Goal: Task Accomplishment & Management: Manage account settings

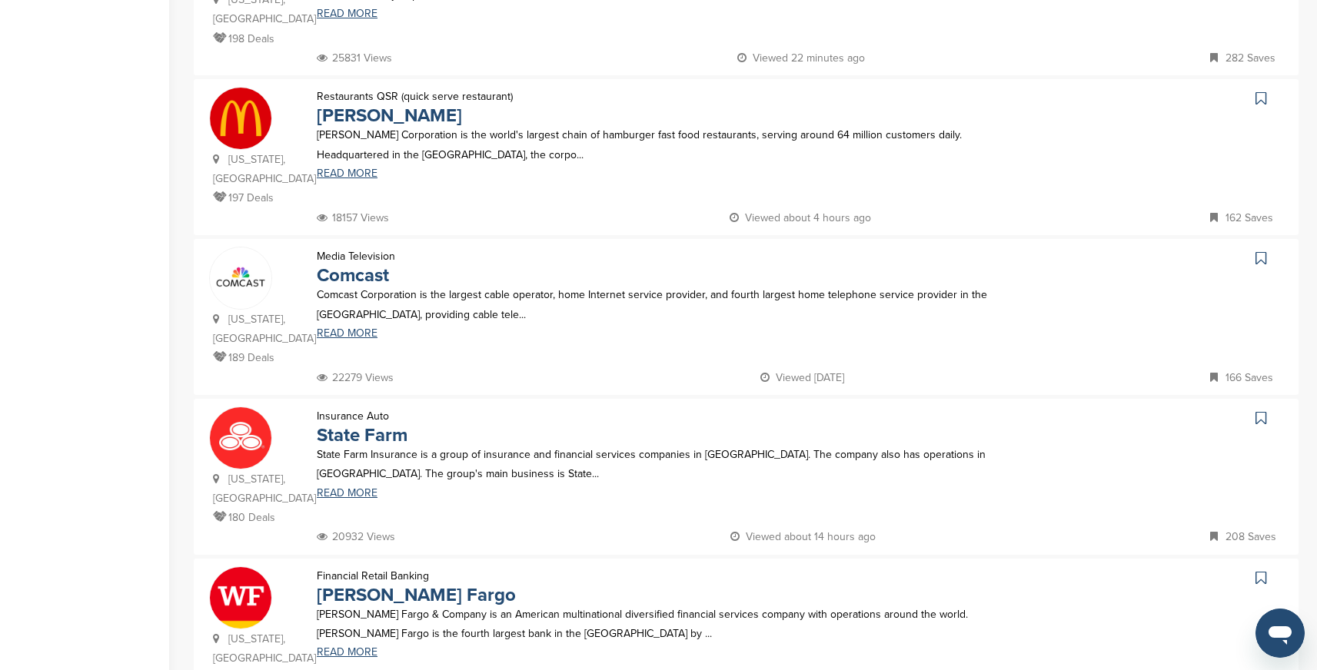
scroll to position [1232, 0]
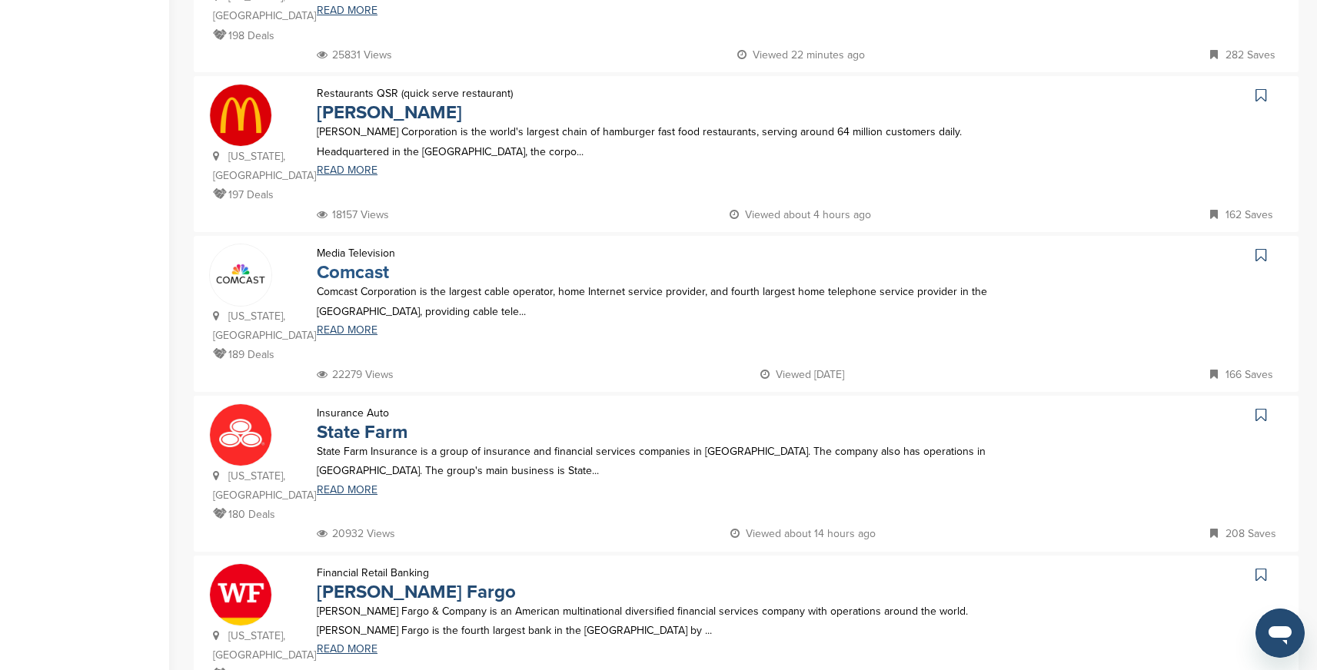
click at [363, 261] on link "Comcast" at bounding box center [353, 272] width 72 height 22
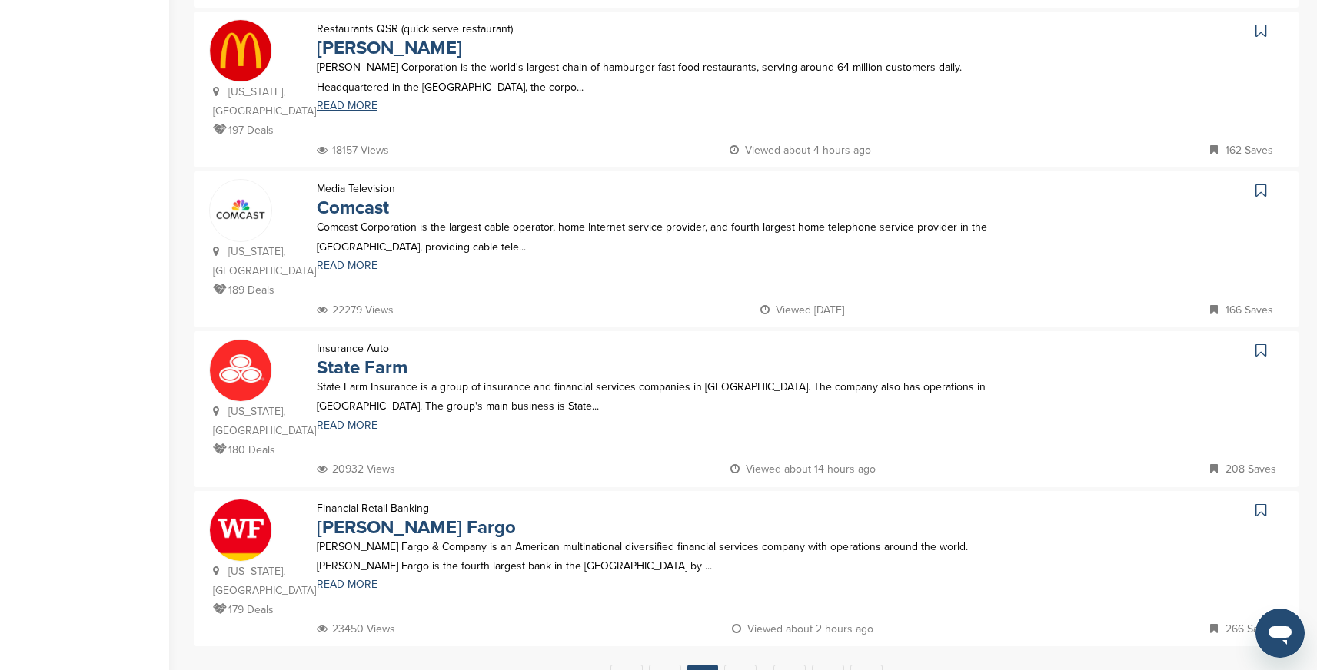
scroll to position [1306, 0]
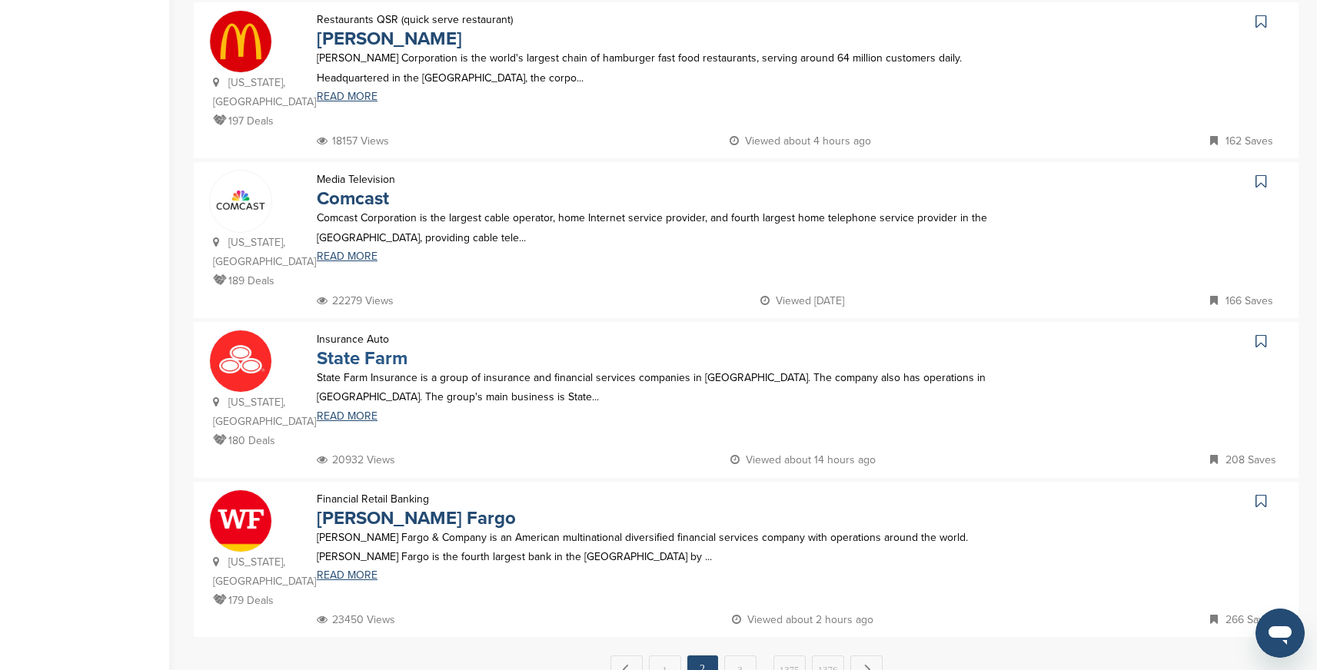
click at [376, 347] on link "State Farm" at bounding box center [362, 358] width 91 height 22
click at [743, 656] on link "3" at bounding box center [740, 670] width 32 height 28
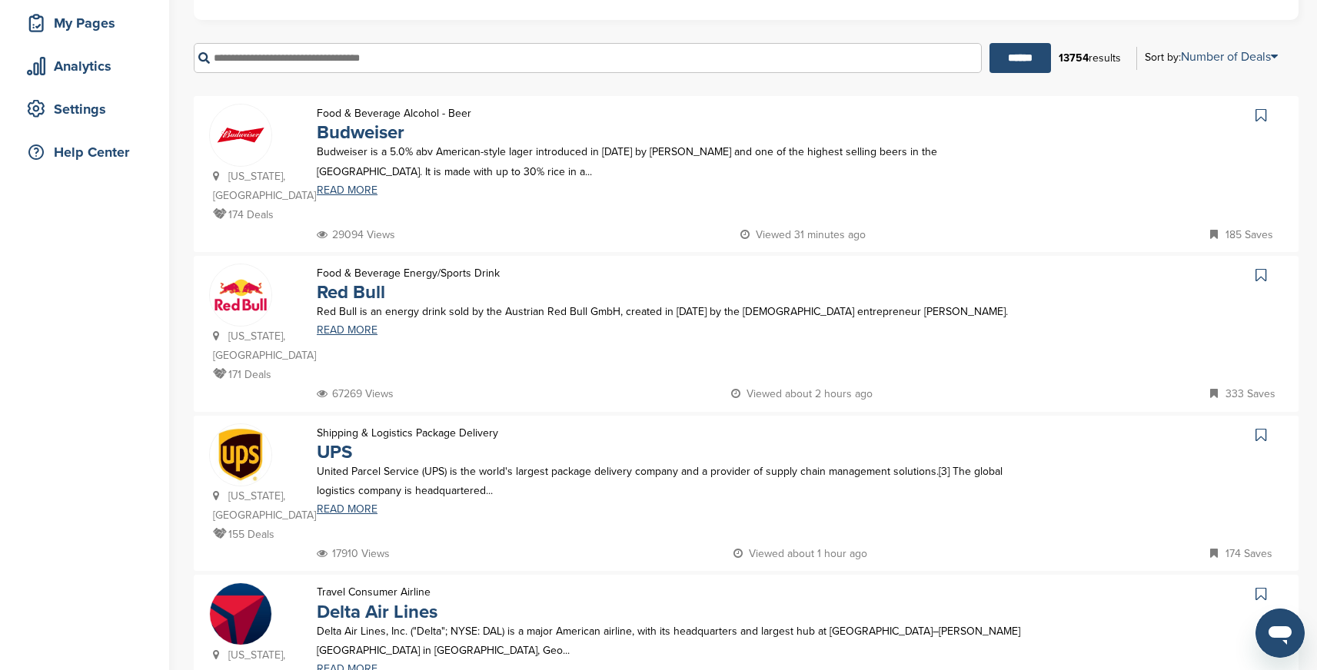
scroll to position [235, 0]
click at [368, 133] on link "Budweiser" at bounding box center [361, 132] width 88 height 22
click at [364, 281] on link "Red Bull" at bounding box center [351, 292] width 68 height 22
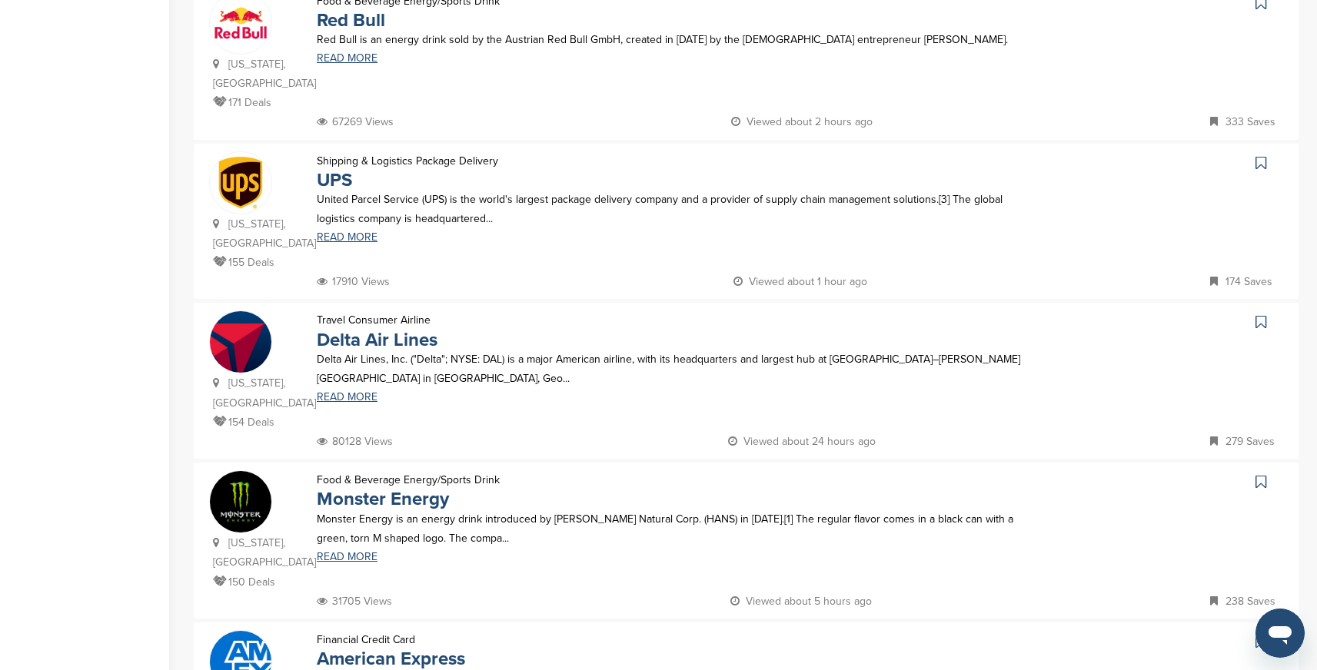
scroll to position [525, 0]
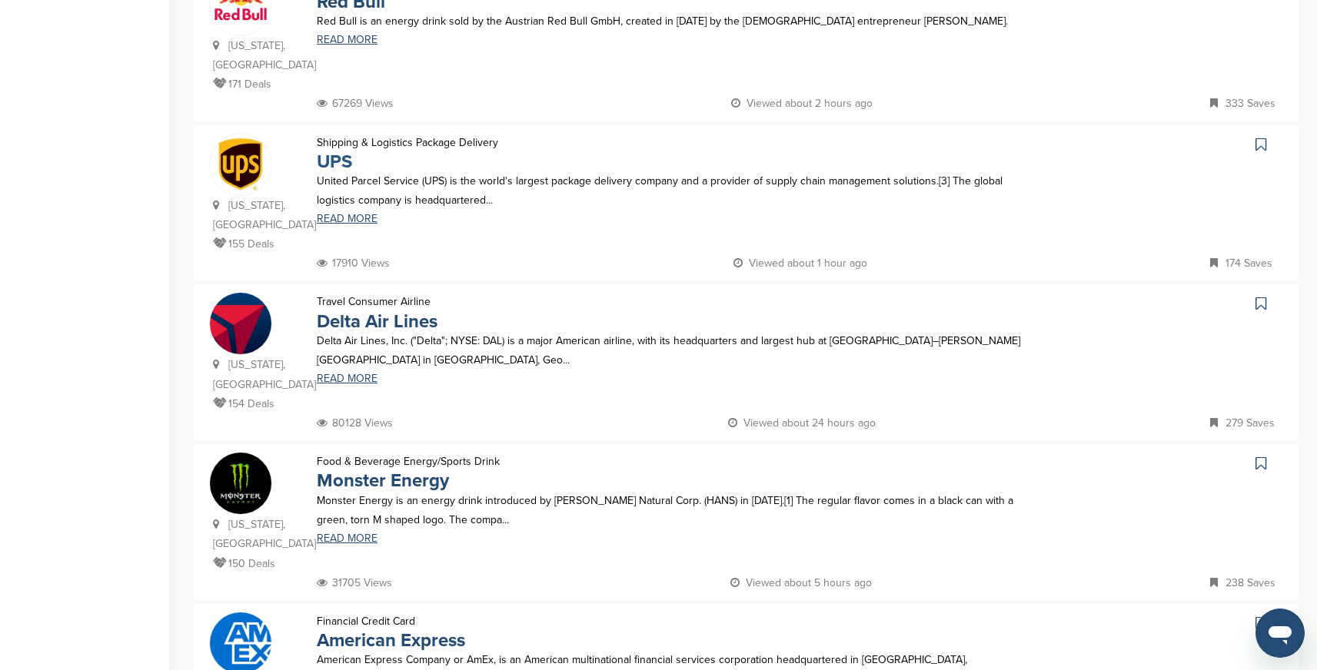
click at [344, 151] on link "UPS" at bounding box center [334, 162] width 35 height 22
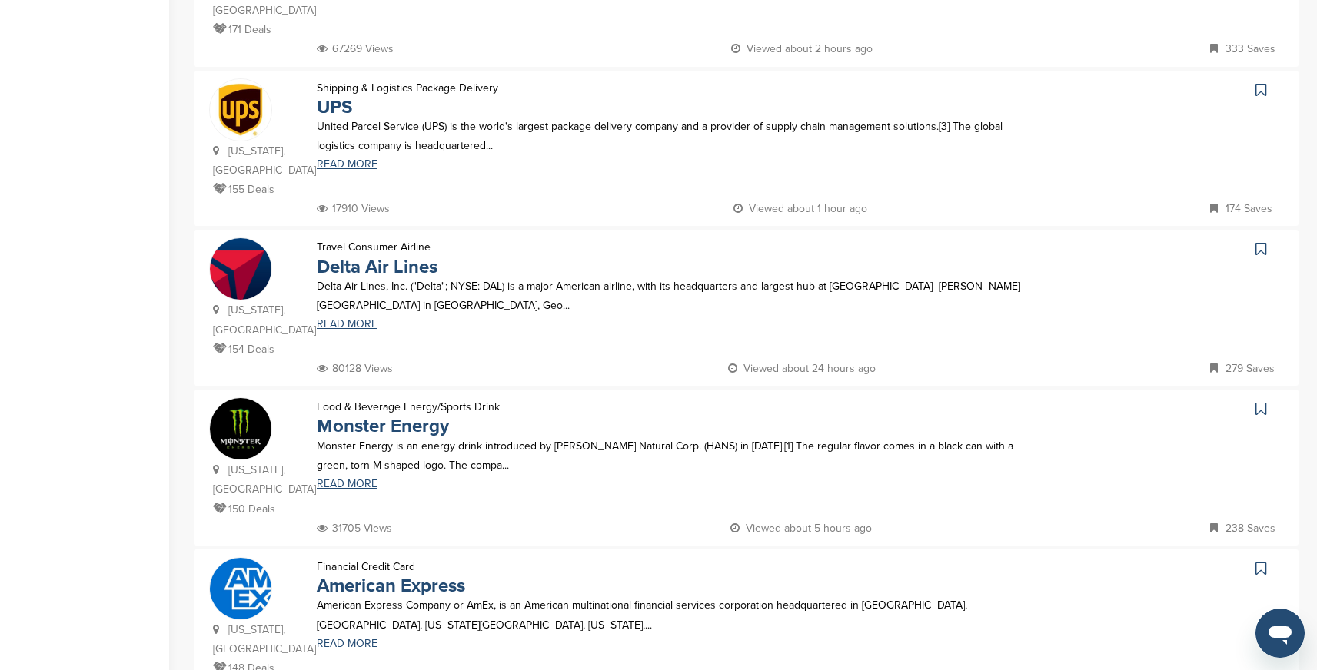
scroll to position [612, 0]
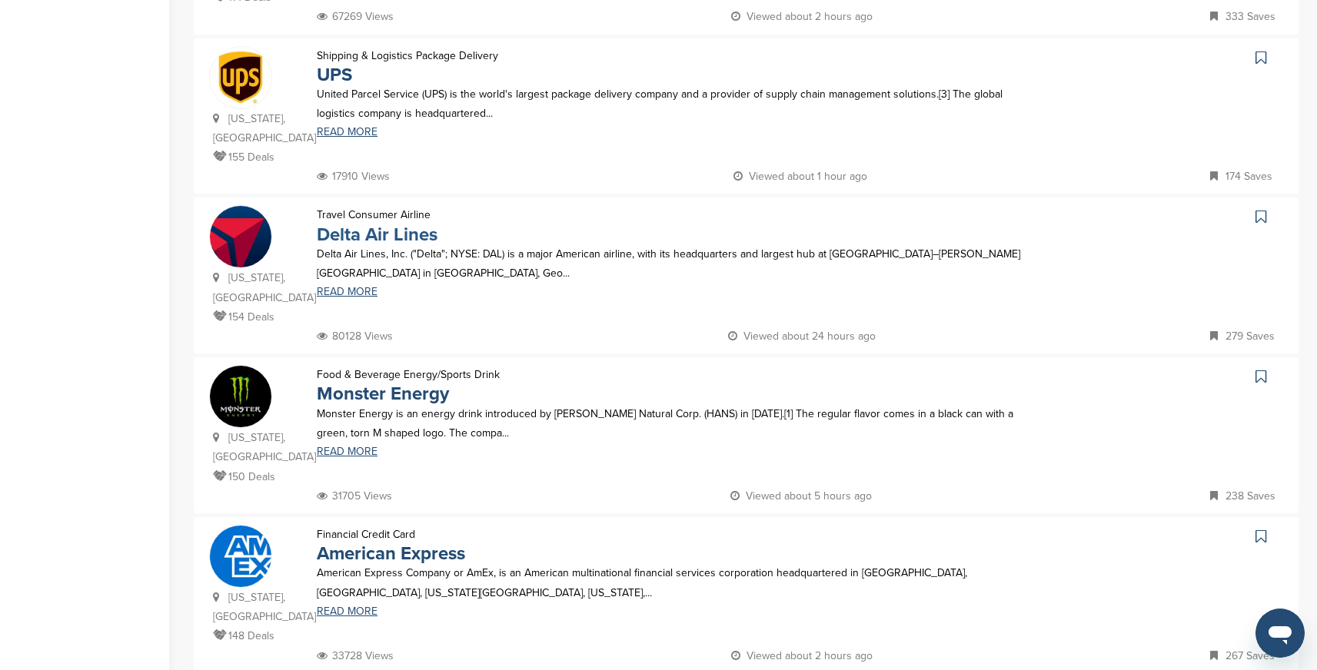
click at [378, 224] on link "Delta Air Lines" at bounding box center [377, 235] width 121 height 22
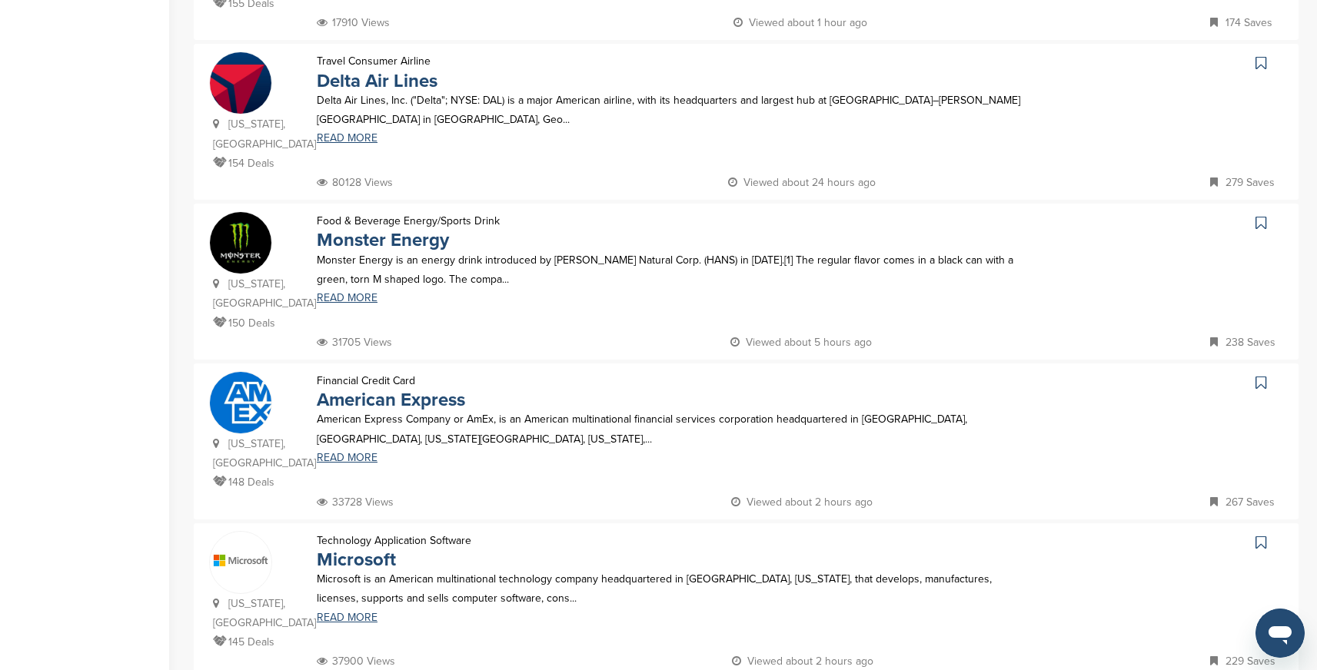
scroll to position [809, 0]
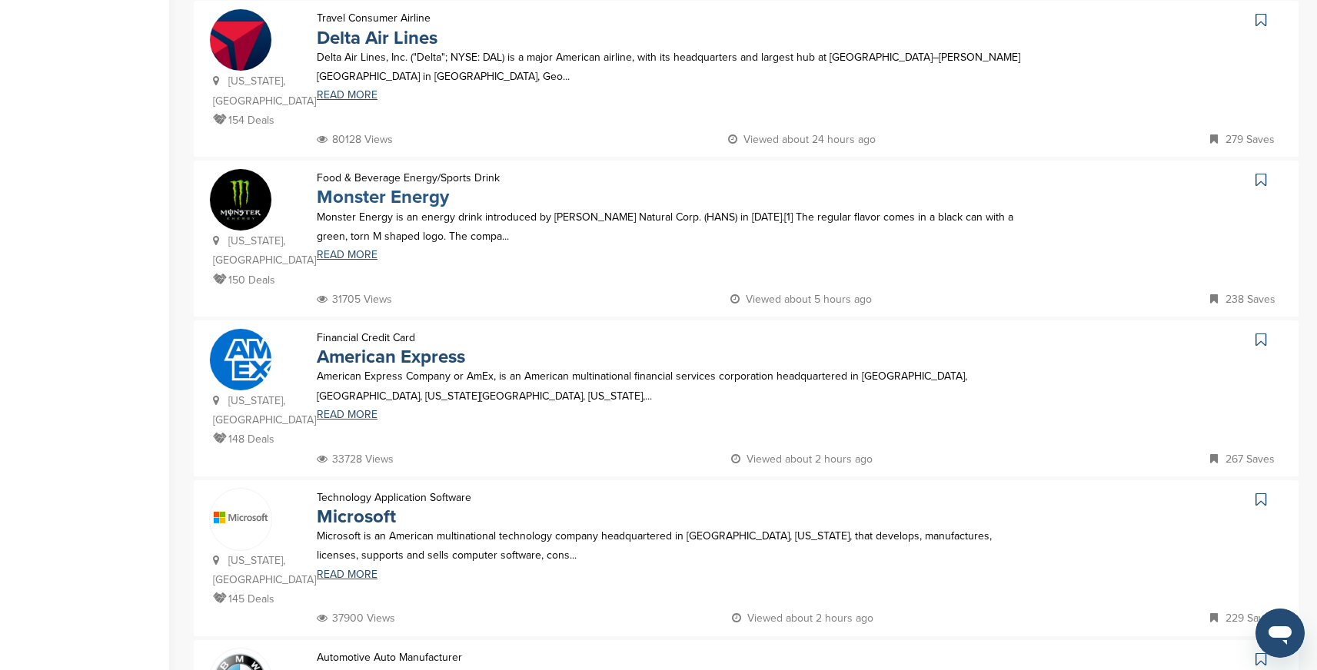
click at [423, 186] on link "Monster Energy" at bounding box center [383, 197] width 132 height 22
click at [431, 346] on link "American Express" at bounding box center [391, 357] width 148 height 22
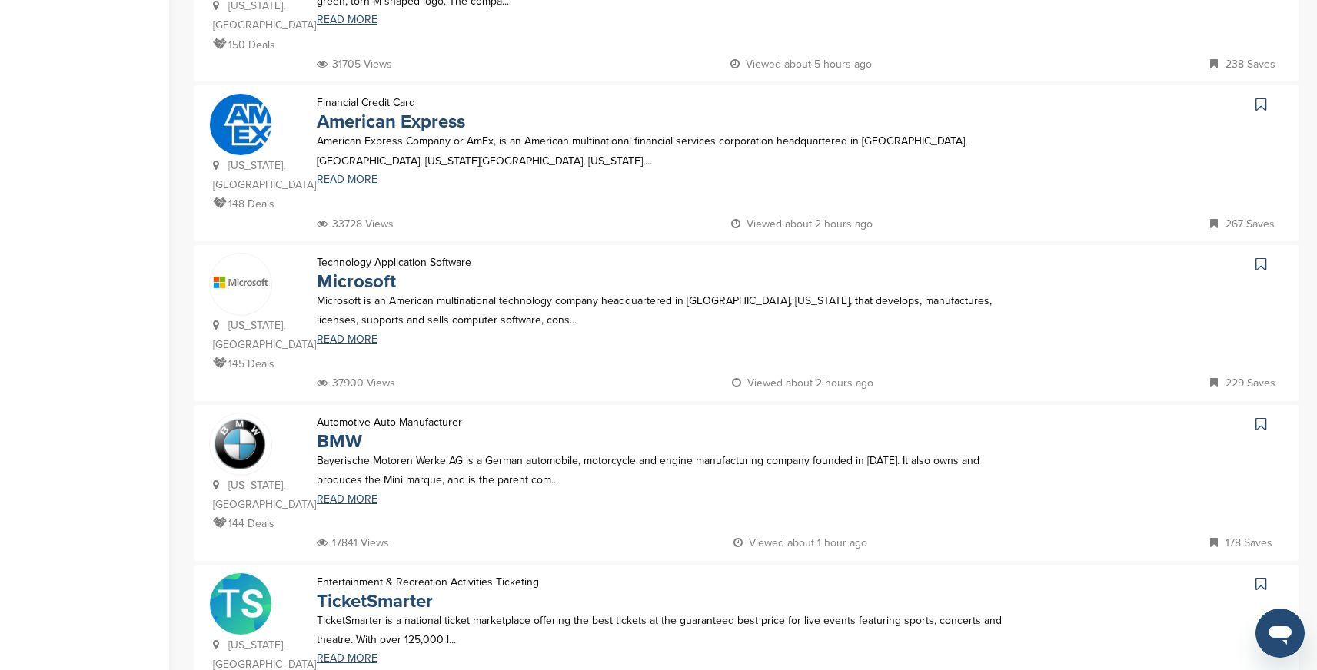
scroll to position [1075, 0]
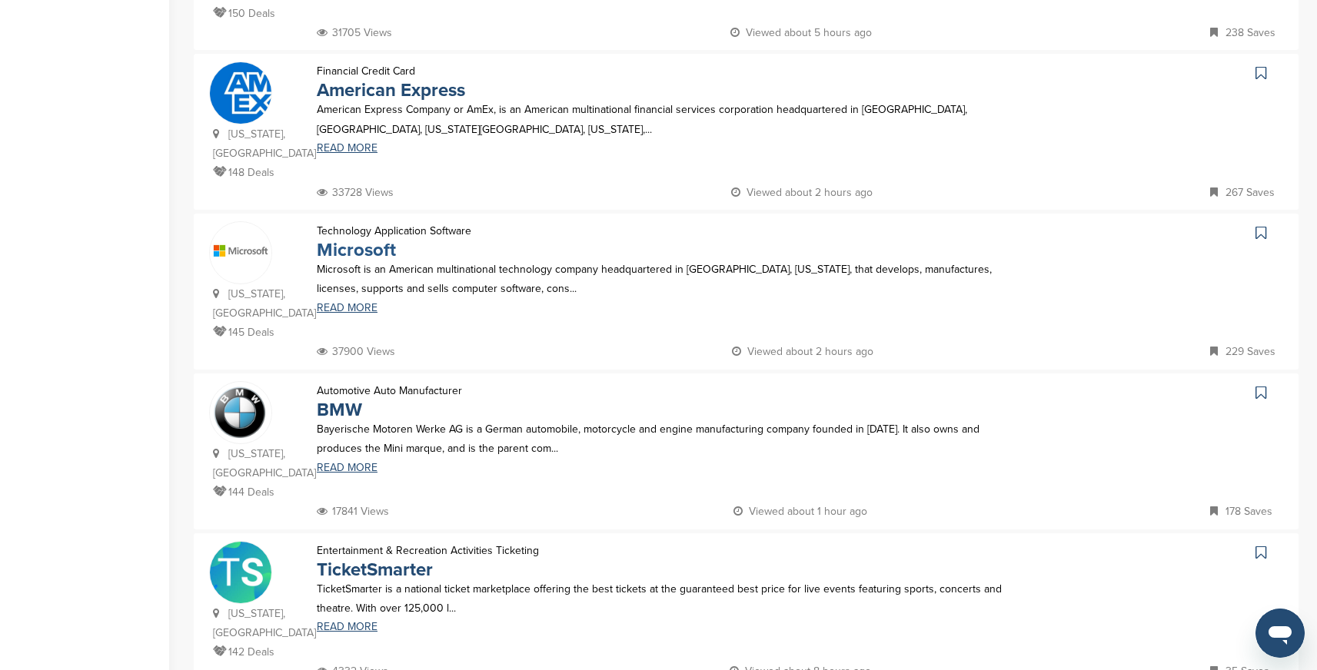
click at [374, 239] on link "Microsoft" at bounding box center [356, 250] width 79 height 22
click at [345, 399] on link "BMW" at bounding box center [339, 410] width 45 height 22
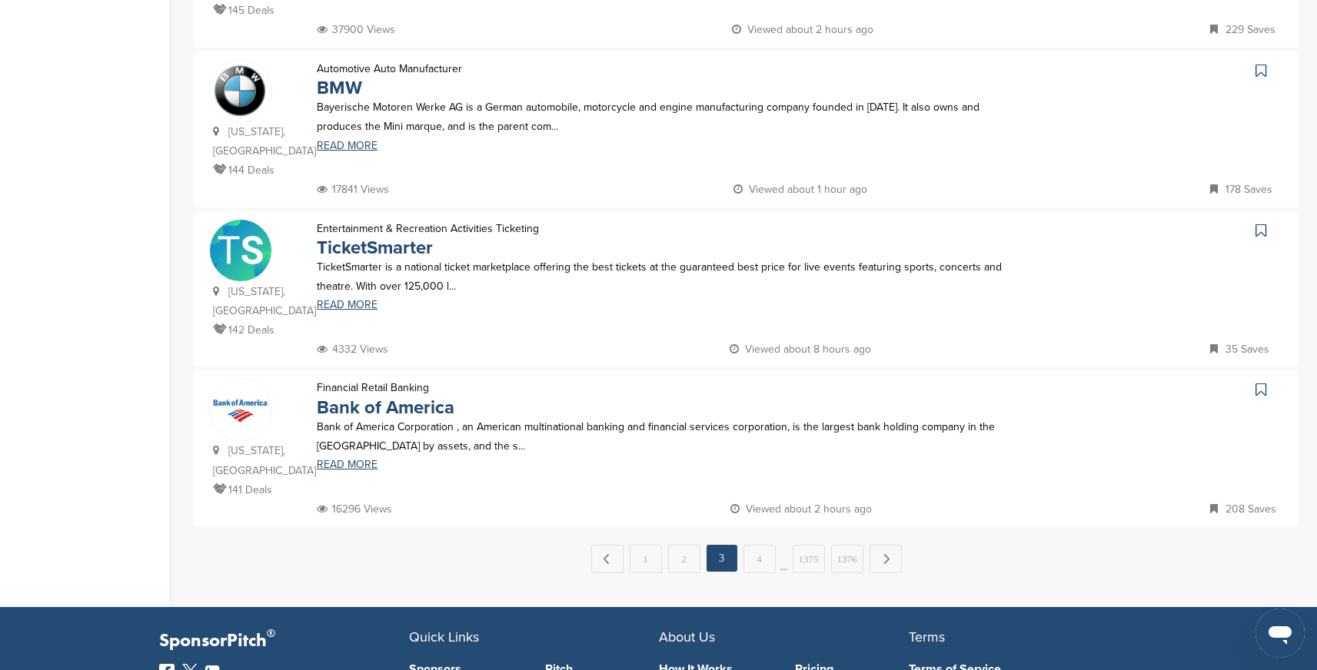
scroll to position [1399, 0]
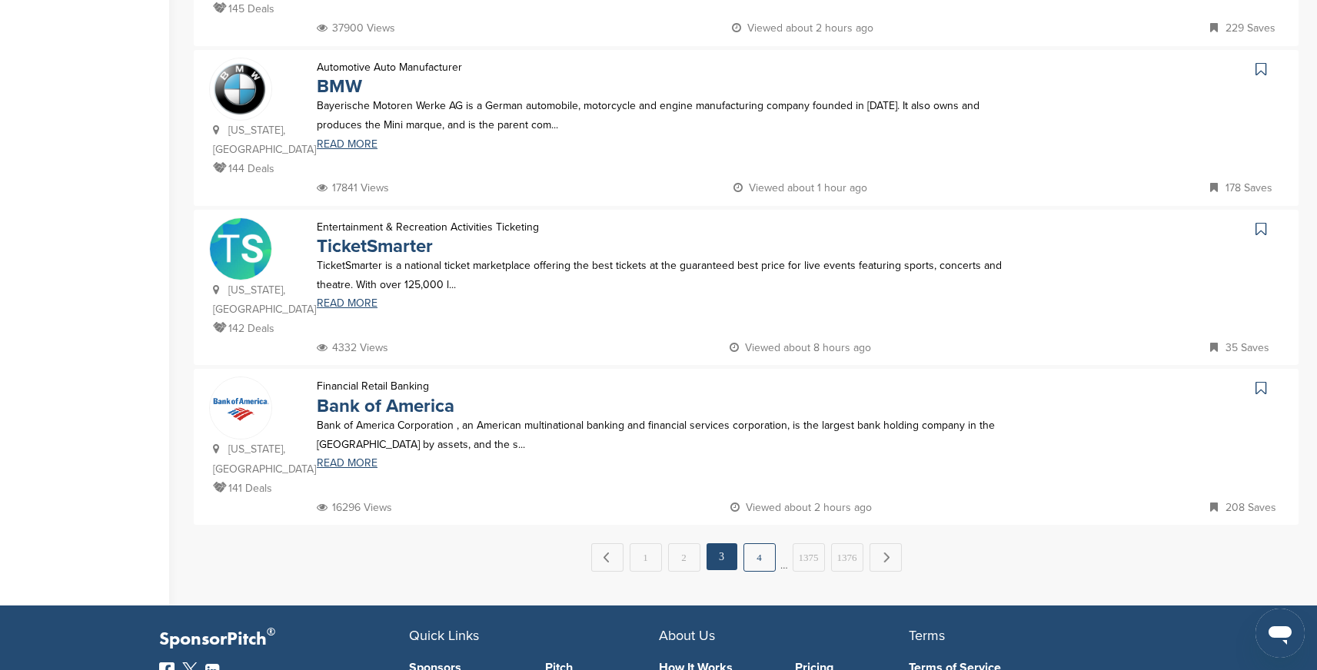
click at [753, 544] on link "4" at bounding box center [759, 558] width 32 height 28
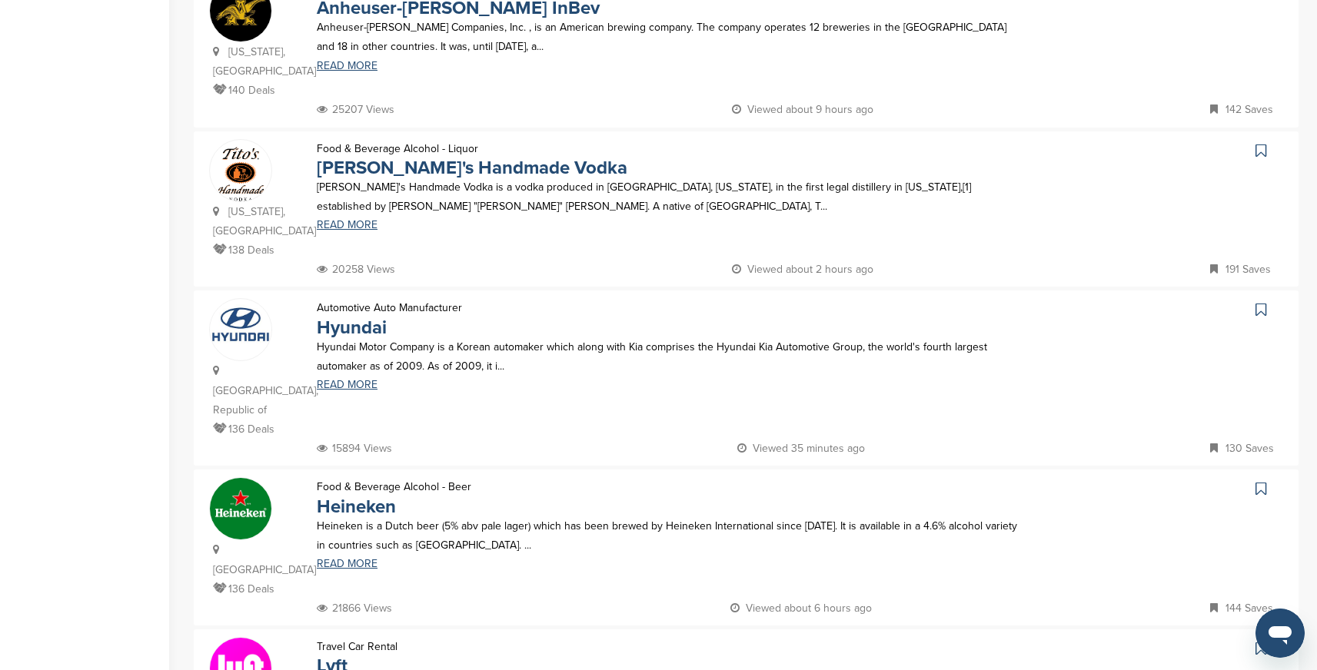
scroll to position [493, 0]
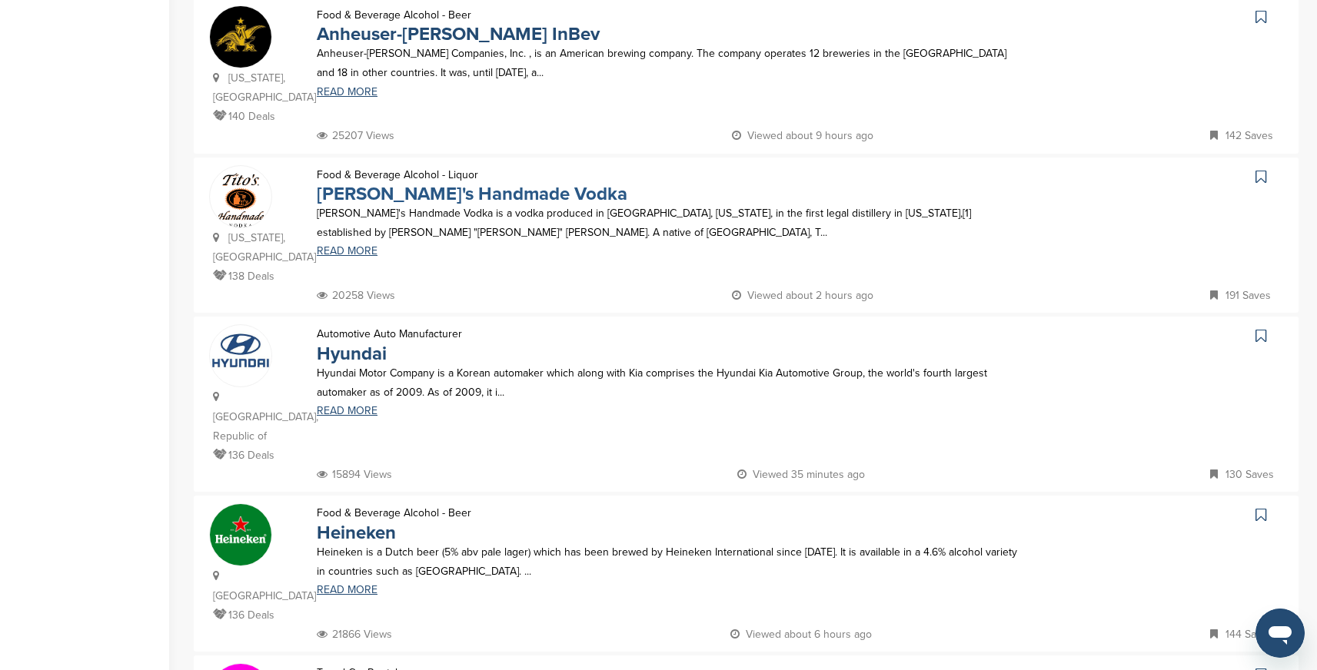
click at [437, 183] on link "Tito's Handmade Vodka" at bounding box center [472, 194] width 311 height 22
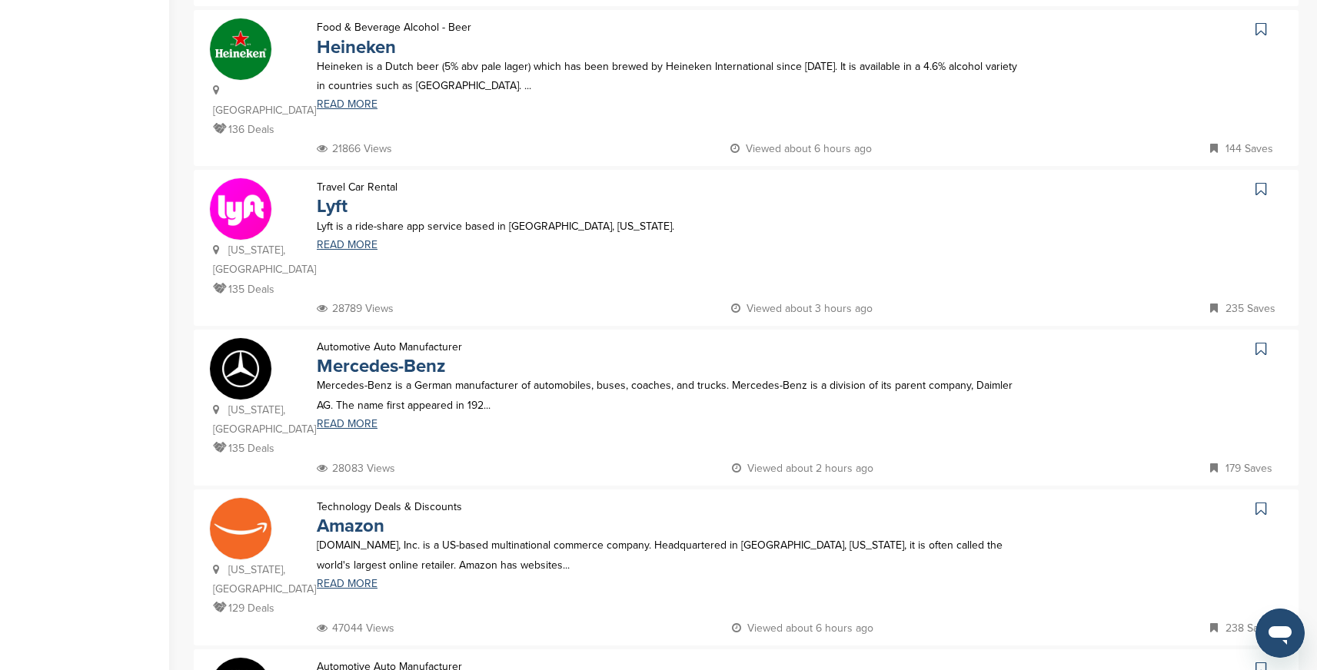
scroll to position [989, 0]
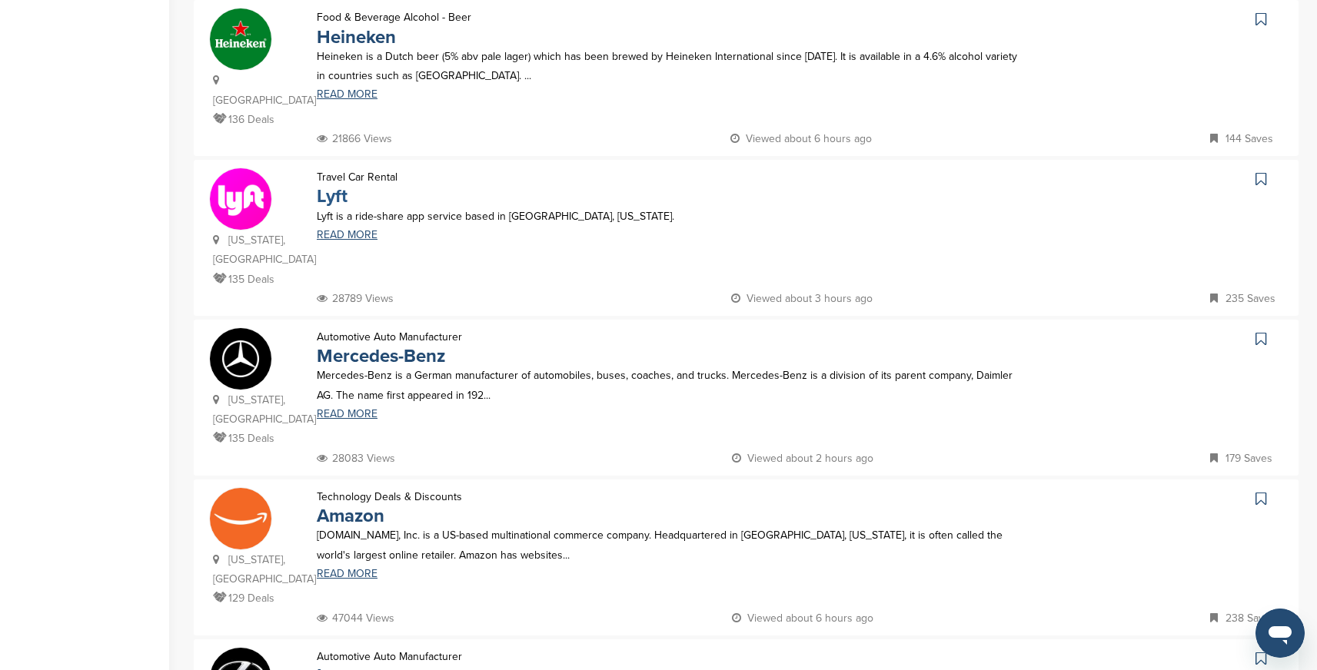
click at [330, 185] on link "Lyft" at bounding box center [332, 196] width 31 height 22
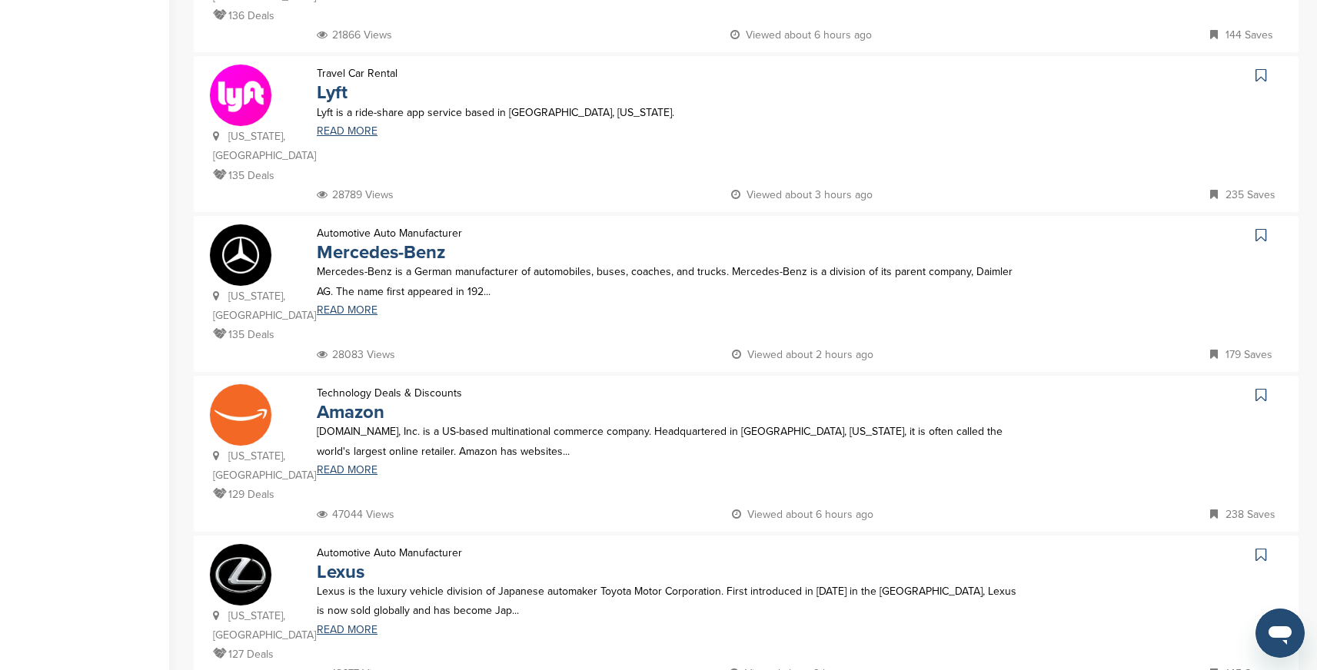
scroll to position [1107, 0]
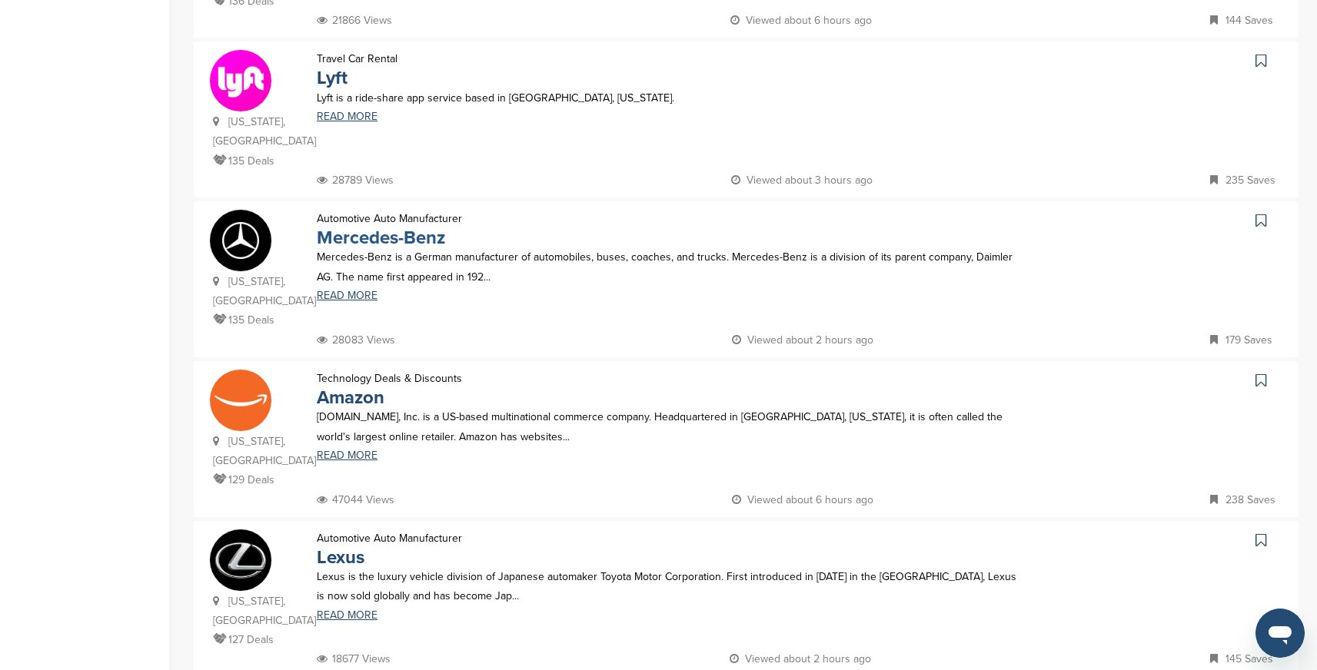
click at [421, 227] on link "Mercedes-Benz" at bounding box center [381, 238] width 128 height 22
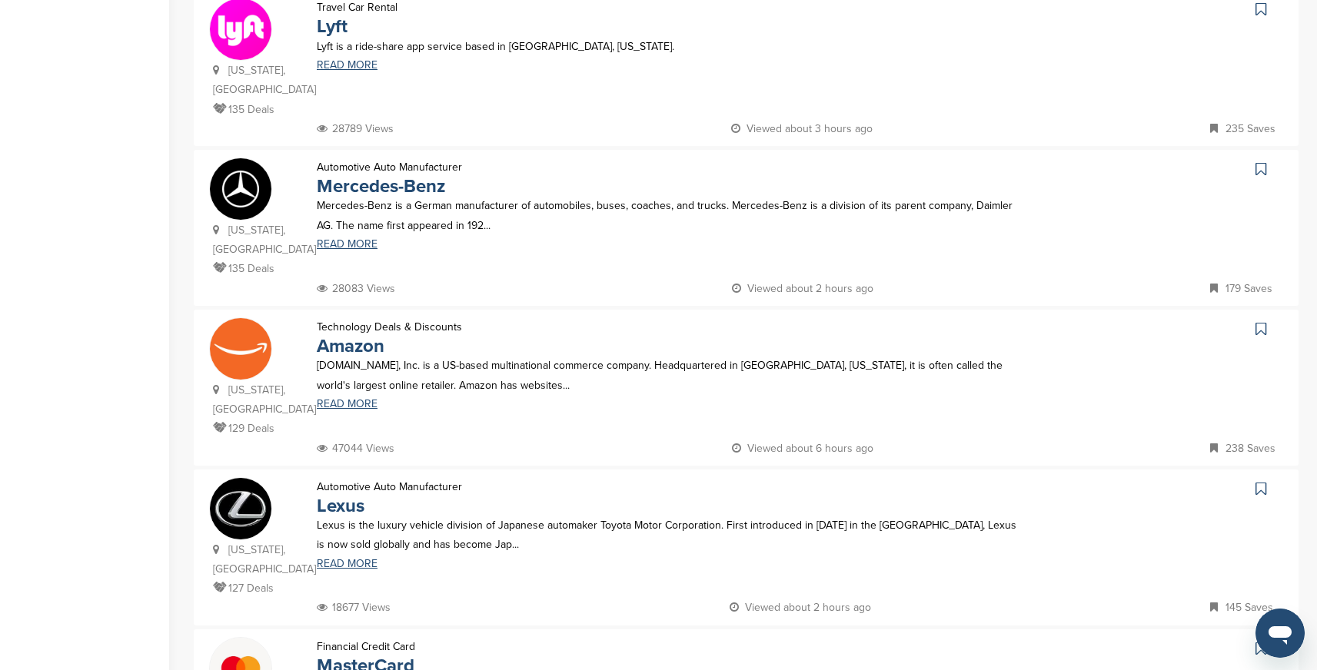
scroll to position [1178, 0]
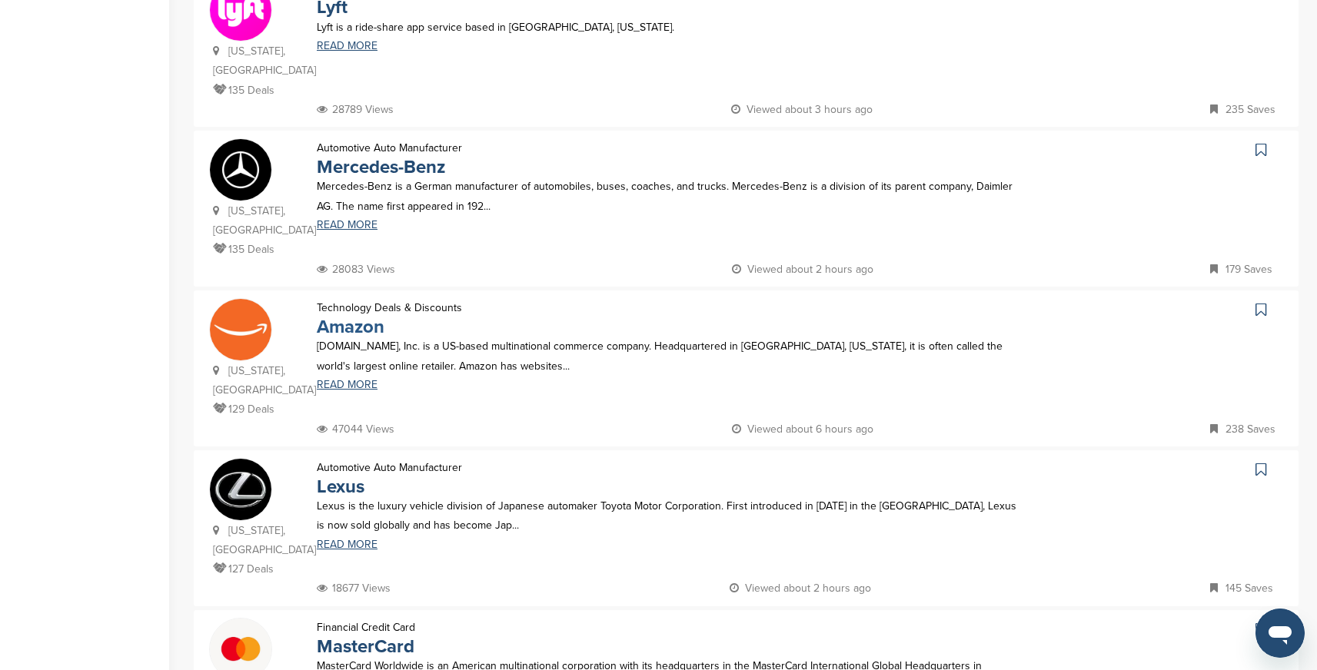
click at [373, 316] on link "Amazon" at bounding box center [351, 327] width 68 height 22
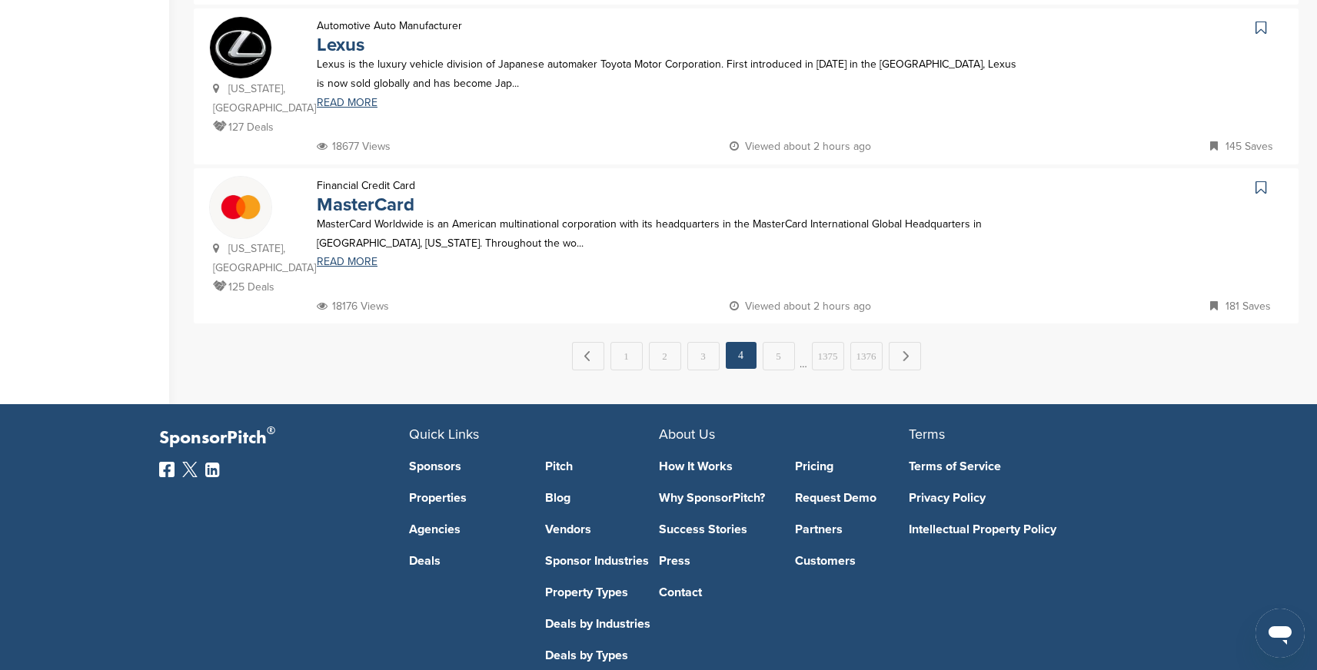
scroll to position [1624, 0]
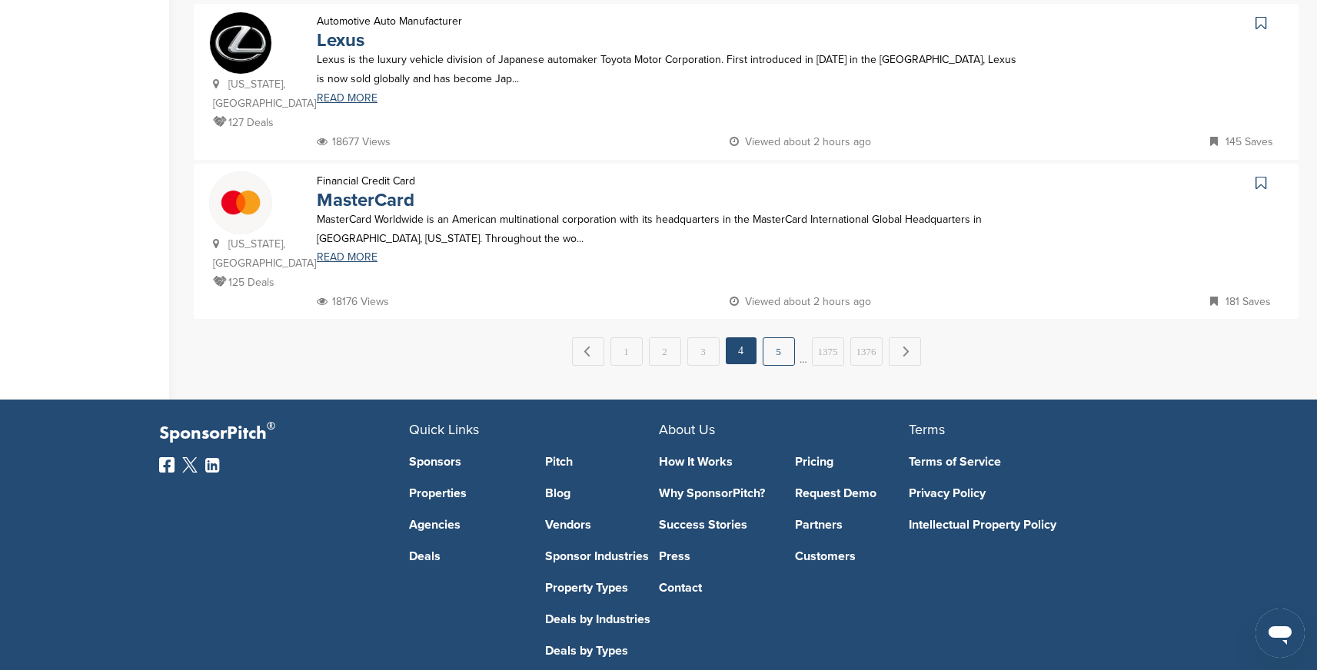
click at [781, 337] on link "5" at bounding box center [779, 351] width 32 height 28
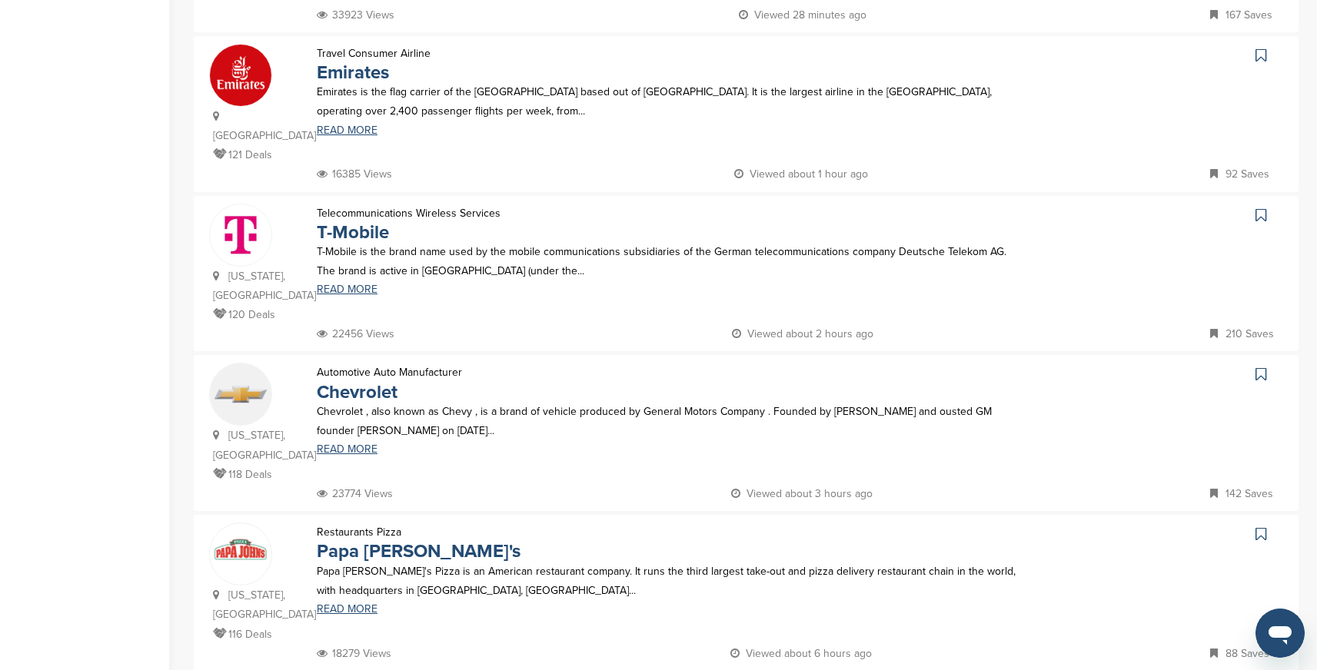
scroll to position [458, 0]
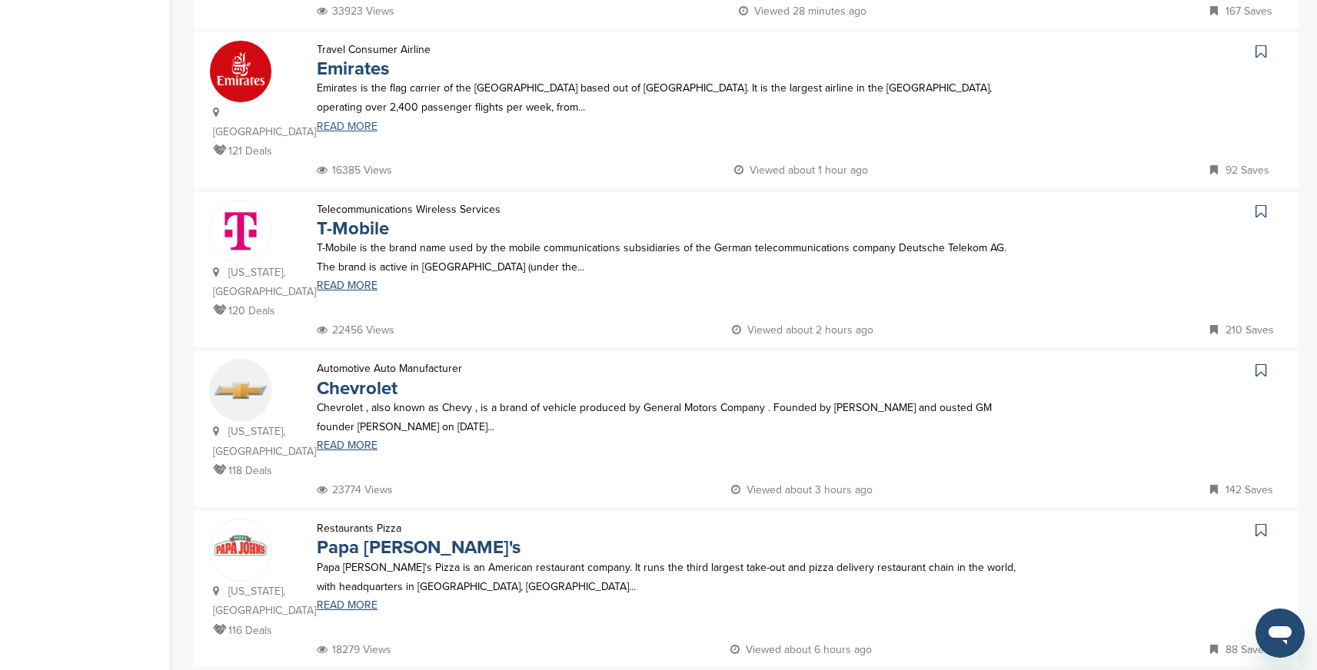
click at [351, 132] on link "READ MORE" at bounding box center [670, 126] width 706 height 11
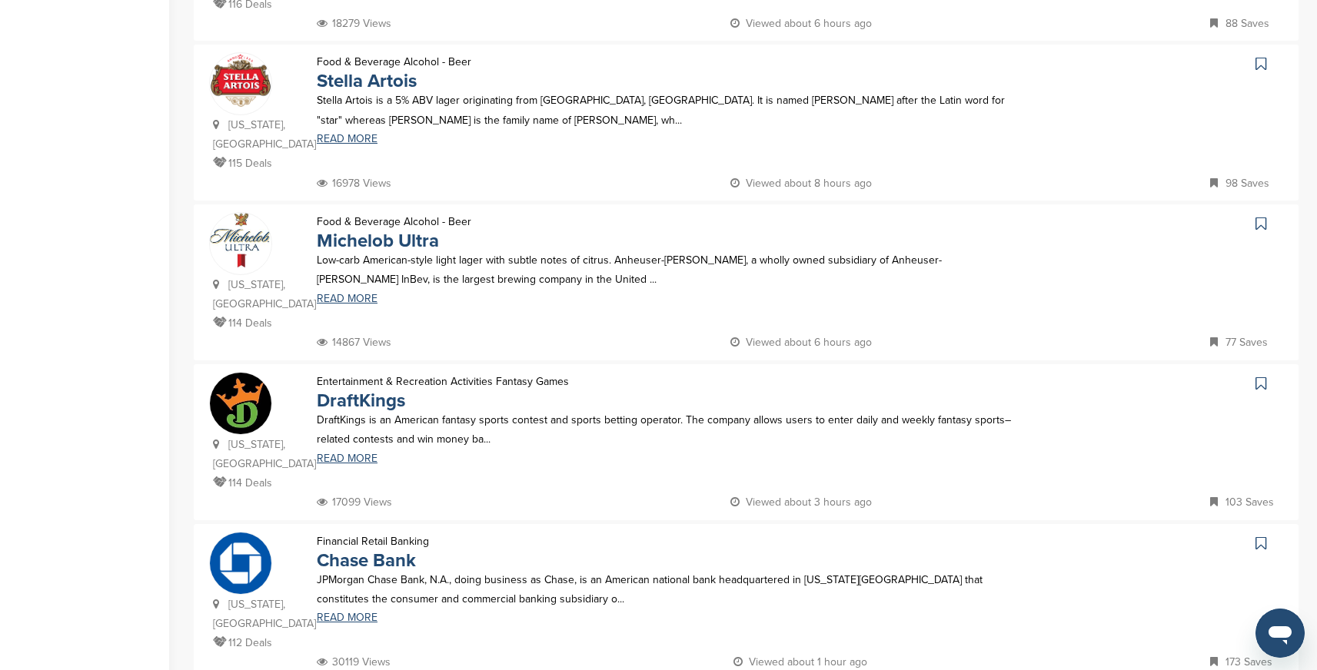
scroll to position [1095, 0]
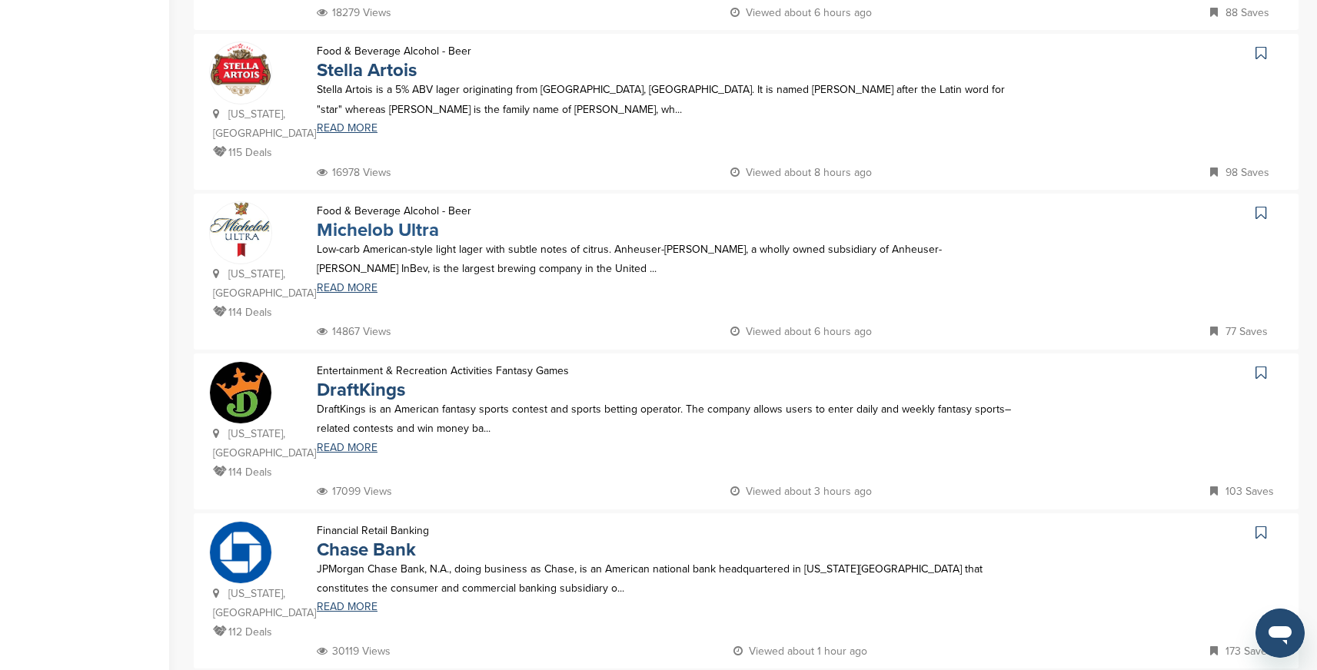
click at [377, 219] on link "Michelob Ultra" at bounding box center [378, 230] width 122 height 22
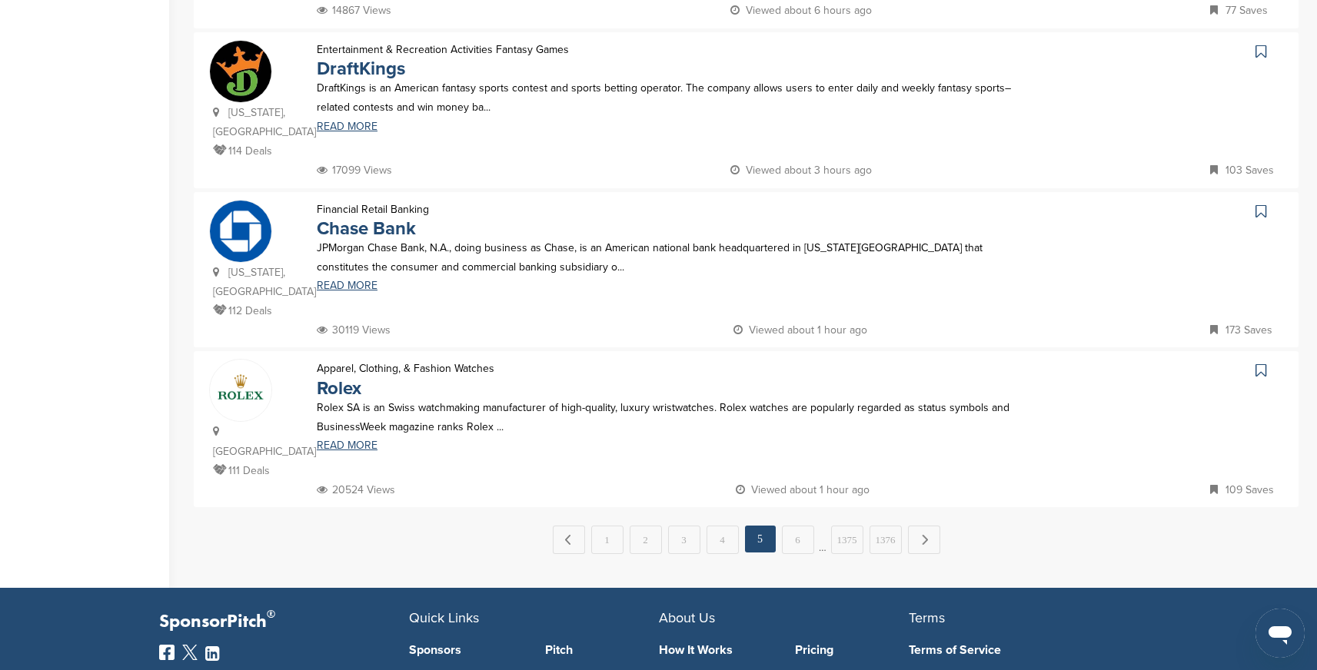
scroll to position [1458, 0]
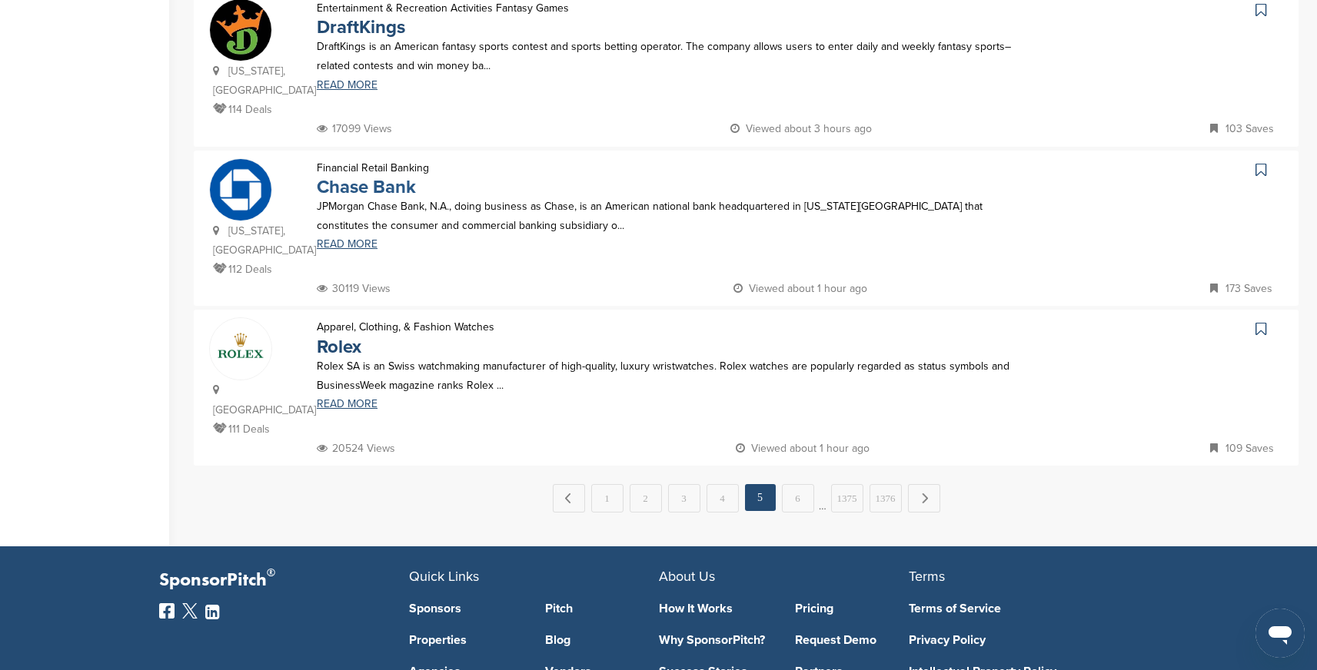
click at [380, 176] on link "Chase Bank" at bounding box center [366, 187] width 99 height 22
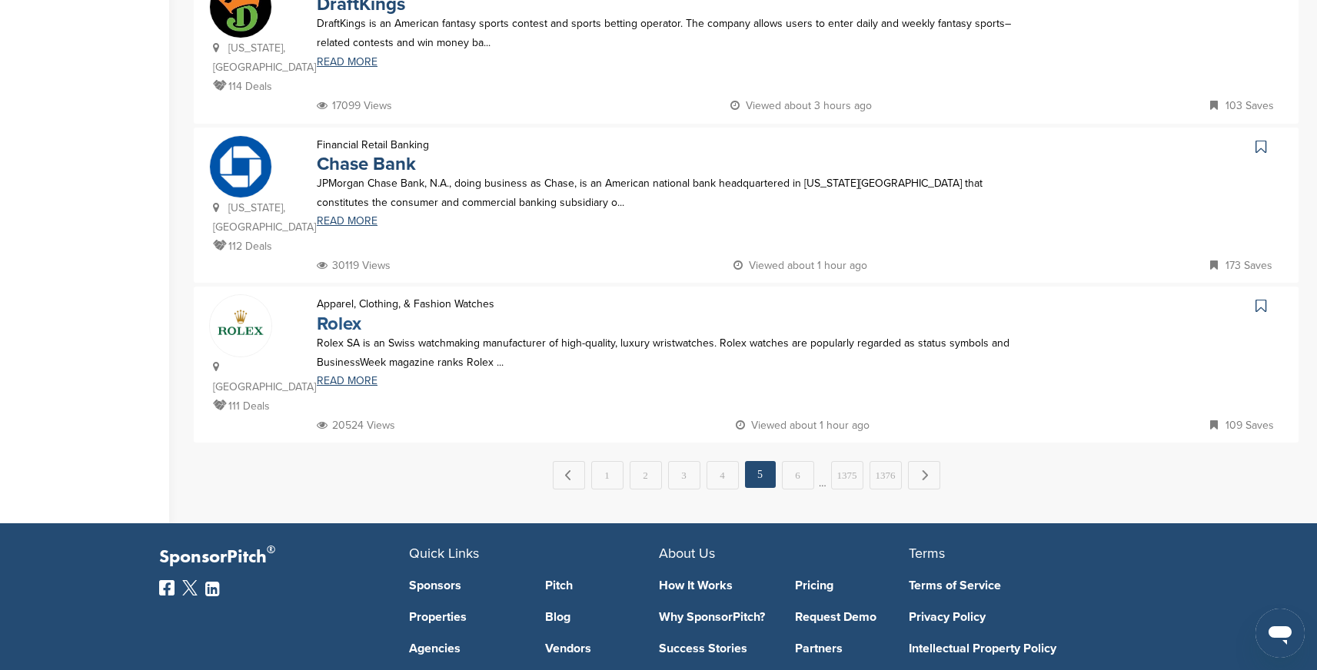
click at [342, 313] on link "Rolex" at bounding box center [339, 324] width 45 height 22
click at [796, 461] on link "6" at bounding box center [798, 475] width 32 height 28
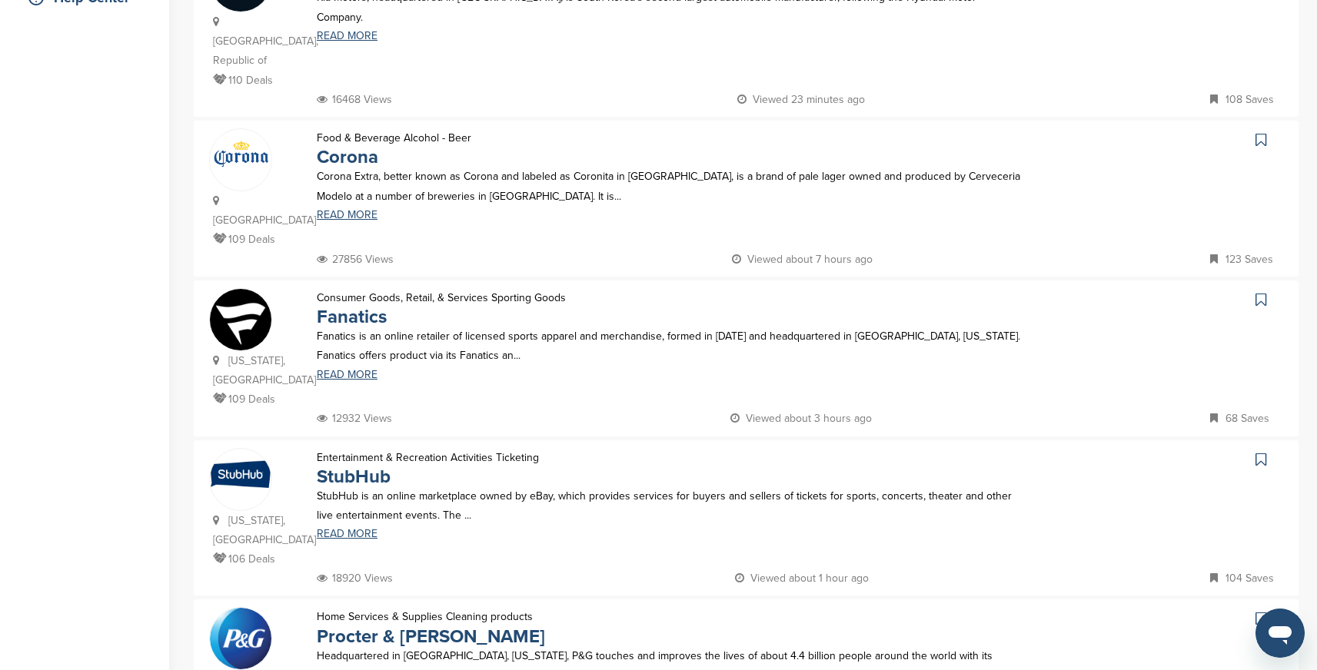
scroll to position [398, 0]
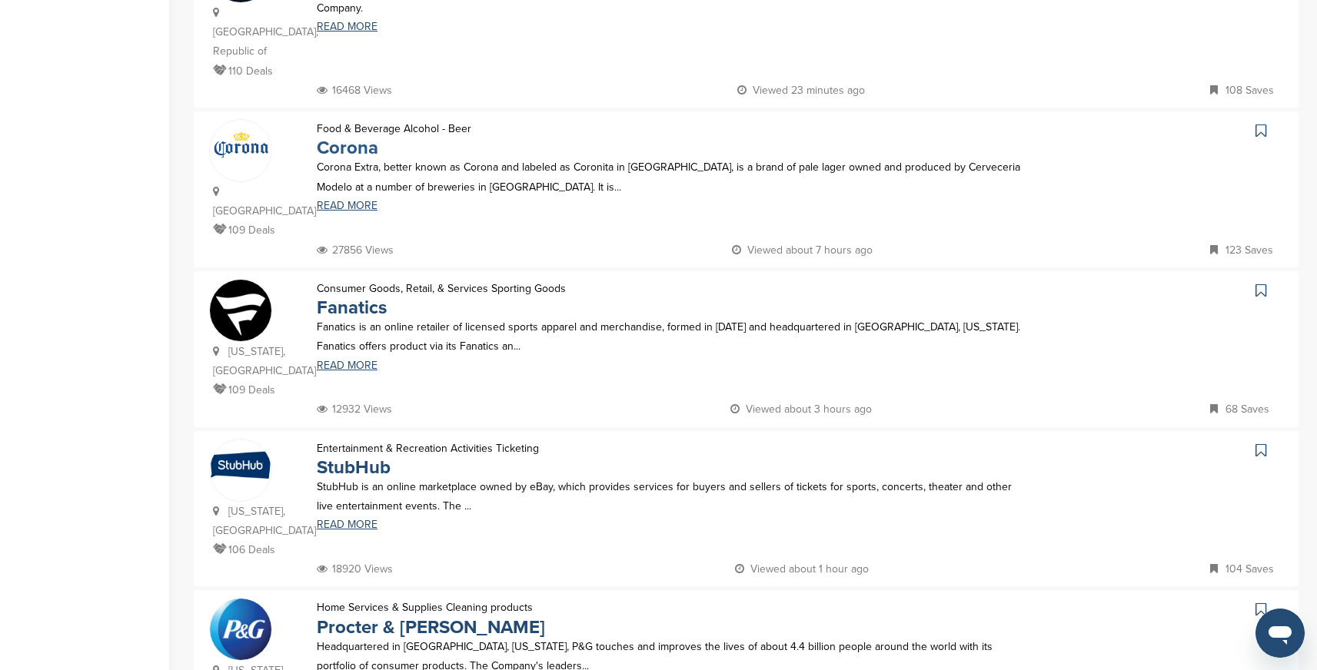
click at [347, 137] on link "Corona" at bounding box center [348, 148] width 62 height 22
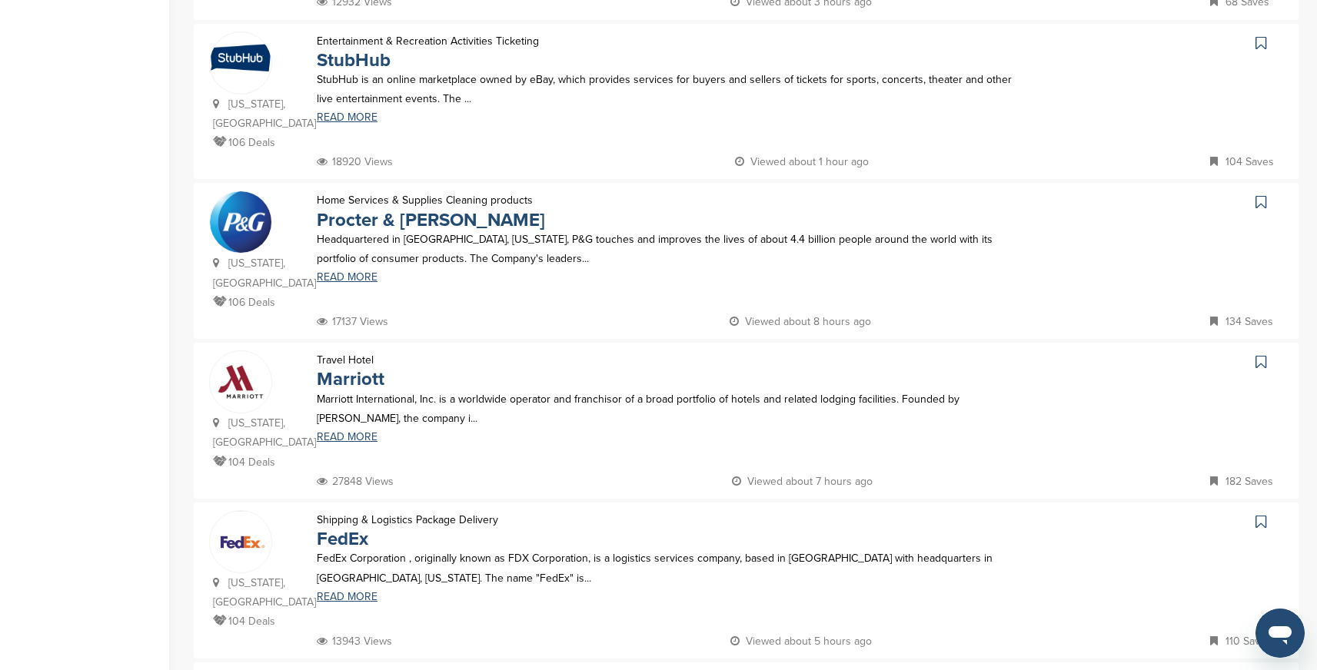
scroll to position [828, 0]
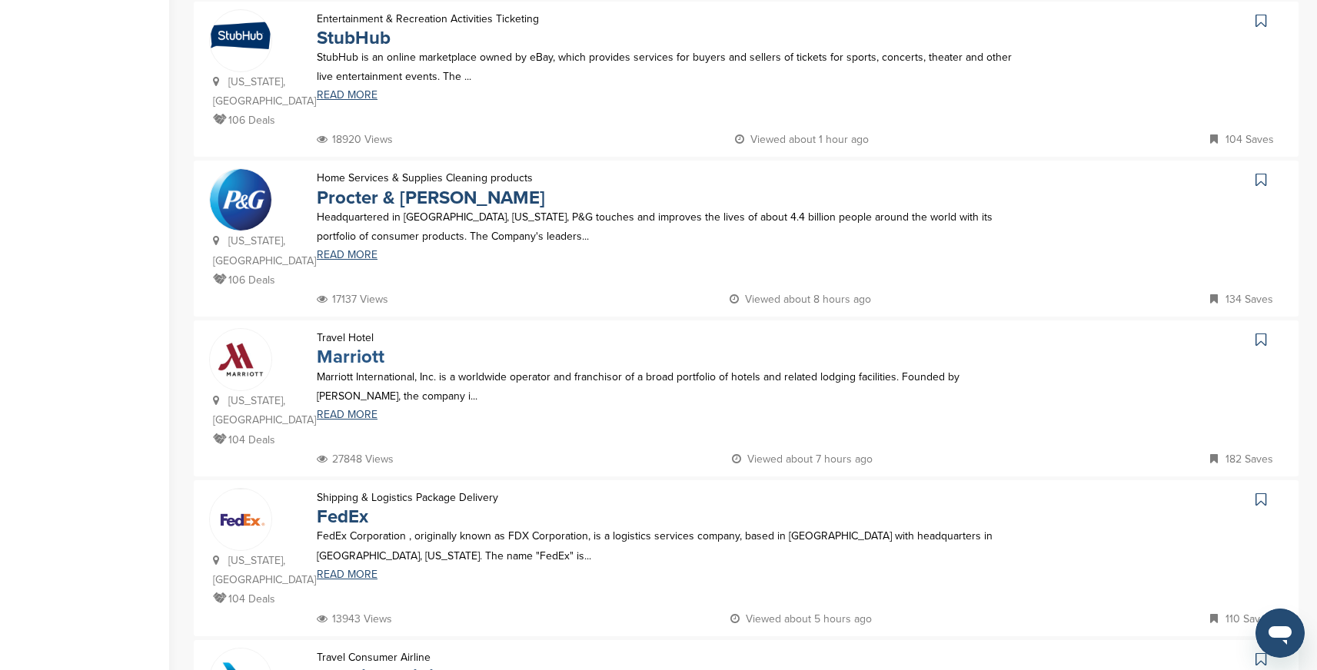
click at [356, 346] on link "Marriott" at bounding box center [351, 357] width 68 height 22
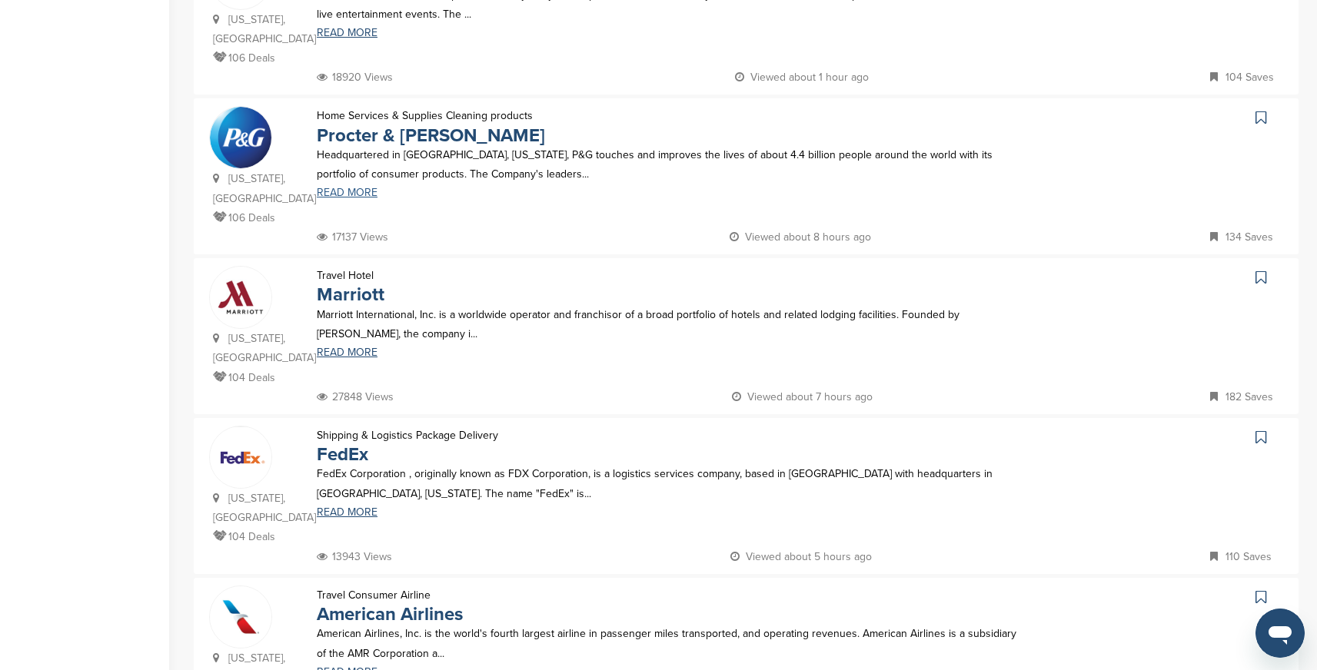
scroll to position [896, 0]
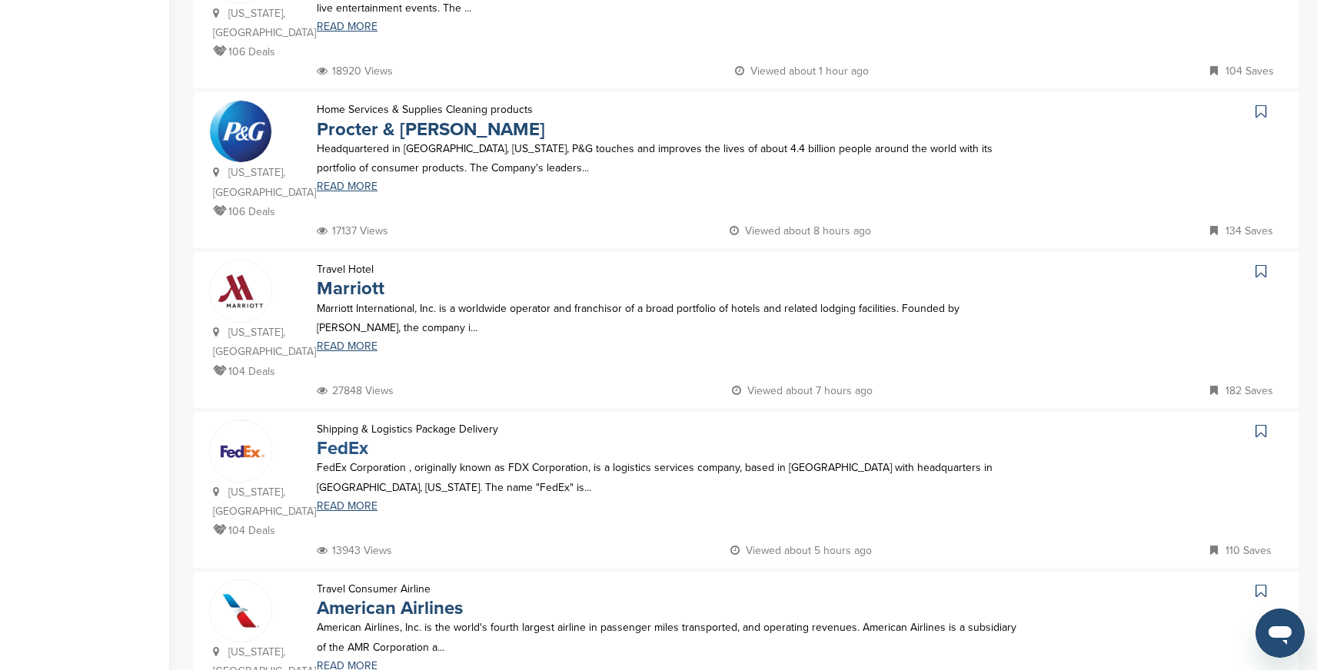
click at [349, 437] on link "FedEx" at bounding box center [343, 448] width 52 height 22
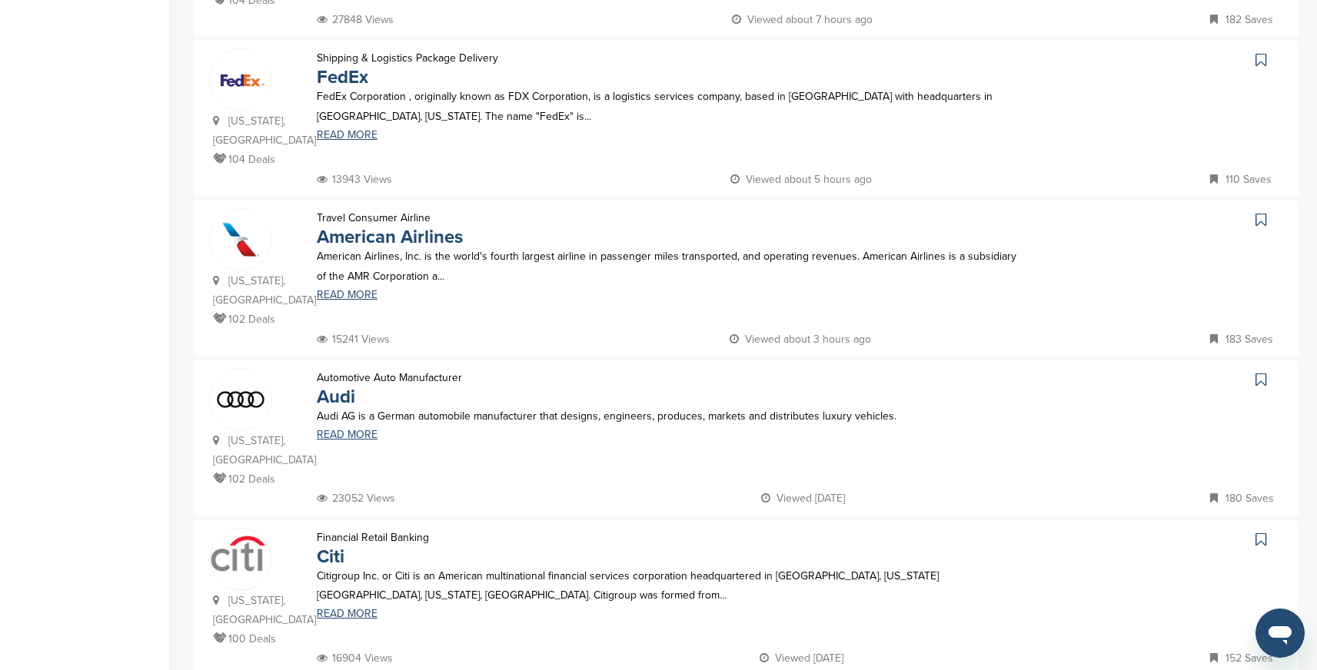
scroll to position [1303, 0]
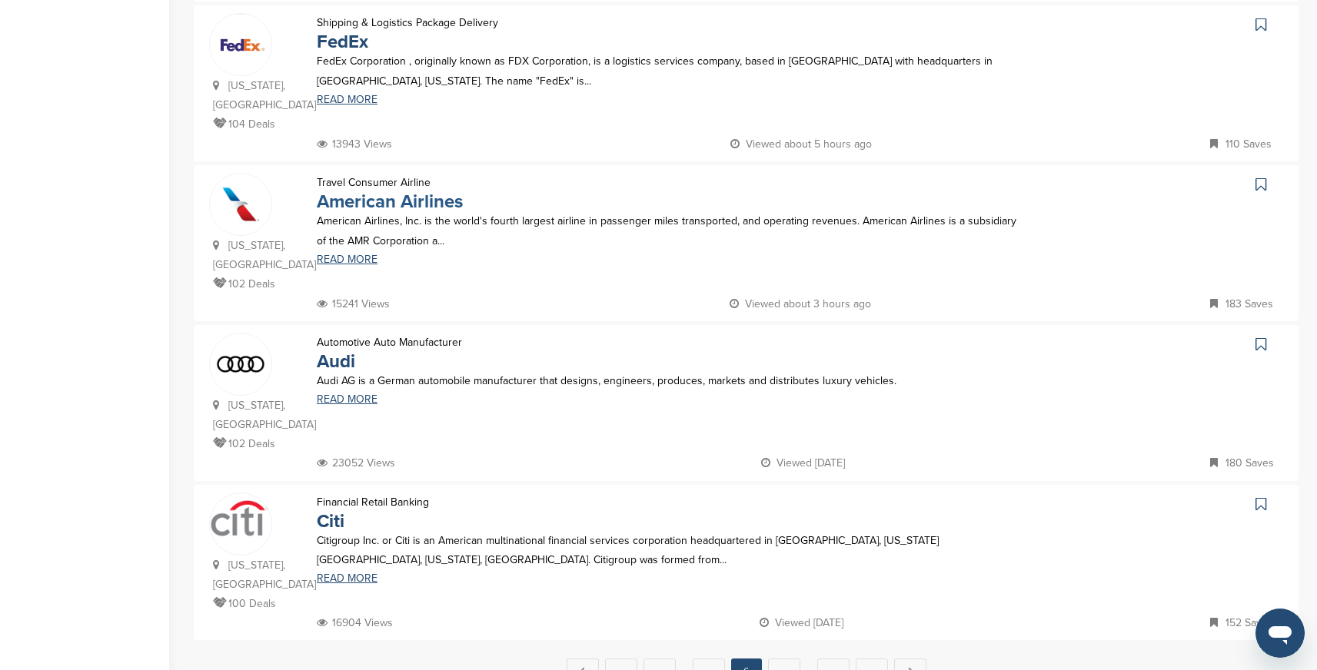
click at [436, 191] on link "American Airlines" at bounding box center [390, 202] width 146 height 22
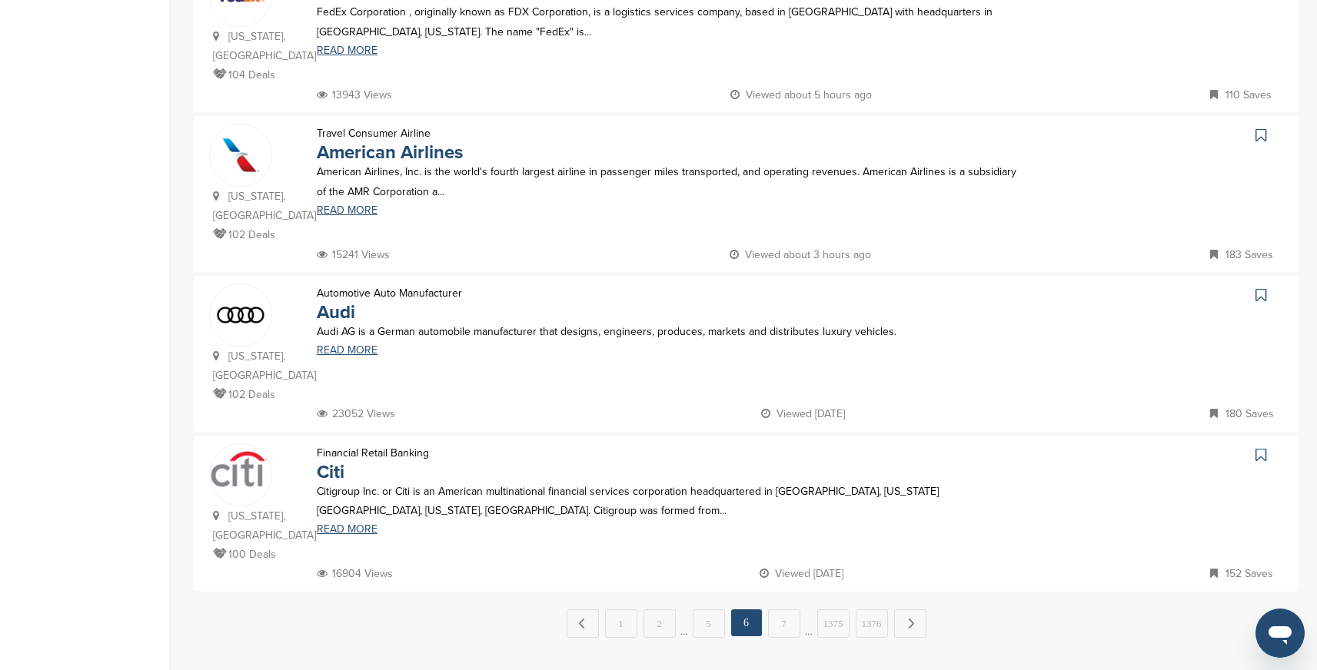
scroll to position [1359, 0]
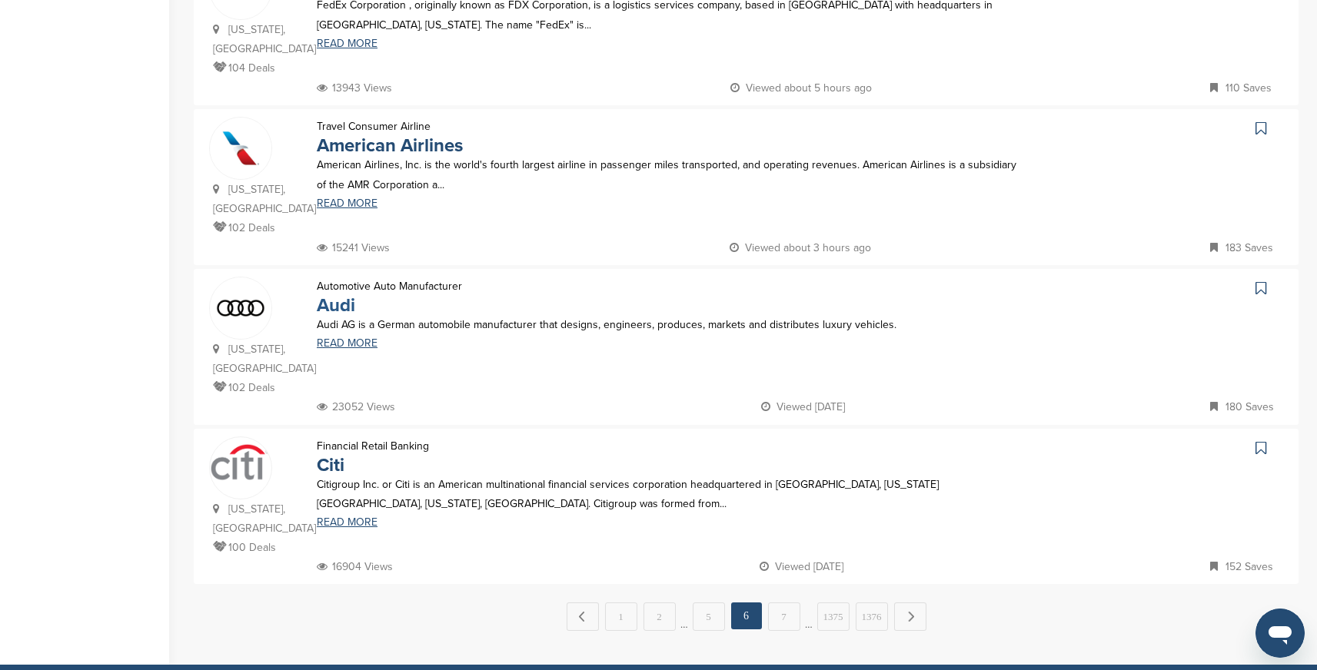
click at [335, 294] on link "Audi" at bounding box center [336, 305] width 38 height 22
click at [341, 454] on link "Citi" at bounding box center [331, 465] width 28 height 22
click at [782, 603] on link "7" at bounding box center [784, 617] width 32 height 28
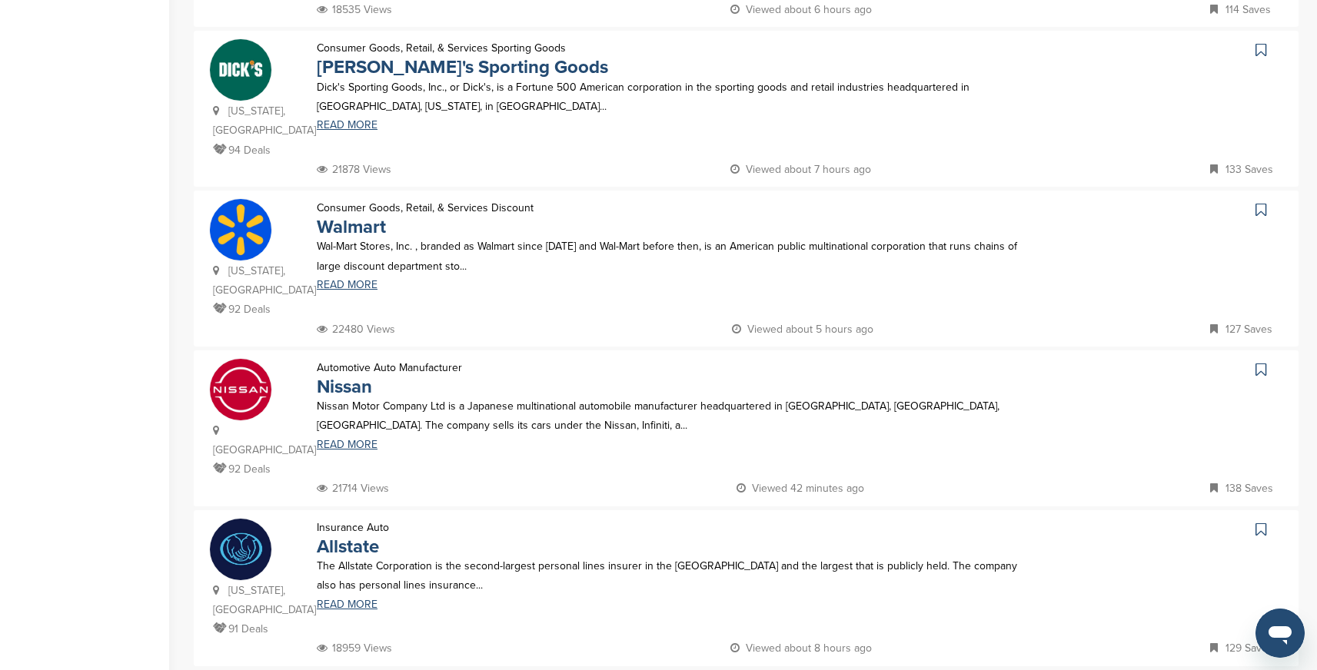
scroll to position [933, 0]
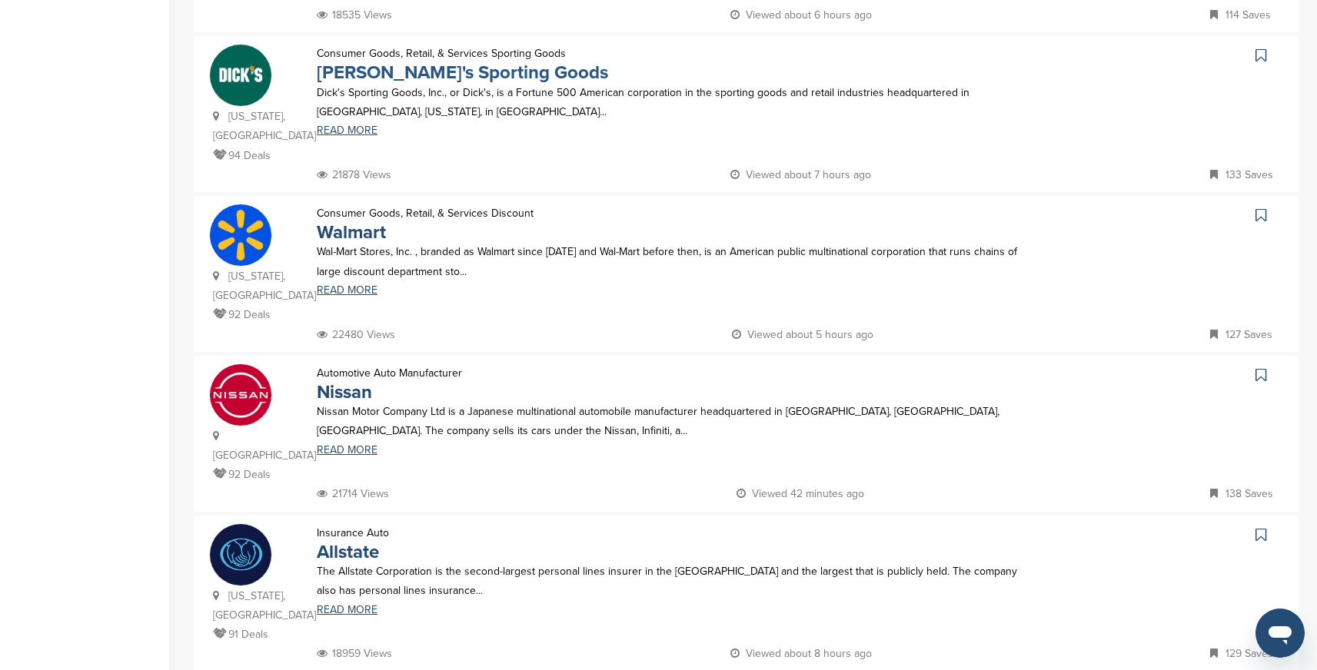
click at [422, 82] on link "Dick's Sporting Goods" at bounding box center [462, 73] width 291 height 22
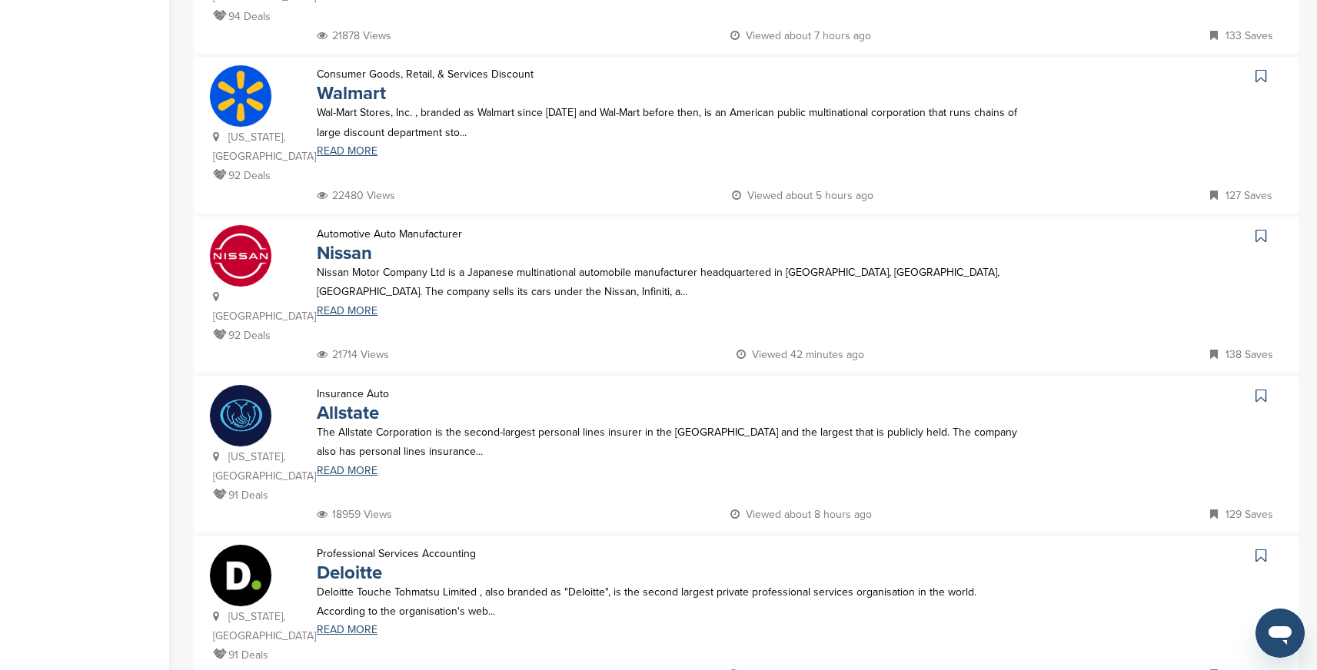
scroll to position [1075, 0]
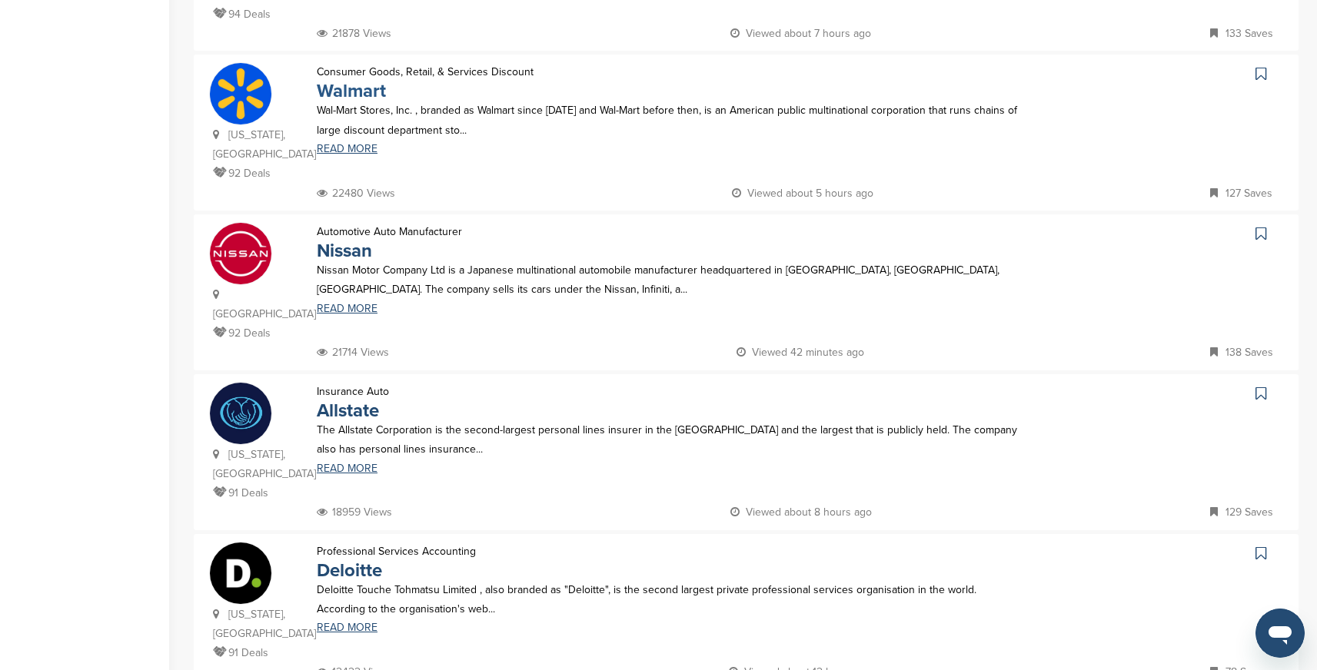
click at [366, 94] on link "Walmart" at bounding box center [351, 91] width 69 height 22
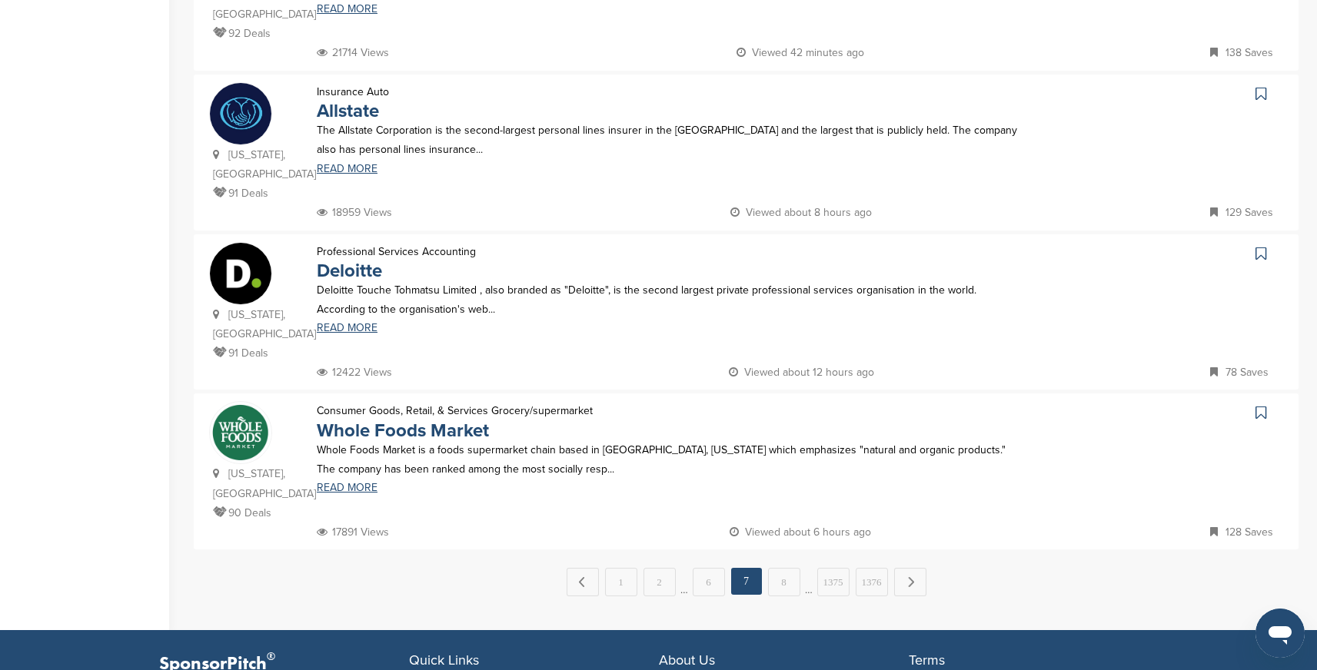
scroll to position [1378, 0]
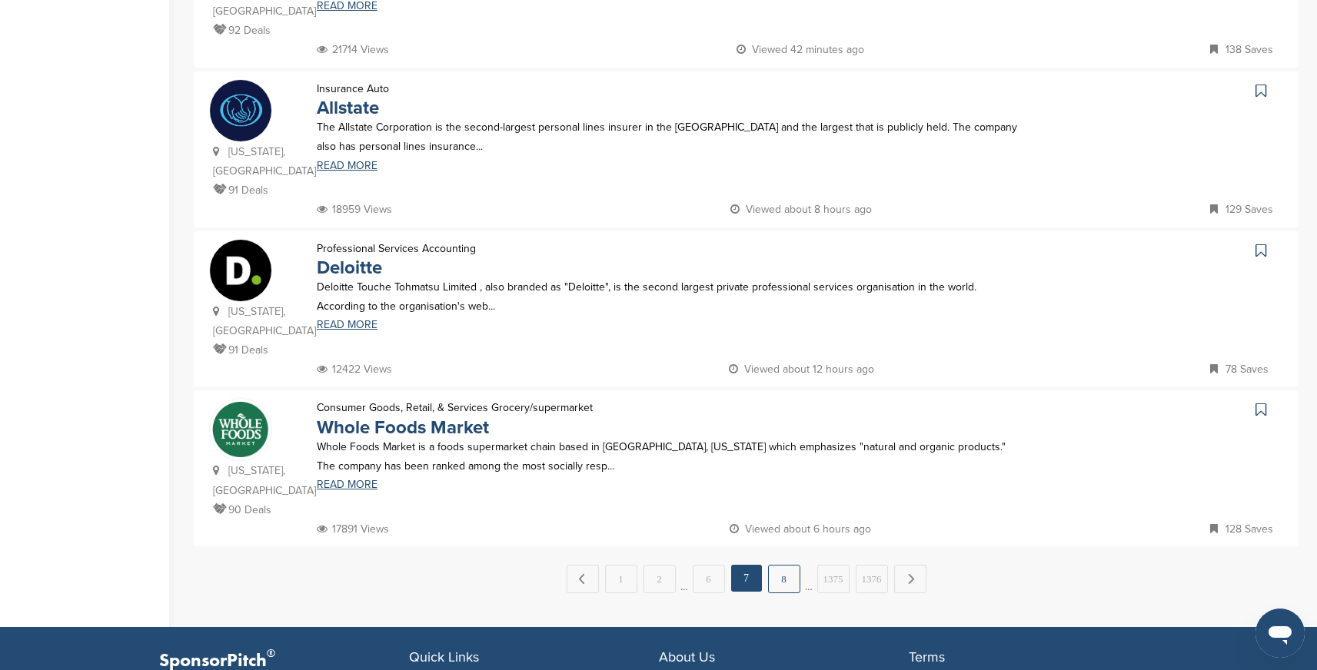
click at [785, 565] on link "8" at bounding box center [784, 579] width 32 height 28
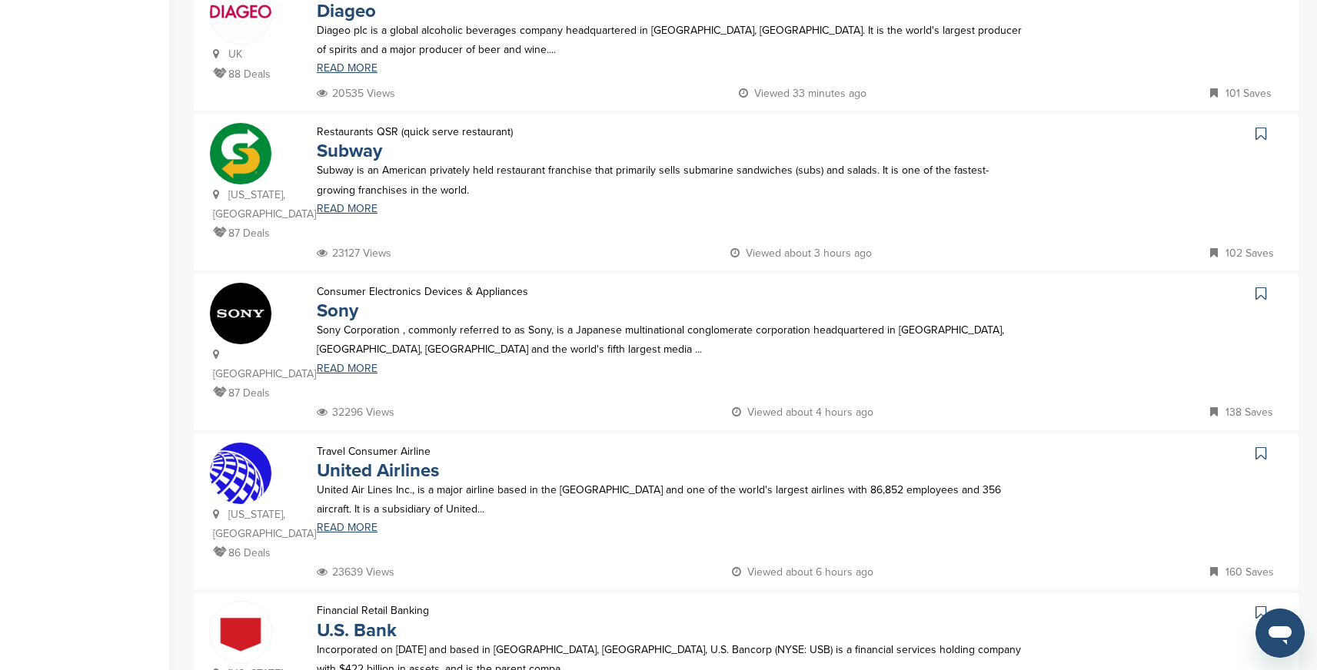
scroll to position [846, 0]
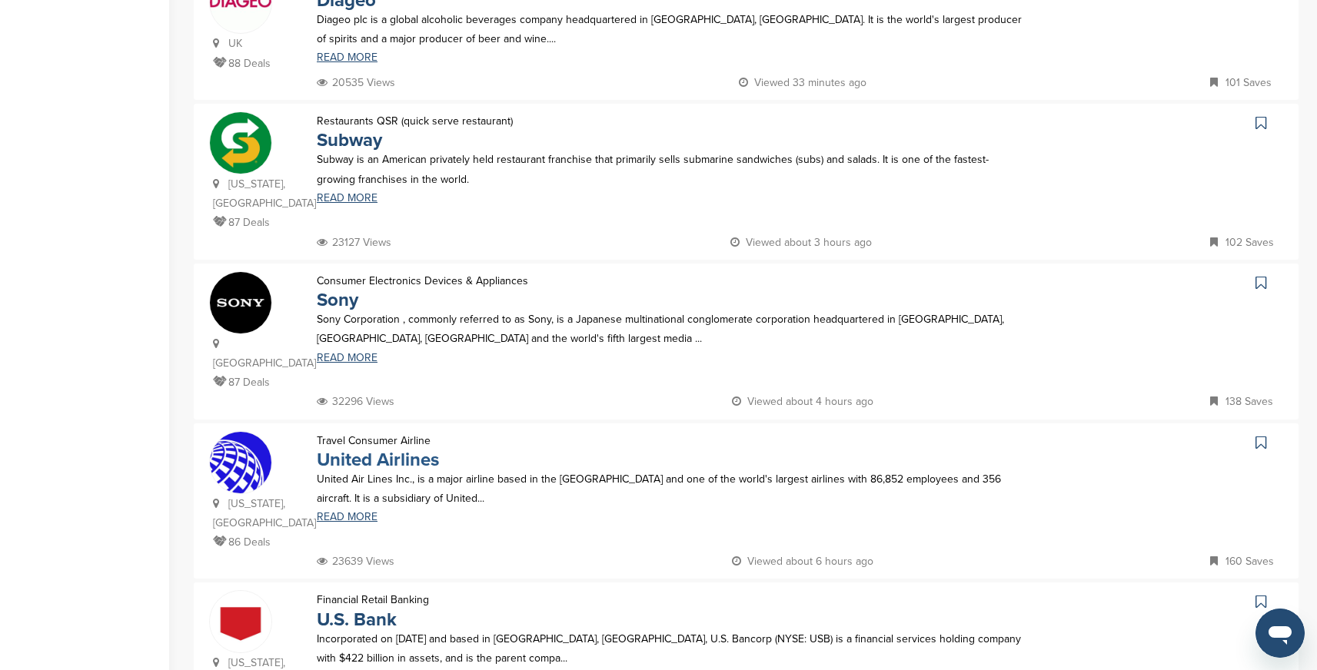
click at [384, 449] on link "United Airlines" at bounding box center [378, 460] width 122 height 22
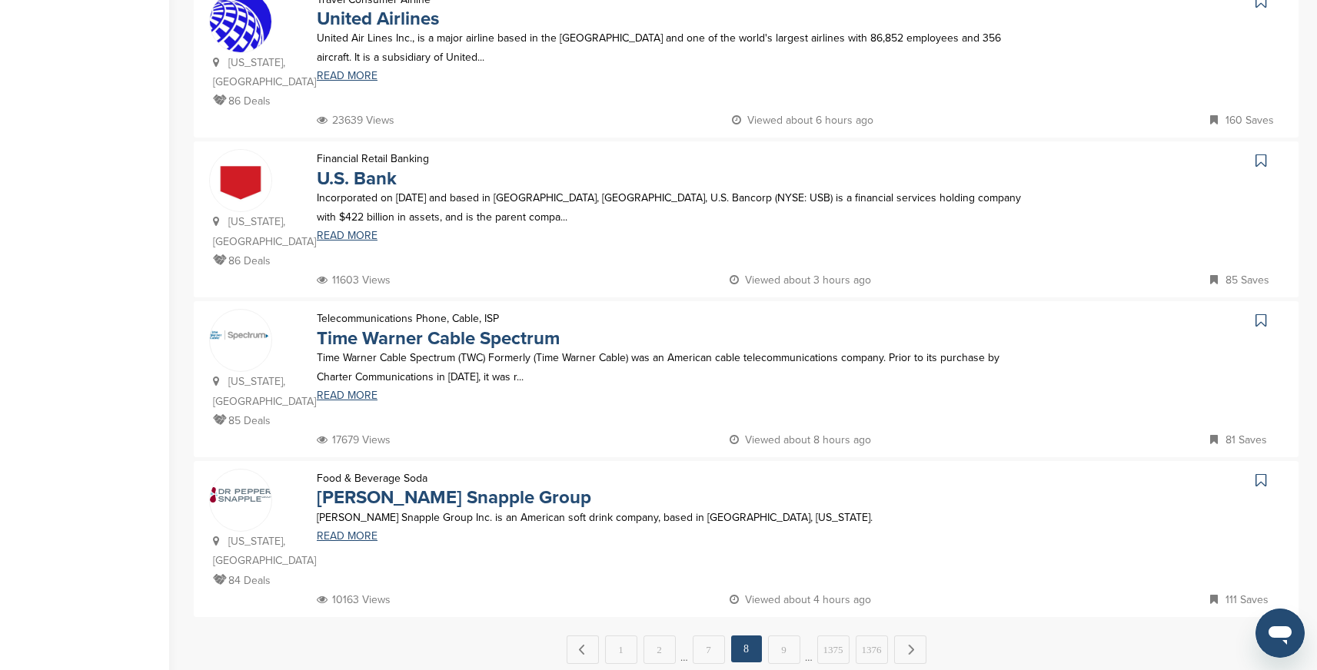
scroll to position [1301, 0]
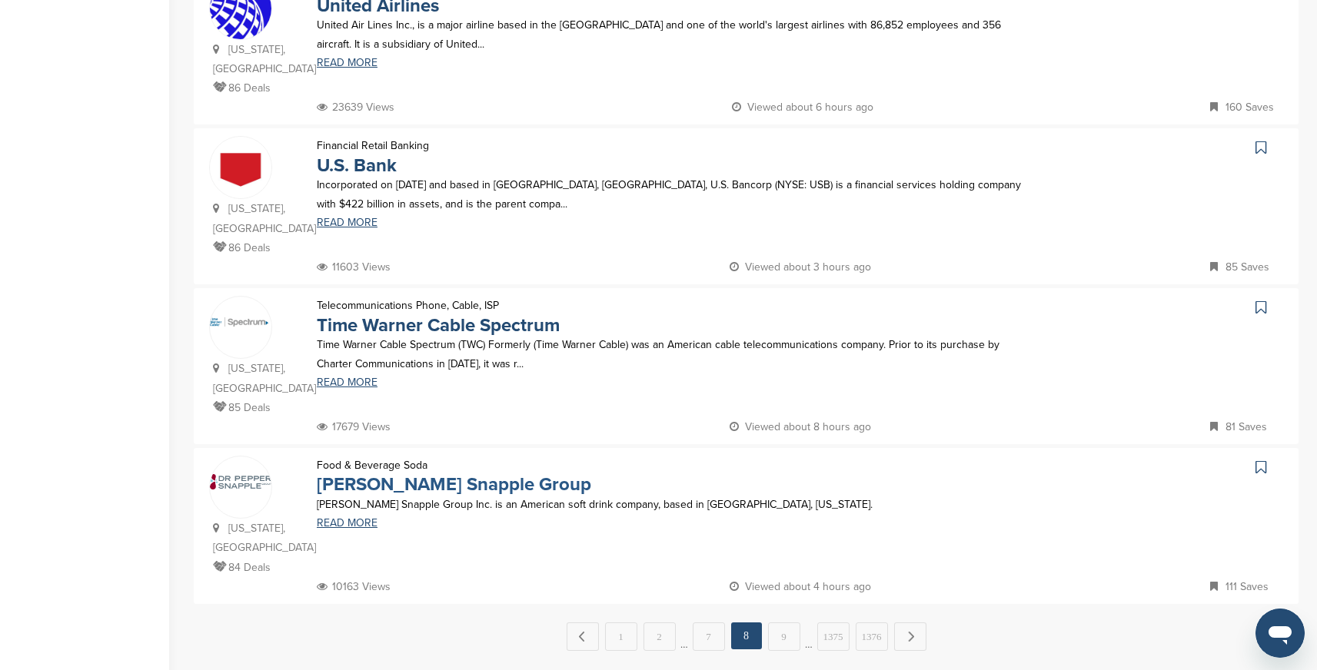
click at [459, 474] on link "[PERSON_NAME] Snapple Group" at bounding box center [454, 485] width 274 height 22
click at [783, 623] on link "9" at bounding box center [784, 637] width 32 height 28
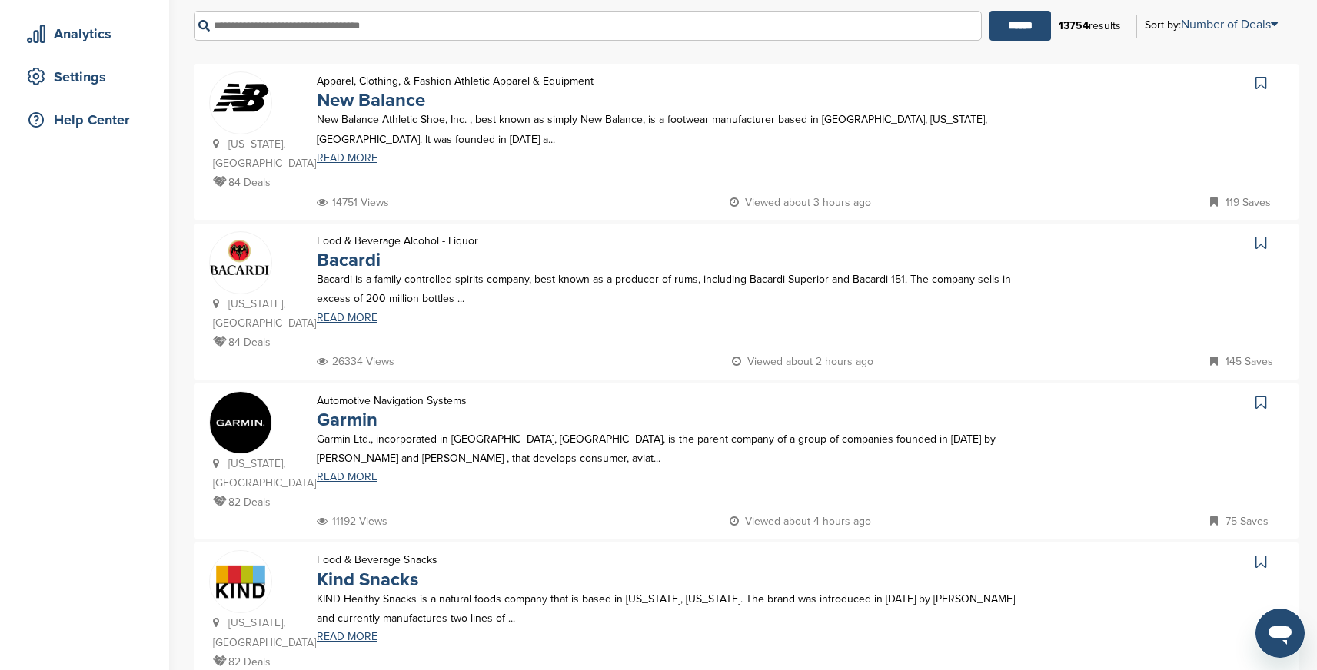
scroll to position [269, 0]
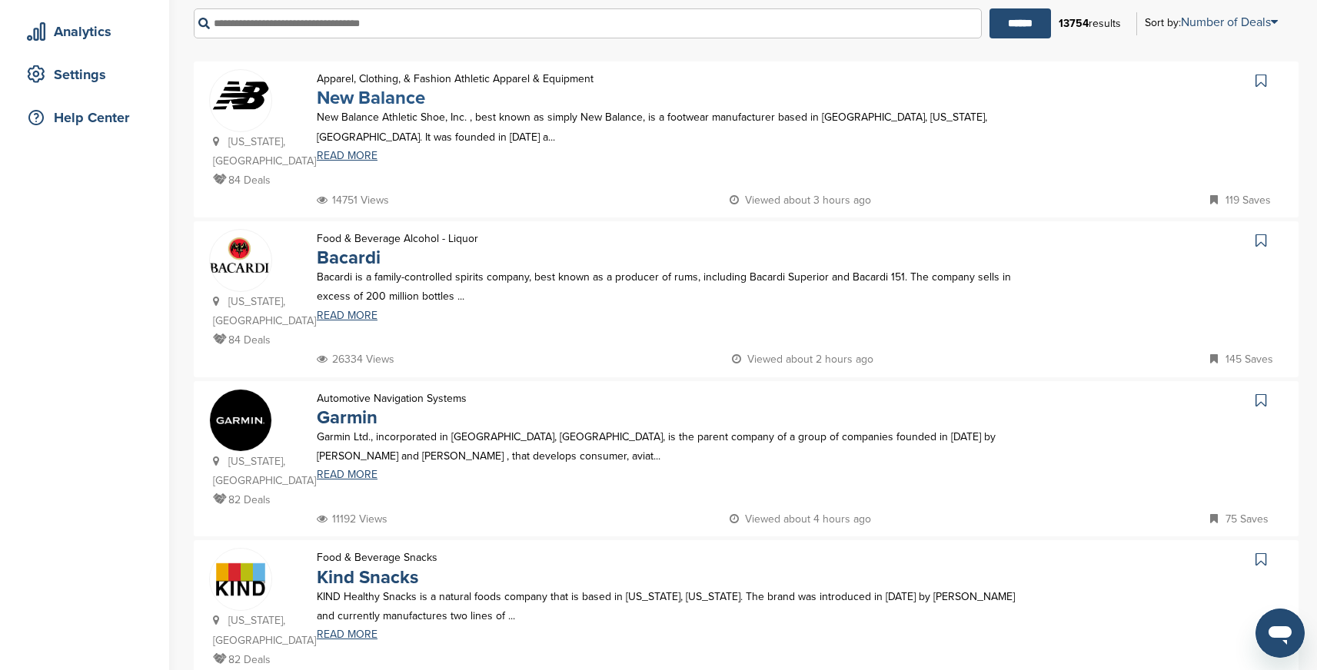
click at [405, 100] on link "New Balance" at bounding box center [371, 98] width 108 height 22
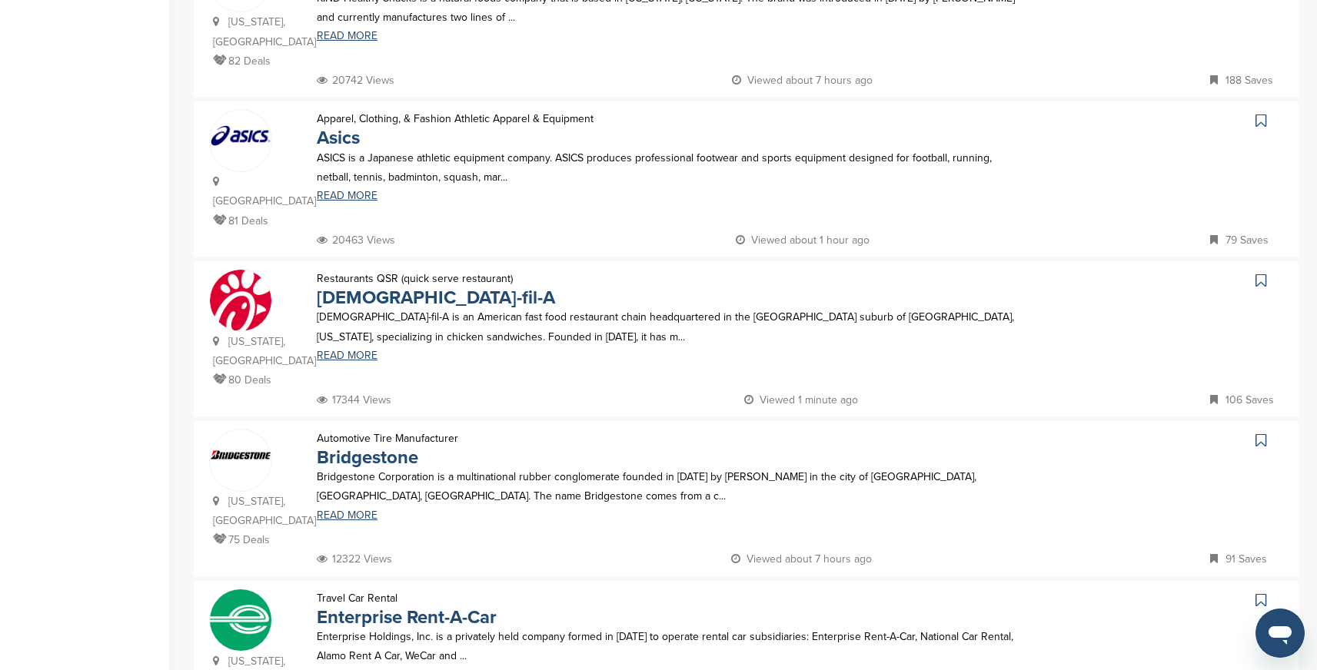
scroll to position [877, 0]
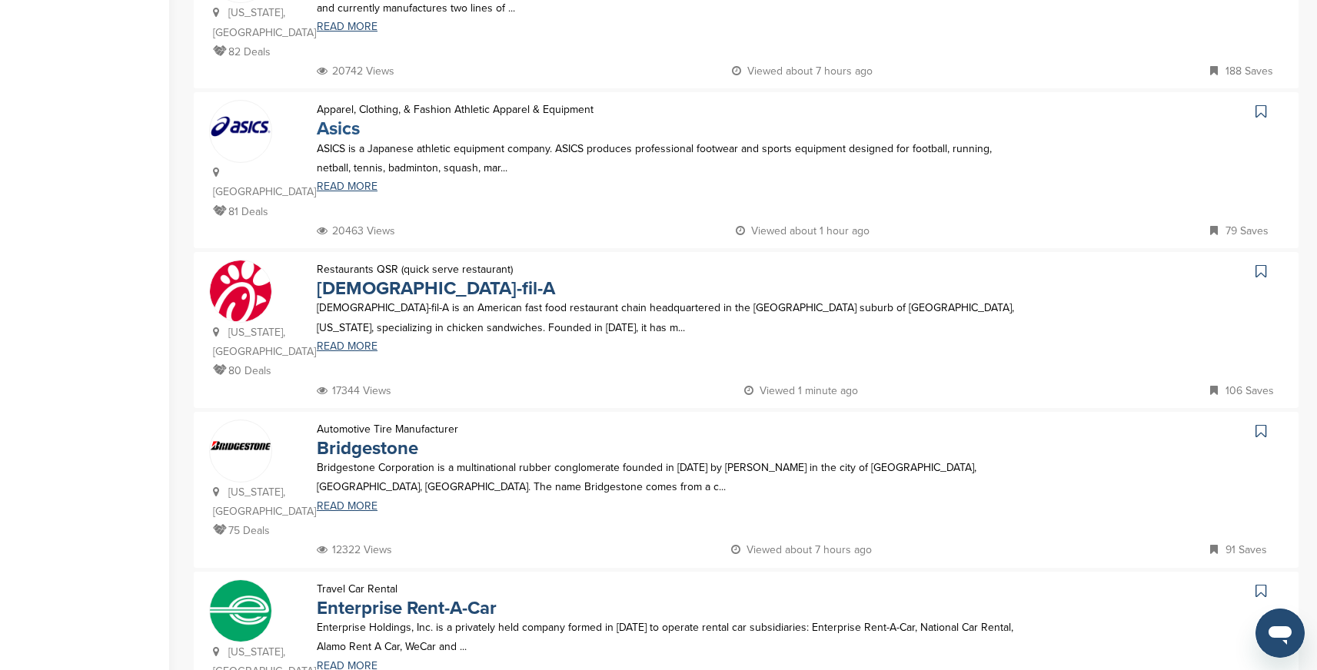
click at [347, 118] on link "Asics" at bounding box center [338, 129] width 43 height 22
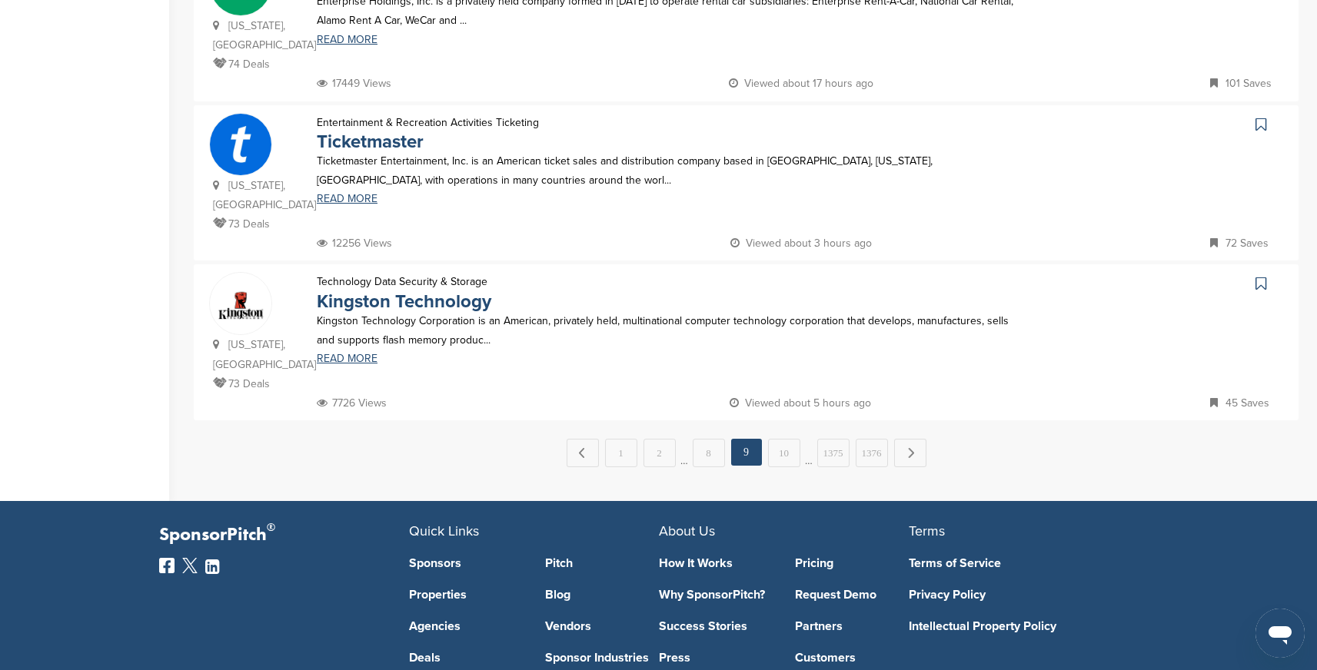
scroll to position [1508, 0]
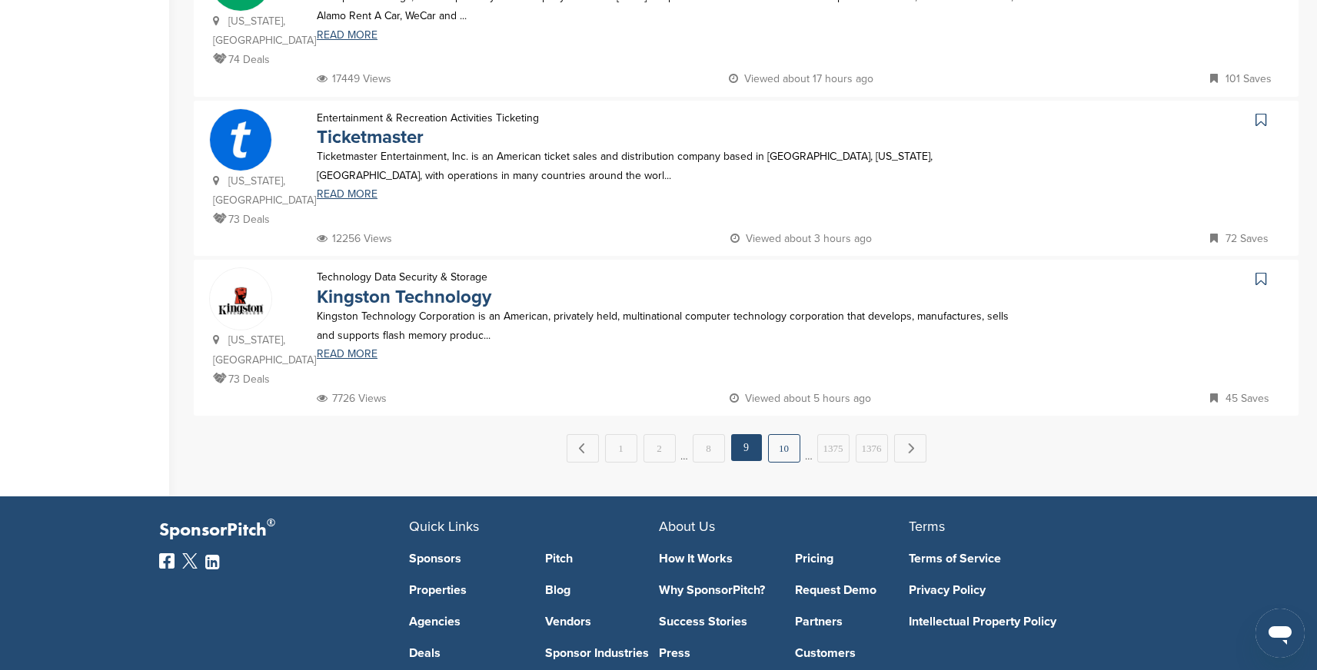
click at [781, 434] on link "10" at bounding box center [784, 448] width 32 height 28
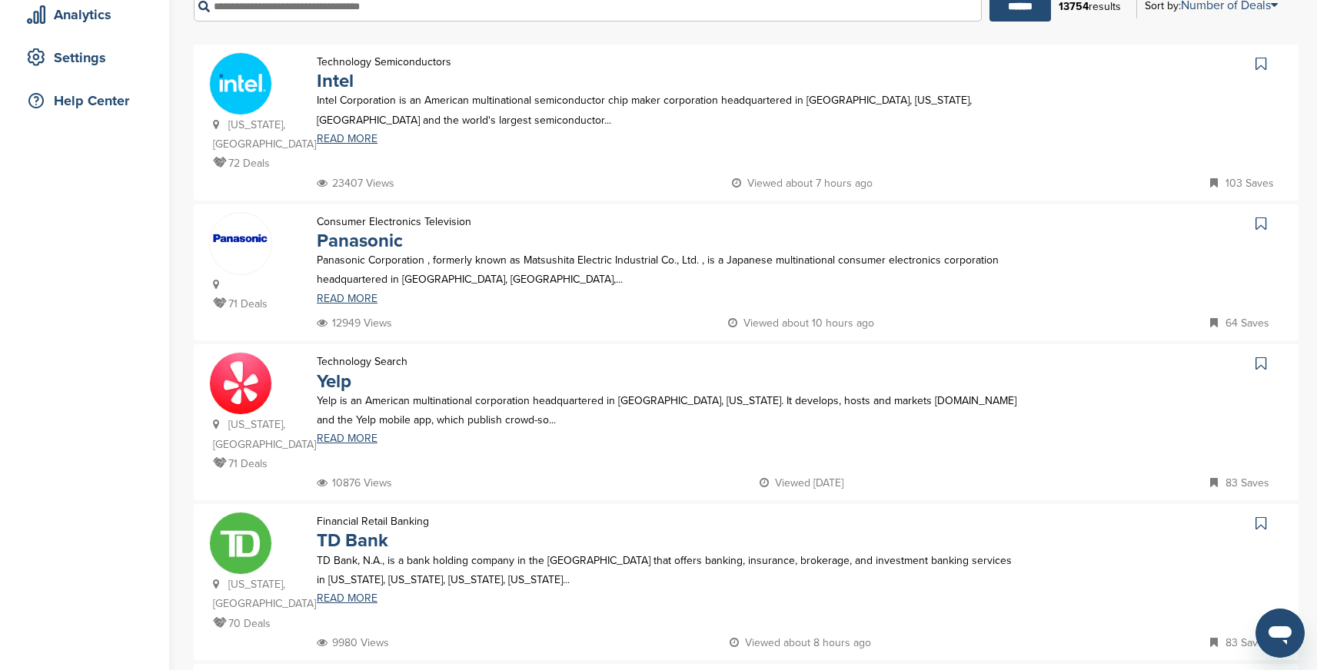
scroll to position [275, 0]
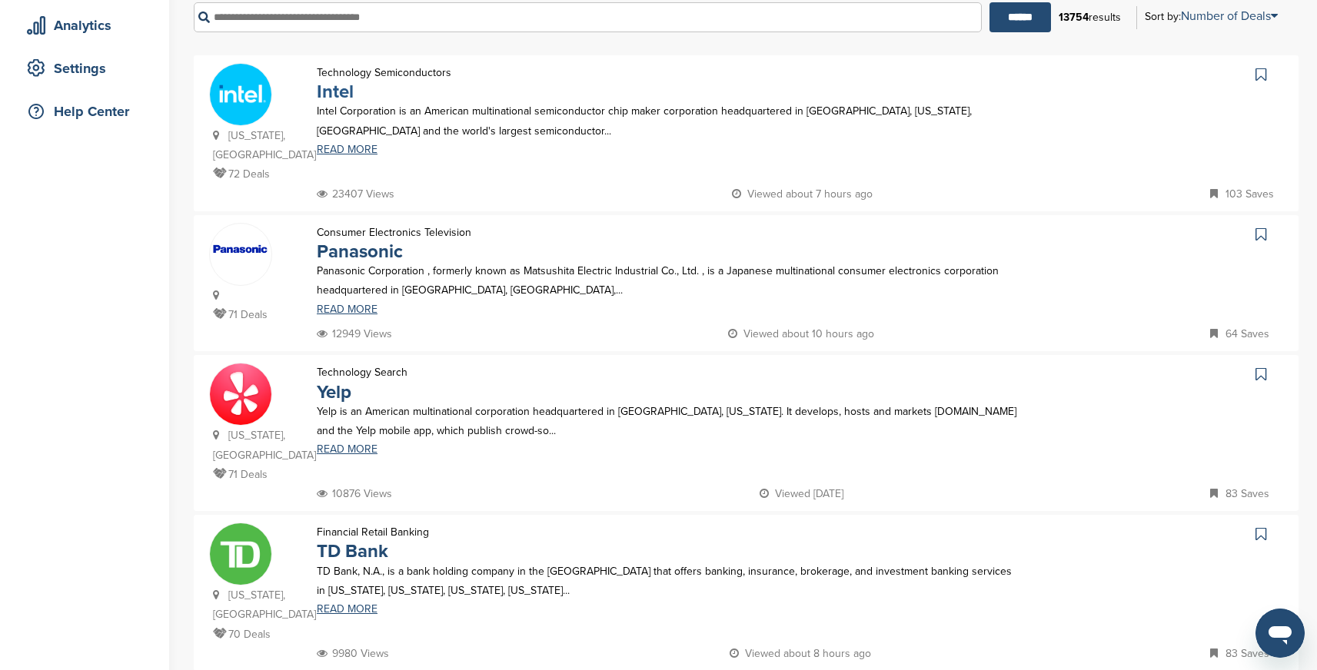
click at [337, 95] on link "Intel" at bounding box center [335, 92] width 37 height 22
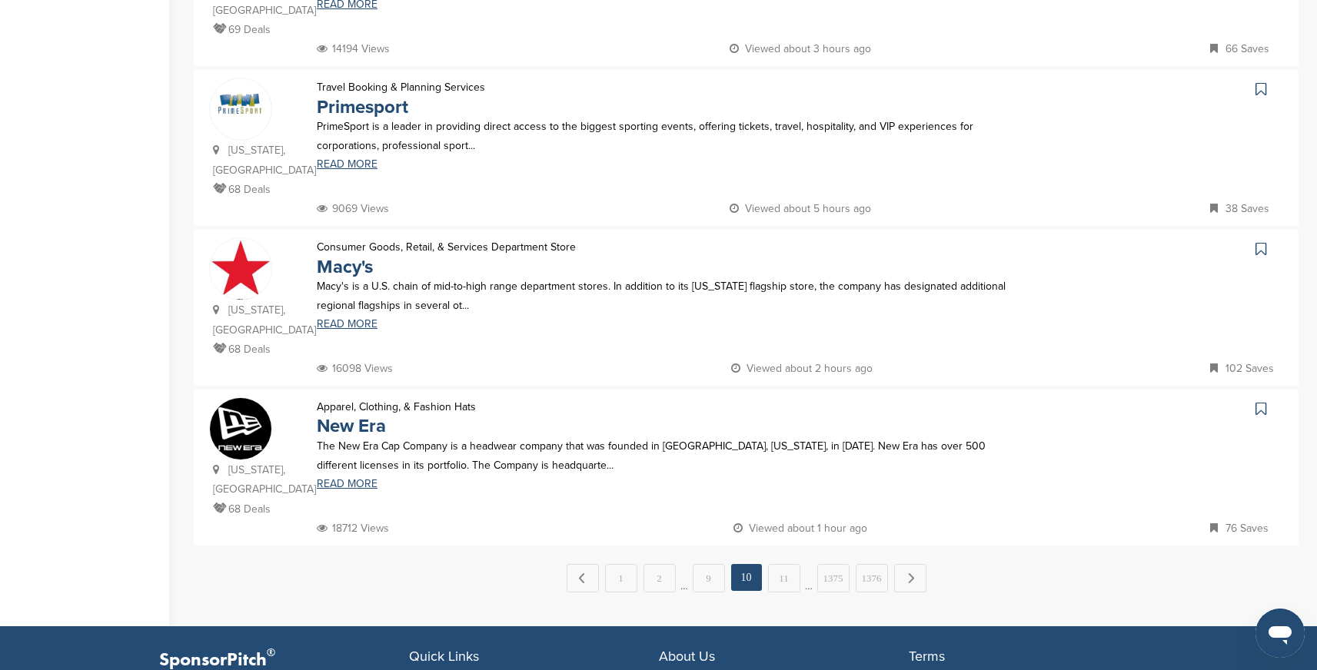
scroll to position [1363, 0]
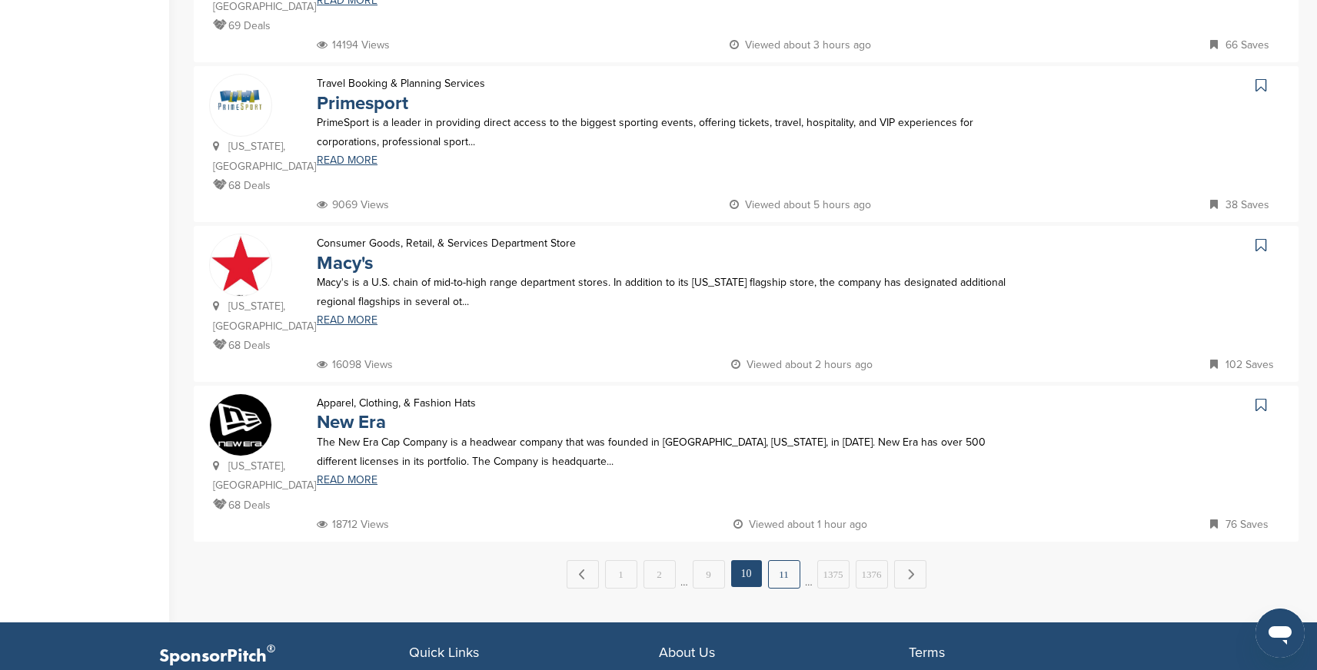
click at [784, 560] on link "11" at bounding box center [784, 574] width 32 height 28
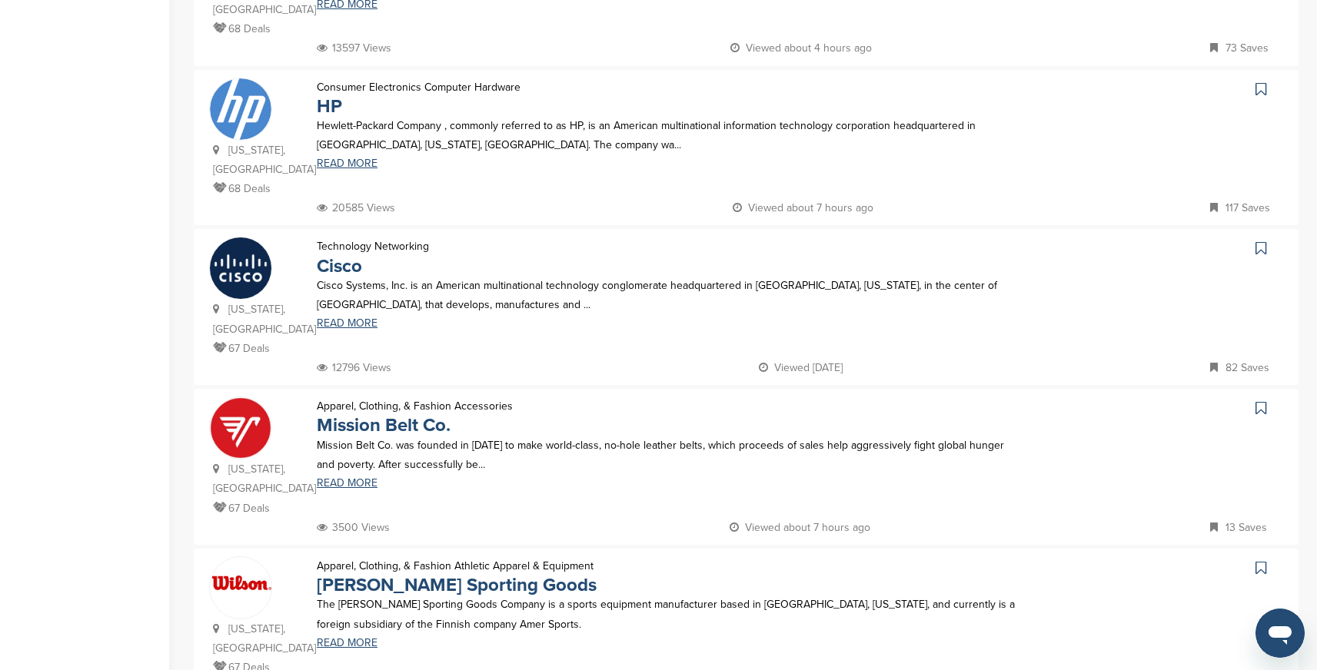
scroll to position [583, 0]
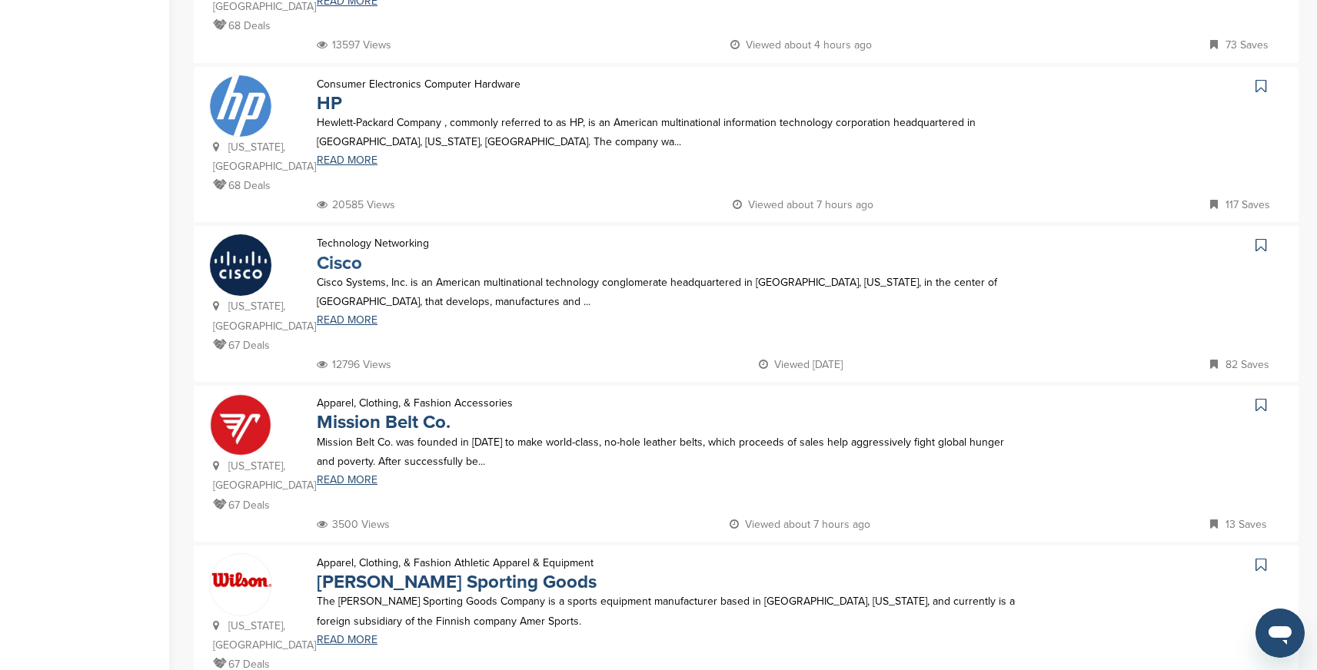
click at [340, 252] on link "Cisco" at bounding box center [339, 263] width 45 height 22
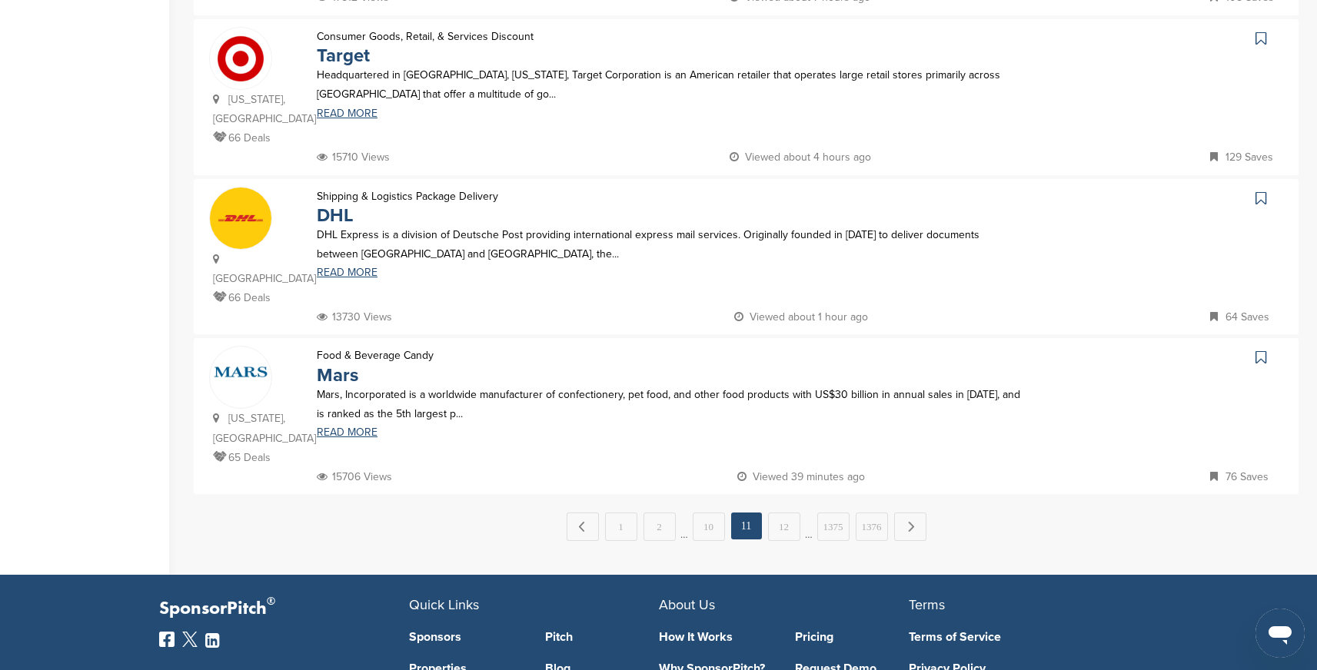
scroll to position [1461, 0]
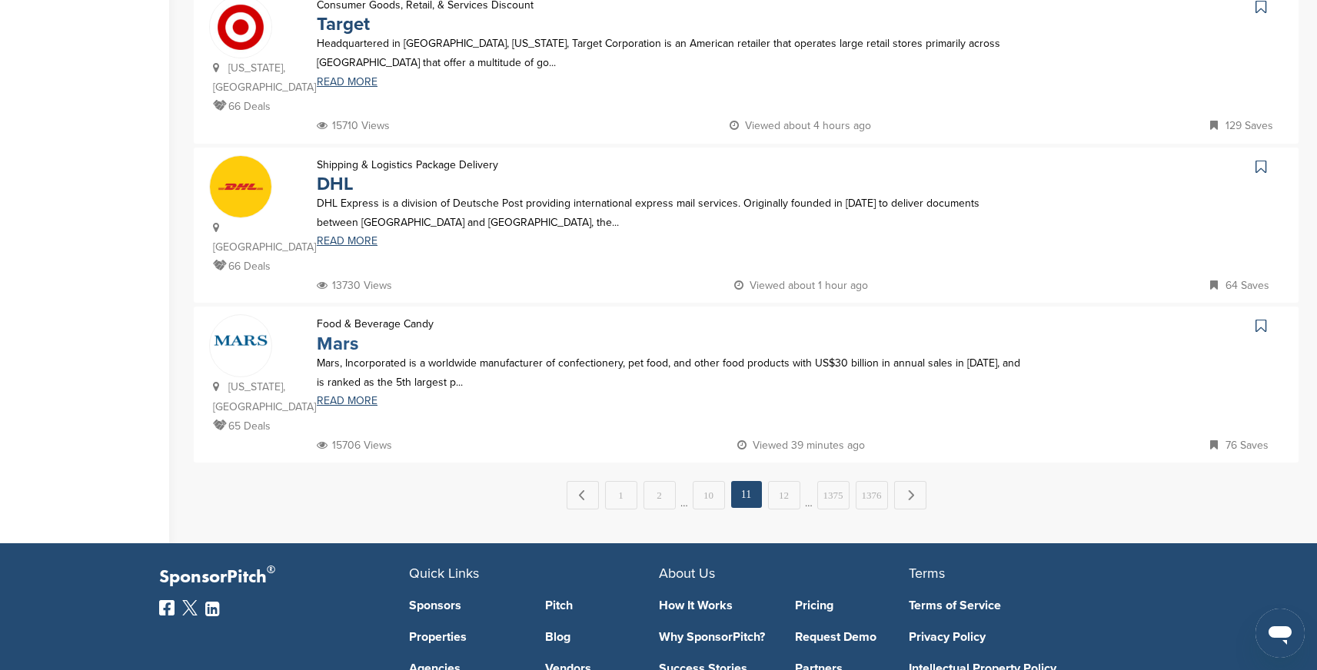
click at [332, 333] on link "Mars" at bounding box center [338, 344] width 42 height 22
click at [781, 481] on link "12" at bounding box center [784, 495] width 32 height 28
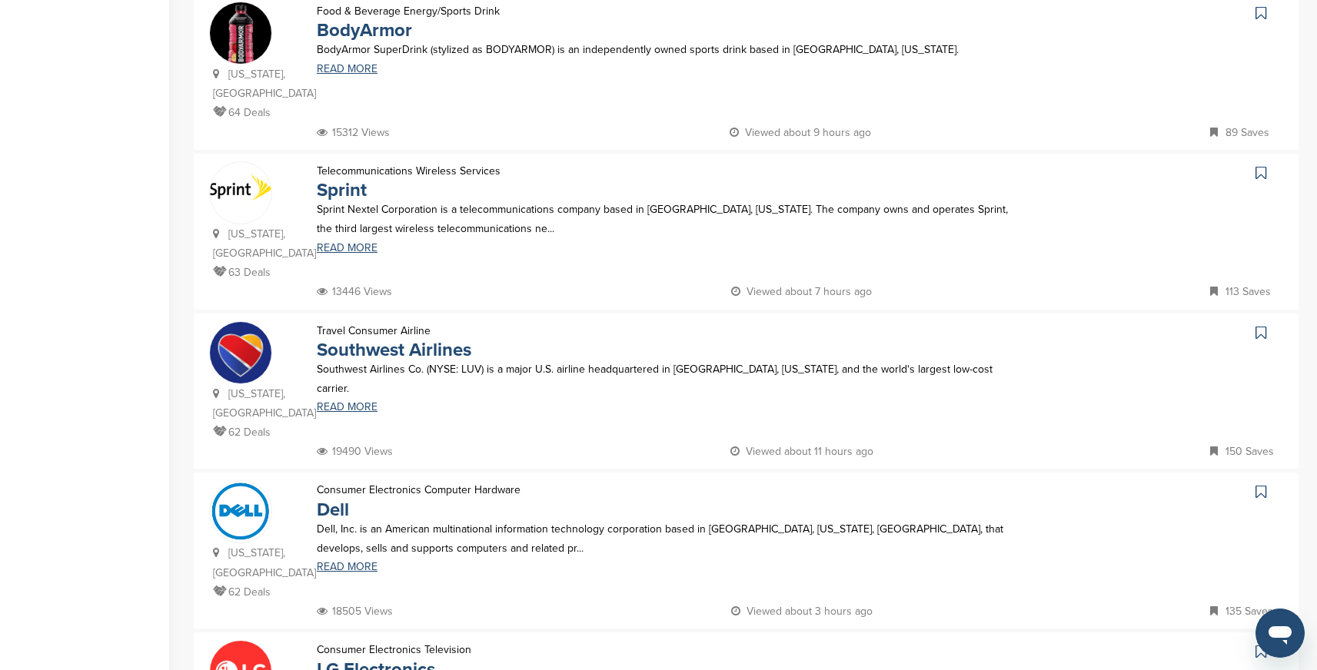
scroll to position [957, 0]
click at [417, 338] on link "Southwest Airlines" at bounding box center [394, 349] width 155 height 22
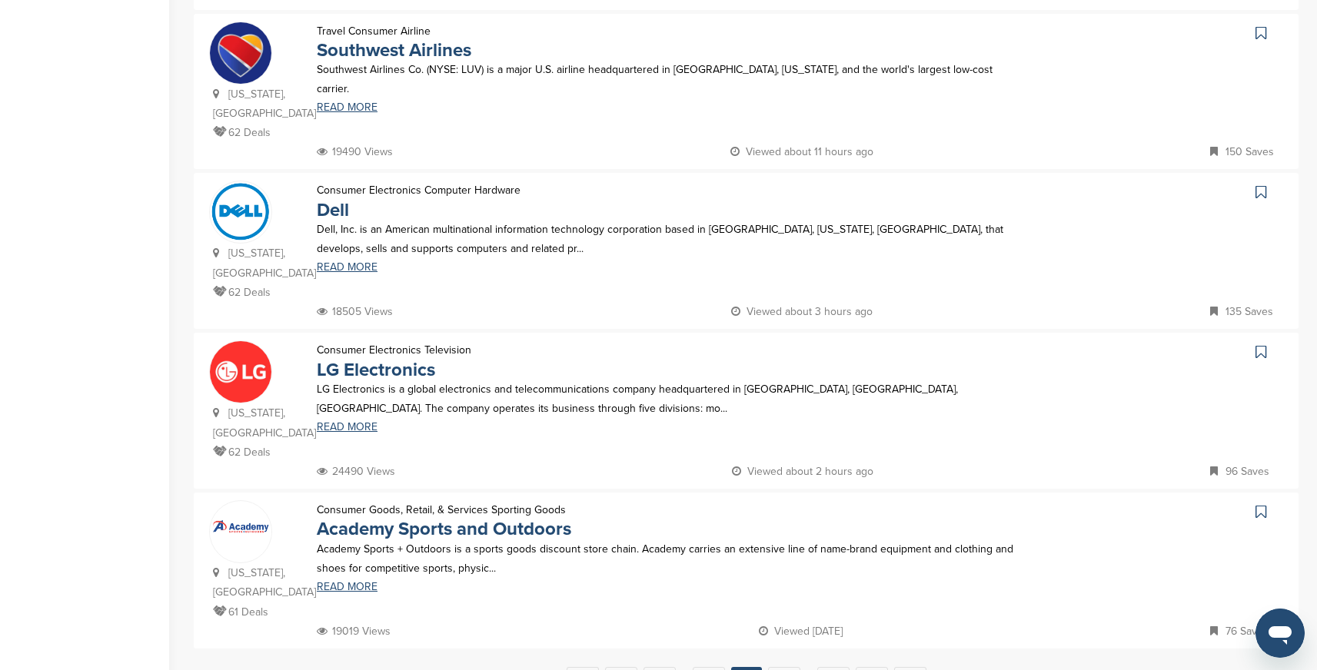
scroll to position [1288, 0]
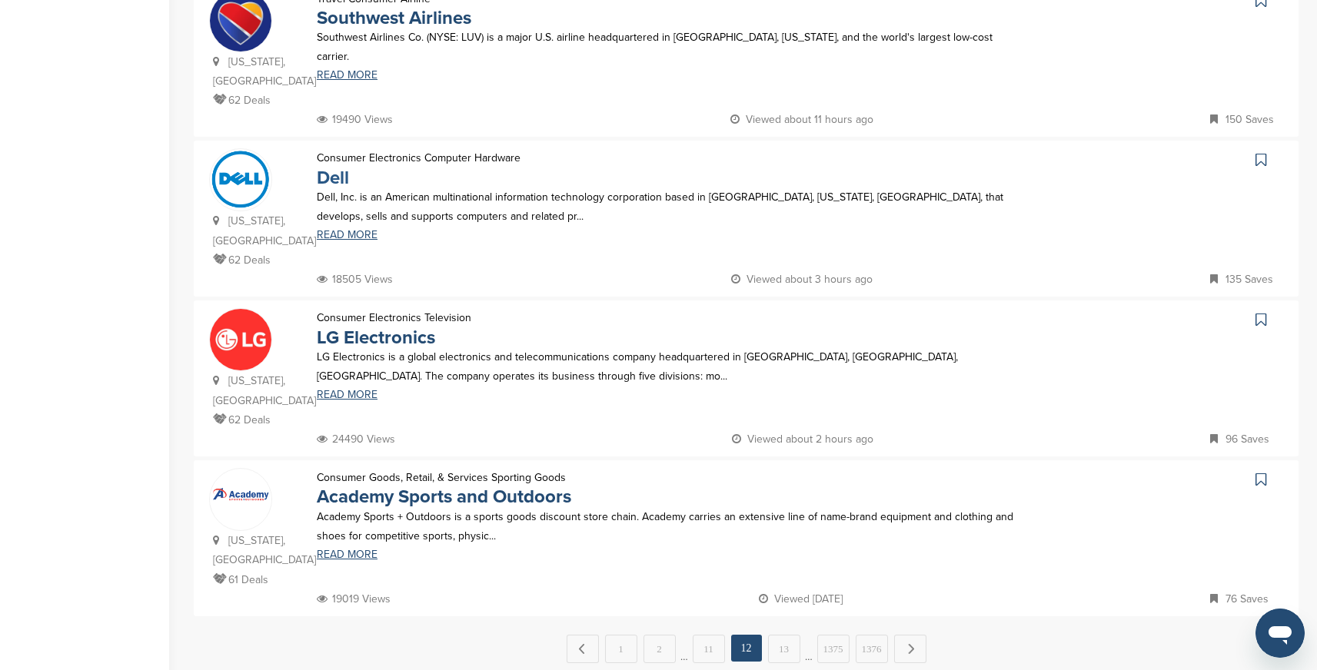
click at [336, 167] on link "Dell" at bounding box center [333, 178] width 32 height 22
click at [414, 327] on link "LG Electronics" at bounding box center [376, 338] width 118 height 22
click at [780, 635] on link "13" at bounding box center [784, 649] width 32 height 28
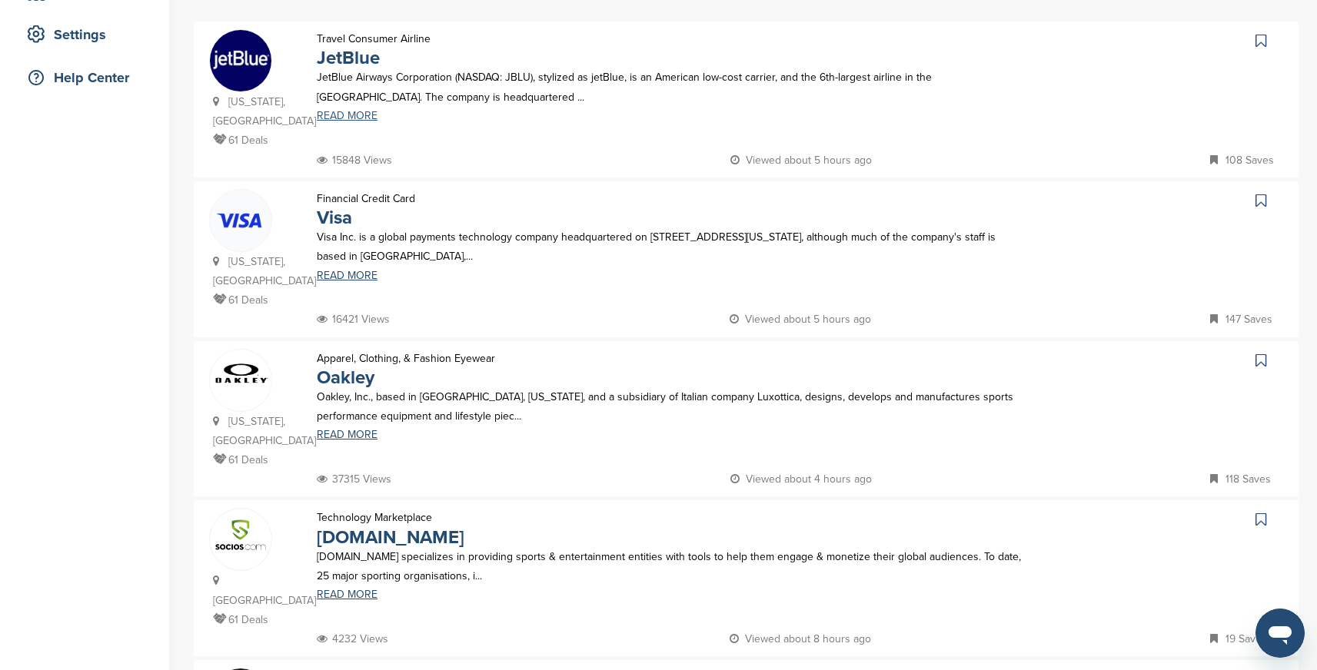
scroll to position [318, 0]
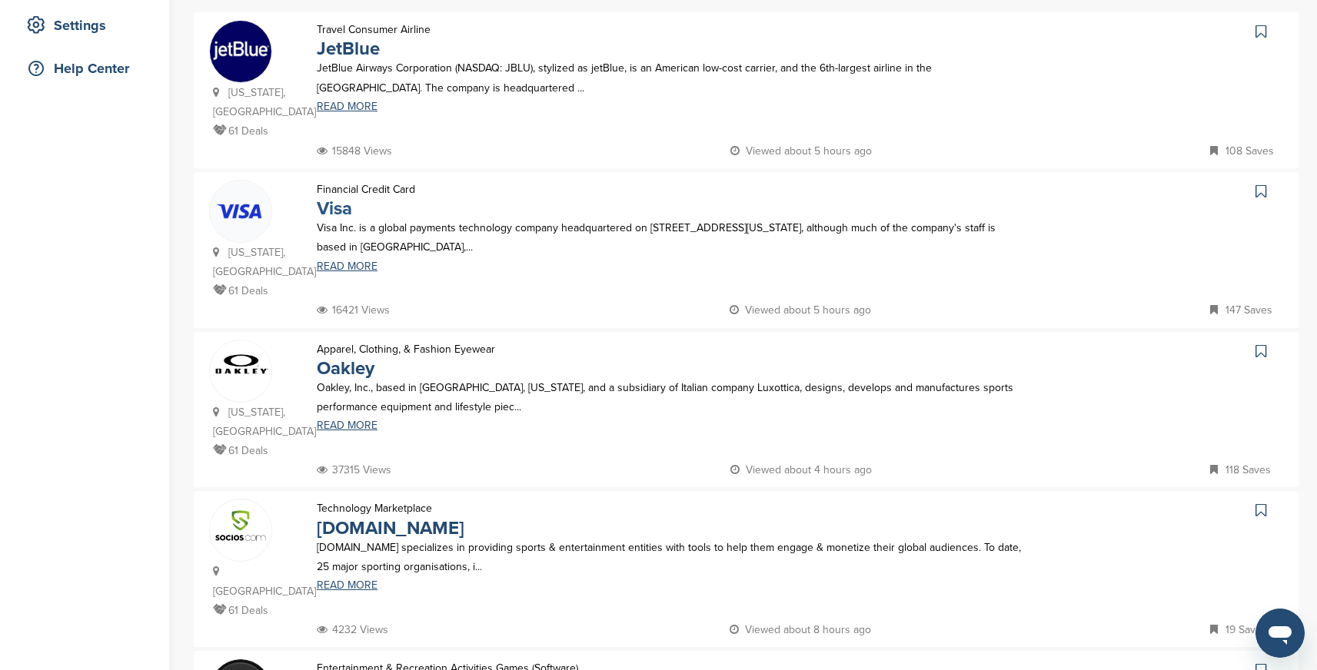
click at [337, 210] on link "Visa" at bounding box center [334, 209] width 35 height 22
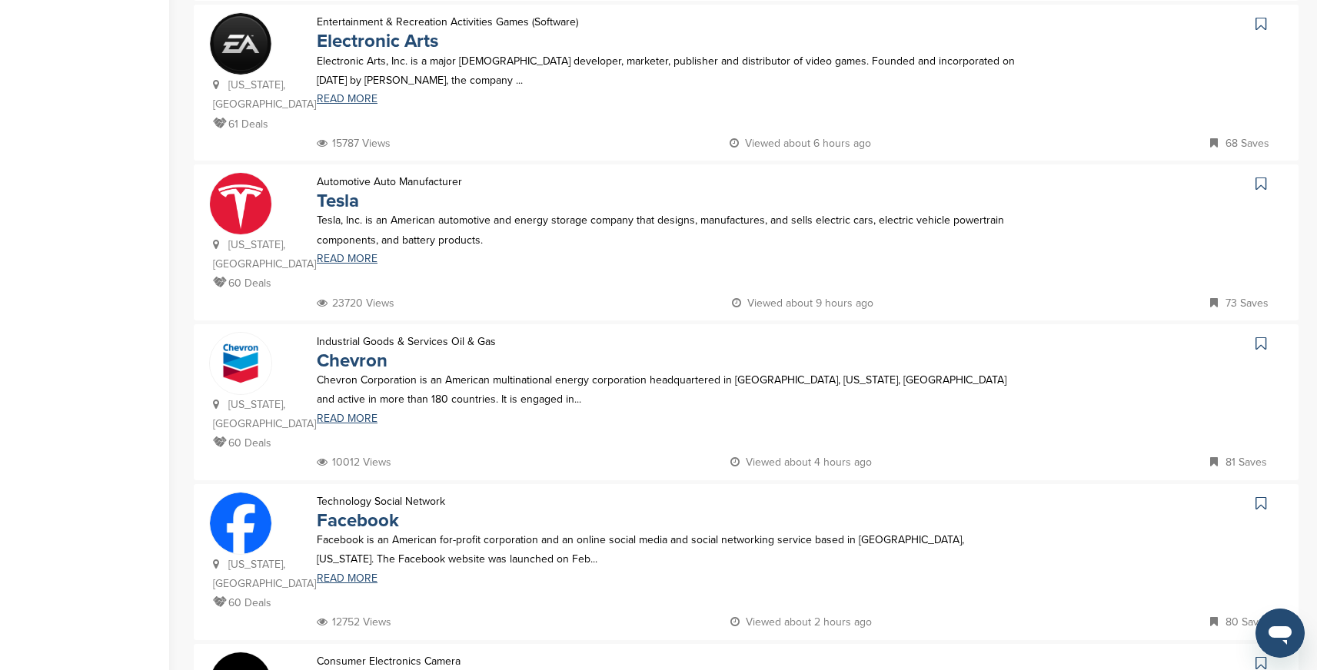
scroll to position [976, 0]
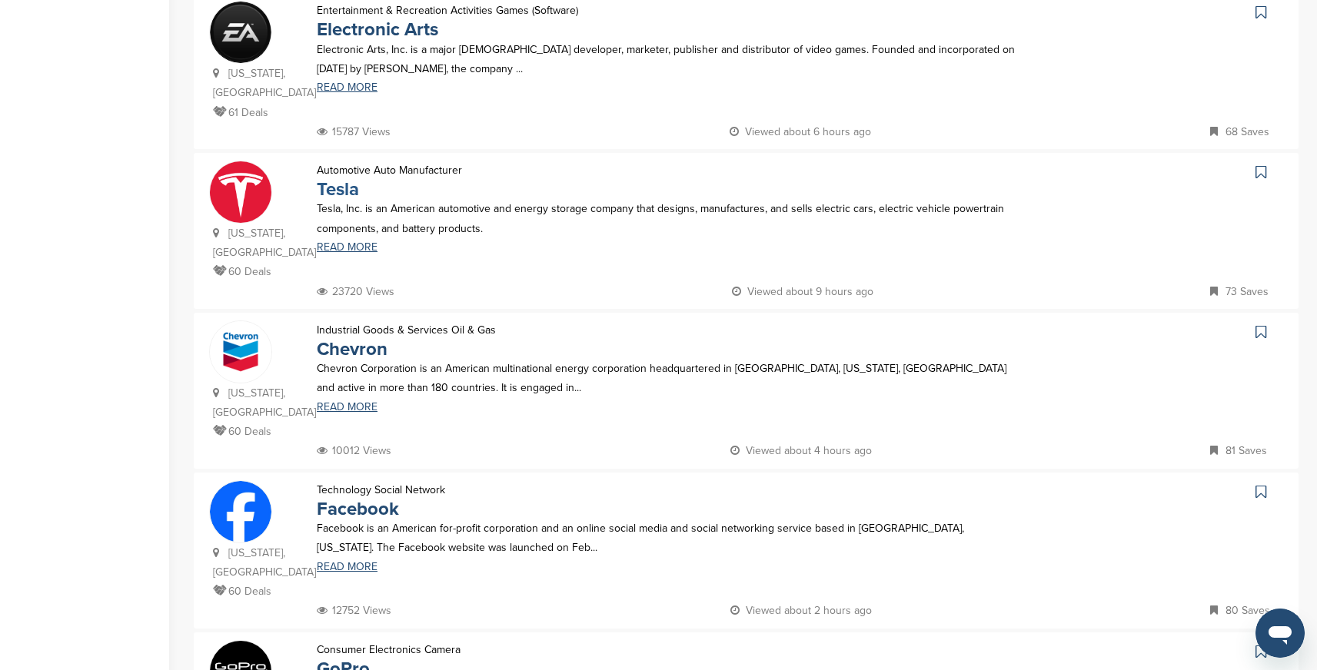
click at [340, 178] on link "Tesla" at bounding box center [338, 189] width 42 height 22
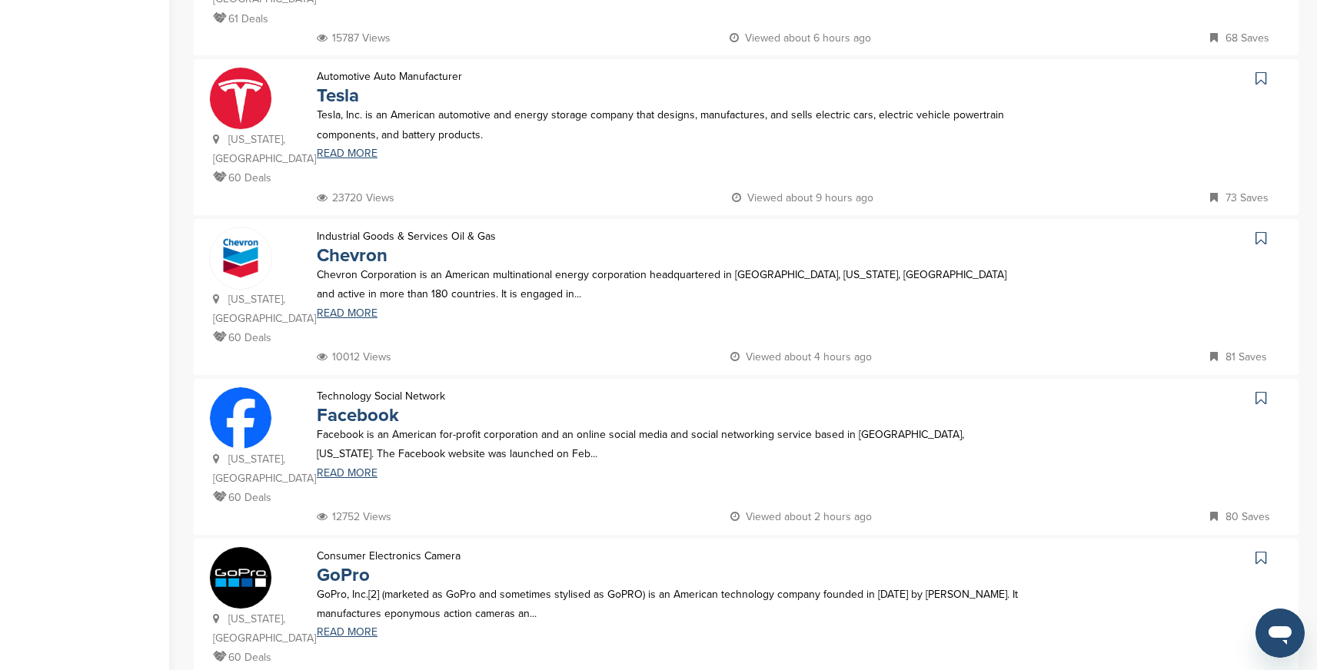
scroll to position [1109, 0]
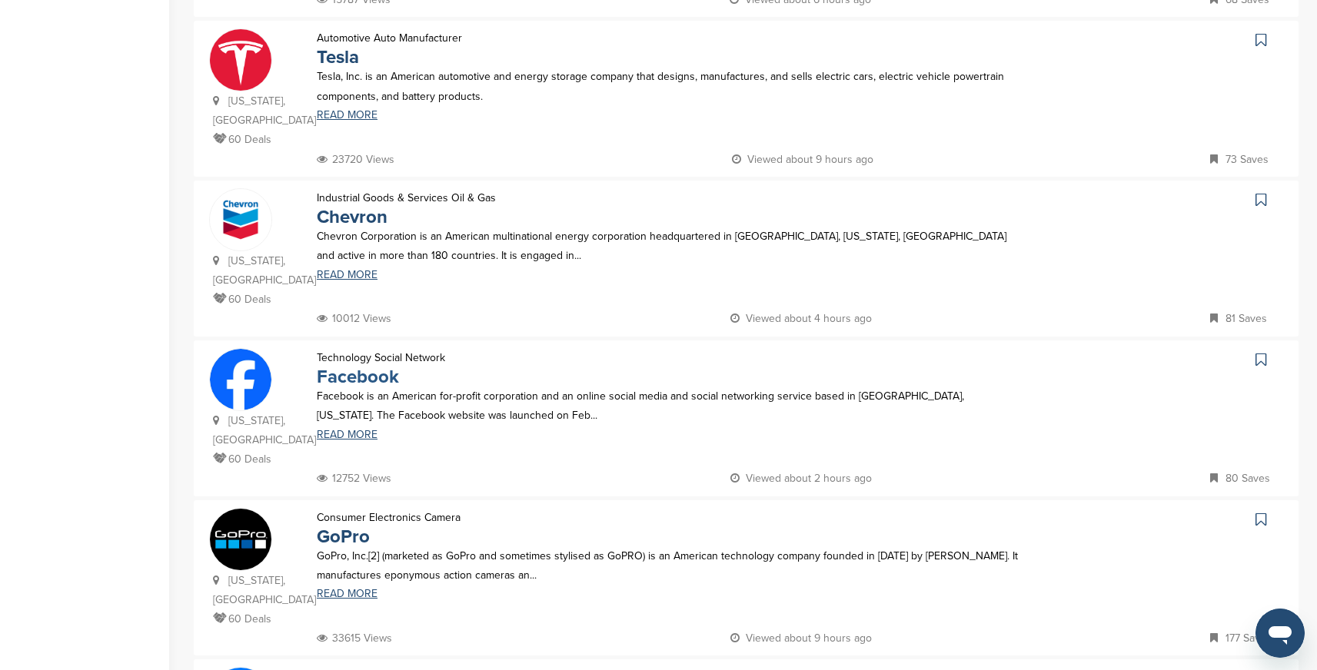
click at [377, 366] on link "Facebook" at bounding box center [358, 377] width 82 height 22
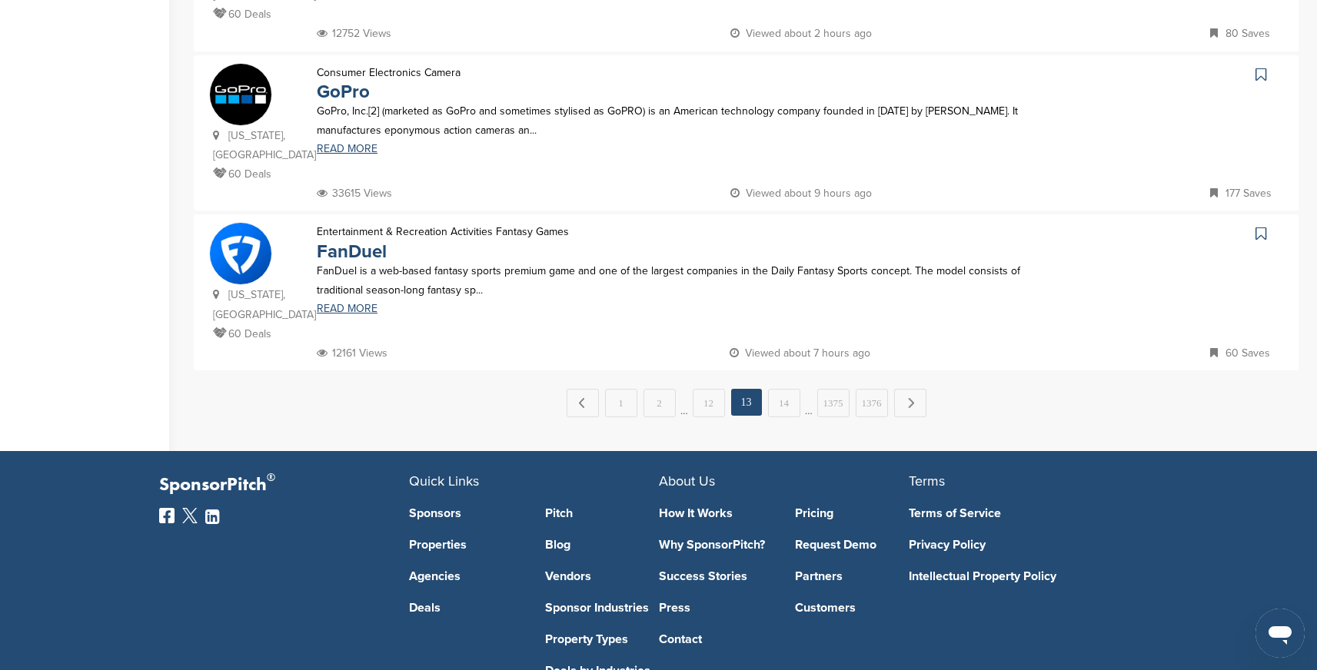
scroll to position [1569, 0]
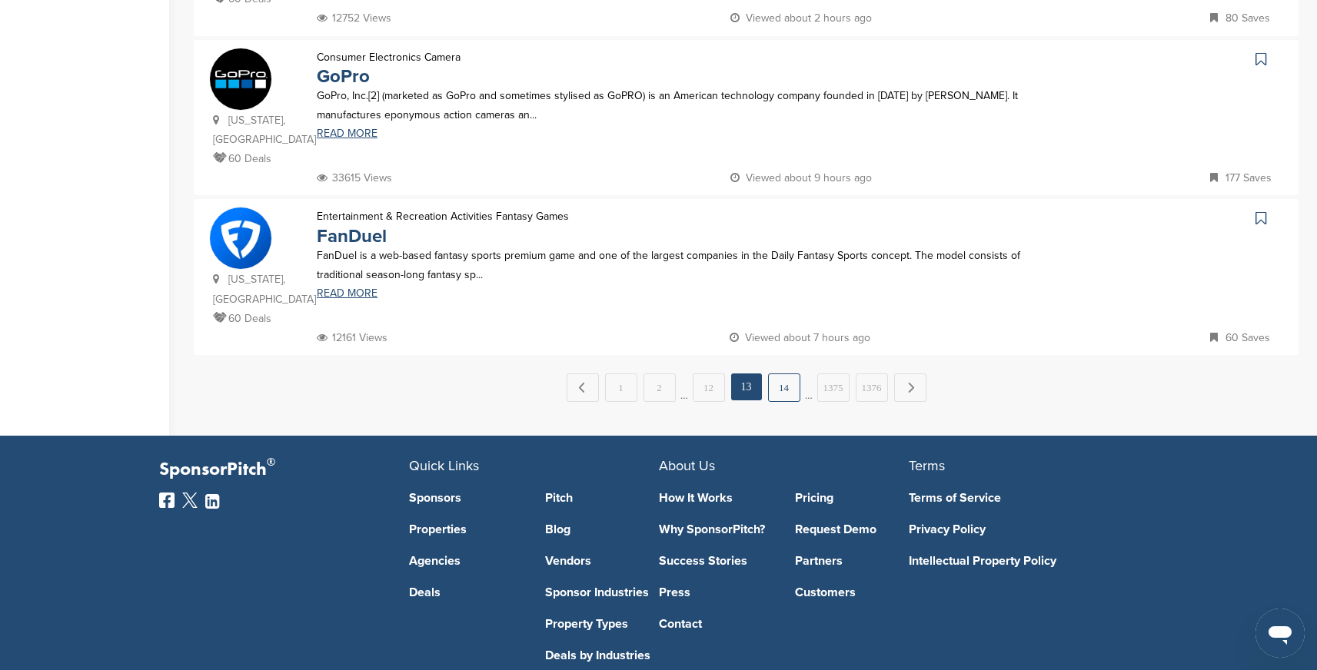
click at [783, 374] on link "14" at bounding box center [784, 388] width 32 height 28
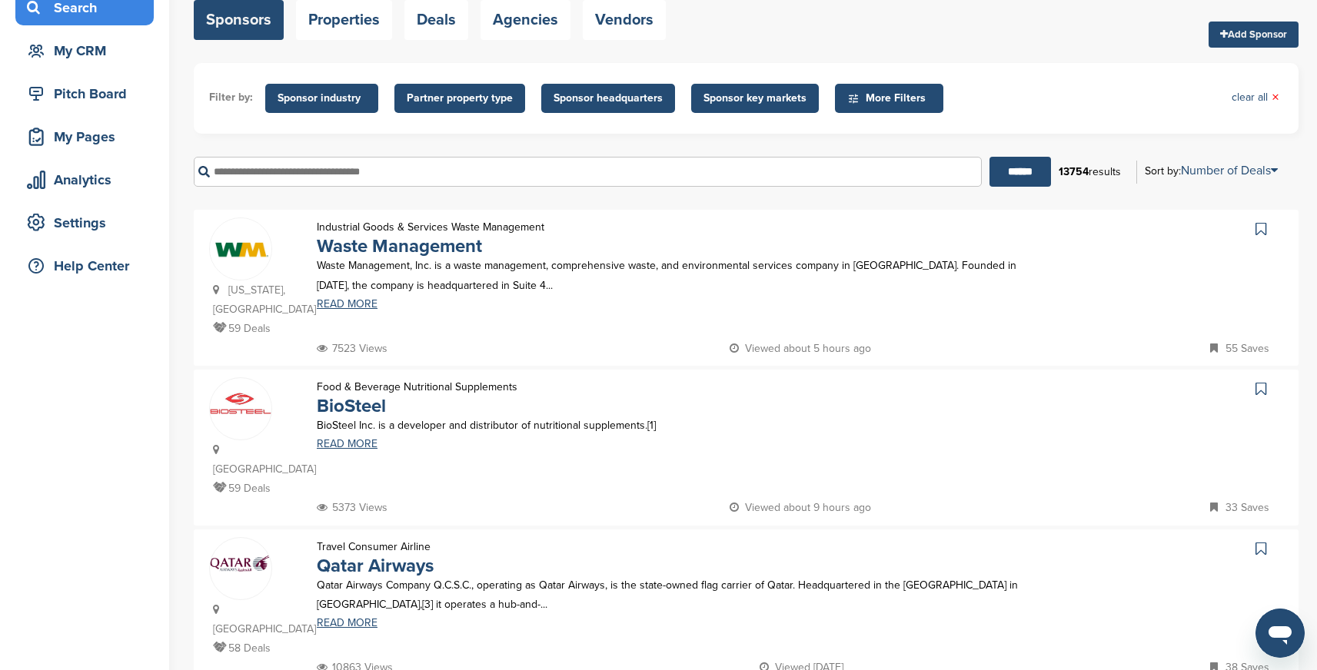
scroll to position [121, 0]
click at [464, 245] on link "Waste Management" at bounding box center [399, 245] width 165 height 22
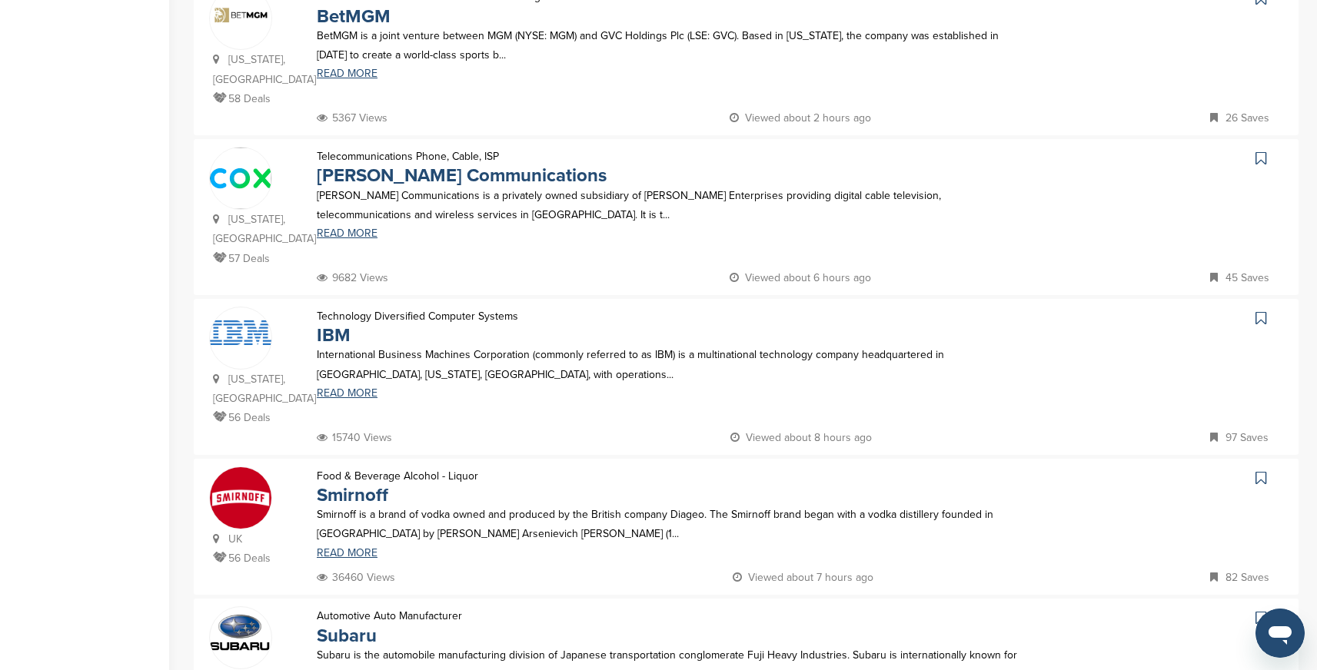
scroll to position [835, 0]
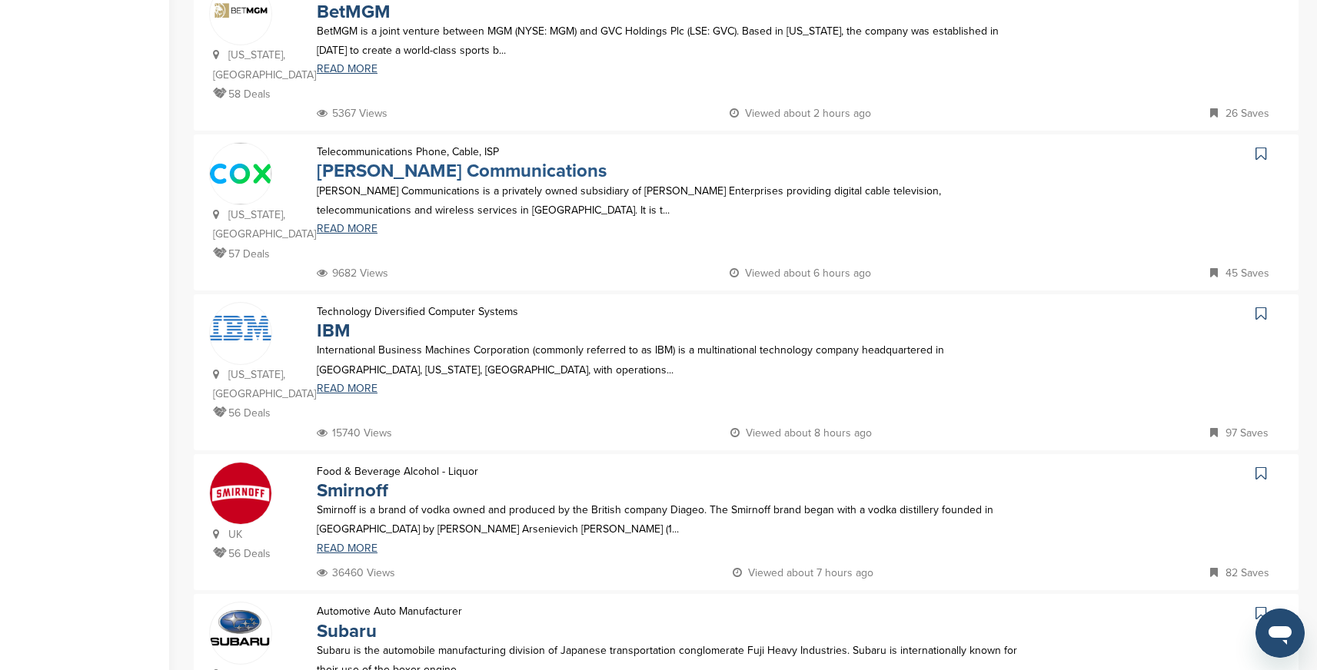
click at [442, 160] on link "Cox Communications" at bounding box center [462, 171] width 290 height 22
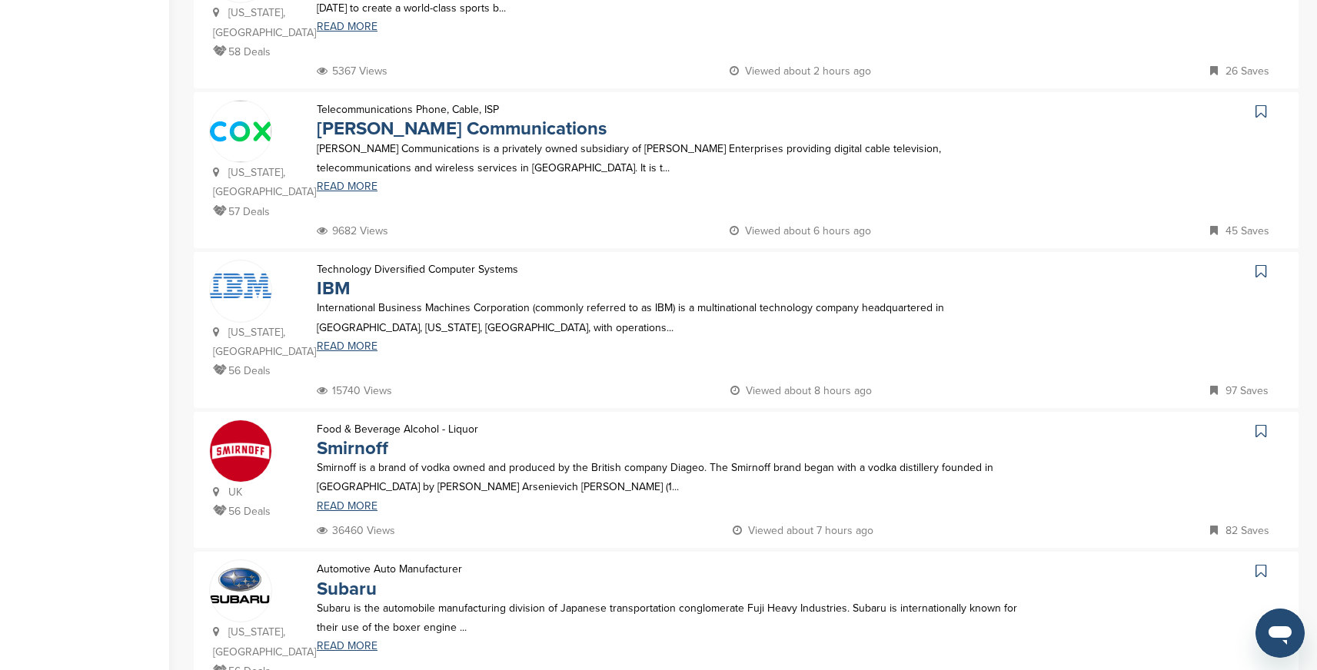
scroll to position [878, 0]
click at [333, 277] on link "IBM" at bounding box center [334, 288] width 34 height 22
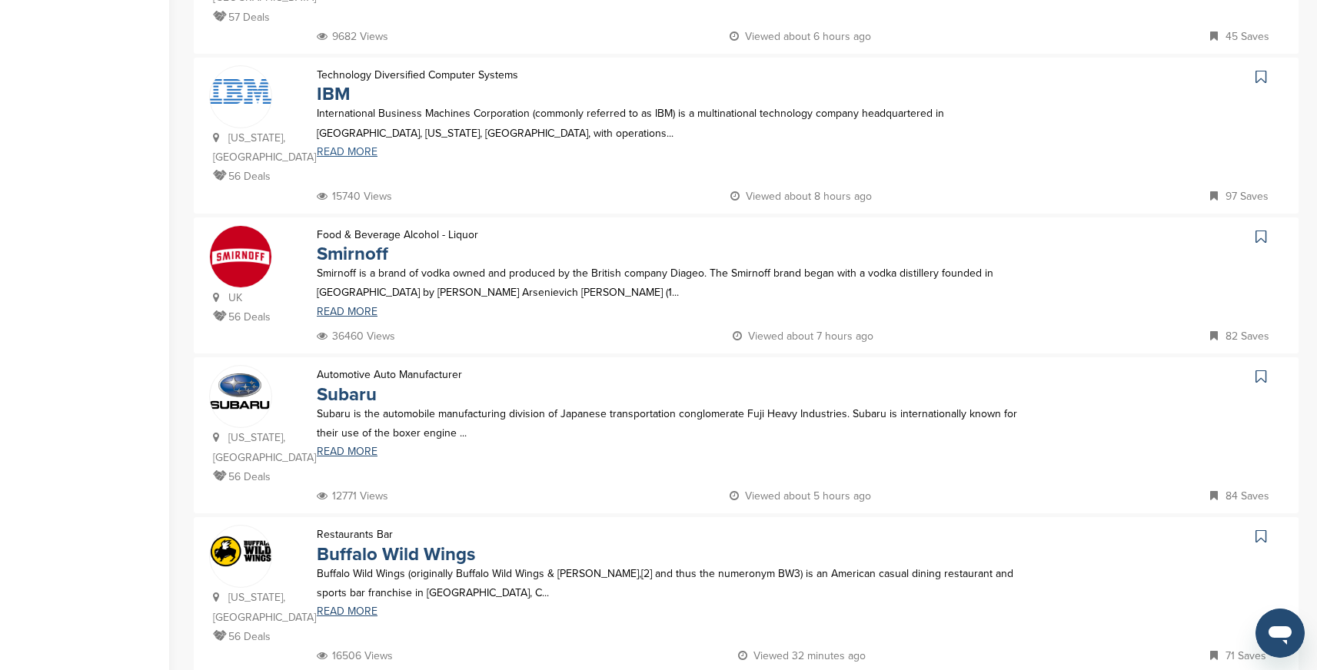
scroll to position [1095, 0]
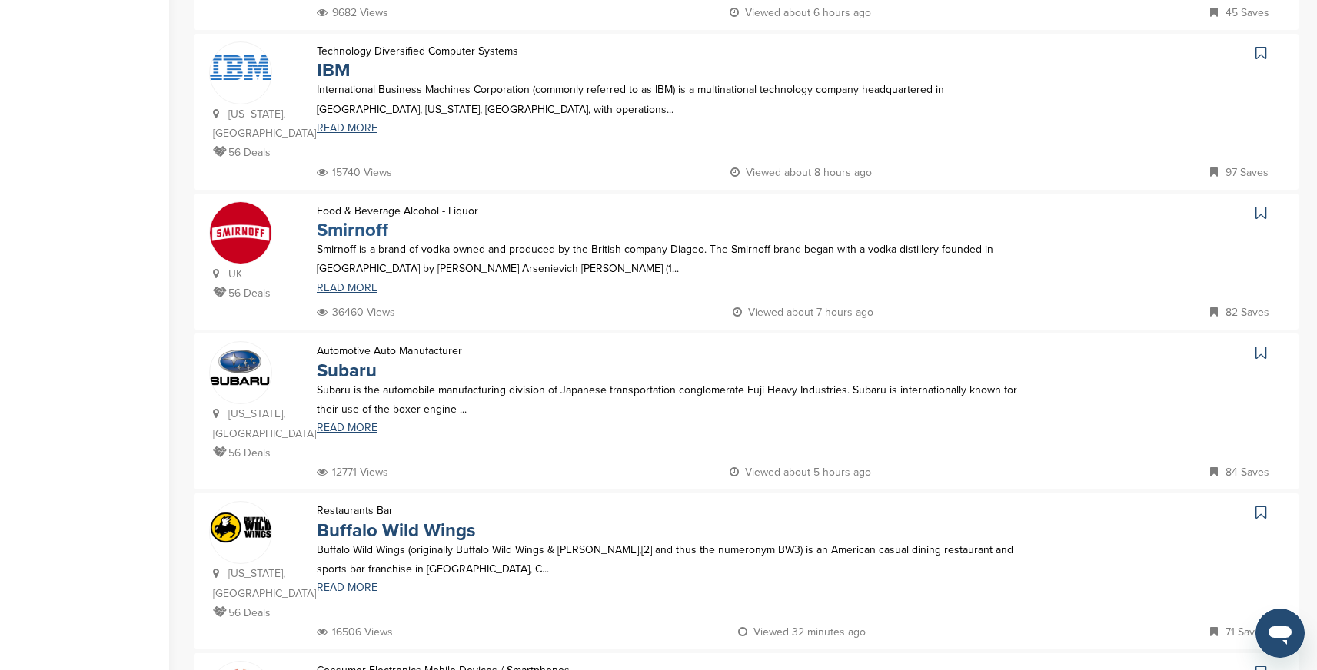
click at [351, 219] on link "Smirnoff" at bounding box center [352, 230] width 71 height 22
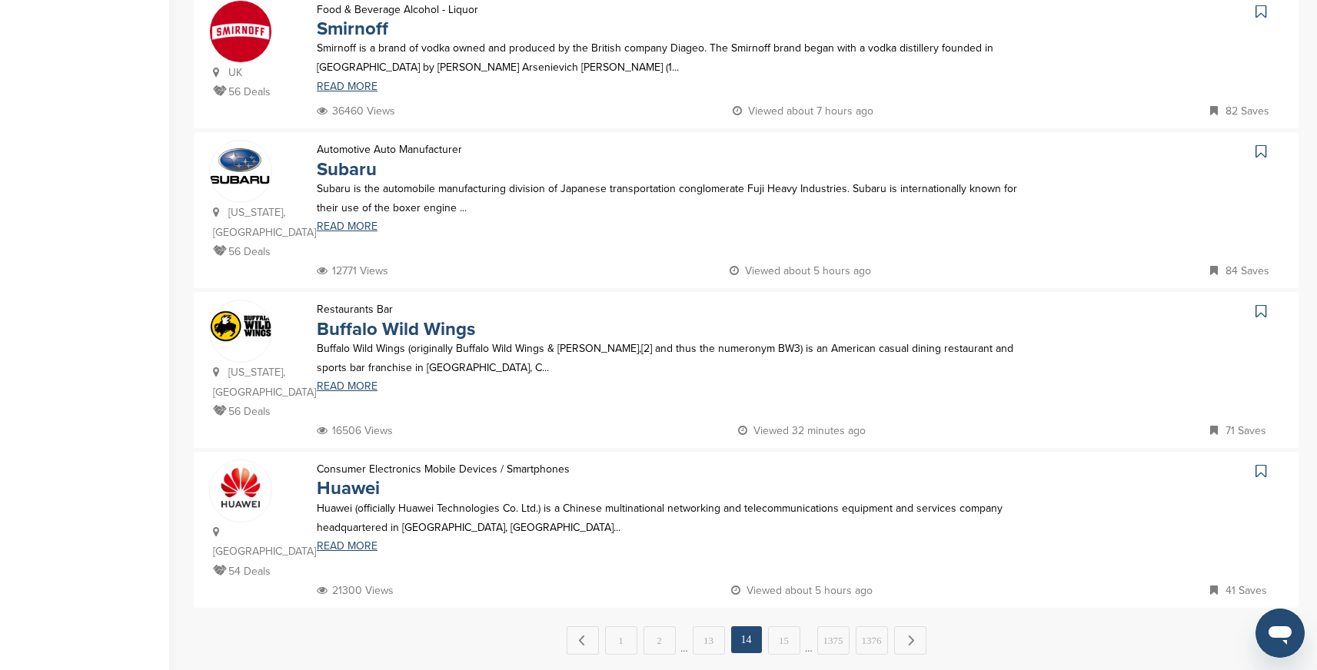
scroll to position [1333, 0]
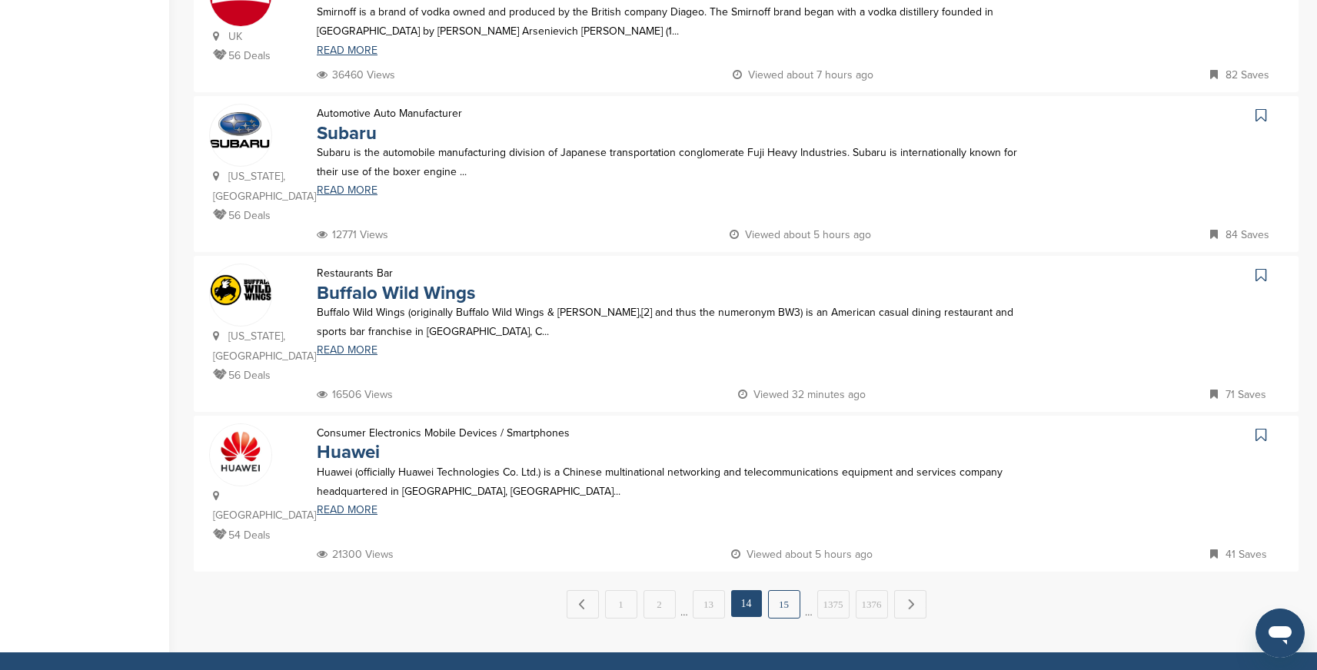
click at [784, 590] on link "15" at bounding box center [784, 604] width 32 height 28
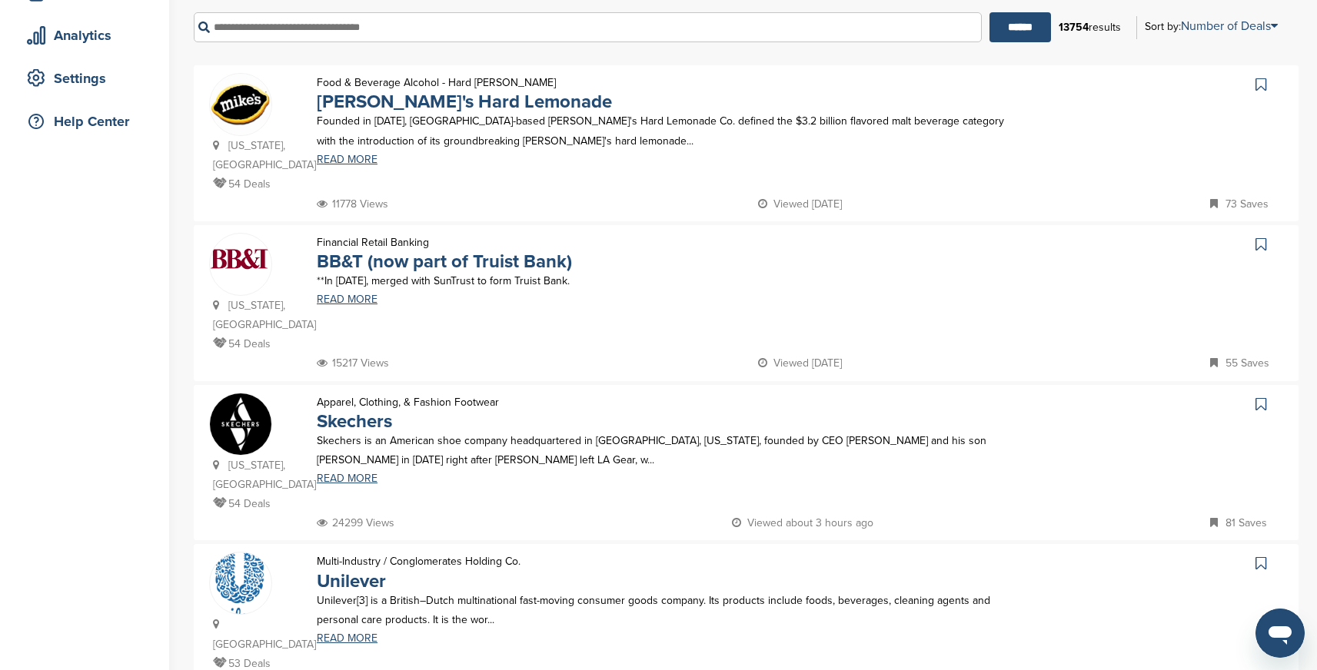
scroll to position [276, 0]
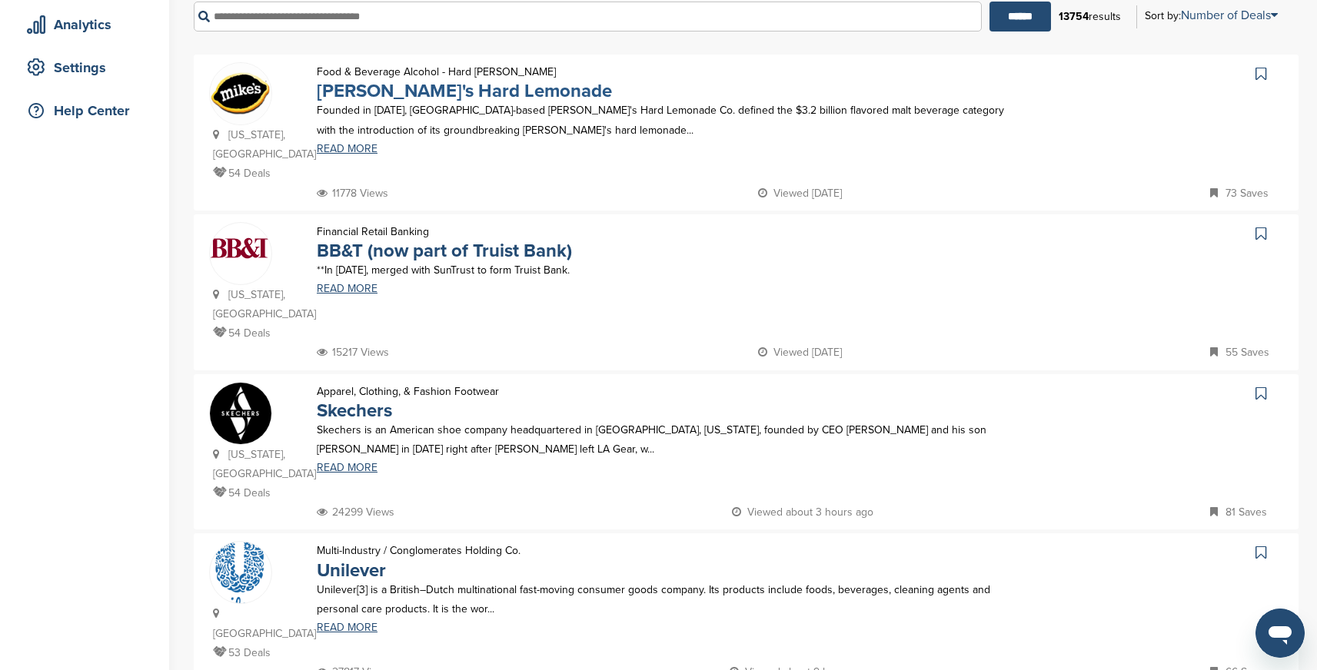
click at [443, 95] on link "Mike's Hard Lemonade" at bounding box center [464, 91] width 295 height 22
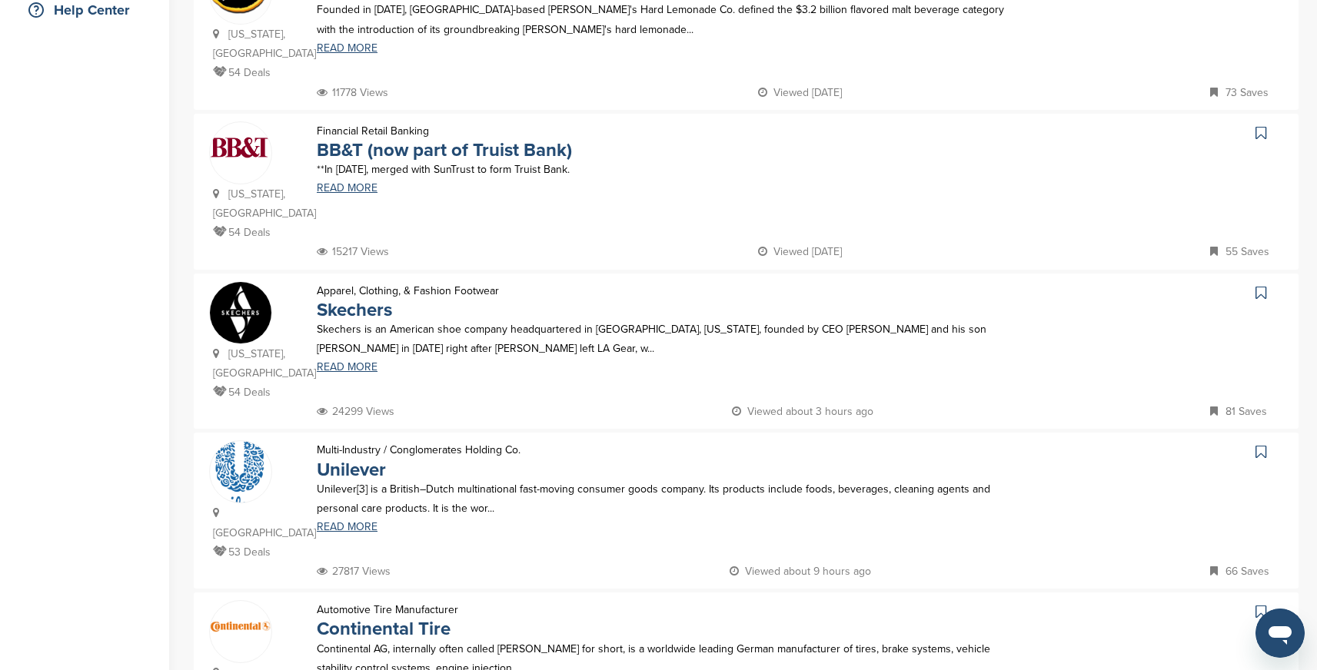
scroll to position [388, 0]
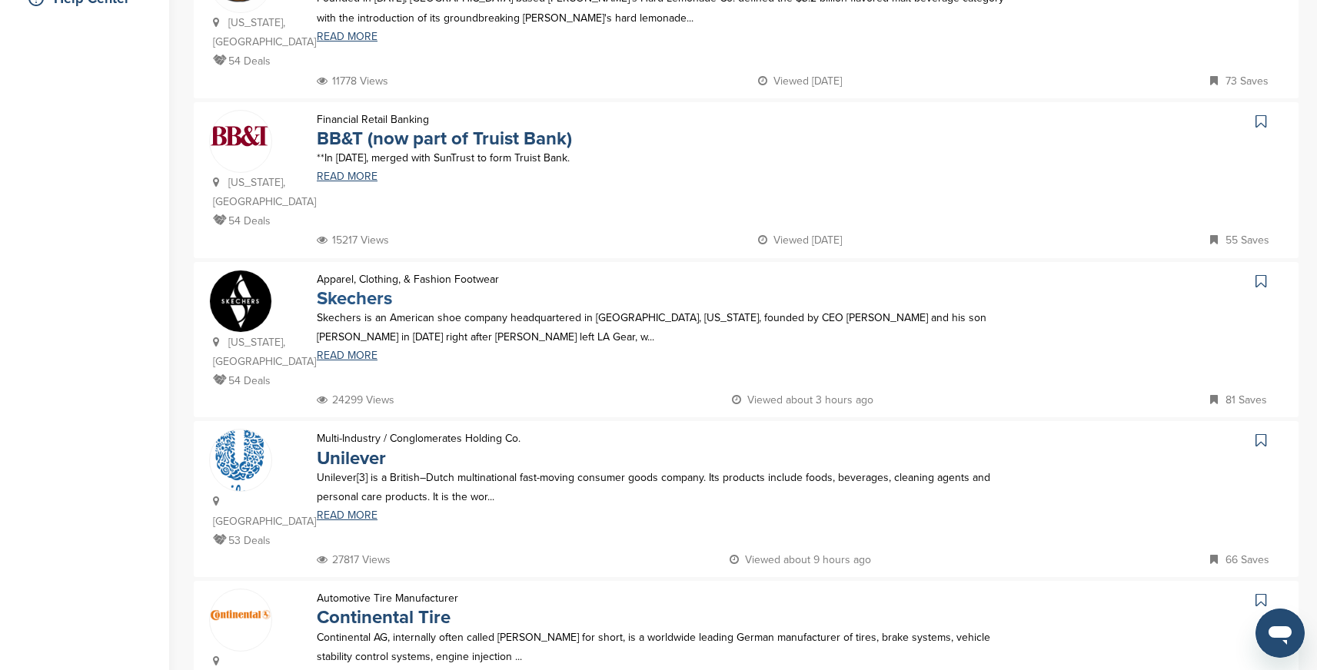
click at [378, 301] on link "Skechers" at bounding box center [354, 299] width 75 height 22
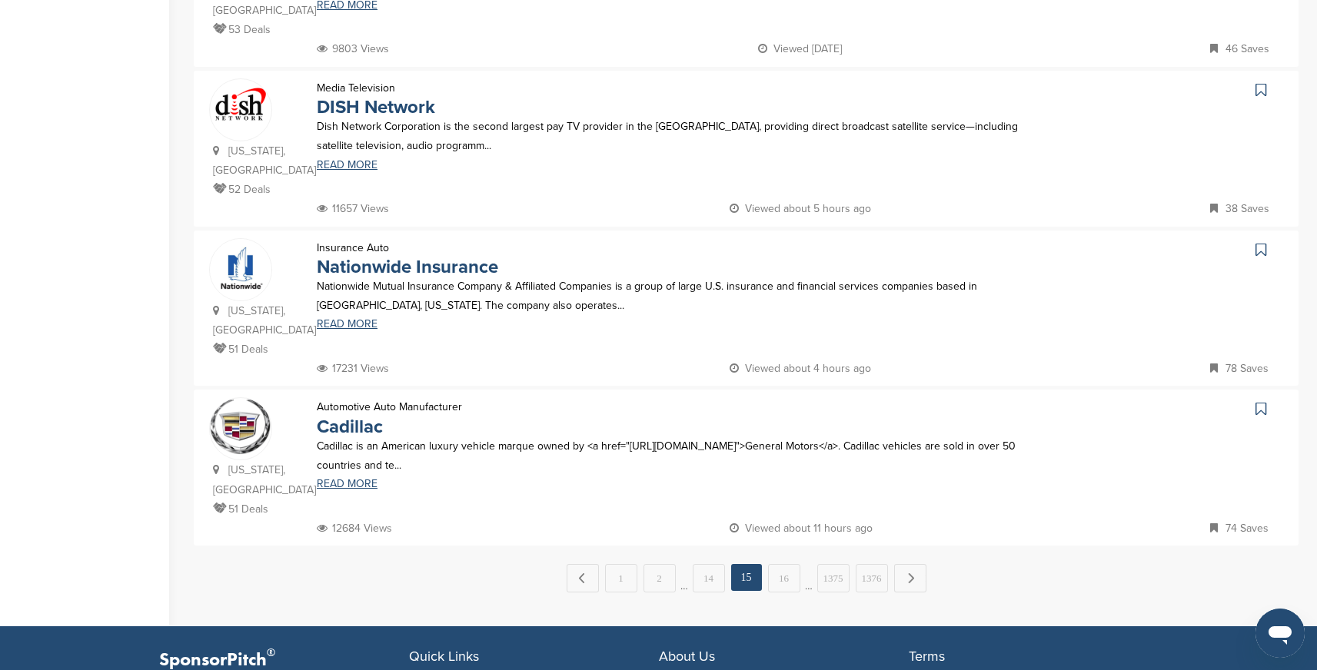
scroll to position [1398, 0]
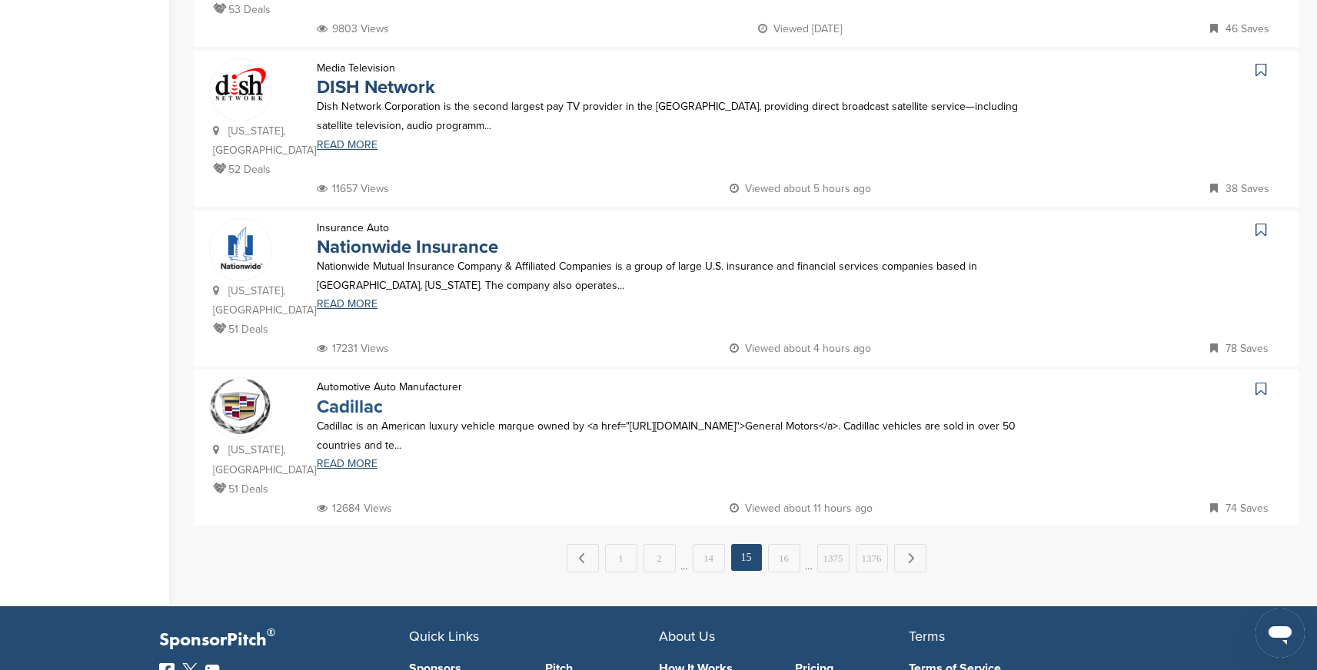
click at [337, 396] on link "Cadillac" at bounding box center [350, 407] width 66 height 22
click at [455, 236] on link "Nationwide Insurance" at bounding box center [407, 247] width 181 height 22
click at [786, 544] on link "16" at bounding box center [784, 558] width 32 height 28
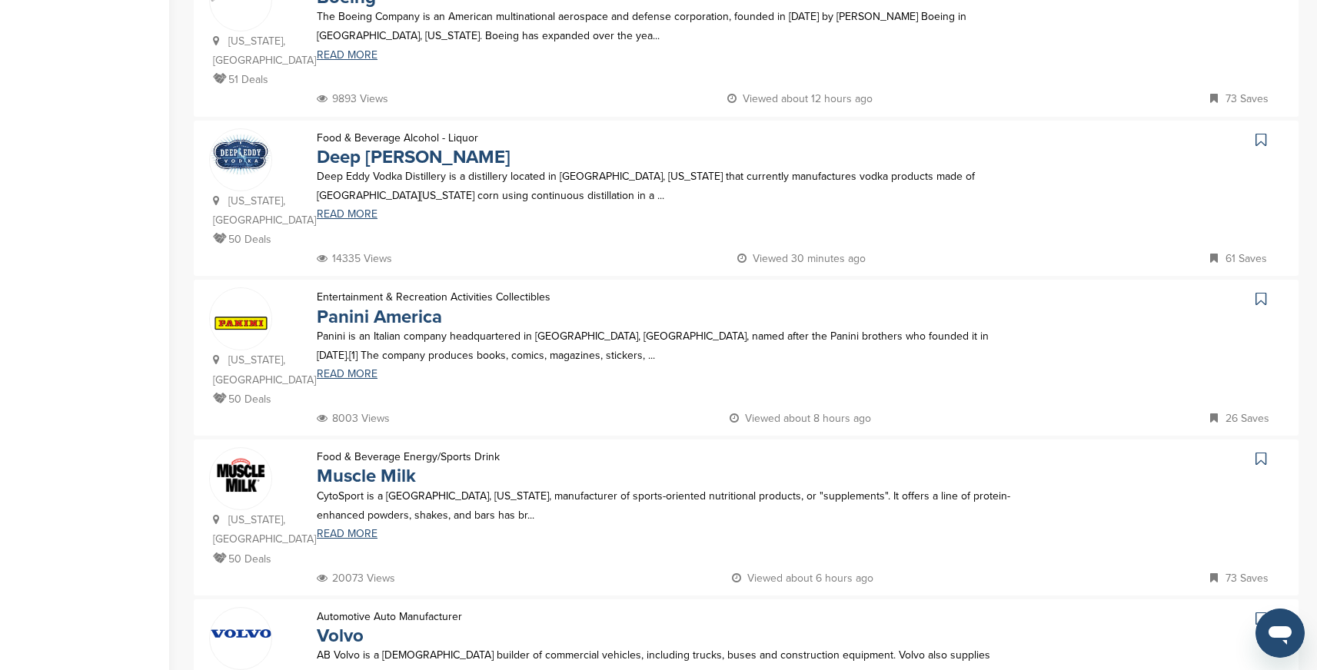
scroll to position [530, 0]
click at [422, 145] on link "Deep Eddy Vodka" at bounding box center [414, 156] width 194 height 22
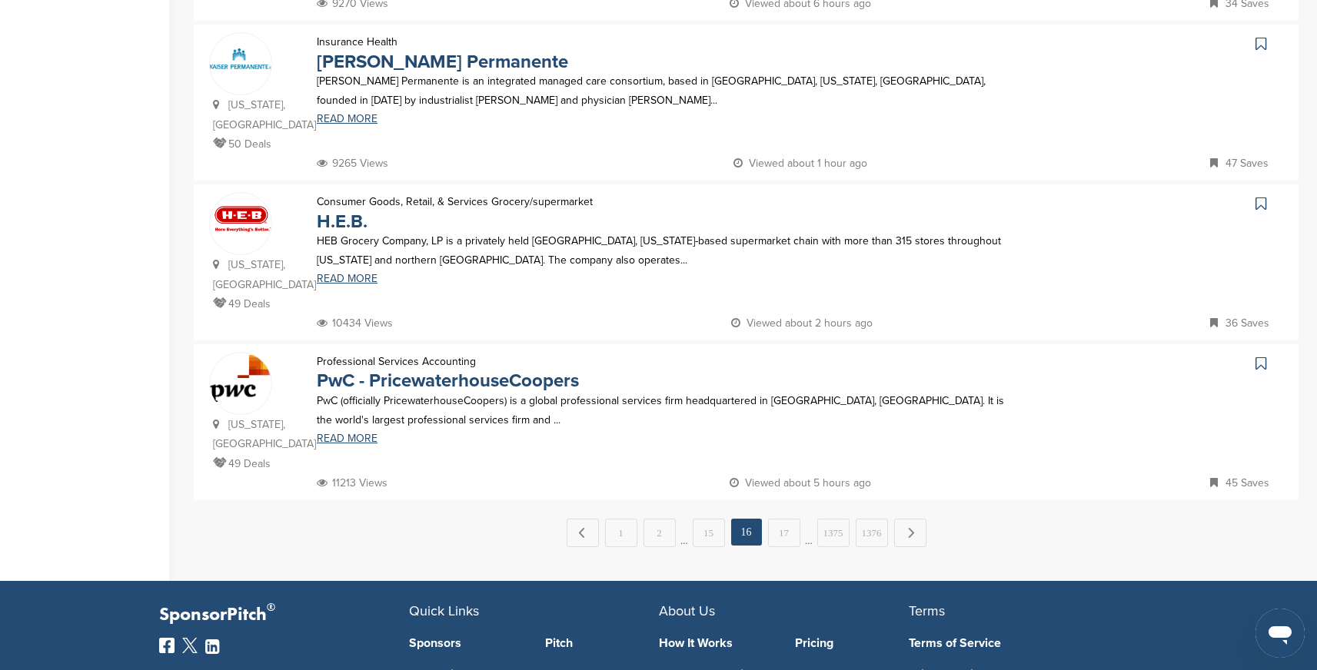
scroll to position [1419, 0]
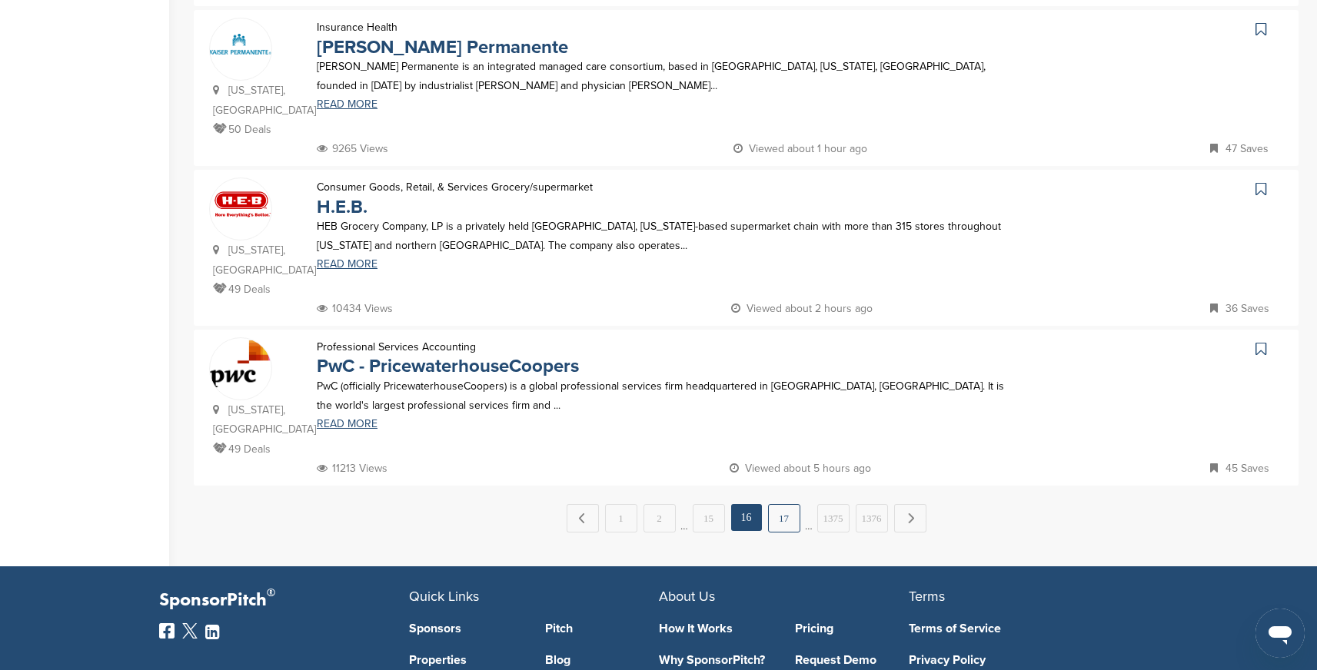
click at [779, 504] on link "17" at bounding box center [784, 518] width 32 height 28
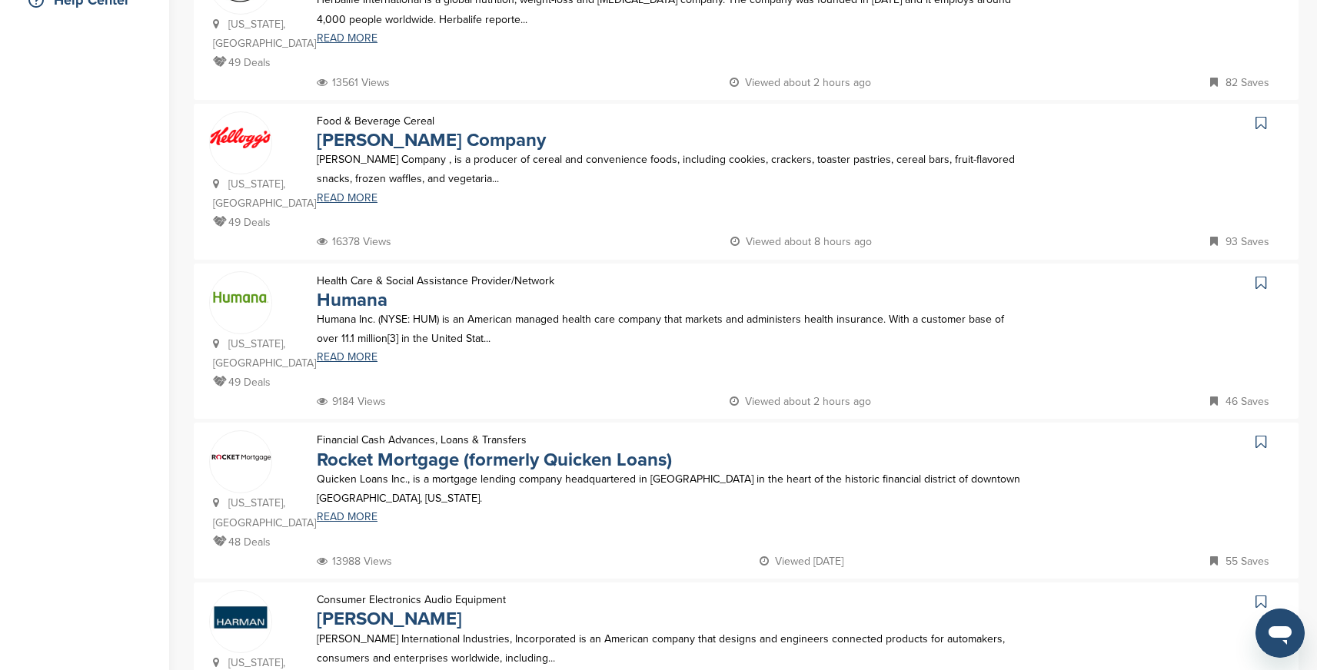
scroll to position [405, 0]
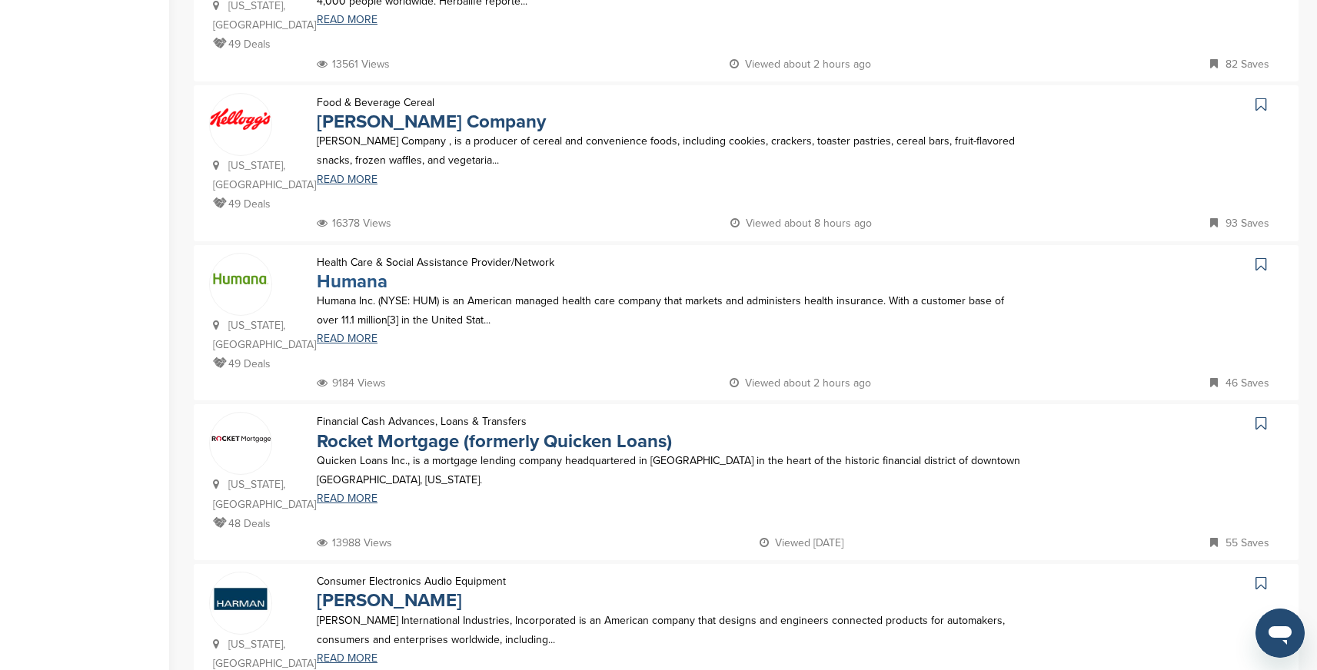
click at [356, 271] on link "Humana" at bounding box center [352, 282] width 71 height 22
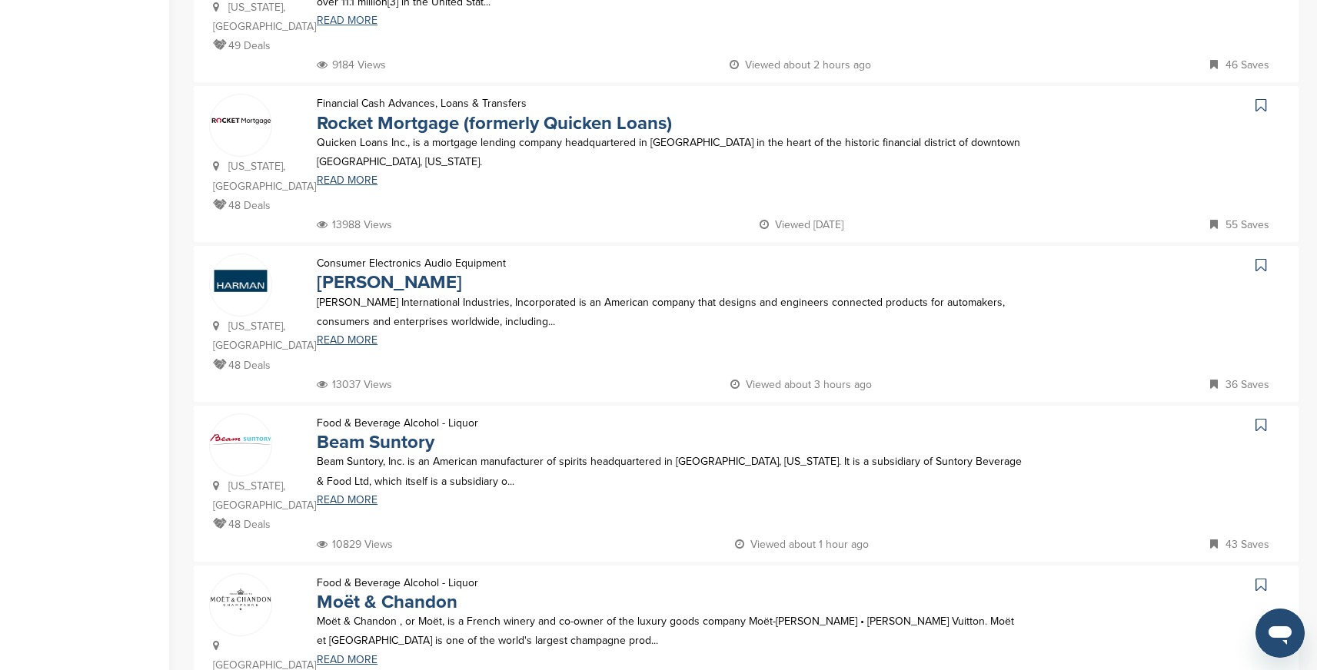
scroll to position [725, 0]
click at [564, 111] on link "Rocket Mortgage (formerly Quicken Loans)" at bounding box center [494, 122] width 355 height 22
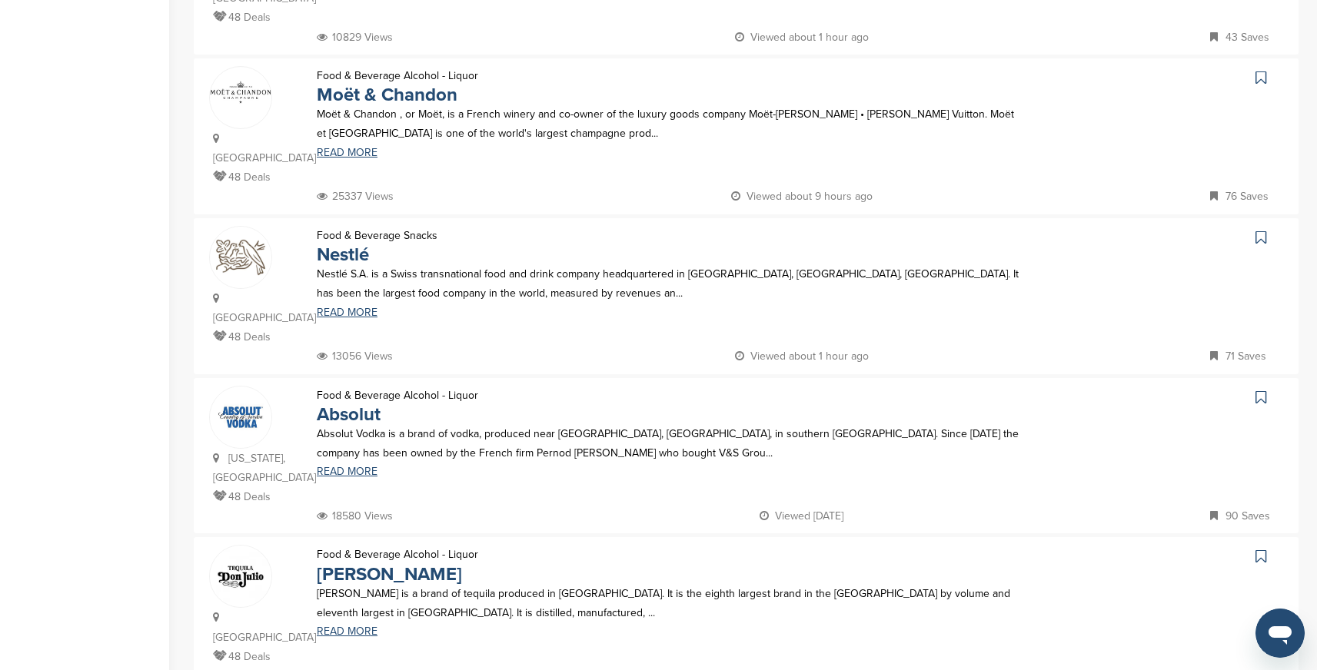
scroll to position [1163, 0]
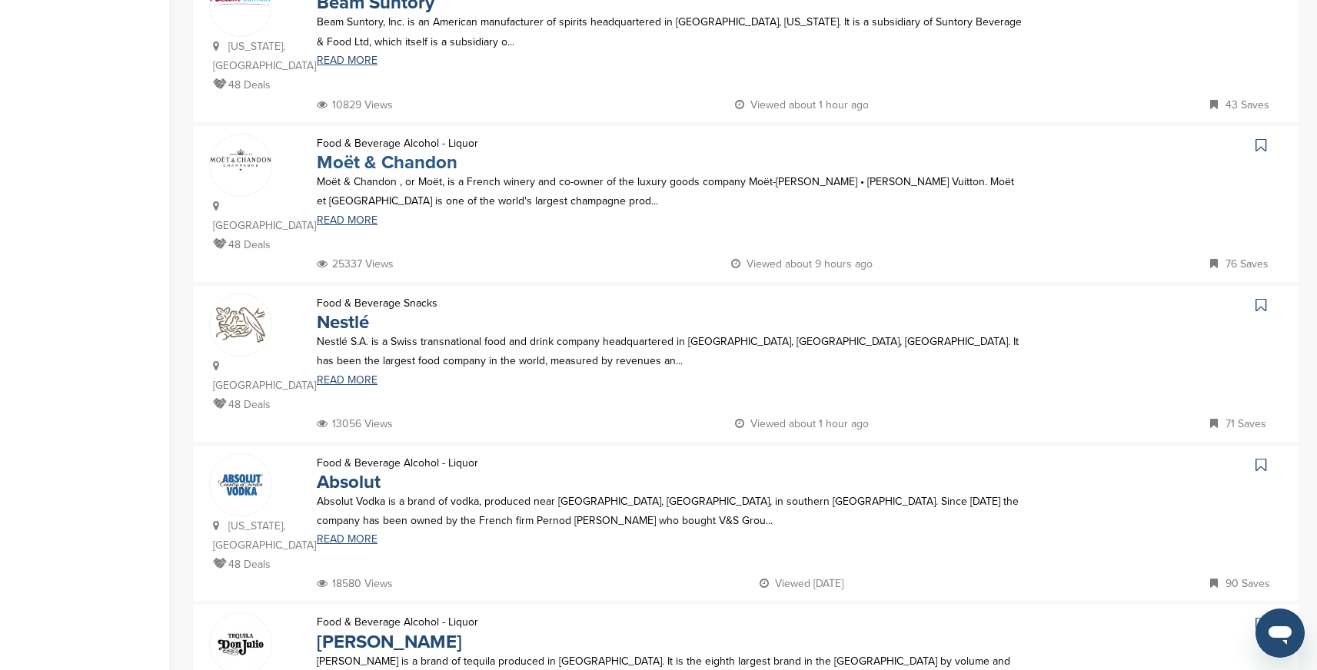
click at [424, 151] on link "Moët & Chandon" at bounding box center [387, 162] width 141 height 22
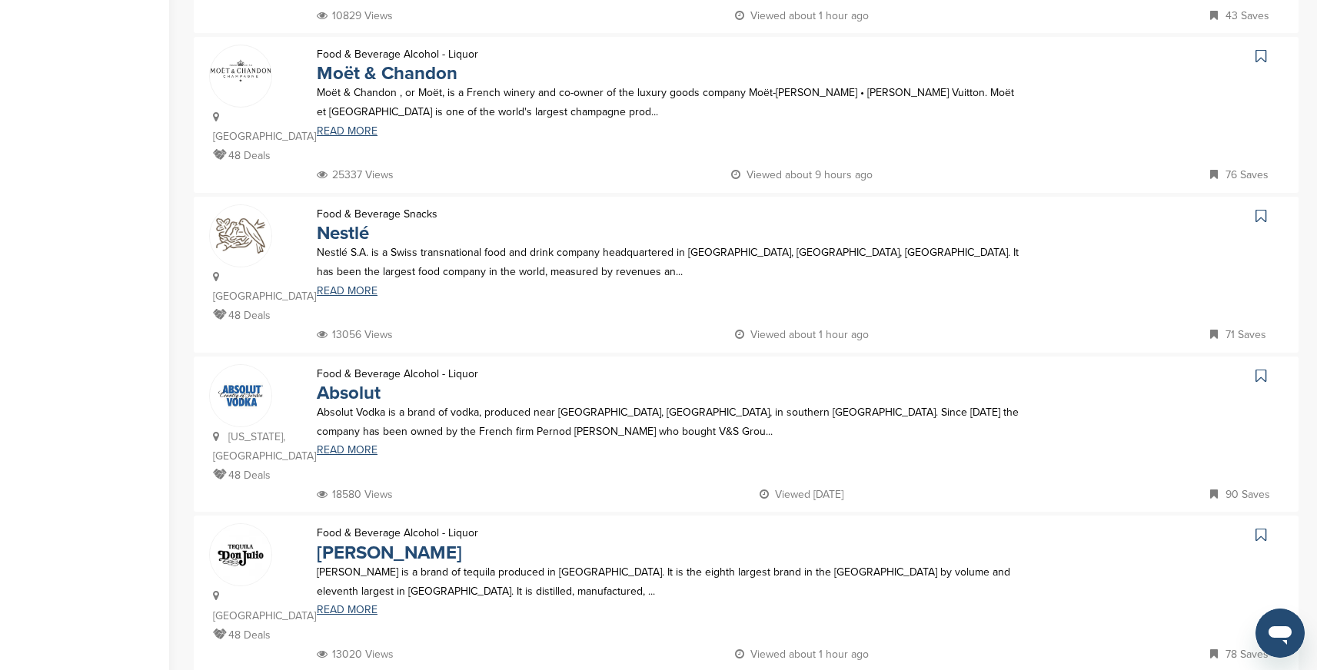
scroll to position [1259, 0]
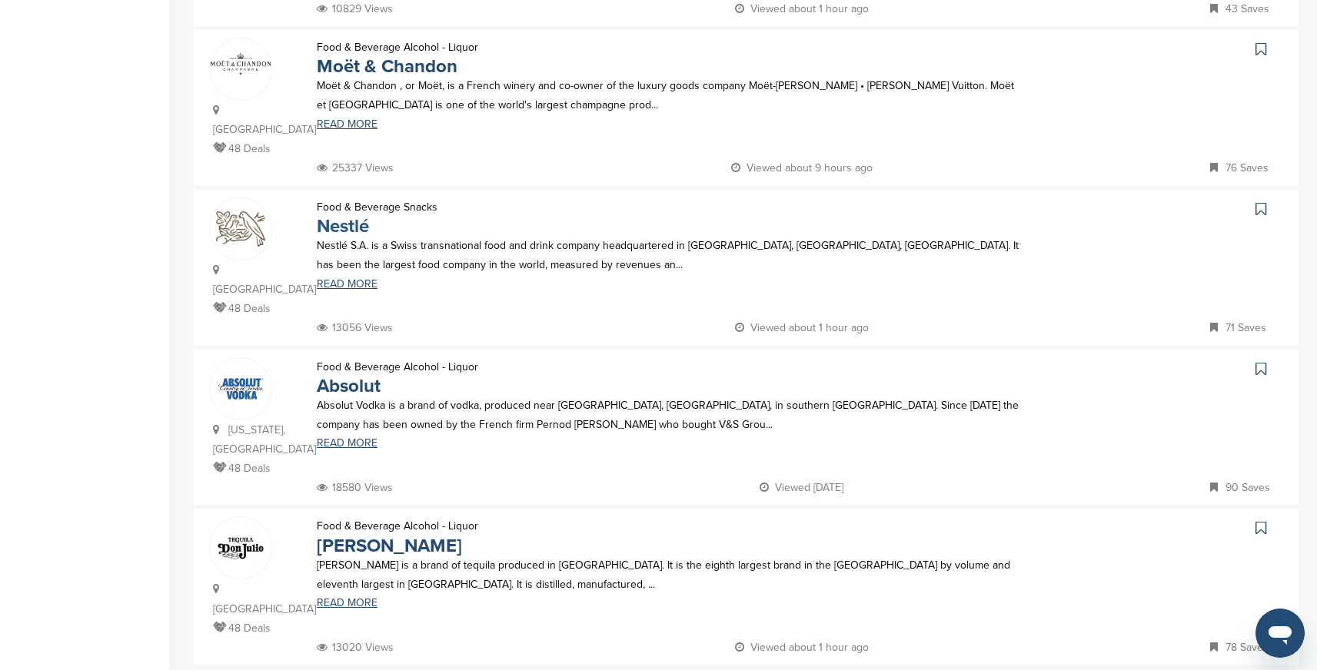
click at [344, 215] on link "Nestlé" at bounding box center [343, 226] width 52 height 22
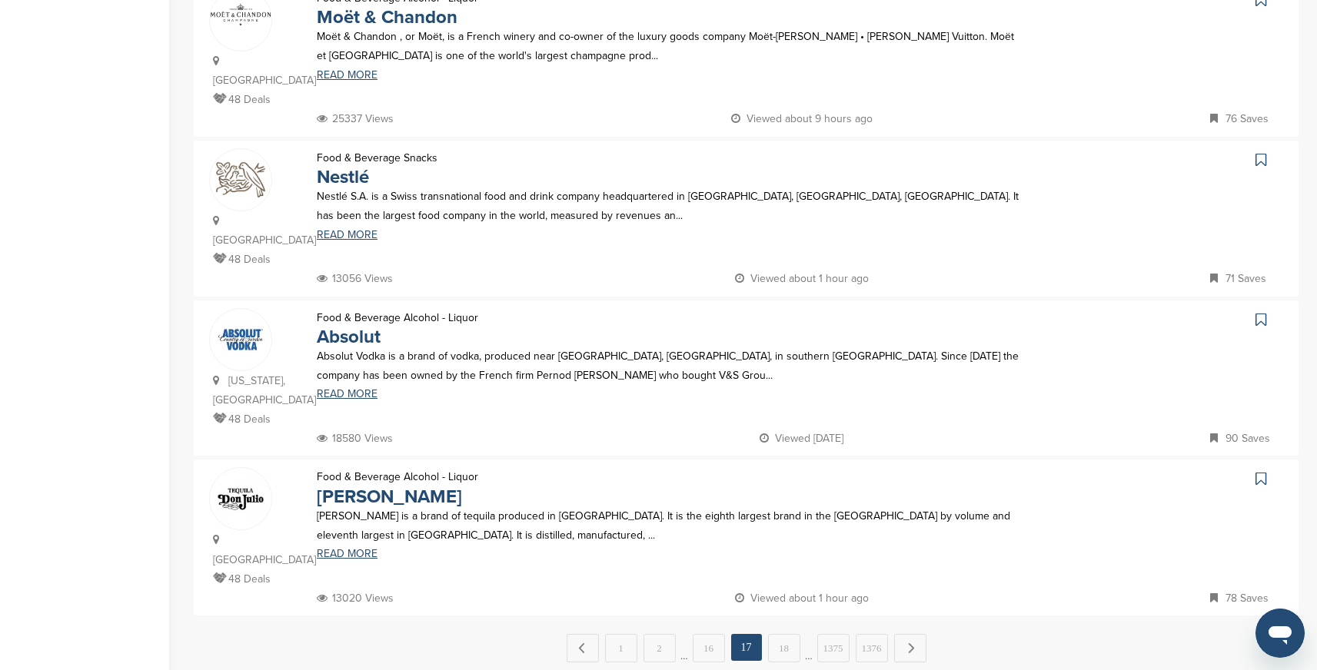
scroll to position [1311, 0]
click at [783, 632] on link "18" at bounding box center [784, 646] width 32 height 28
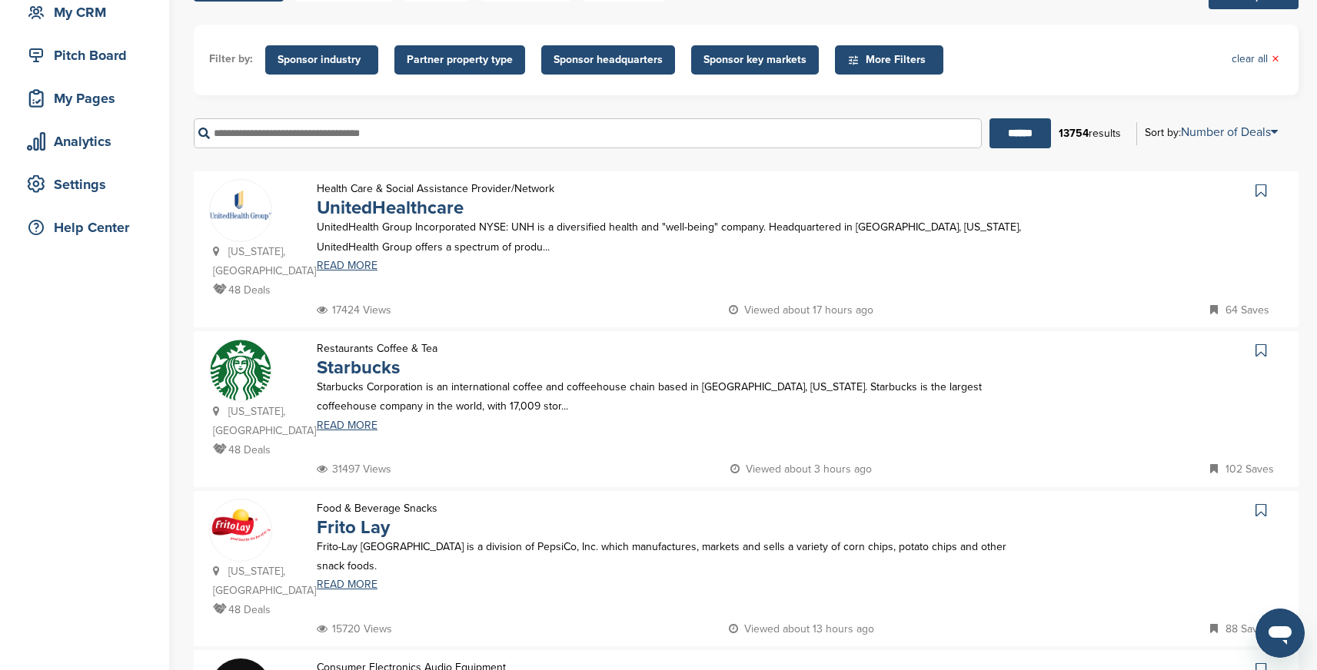
scroll to position [164, 0]
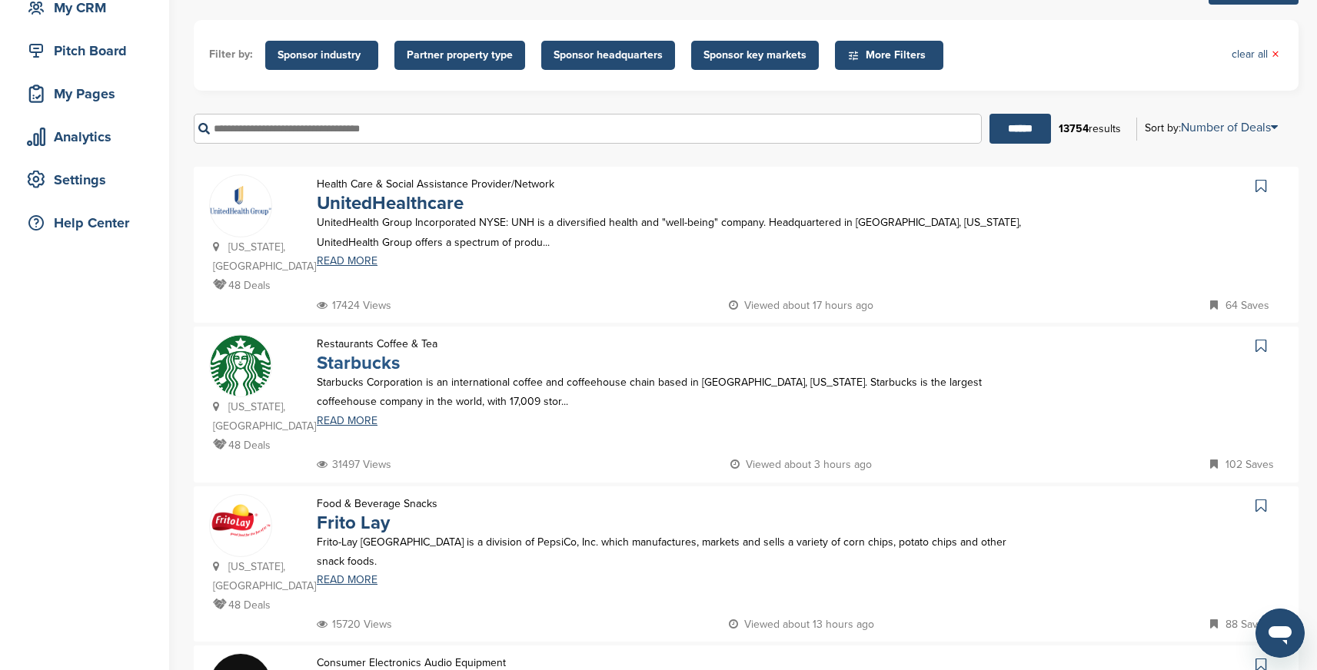
click at [361, 362] on link "Starbucks" at bounding box center [358, 363] width 83 height 22
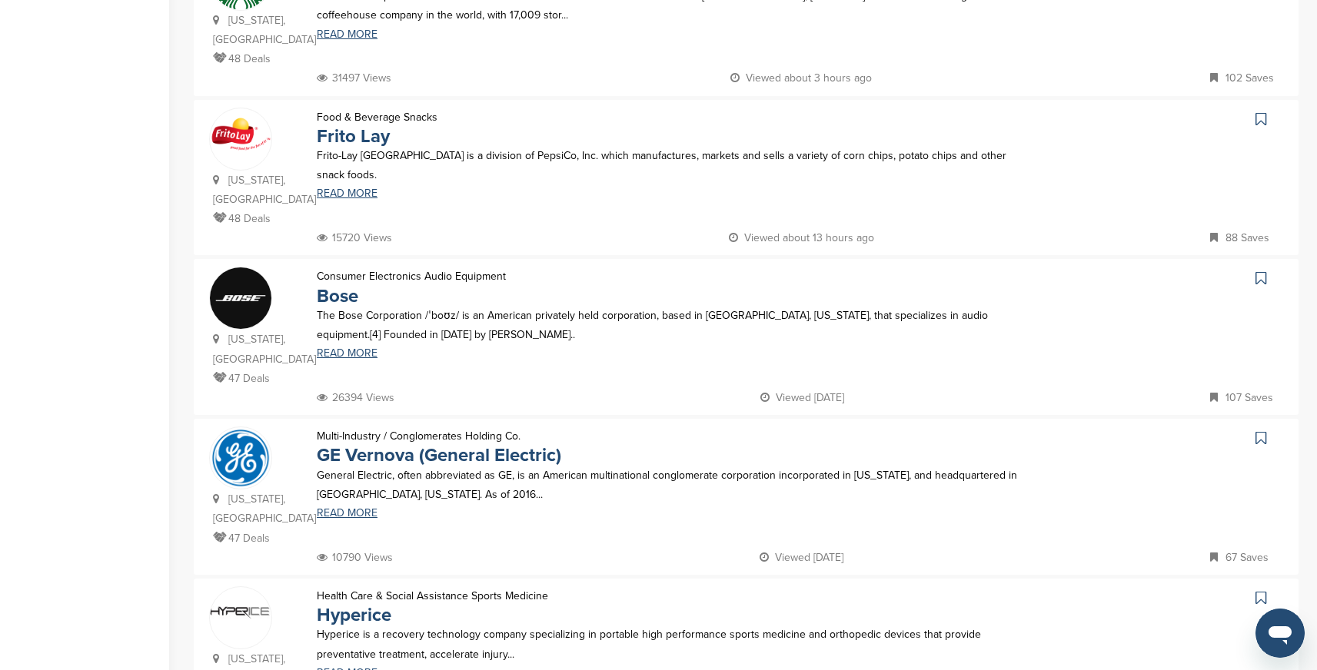
scroll to position [554, 0]
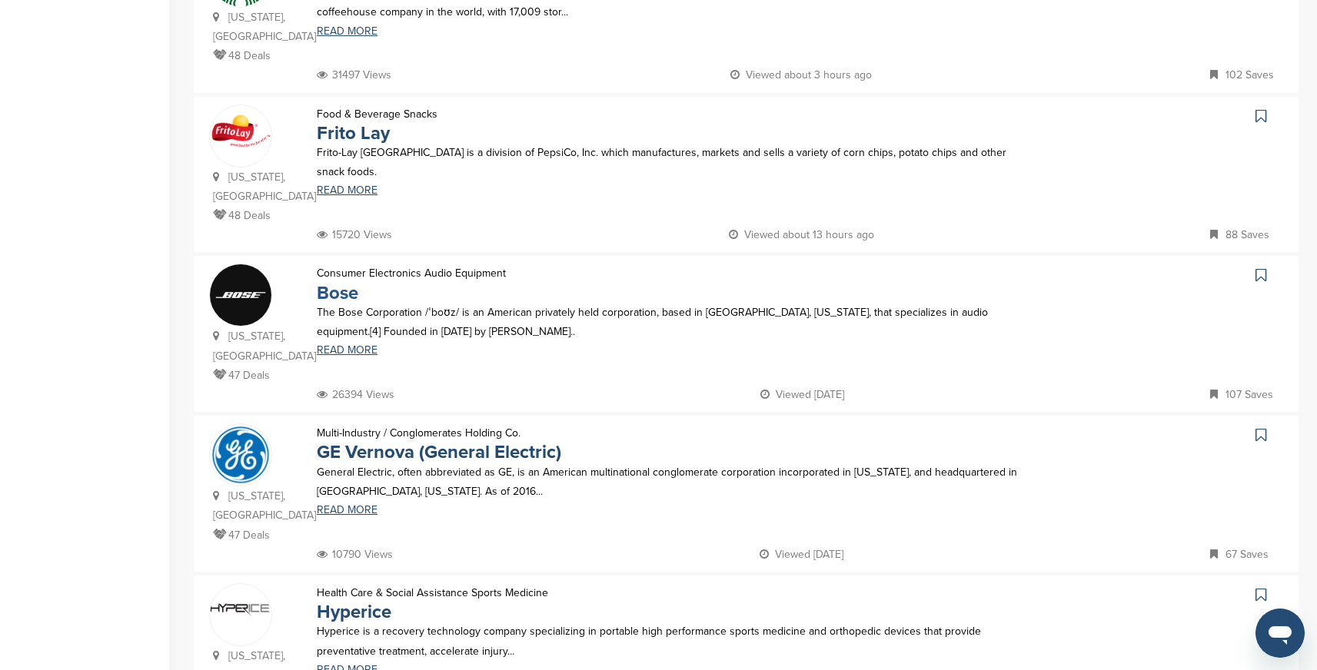
click at [338, 282] on link "Bose" at bounding box center [338, 293] width 42 height 22
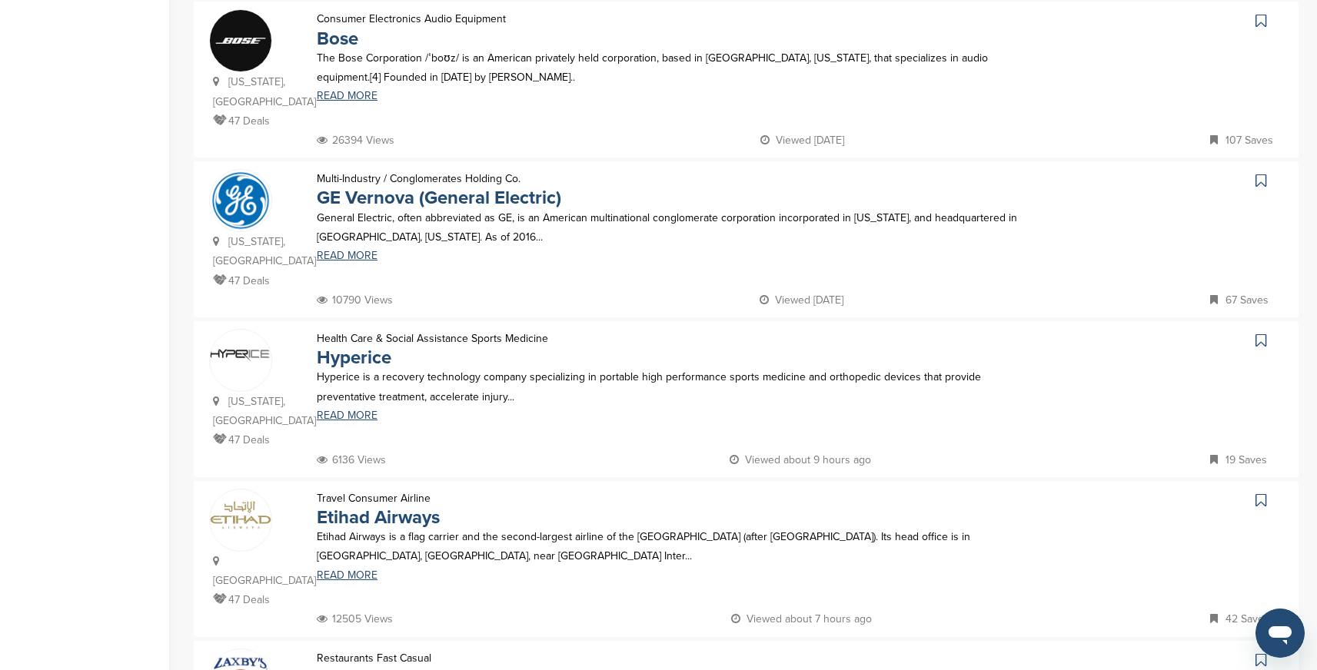
scroll to position [809, 0]
click at [484, 185] on p "Multi-Industry / Conglomerates Holding Co." at bounding box center [439, 177] width 244 height 19
click at [490, 196] on link "GE Vernova (General Electric)" at bounding box center [439, 197] width 244 height 22
click at [374, 350] on link "Hyperice" at bounding box center [354, 357] width 75 height 22
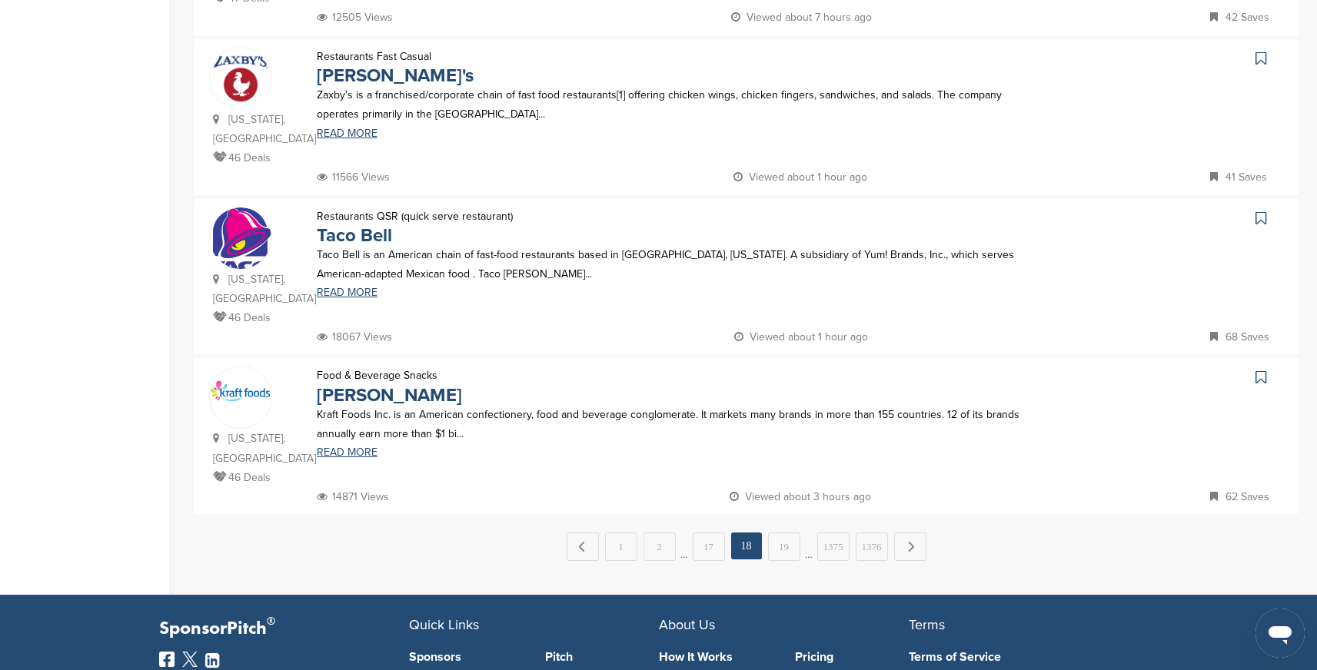
scroll to position [1431, 0]
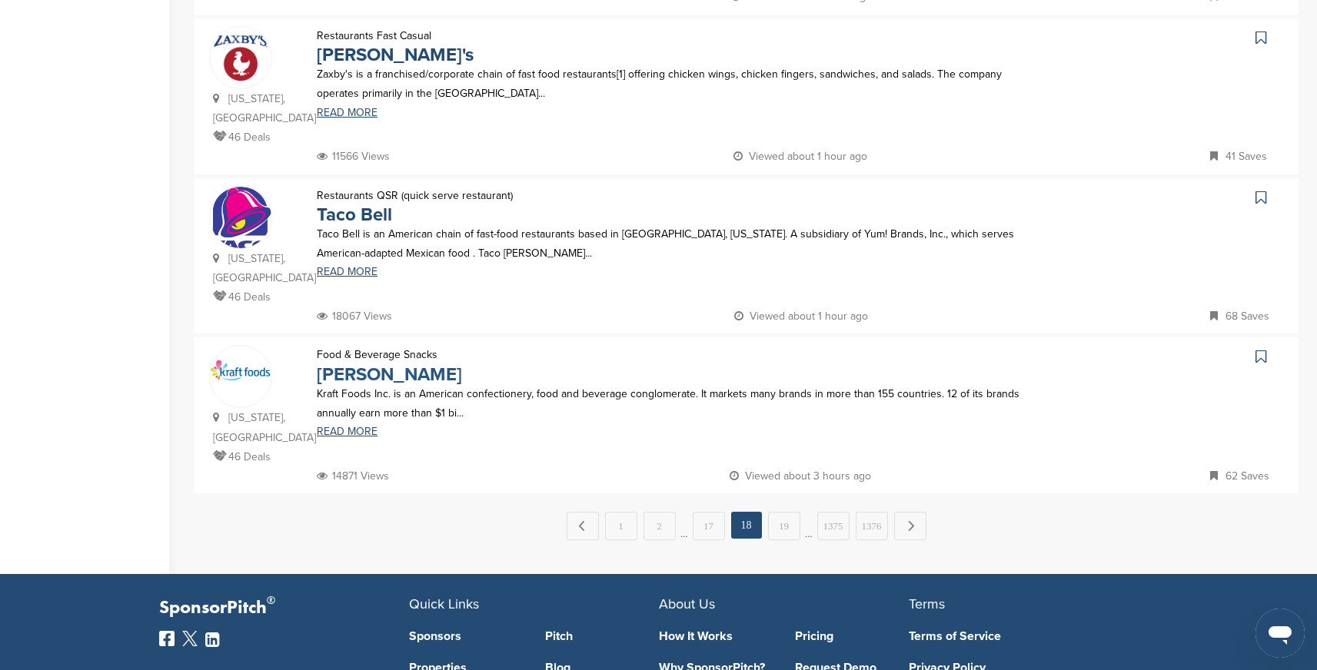
click at [377, 364] on link "Kraft Heinz" at bounding box center [389, 375] width 145 height 22
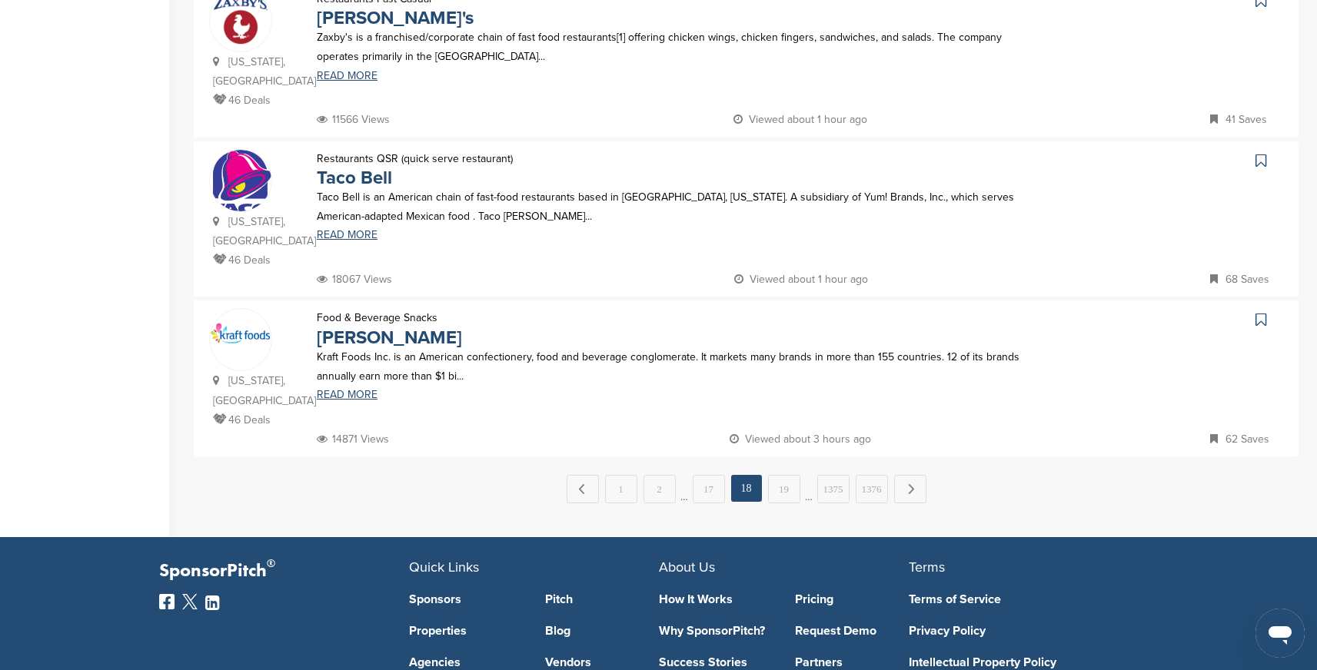
scroll to position [1494, 0]
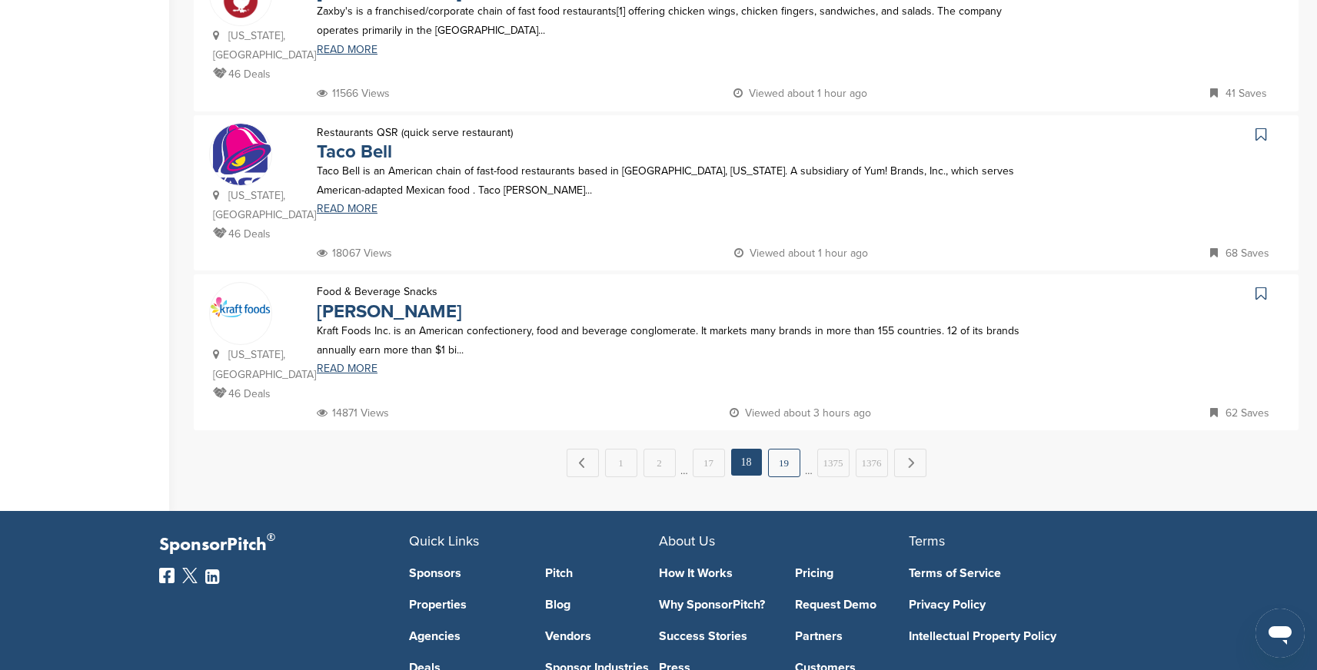
click at [784, 449] on link "19" at bounding box center [784, 463] width 32 height 28
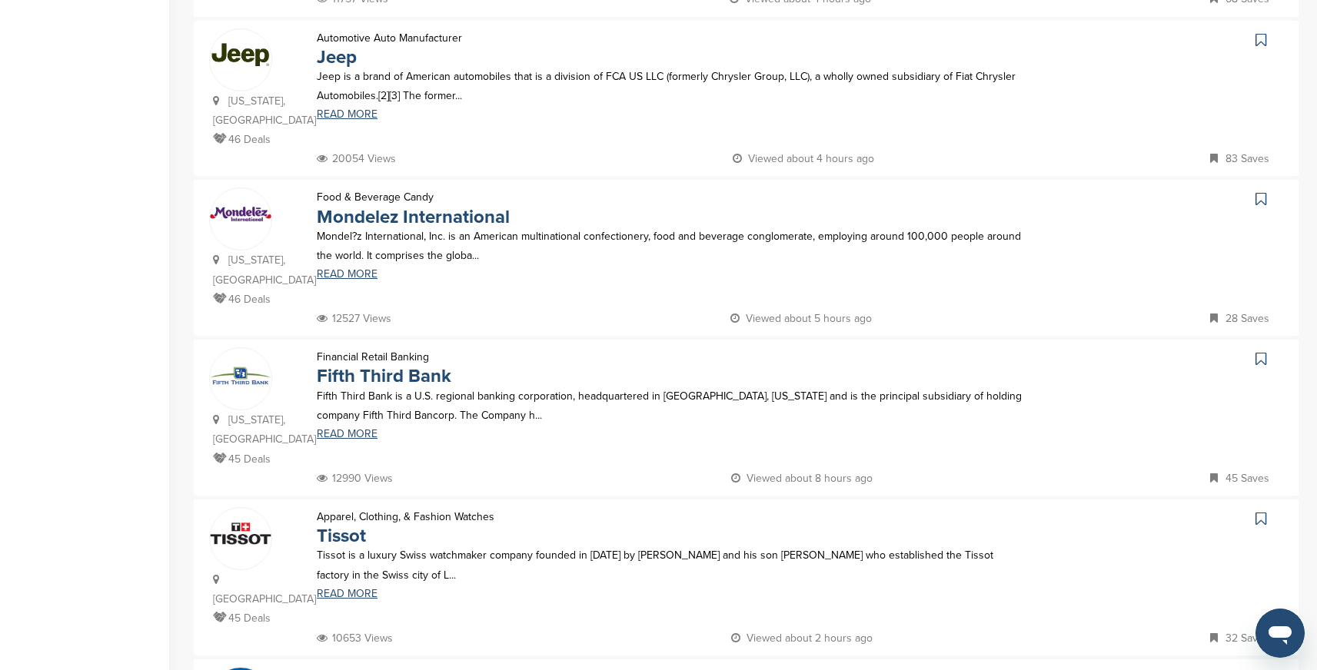
scroll to position [640, 0]
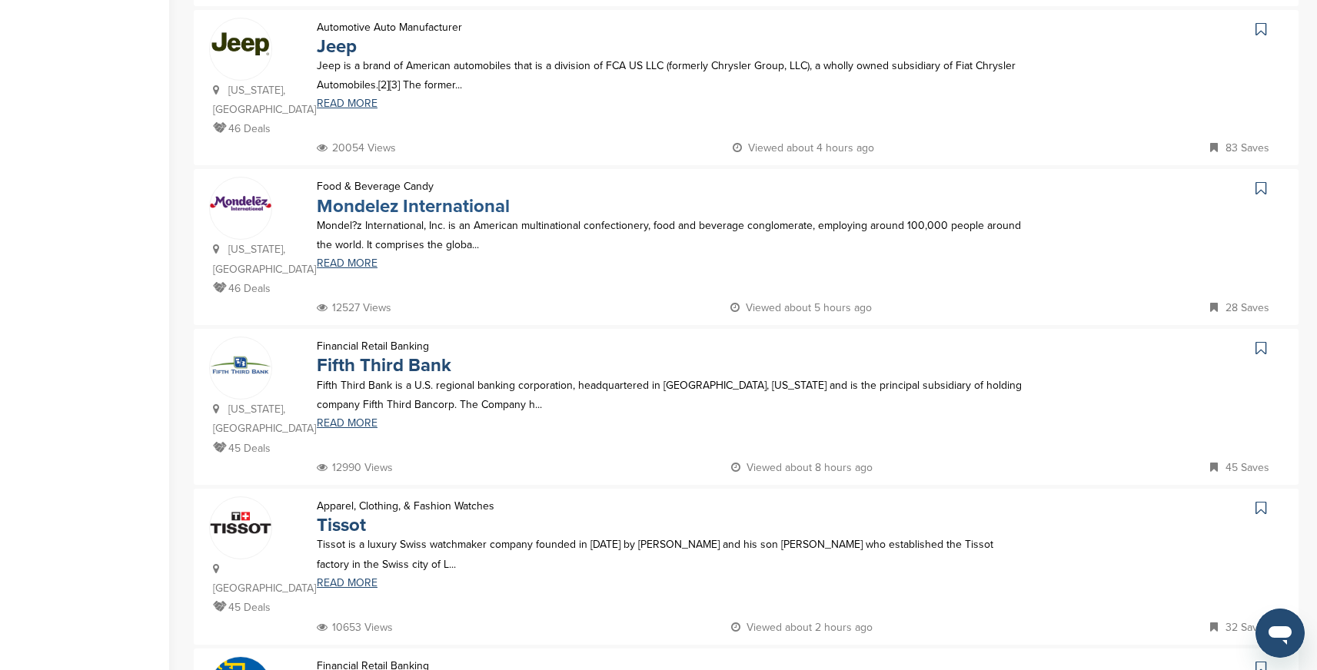
click at [434, 195] on link "Mondelez International" at bounding box center [413, 206] width 193 height 22
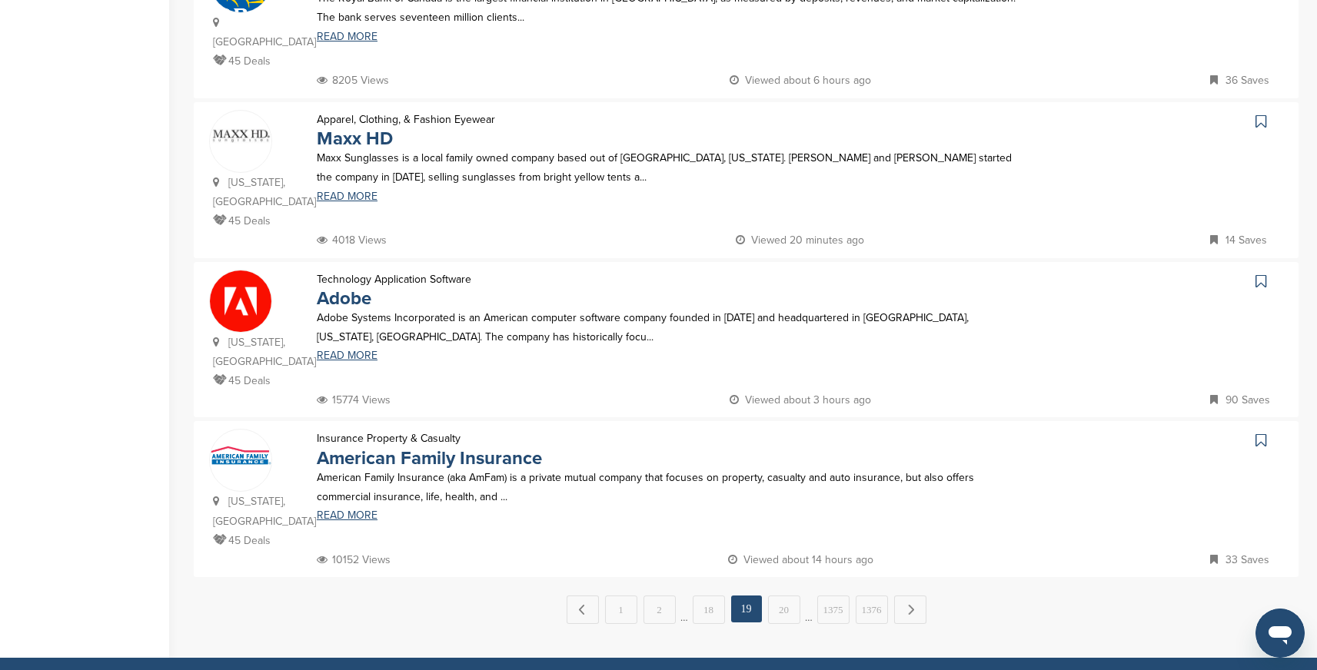
scroll to position [1348, 0]
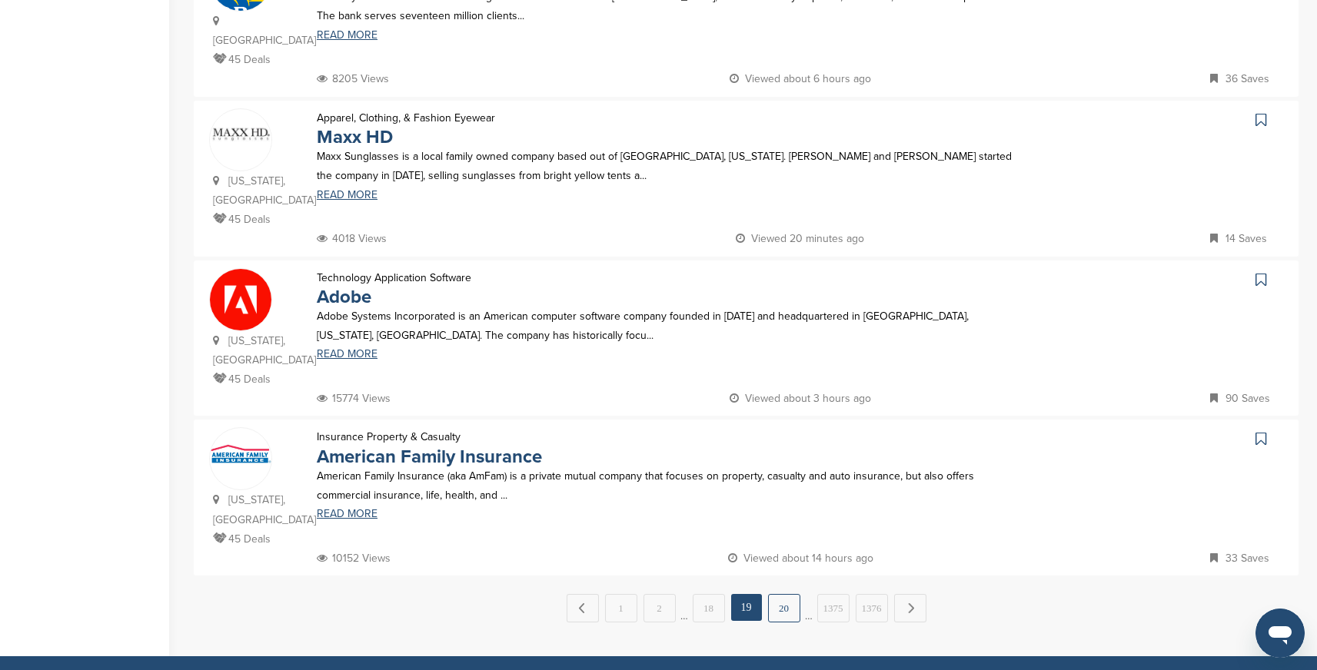
click at [783, 594] on link "20" at bounding box center [784, 608] width 32 height 28
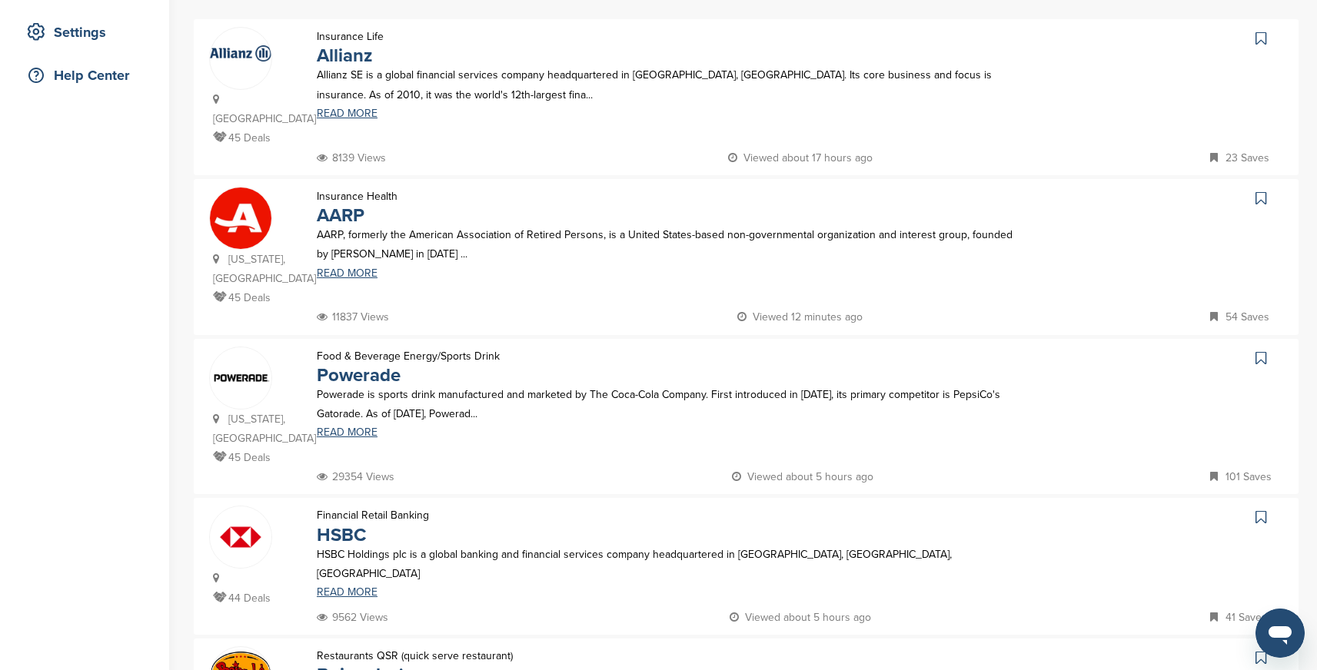
scroll to position [308, 0]
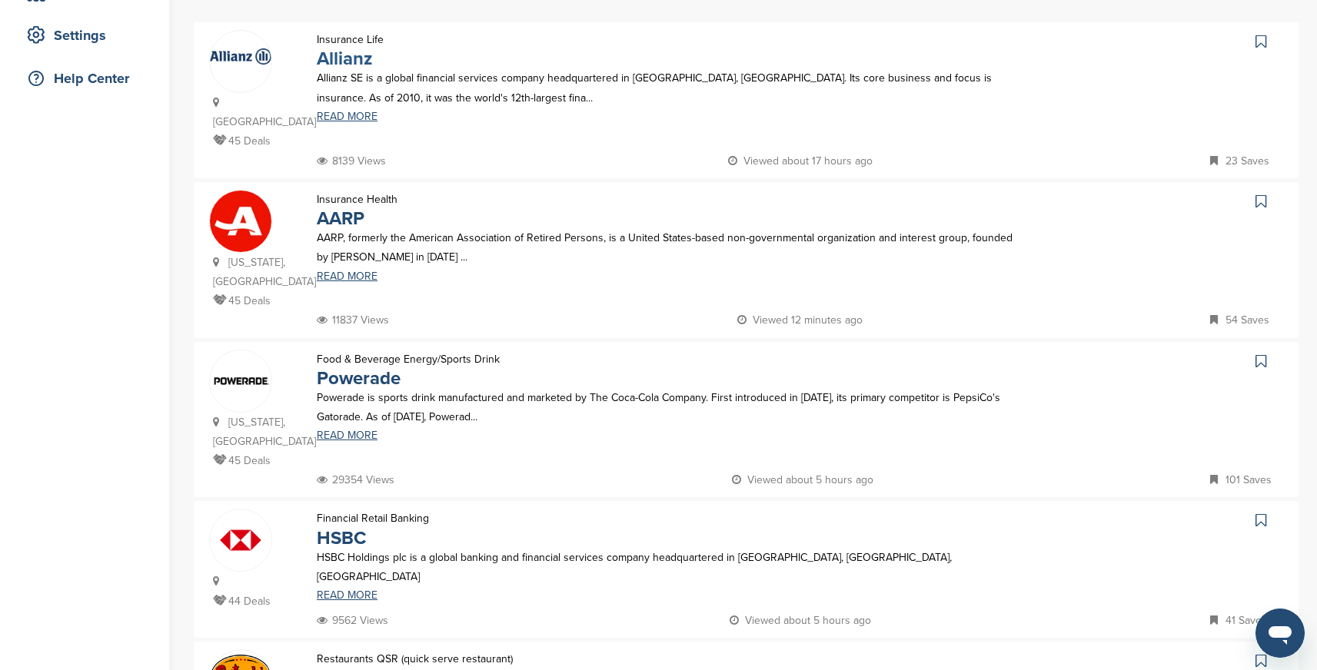
click at [350, 59] on link "Allianz" at bounding box center [344, 59] width 55 height 22
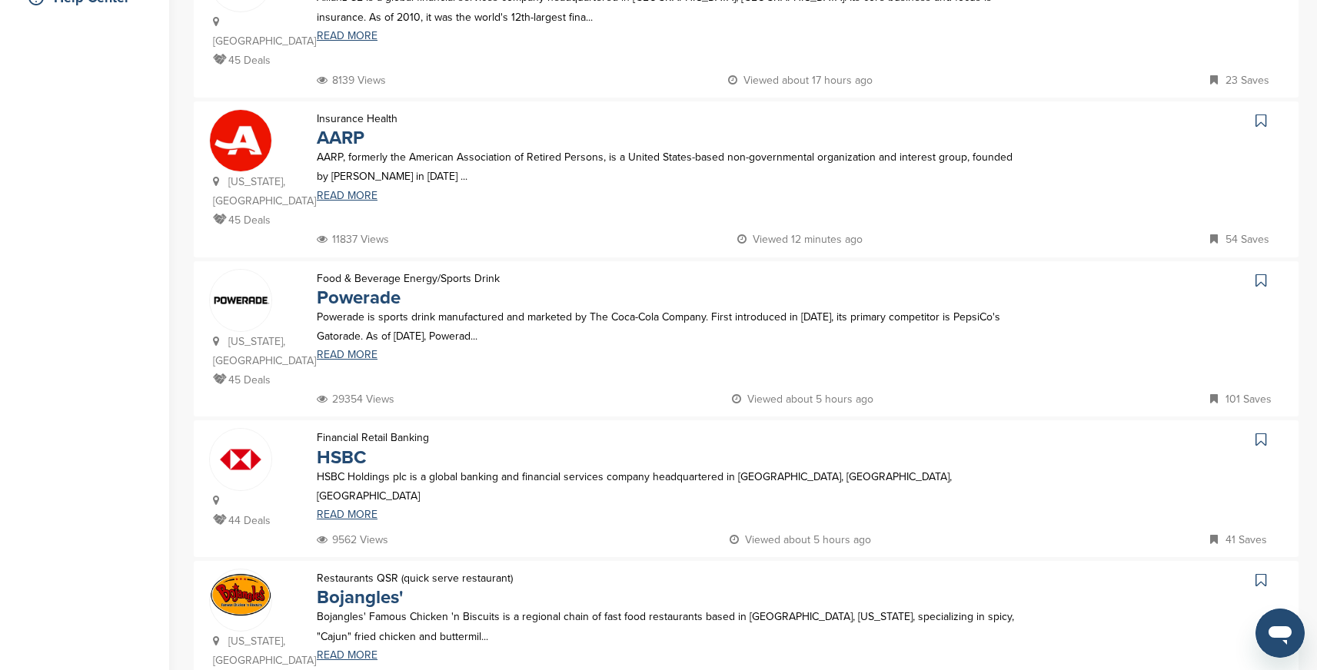
scroll to position [392, 0]
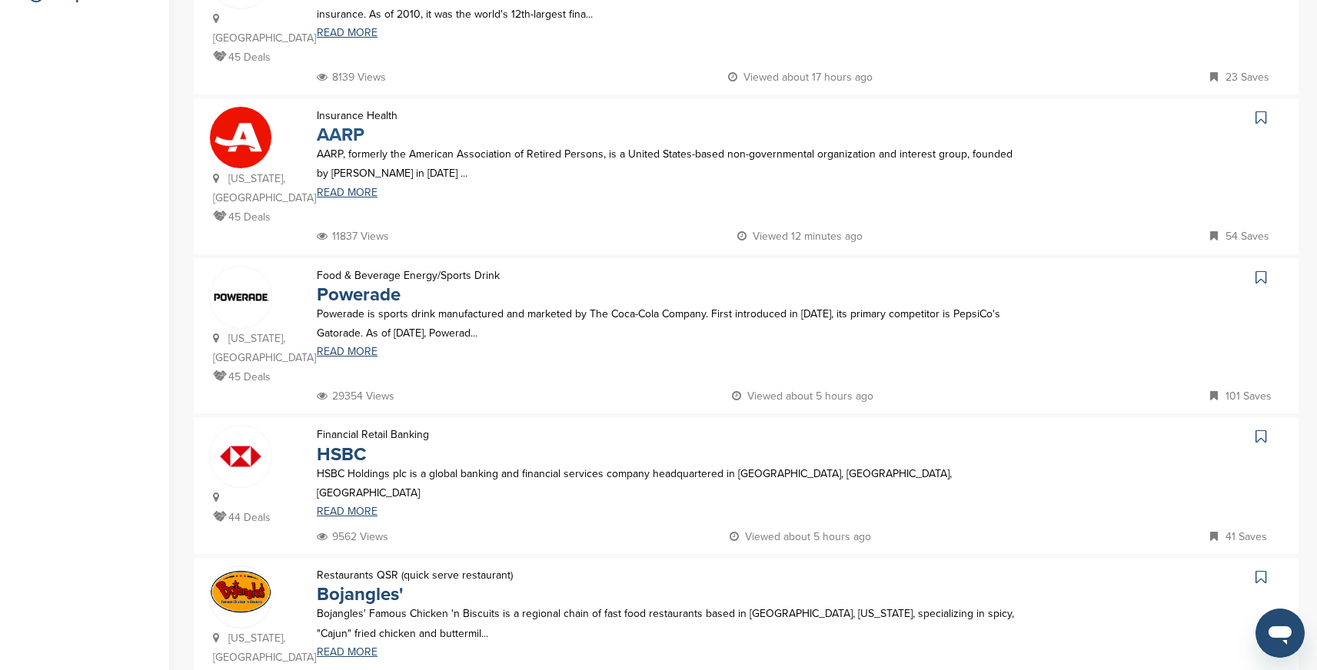
click at [341, 124] on link "AARP" at bounding box center [341, 135] width 48 height 22
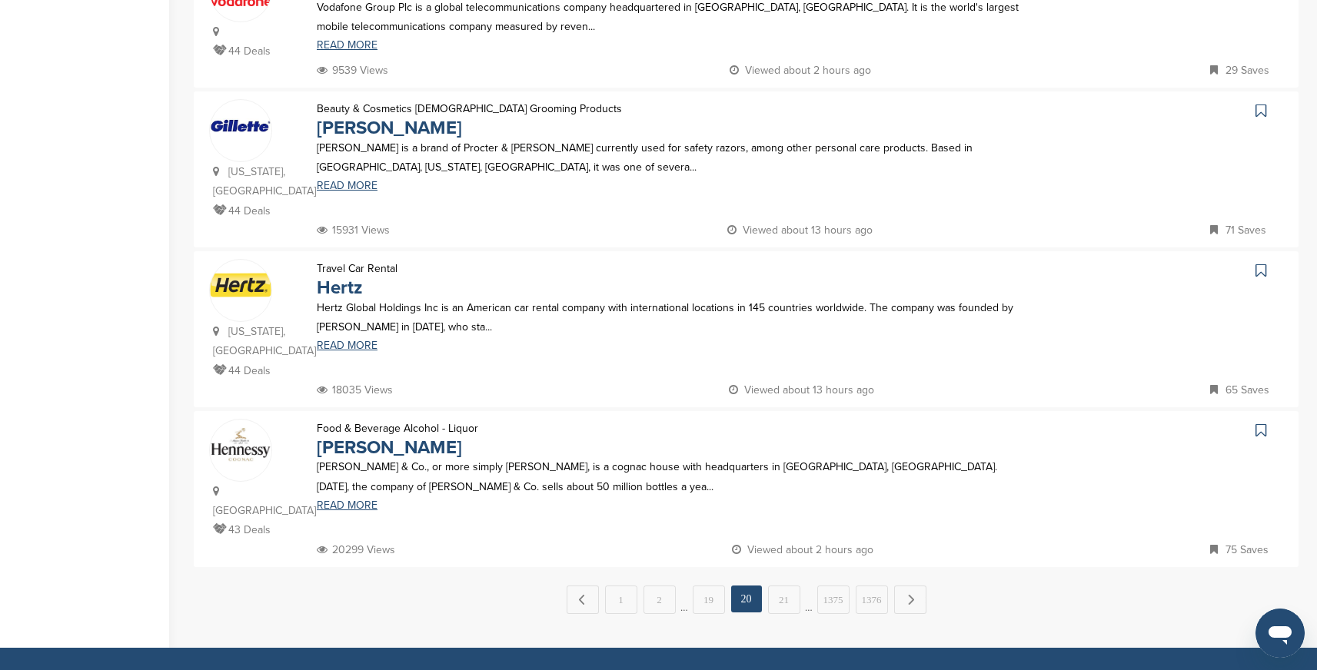
scroll to position [1329, 0]
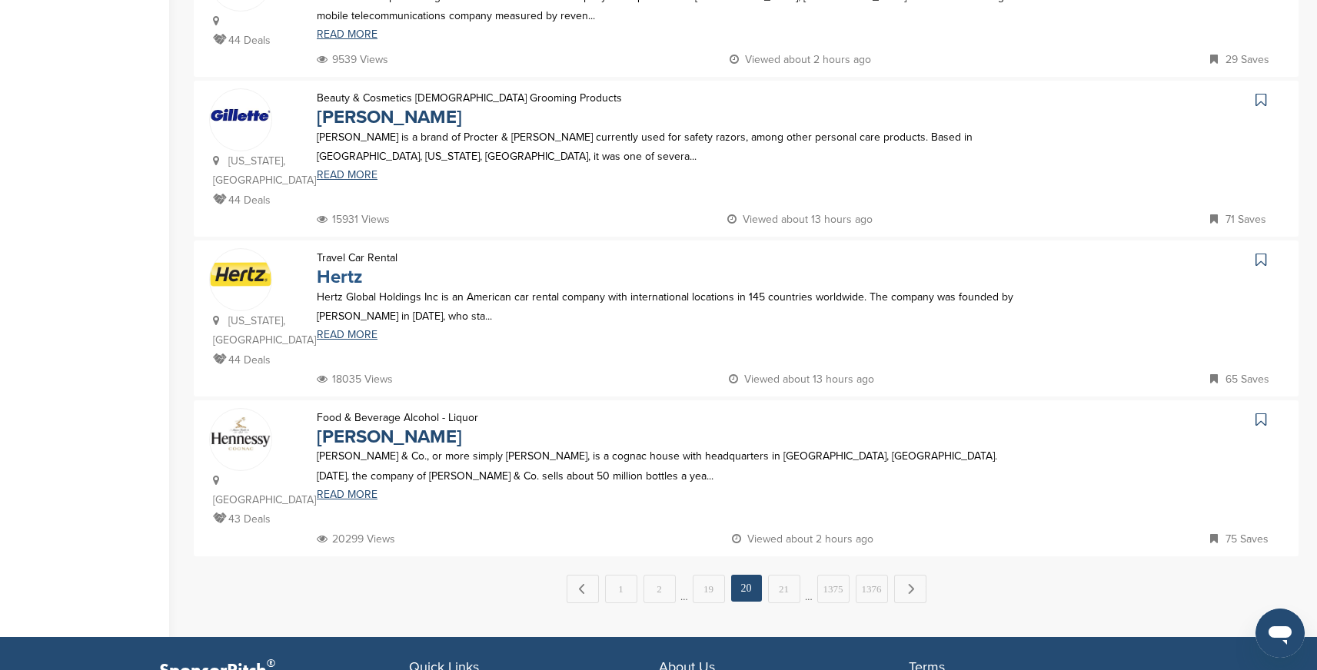
click at [339, 266] on link "Hertz" at bounding box center [339, 277] width 45 height 22
click at [365, 426] on link "[PERSON_NAME]" at bounding box center [389, 437] width 145 height 22
click at [786, 575] on link "21" at bounding box center [784, 589] width 32 height 28
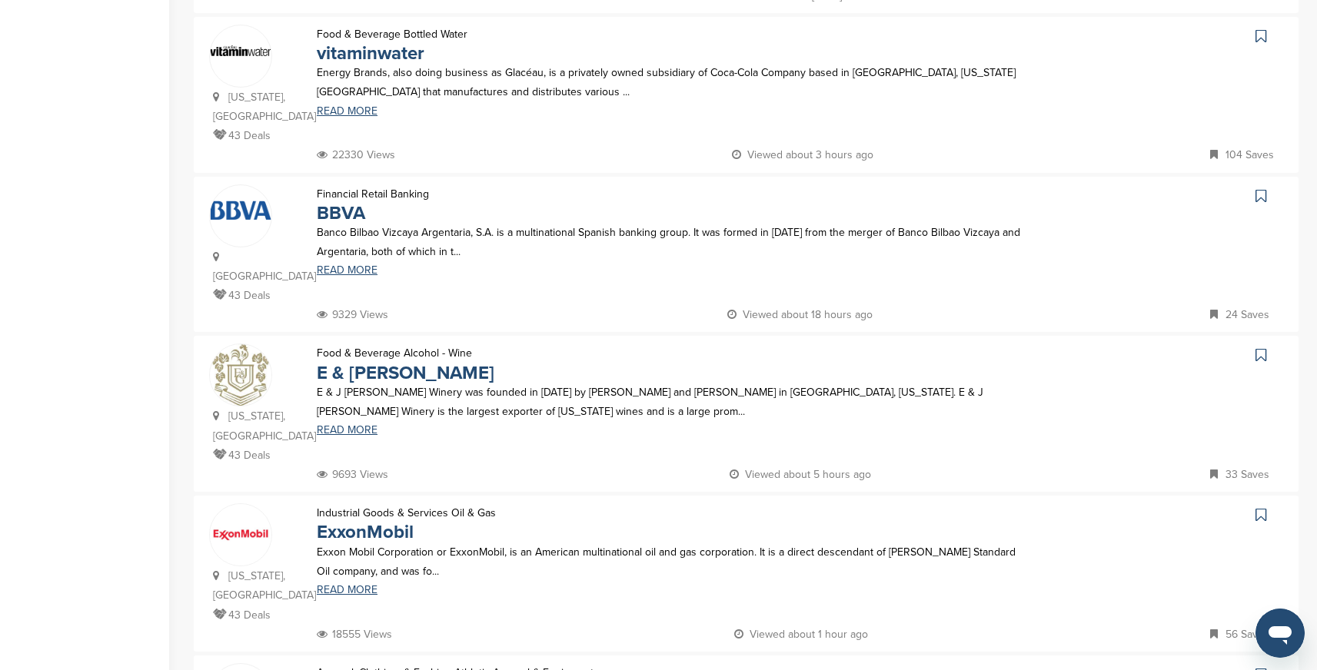
scroll to position [470, 0]
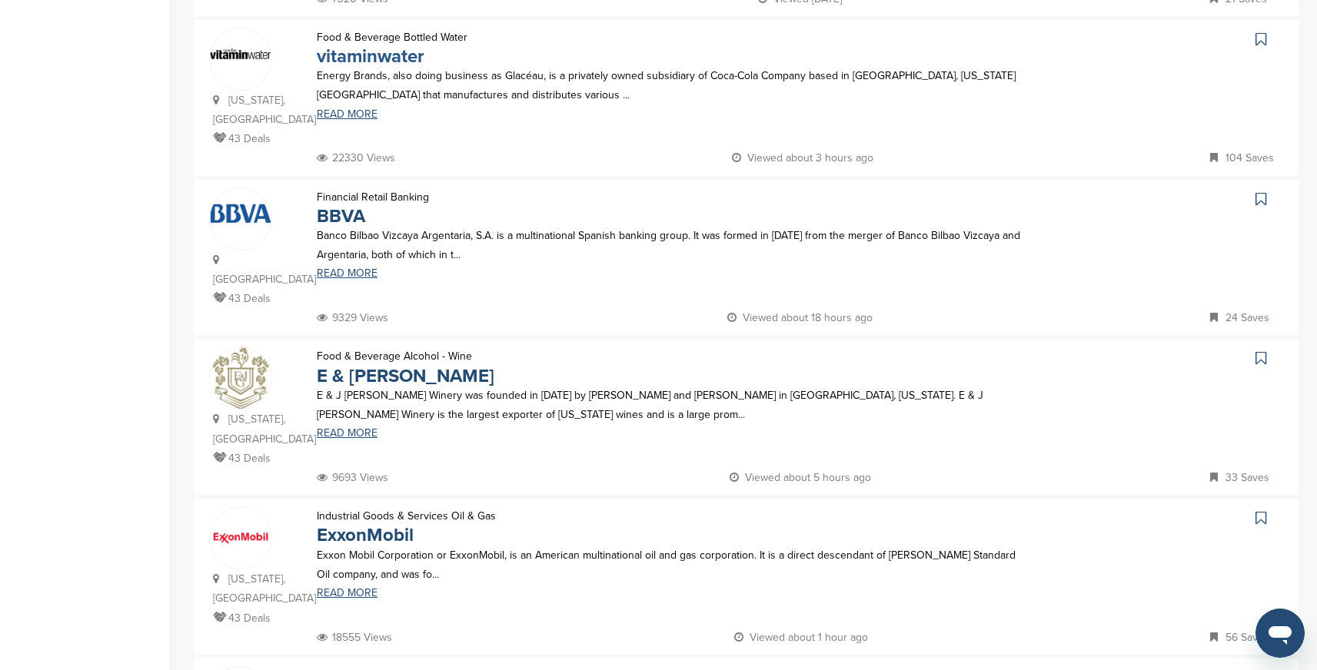
click at [387, 57] on link "vitaminwater" at bounding box center [371, 56] width 108 height 22
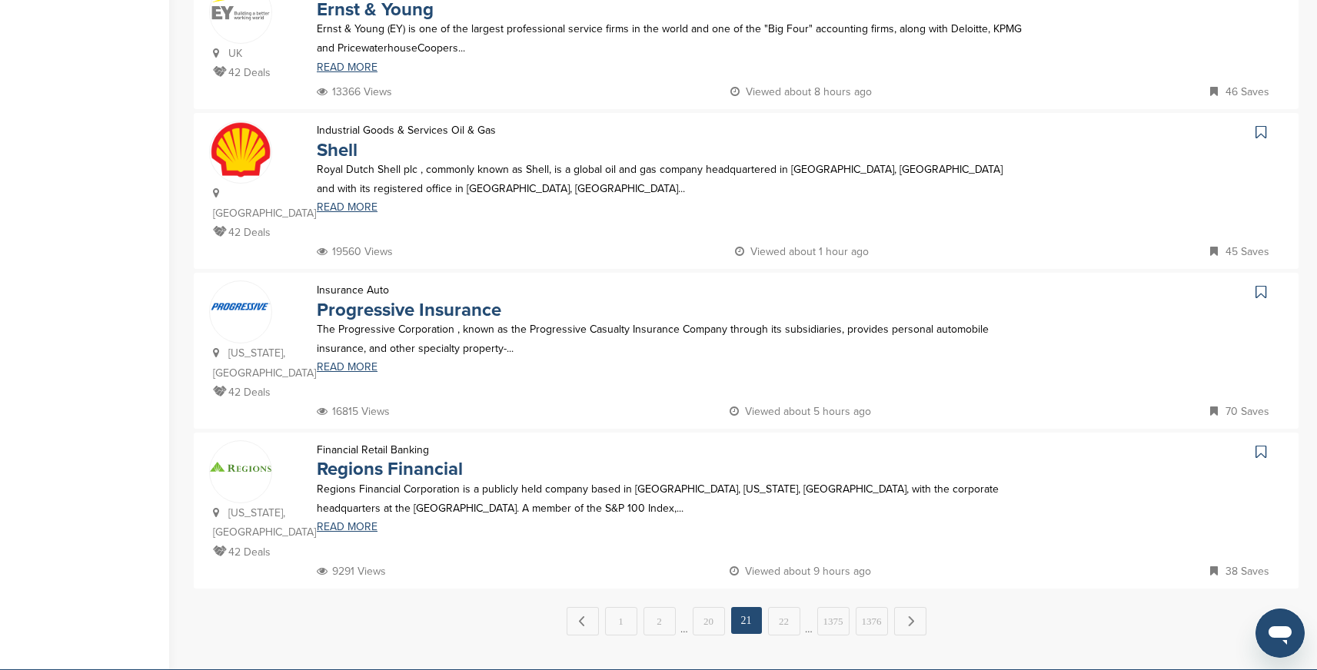
scroll to position [1318, 0]
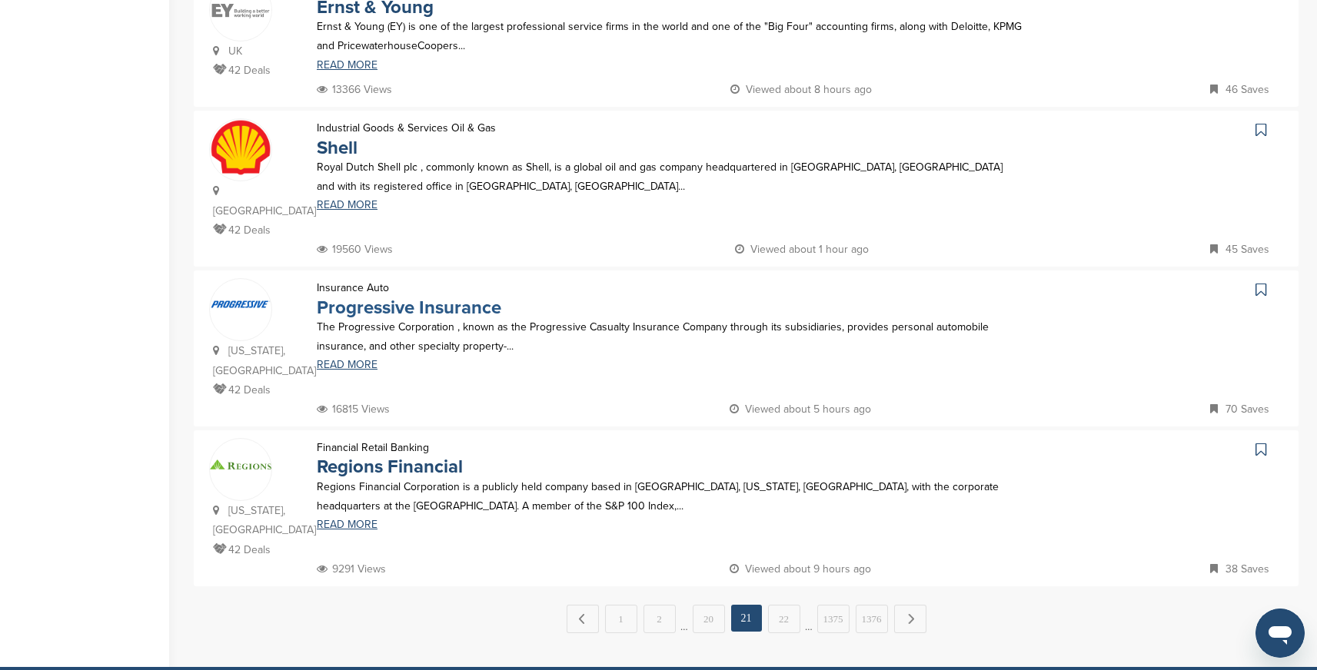
click at [449, 297] on link "Progressive Insurance" at bounding box center [409, 308] width 185 height 22
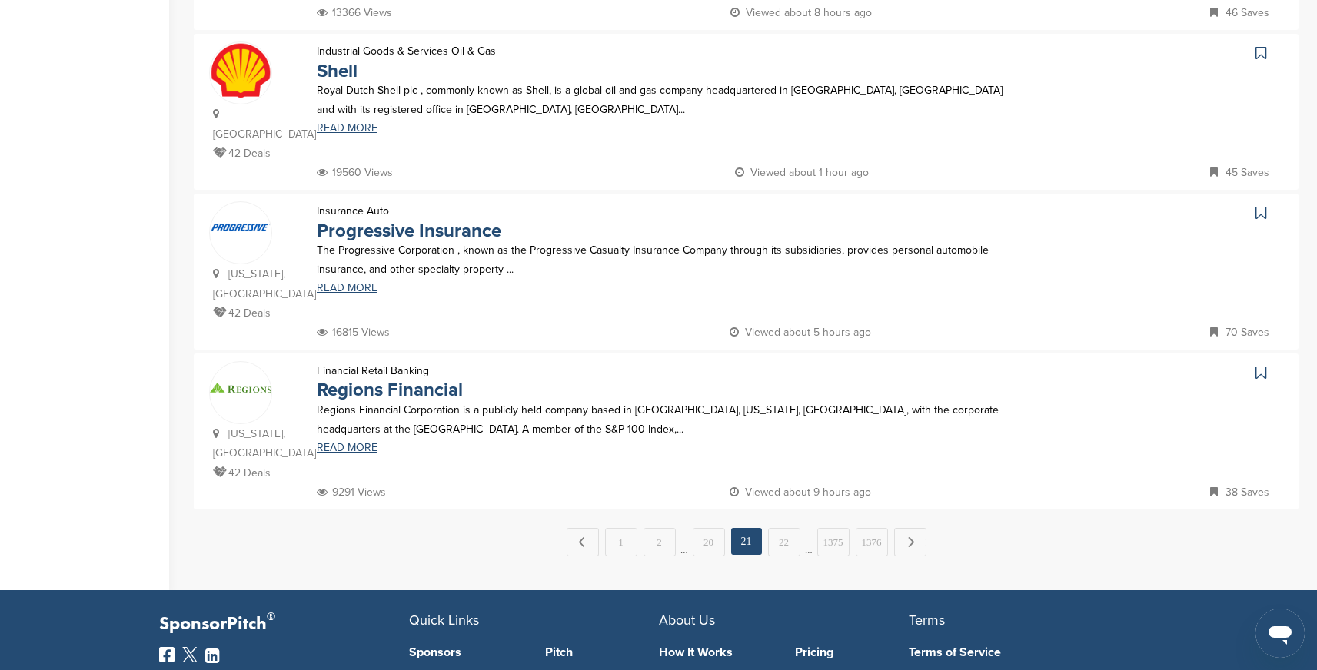
scroll to position [1415, 0]
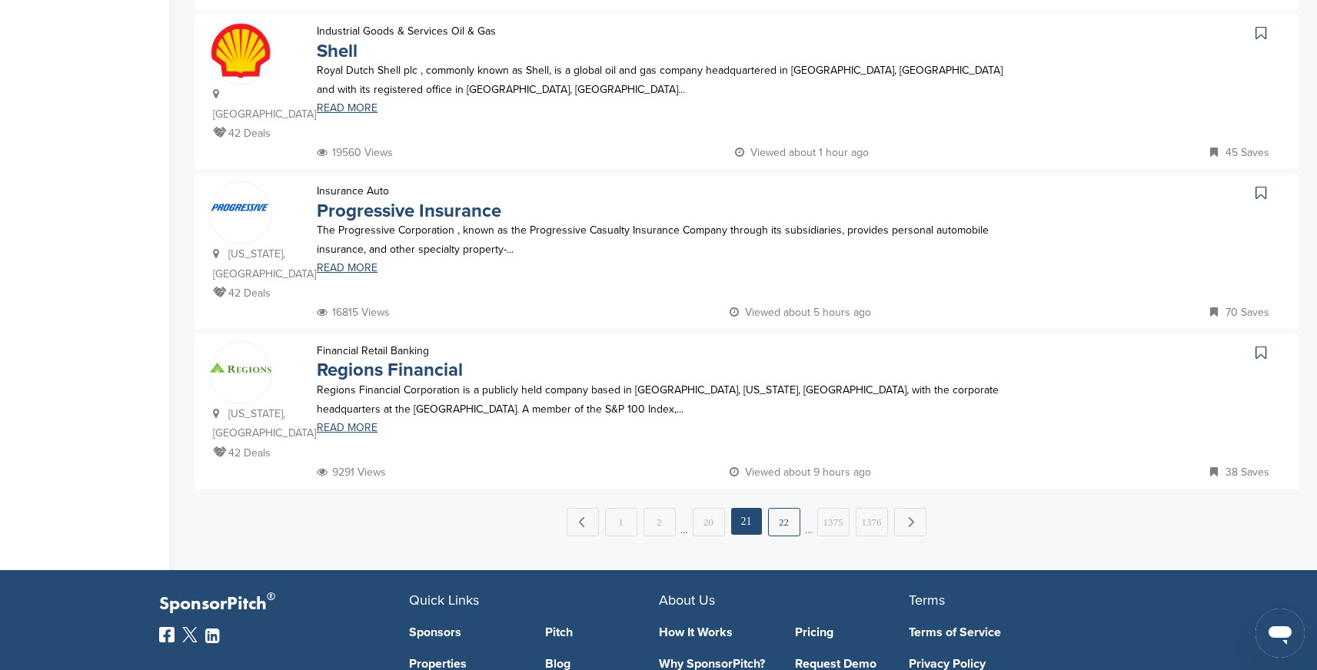
click at [777, 508] on link "22" at bounding box center [784, 522] width 32 height 28
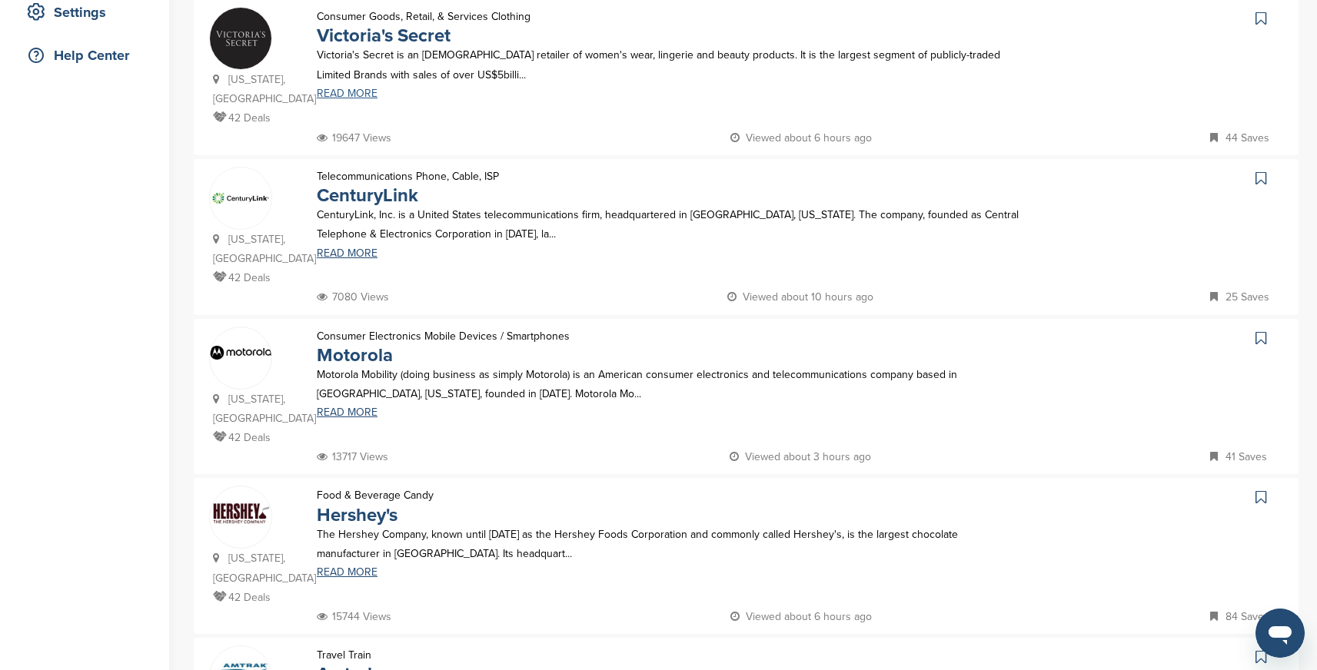
scroll to position [336, 0]
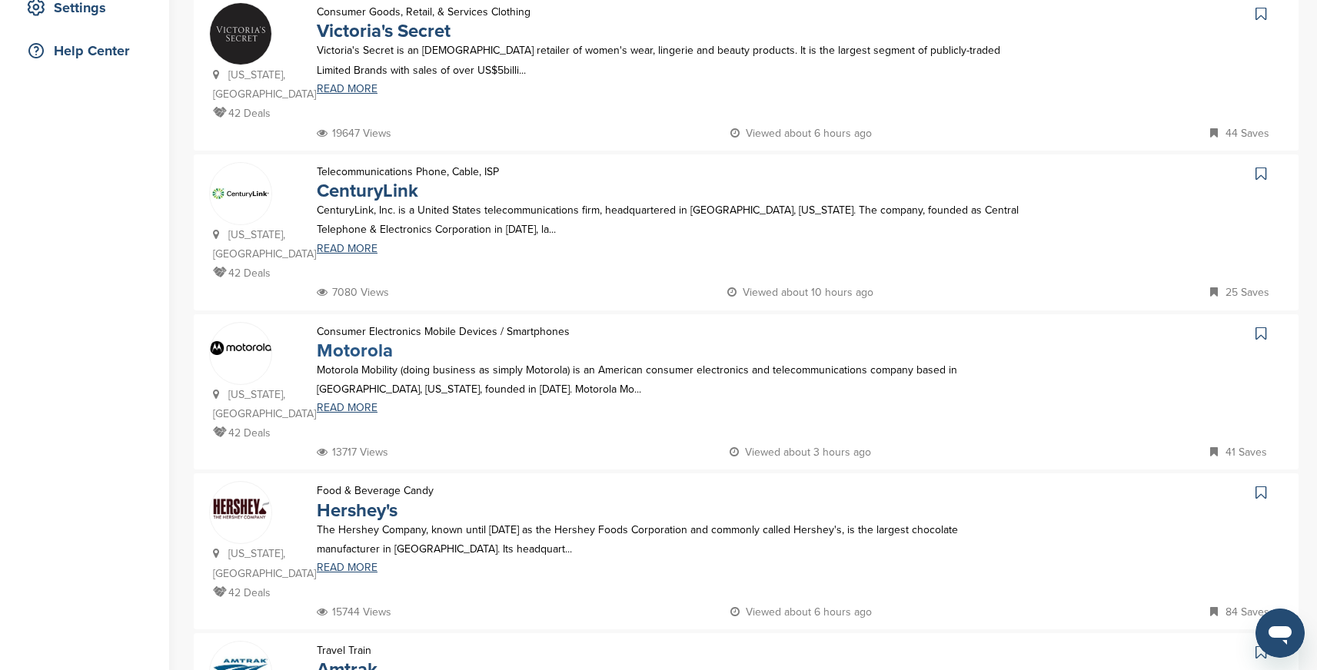
click at [374, 340] on link "Motorola" at bounding box center [355, 351] width 76 height 22
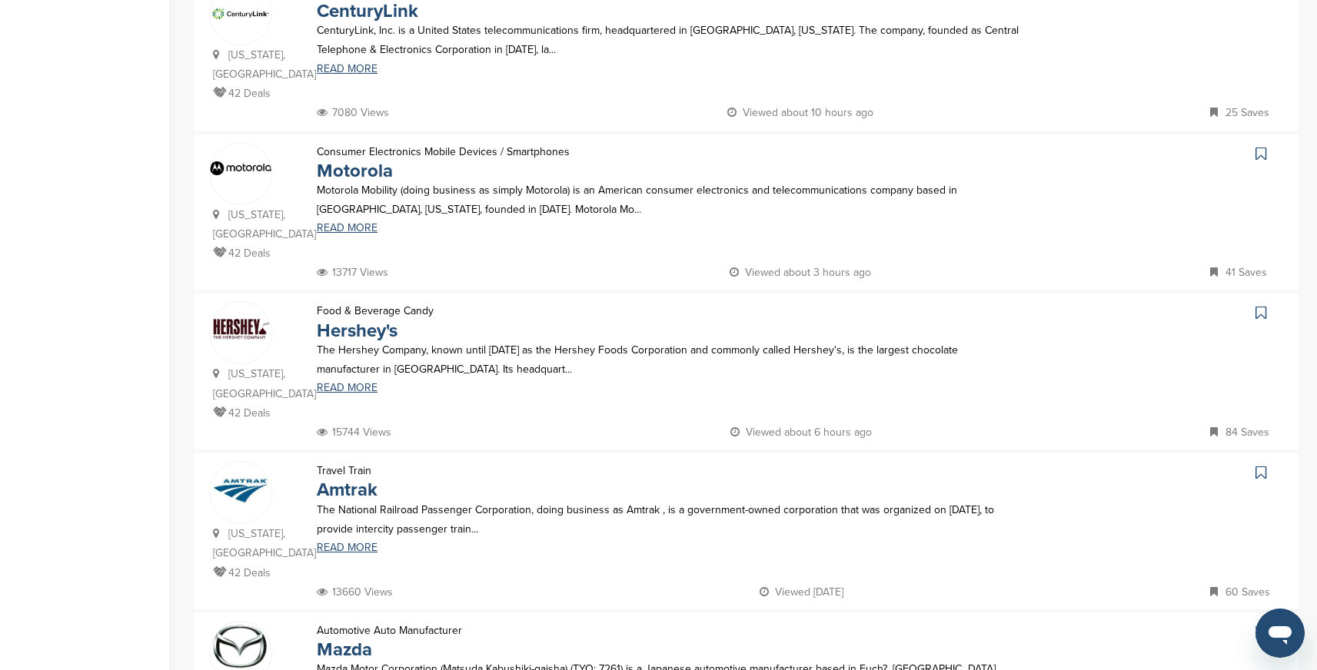
scroll to position [537, 0]
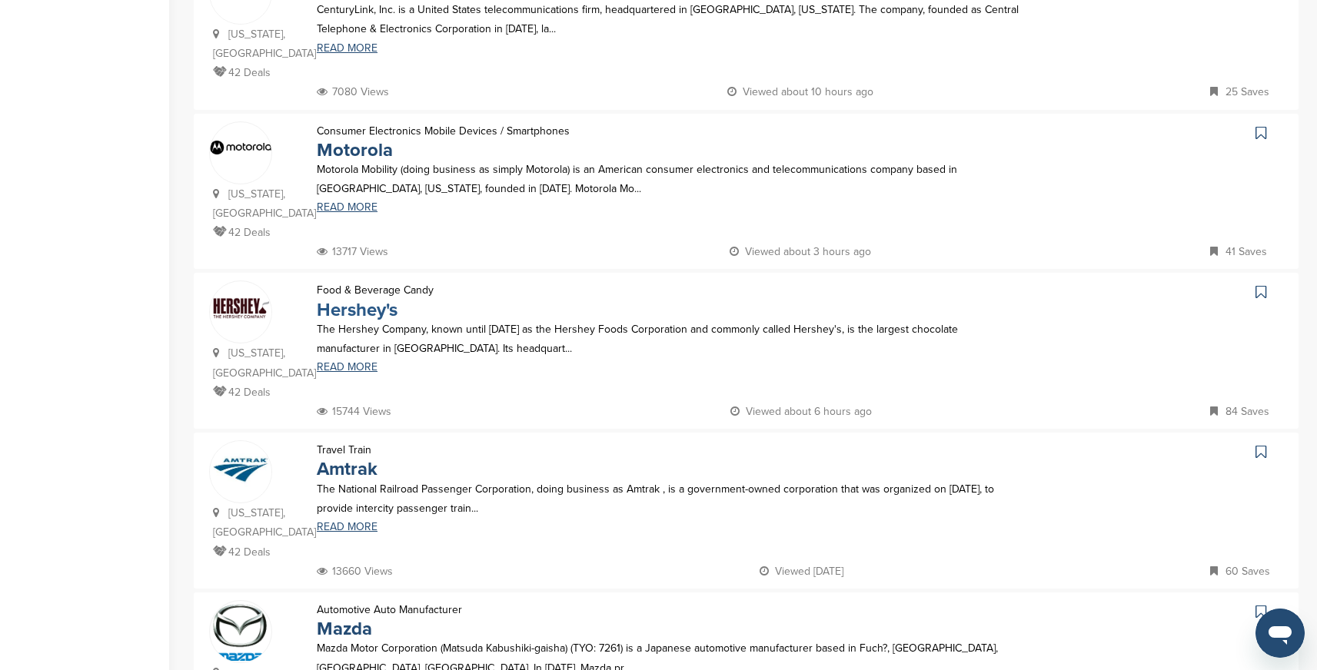
click at [368, 299] on link "Hershey's" at bounding box center [357, 310] width 81 height 22
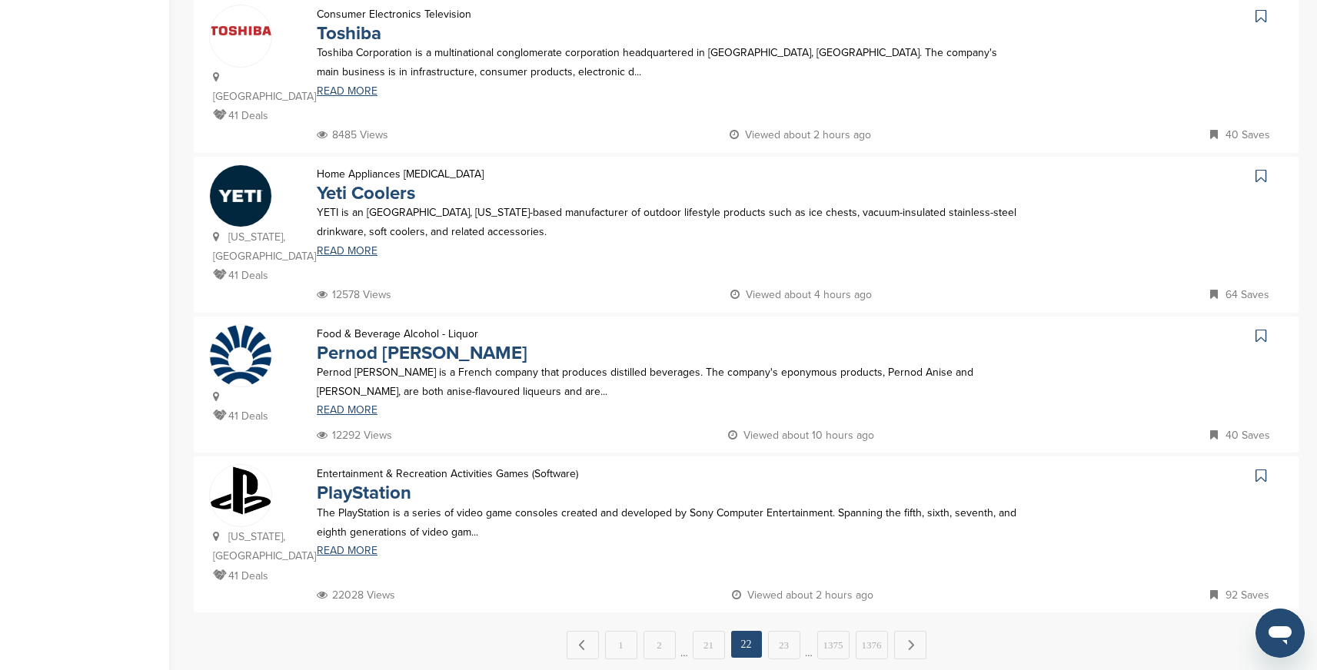
scroll to position [1295, 0]
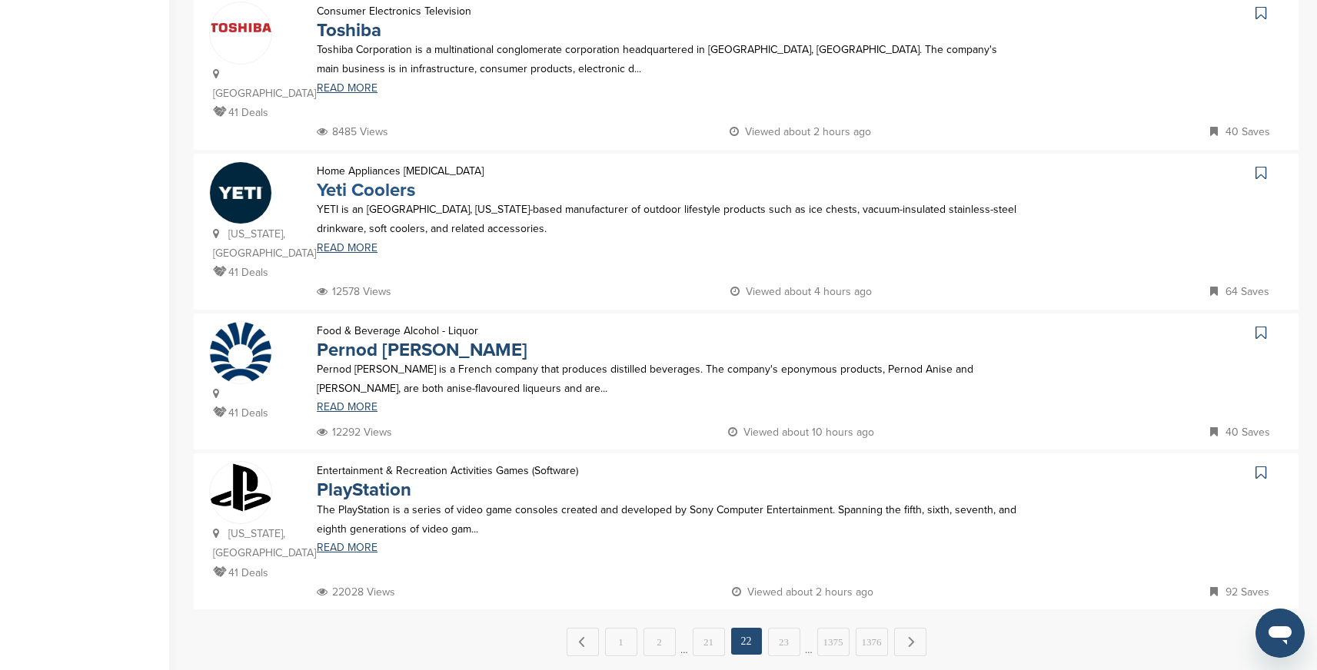
click at [358, 179] on link "Yeti Coolers" at bounding box center [366, 190] width 98 height 22
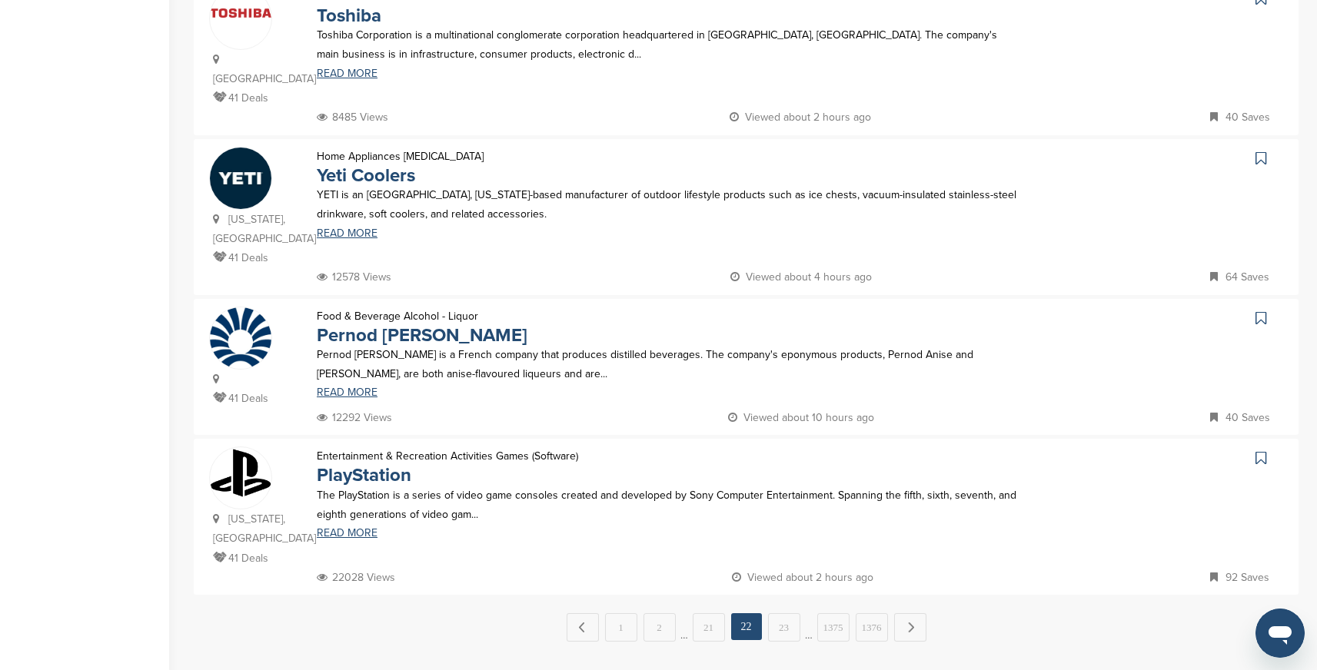
scroll to position [1312, 0]
click at [789, 612] on link "23" at bounding box center [784, 626] width 32 height 28
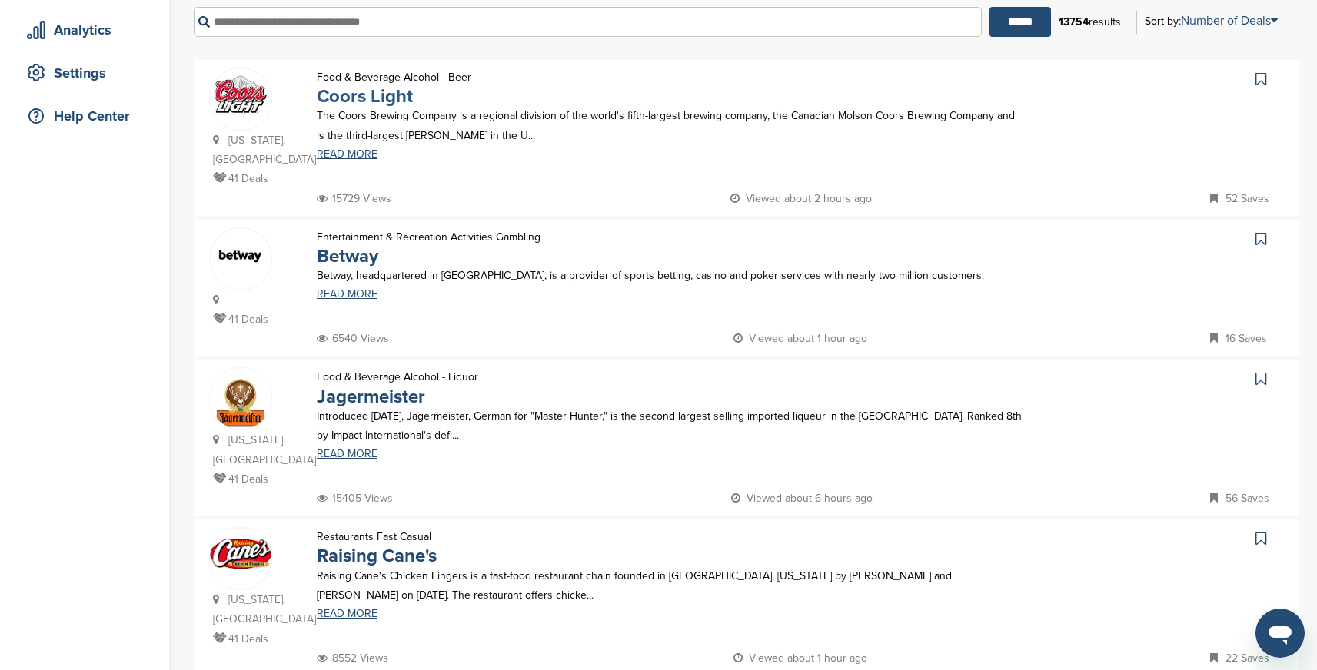
scroll to position [278, 0]
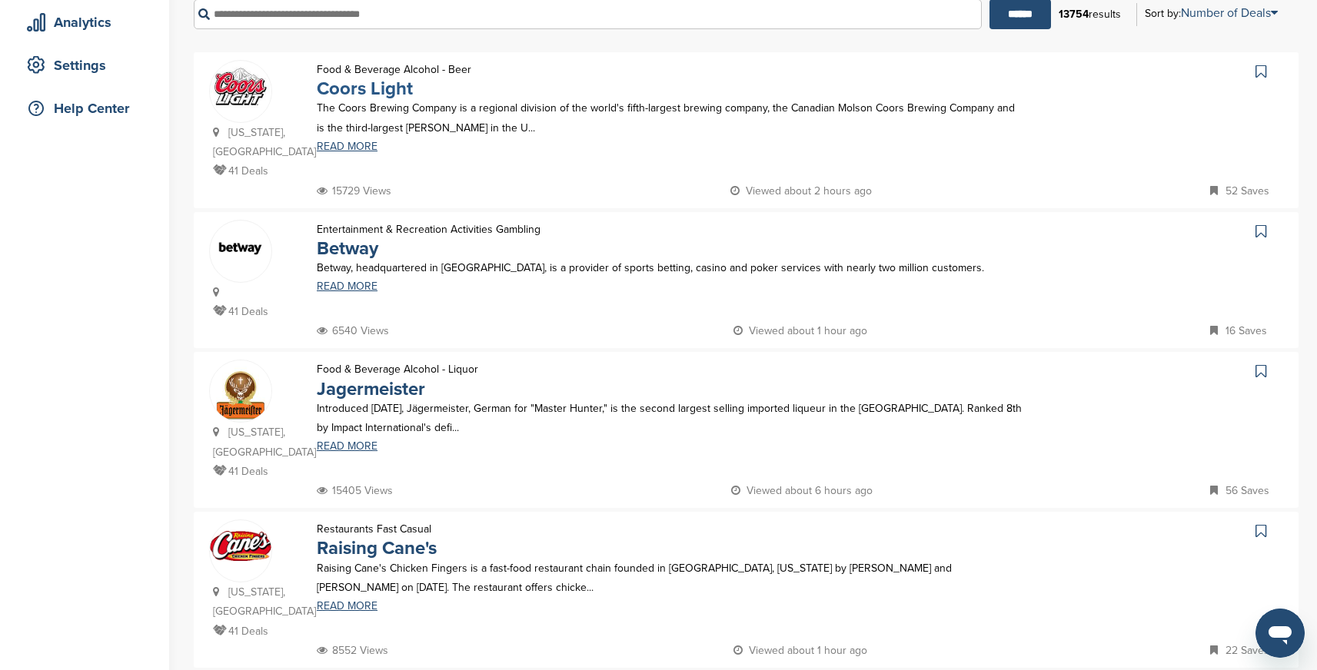
click at [381, 91] on link "Coors Light" at bounding box center [365, 89] width 96 height 22
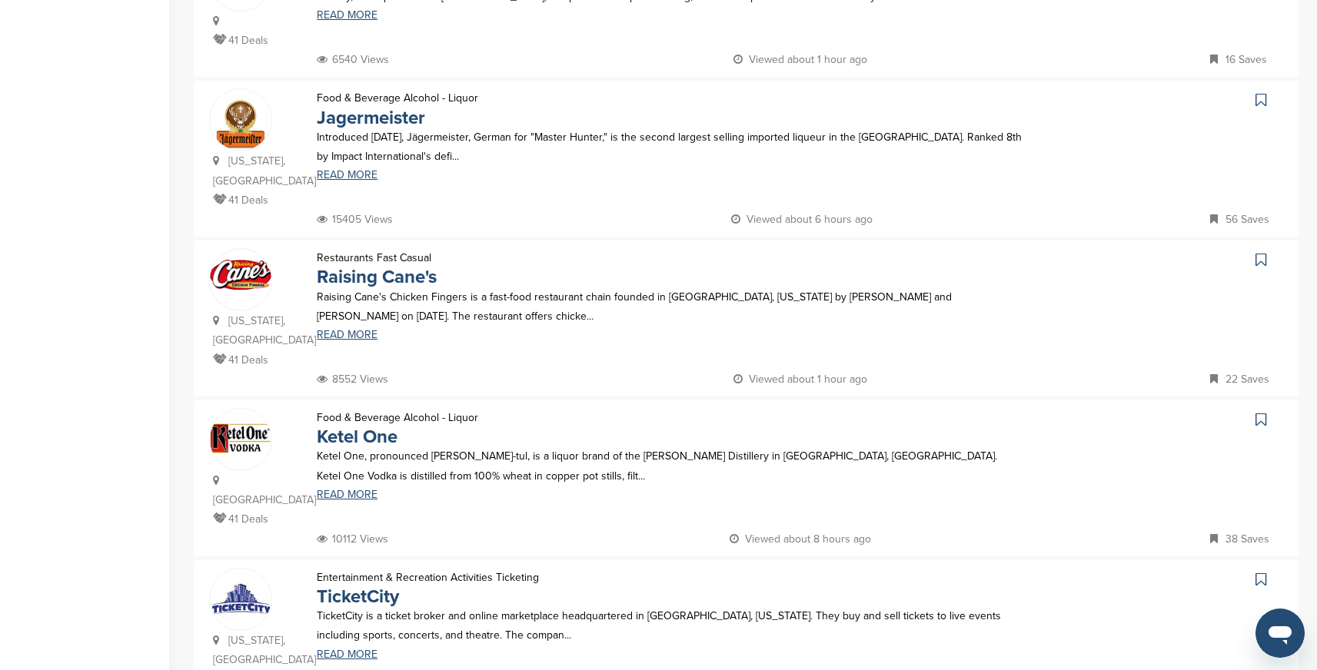
scroll to position [560, 0]
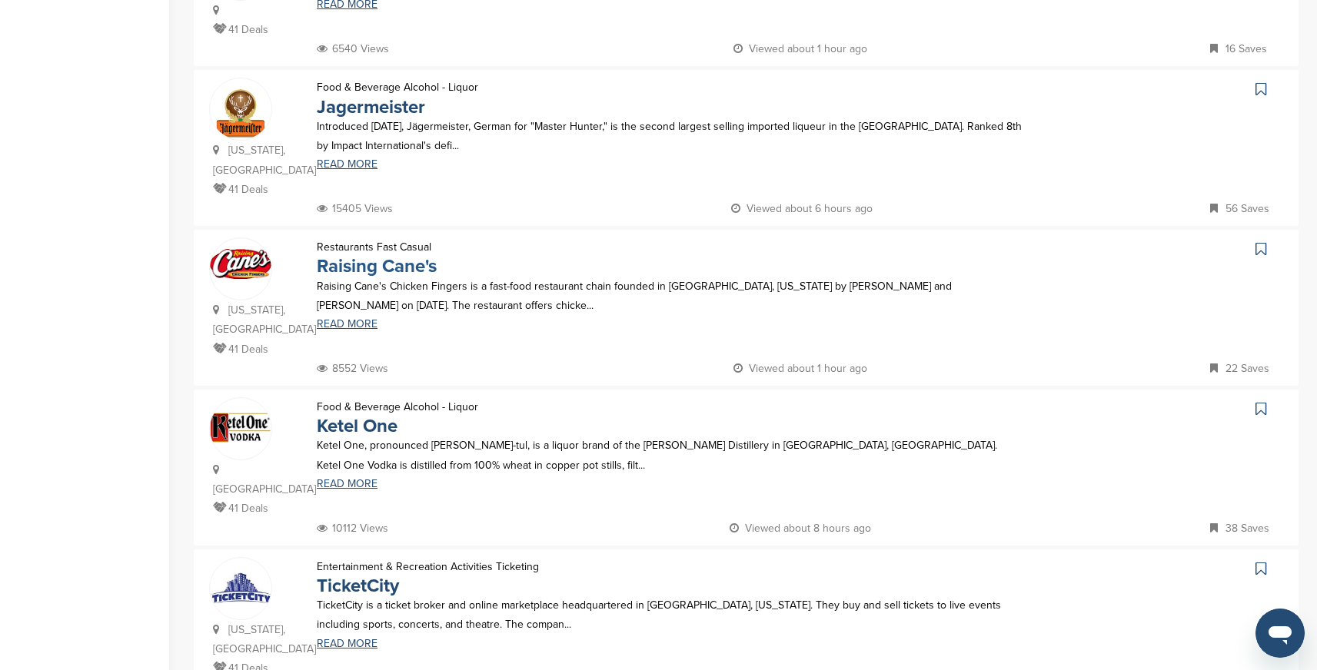
click at [417, 255] on link "Raising Cane's" at bounding box center [377, 266] width 120 height 22
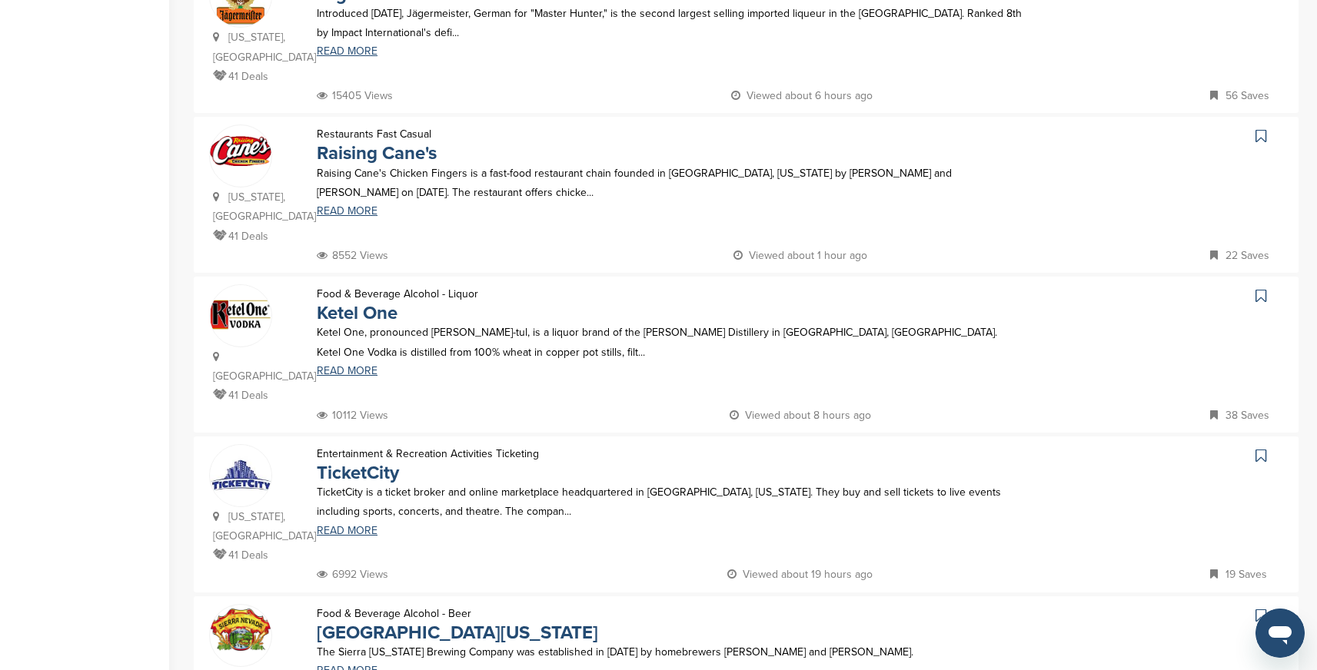
scroll to position [675, 0]
click at [386, 301] on link "Ketel One" at bounding box center [357, 312] width 81 height 22
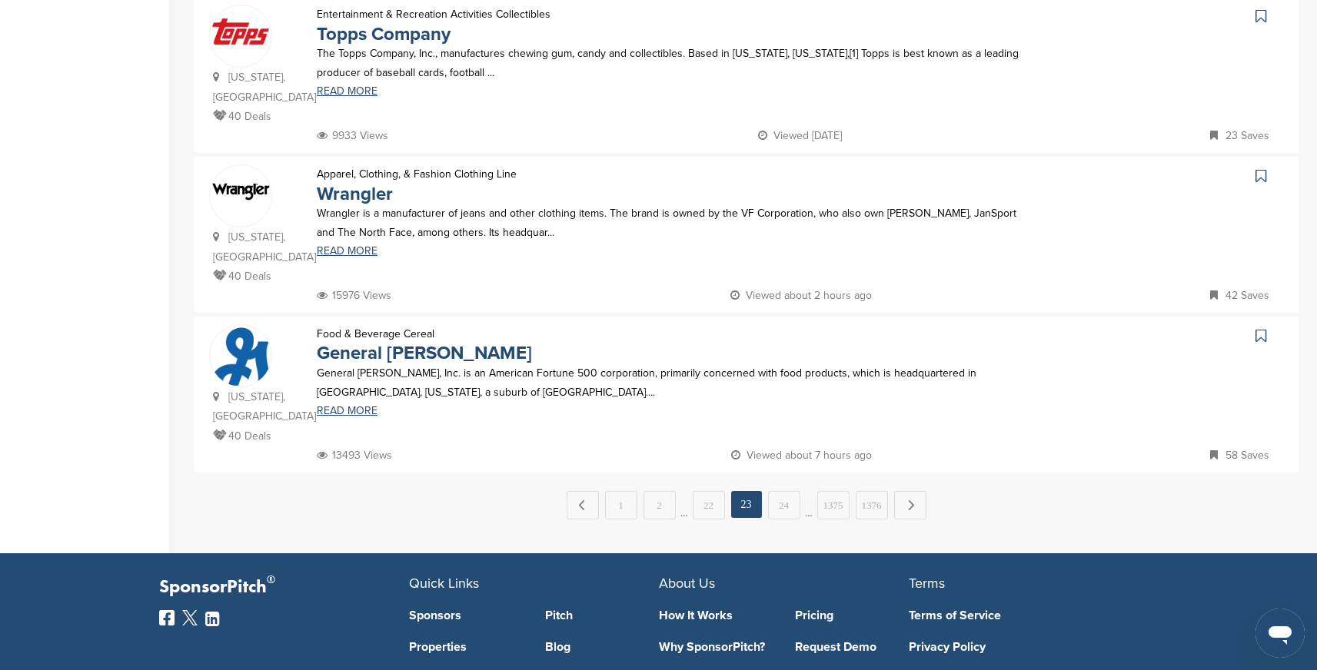
scroll to position [1437, 0]
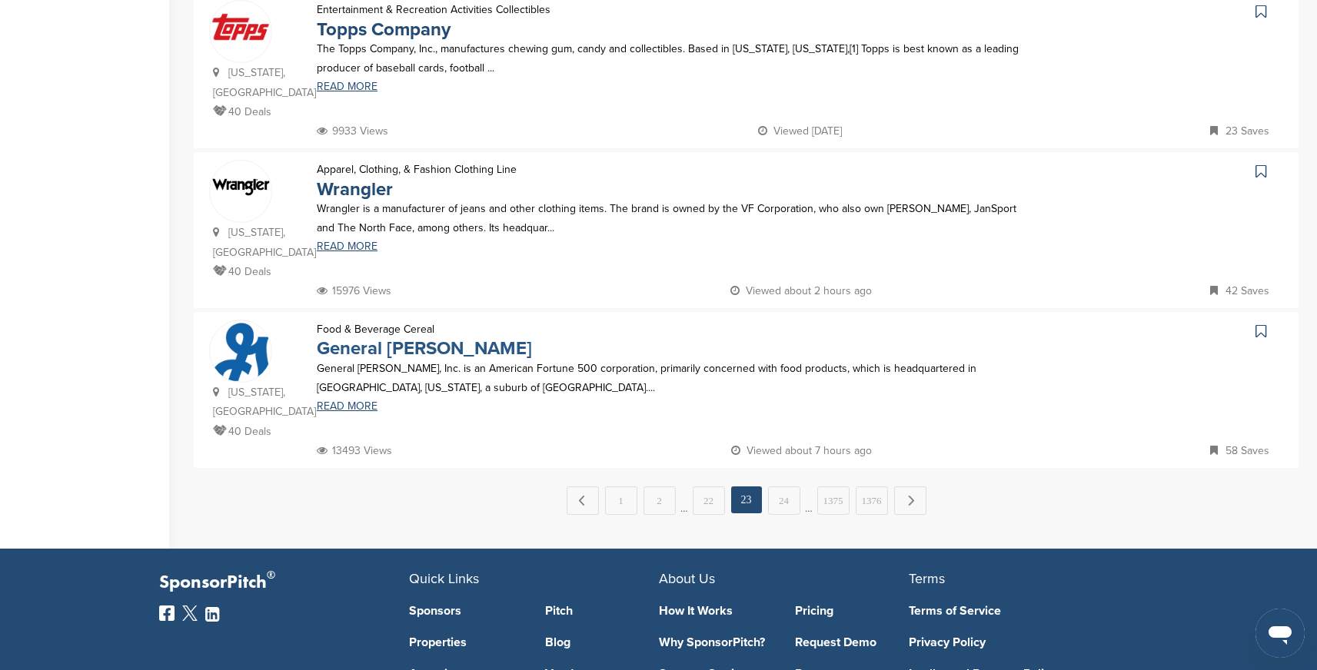
click at [362, 337] on link "General Mills" at bounding box center [424, 348] width 215 height 22
click at [780, 487] on link "24" at bounding box center [784, 501] width 32 height 28
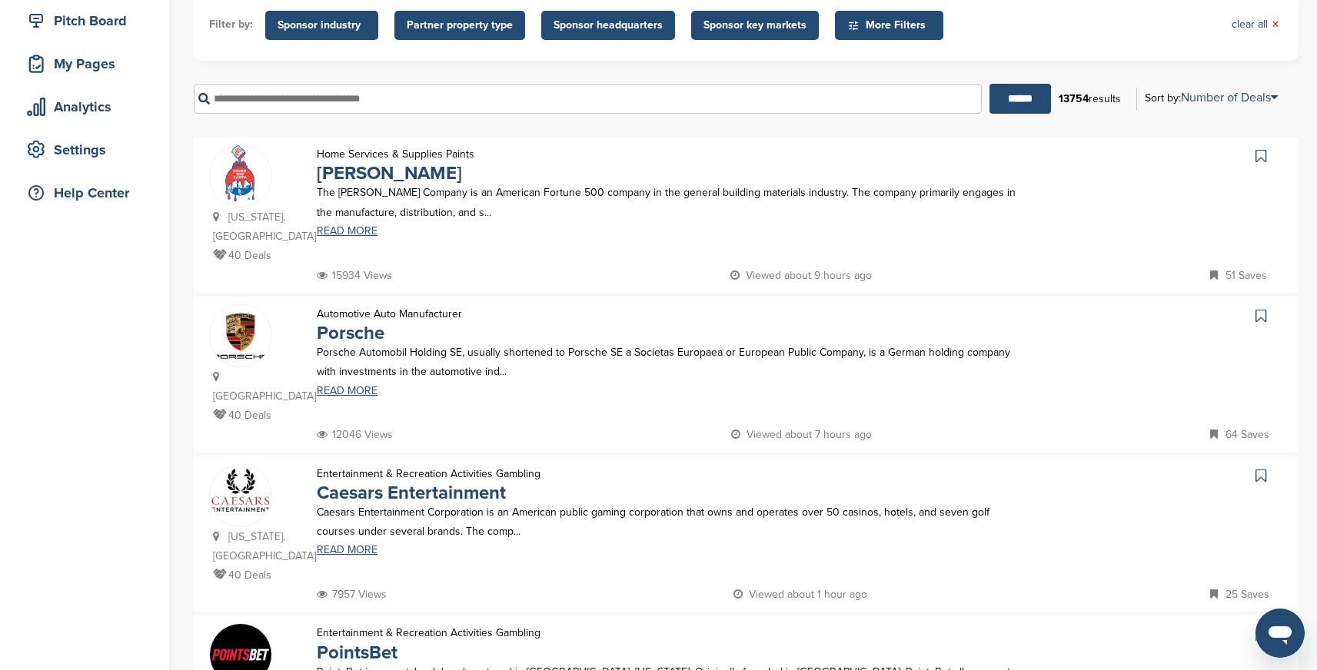
scroll to position [198, 0]
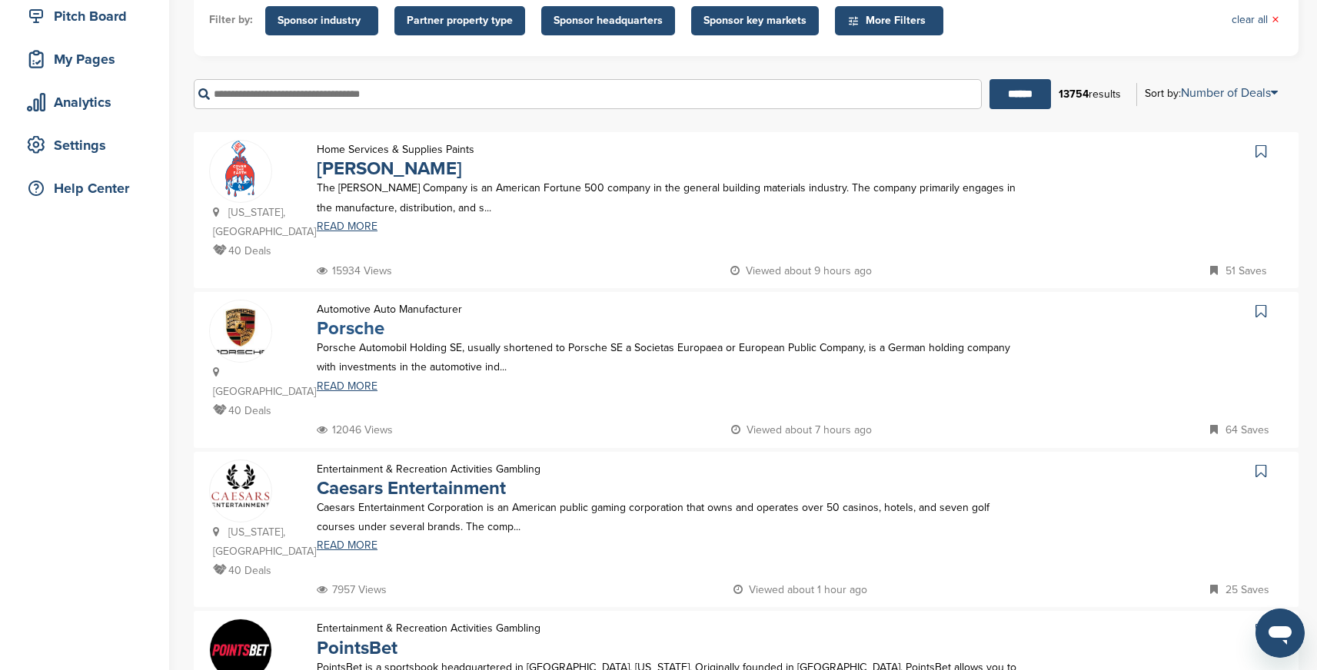
click at [353, 317] on link "Porsche" at bounding box center [351, 328] width 68 height 22
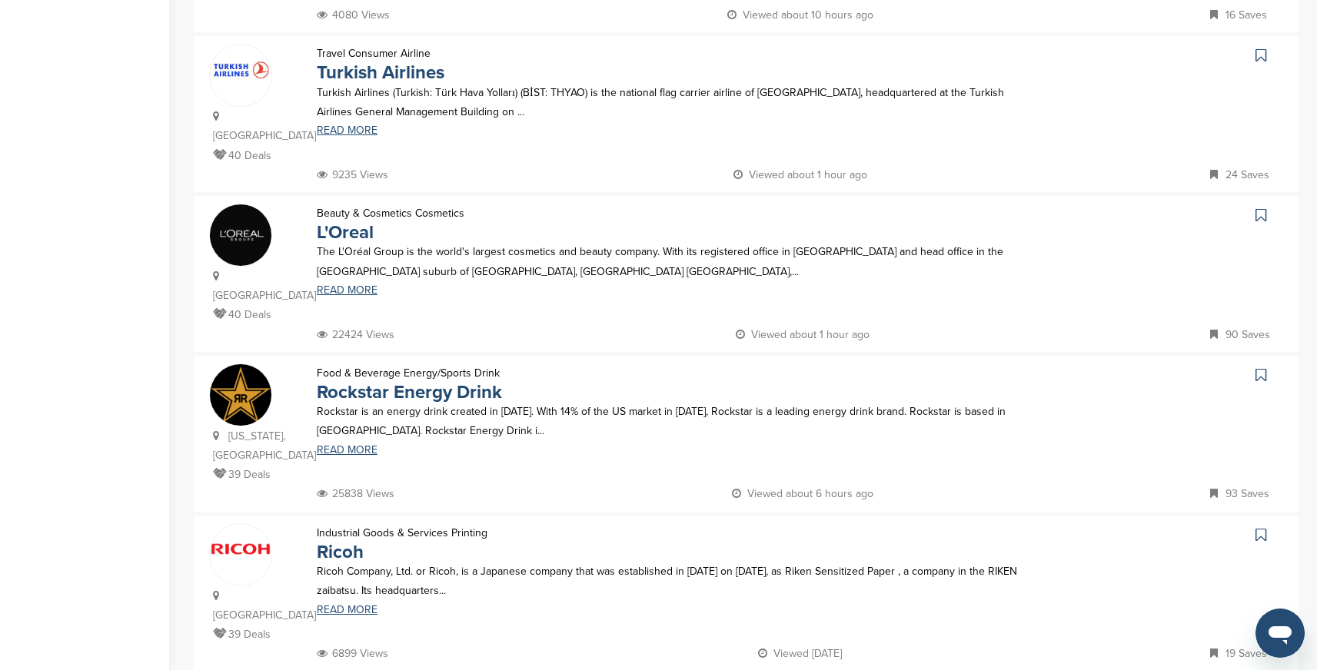
scroll to position [944, 0]
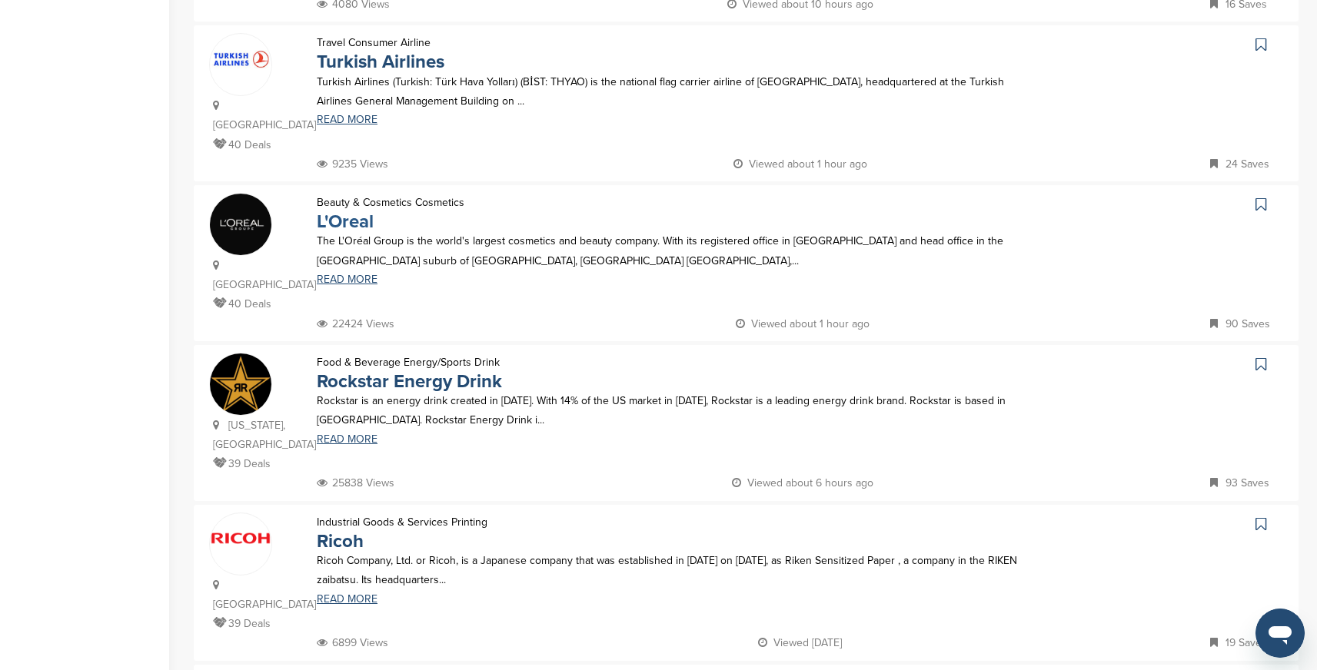
click at [356, 211] on link "L'Oreal" at bounding box center [345, 222] width 57 height 22
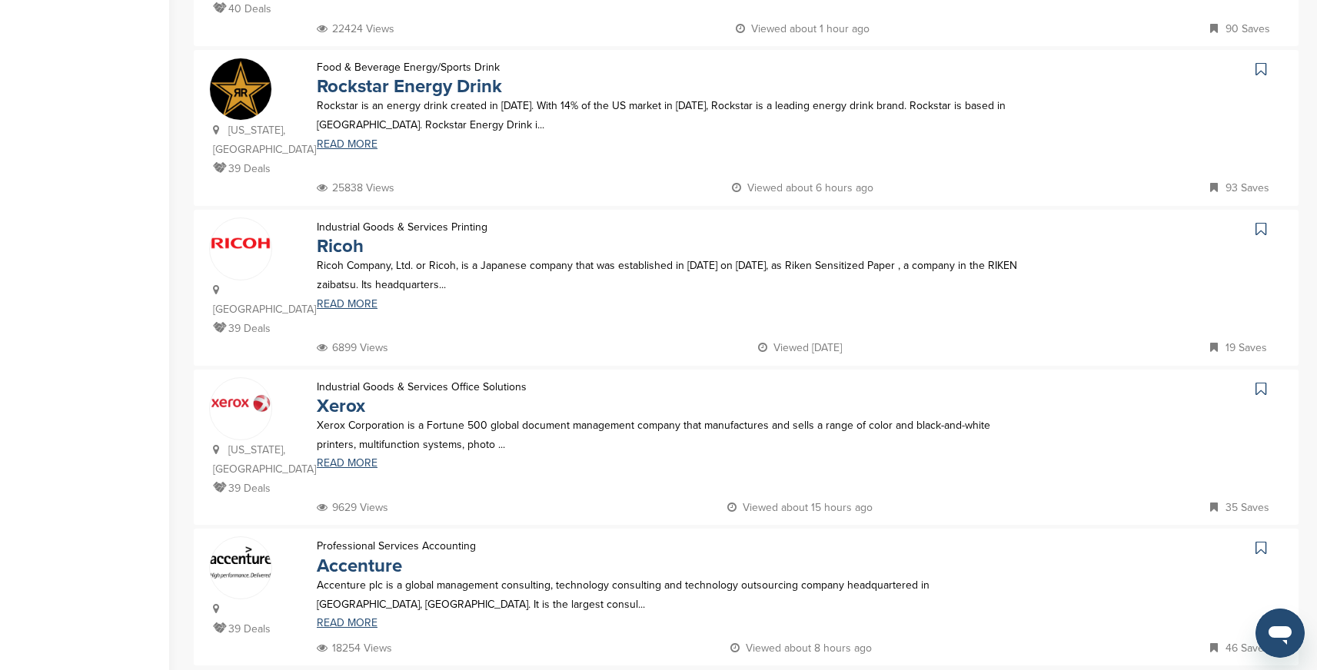
scroll to position [1249, 0]
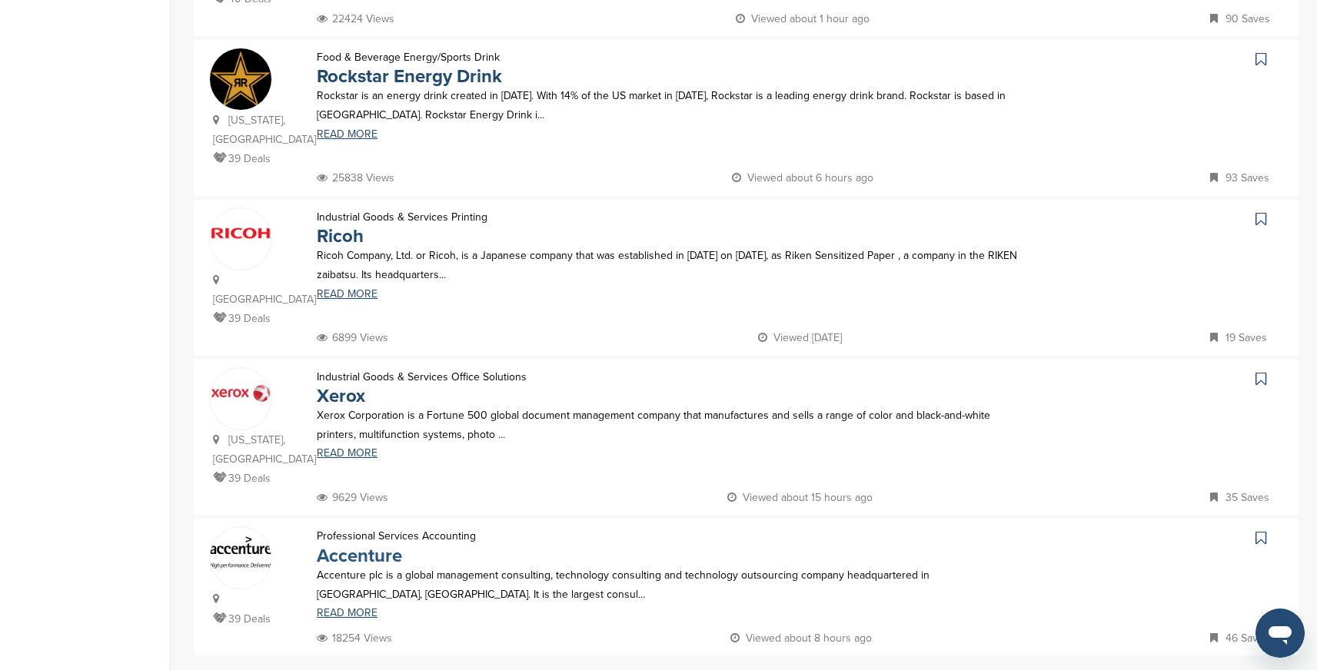
click at [380, 545] on link "Accenture" at bounding box center [359, 556] width 85 height 22
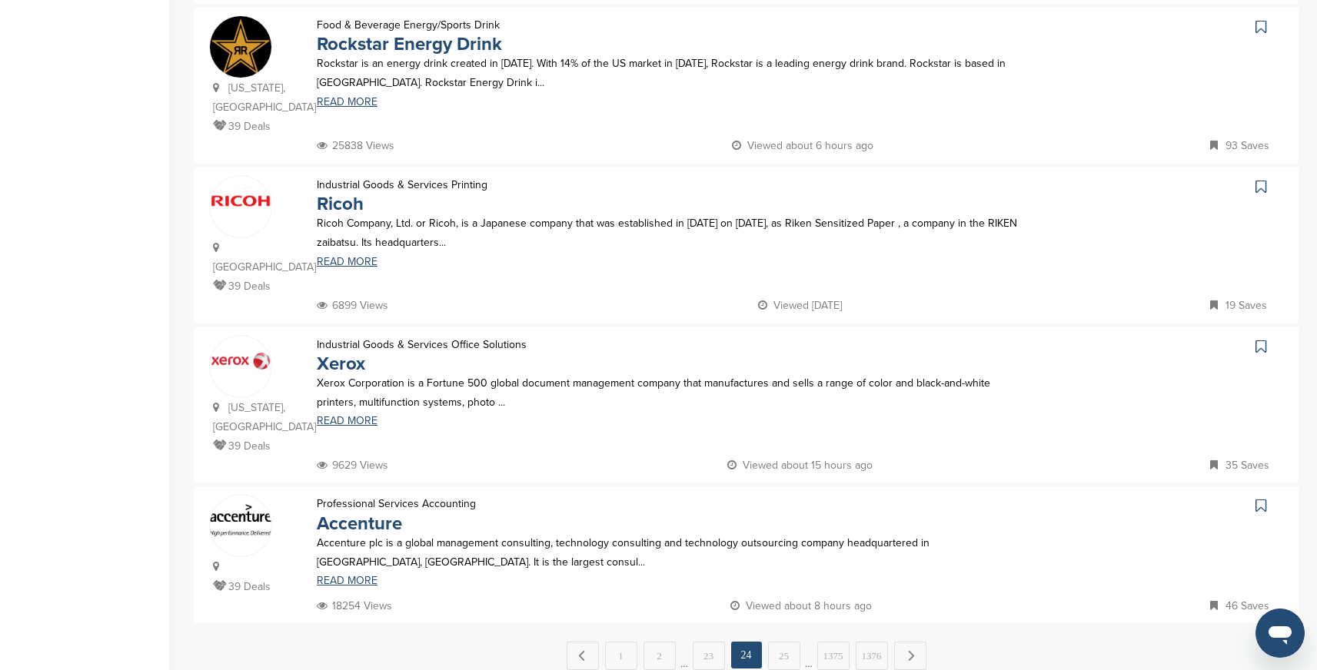
scroll to position [1295, 0]
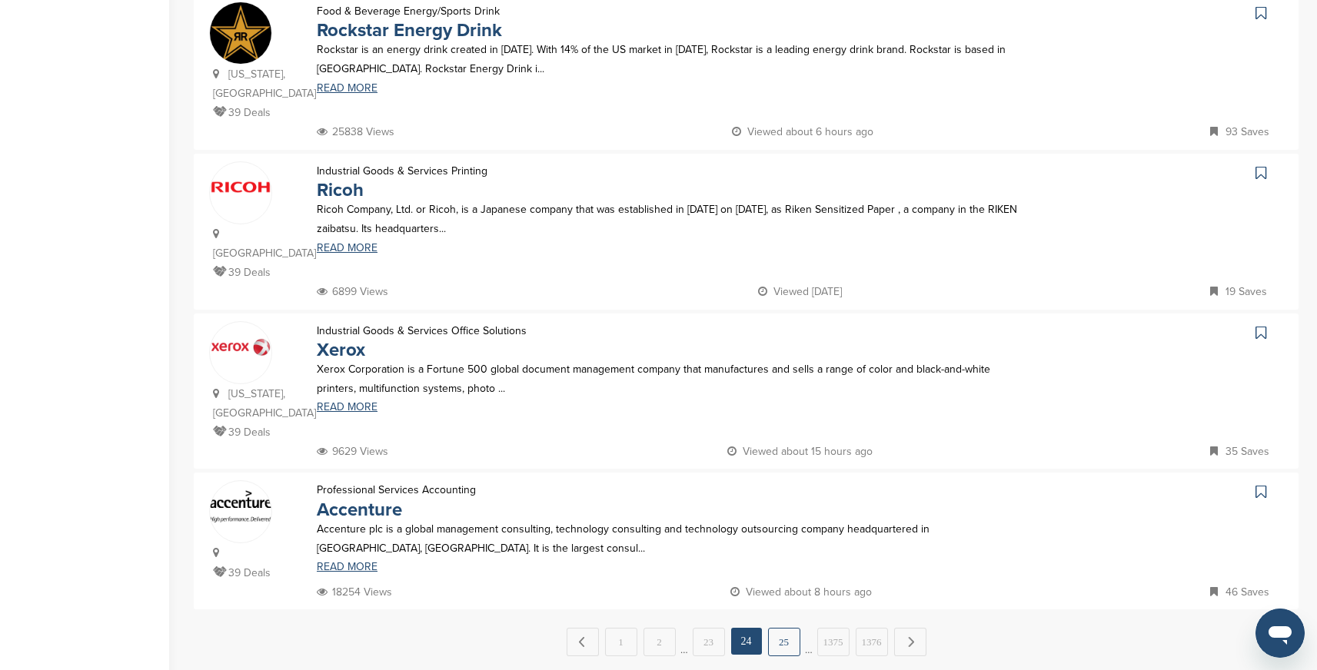
click at [780, 628] on link "25" at bounding box center [784, 642] width 32 height 28
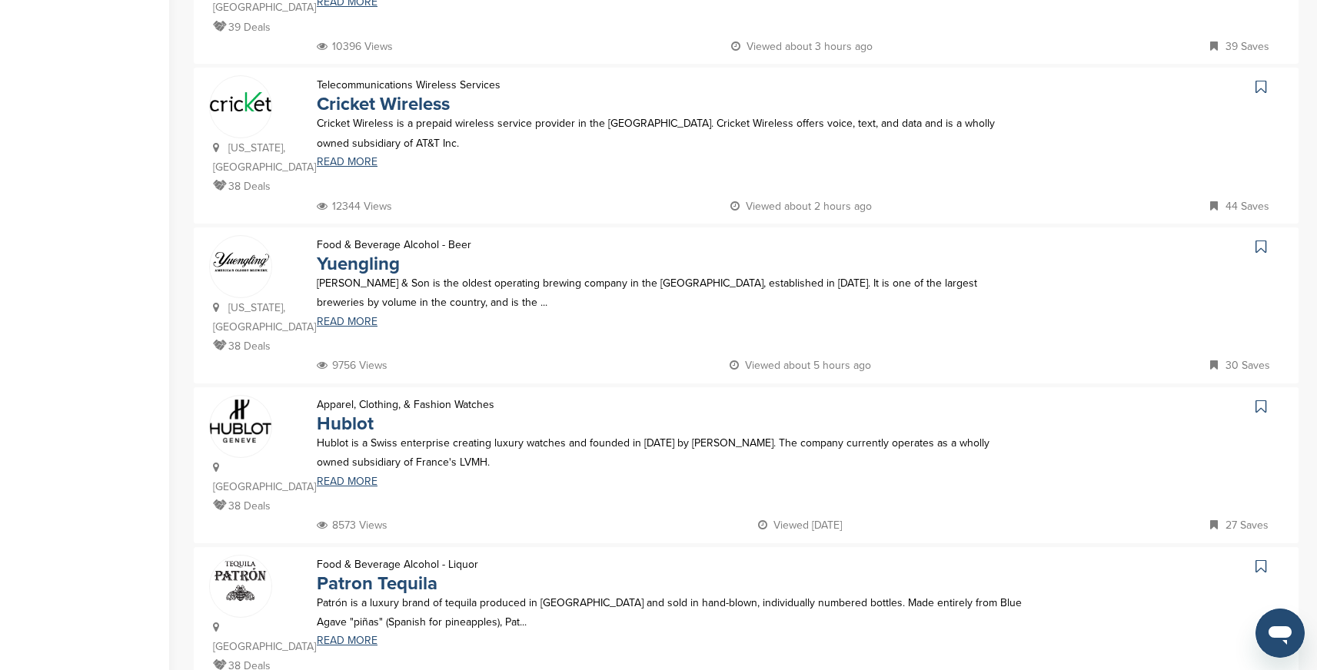
scroll to position [1070, 0]
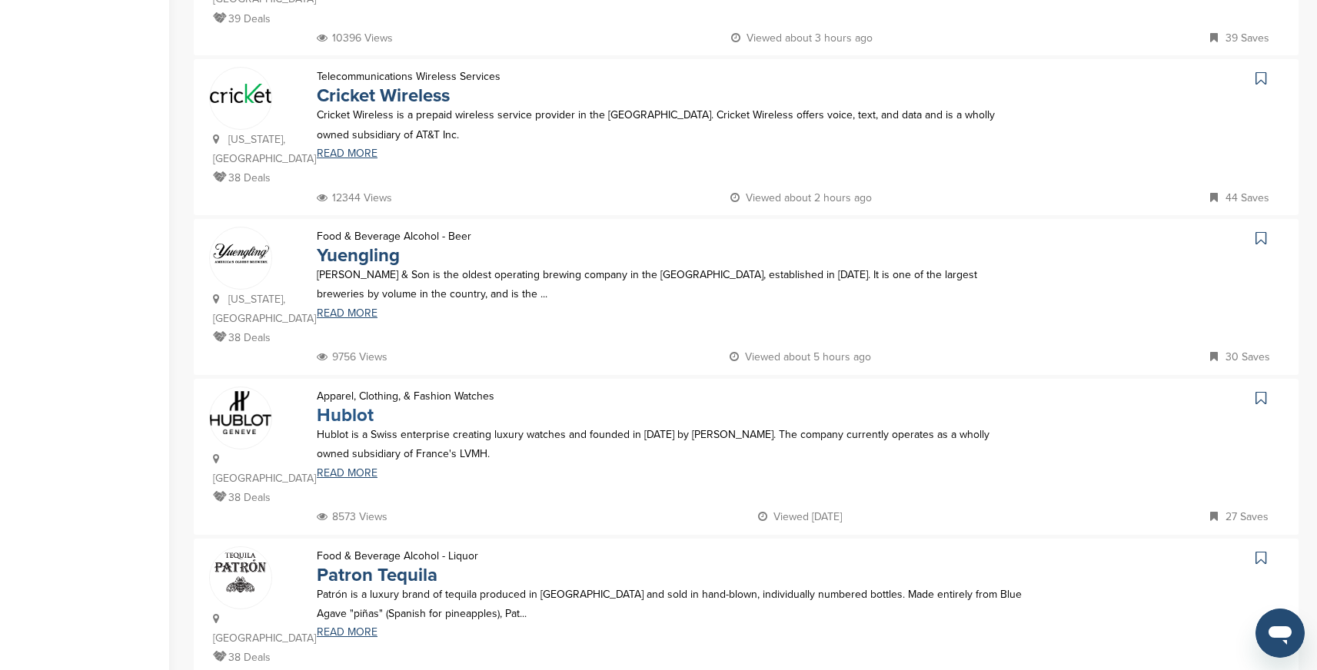
click at [357, 404] on link "Hublot" at bounding box center [345, 415] width 57 height 22
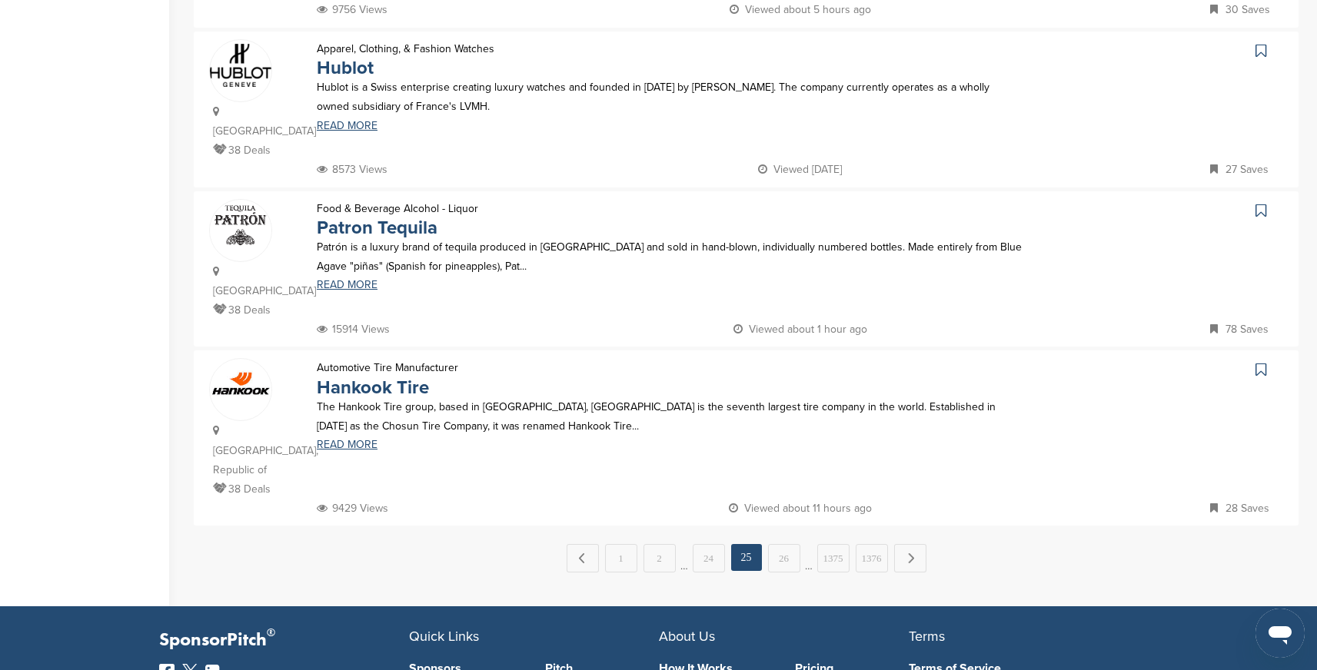
scroll to position [1419, 0]
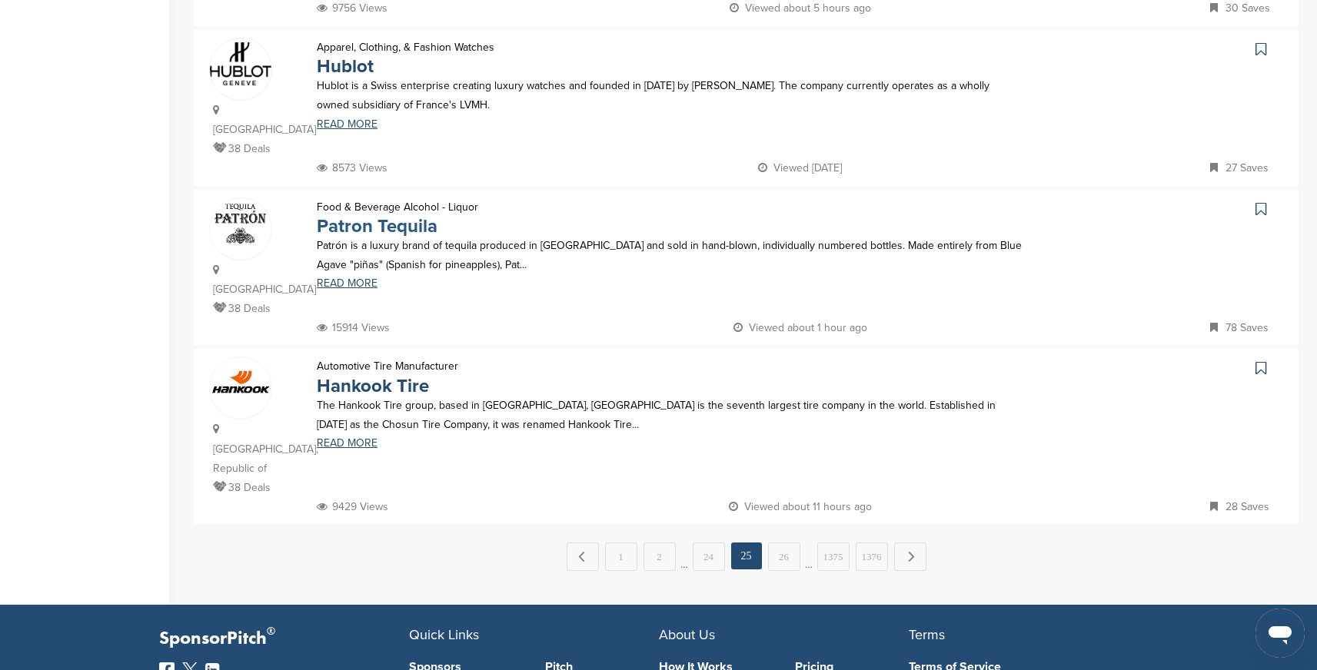
click at [407, 215] on link "Patron Tequila" at bounding box center [377, 226] width 121 height 22
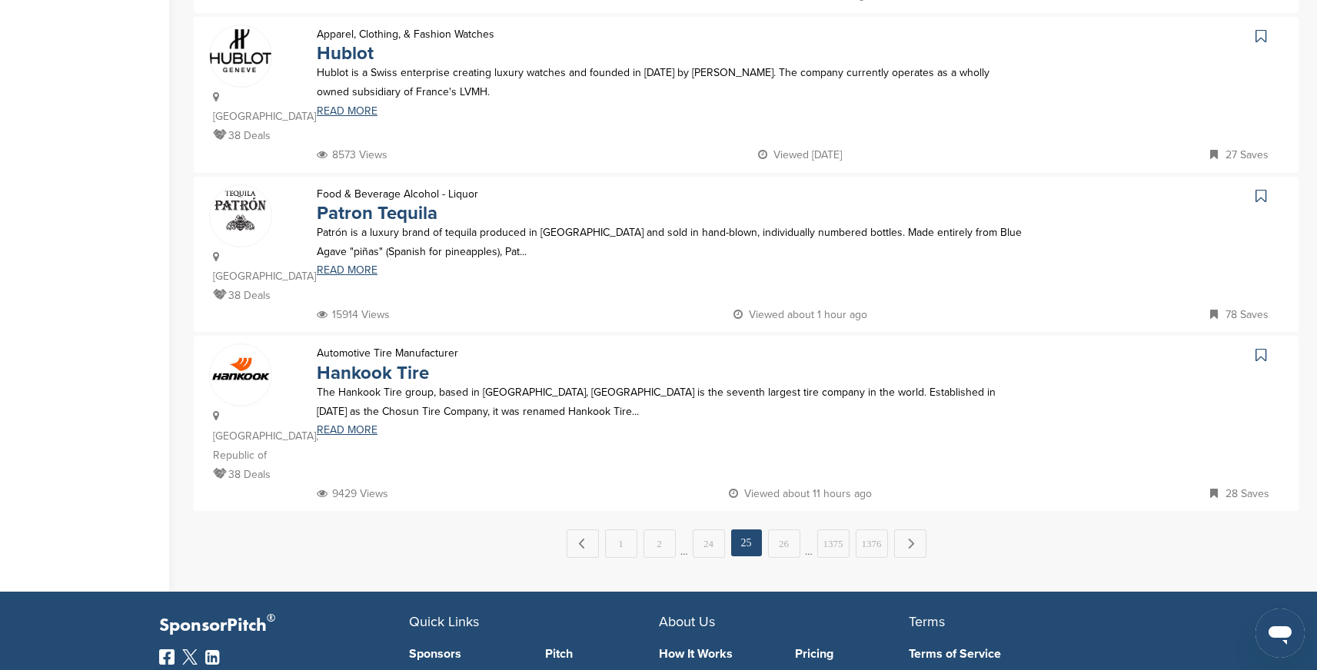
scroll to position [1435, 0]
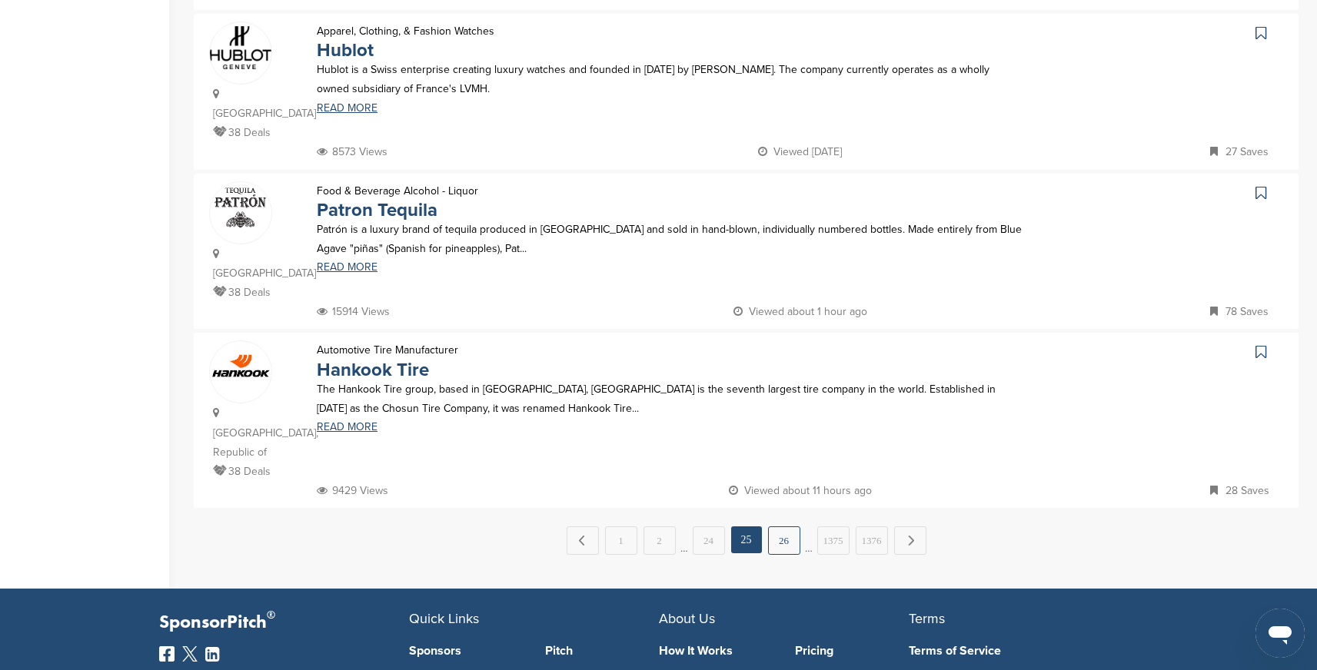
click at [782, 527] on link "26" at bounding box center [784, 541] width 32 height 28
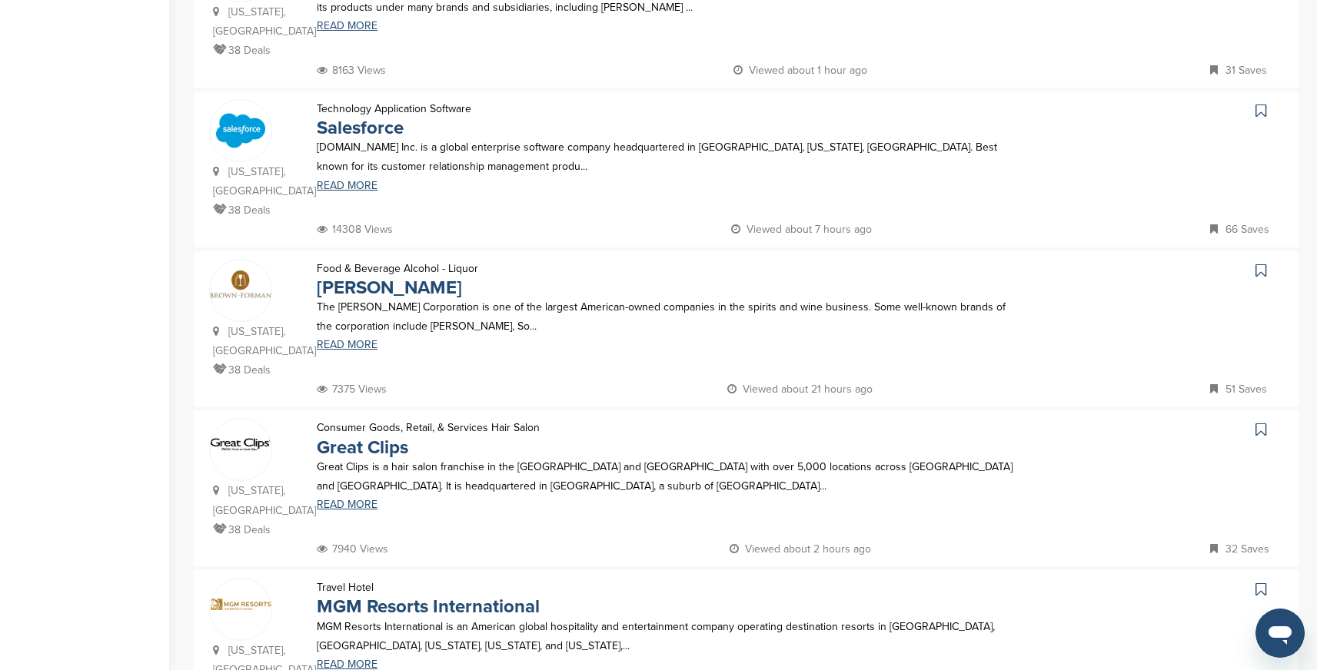
scroll to position [438, 0]
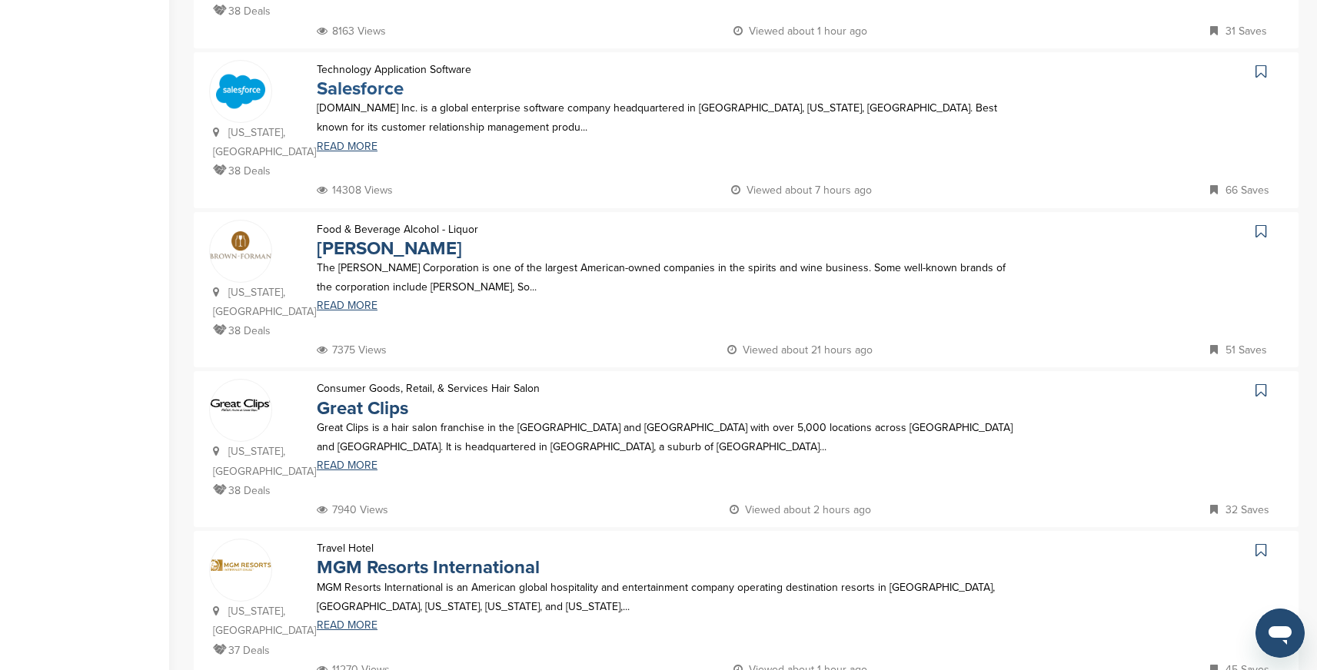
click at [383, 92] on link "Salesforce" at bounding box center [360, 89] width 87 height 22
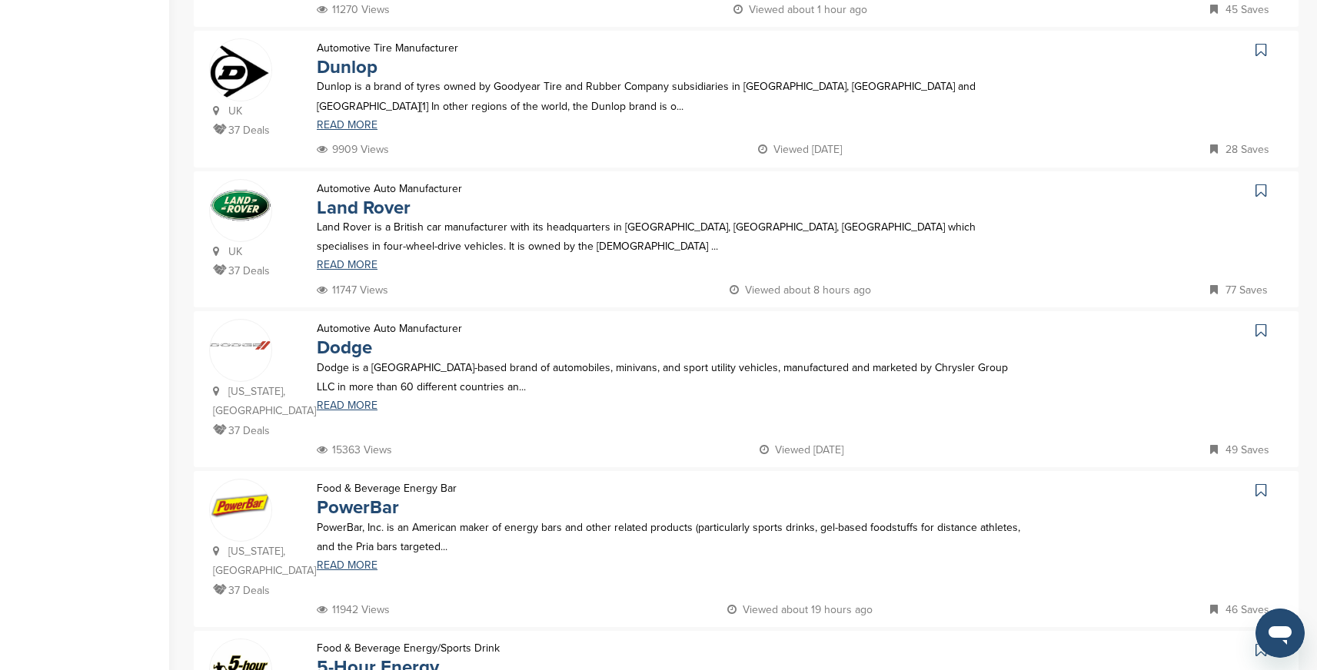
scroll to position [1105, 0]
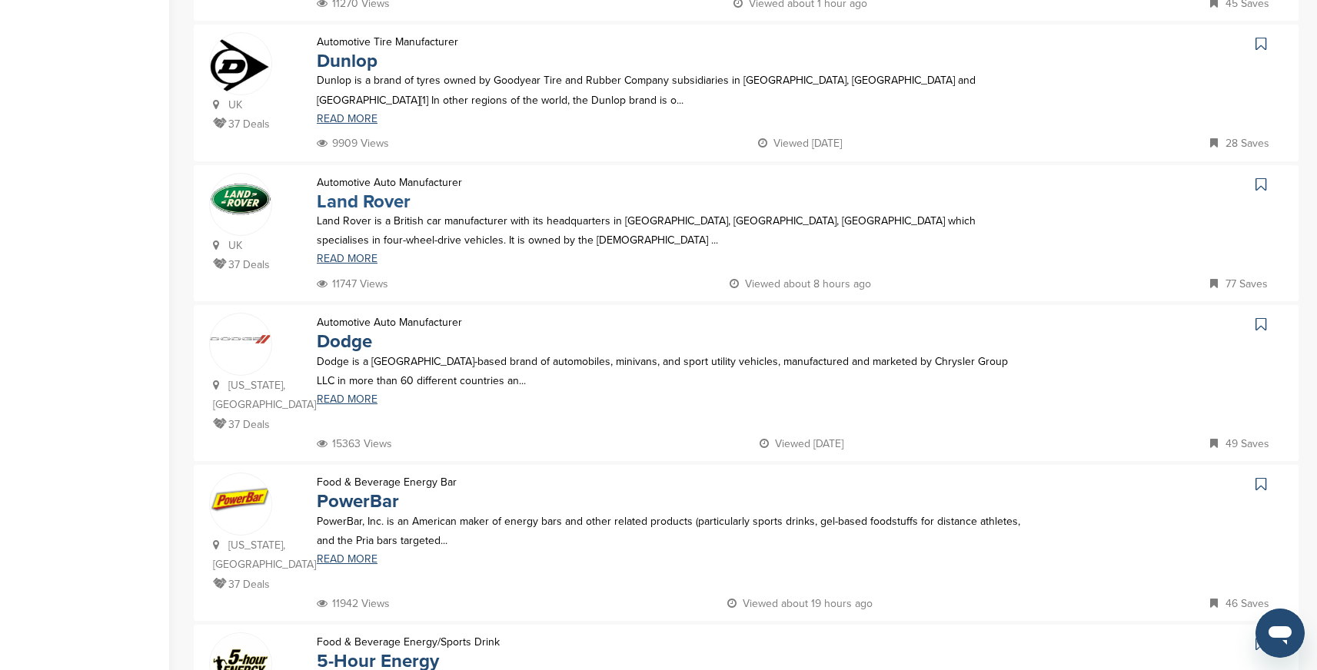
click at [339, 191] on link "Land Rover" at bounding box center [364, 202] width 94 height 22
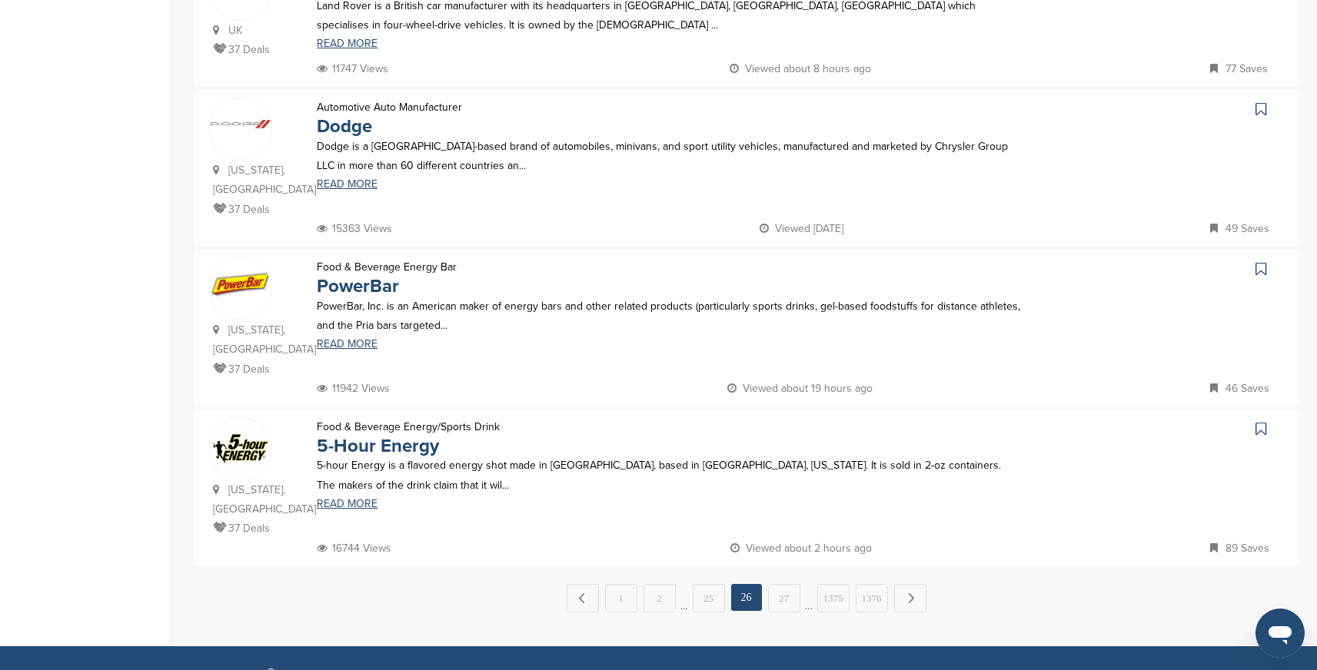
scroll to position [1323, 0]
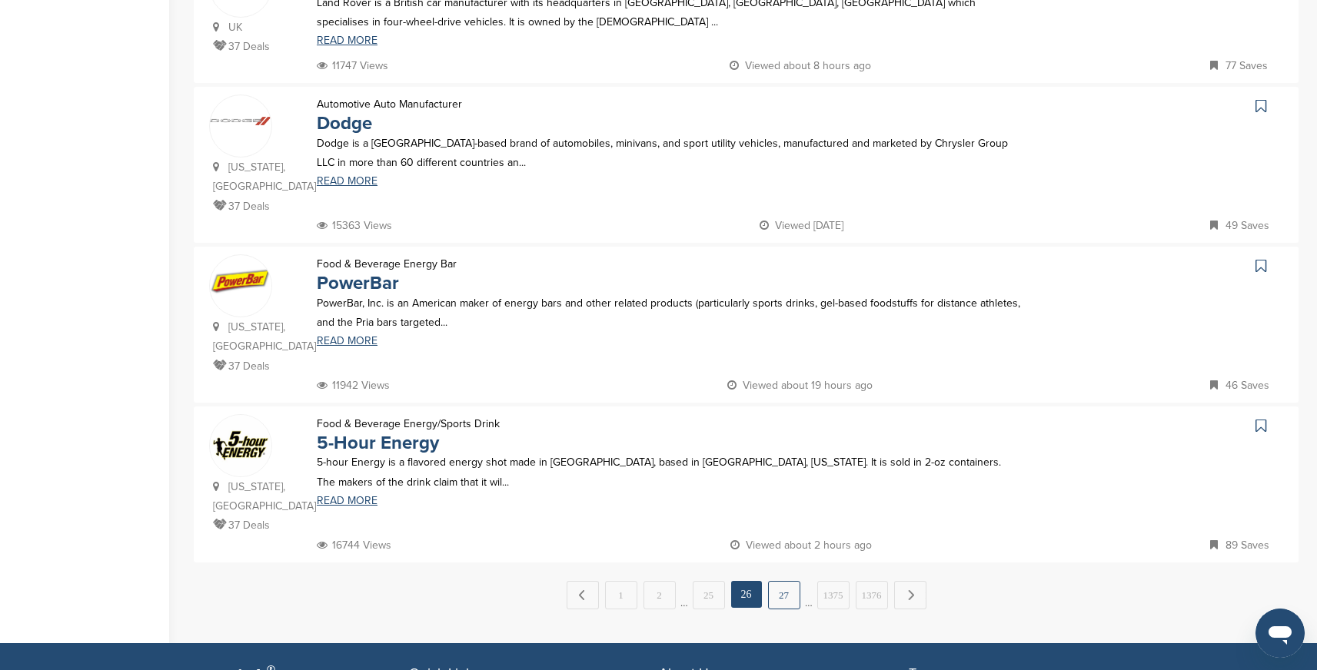
click at [783, 581] on link "27" at bounding box center [784, 595] width 32 height 28
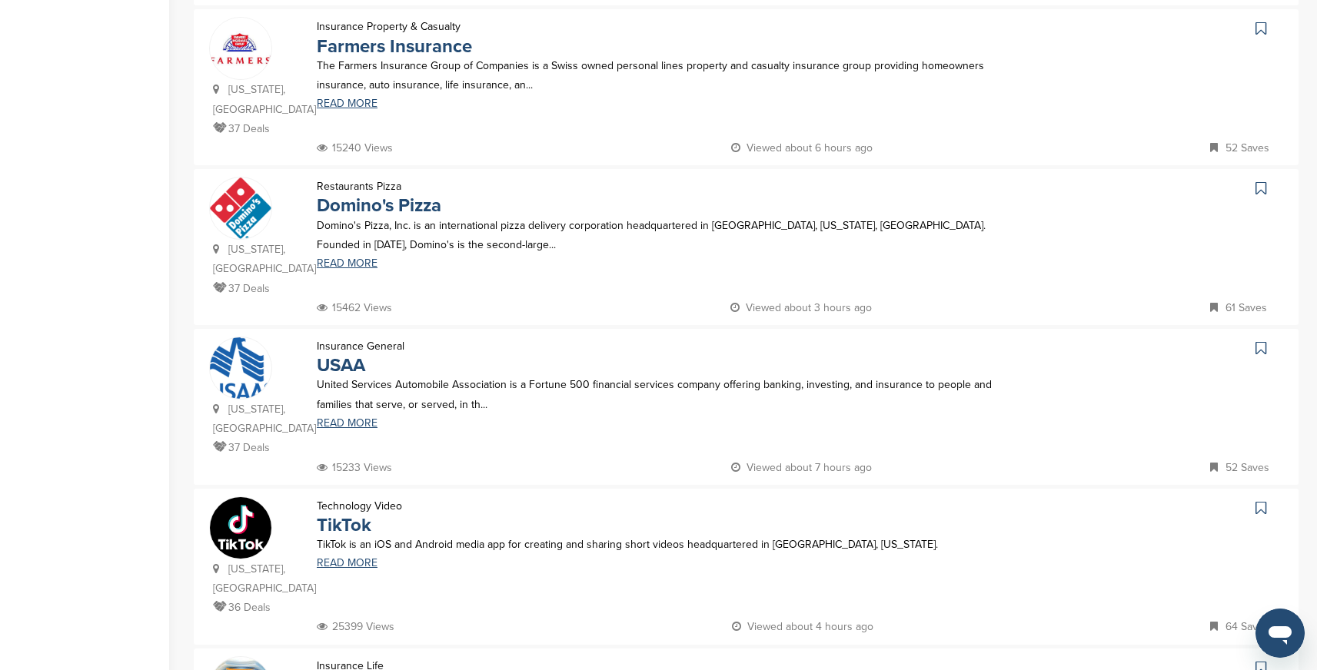
scroll to position [632, 0]
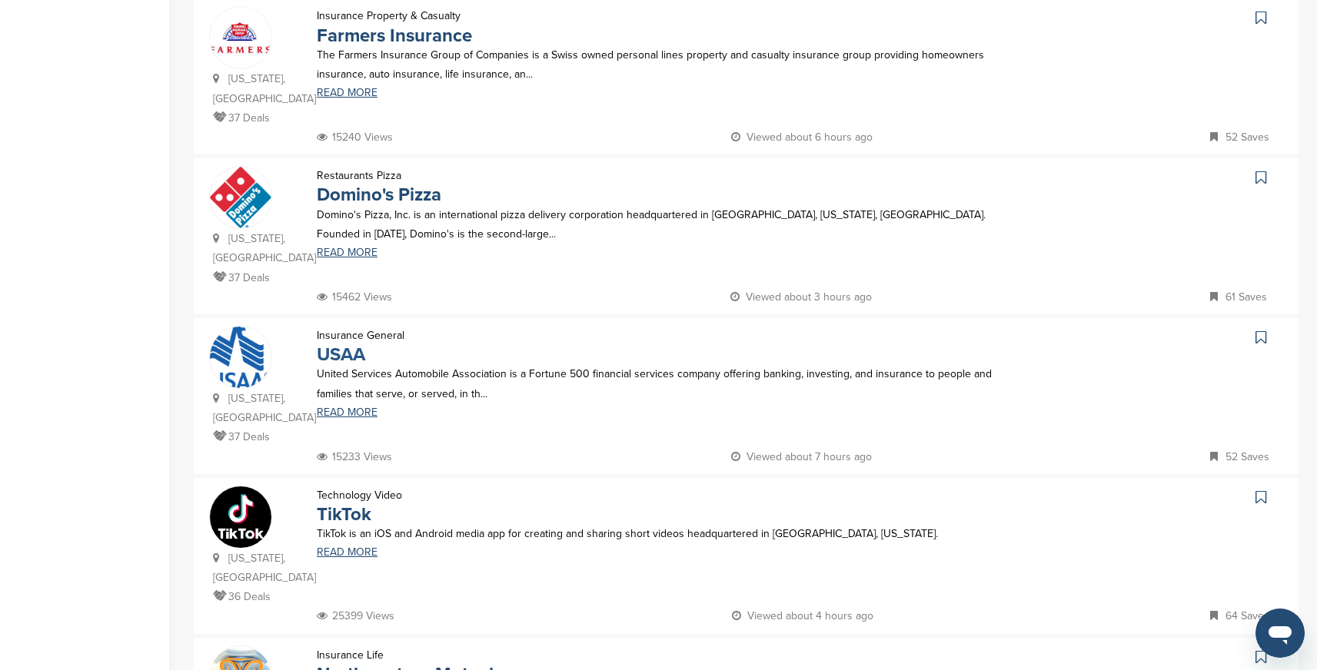
click at [352, 344] on link "USAA" at bounding box center [341, 355] width 48 height 22
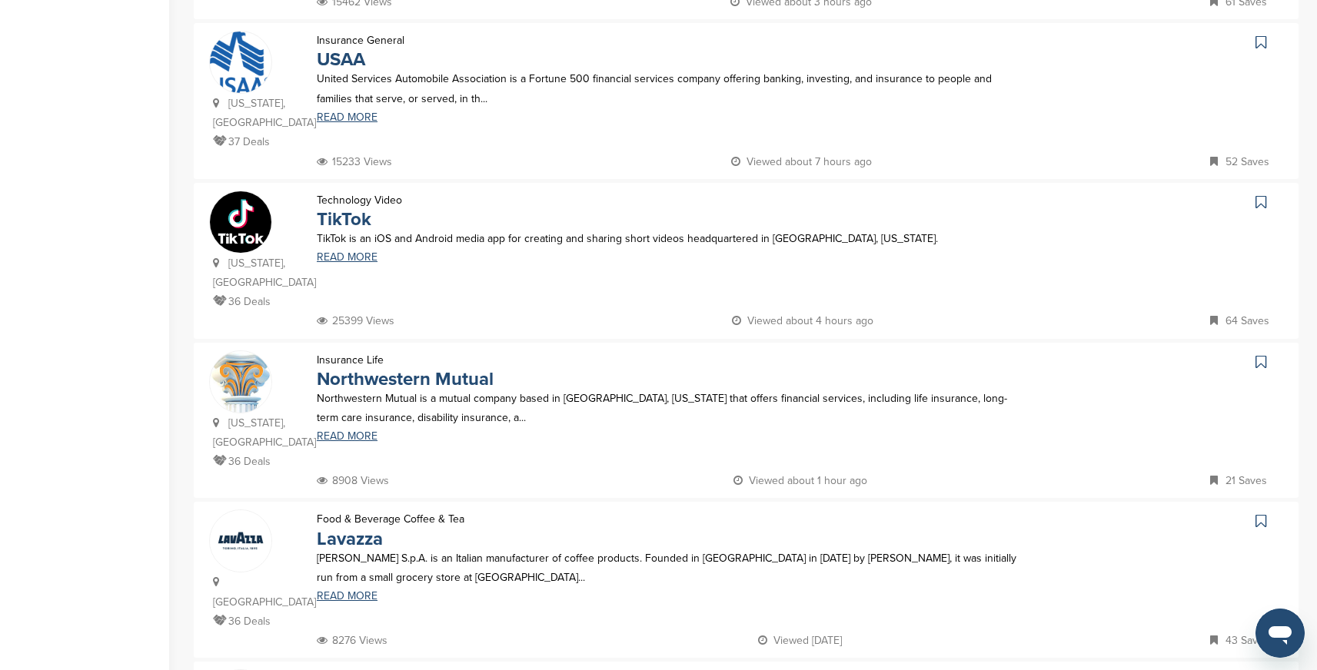
scroll to position [913, 0]
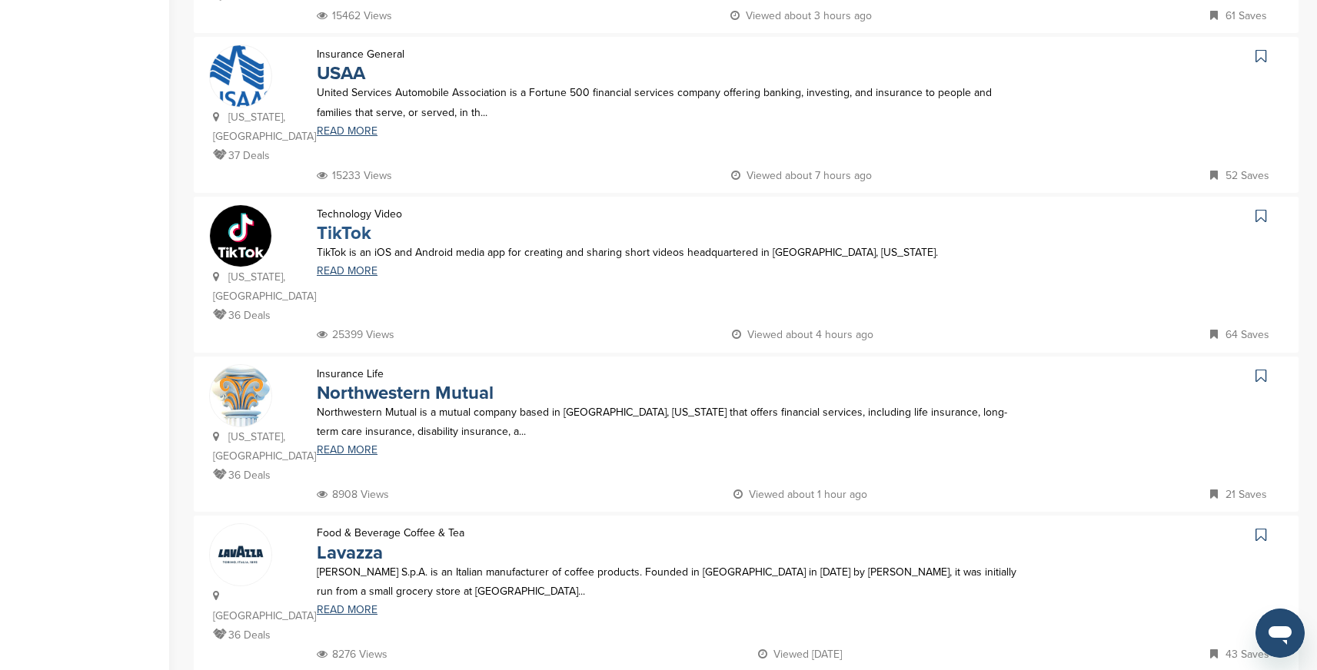
click at [360, 222] on link "TikTok" at bounding box center [344, 233] width 55 height 22
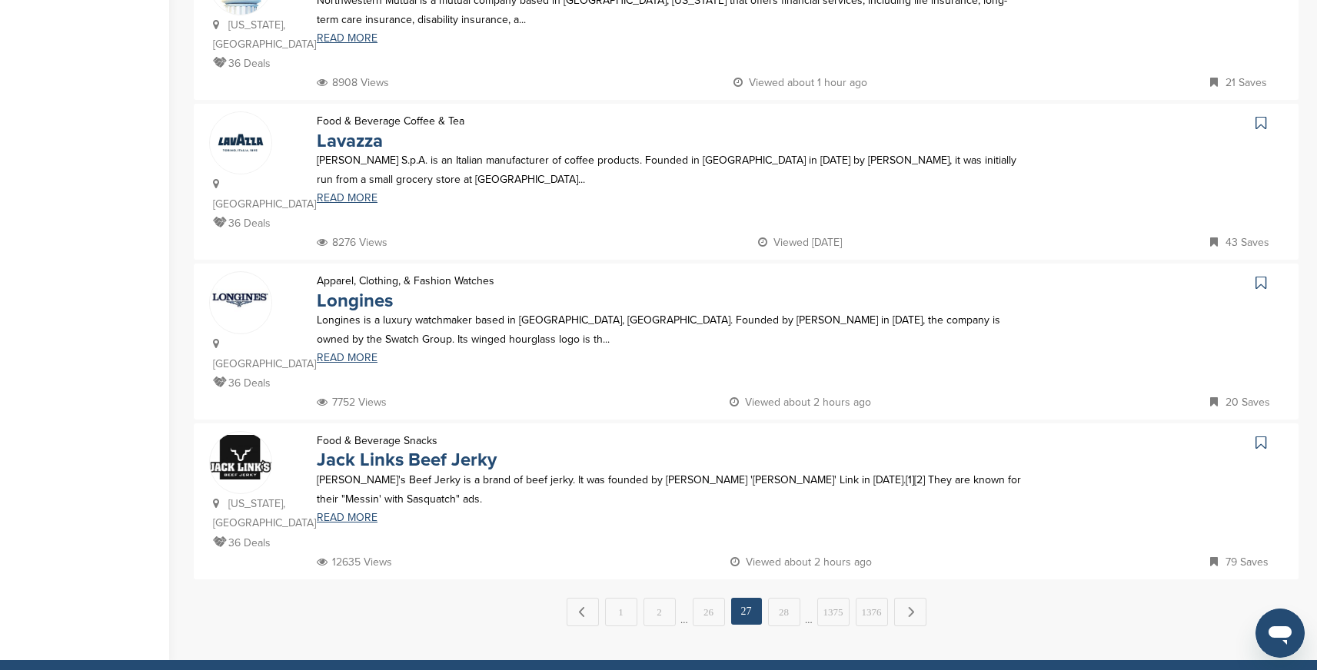
scroll to position [1334, 0]
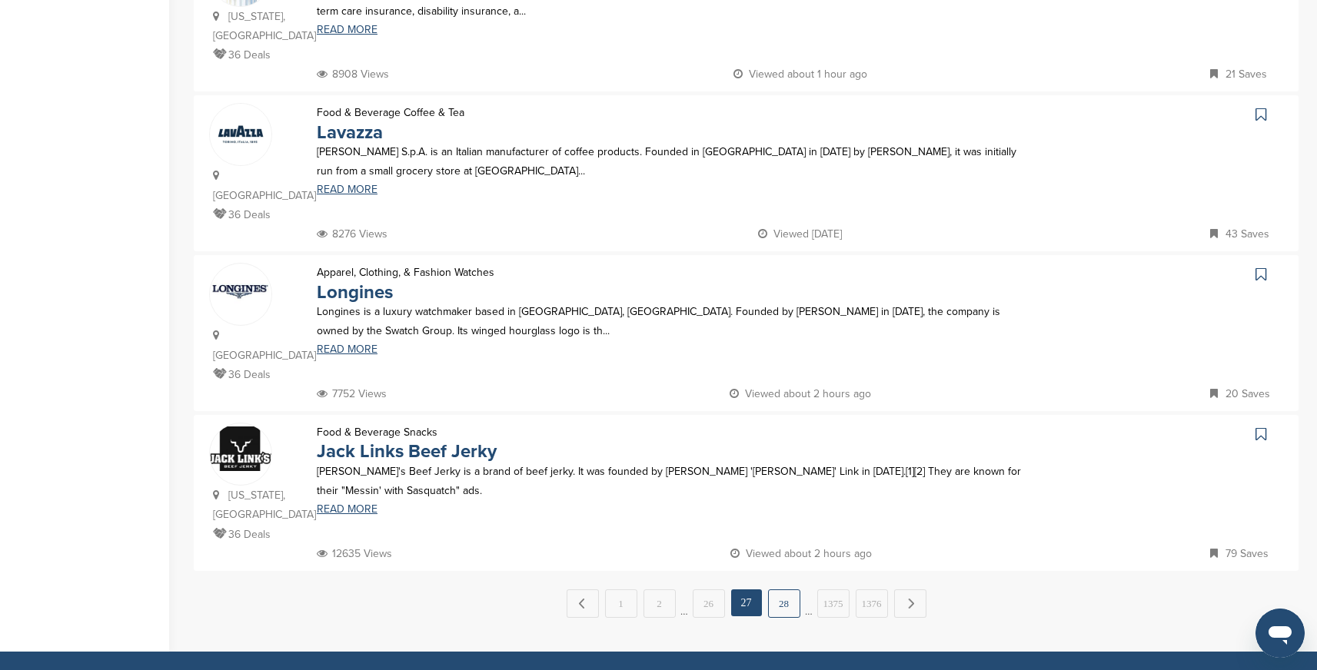
click at [780, 590] on link "28" at bounding box center [784, 604] width 32 height 28
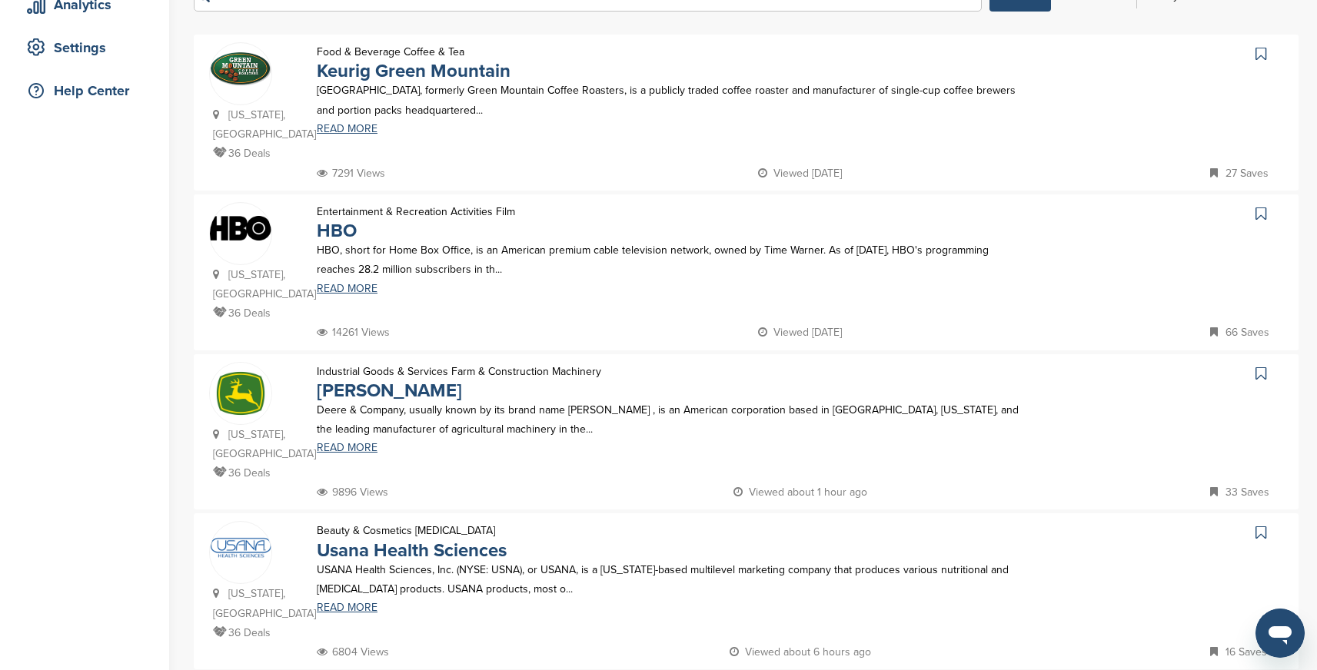
scroll to position [289, 0]
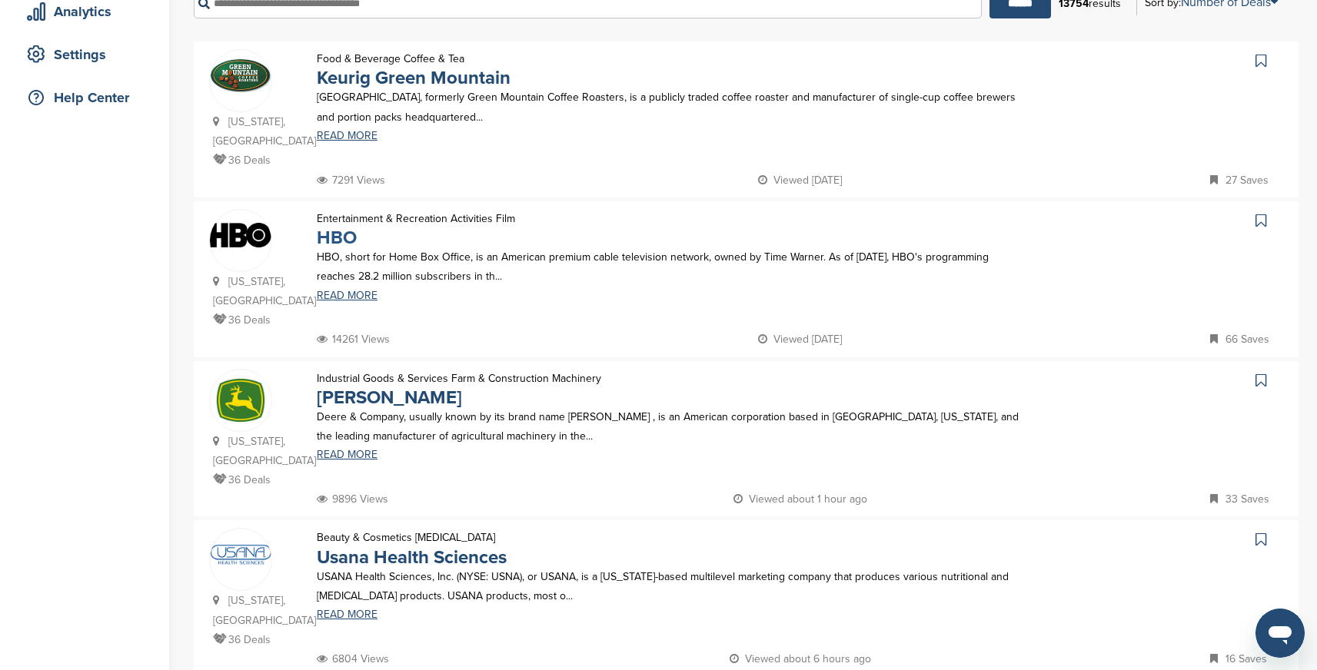
click at [345, 227] on link "HBO" at bounding box center [337, 238] width 40 height 22
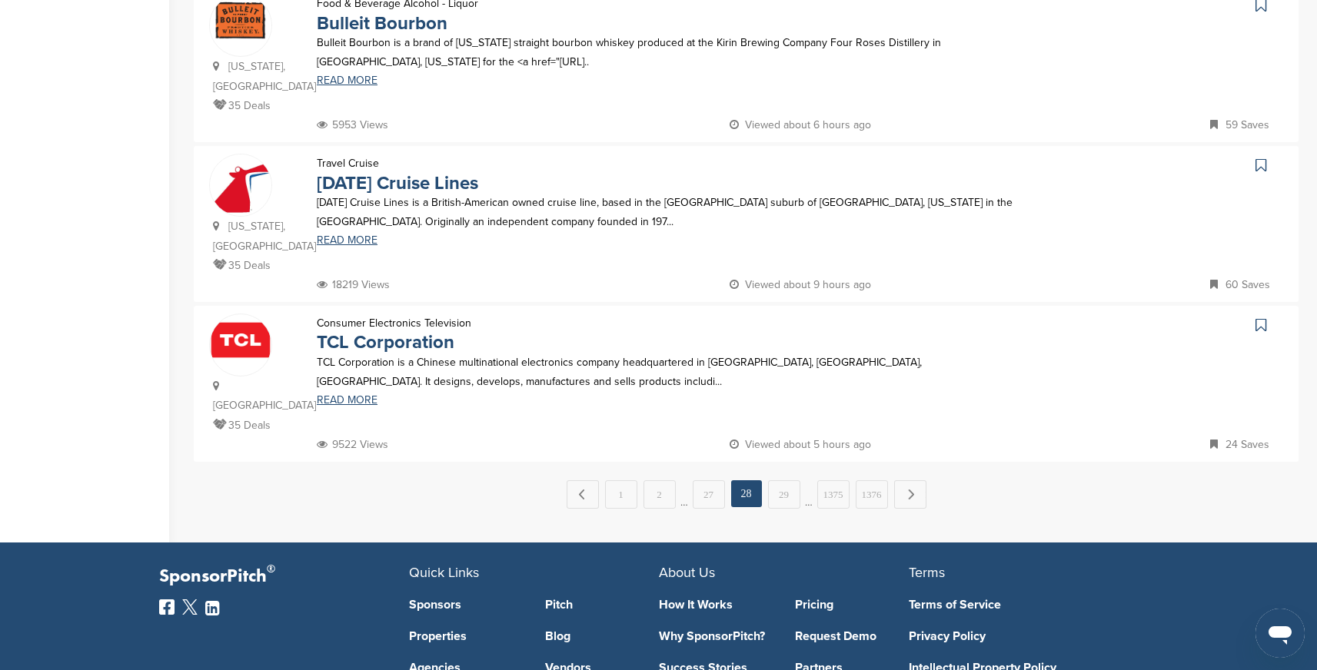
scroll to position [1446, 0]
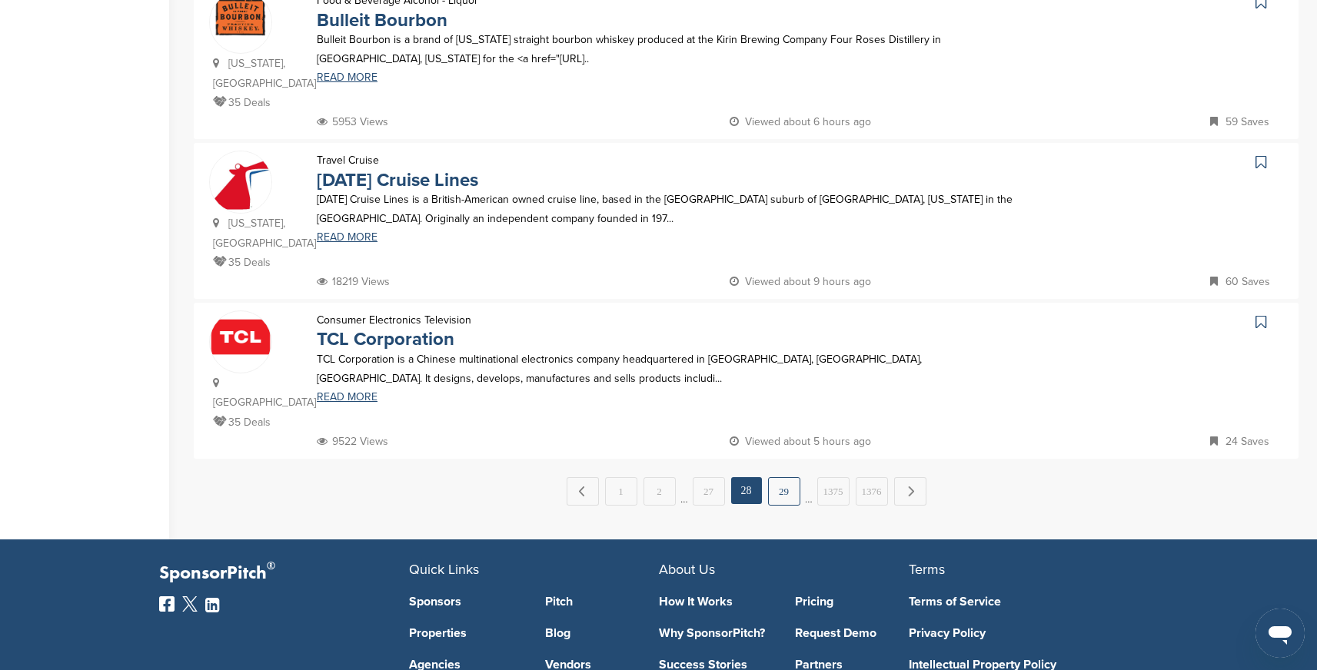
click at [781, 477] on link "29" at bounding box center [784, 491] width 32 height 28
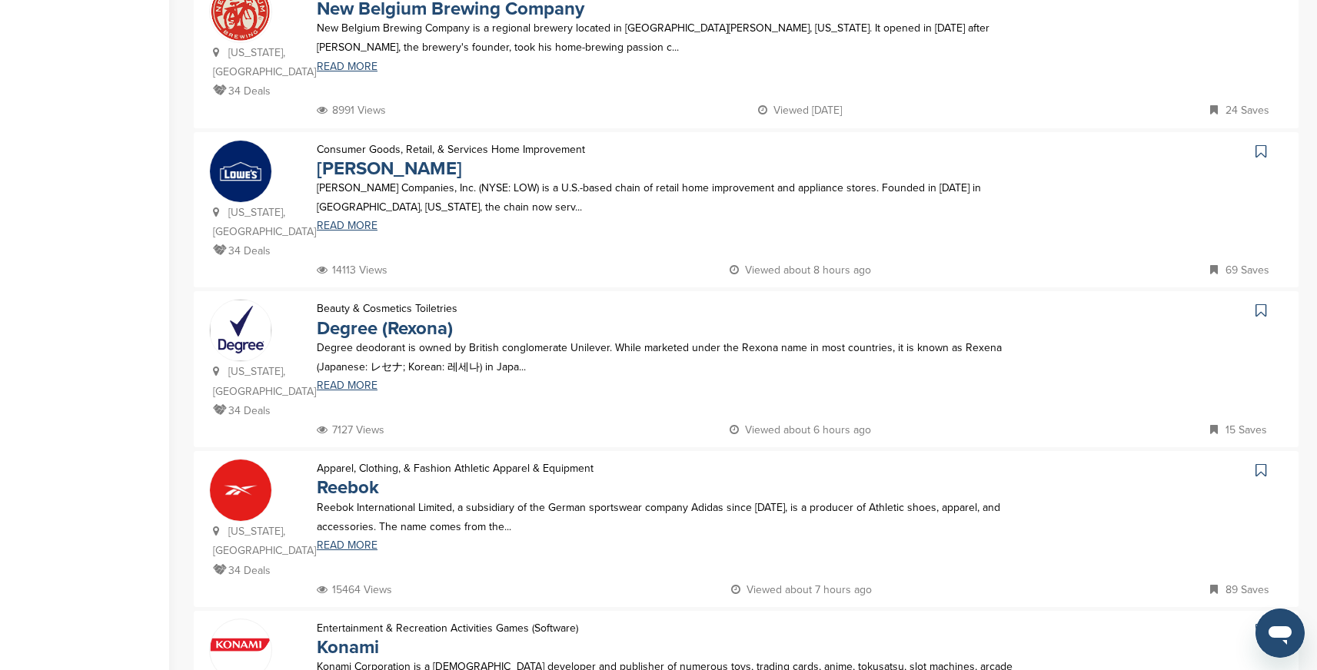
scroll to position [541, 0]
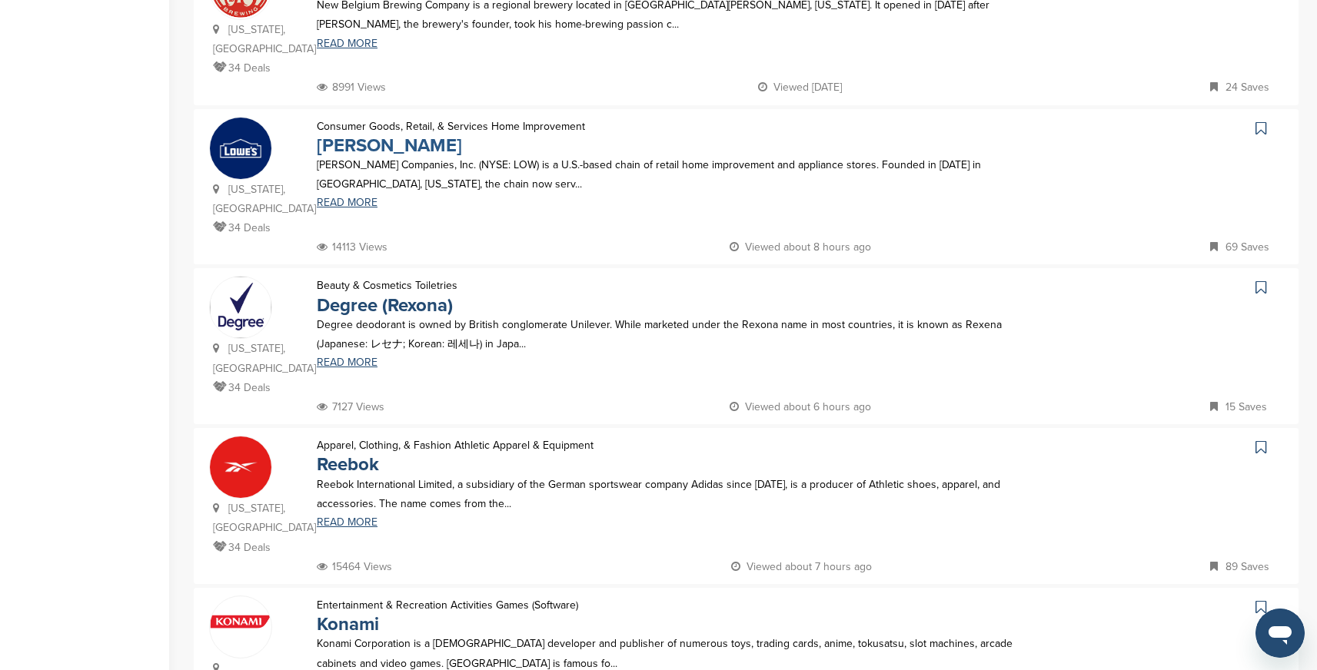
click at [350, 135] on link "Lowe's" at bounding box center [389, 146] width 145 height 22
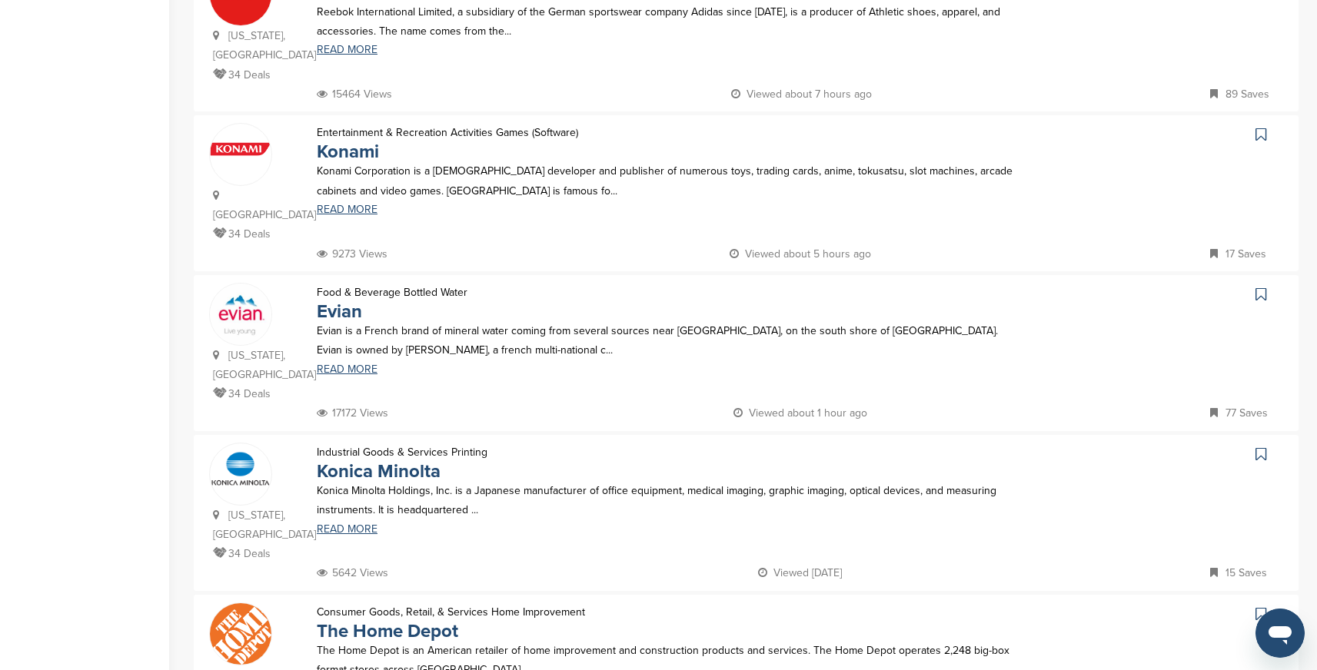
scroll to position [1020, 0]
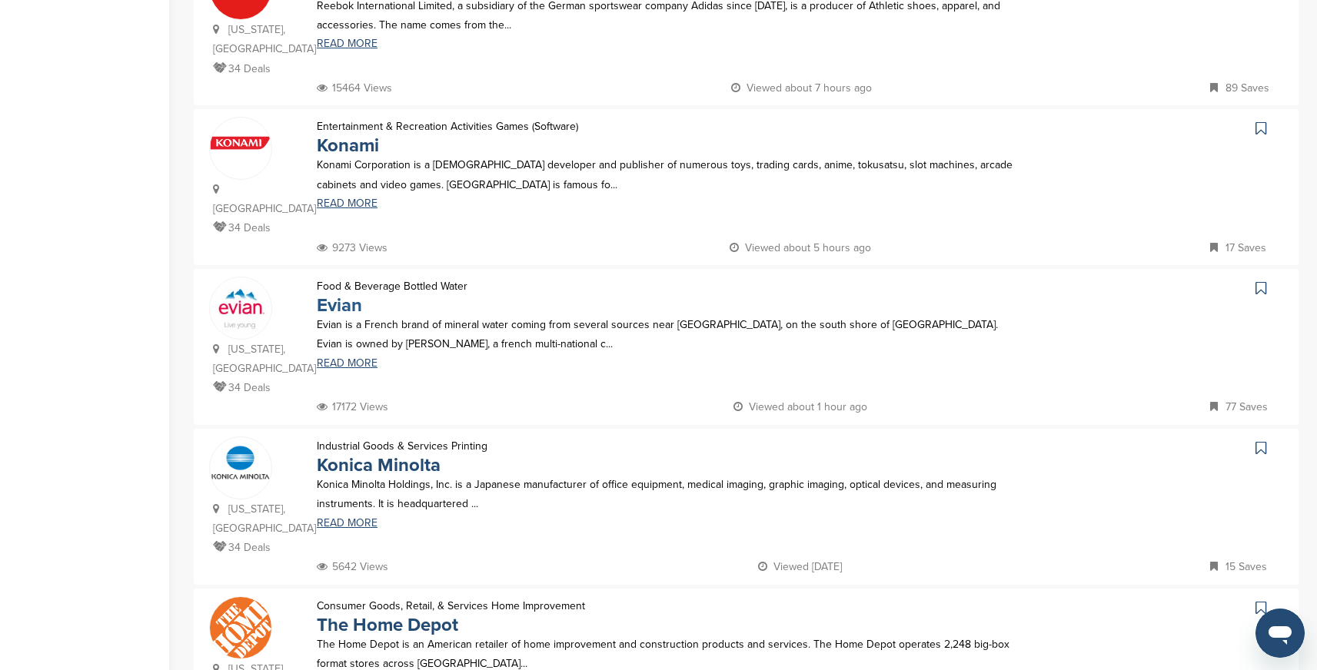
click at [339, 294] on link "Evian" at bounding box center [339, 305] width 45 height 22
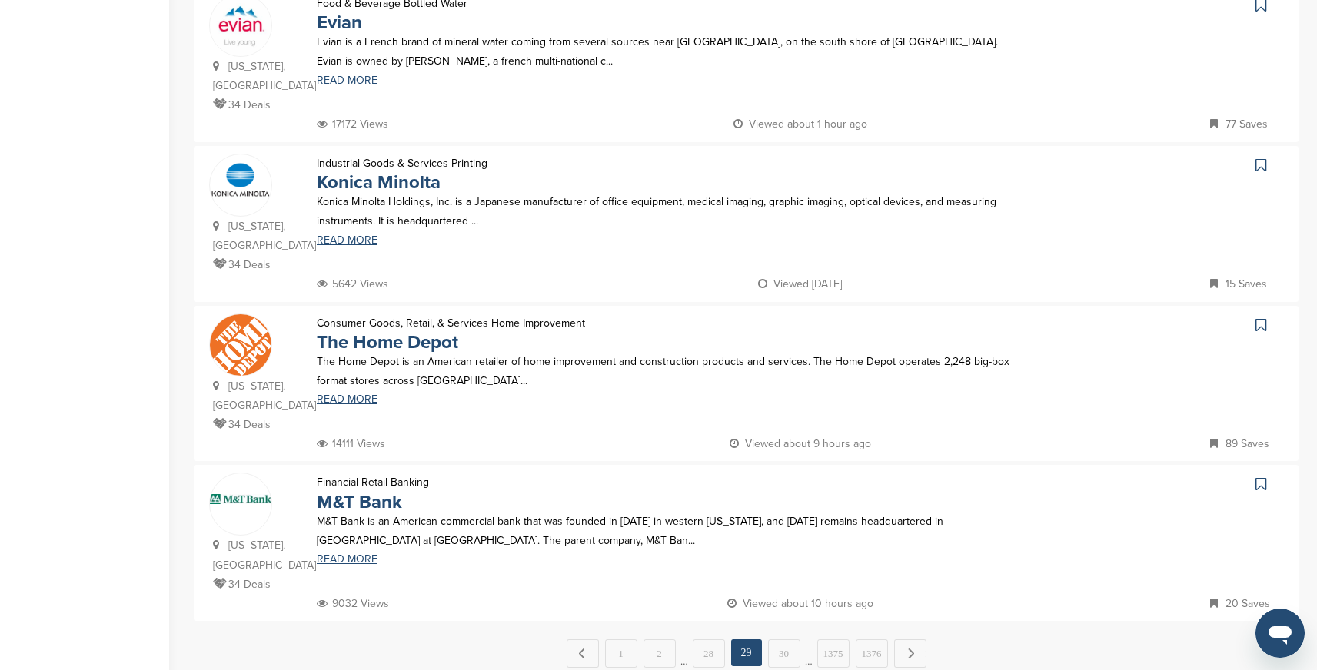
scroll to position [1317, 0]
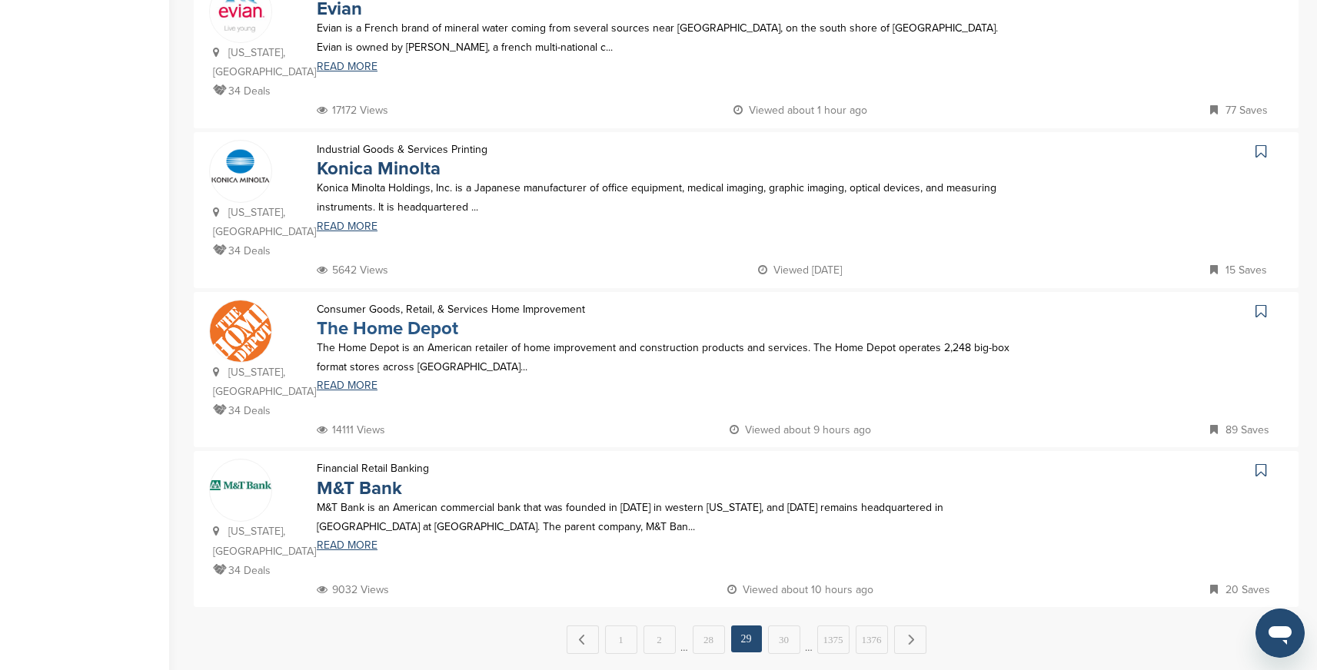
click at [418, 317] on link "The Home Depot" at bounding box center [387, 328] width 141 height 22
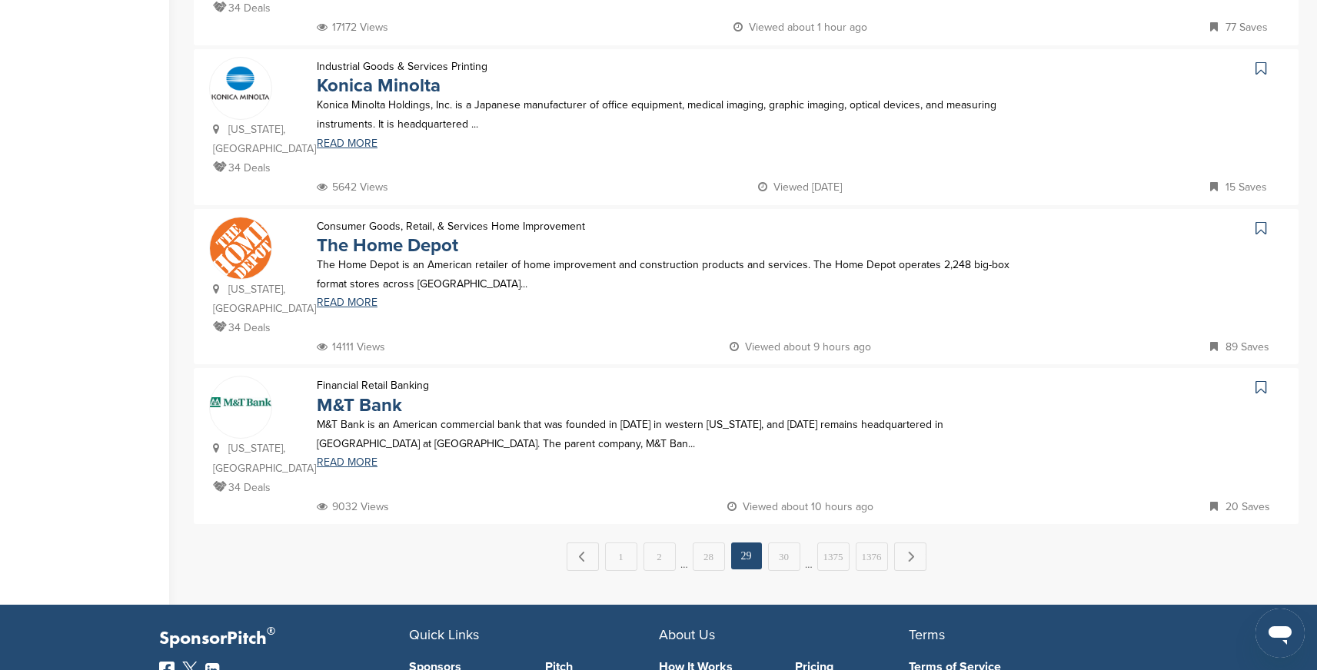
scroll to position [1403, 0]
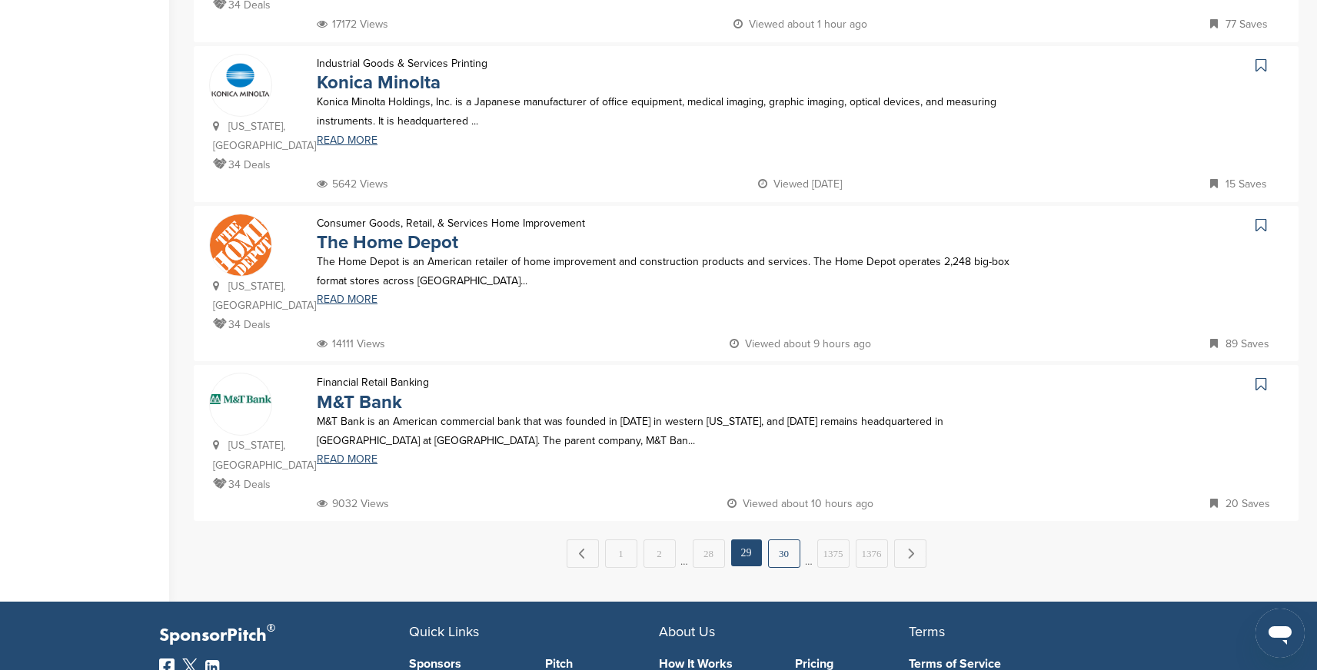
click at [786, 540] on link "30" at bounding box center [784, 554] width 32 height 28
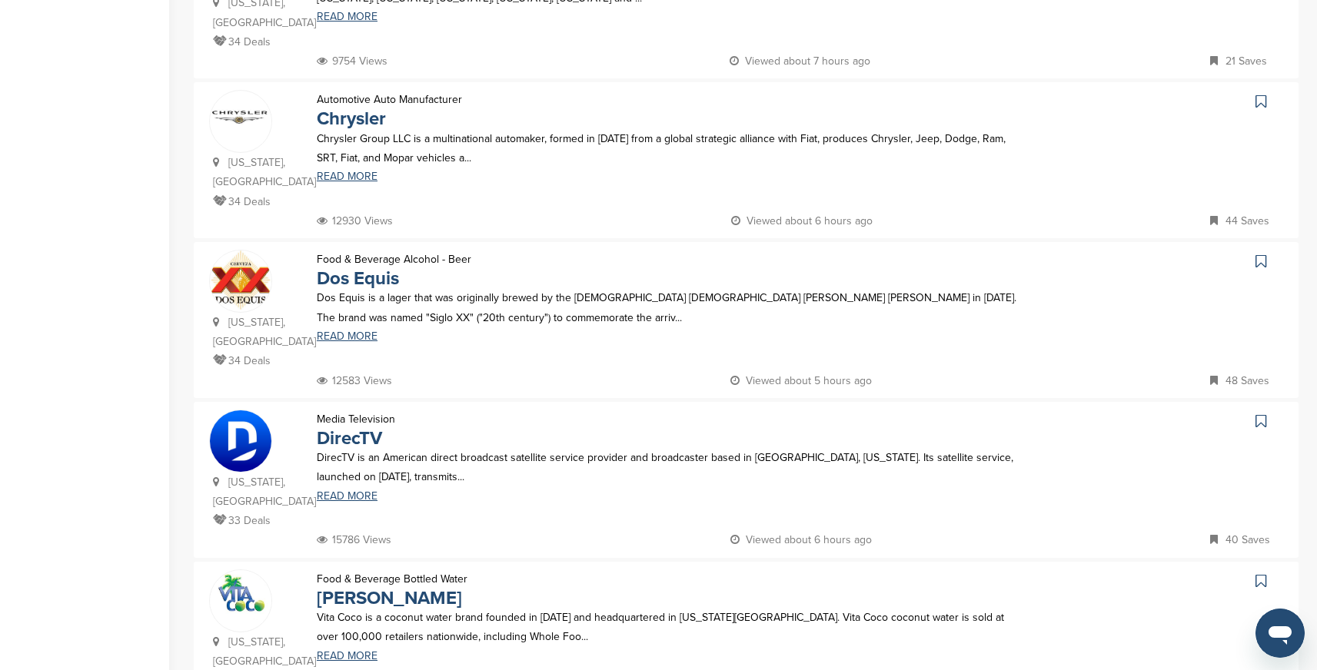
scroll to position [888, 0]
click at [378, 267] on link "Dos Equis" at bounding box center [358, 278] width 82 height 22
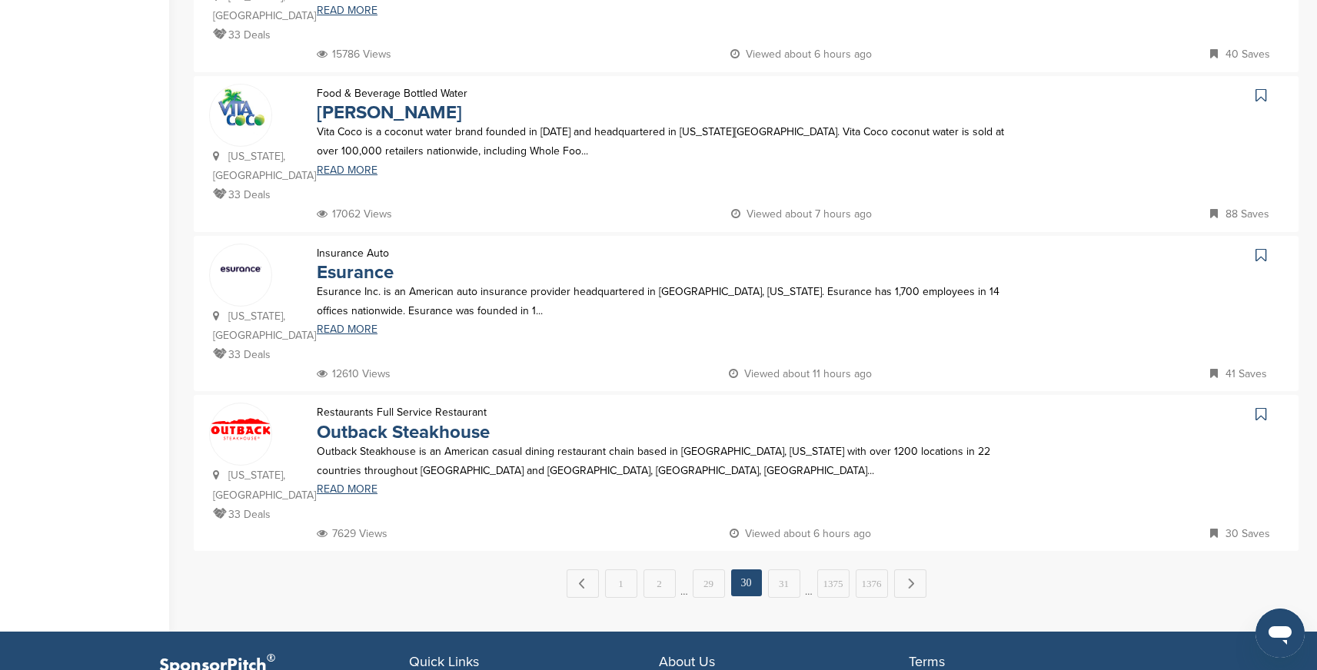
scroll to position [1395, 0]
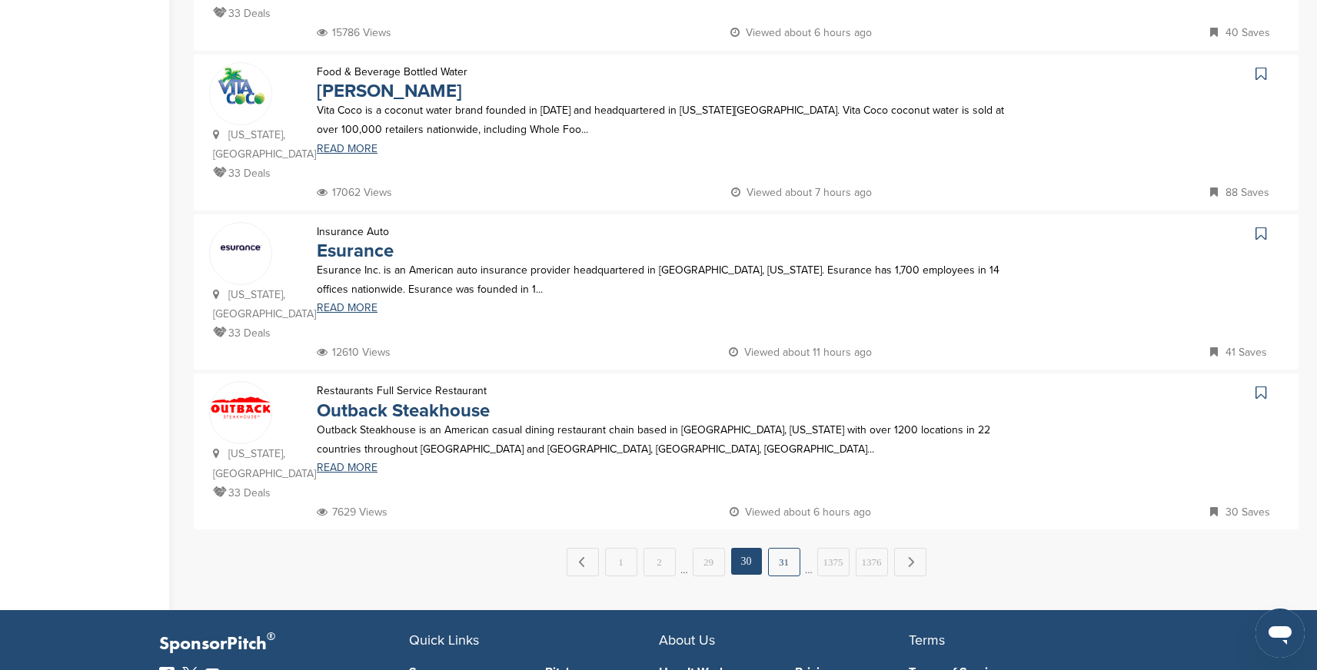
click at [780, 548] on link "31" at bounding box center [784, 562] width 32 height 28
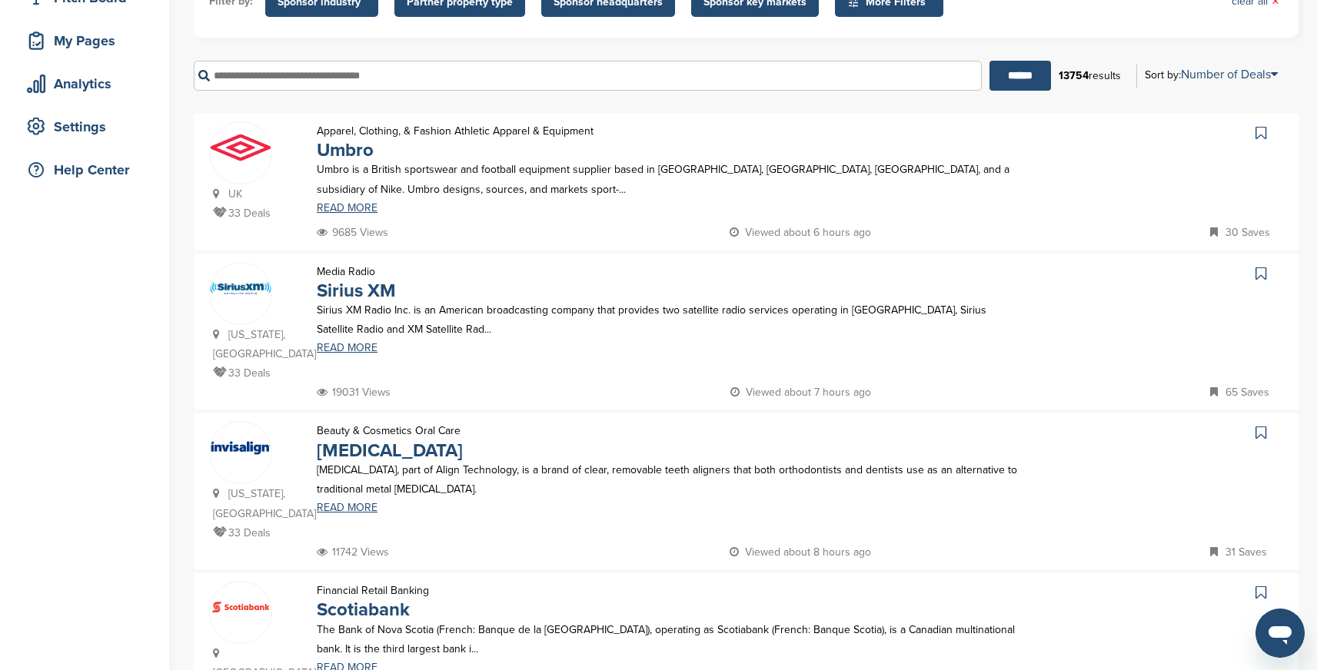
scroll to position [234, 0]
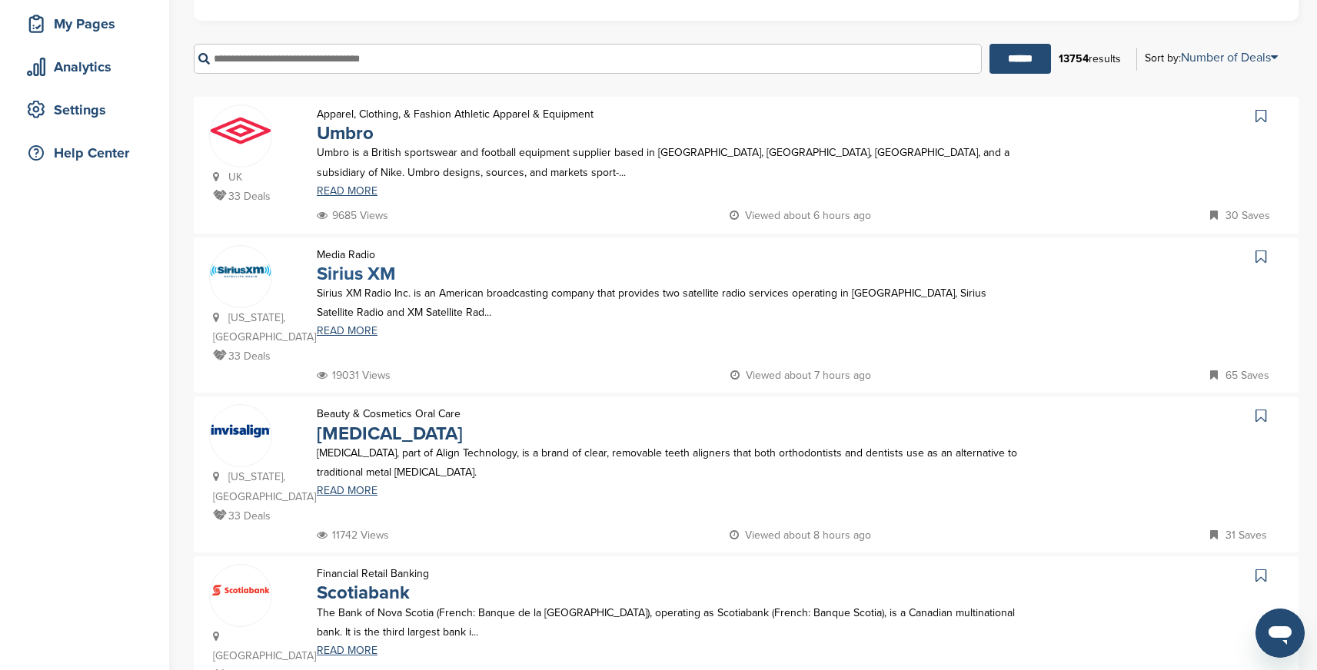
click at [352, 272] on link "Sirius XM" at bounding box center [356, 274] width 79 height 22
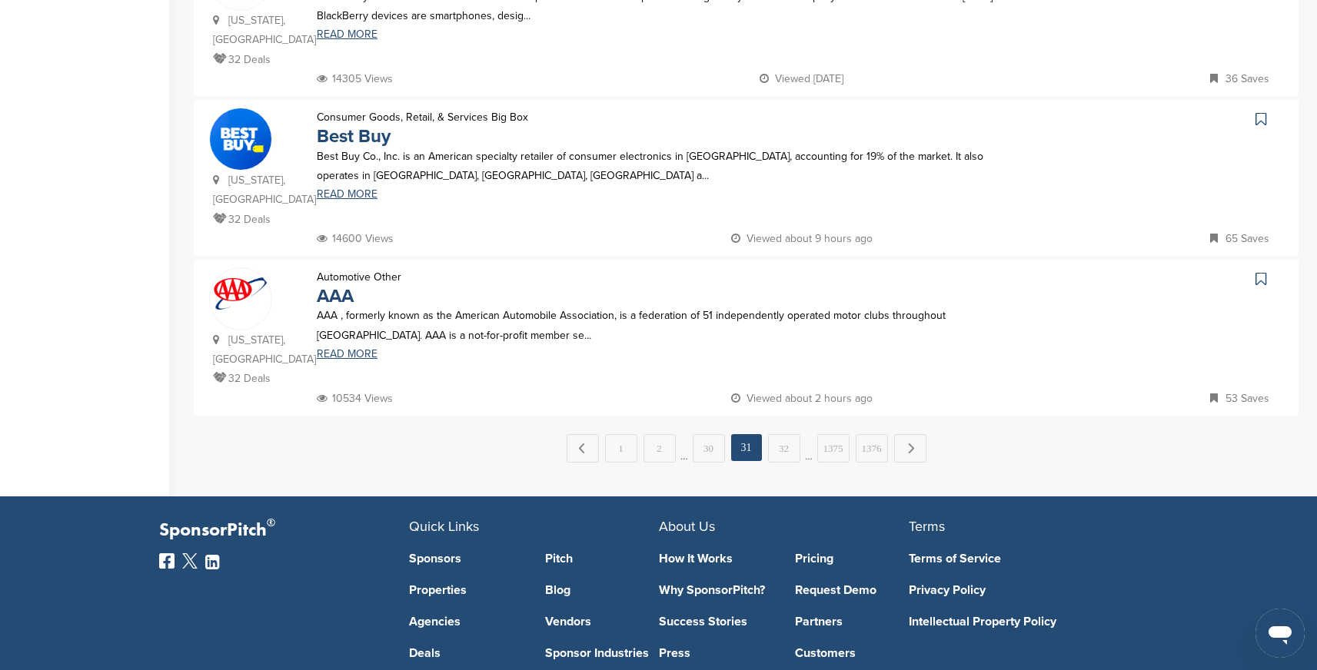
scroll to position [1473, 0]
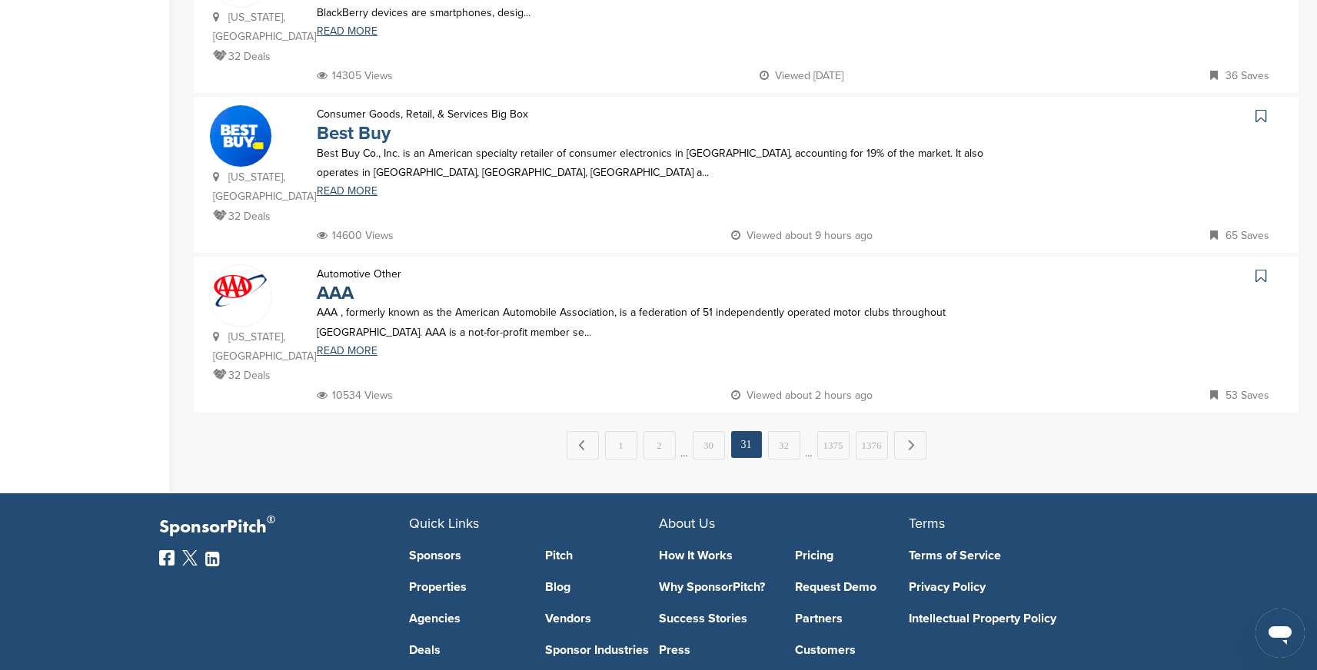
click at [377, 122] on link "Best Buy" at bounding box center [354, 133] width 74 height 22
click at [785, 431] on link "32" at bounding box center [784, 445] width 32 height 28
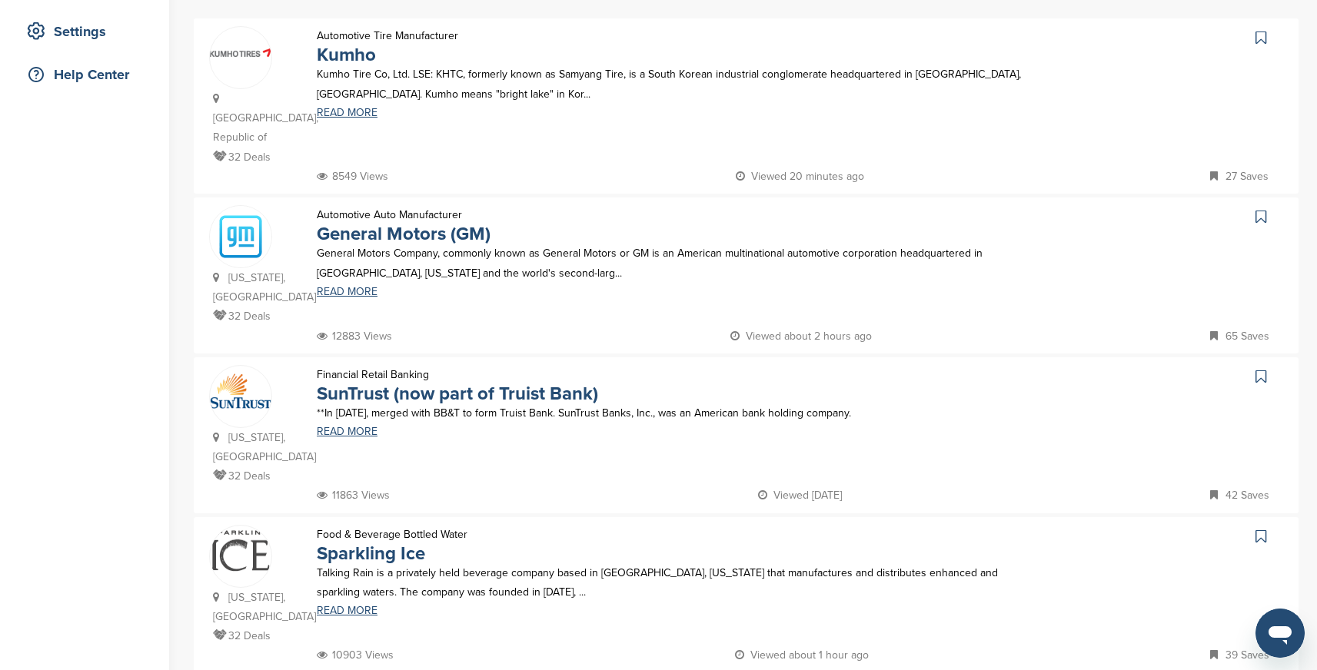
scroll to position [317, 0]
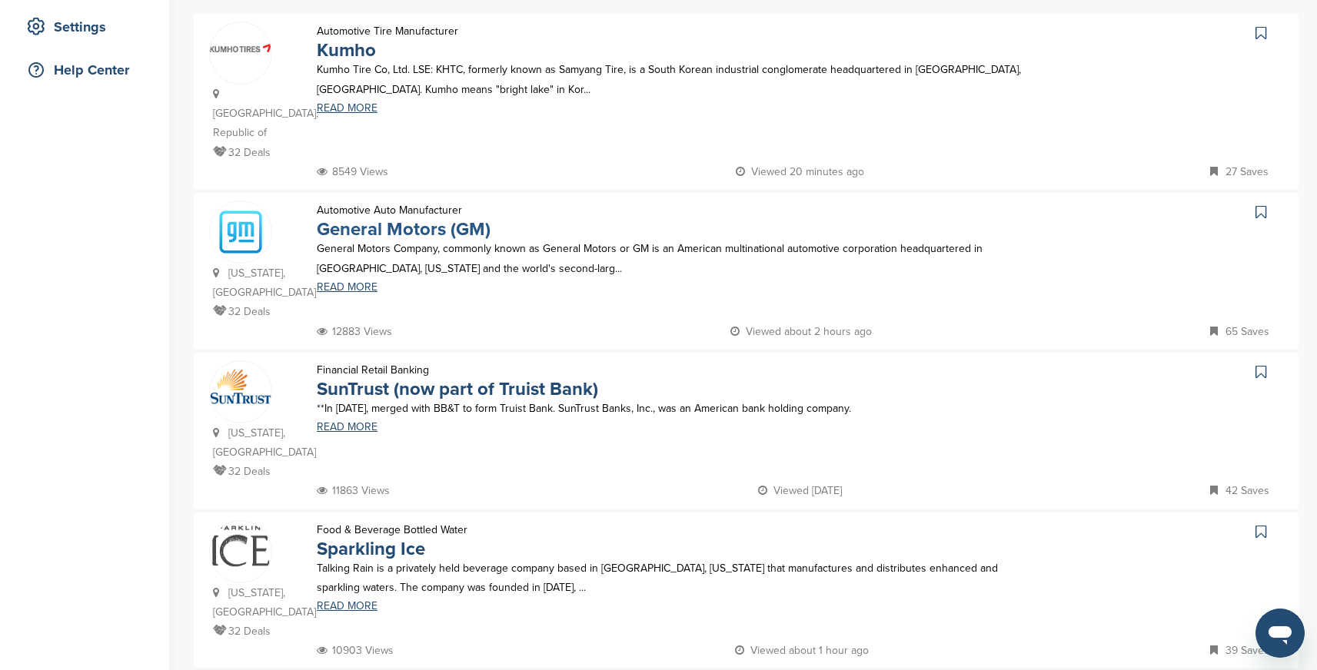
click at [418, 218] on link "General Motors (GM)" at bounding box center [404, 229] width 174 height 22
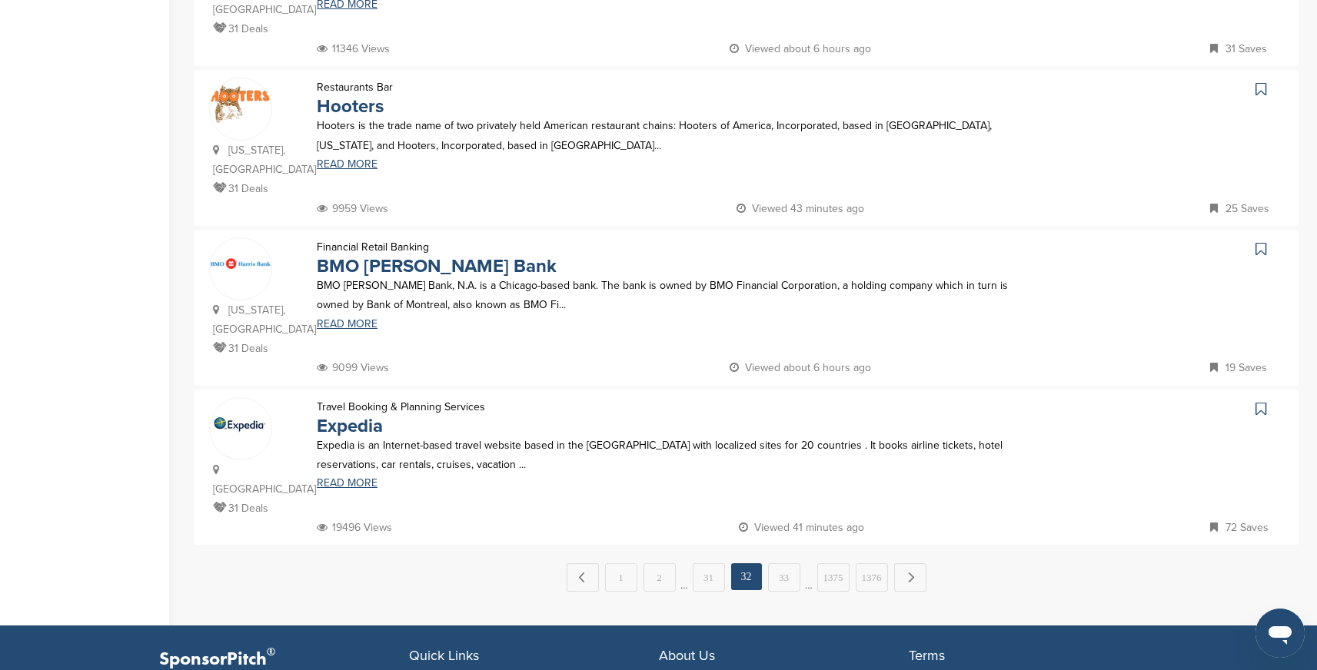
scroll to position [1424, 0]
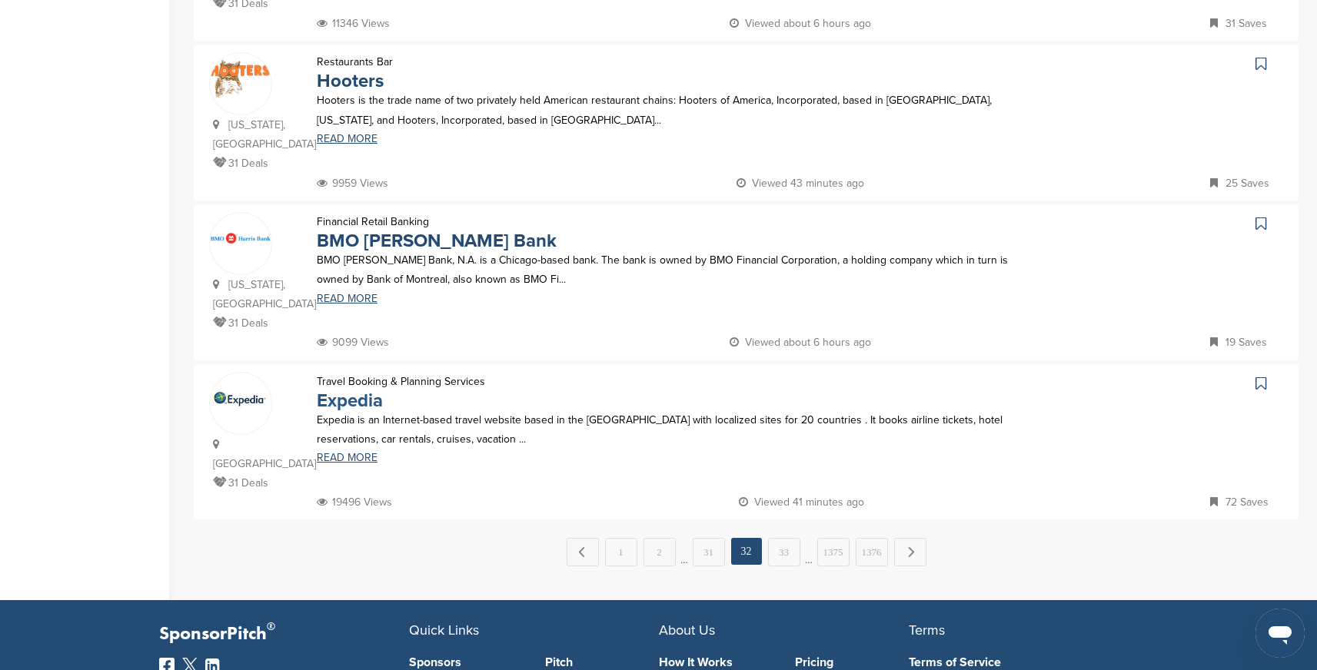
click at [364, 390] on link "Expedia" at bounding box center [350, 401] width 66 height 22
click at [788, 538] on link "33" at bounding box center [784, 552] width 32 height 28
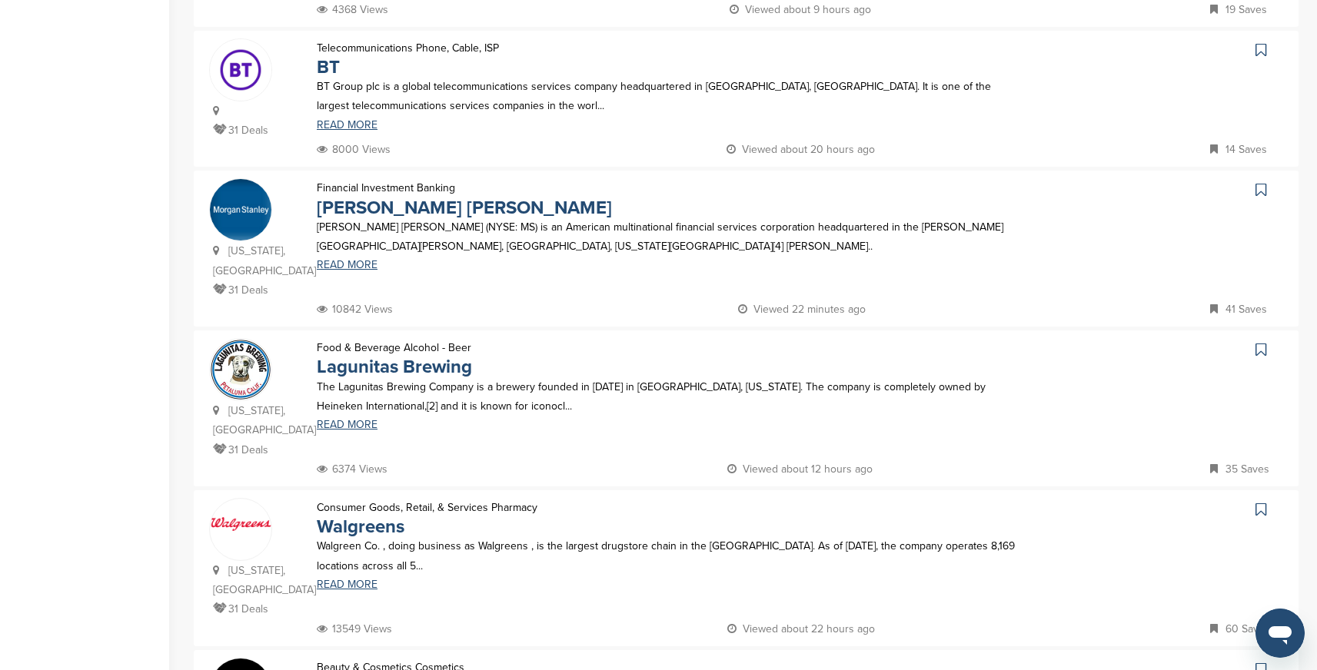
scroll to position [464, 0]
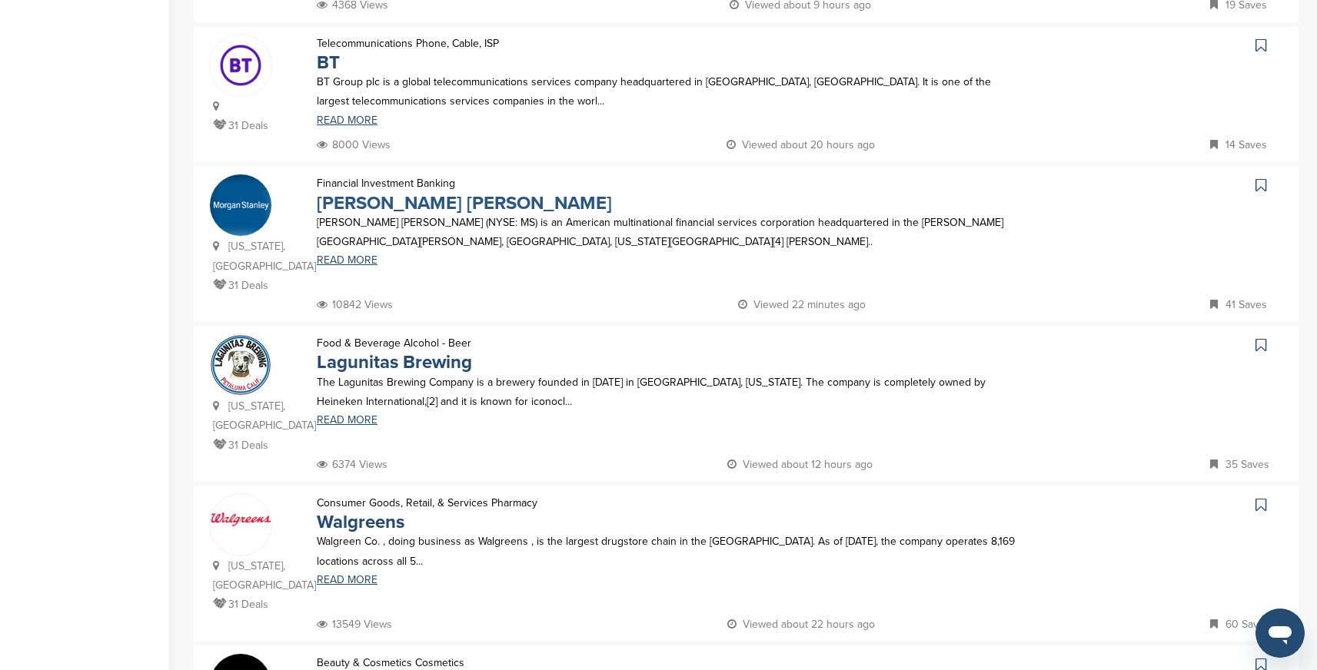
click at [416, 207] on link "Morgan Stanley" at bounding box center [464, 203] width 295 height 22
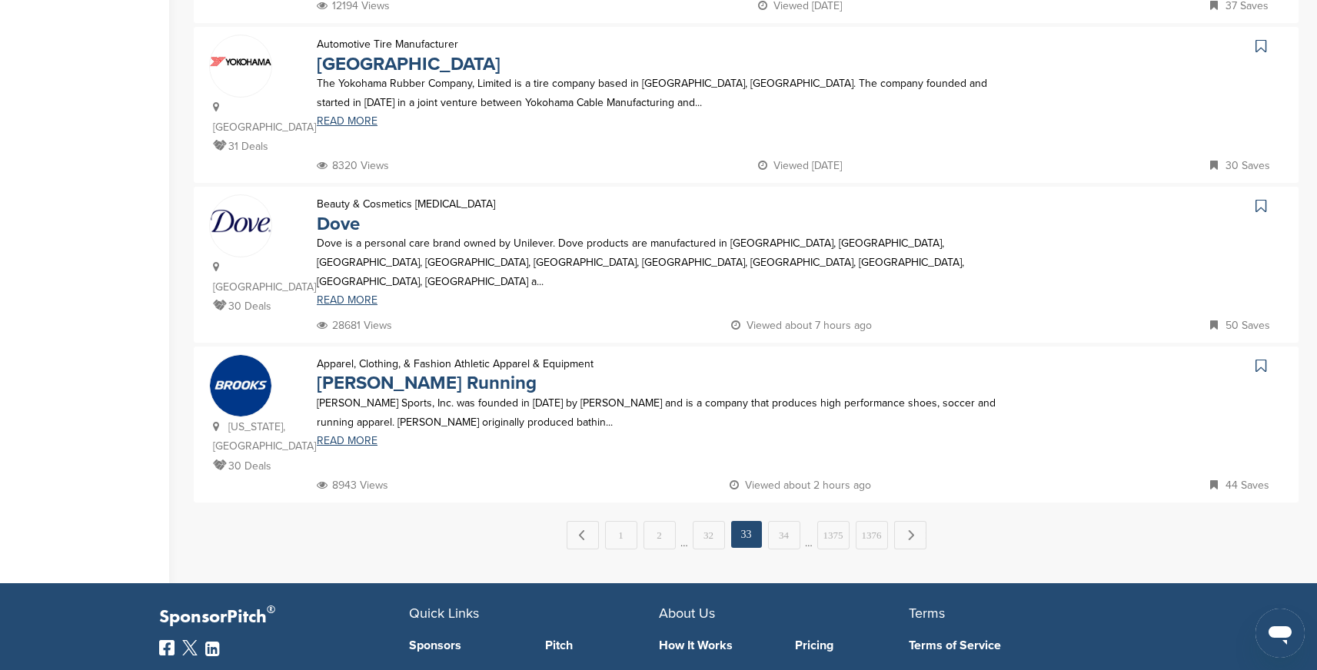
scroll to position [1408, 0]
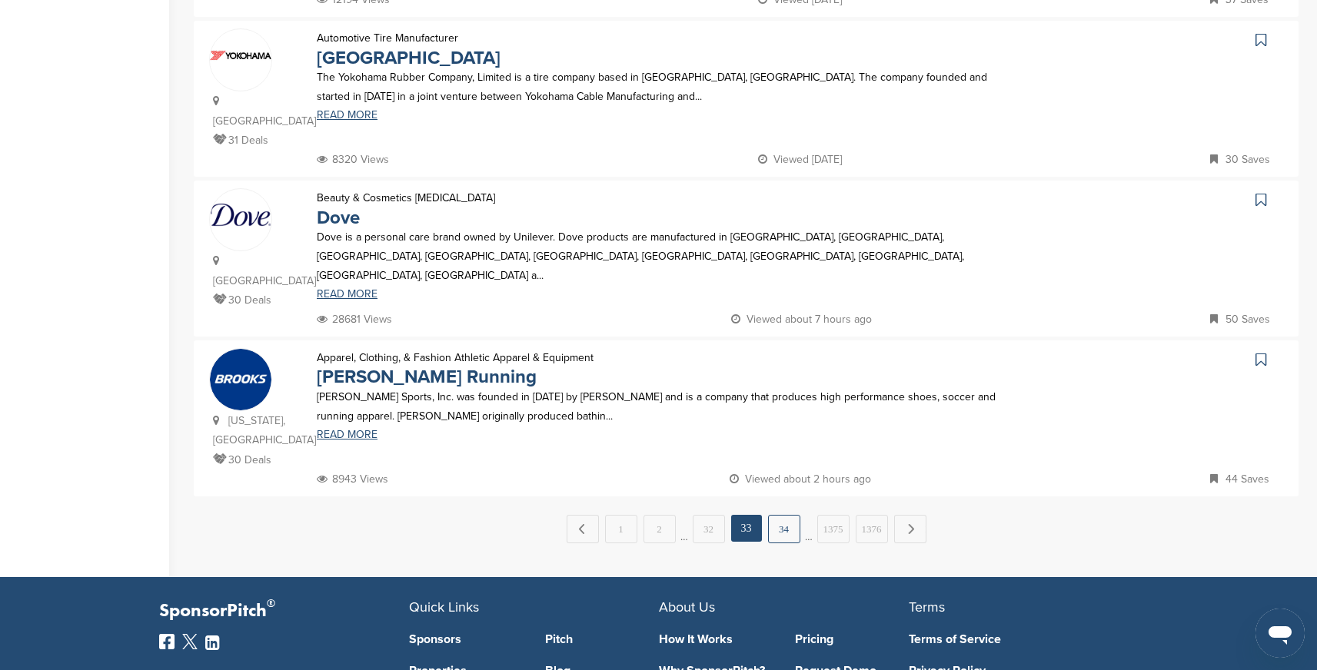
click at [783, 515] on link "34" at bounding box center [784, 529] width 32 height 28
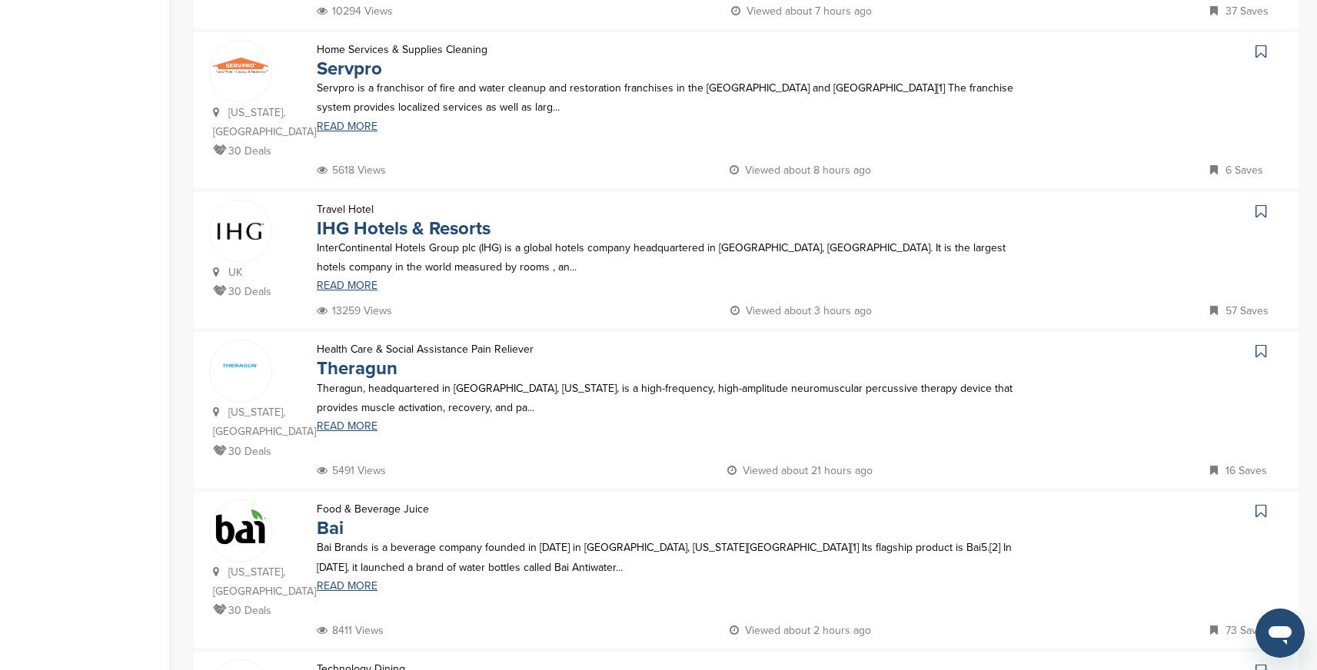
scroll to position [466, 0]
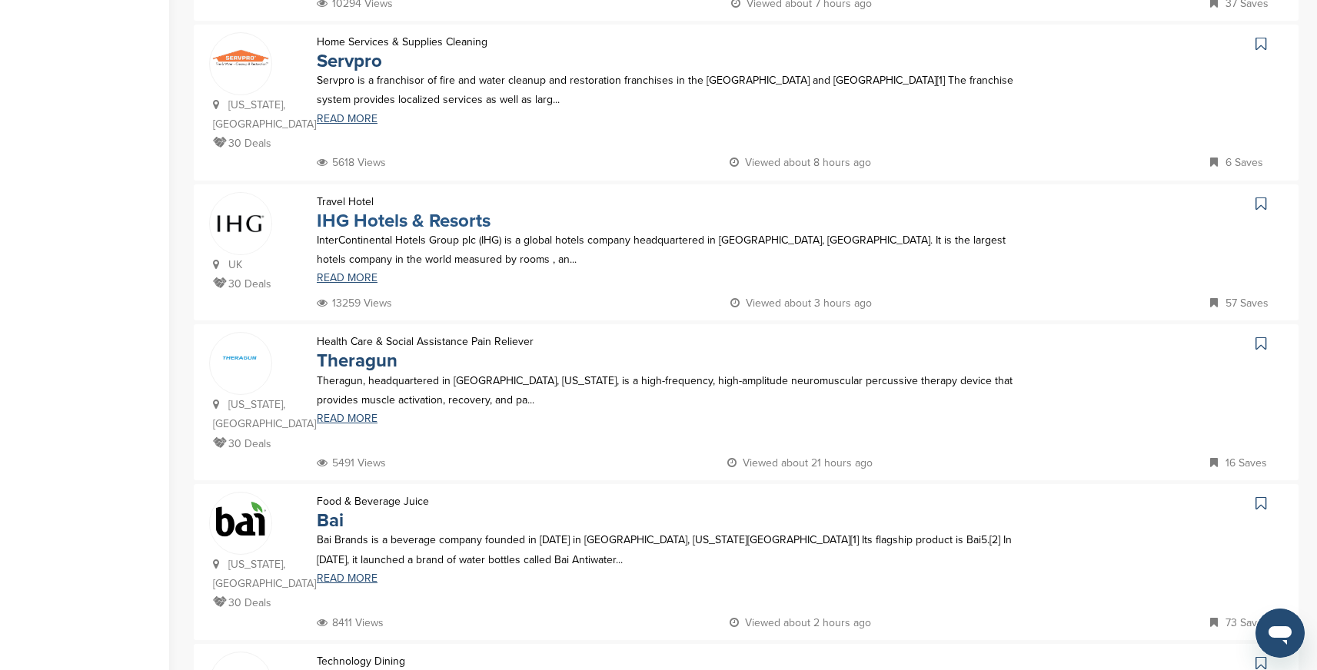
click at [458, 210] on link "IHG Hotels & Resorts" at bounding box center [404, 221] width 174 height 22
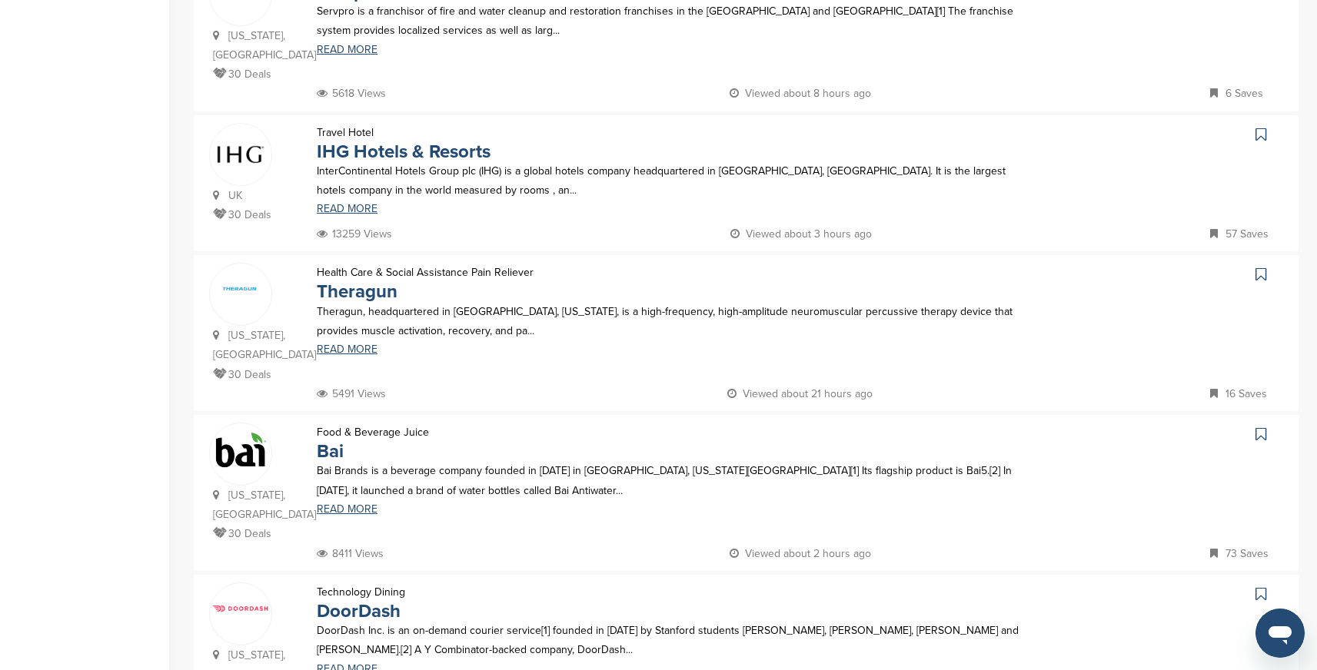
scroll to position [544, 0]
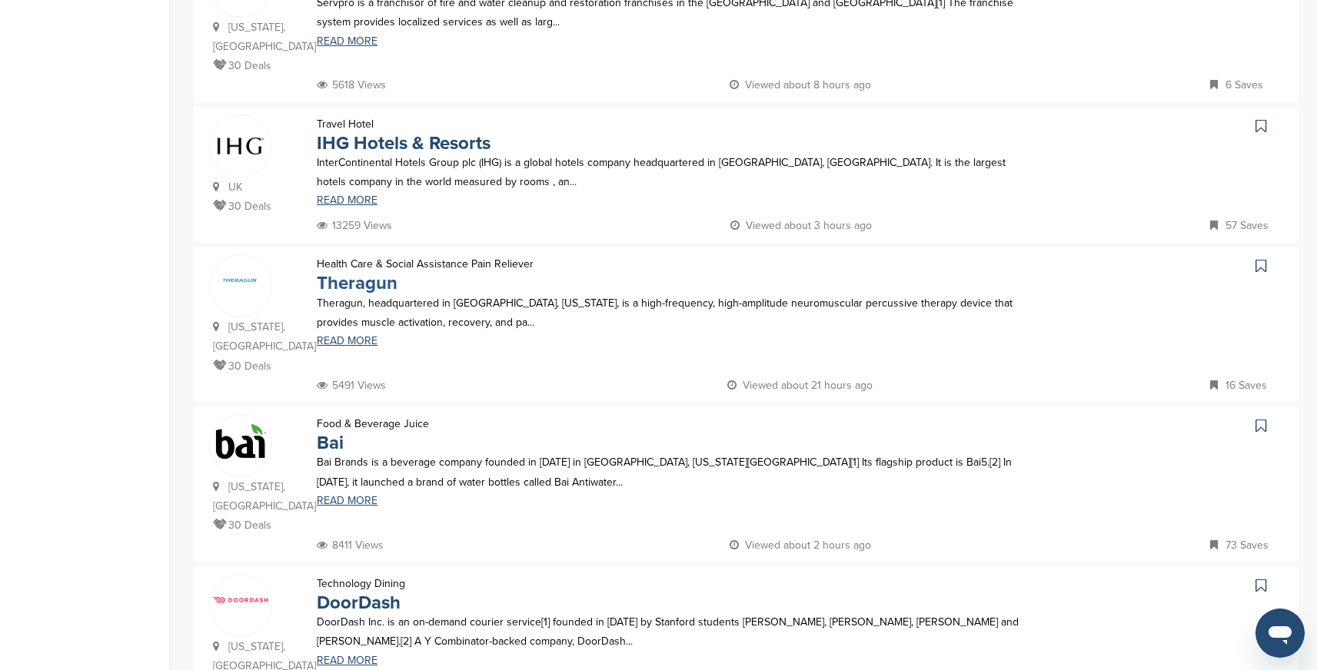
click at [378, 272] on link "Theragun" at bounding box center [357, 283] width 81 height 22
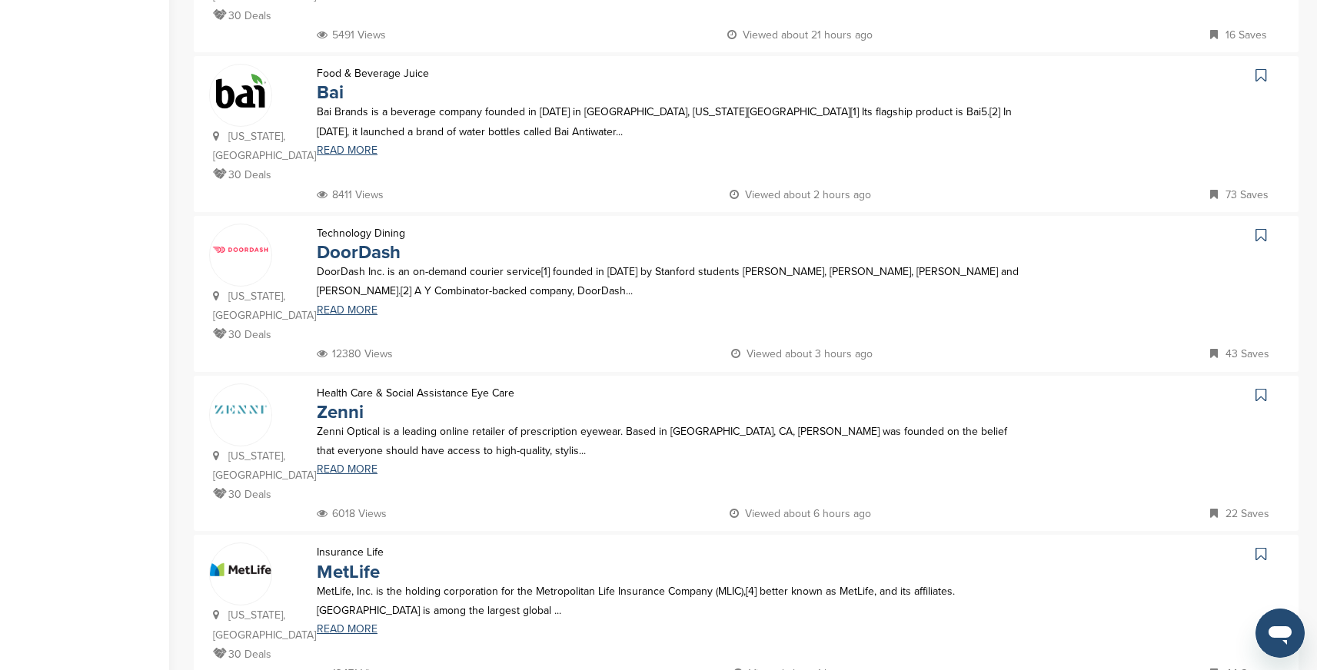
scroll to position [915, 0]
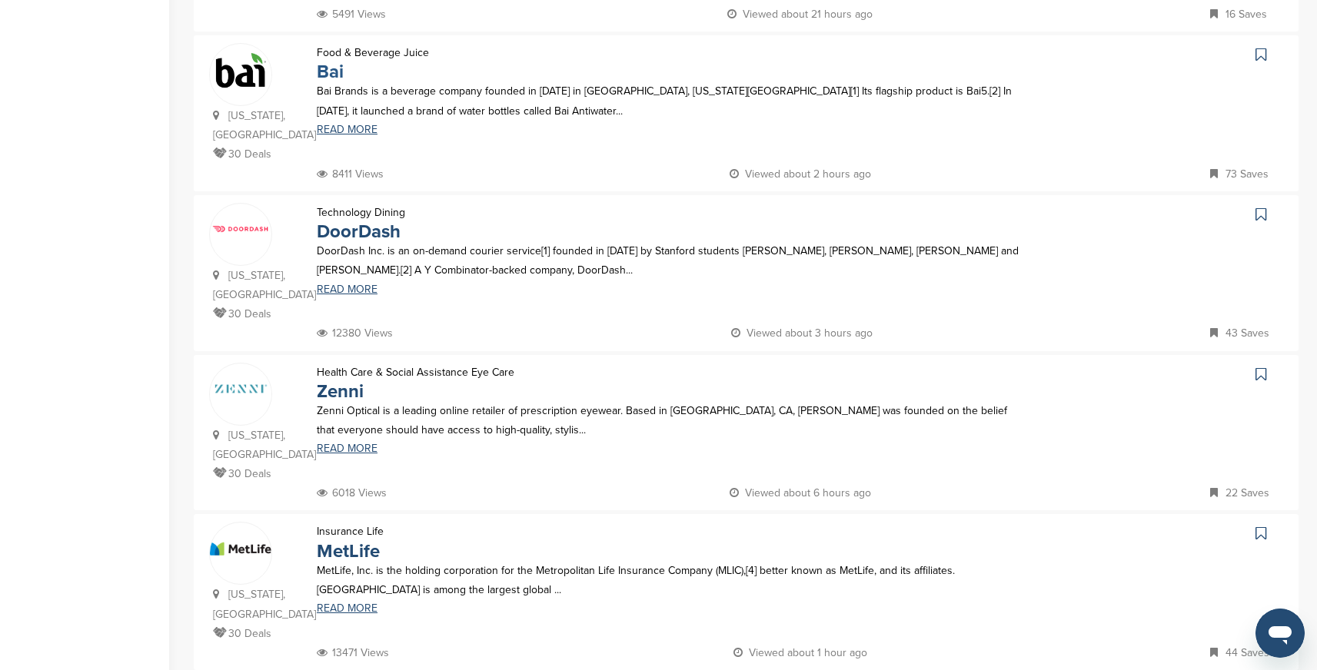
click at [326, 61] on link "Bai" at bounding box center [330, 72] width 27 height 22
click at [393, 221] on link "DoorDash" at bounding box center [359, 232] width 84 height 22
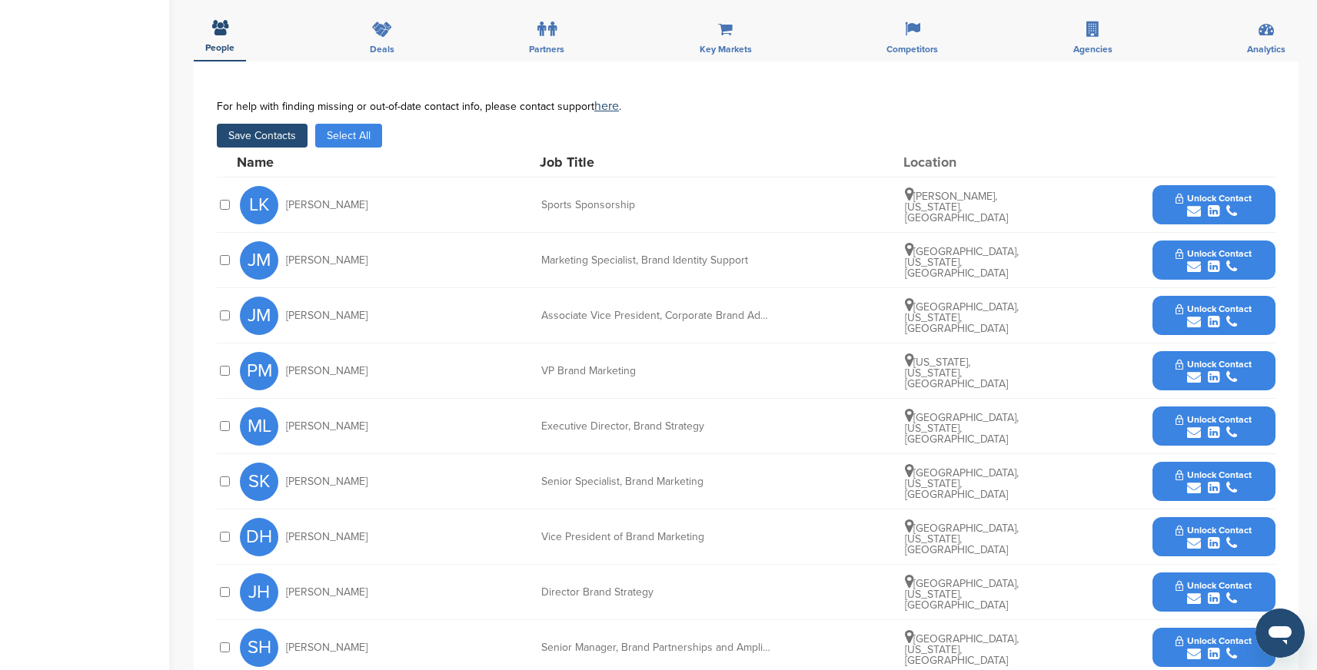
scroll to position [587, 0]
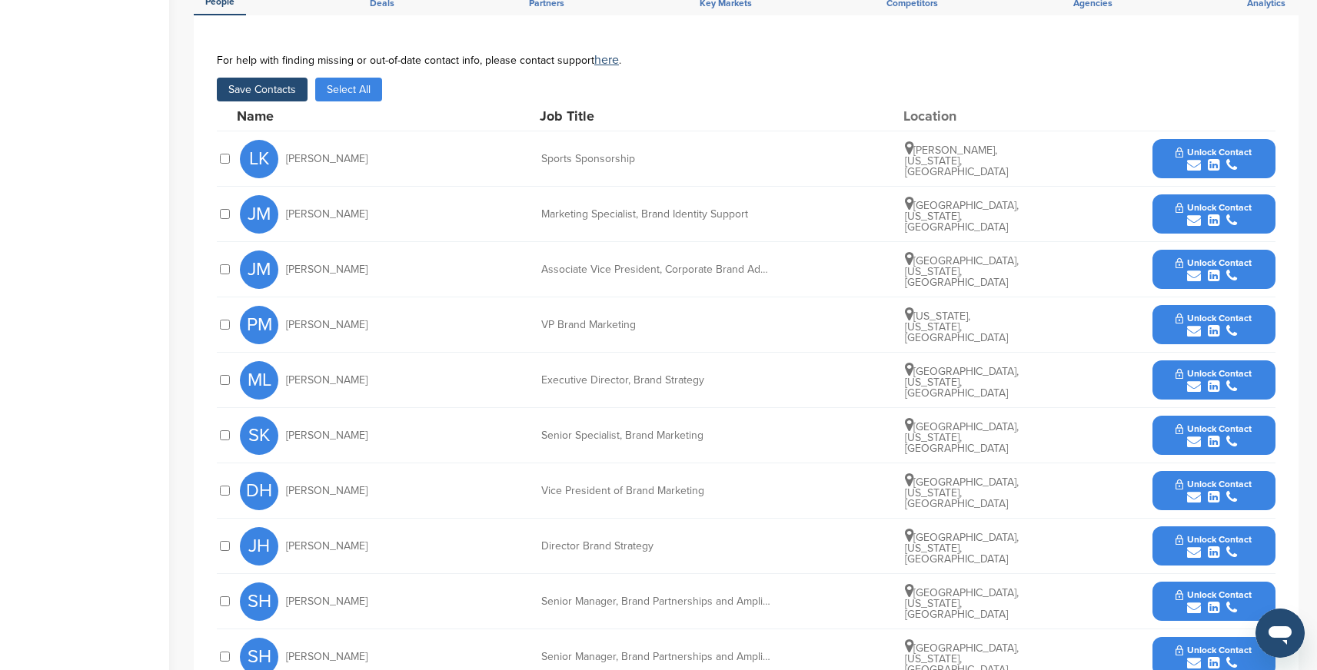
click at [334, 92] on button "Select All" at bounding box center [348, 90] width 67 height 24
click at [261, 90] on button "Save Contacts" at bounding box center [262, 90] width 91 height 24
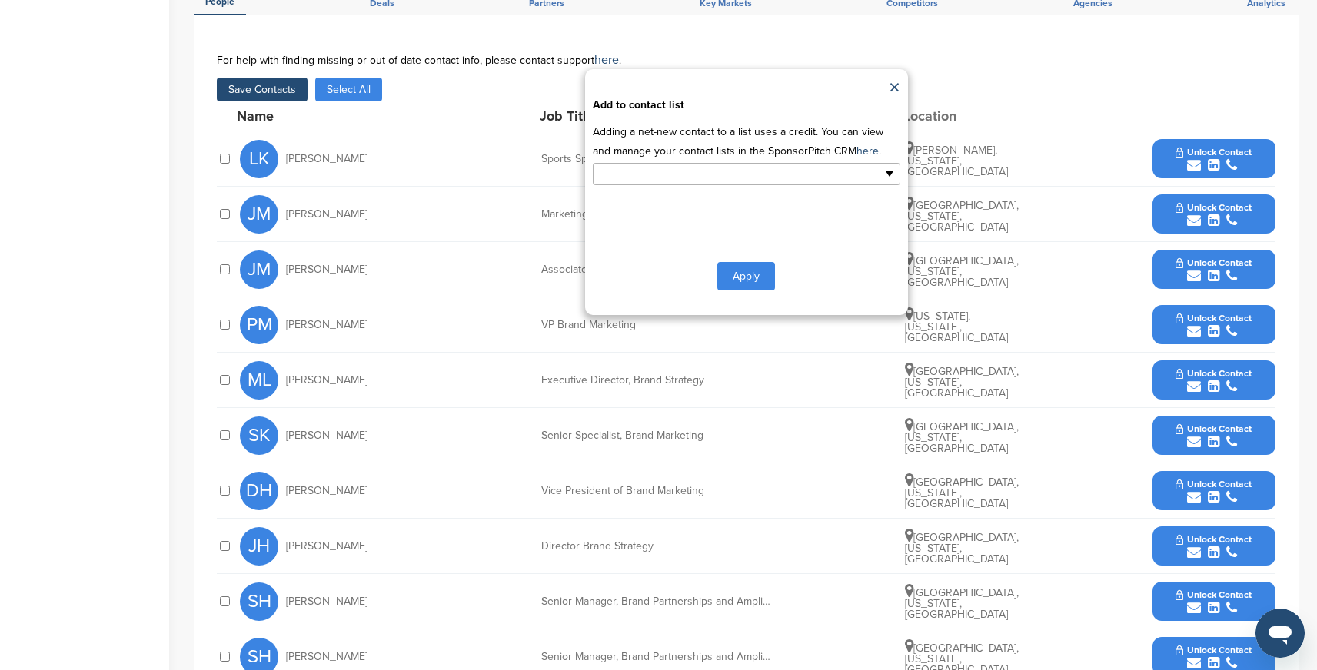
click at [786, 171] on ul at bounding box center [747, 174] width 308 height 22
click at [756, 198] on li "Default List" at bounding box center [746, 198] width 306 height 27
click at [760, 280] on button "Apply" at bounding box center [746, 279] width 58 height 28
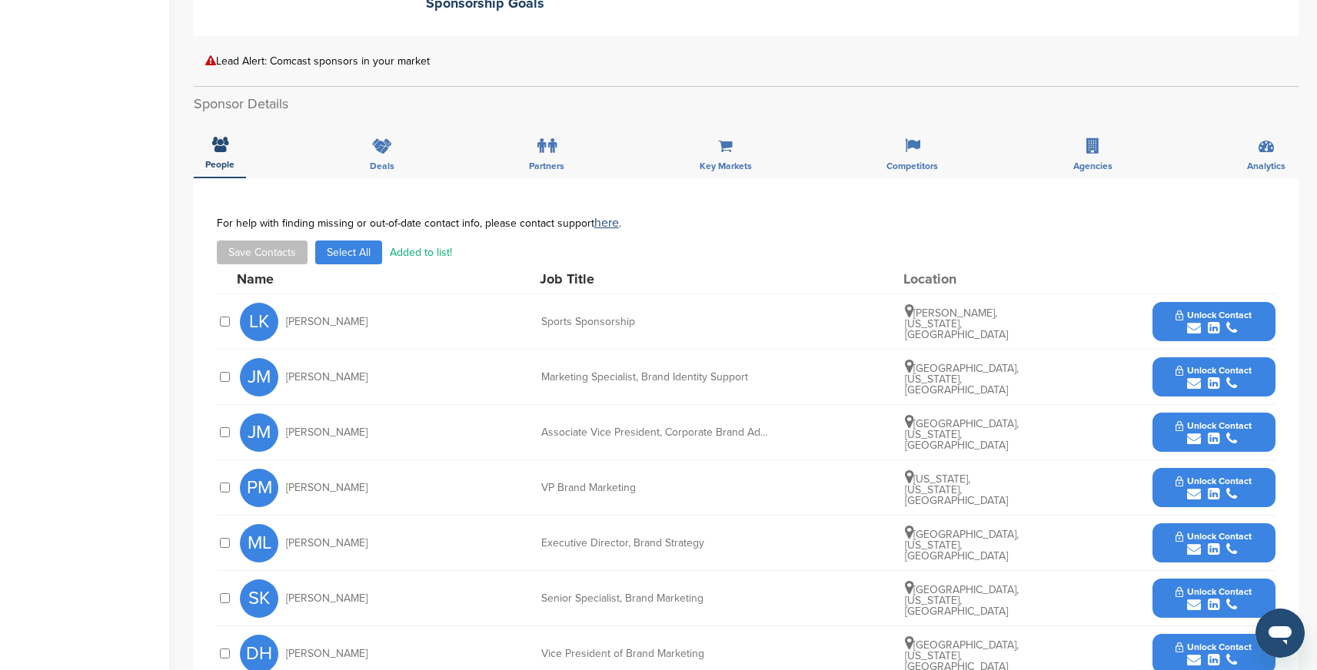
scroll to position [421, 0]
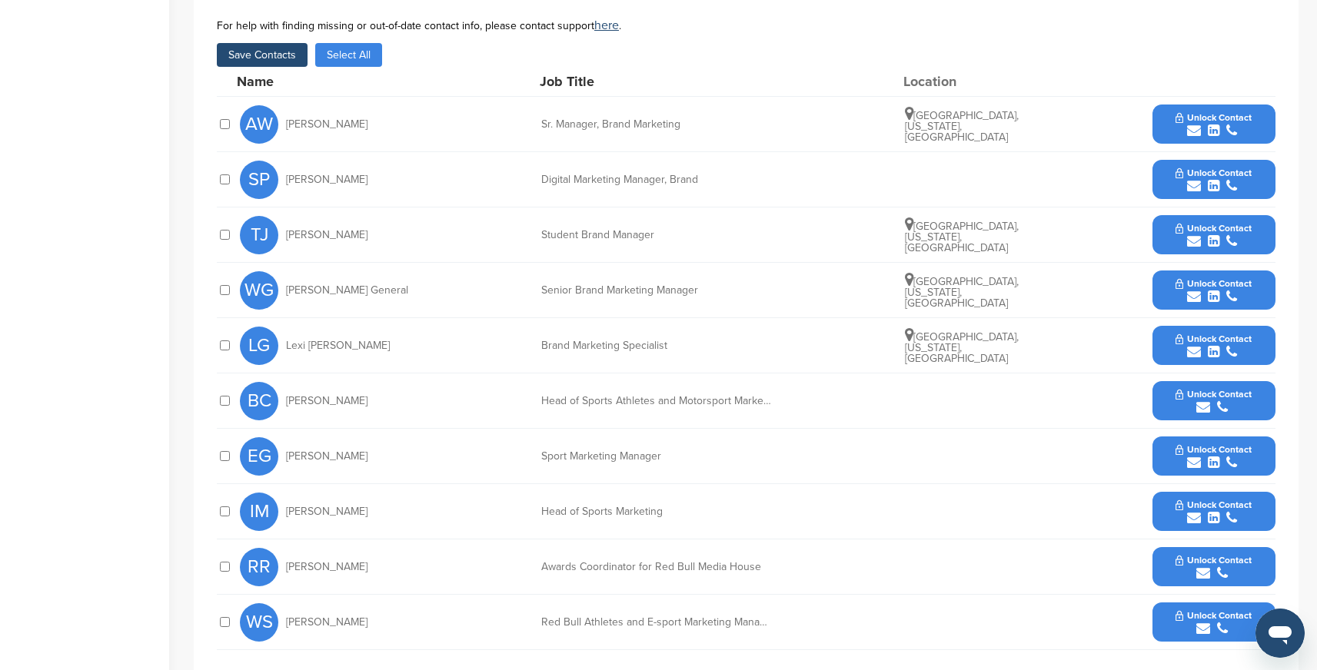
scroll to position [463, 0]
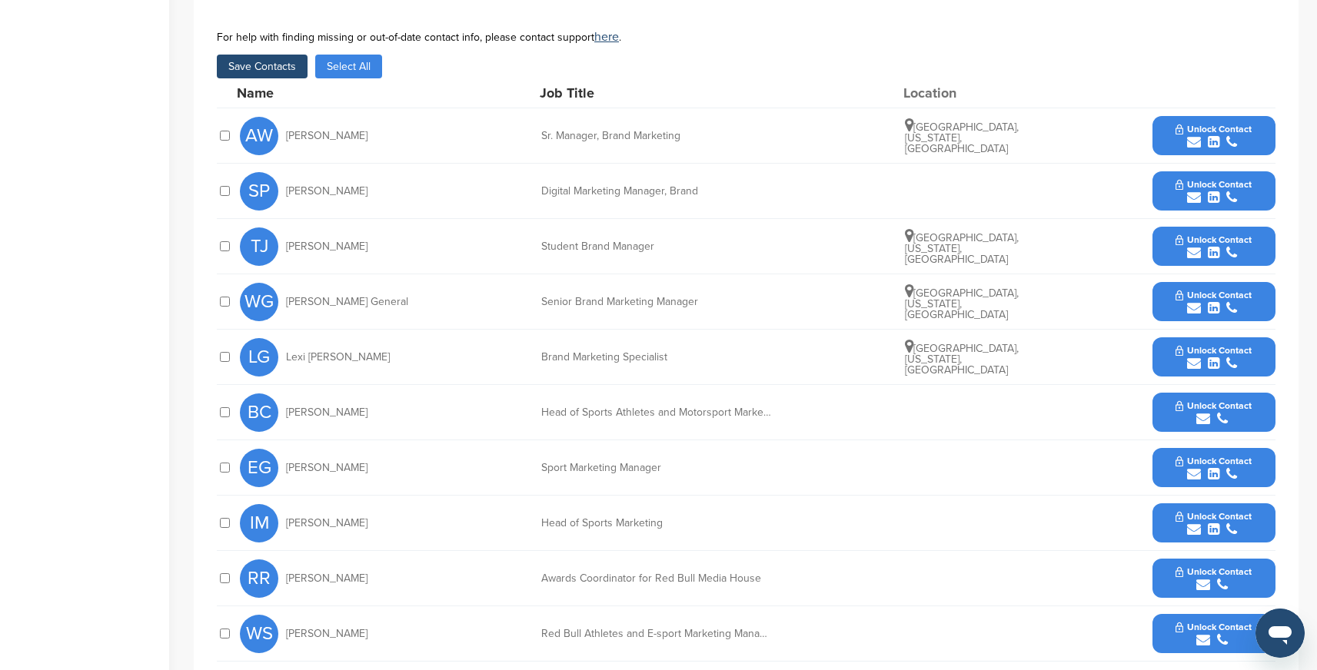
click at [268, 70] on button "Save Contacts" at bounding box center [262, 67] width 91 height 24
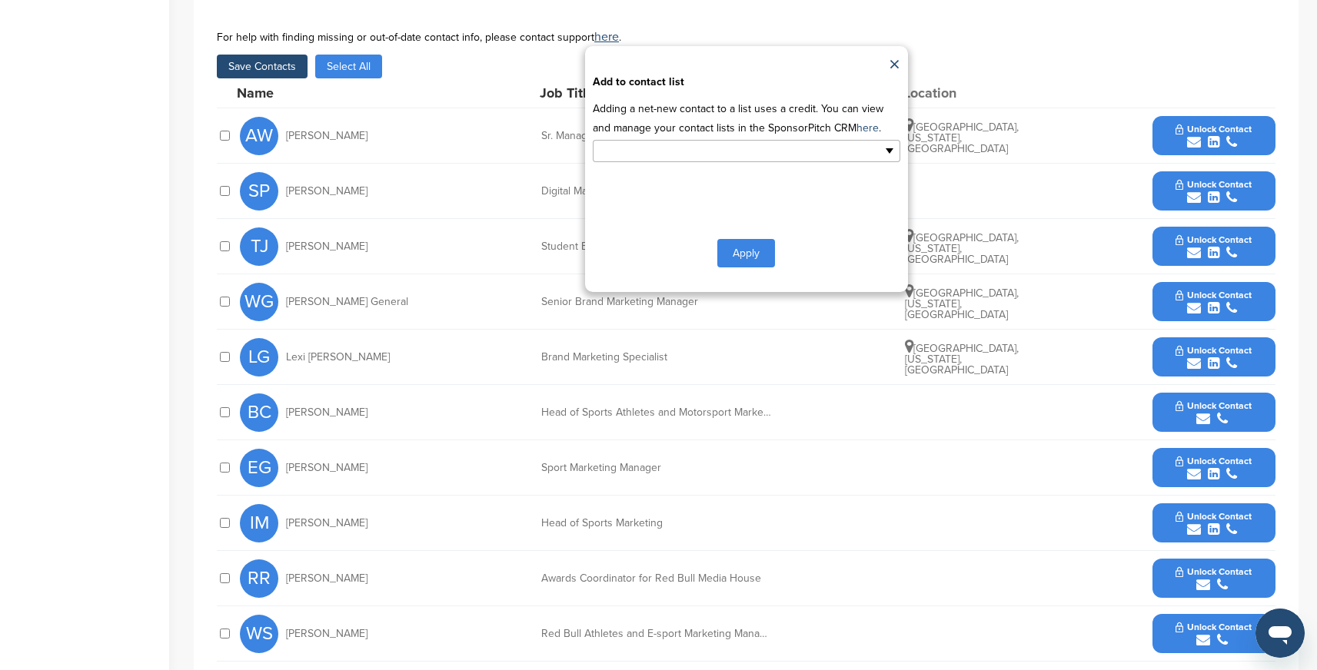
click at [717, 148] on input "text" at bounding box center [679, 151] width 161 height 18
click at [639, 178] on li "Default List" at bounding box center [746, 175] width 306 height 27
click at [737, 256] on button "Apply" at bounding box center [746, 256] width 58 height 28
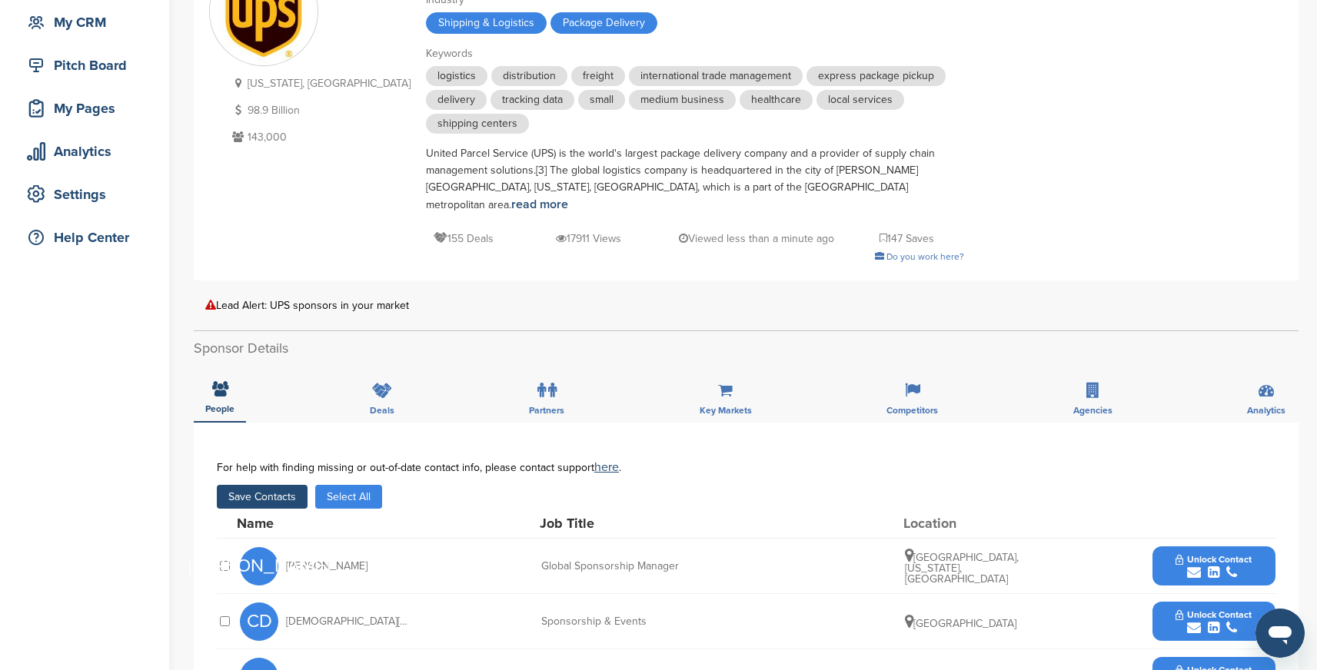
scroll to position [141, 0]
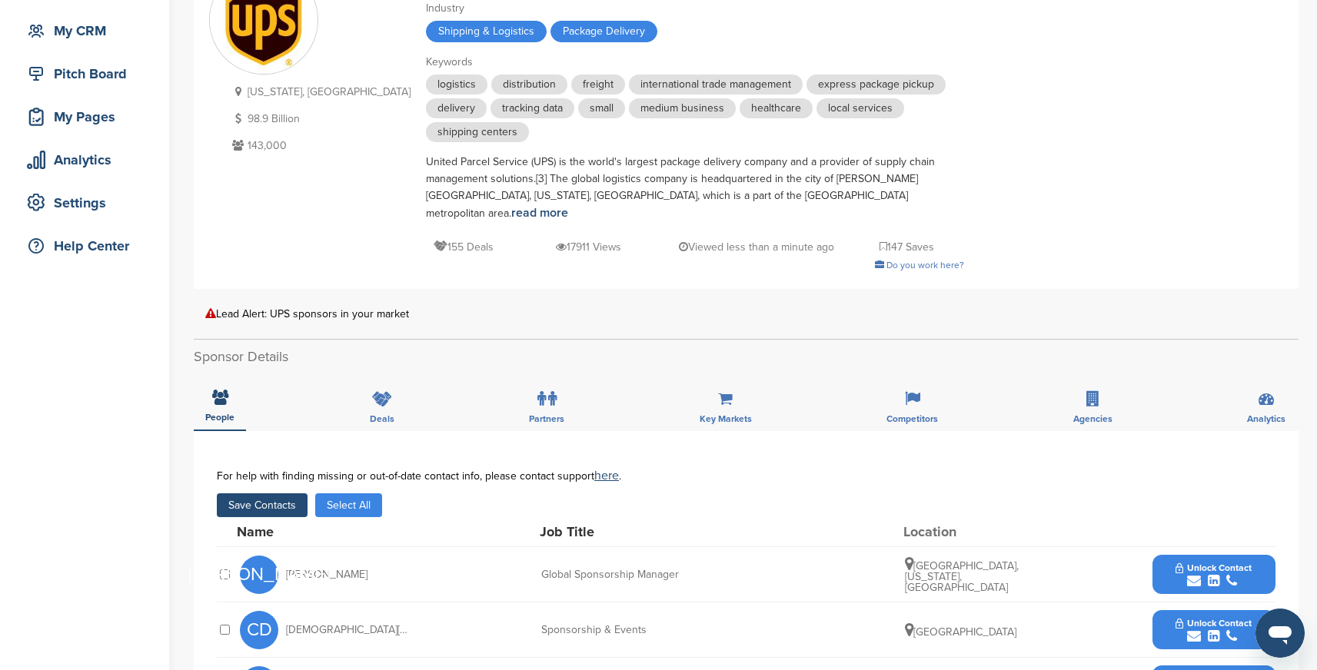
click at [267, 494] on button "Save Contacts" at bounding box center [262, 506] width 91 height 24
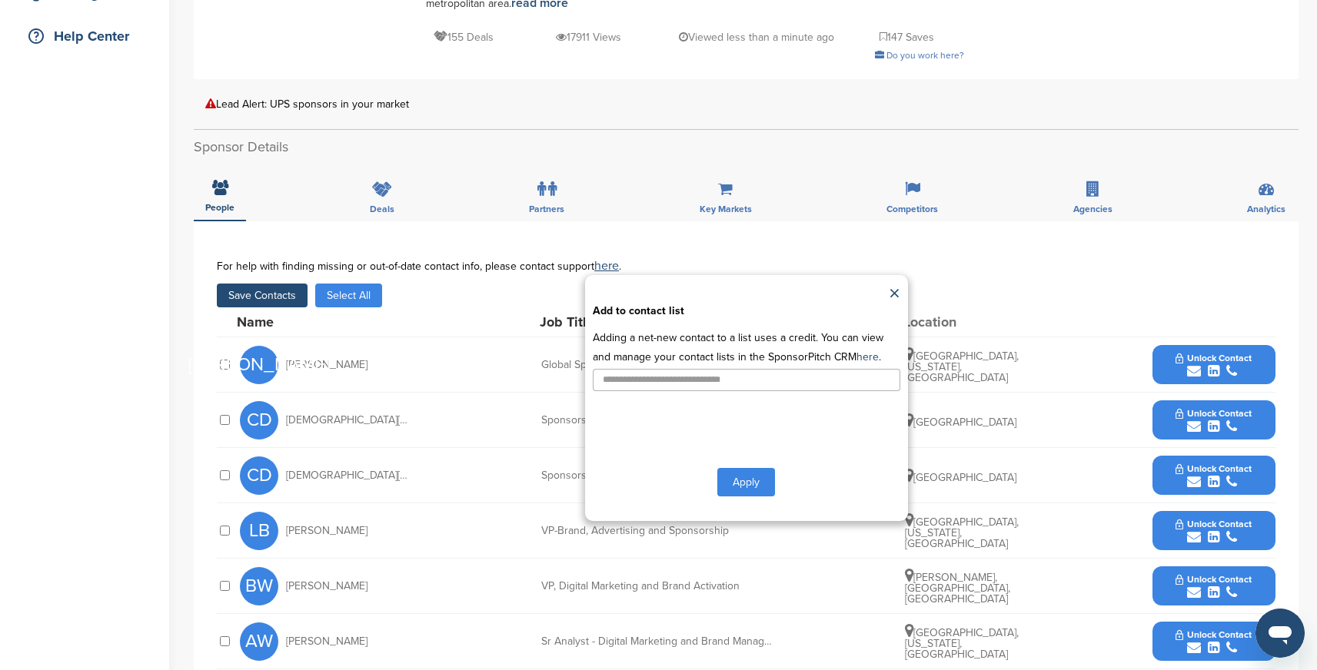
scroll to position [362, 0]
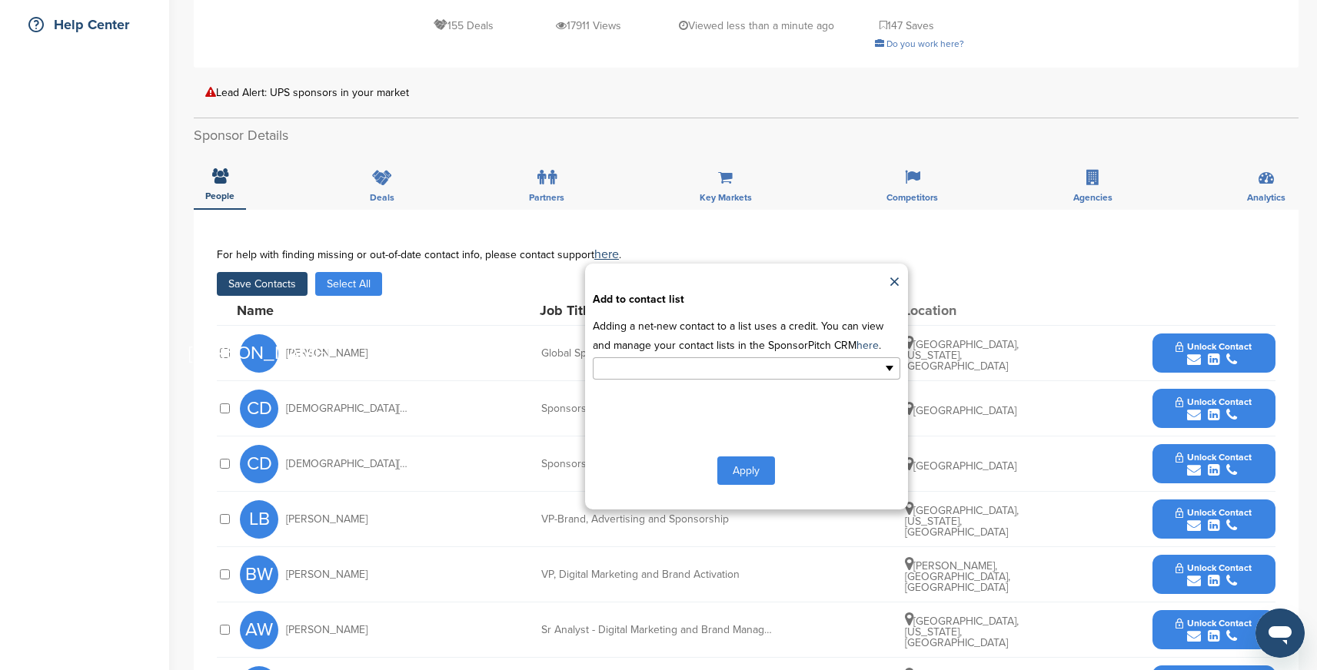
click at [693, 360] on input "text" at bounding box center [679, 369] width 161 height 18
click at [638, 380] on li "Default List" at bounding box center [746, 393] width 306 height 27
click at [742, 462] on button "Apply" at bounding box center [746, 474] width 58 height 28
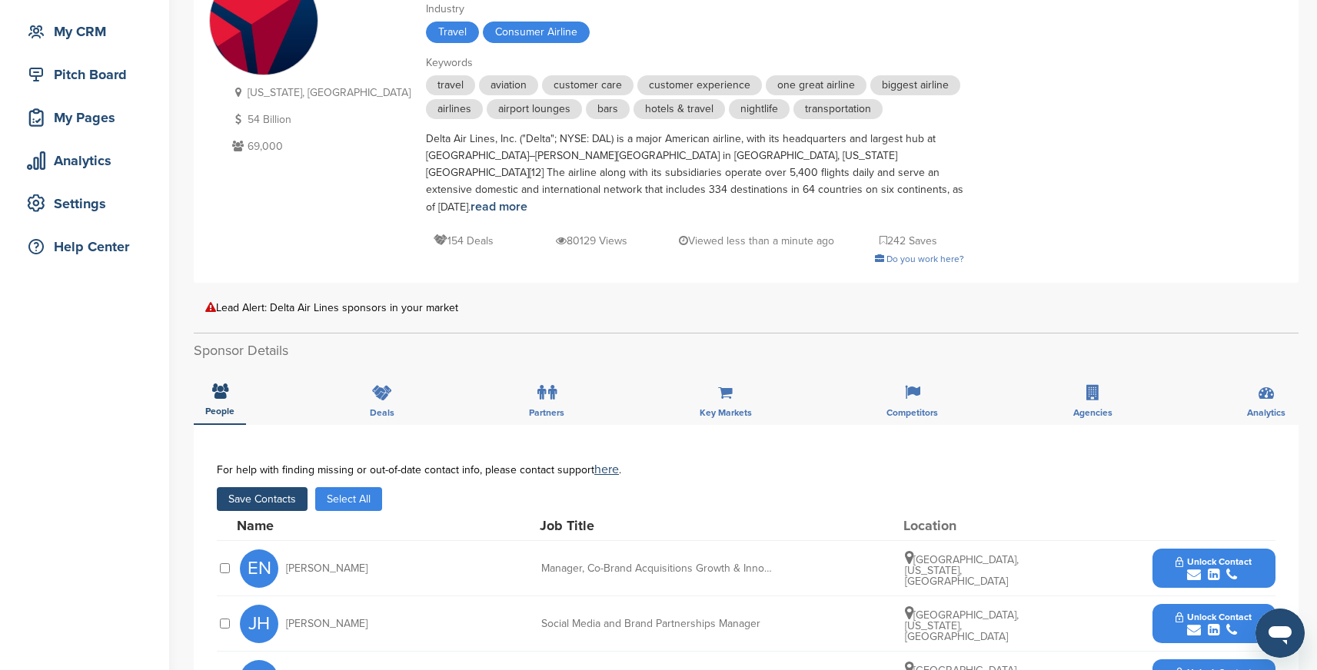
scroll to position [206, 0]
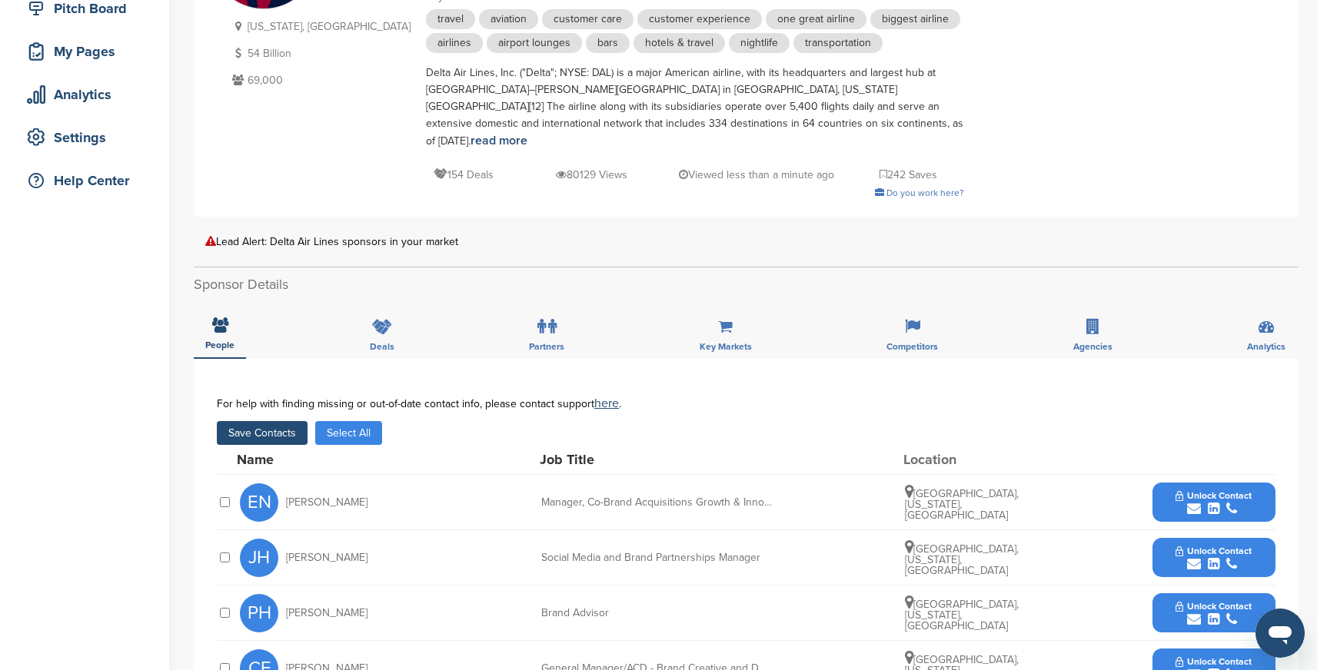
click at [271, 421] on button "Save Contacts" at bounding box center [262, 433] width 91 height 24
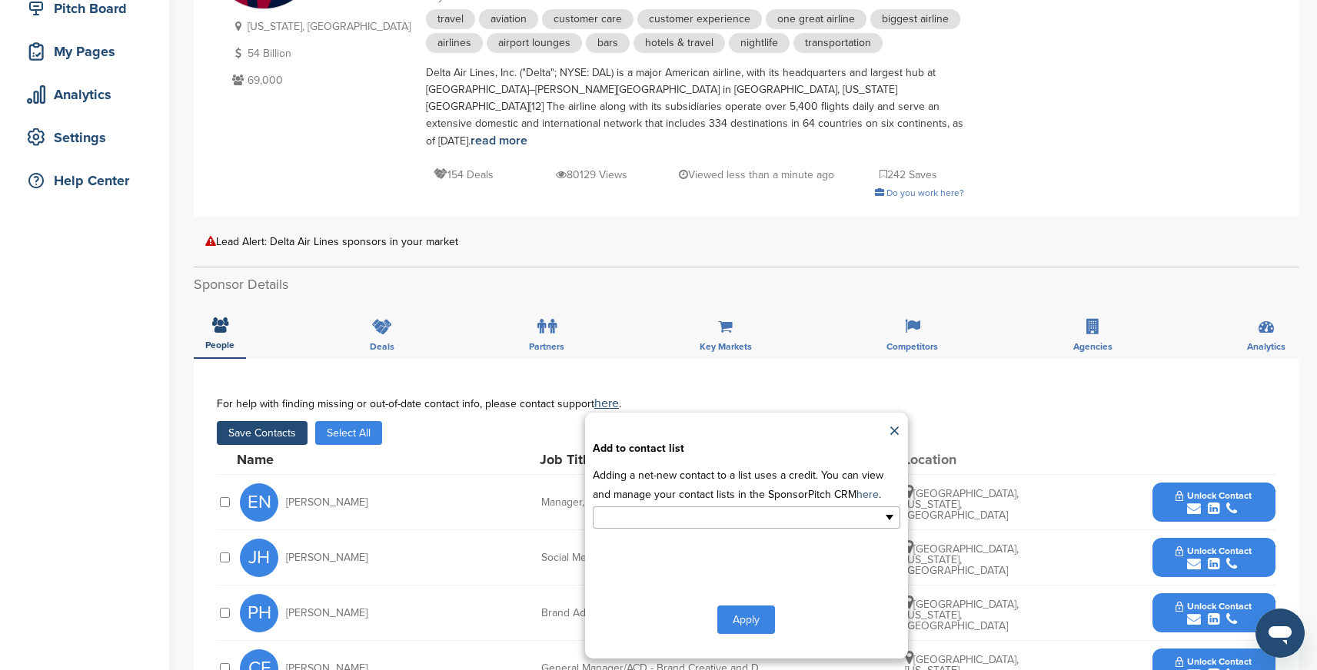
click at [603, 509] on input "text" at bounding box center [679, 518] width 161 height 18
click at [609, 531] on li "Default List" at bounding box center [746, 542] width 306 height 27
click at [744, 609] on button "Apply" at bounding box center [746, 623] width 58 height 28
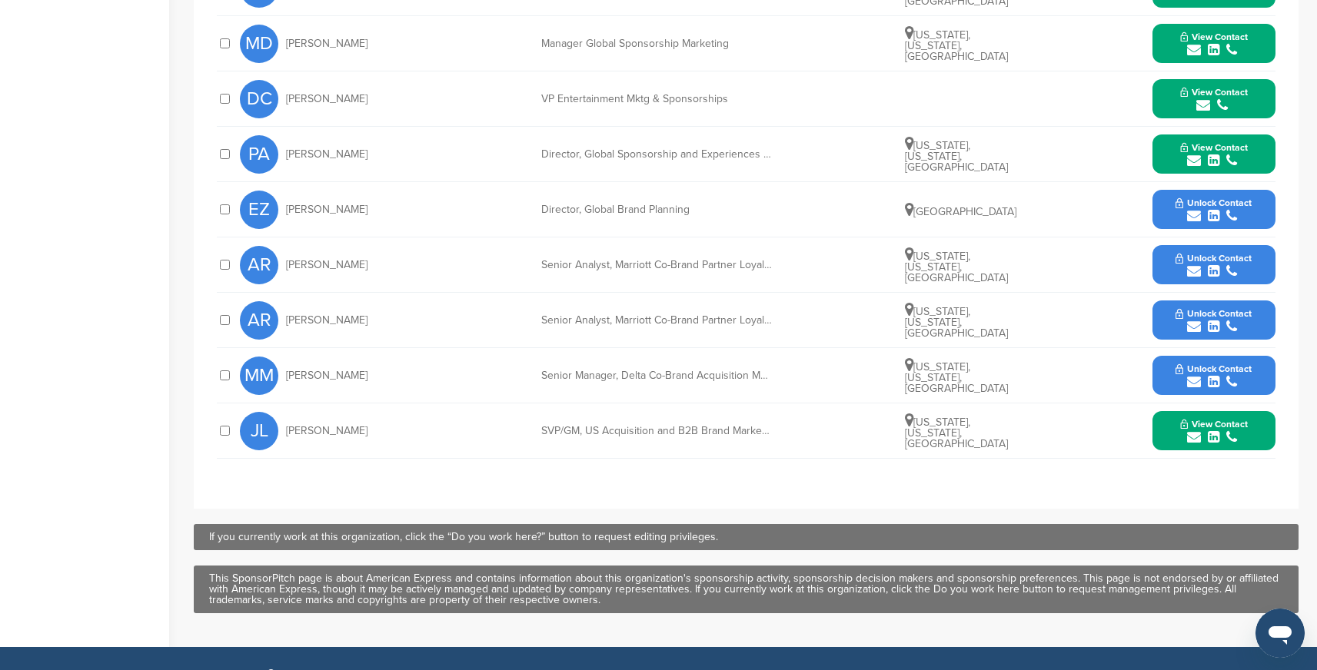
scroll to position [670, 0]
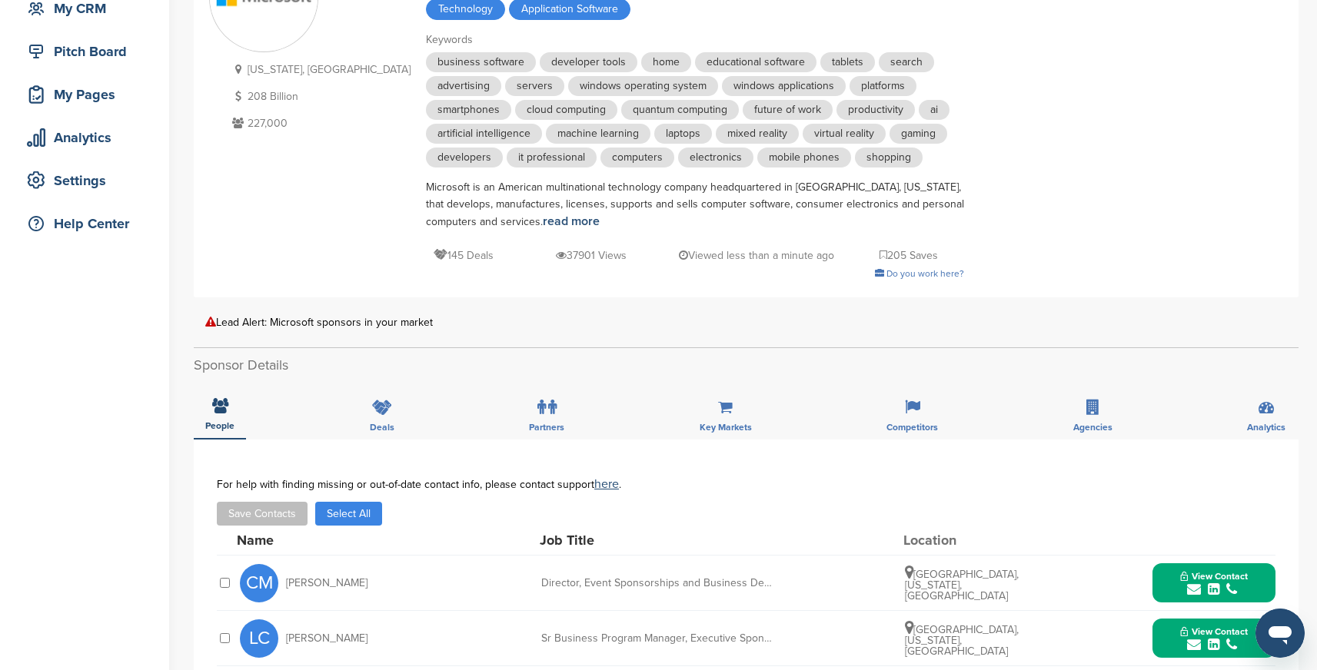
scroll to position [125, 0]
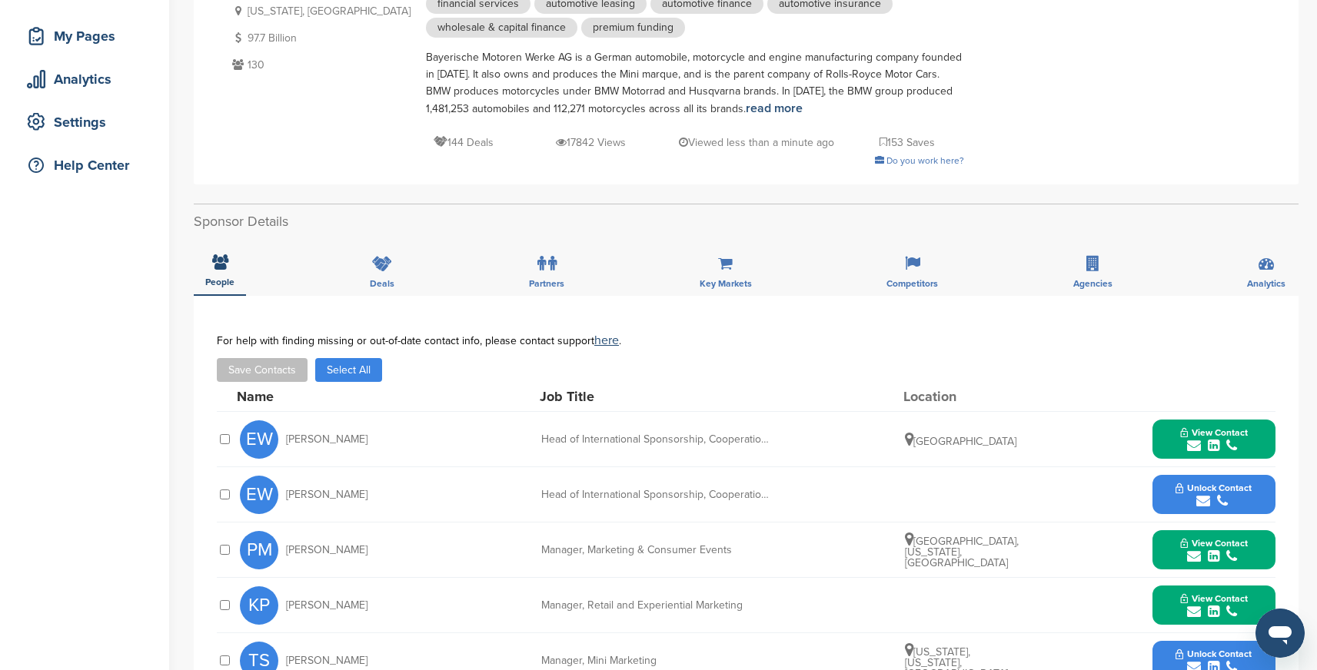
scroll to position [160, 0]
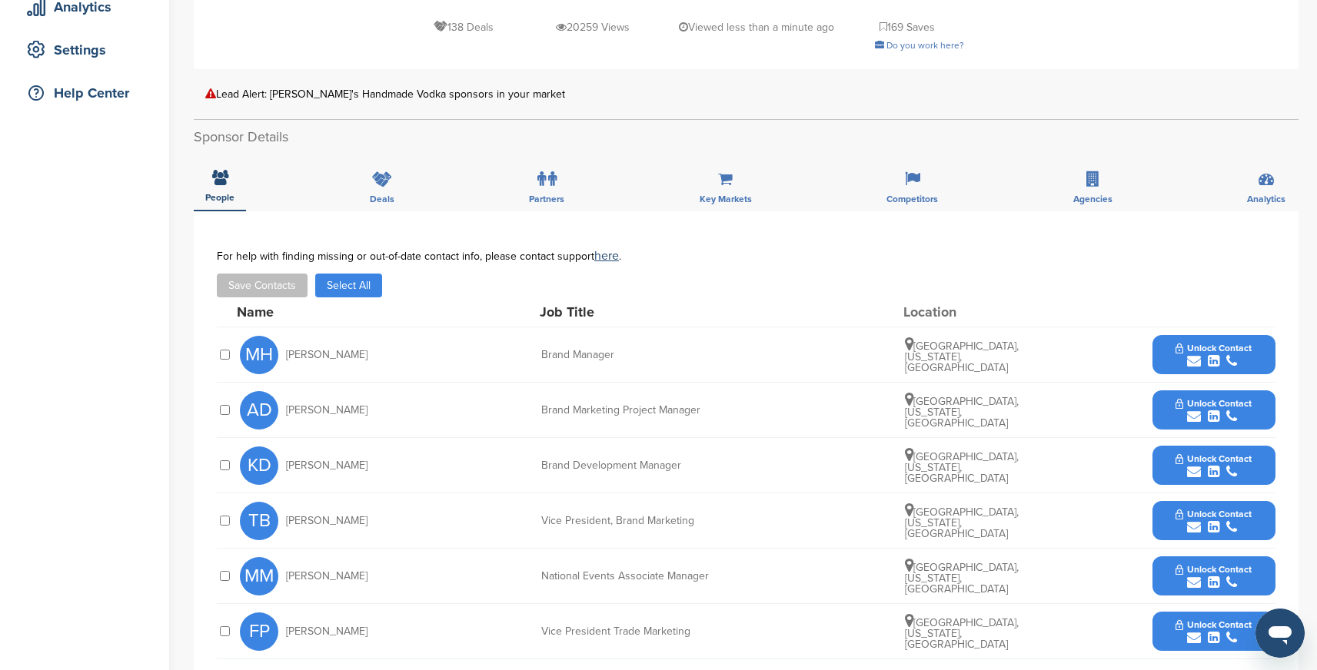
scroll to position [484, 0]
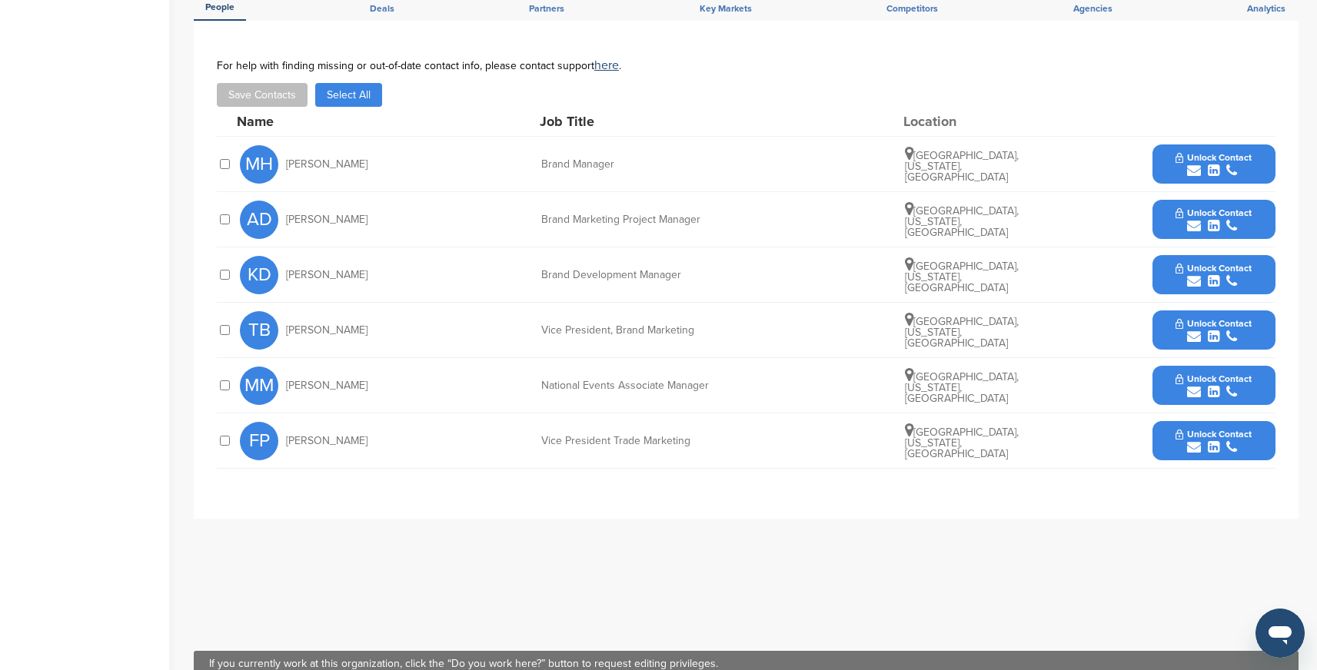
click at [228, 378] on div at bounding box center [224, 385] width 15 height 15
click at [224, 157] on div at bounding box center [224, 164] width 15 height 15
click at [271, 83] on button "Save Contacts" at bounding box center [262, 95] width 91 height 24
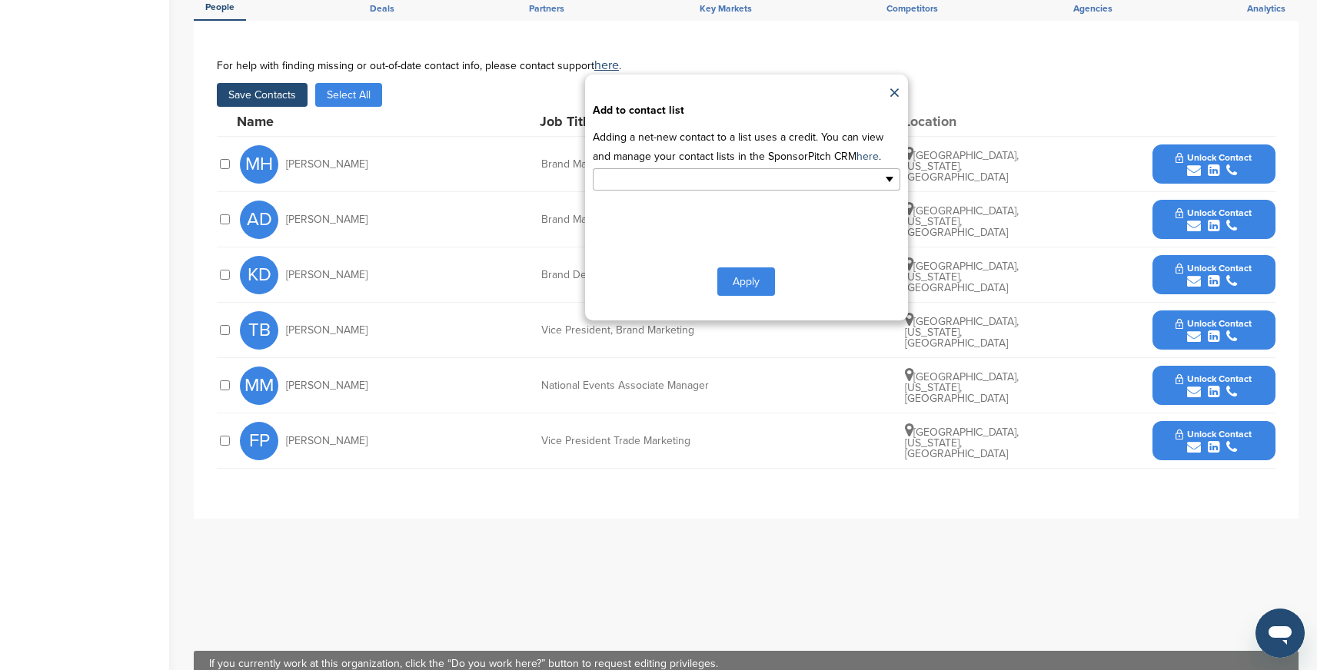
click at [599, 171] on input "text" at bounding box center [679, 180] width 161 height 18
click at [611, 191] on li "Default List" at bounding box center [746, 204] width 306 height 27
click at [740, 271] on button "Apply" at bounding box center [746, 285] width 58 height 28
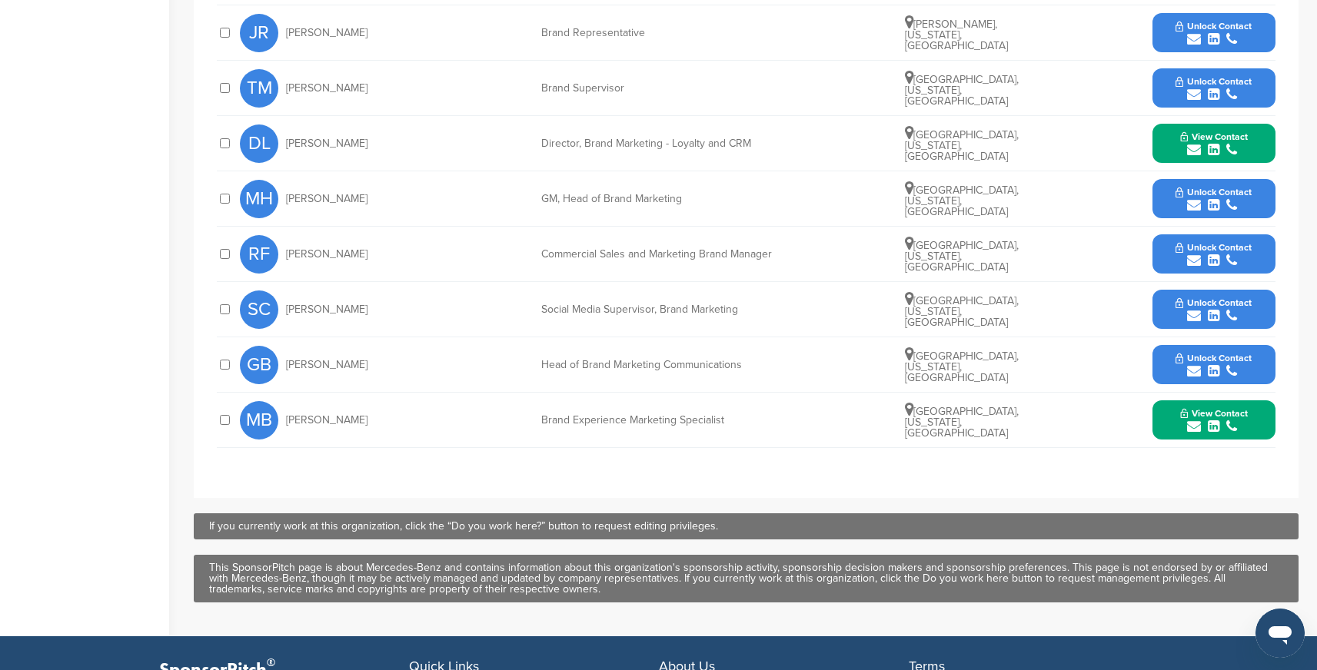
scroll to position [793, 0]
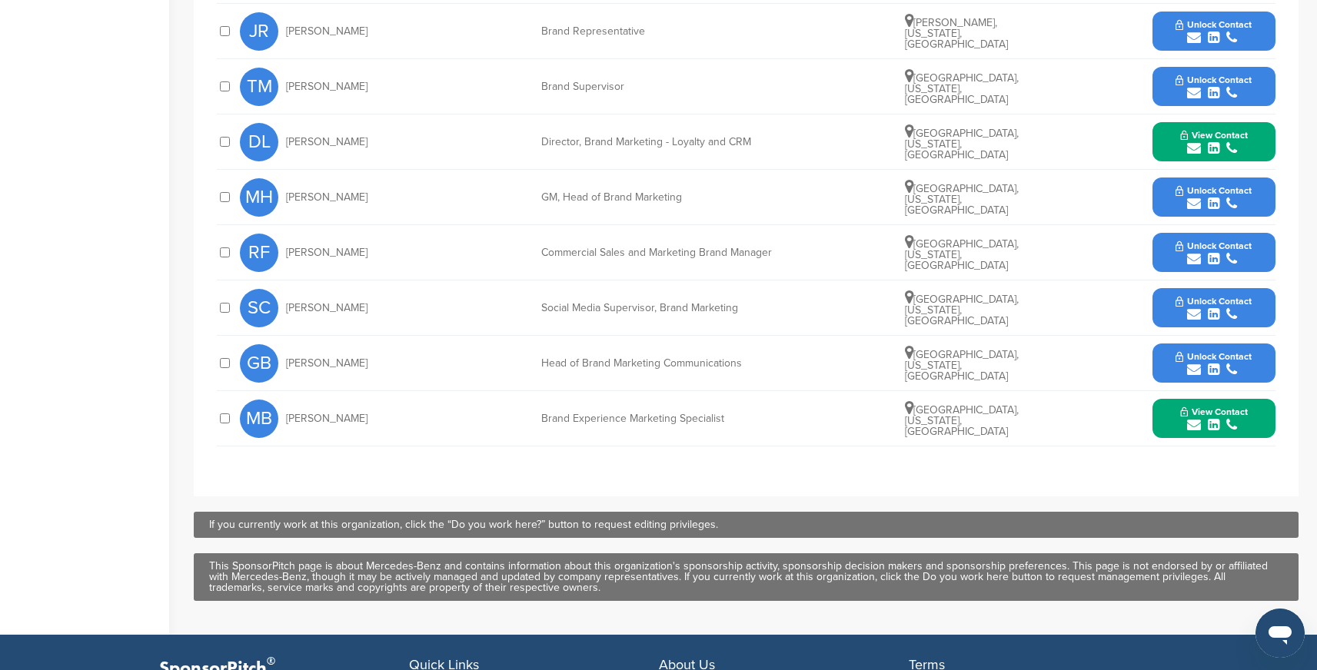
click at [231, 417] on div at bounding box center [224, 418] width 15 height 15
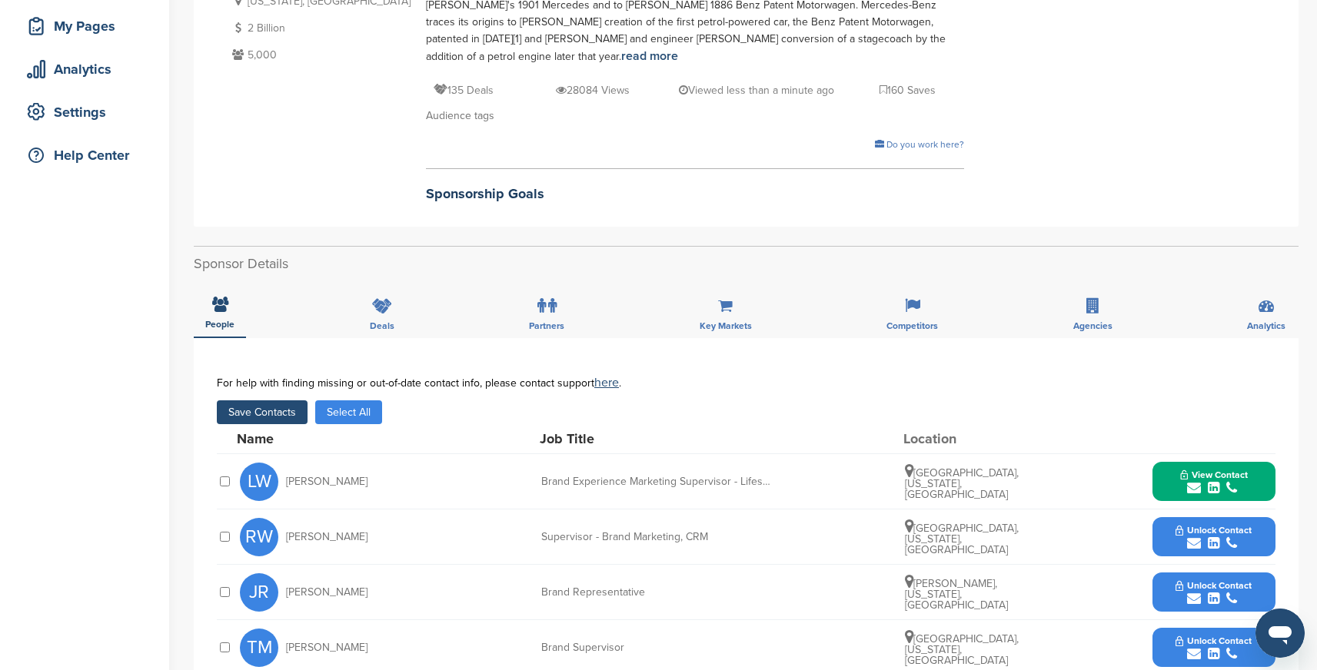
scroll to position [240, 0]
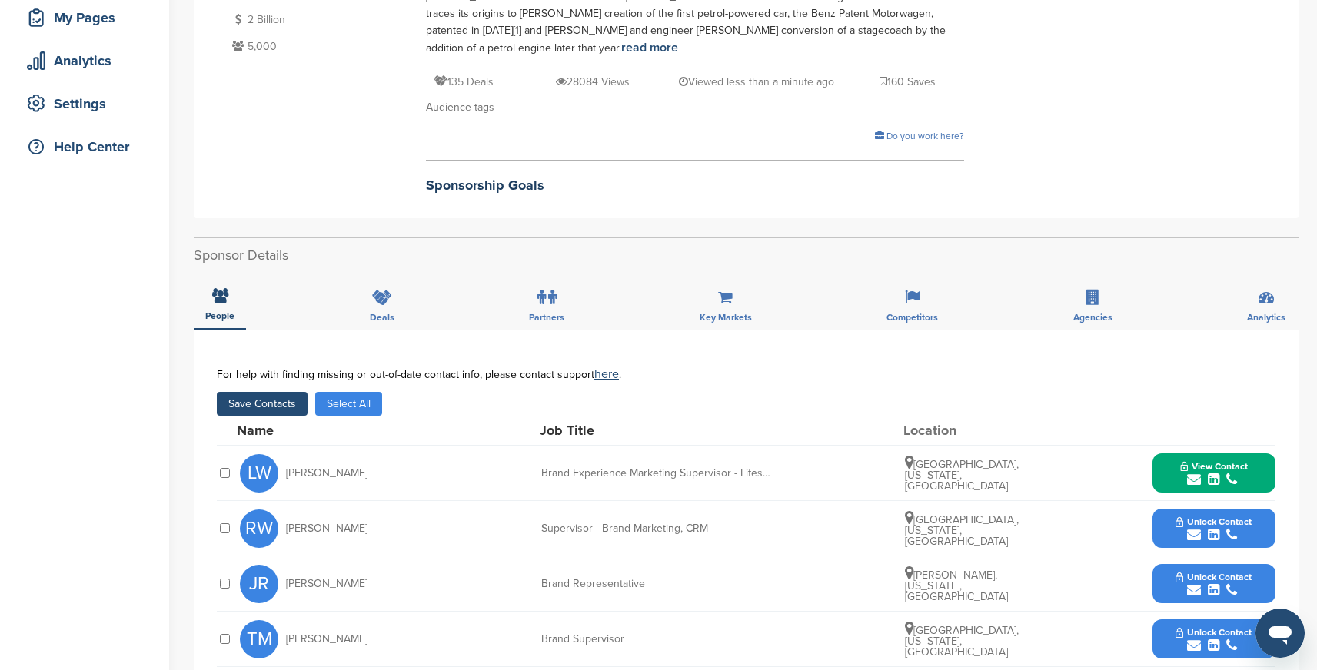
click at [258, 401] on button "Save Contacts" at bounding box center [262, 404] width 91 height 24
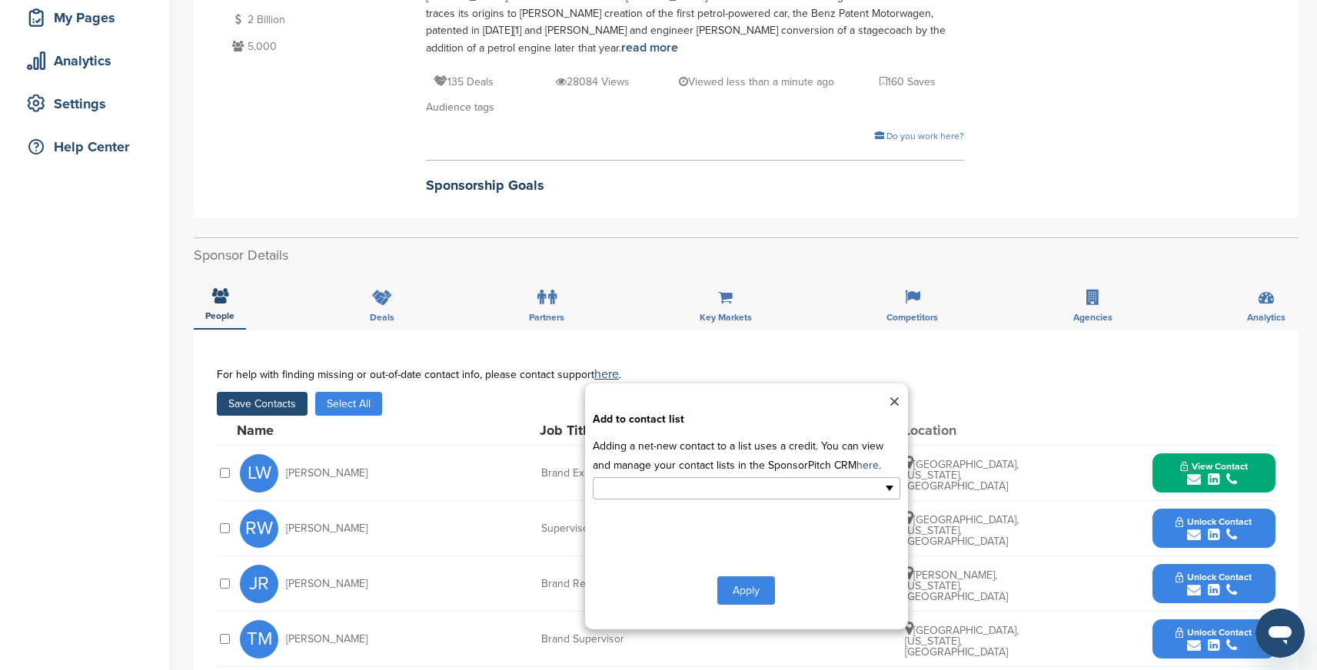
click at [715, 491] on input "text" at bounding box center [679, 489] width 161 height 18
click at [643, 513] on li "Default List" at bounding box center [746, 513] width 306 height 27
click at [761, 597] on button "Apply" at bounding box center [746, 594] width 58 height 28
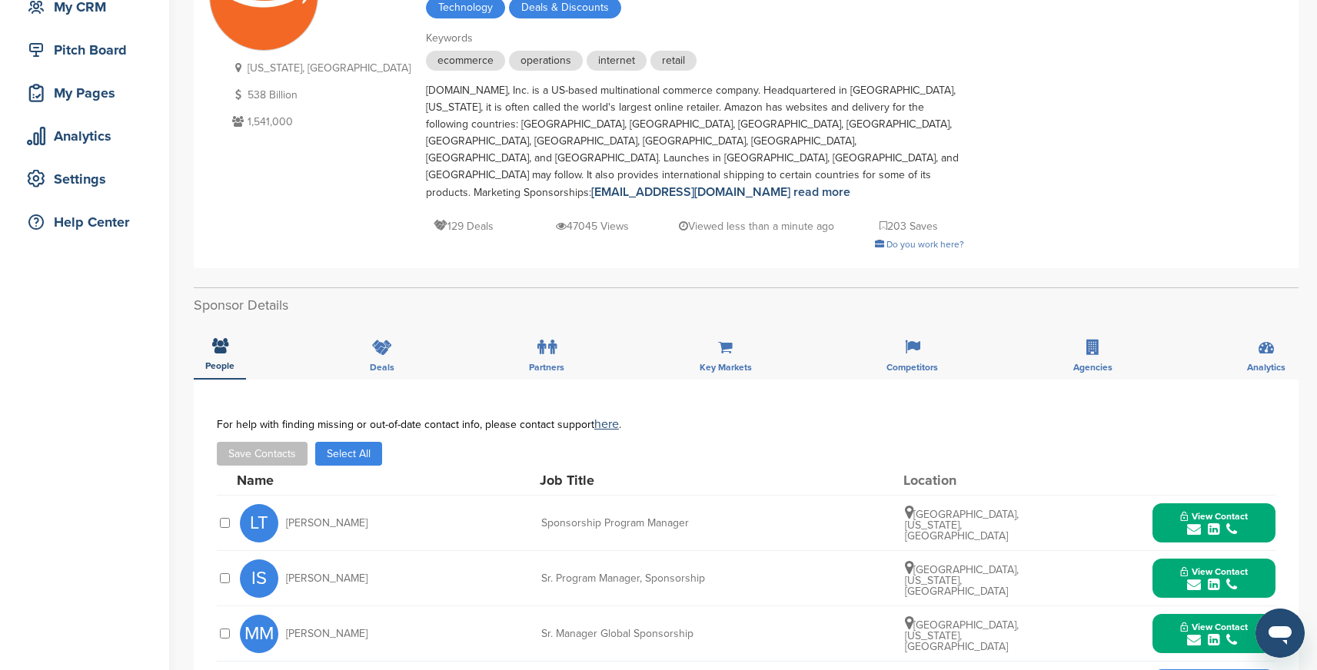
scroll to position [35, 0]
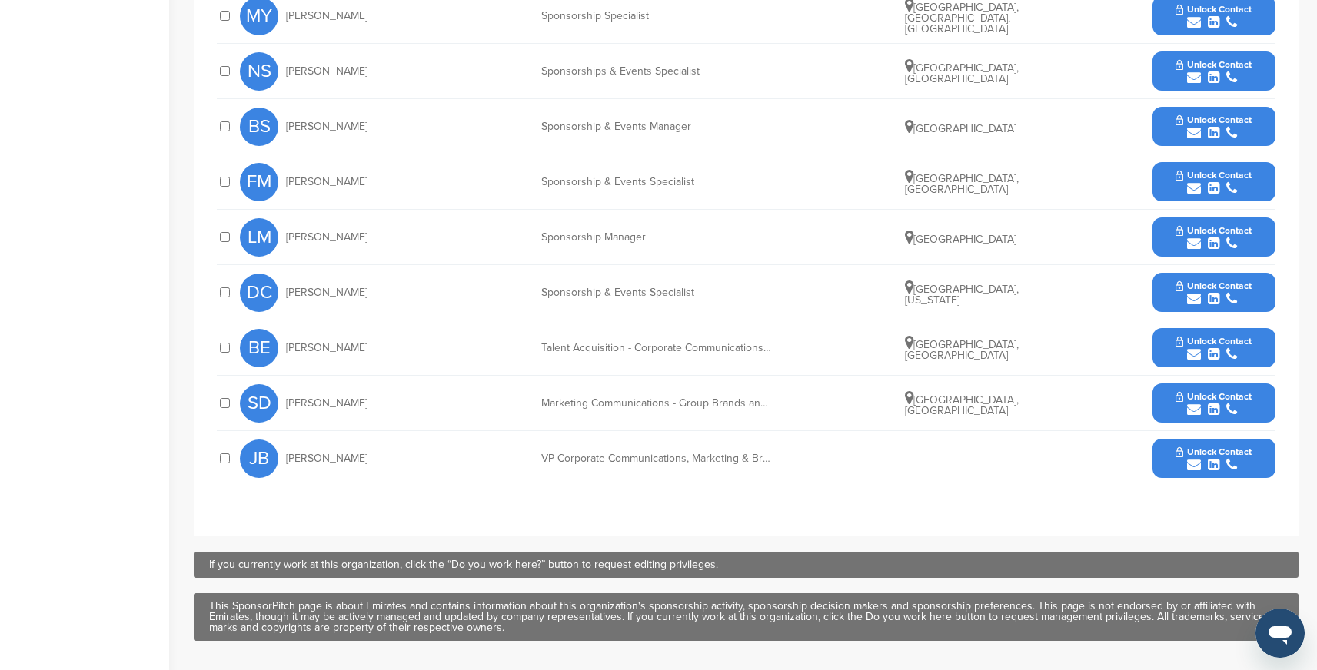
scroll to position [853, 0]
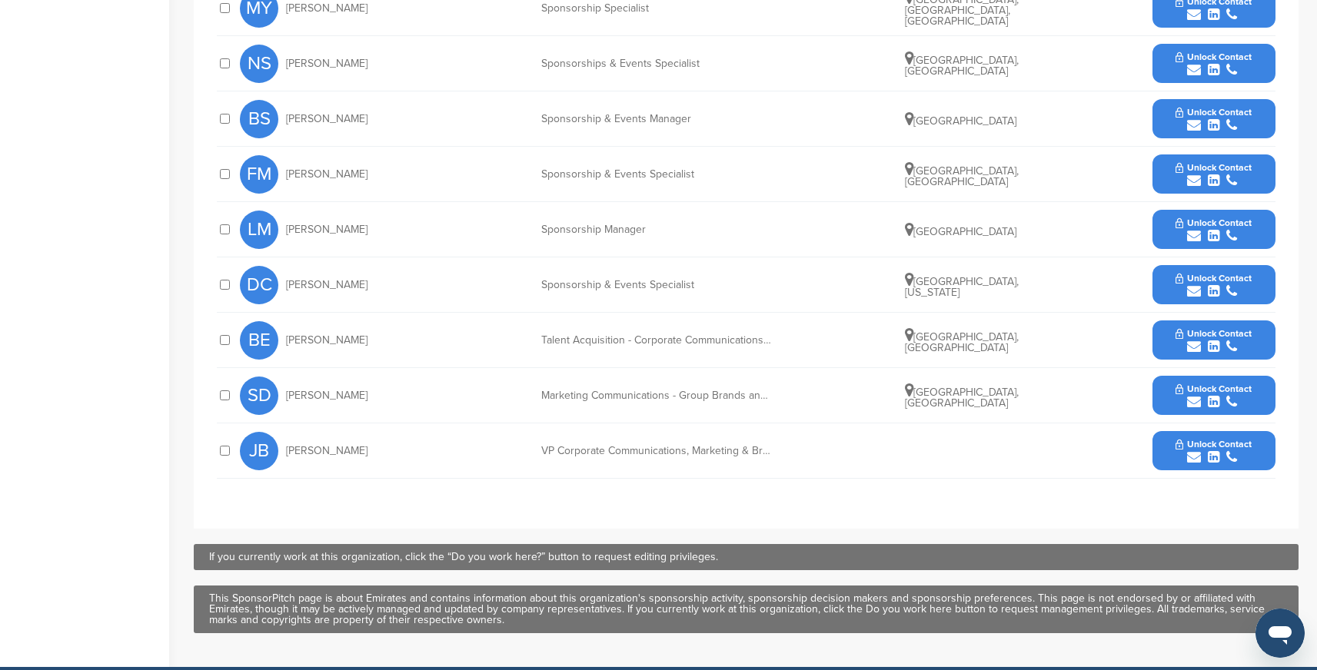
click at [223, 401] on div at bounding box center [224, 395] width 15 height 15
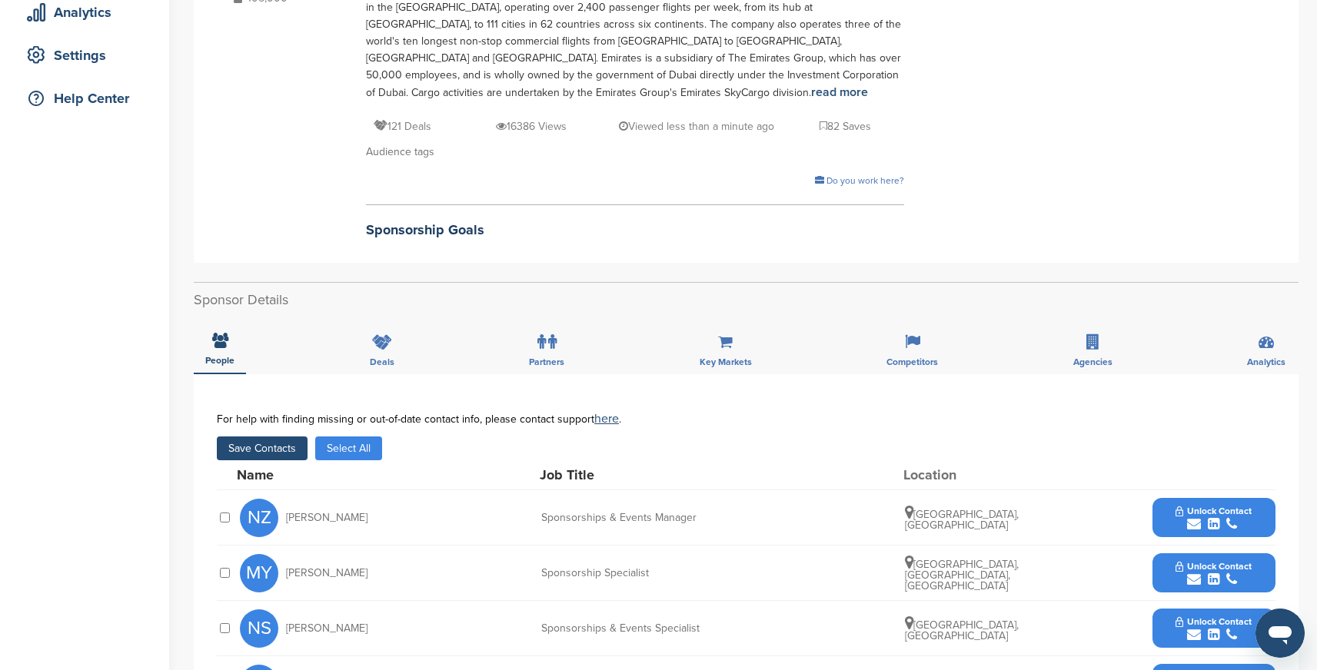
scroll to position [308, 0]
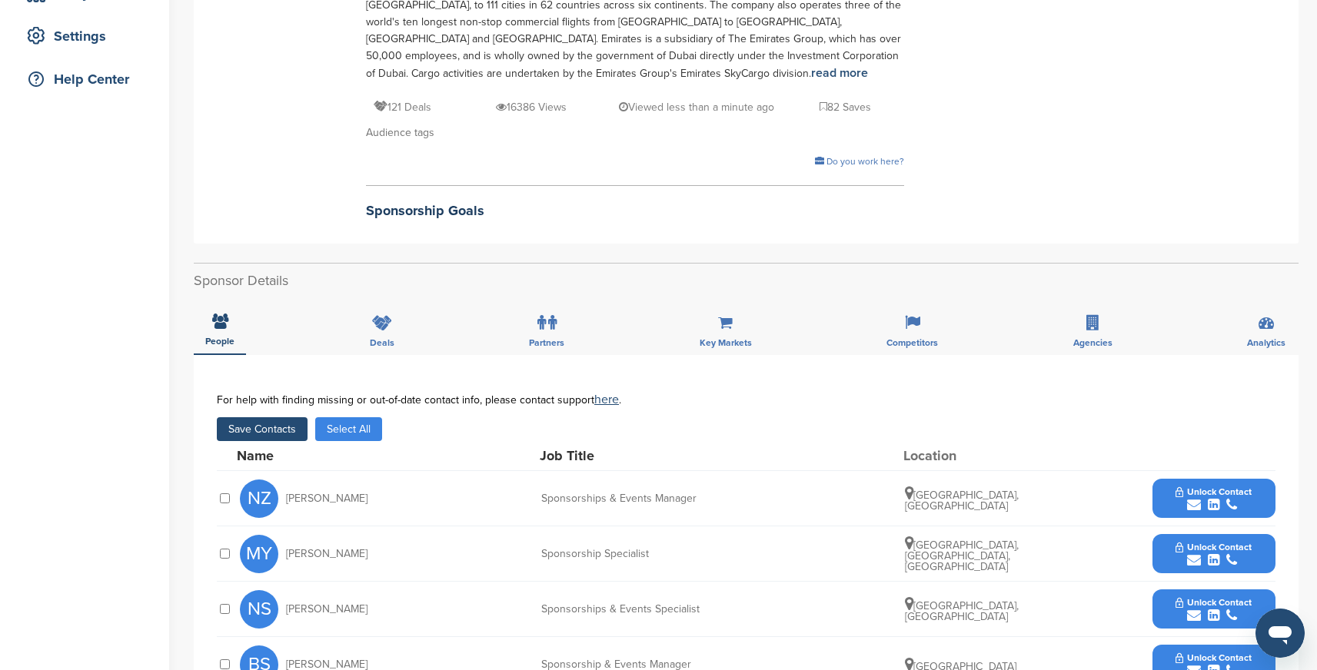
click at [260, 424] on button "Save Contacts" at bounding box center [262, 429] width 91 height 24
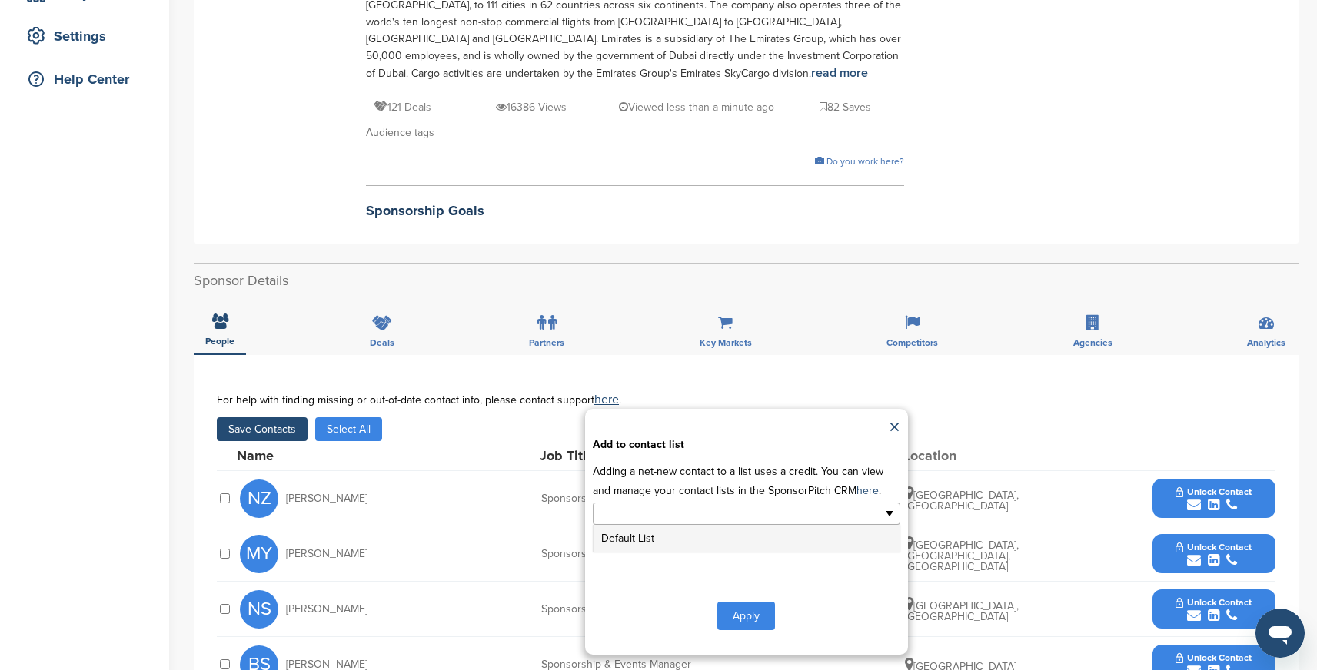
click at [637, 512] on input "text" at bounding box center [679, 514] width 161 height 18
click at [636, 538] on li "Default List" at bounding box center [746, 538] width 306 height 27
click at [760, 629] on button "Apply" at bounding box center [746, 619] width 58 height 28
click at [760, 615] on button "Apply" at bounding box center [746, 619] width 58 height 28
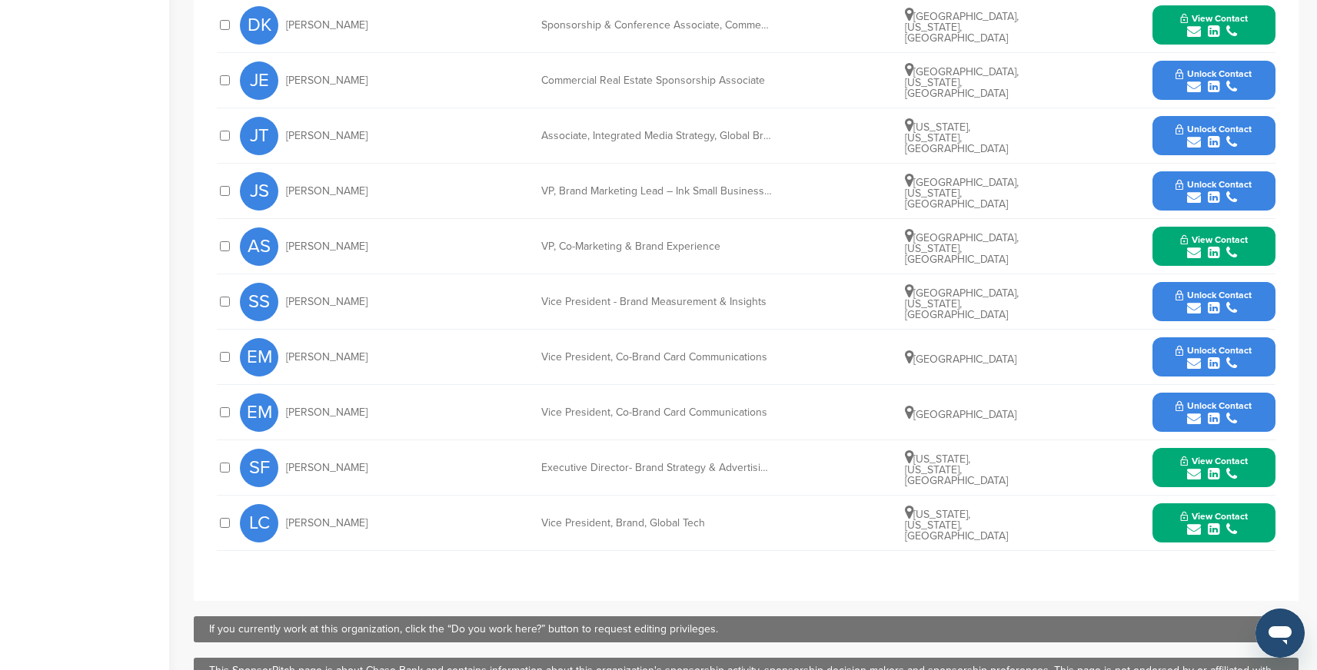
scroll to position [597, 0]
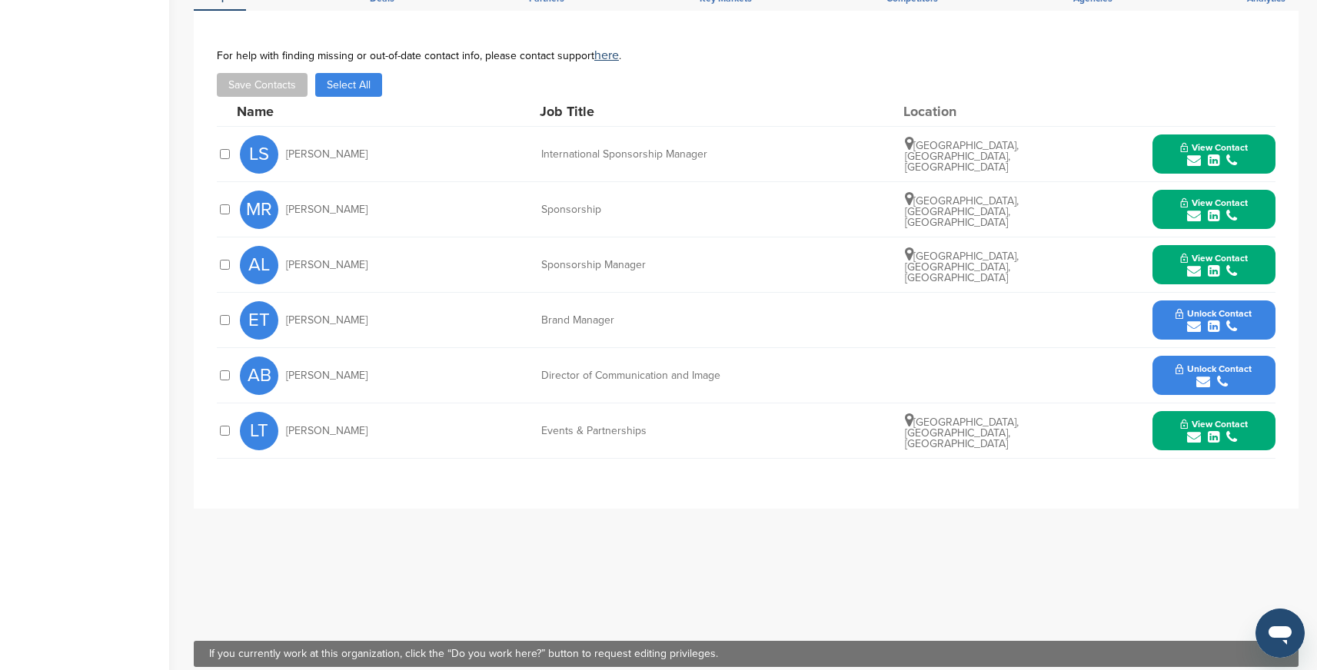
scroll to position [518, 0]
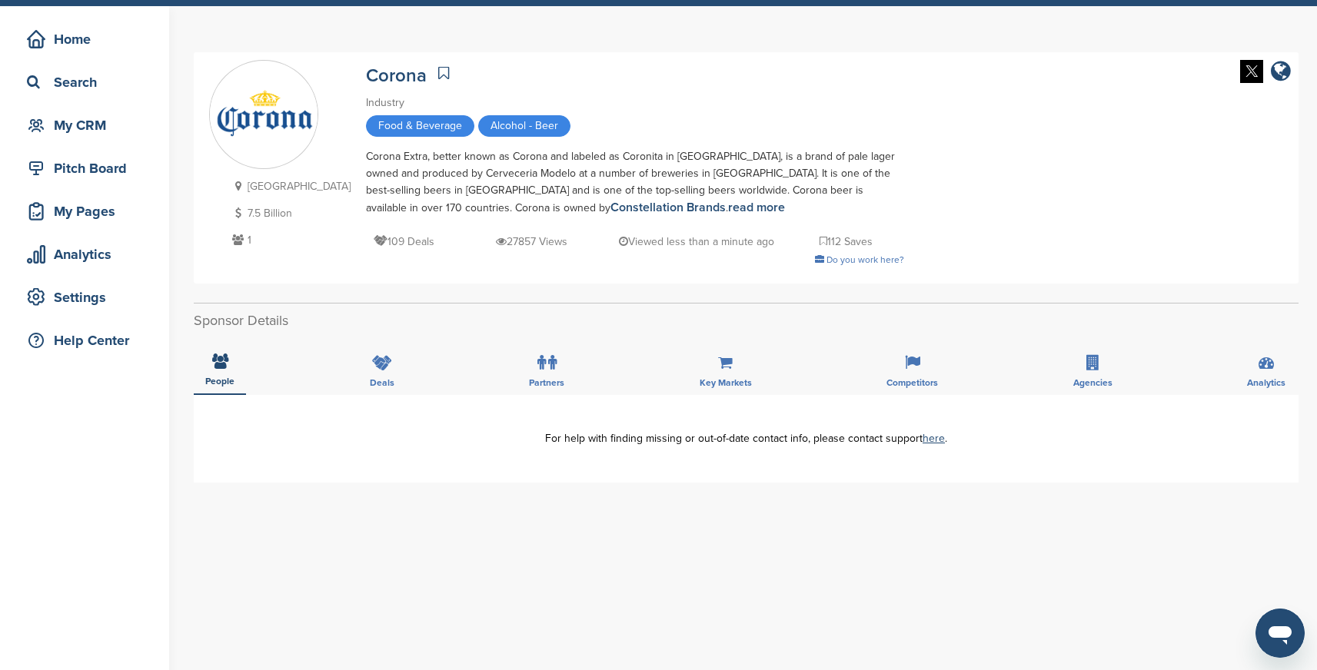
scroll to position [51, 0]
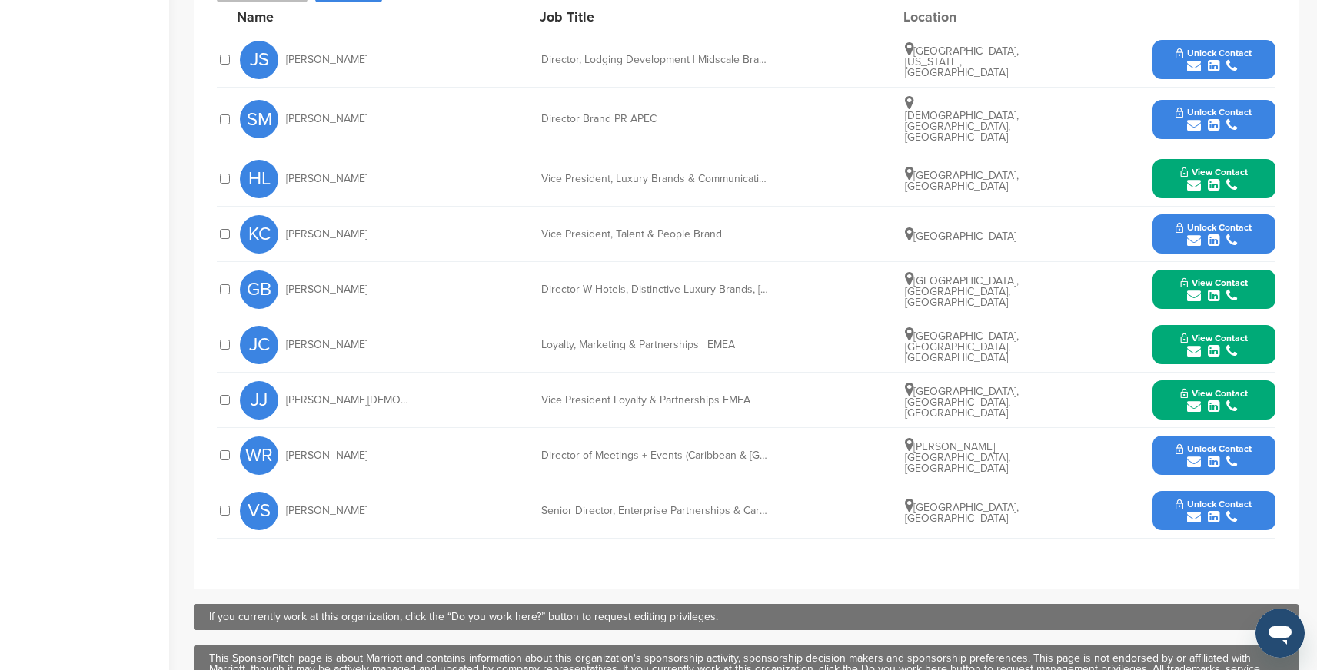
scroll to position [733, 0]
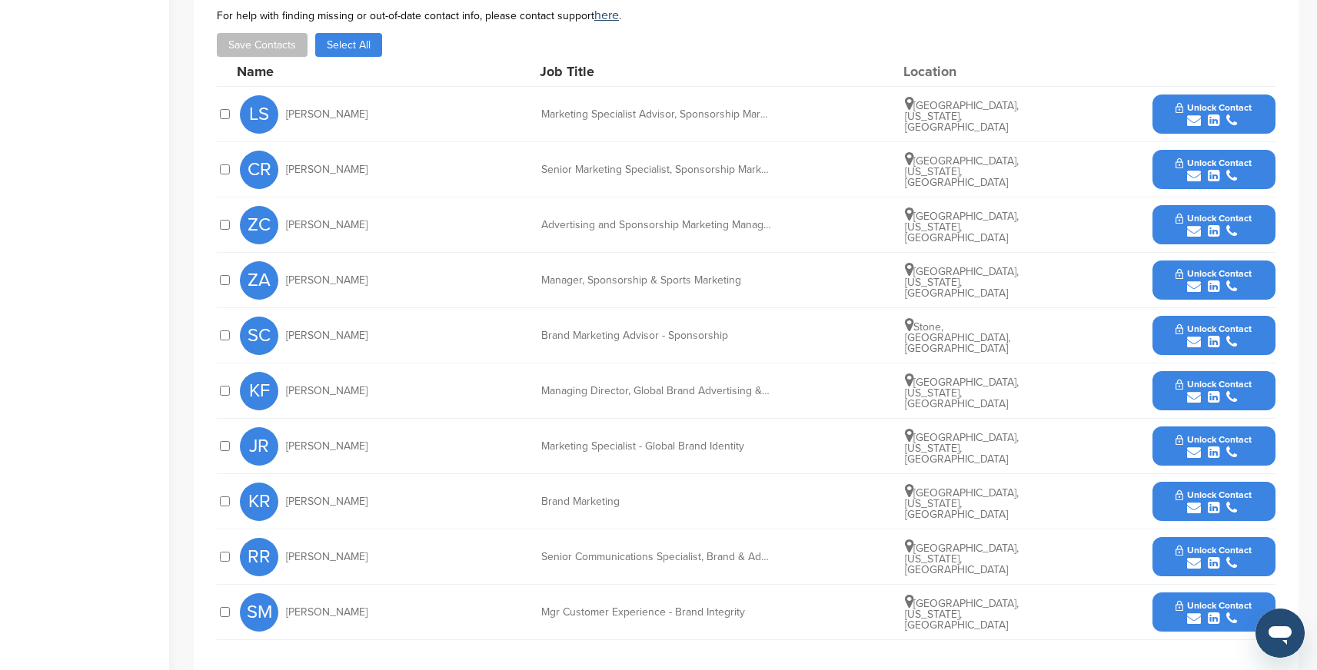
scroll to position [627, 0]
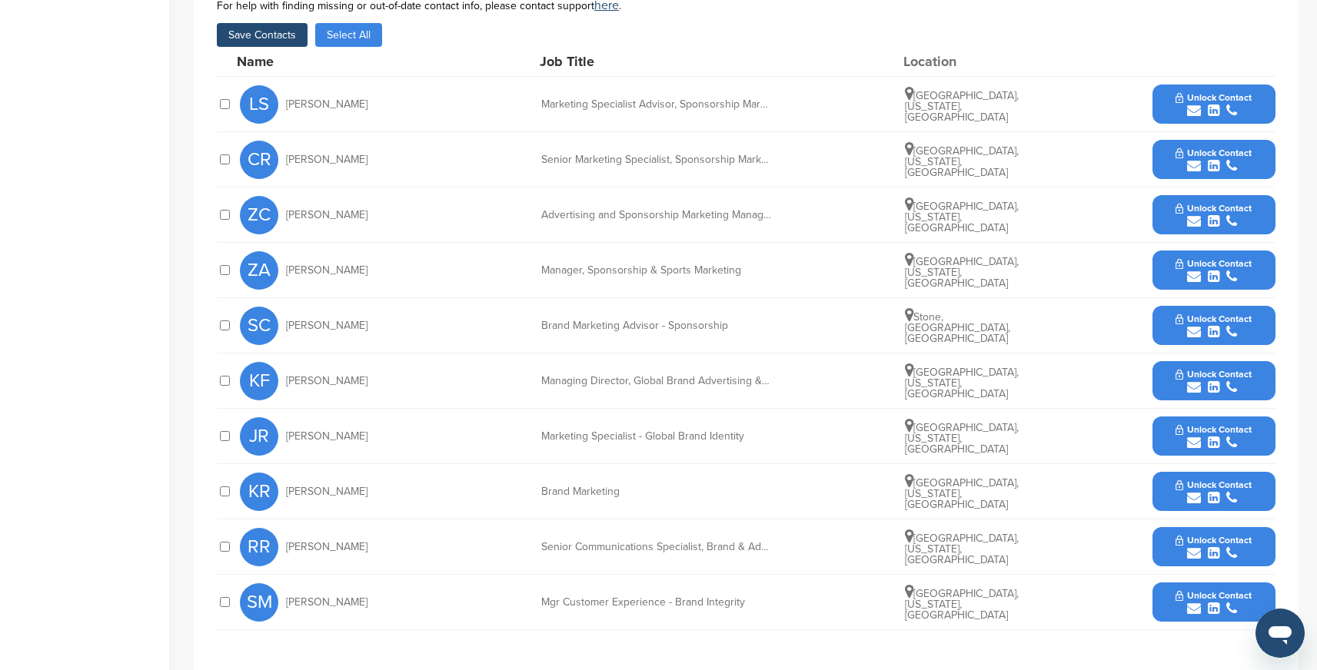
click at [224, 263] on div at bounding box center [224, 270] width 15 height 15
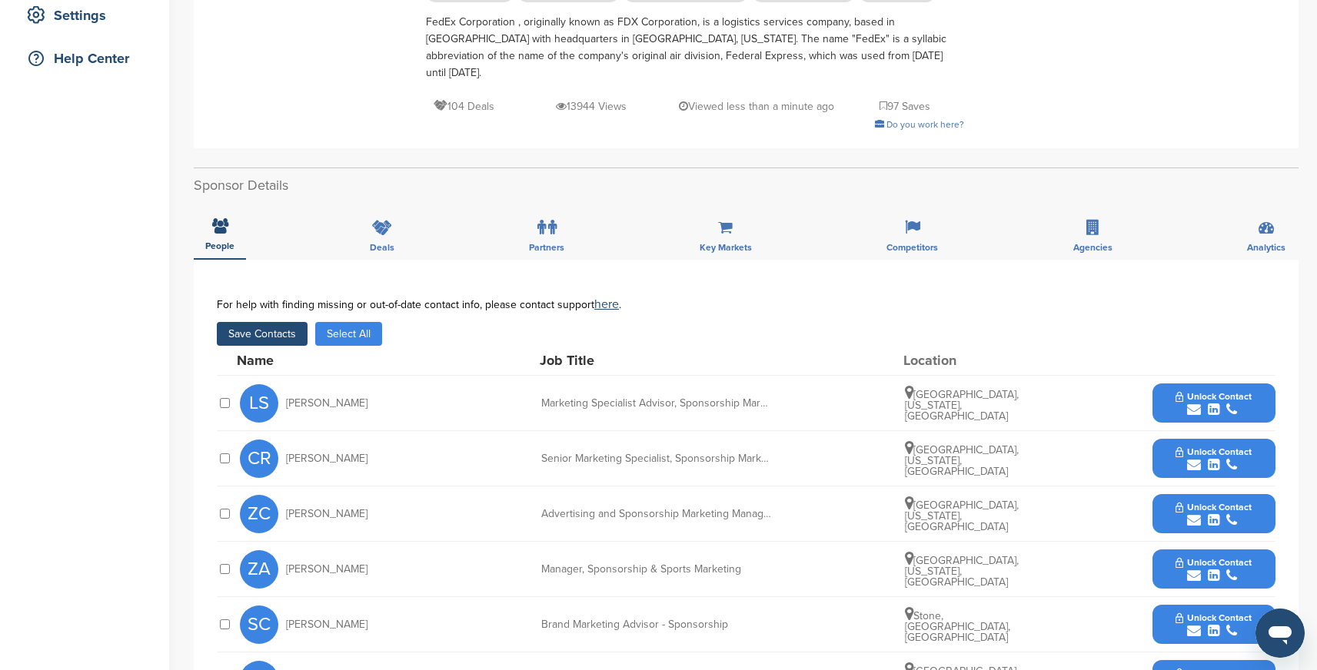
scroll to position [309, 0]
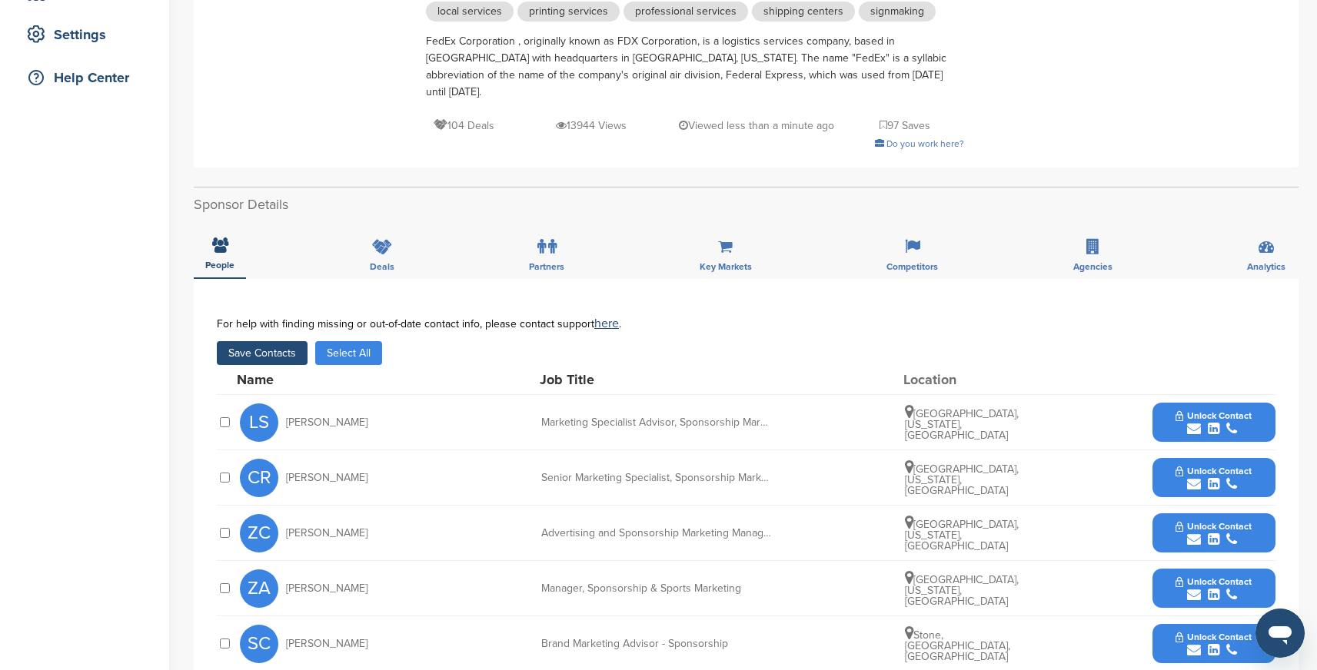
click at [264, 343] on button "Save Contacts" at bounding box center [262, 353] width 91 height 24
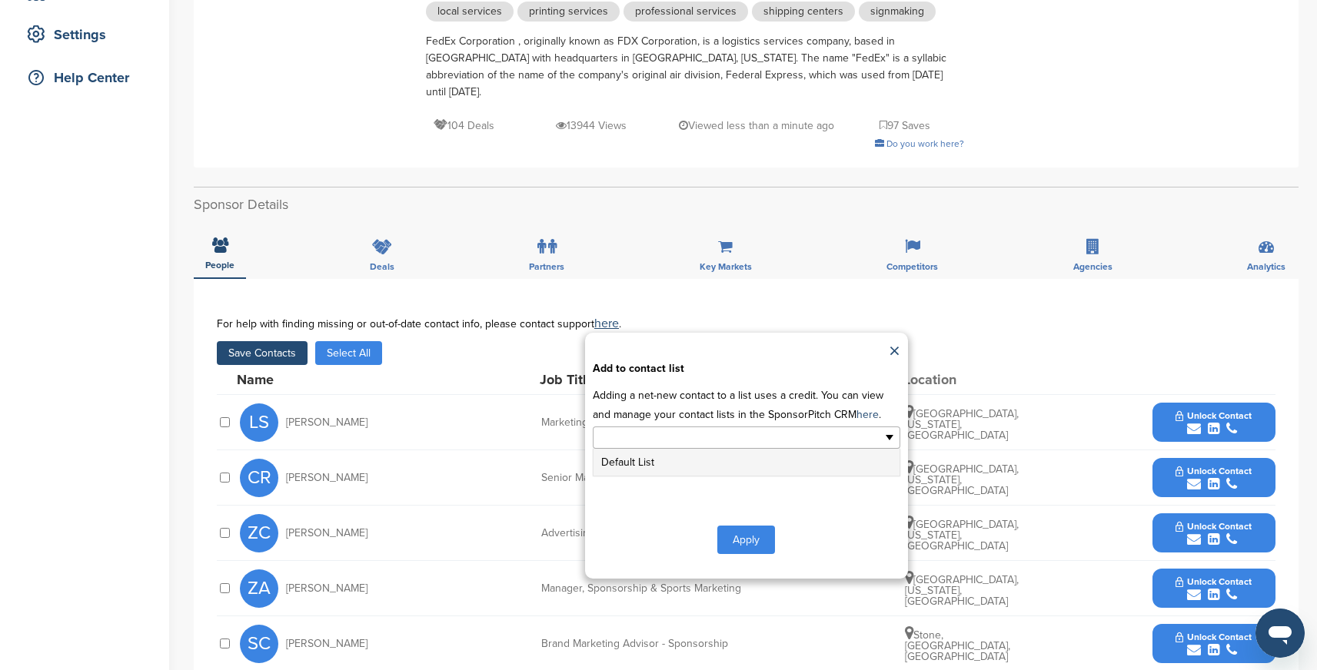
click at [655, 429] on input "text" at bounding box center [679, 438] width 161 height 18
click at [637, 449] on li "Default List" at bounding box center [746, 462] width 306 height 27
click at [740, 533] on button "Apply" at bounding box center [746, 543] width 58 height 28
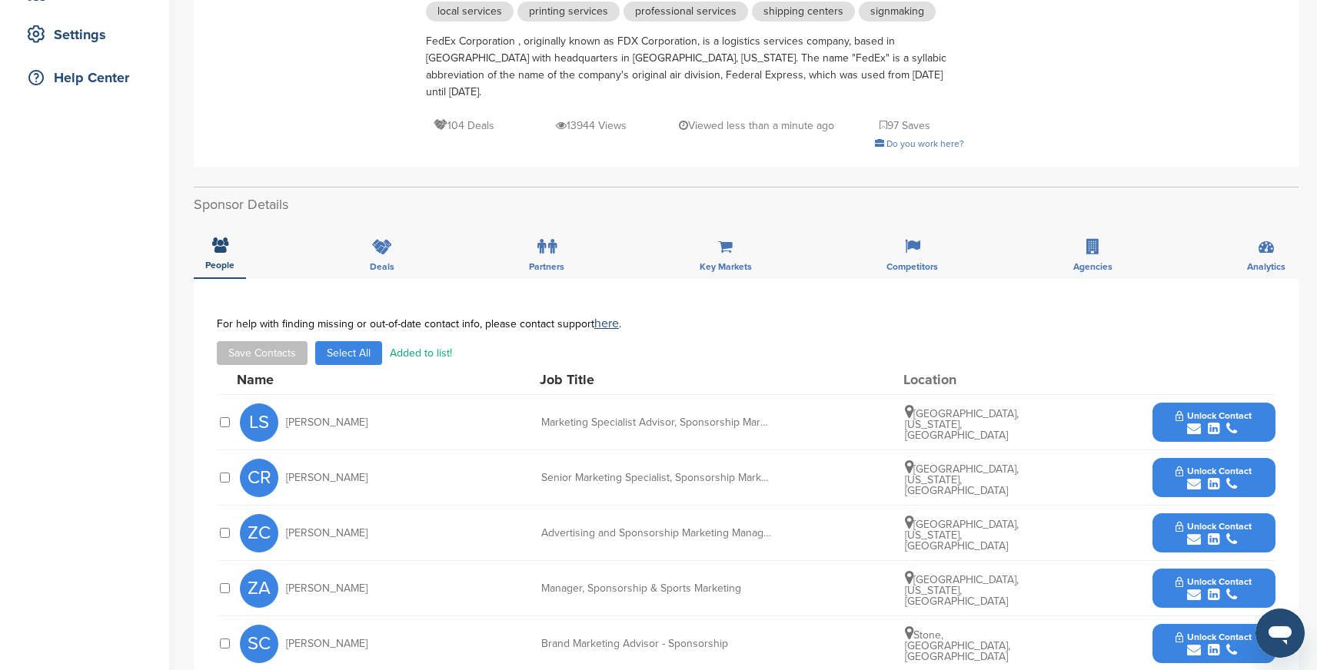
scroll to position [0, 0]
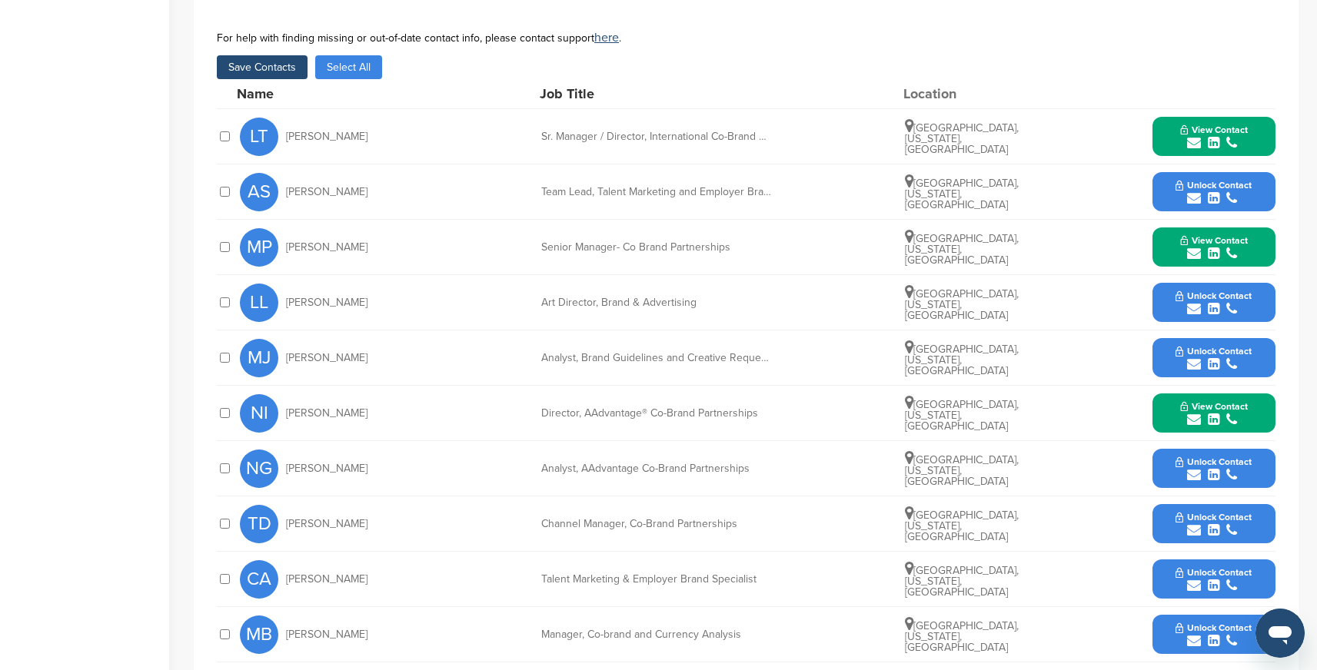
scroll to position [682, 0]
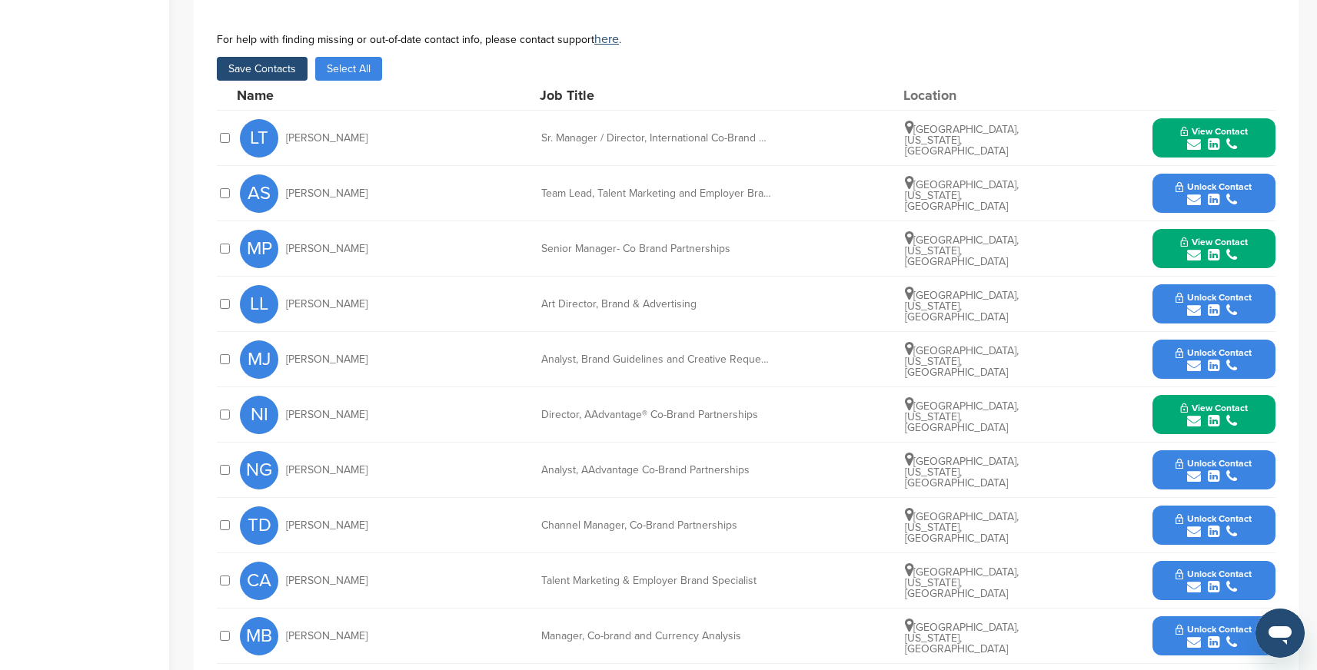
click at [278, 57] on button "Save Contacts" at bounding box center [262, 69] width 91 height 24
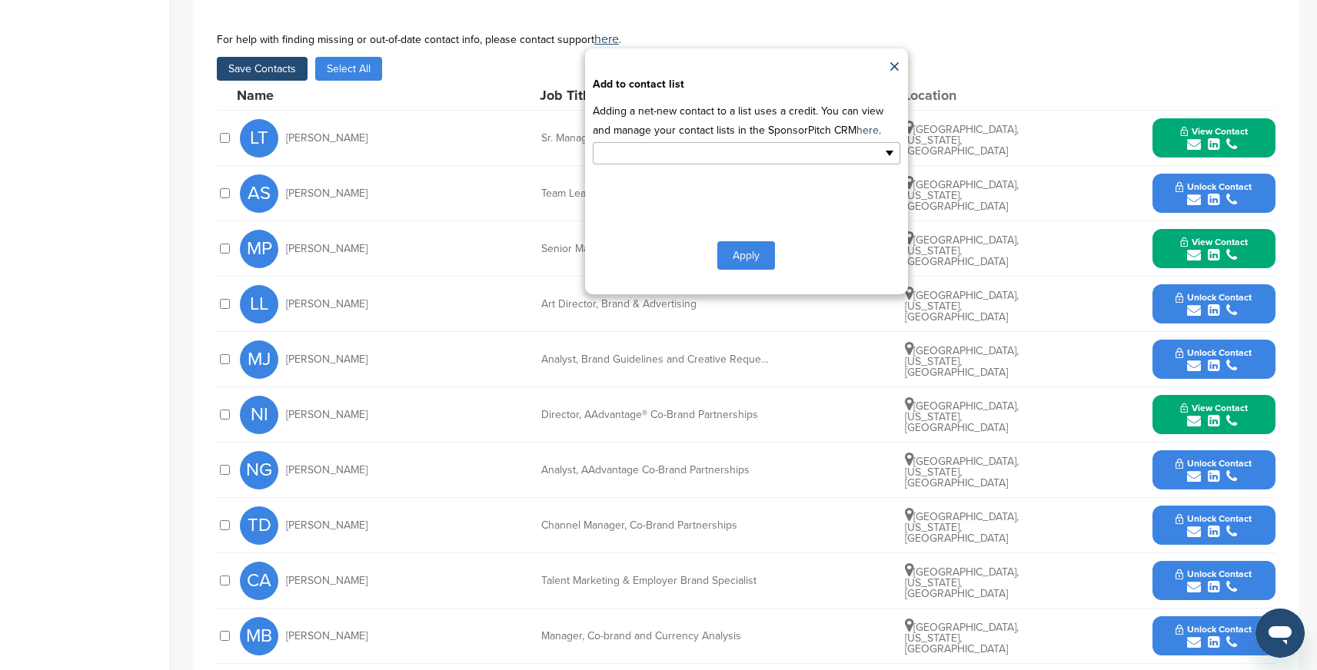
click at [624, 145] on input "text" at bounding box center [679, 154] width 161 height 18
click at [620, 165] on li "Default List" at bounding box center [746, 178] width 306 height 27
click at [740, 244] on button "Apply" at bounding box center [746, 258] width 58 height 28
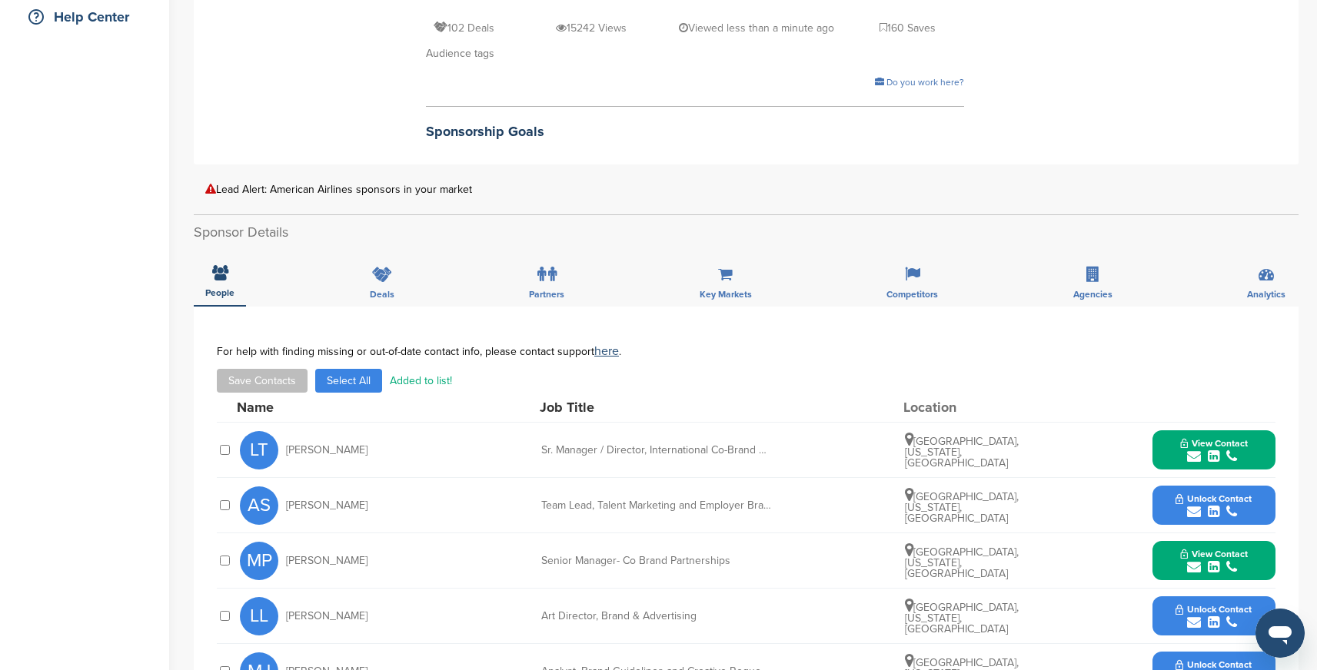
scroll to position [78, 0]
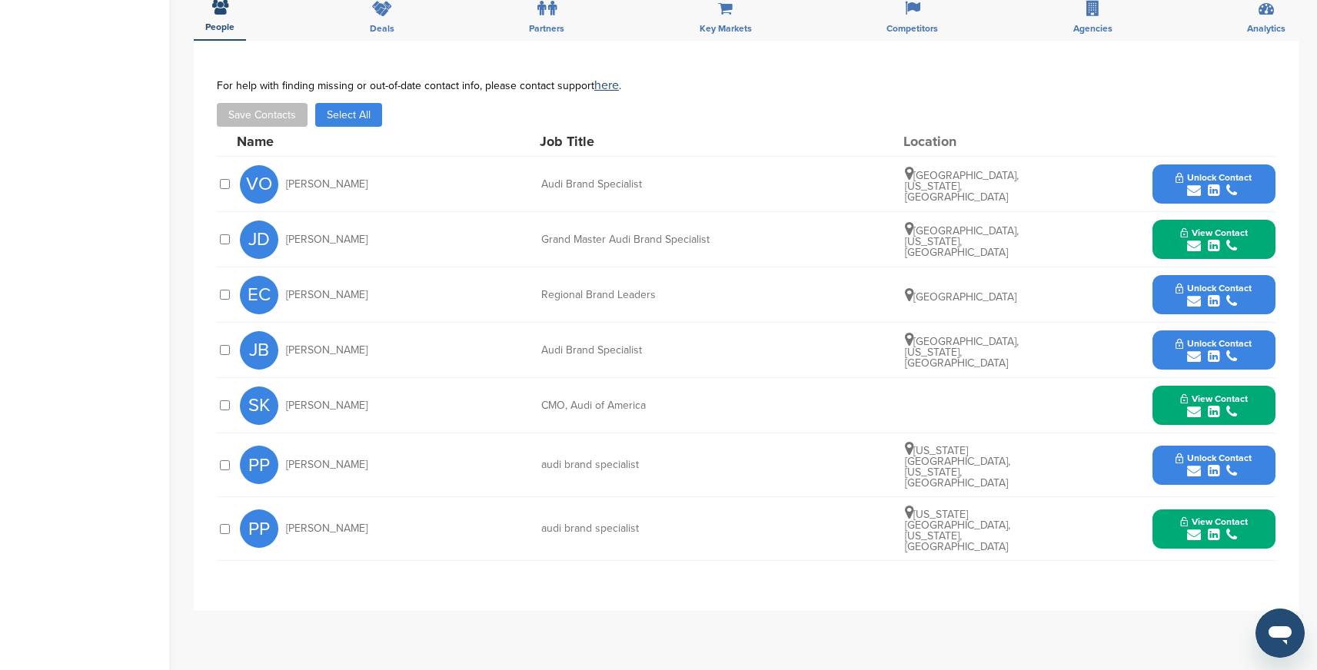
scroll to position [451, 0]
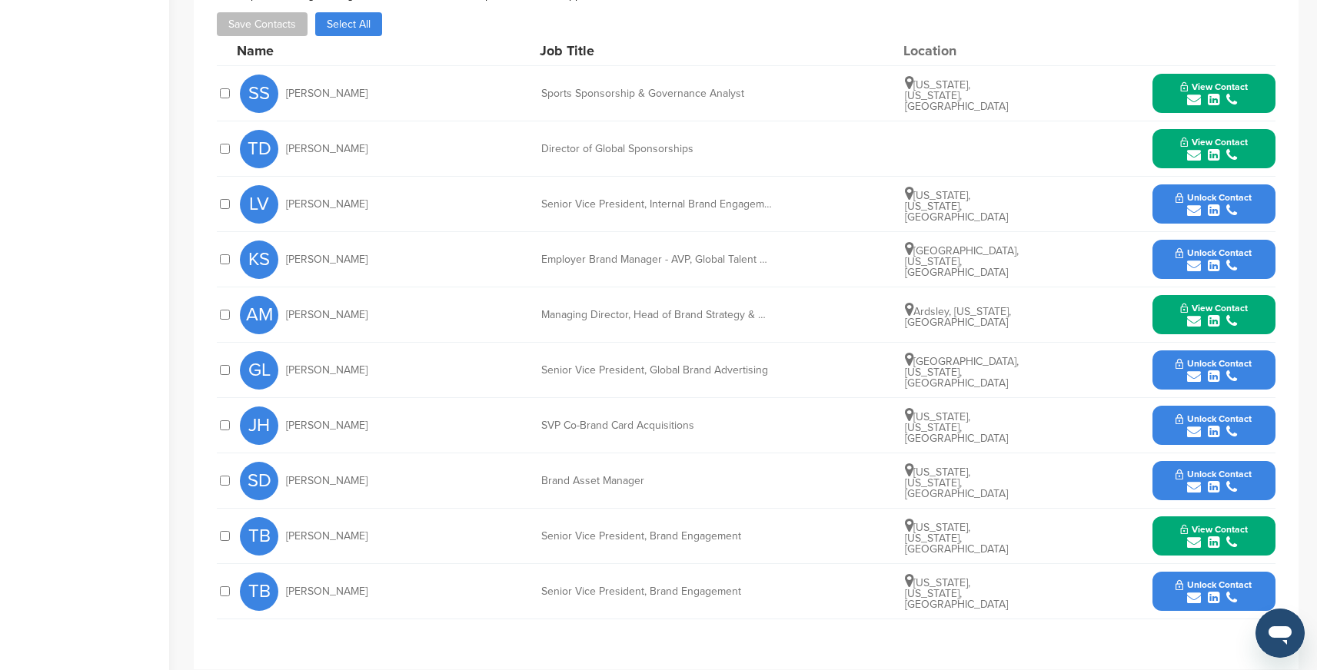
scroll to position [640, 0]
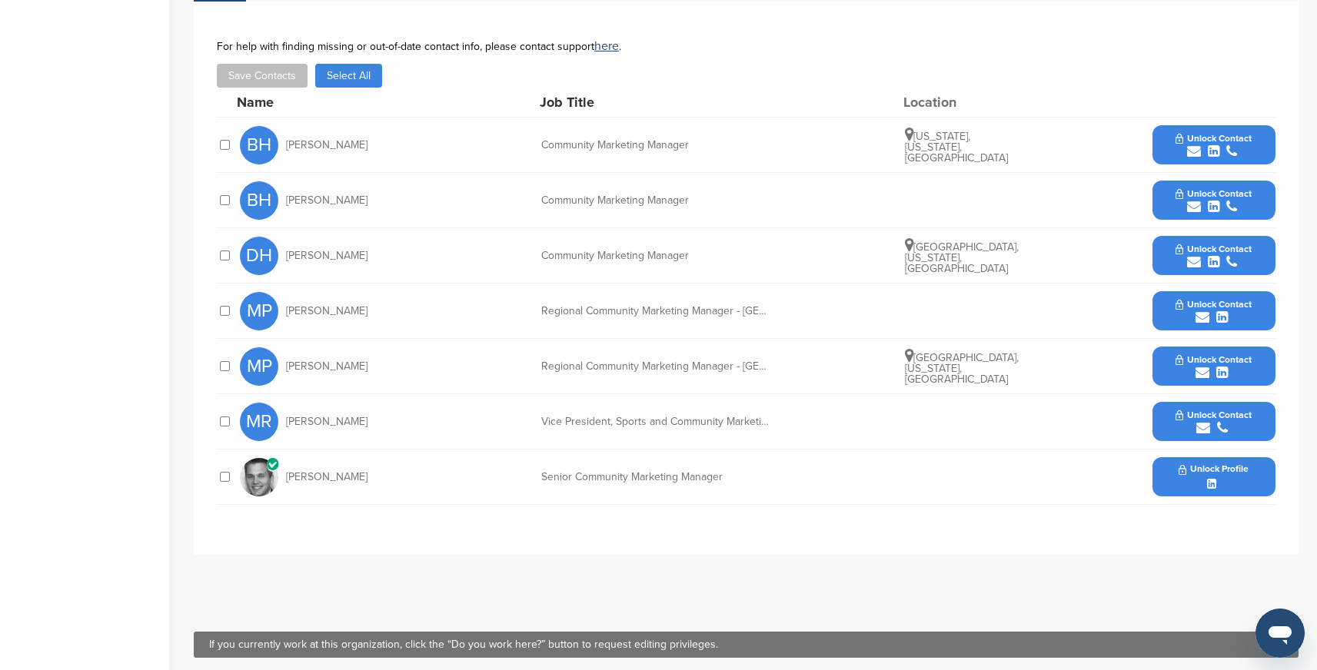
scroll to position [567, 0]
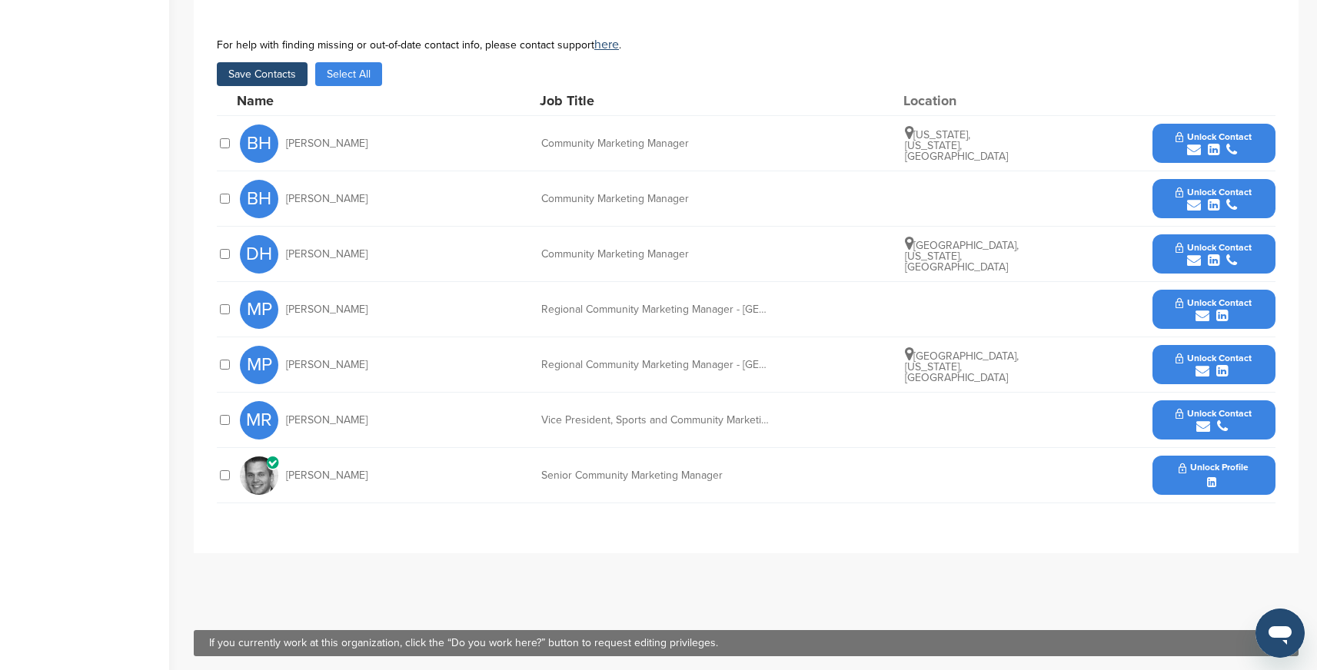
click at [281, 62] on button "Save Contacts" at bounding box center [262, 74] width 91 height 24
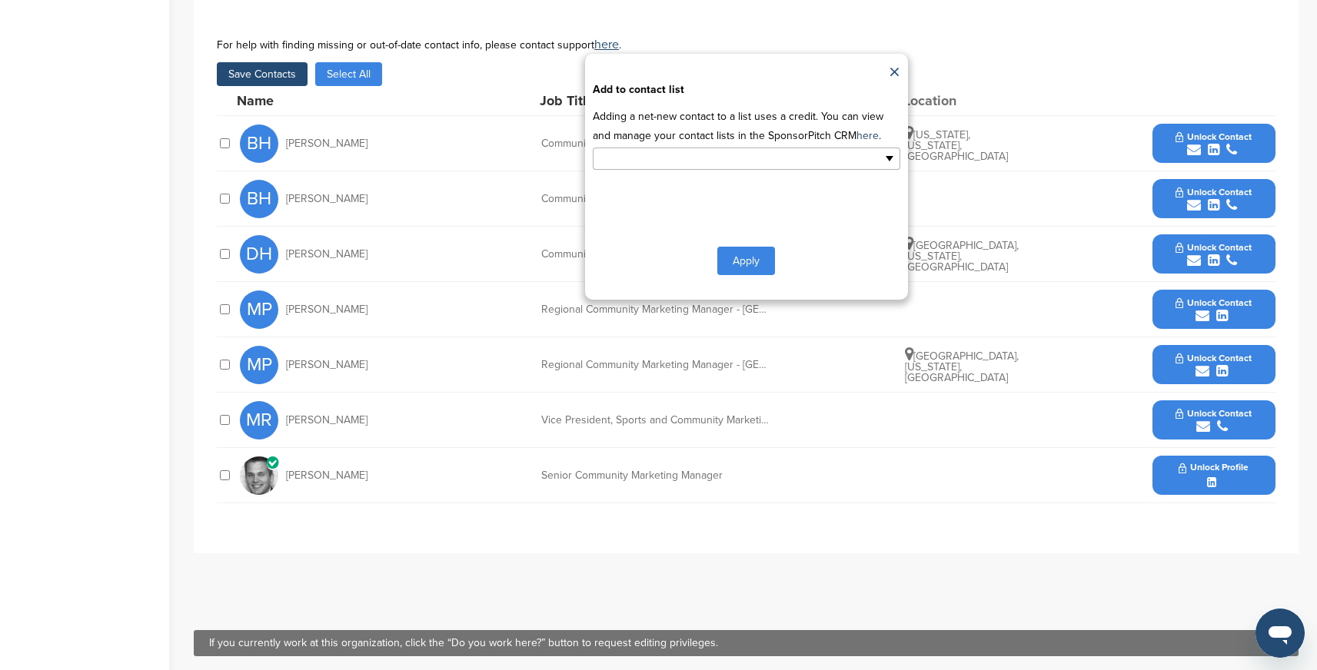
click at [663, 150] on input "text" at bounding box center [679, 159] width 161 height 18
click at [632, 175] on li "Default List" at bounding box center [746, 183] width 306 height 27
click at [750, 258] on button "Apply" at bounding box center [746, 264] width 58 height 28
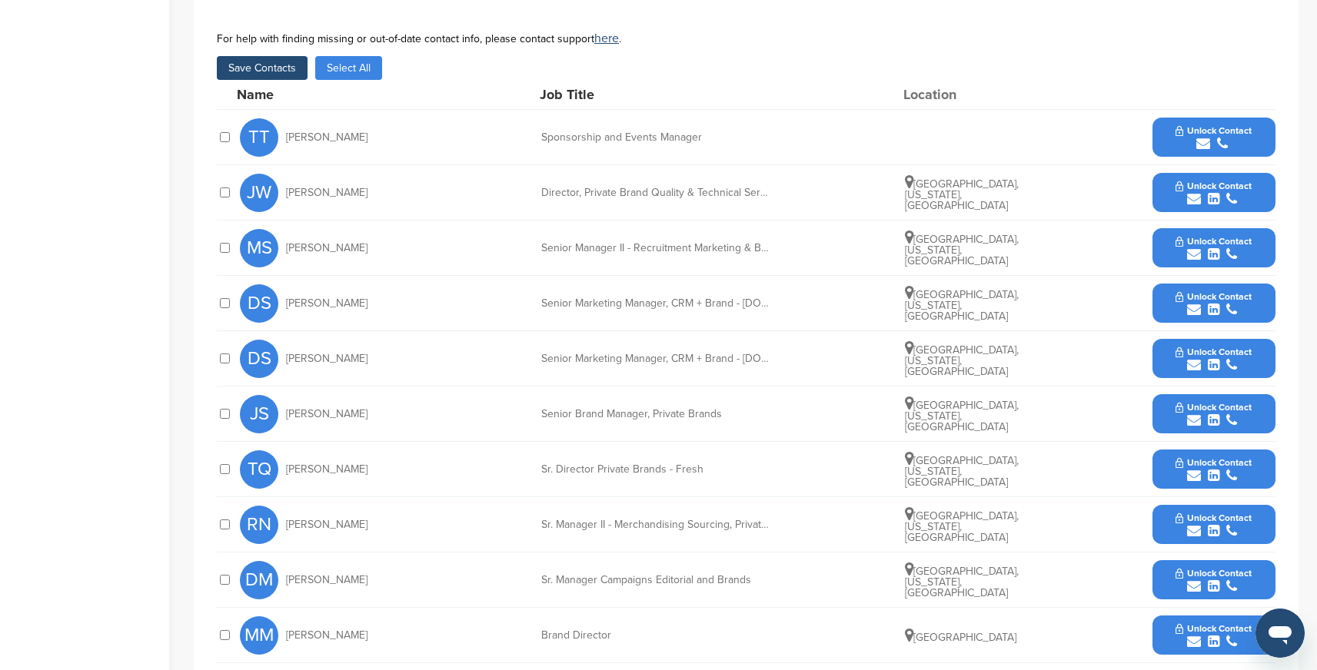
scroll to position [639, 0]
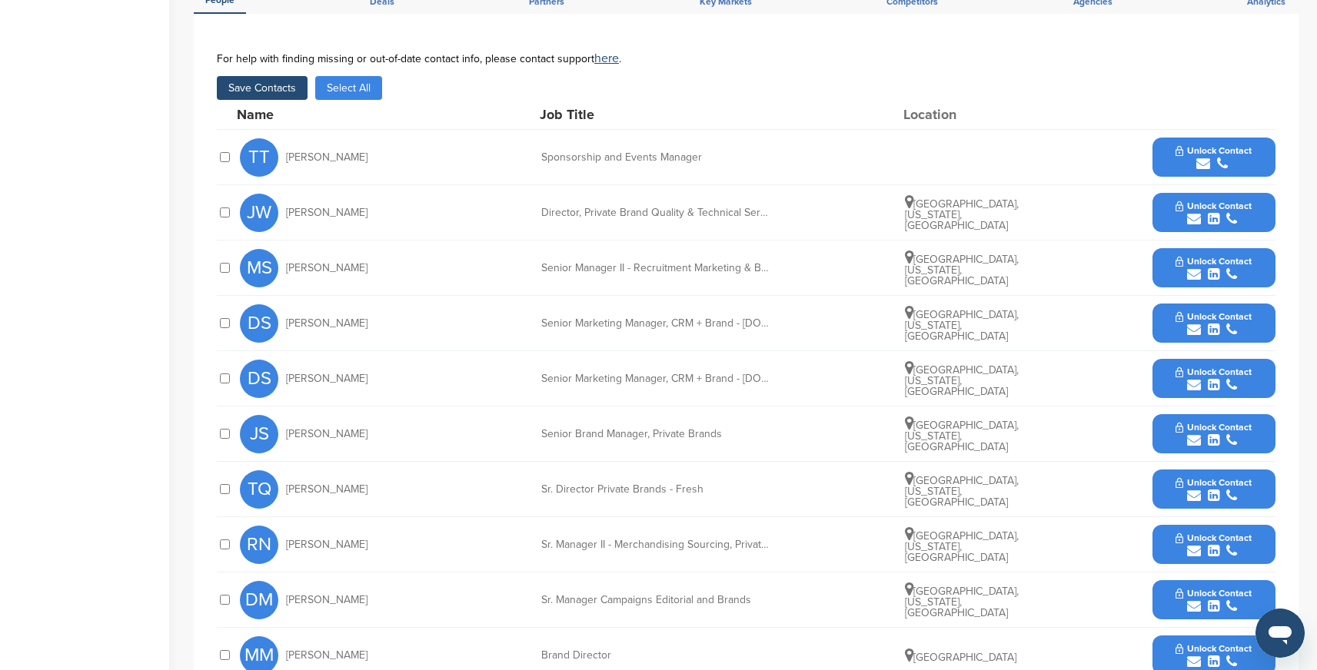
click at [283, 91] on button "Save Contacts" at bounding box center [262, 88] width 91 height 24
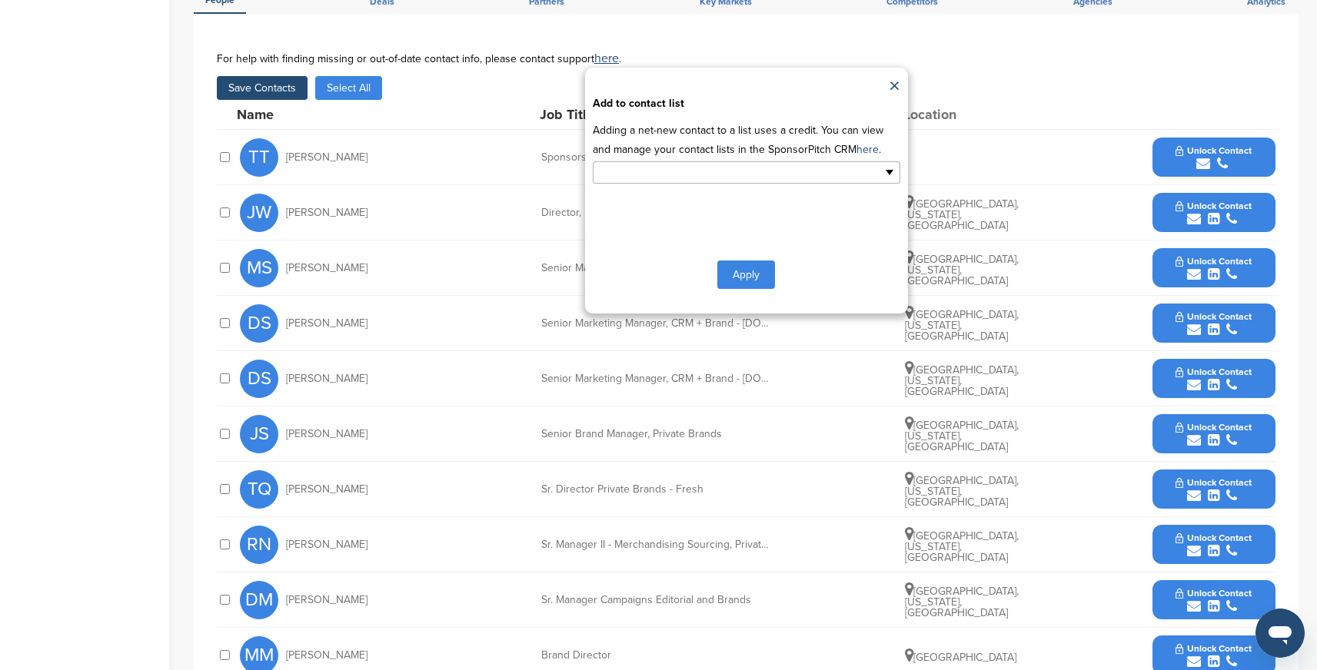
click at [682, 175] on input "text" at bounding box center [679, 173] width 161 height 18
click at [646, 205] on li "Default List" at bounding box center [746, 197] width 306 height 27
click at [750, 278] on button "Apply" at bounding box center [746, 278] width 58 height 28
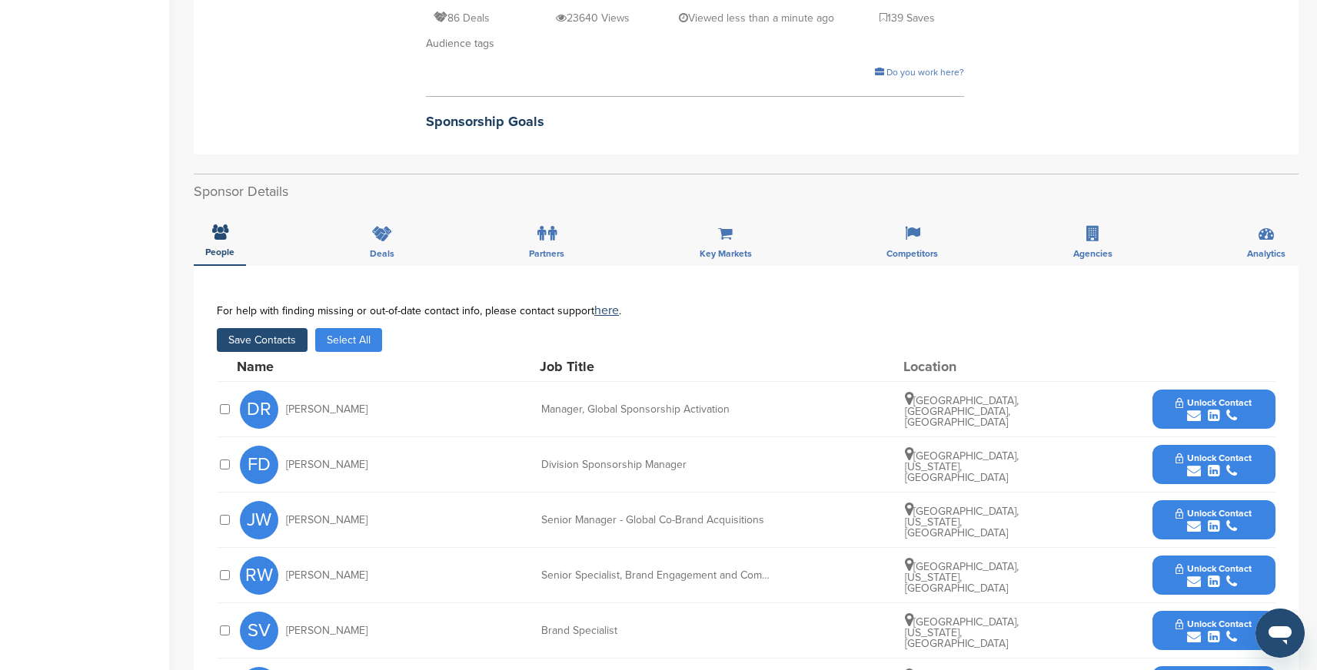
scroll to position [450, 0]
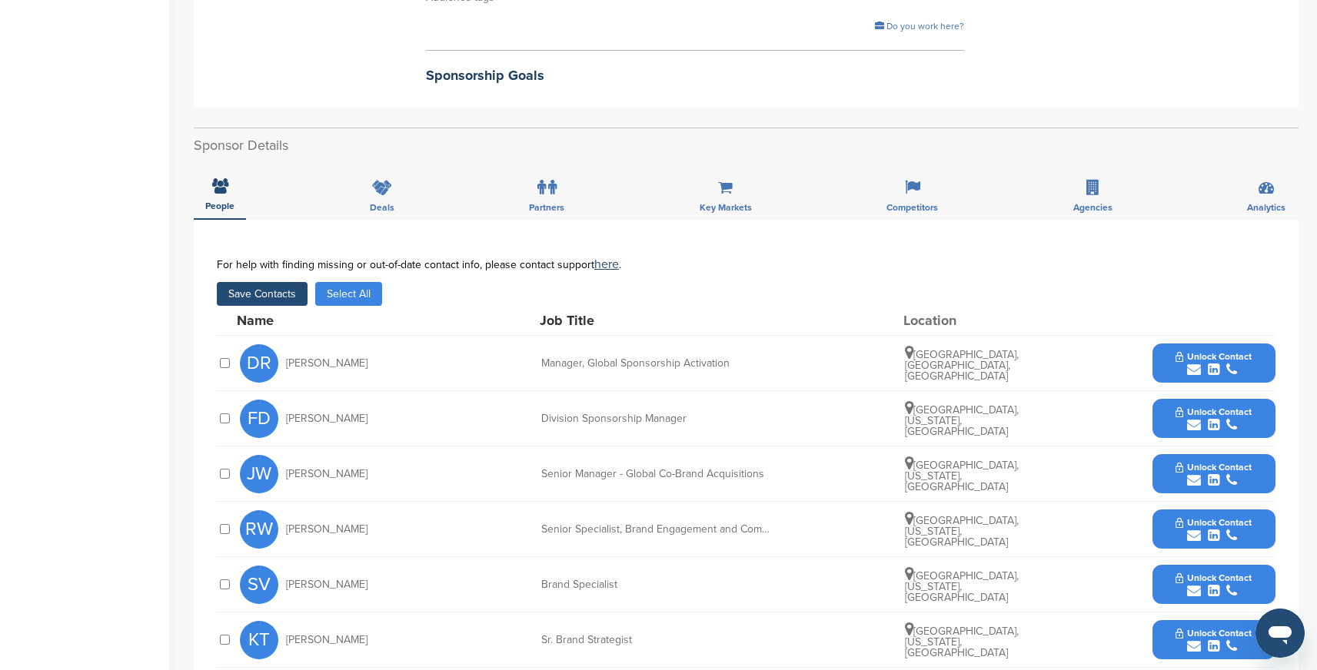
click at [264, 298] on button "Save Contacts" at bounding box center [262, 294] width 91 height 24
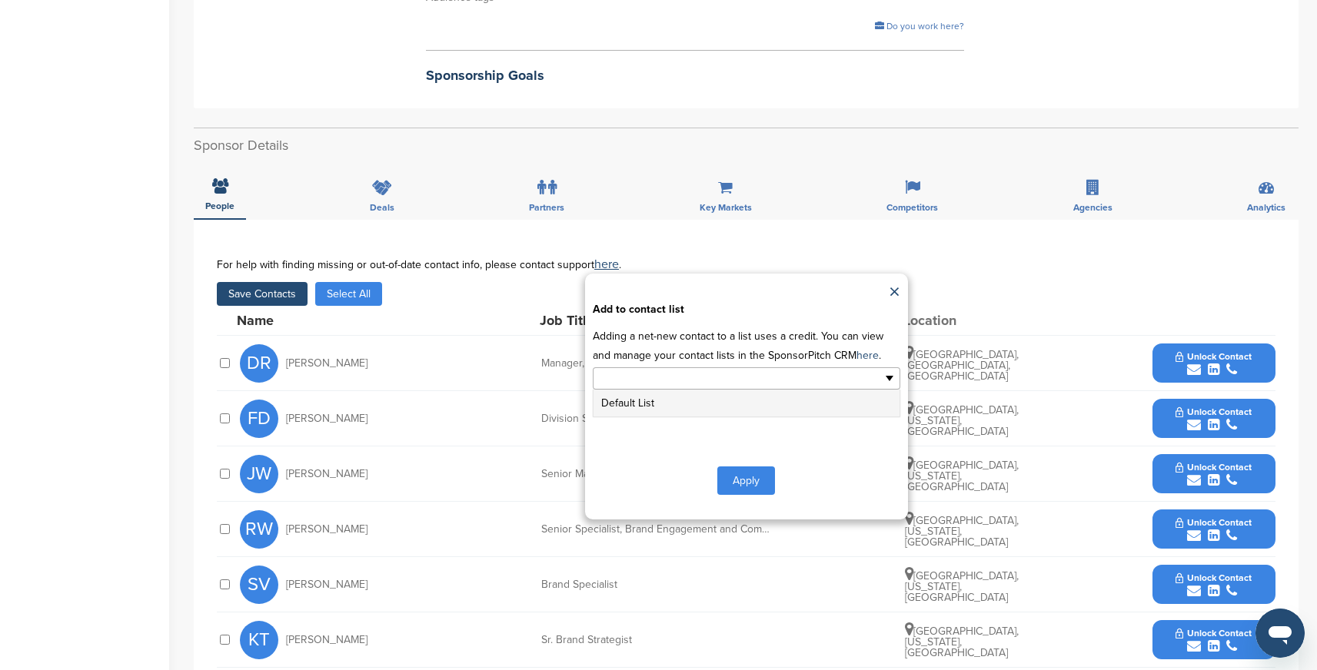
click at [671, 384] on input "text" at bounding box center [679, 379] width 161 height 18
click at [665, 412] on li "Default List" at bounding box center [746, 403] width 306 height 27
click at [750, 487] on button "Apply" at bounding box center [746, 484] width 58 height 28
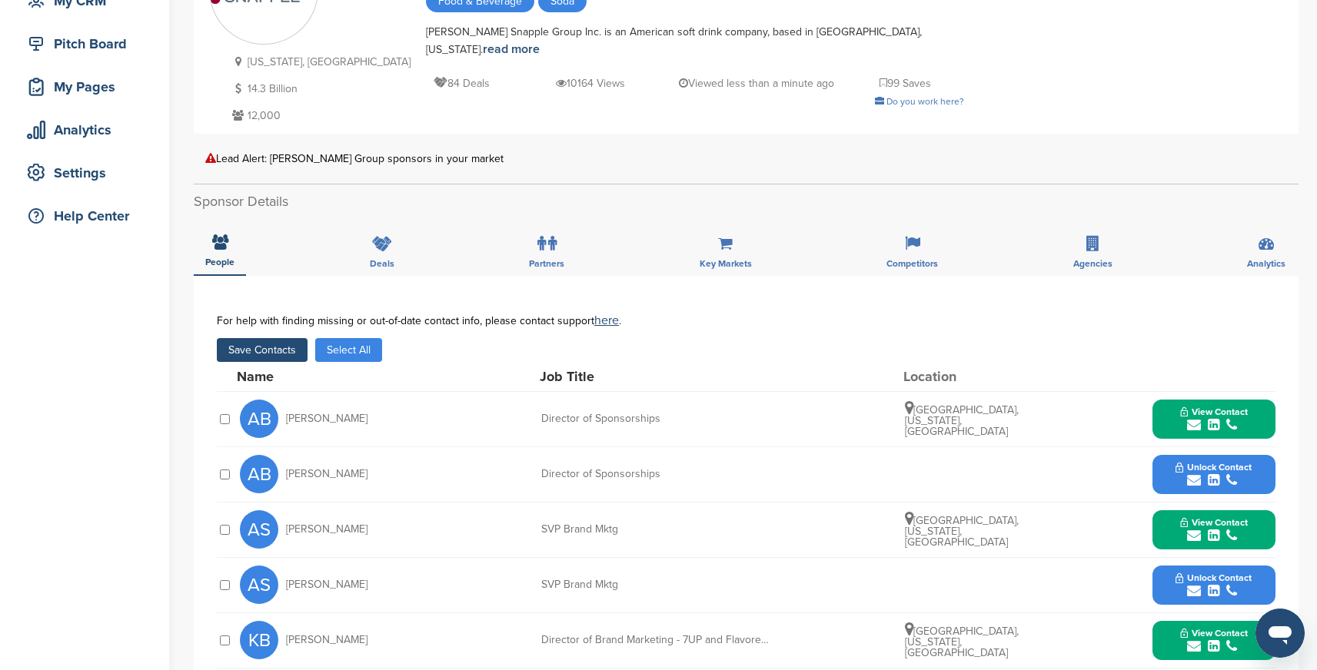
scroll to position [180, 0]
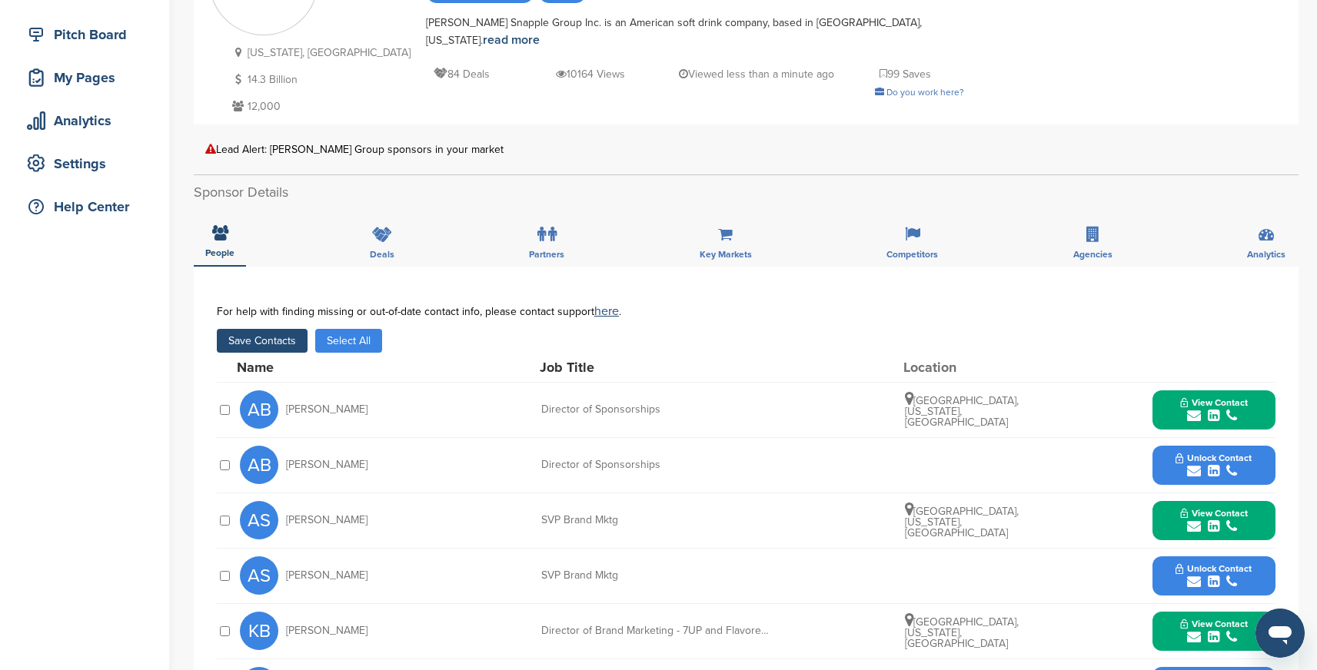
click at [281, 339] on button "Save Contacts" at bounding box center [262, 341] width 91 height 24
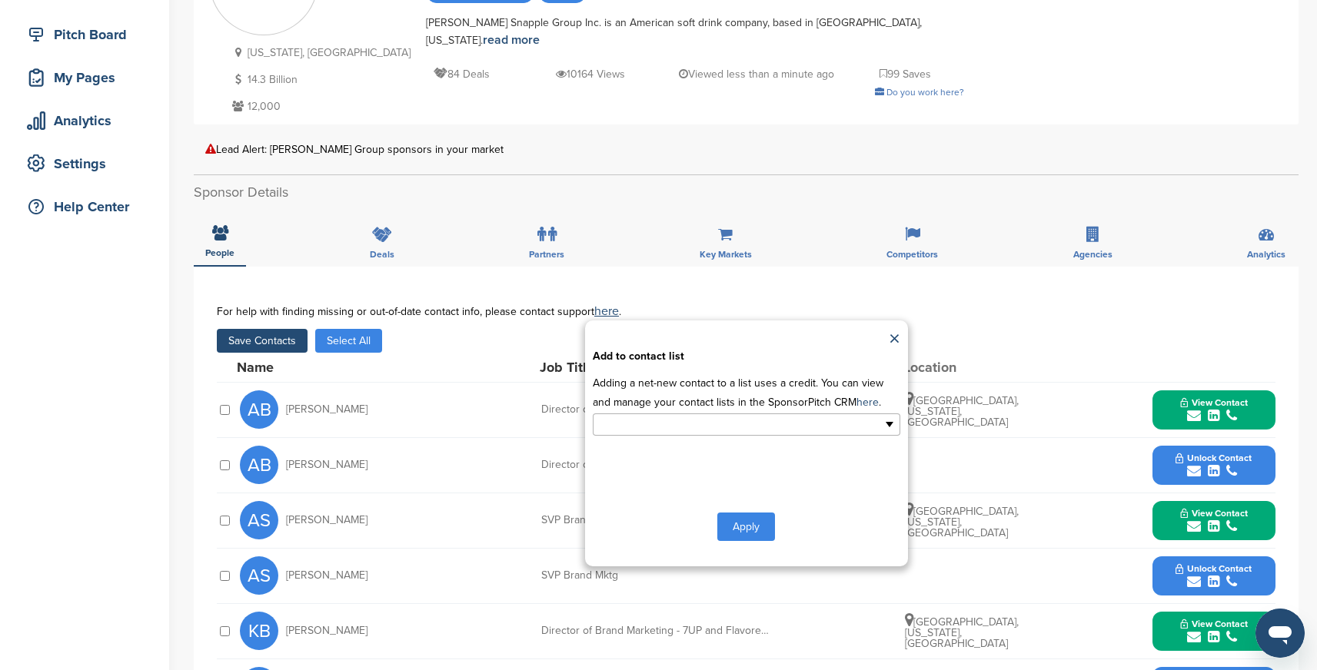
click at [698, 421] on input "text" at bounding box center [679, 425] width 161 height 18
click at [644, 447] on li "Default List" at bounding box center [746, 449] width 306 height 27
click at [737, 527] on button "Apply" at bounding box center [746, 530] width 58 height 28
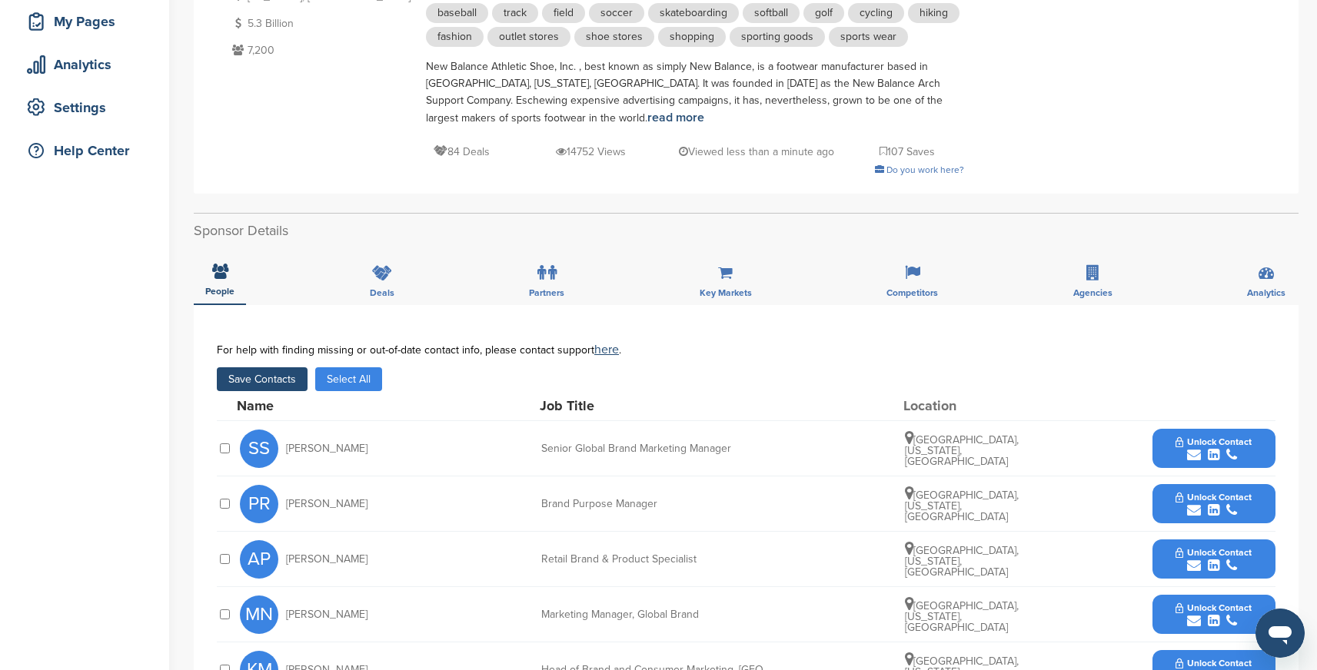
scroll to position [238, 0]
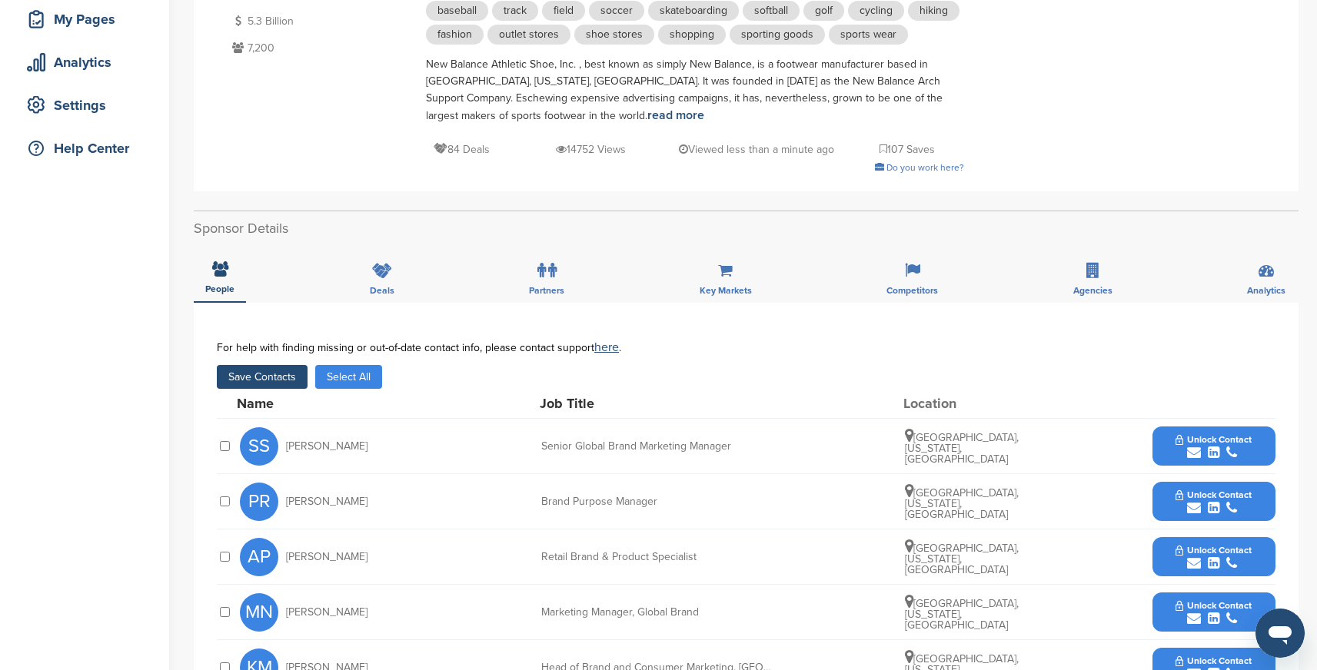
click at [258, 381] on button "Save Contacts" at bounding box center [262, 377] width 91 height 24
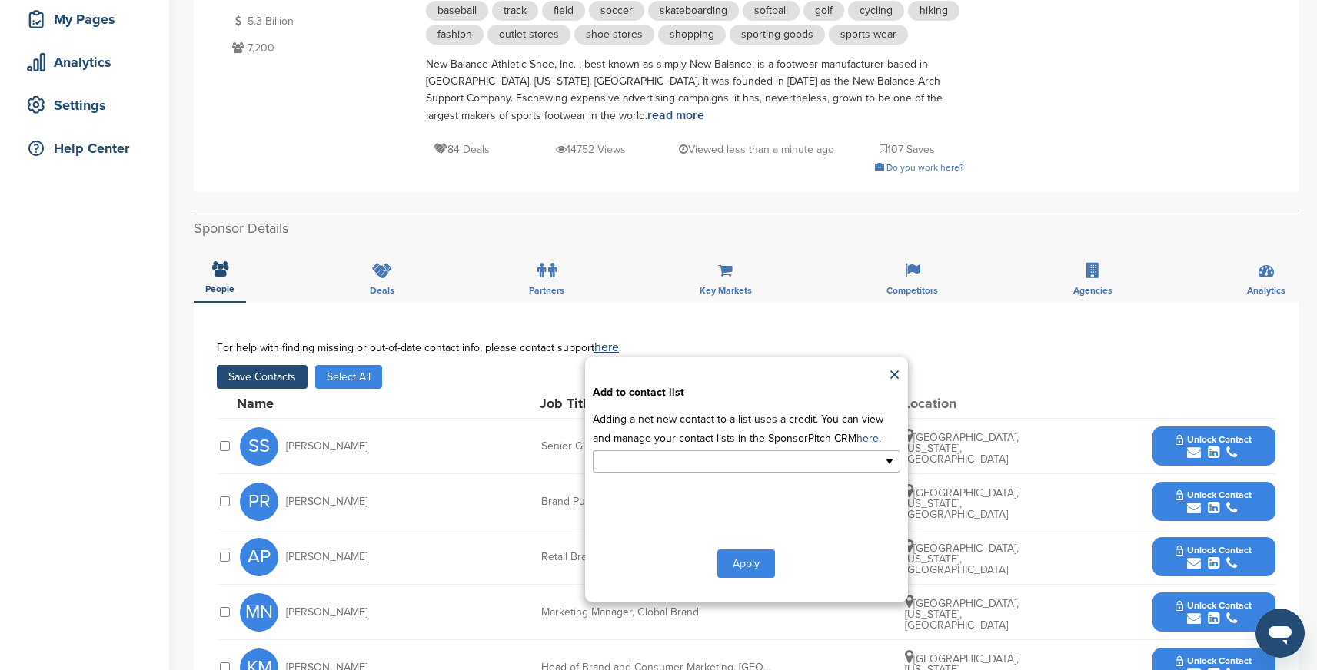
click at [654, 473] on ul at bounding box center [747, 461] width 308 height 22
click at [631, 490] on li "Default List" at bounding box center [746, 486] width 306 height 27
click at [736, 569] on button "Apply" at bounding box center [746, 567] width 58 height 28
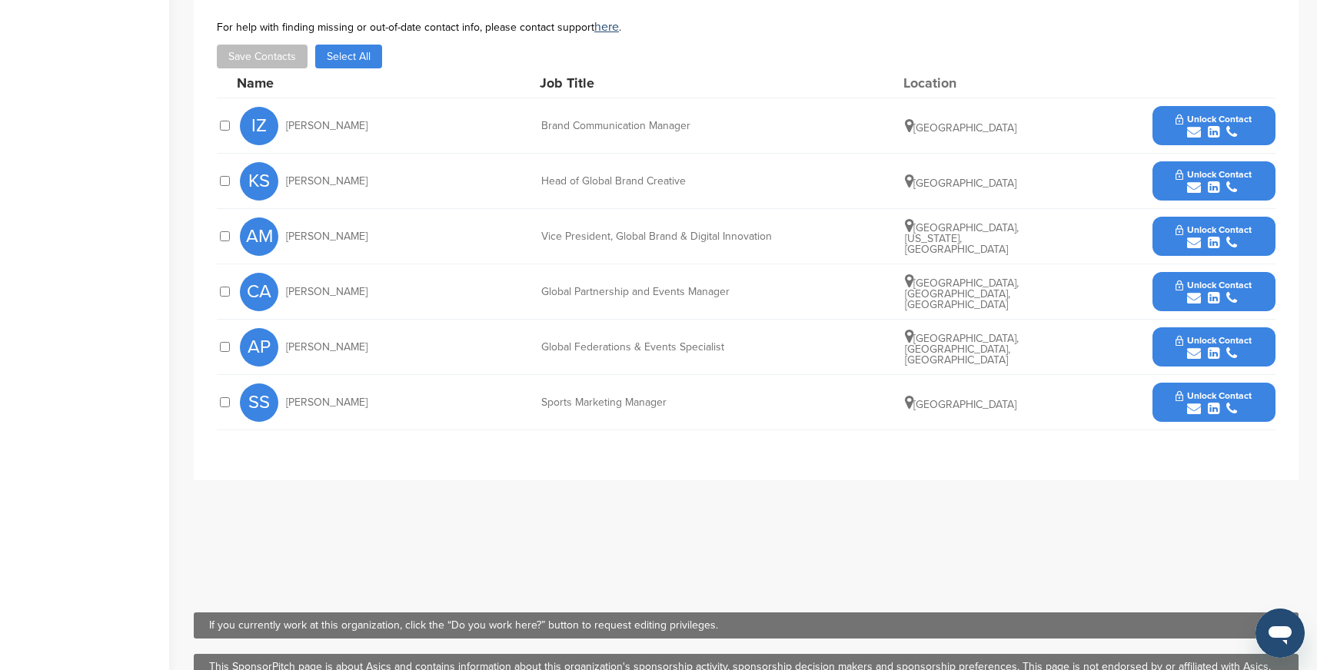
scroll to position [451, 0]
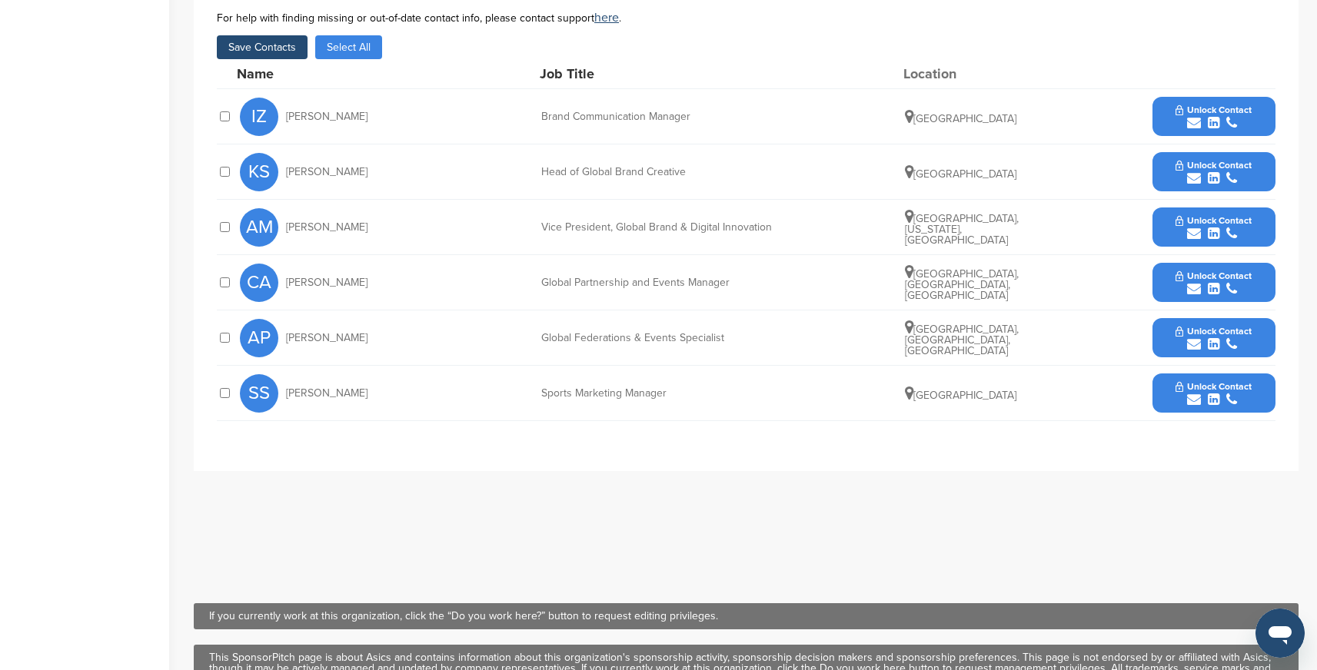
click at [230, 338] on div at bounding box center [224, 338] width 15 height 15
click at [270, 48] on button "Save Contacts" at bounding box center [262, 47] width 91 height 24
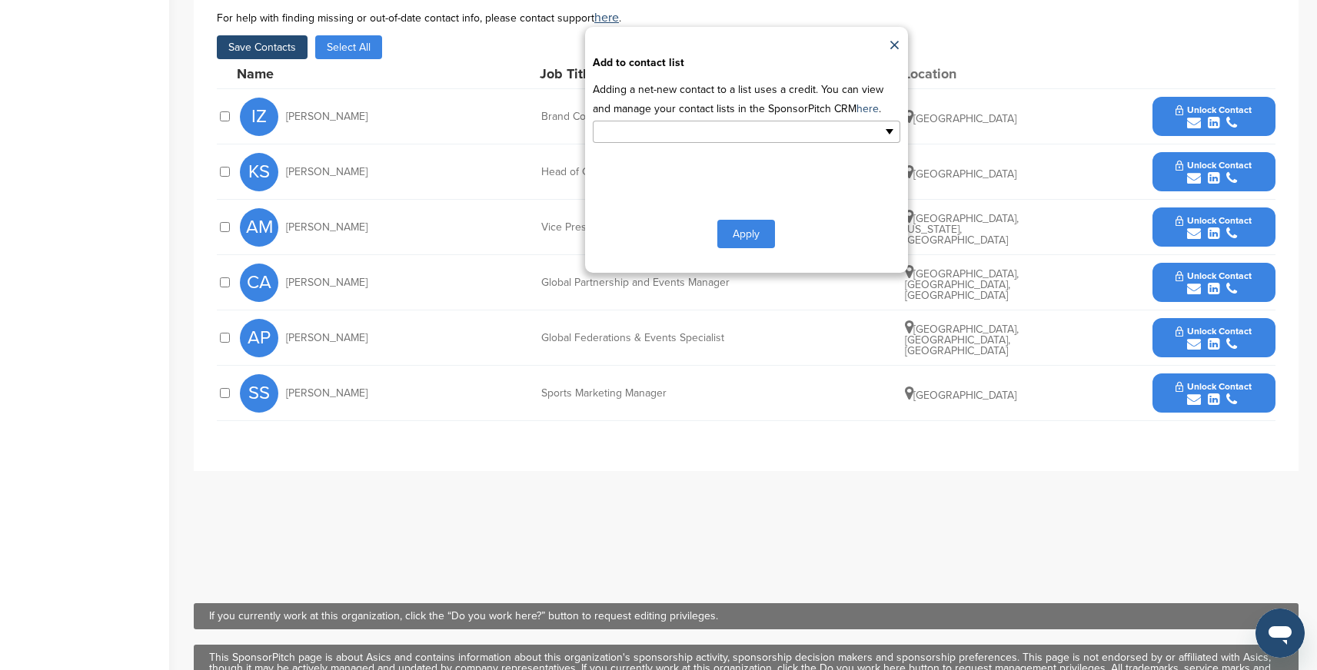
click at [637, 133] on input "text" at bounding box center [679, 132] width 161 height 18
click at [637, 160] on li "Default List" at bounding box center [746, 156] width 306 height 27
click at [755, 242] on button "Apply" at bounding box center [746, 237] width 58 height 28
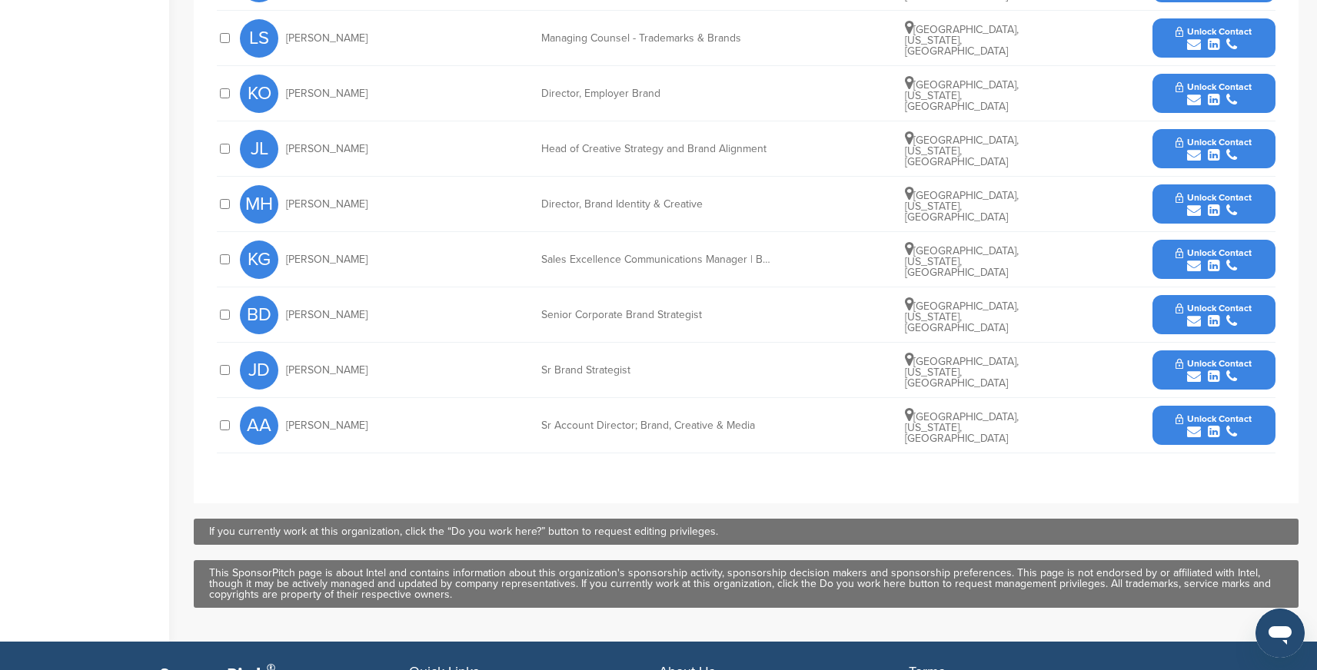
scroll to position [858, 0]
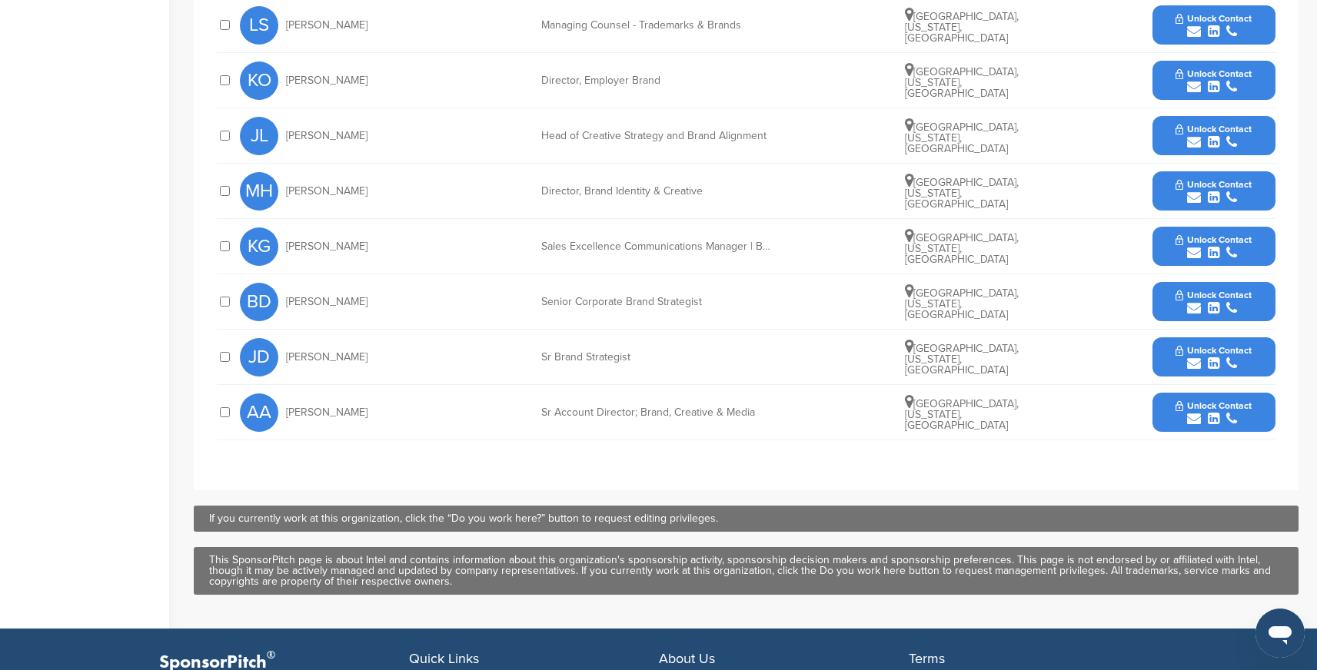
click at [231, 301] on div at bounding box center [224, 301] width 15 height 15
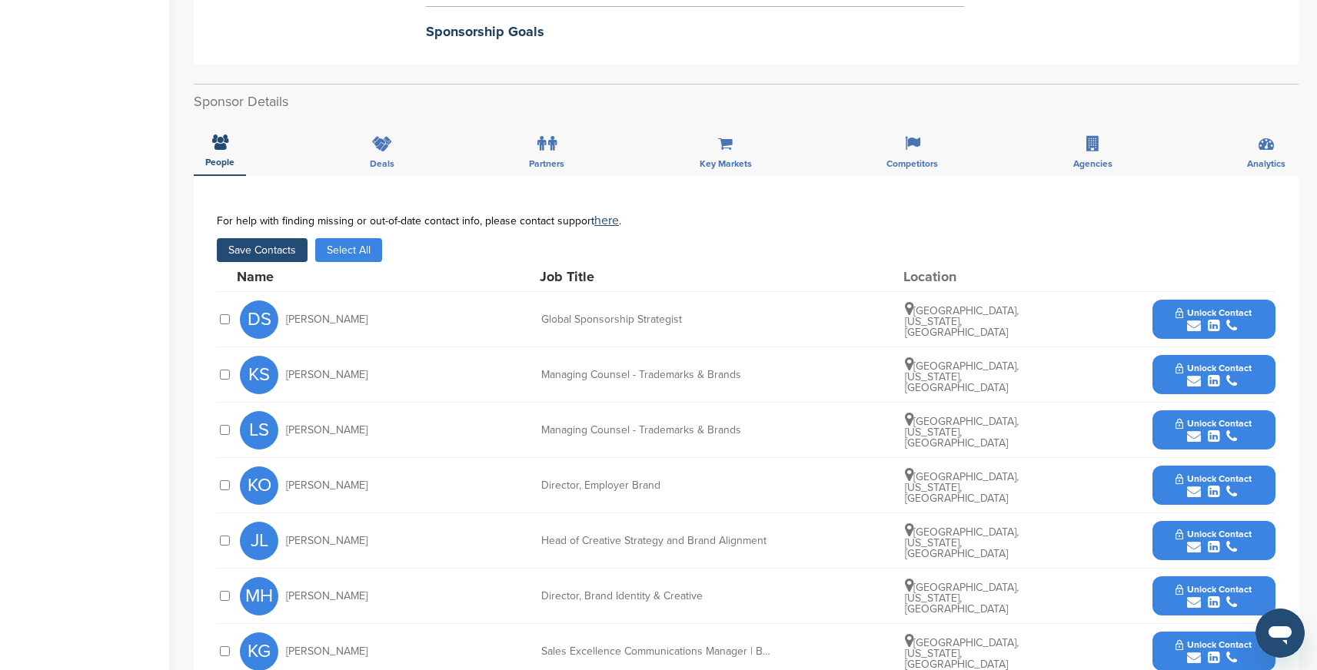
scroll to position [457, 0]
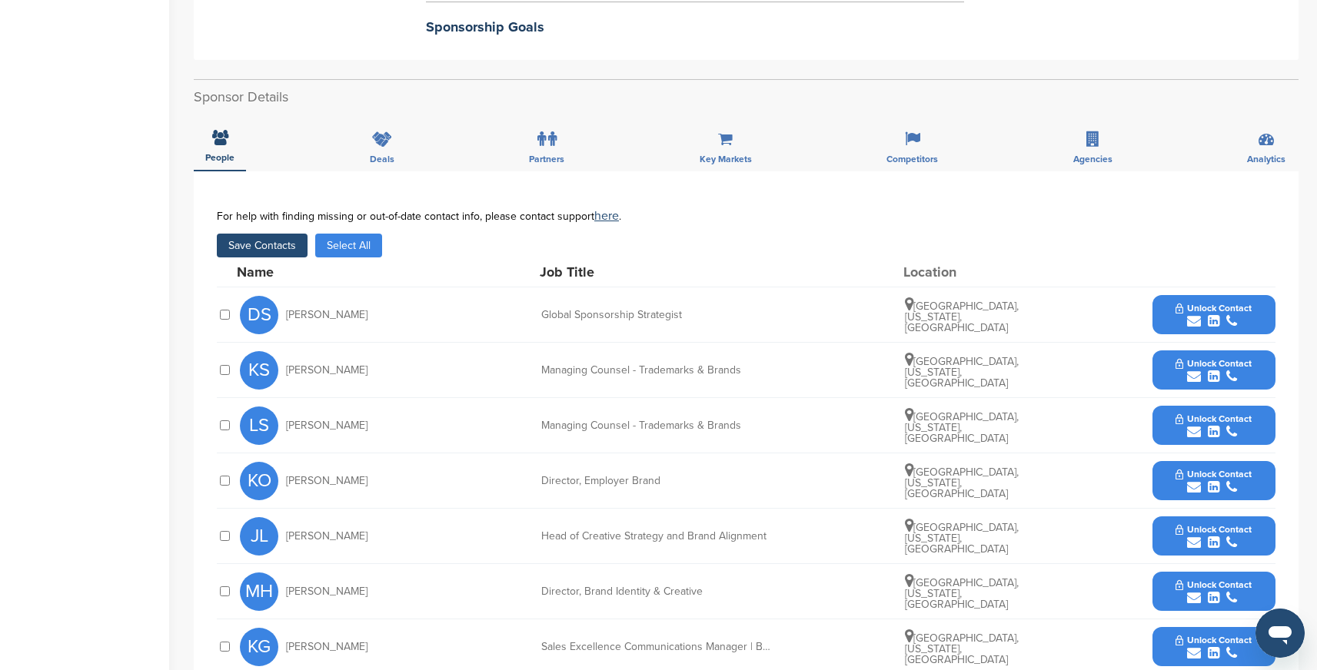
click at [268, 237] on button "Save Contacts" at bounding box center [262, 246] width 91 height 24
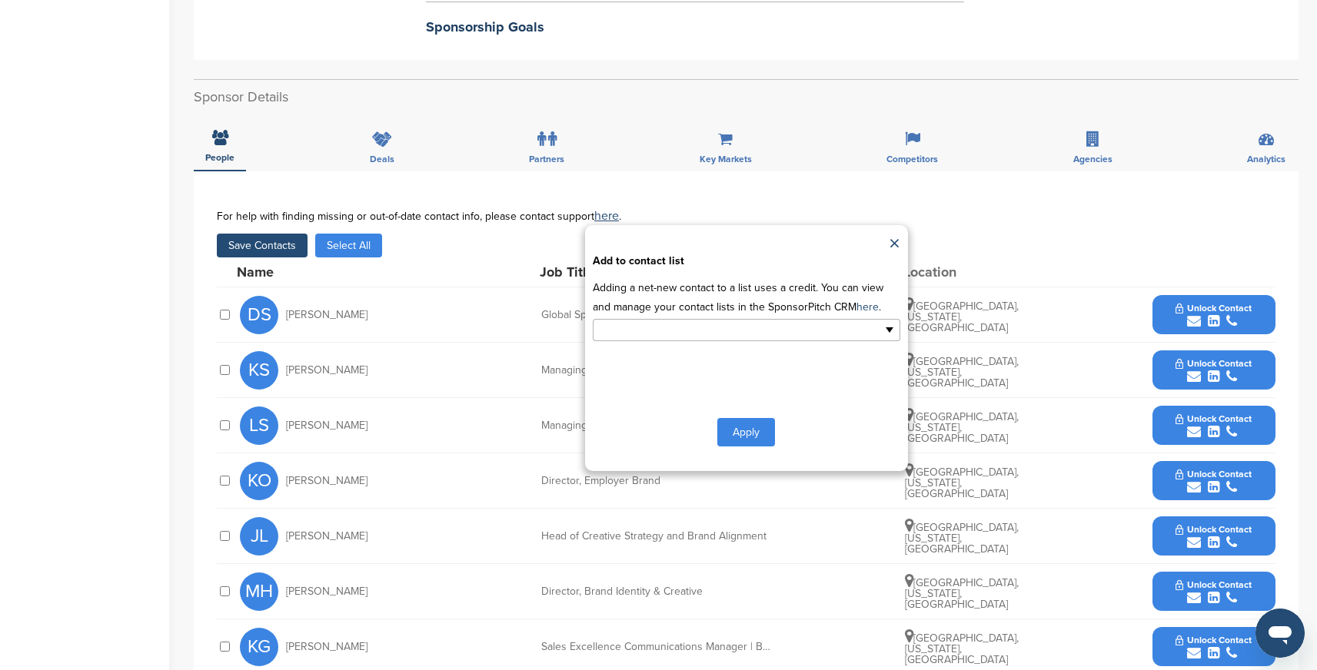
click at [675, 332] on input "text" at bounding box center [679, 330] width 161 height 18
click at [649, 351] on li "Default List" at bounding box center [746, 354] width 306 height 27
click at [754, 434] on button "Apply" at bounding box center [746, 435] width 58 height 28
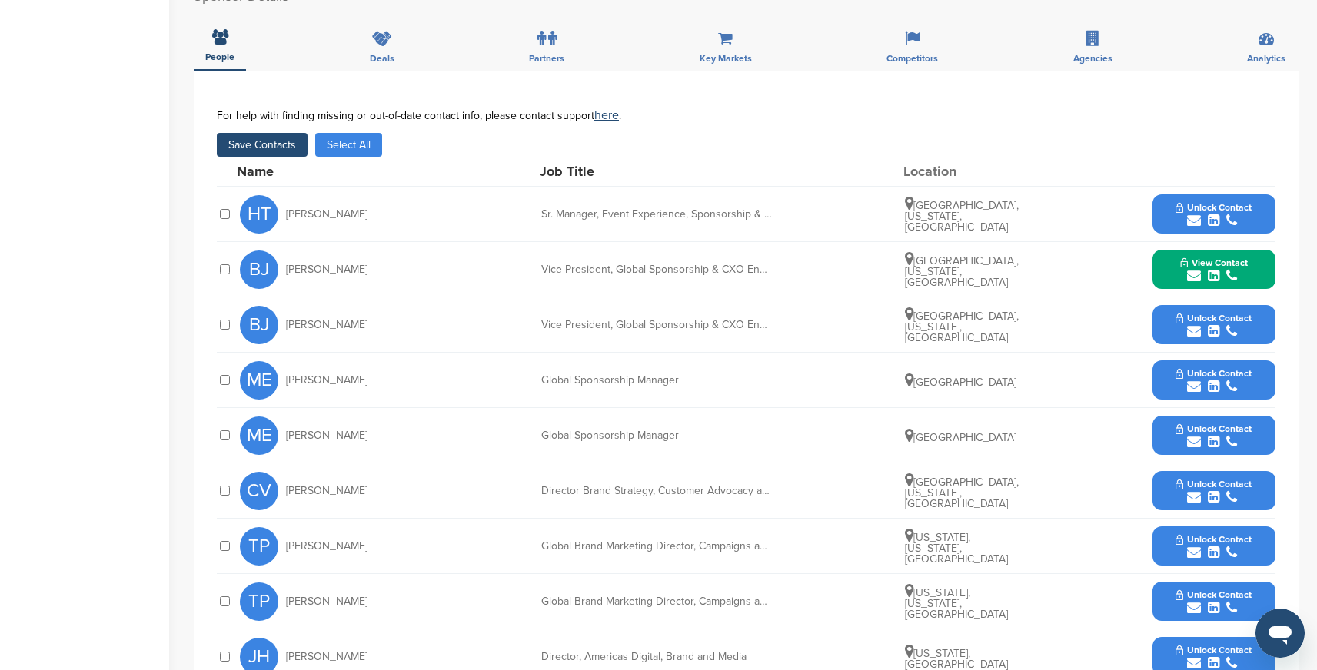
scroll to position [564, 0]
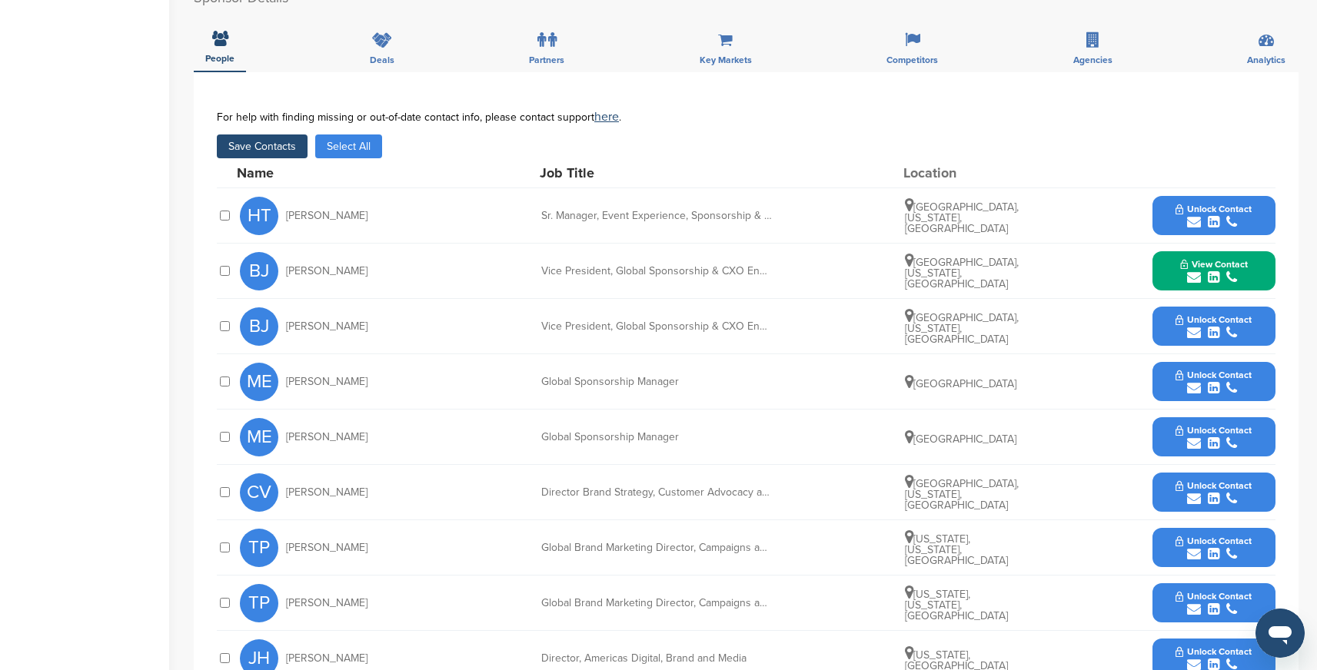
click at [277, 135] on button "Save Contacts" at bounding box center [262, 147] width 91 height 24
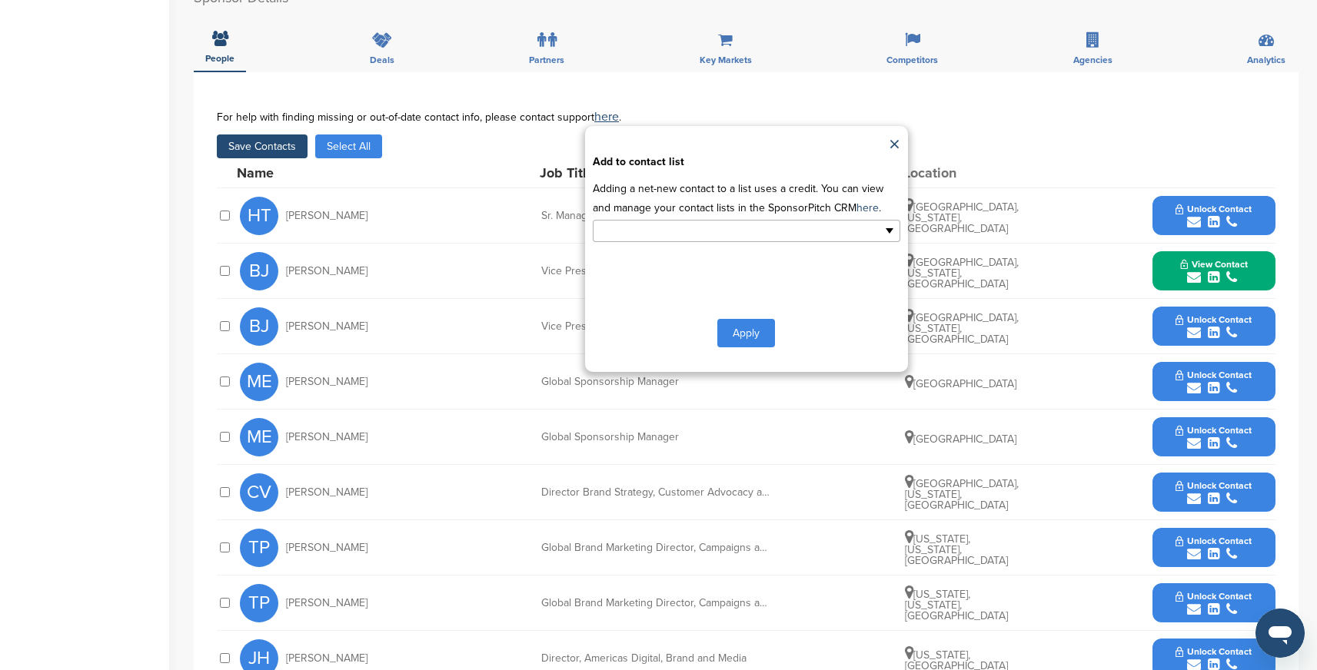
click at [660, 222] on input "text" at bounding box center [679, 231] width 161 height 18
click at [648, 242] on li "Default List" at bounding box center [746, 255] width 306 height 27
click at [753, 322] on button "Apply" at bounding box center [746, 336] width 58 height 28
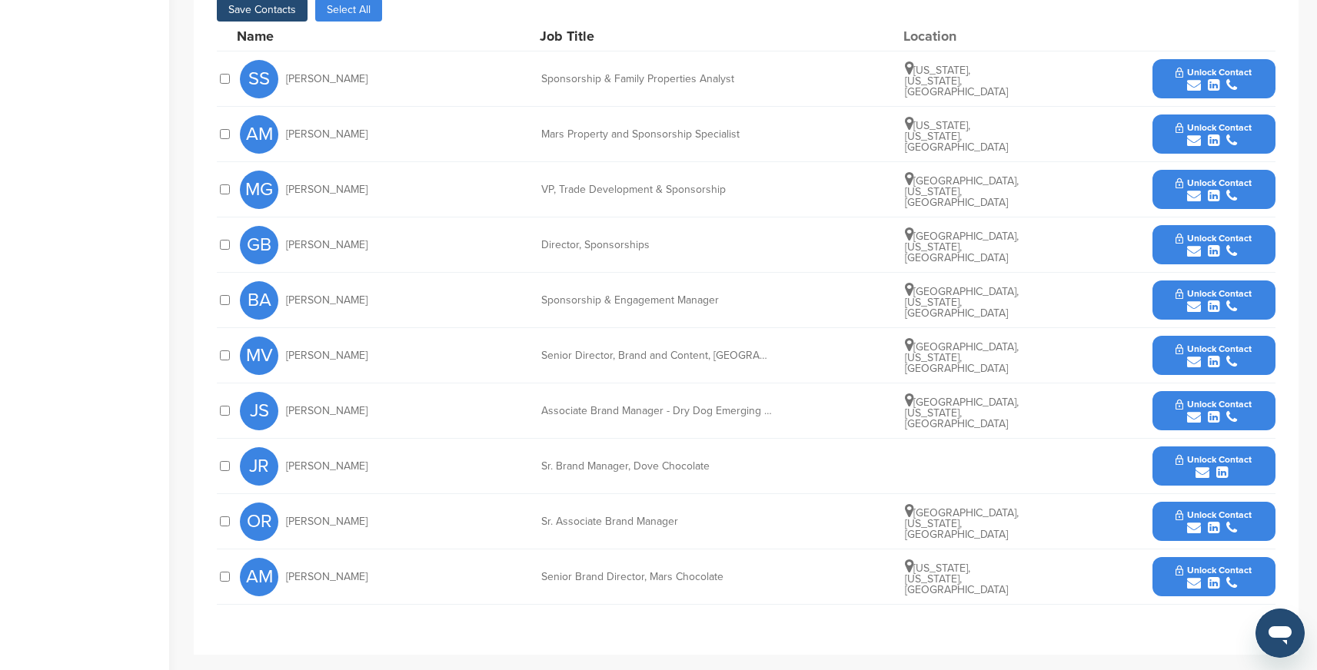
scroll to position [702, 0]
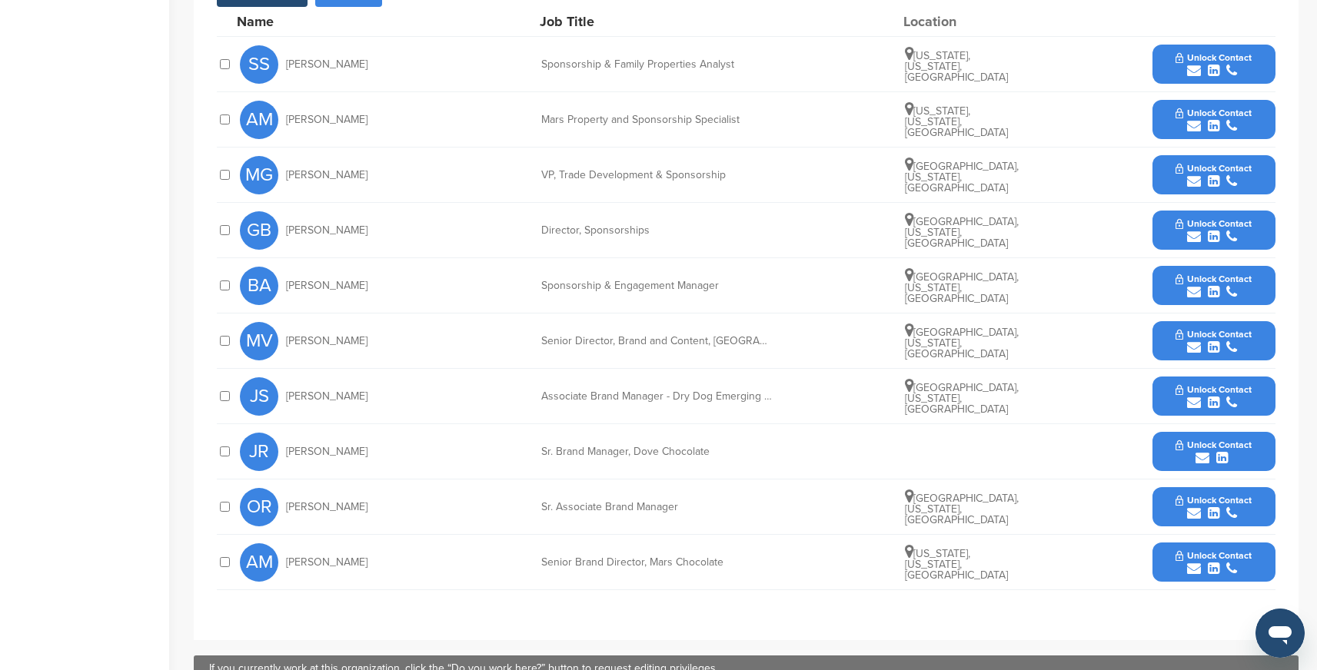
click at [222, 168] on div at bounding box center [224, 175] width 15 height 15
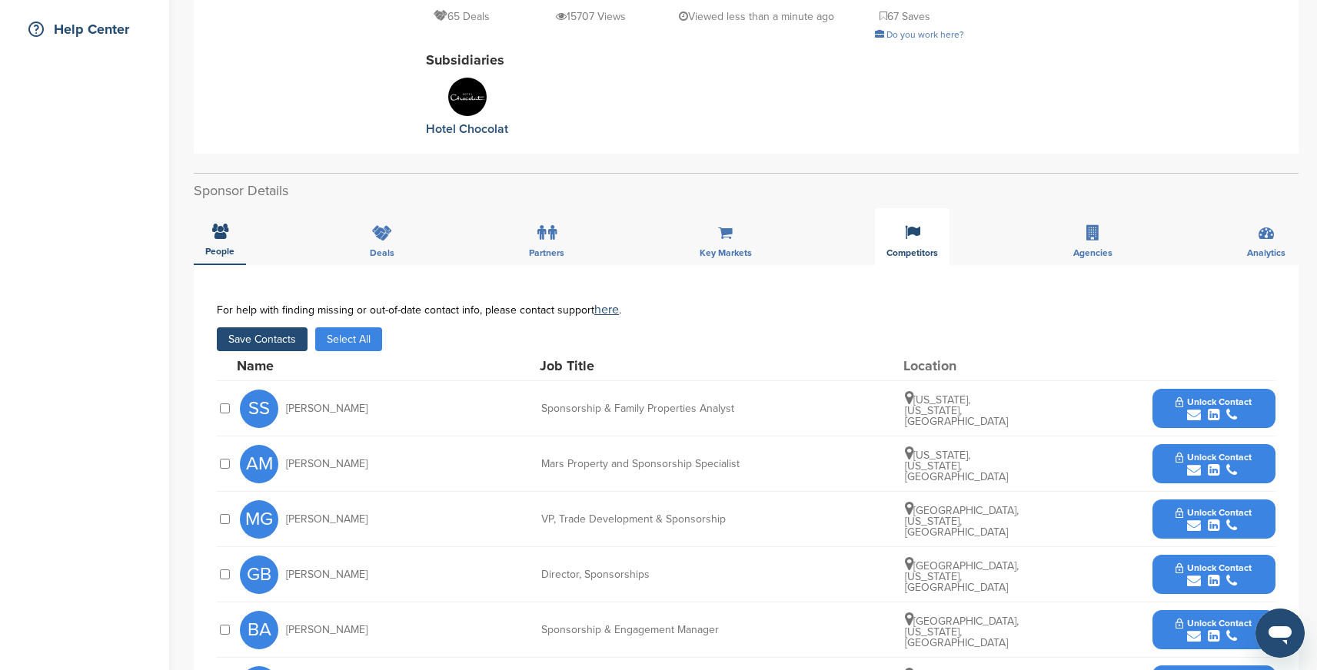
scroll to position [317, 0]
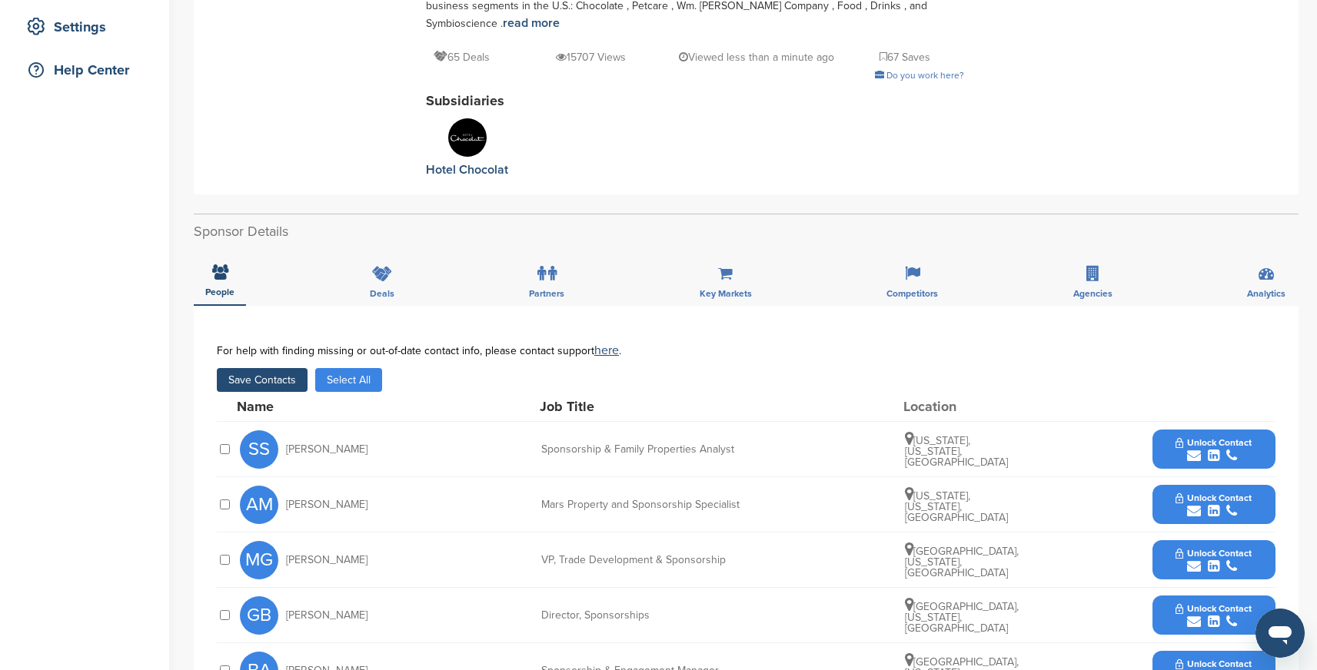
click at [267, 368] on button "Save Contacts" at bounding box center [262, 380] width 91 height 24
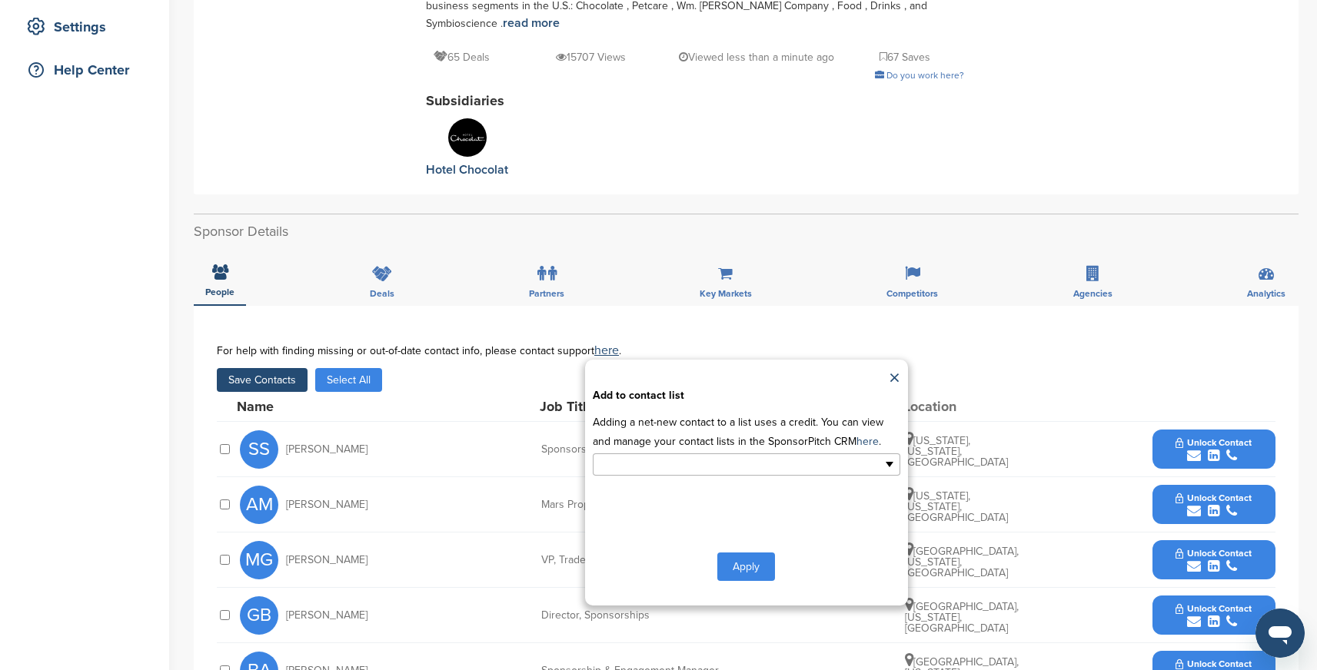
click at [676, 456] on input "text" at bounding box center [679, 465] width 161 height 18
click at [652, 476] on li "Default List" at bounding box center [746, 489] width 306 height 27
click at [746, 556] on button "Apply" at bounding box center [746, 570] width 58 height 28
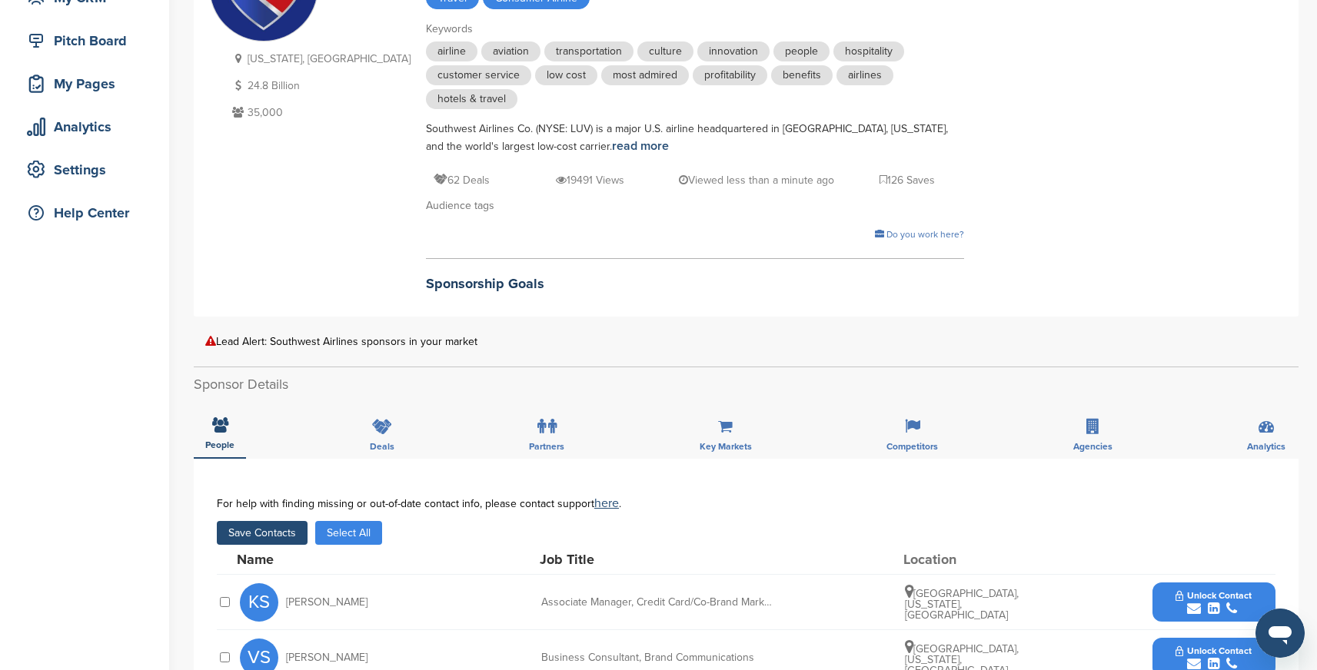
scroll to position [176, 0]
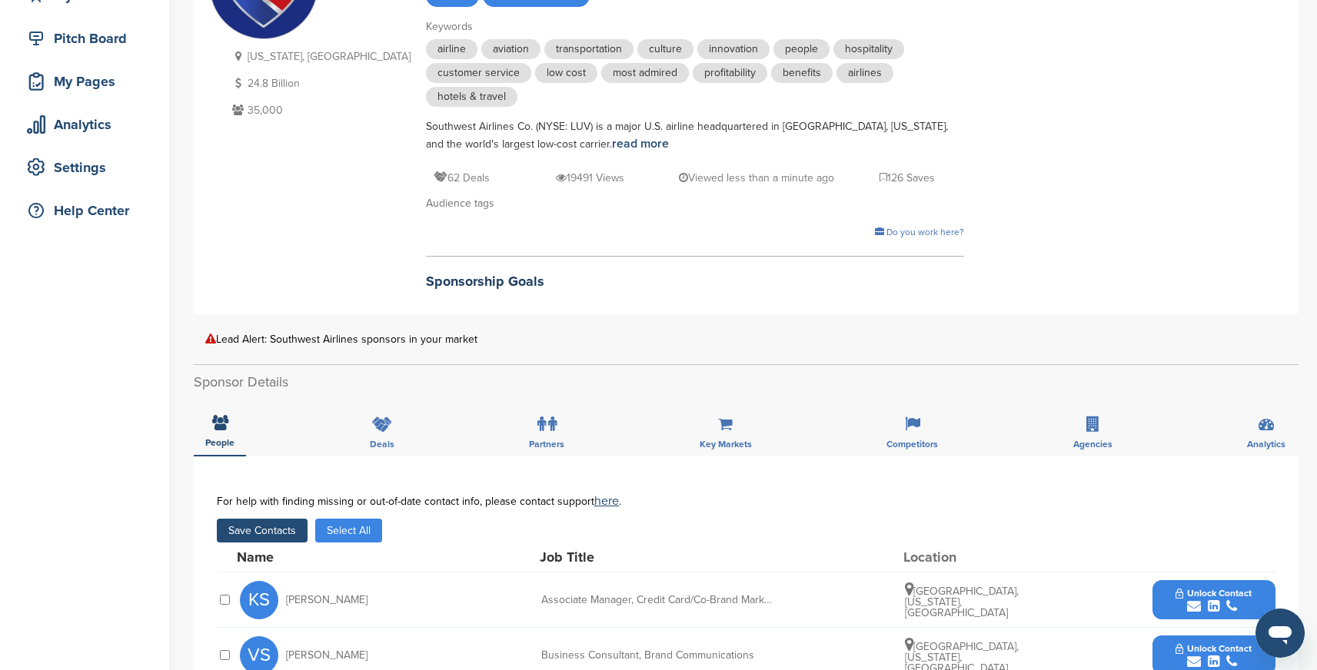
click at [281, 533] on button "Save Contacts" at bounding box center [262, 531] width 91 height 24
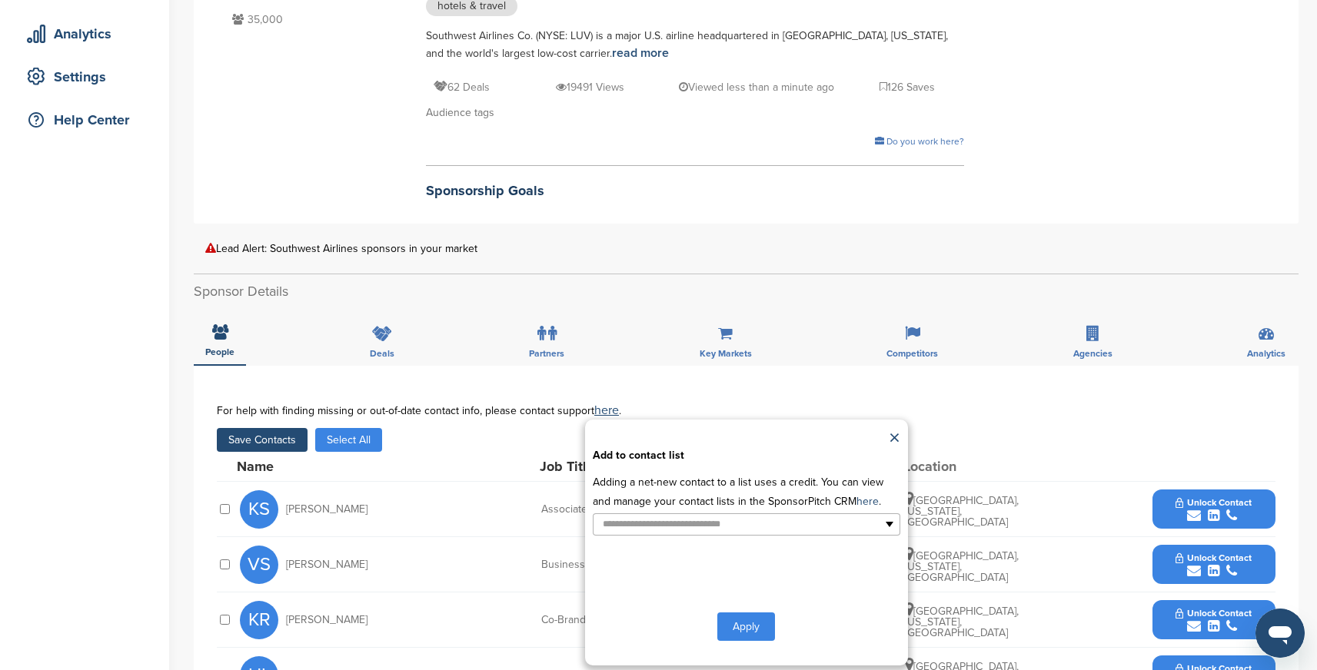
scroll to position [336, 0]
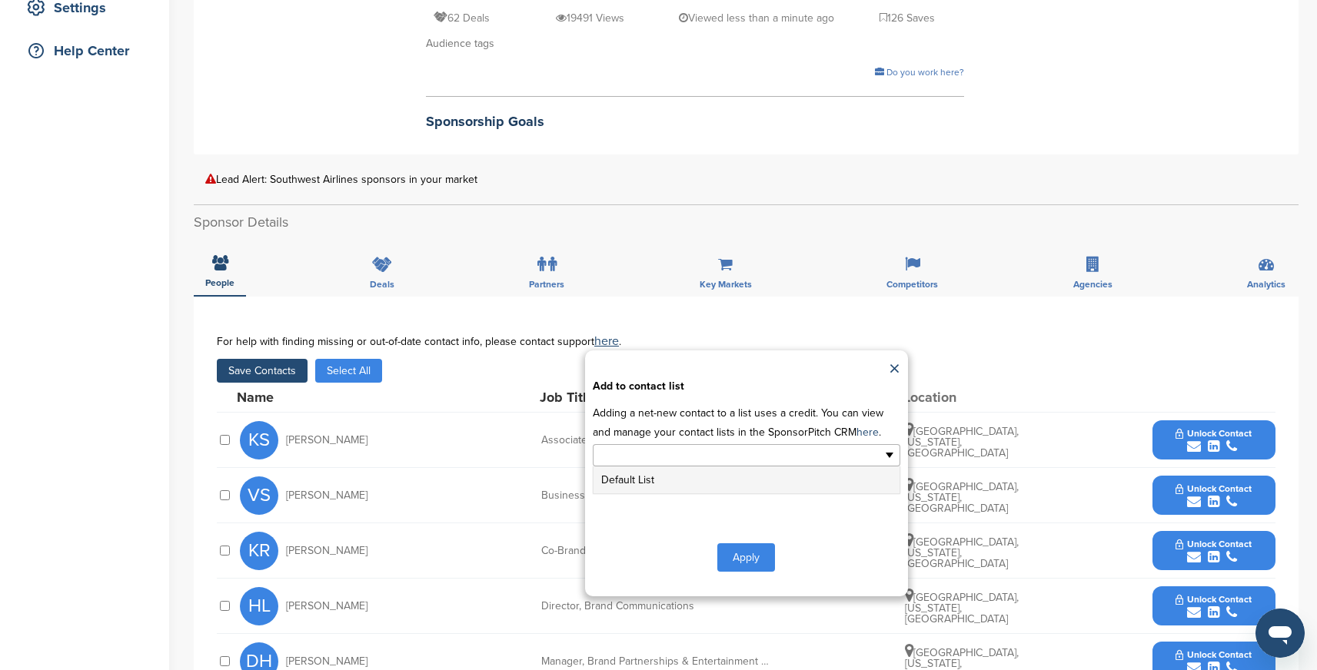
click at [713, 460] on input "text" at bounding box center [679, 456] width 161 height 18
click at [647, 481] on li "Default List" at bounding box center [746, 480] width 306 height 27
click at [761, 563] on button "Apply" at bounding box center [746, 561] width 58 height 28
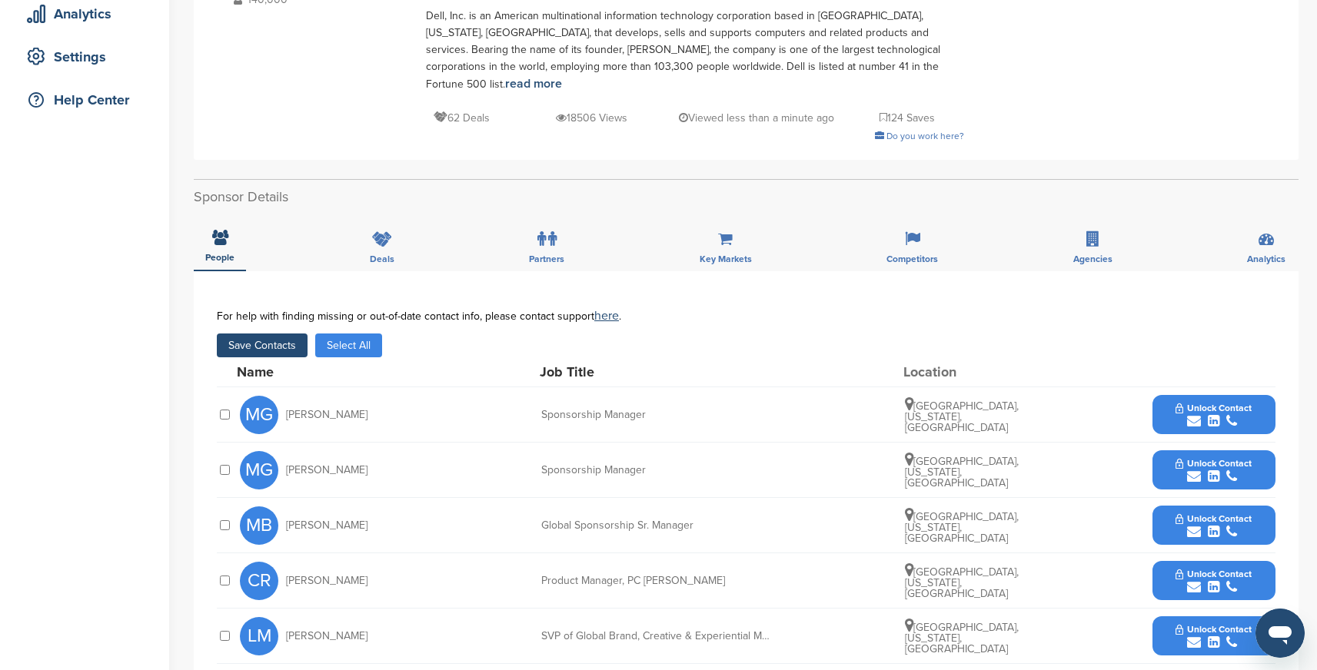
scroll to position [249, 0]
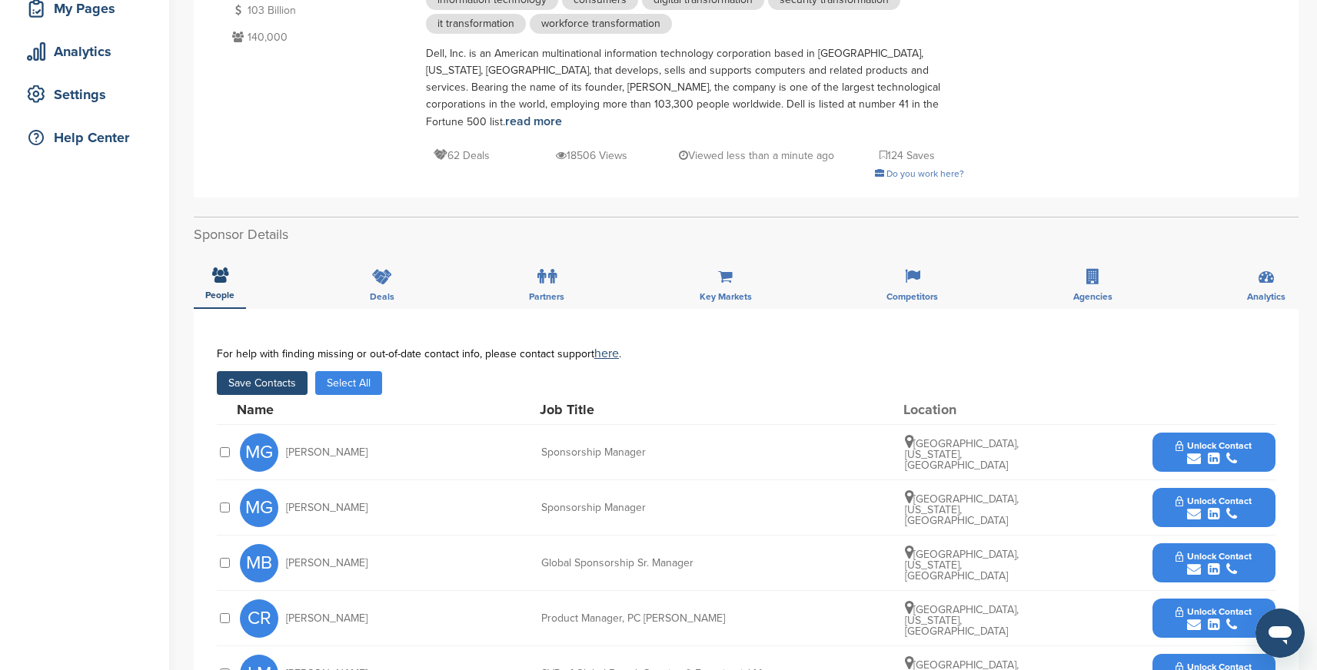
click at [245, 371] on button "Save Contacts" at bounding box center [262, 383] width 91 height 24
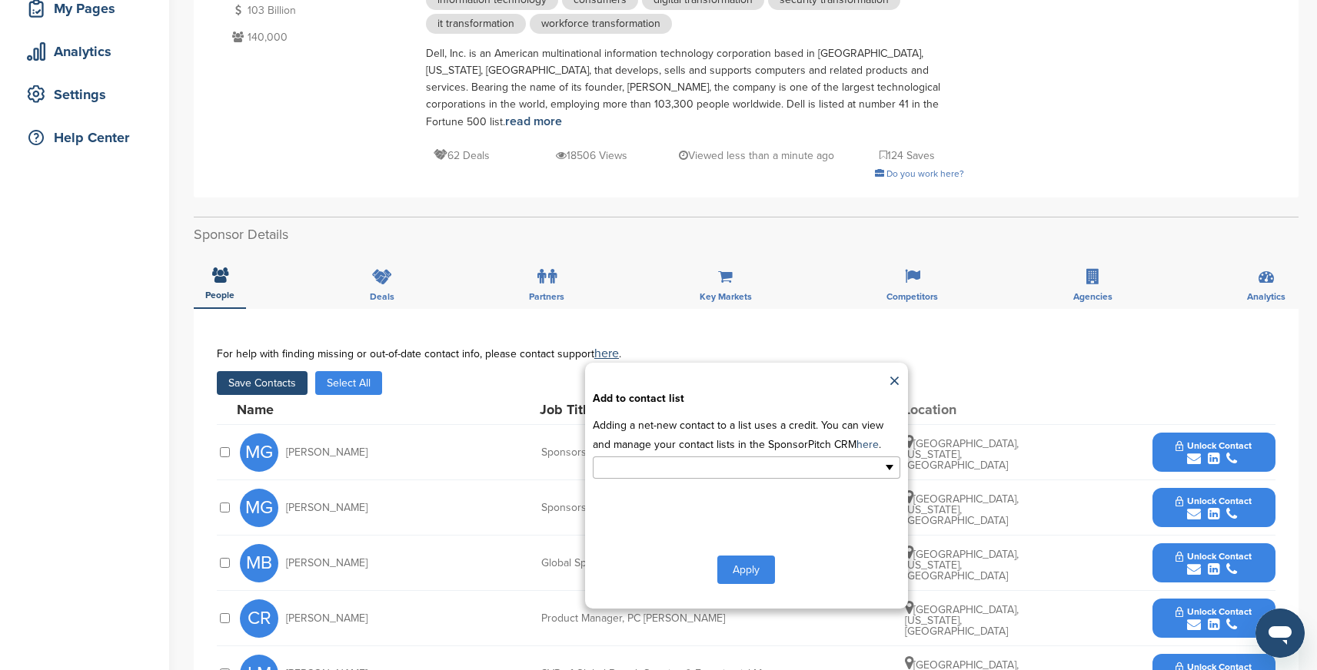
click at [661, 459] on input "text" at bounding box center [679, 468] width 161 height 18
click at [637, 479] on li "Default List" at bounding box center [746, 492] width 306 height 27
click at [740, 559] on button "Apply" at bounding box center [746, 573] width 58 height 28
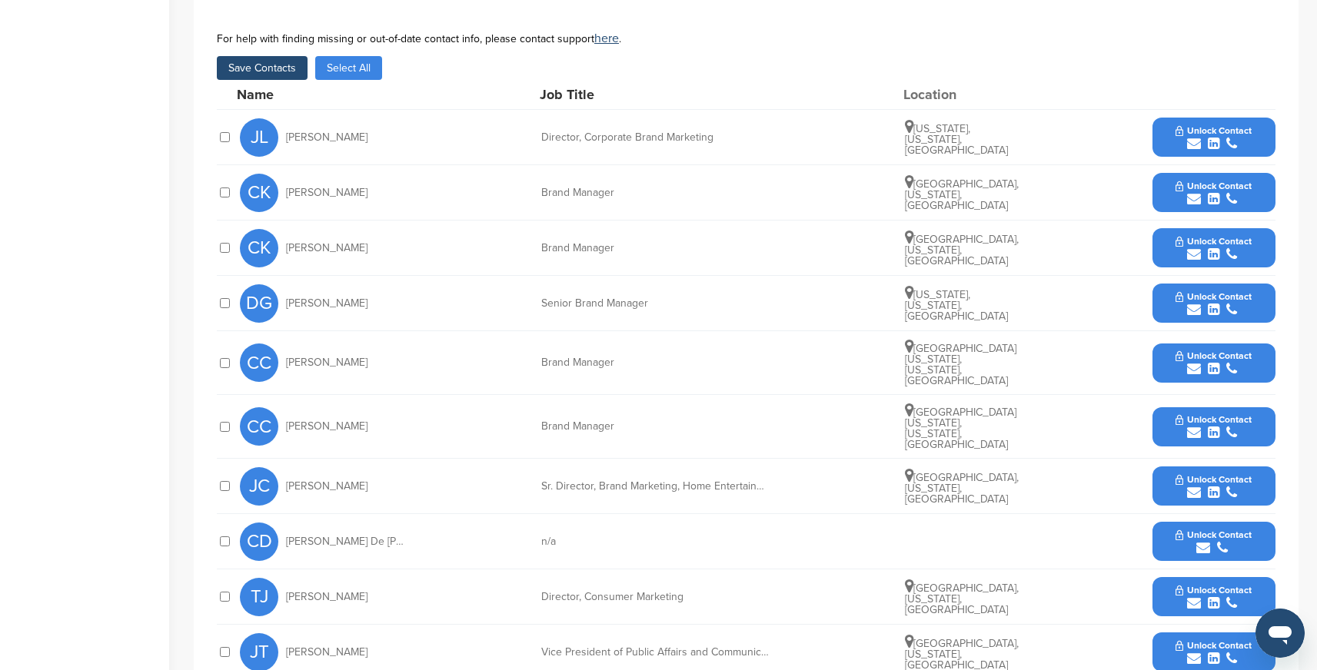
scroll to position [632, 0]
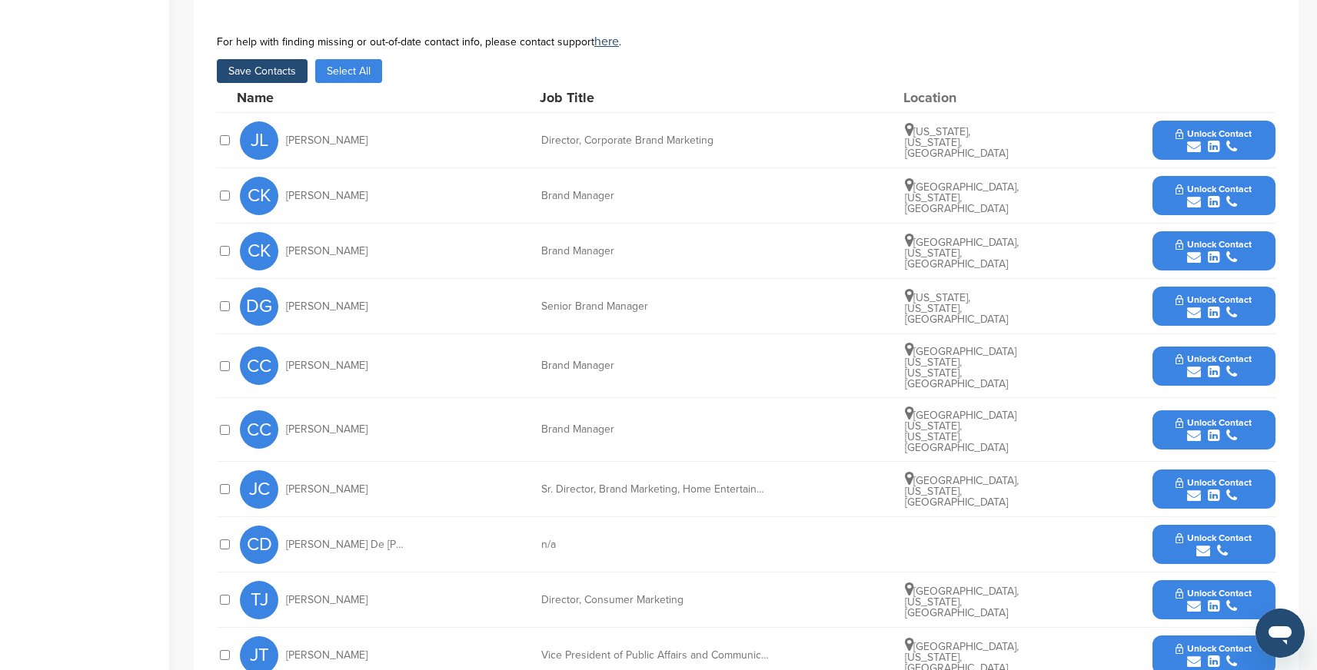
click at [282, 69] on button "Save Contacts" at bounding box center [262, 71] width 91 height 24
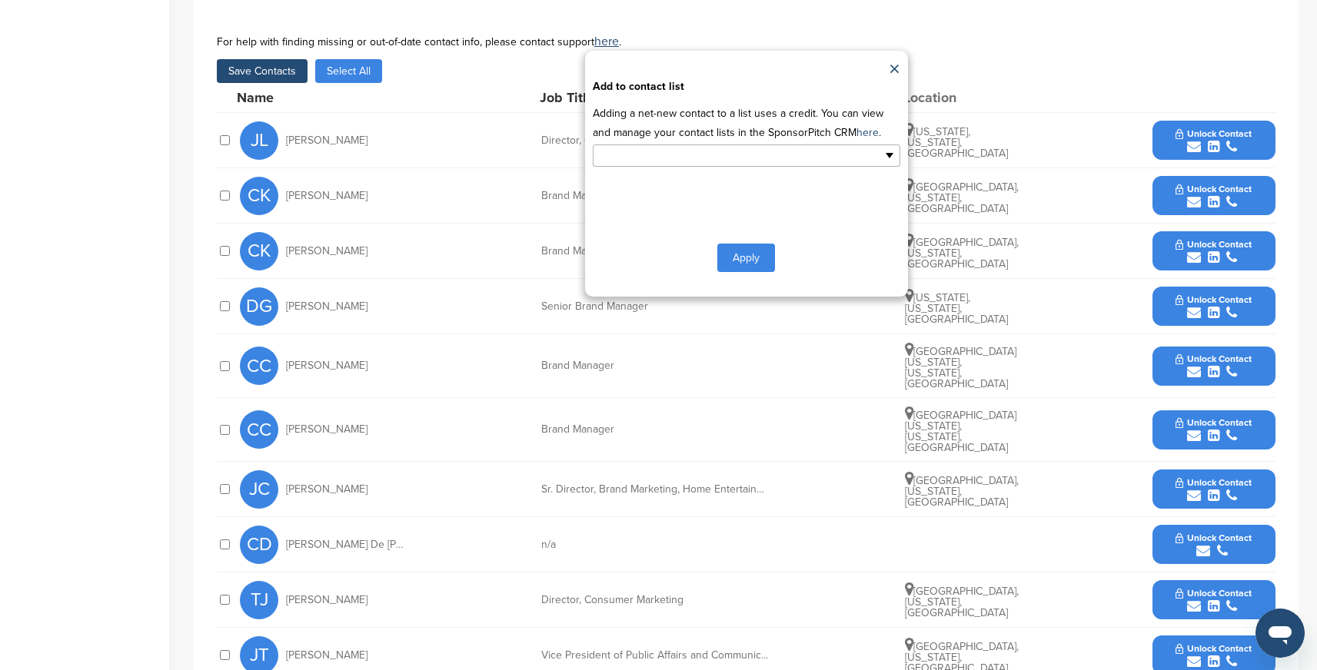
click at [602, 165] on li at bounding box center [679, 155] width 161 height 19
click at [620, 185] on li "Default List" at bounding box center [746, 180] width 306 height 27
click at [746, 257] on button "Apply" at bounding box center [746, 261] width 58 height 28
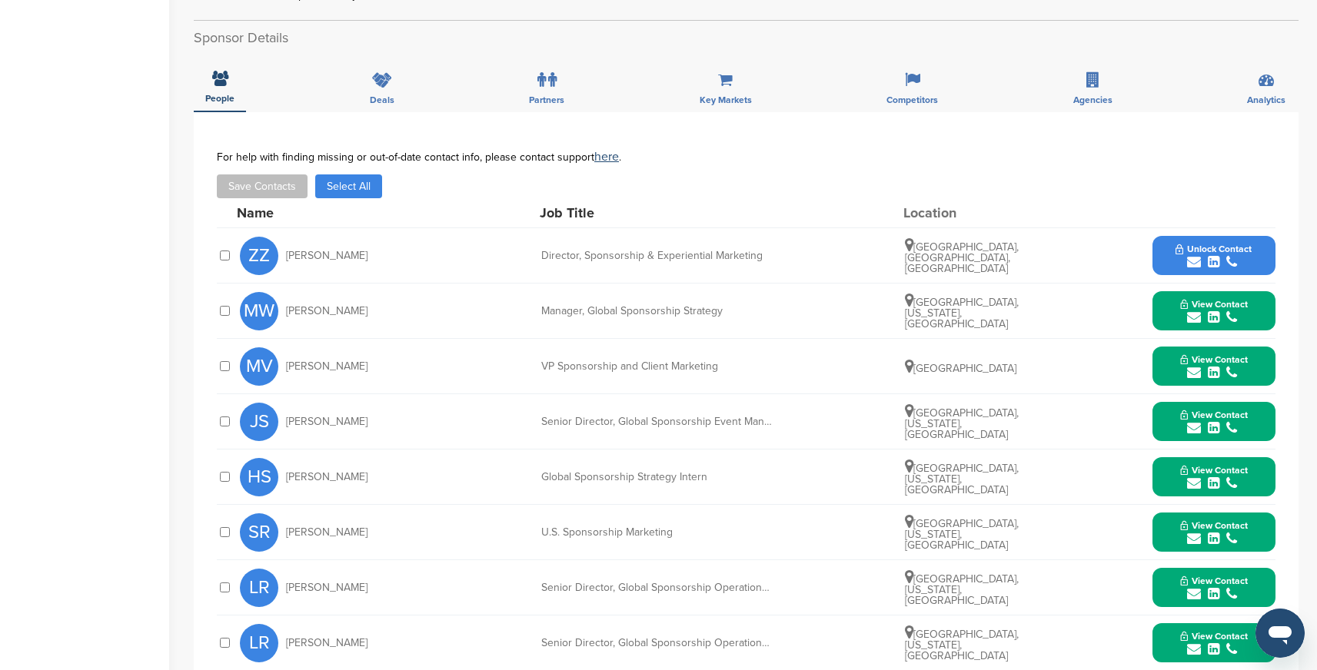
scroll to position [473, 0]
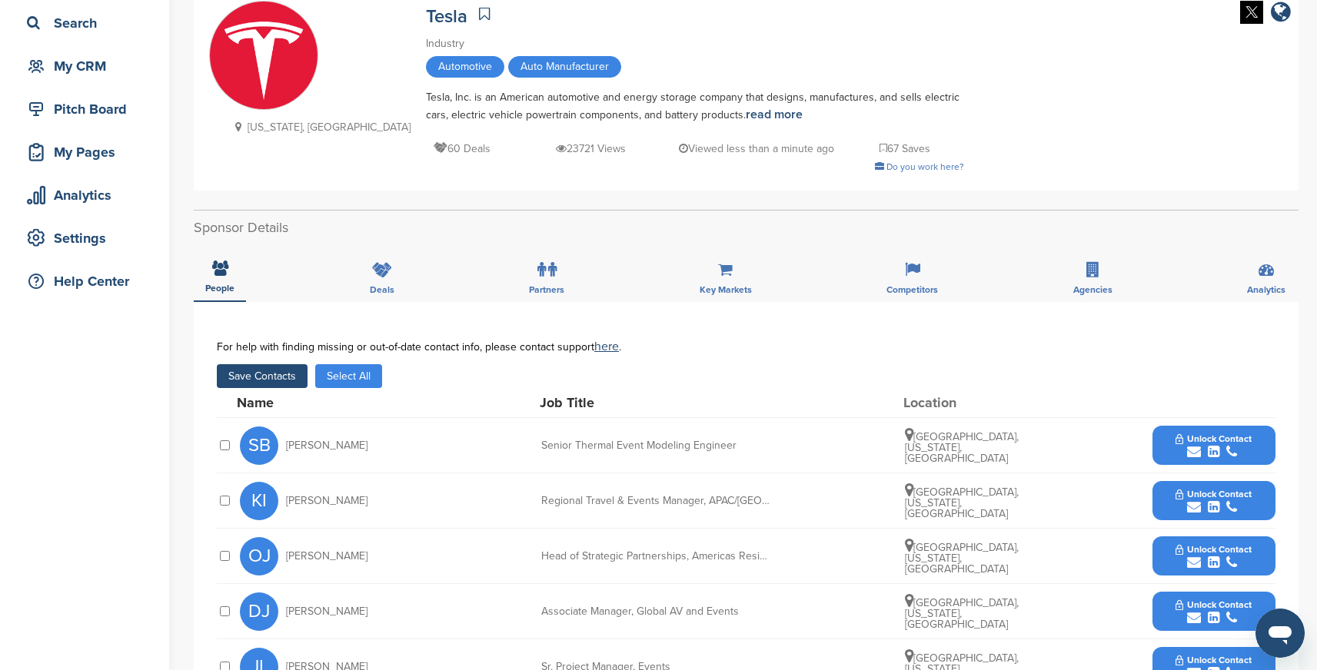
scroll to position [43, 0]
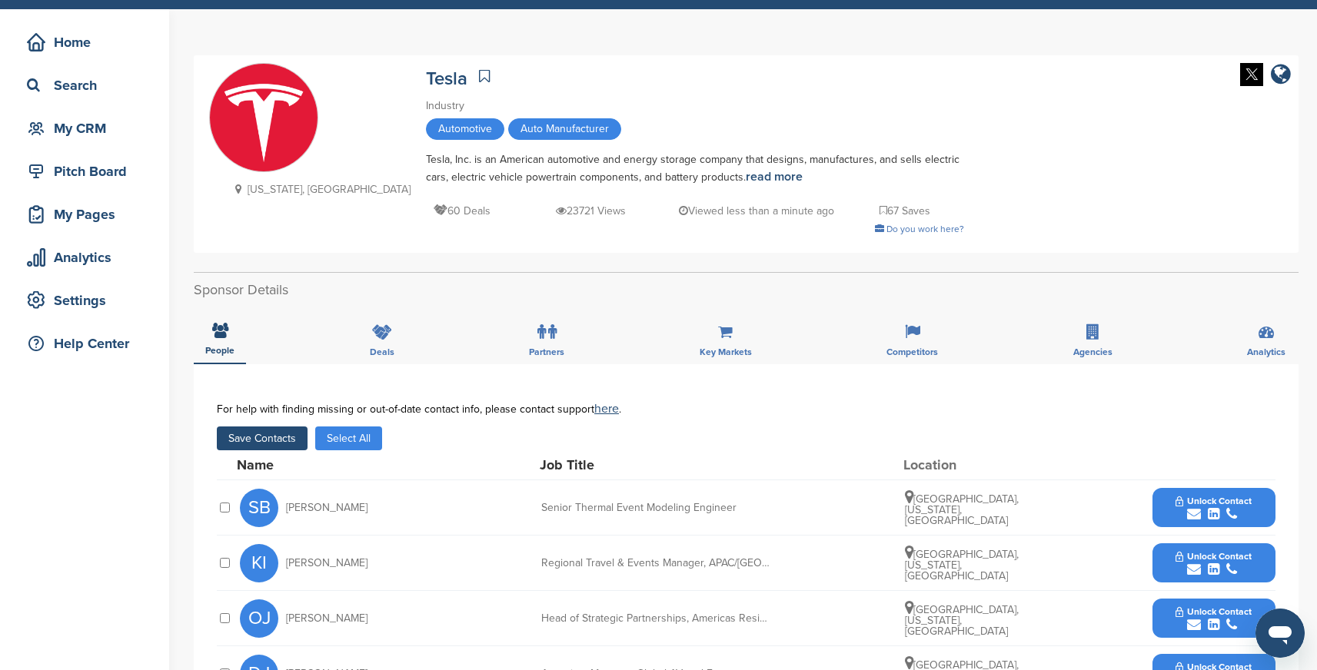
click at [265, 443] on button "Save Contacts" at bounding box center [262, 439] width 91 height 24
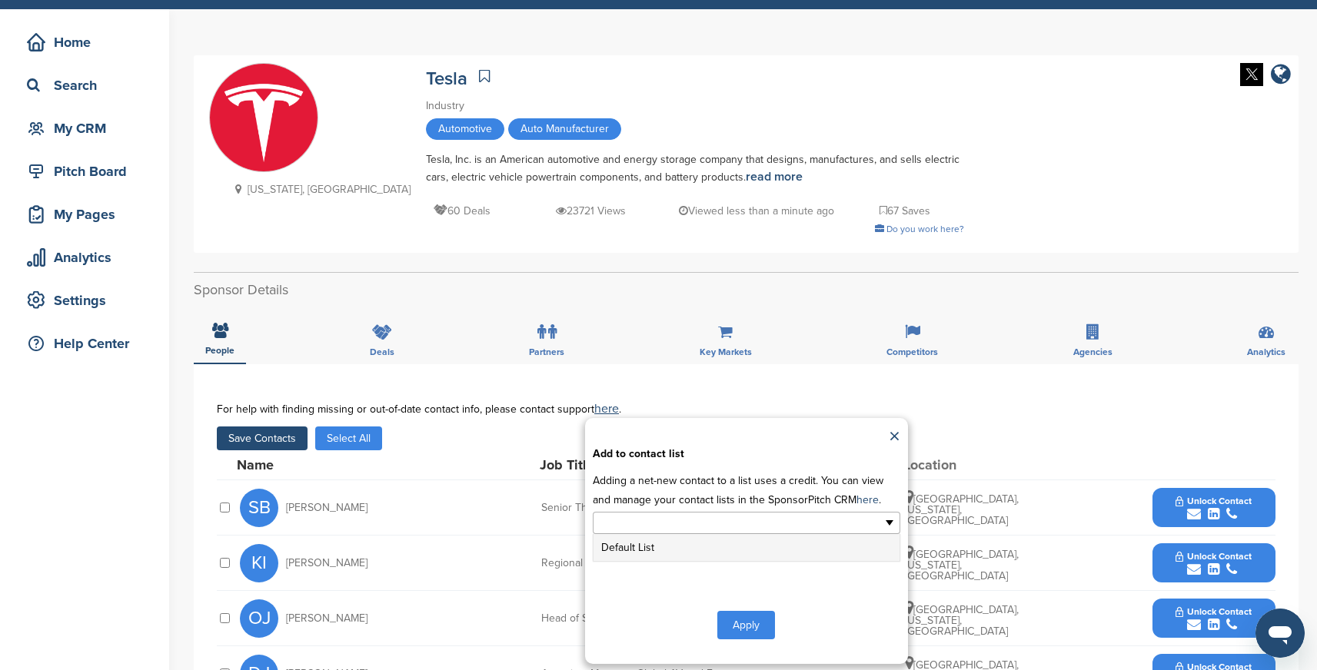
click at [703, 523] on input "text" at bounding box center [679, 523] width 161 height 18
click at [649, 546] on li "Default List" at bounding box center [746, 547] width 306 height 27
click at [747, 620] on button "Apply" at bounding box center [746, 628] width 58 height 28
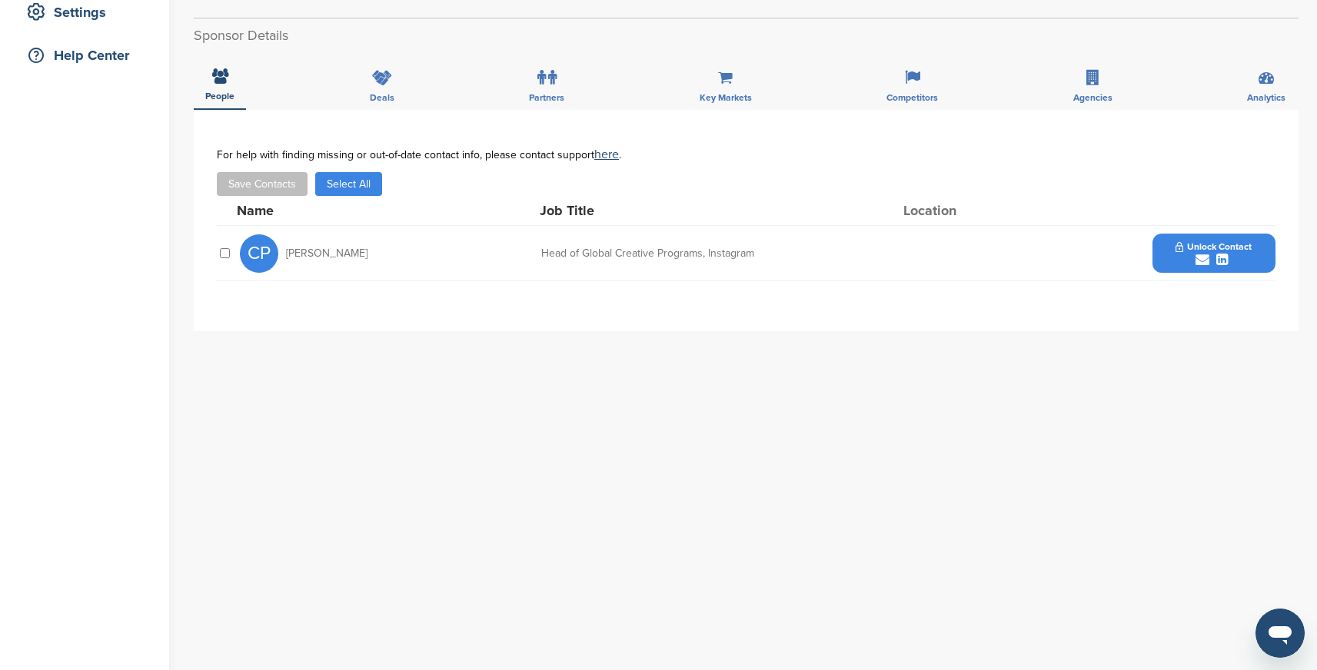
scroll to position [337, 0]
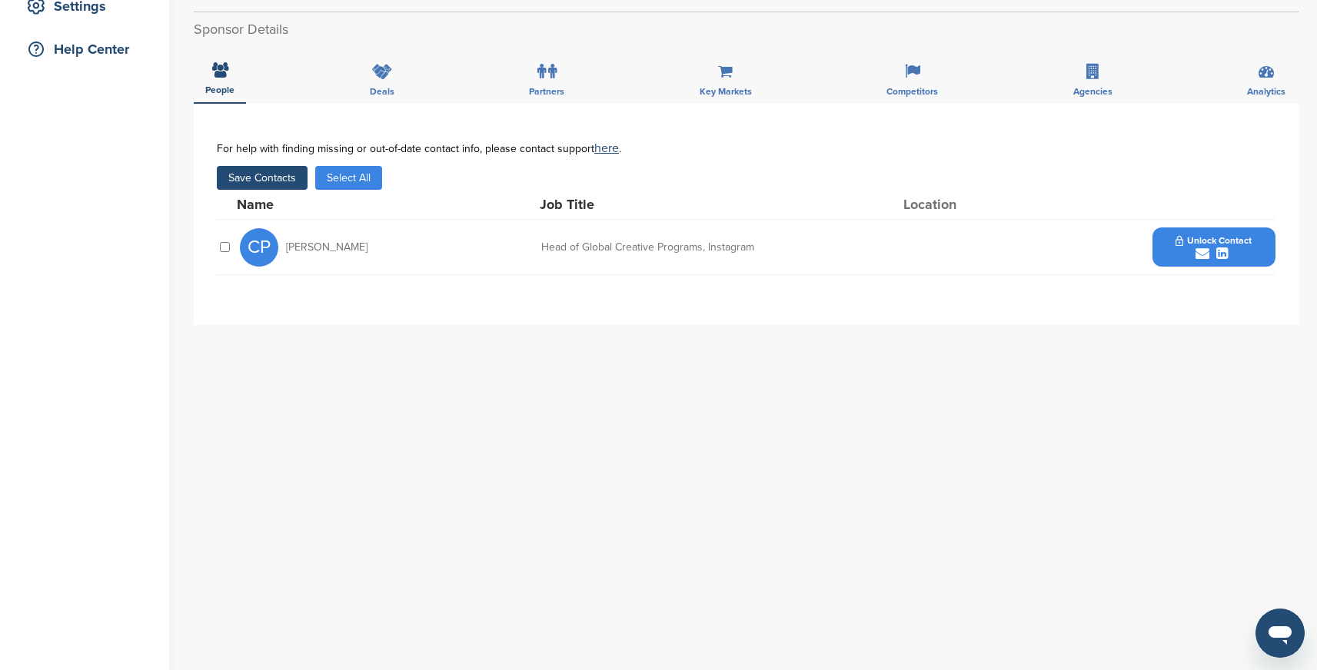
click at [271, 176] on button "Save Contacts" at bounding box center [262, 178] width 91 height 24
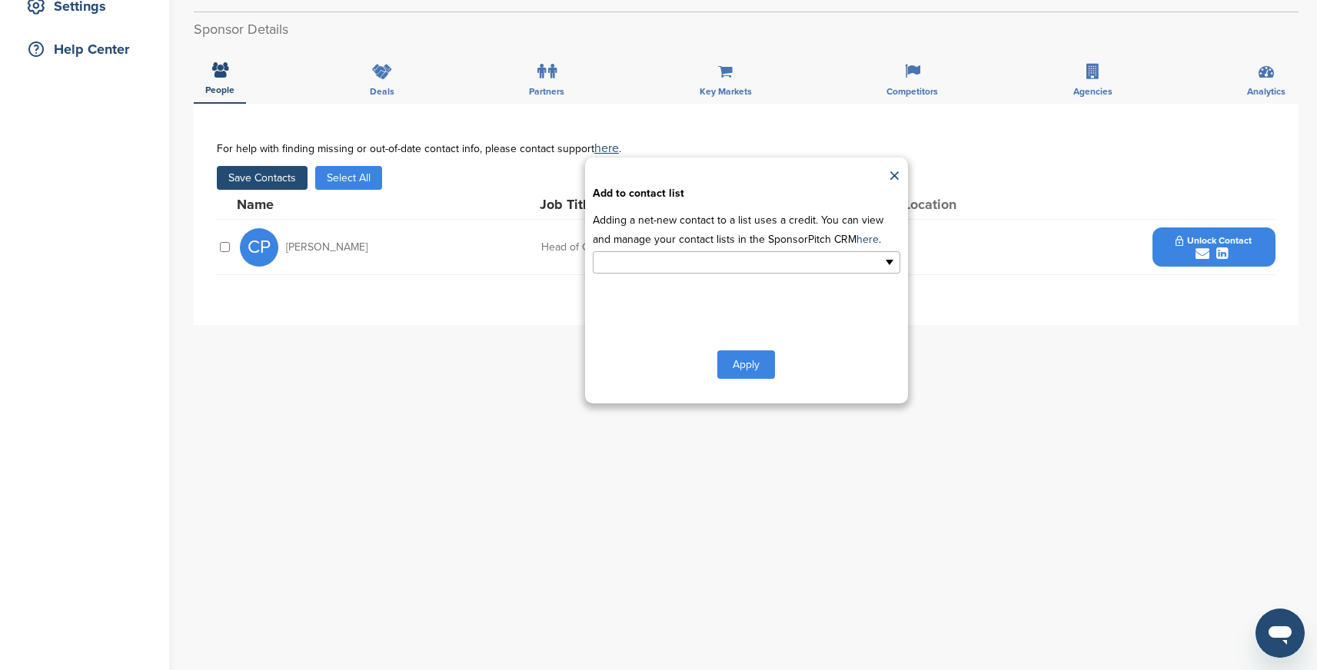
click at [844, 252] on ul at bounding box center [747, 262] width 308 height 22
click at [781, 288] on li "Default List" at bounding box center [746, 287] width 306 height 27
click at [754, 359] on button "Apply" at bounding box center [746, 368] width 58 height 28
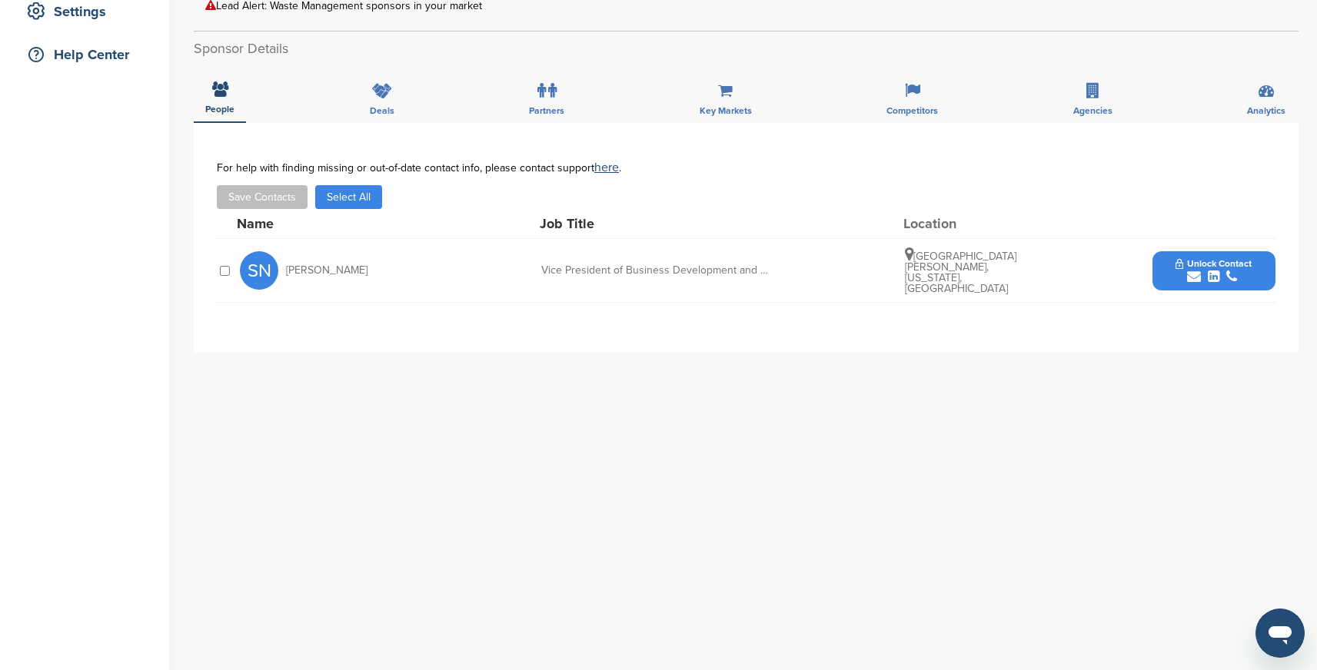
scroll to position [337, 0]
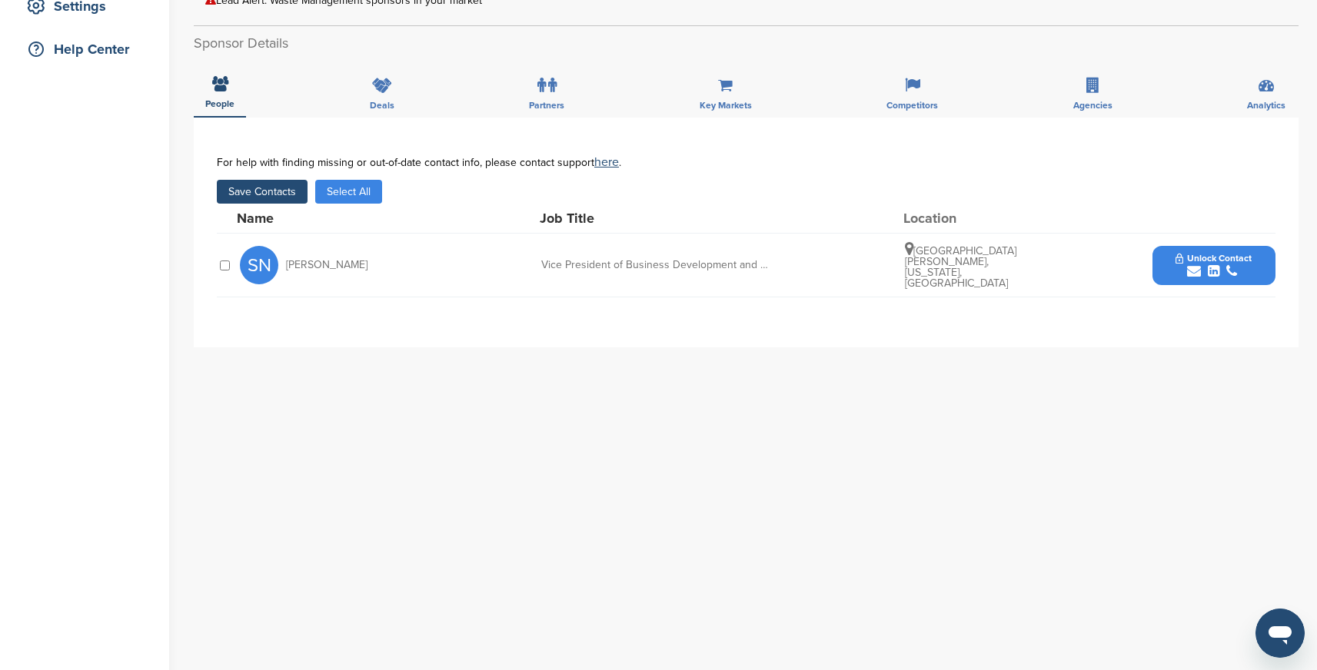
click at [278, 185] on button "Save Contacts" at bounding box center [262, 192] width 91 height 24
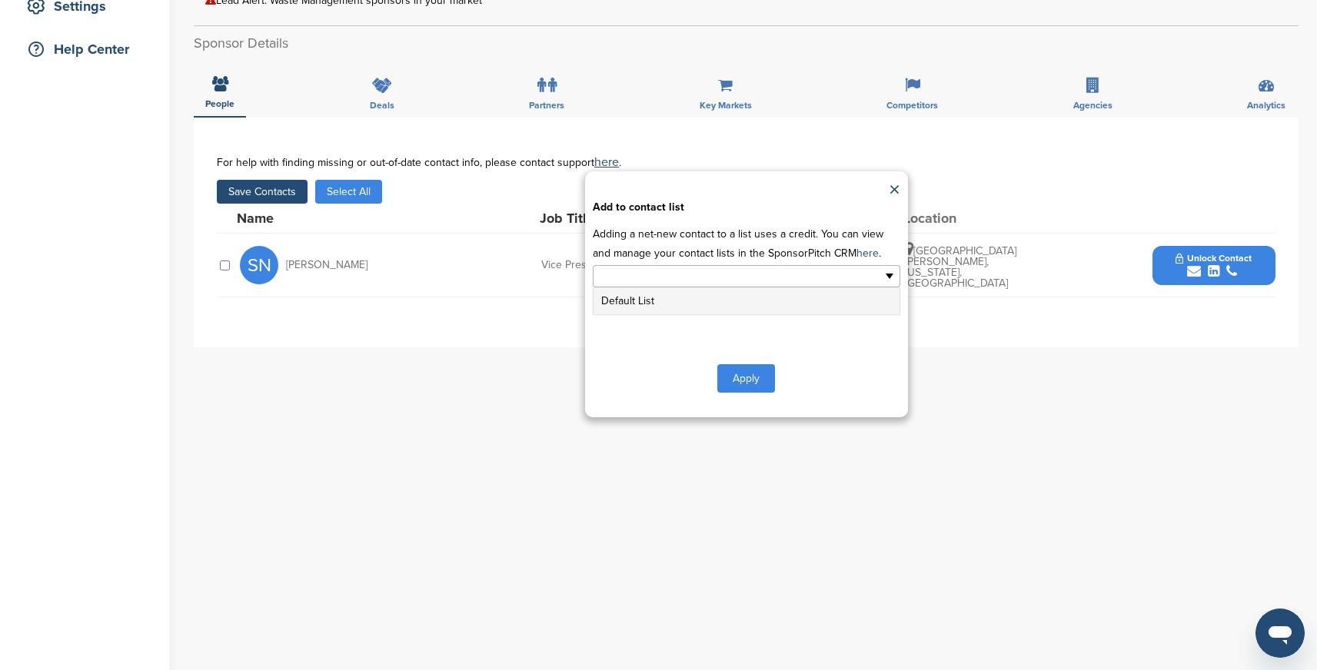
click at [685, 273] on input "text" at bounding box center [679, 277] width 161 height 18
click at [642, 299] on li "Default List" at bounding box center [746, 301] width 306 height 27
click at [736, 379] on button "Apply" at bounding box center [746, 381] width 58 height 28
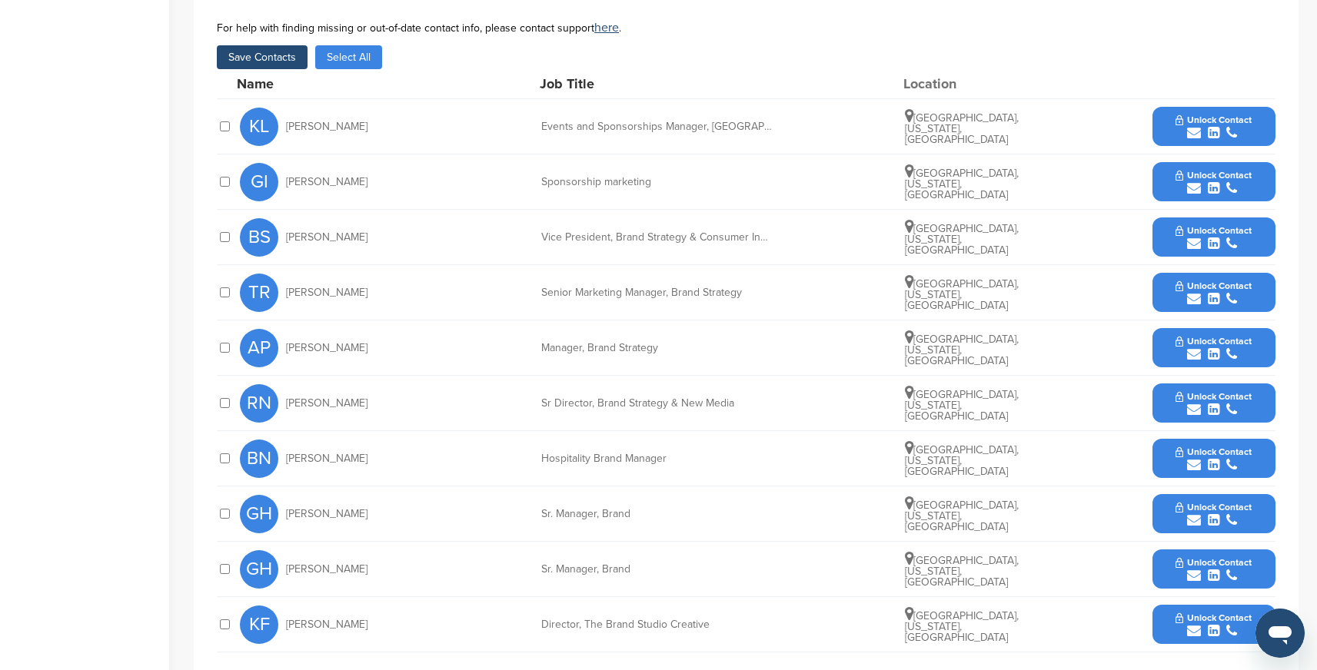
scroll to position [625, 0]
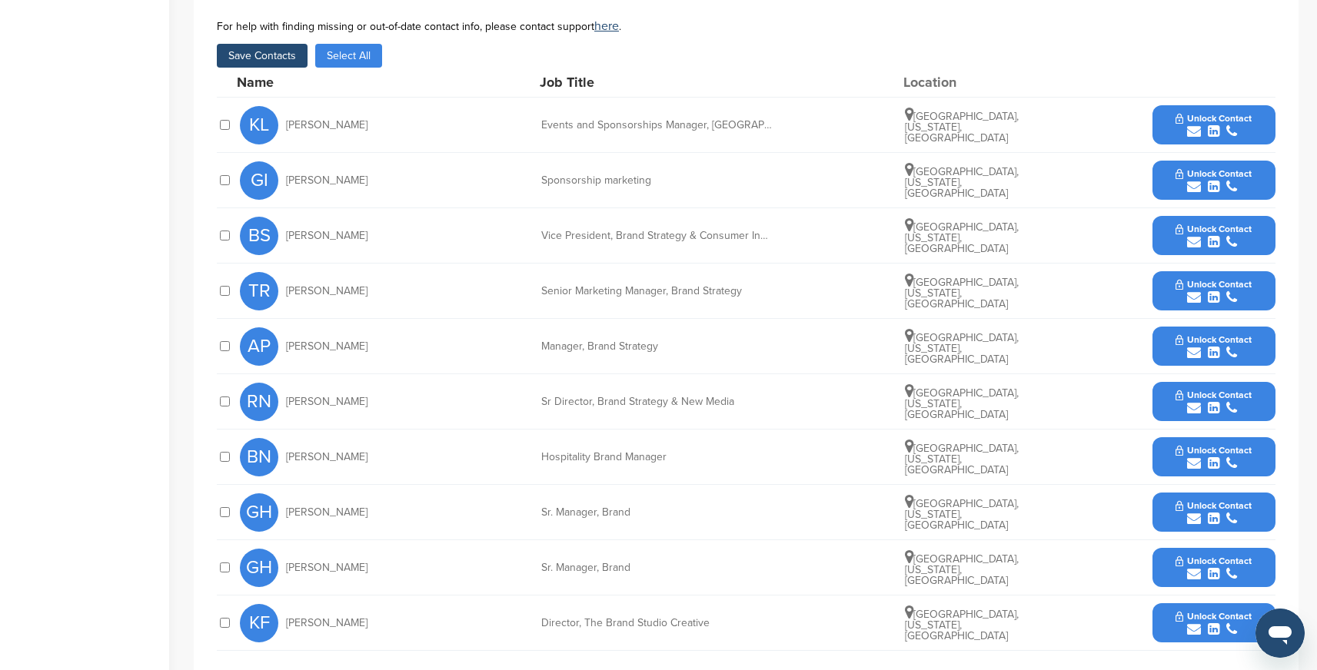
click at [222, 284] on div at bounding box center [224, 291] width 15 height 15
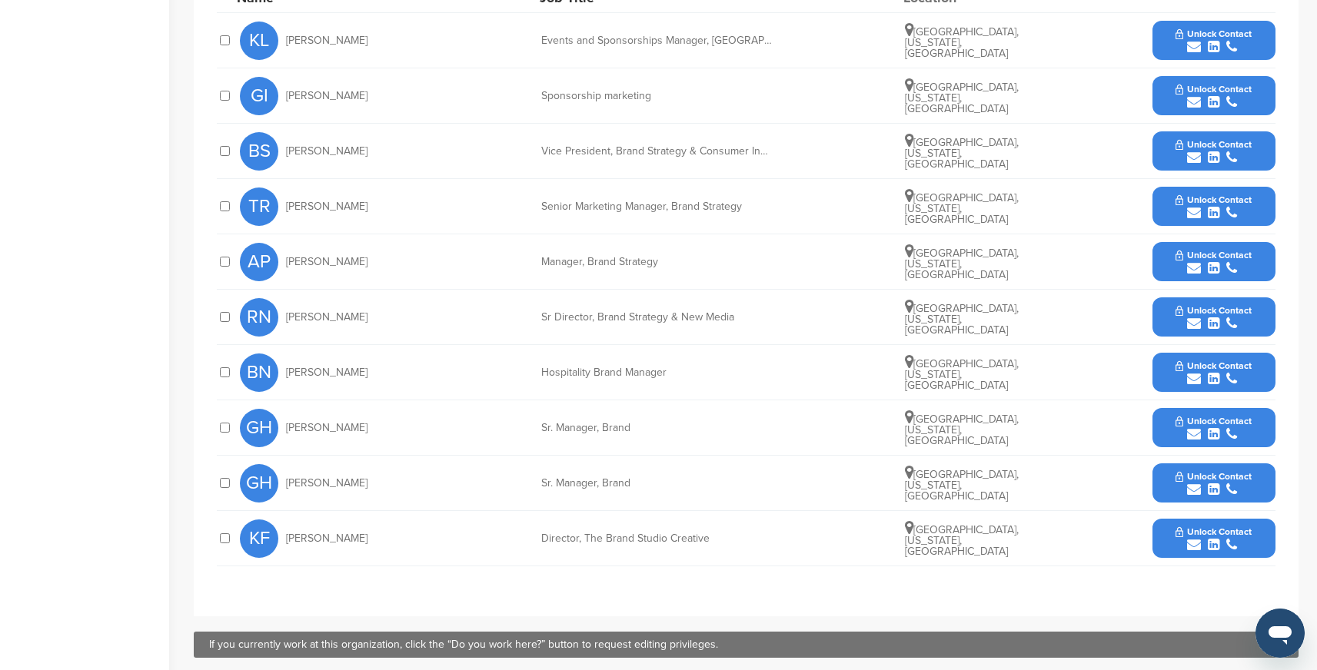
scroll to position [735, 0]
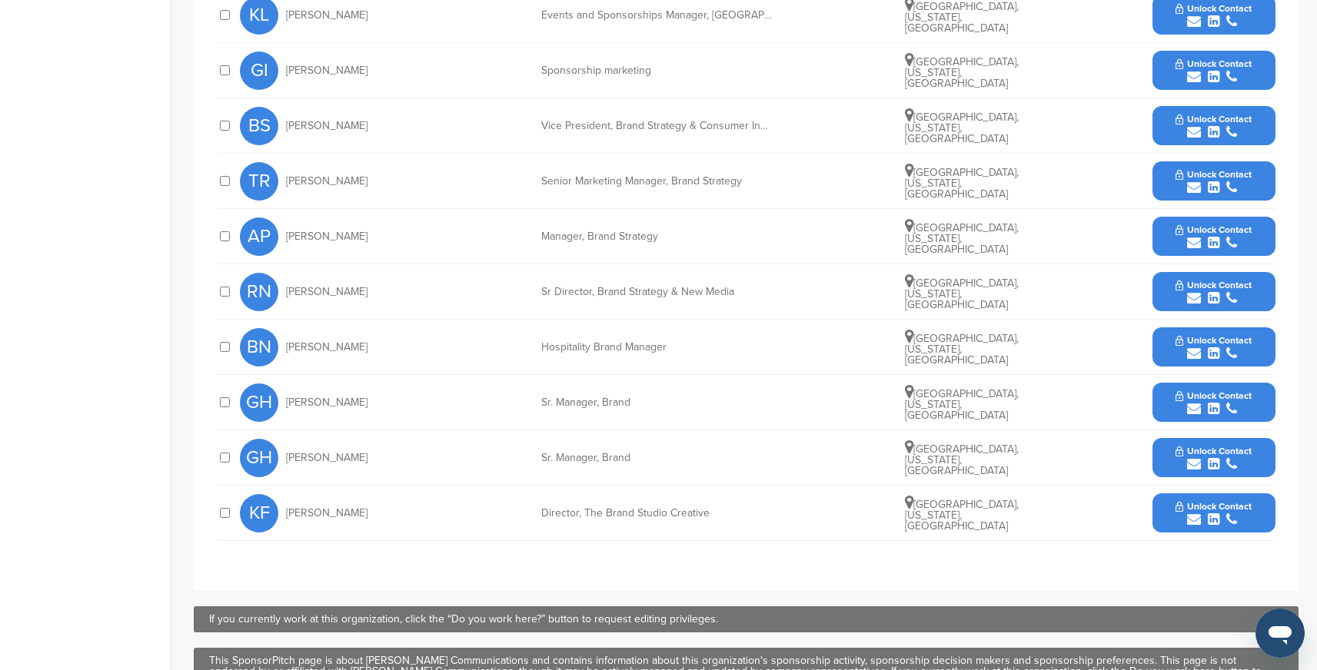
click at [228, 450] on div at bounding box center [224, 457] width 15 height 15
click at [223, 450] on div at bounding box center [224, 457] width 15 height 15
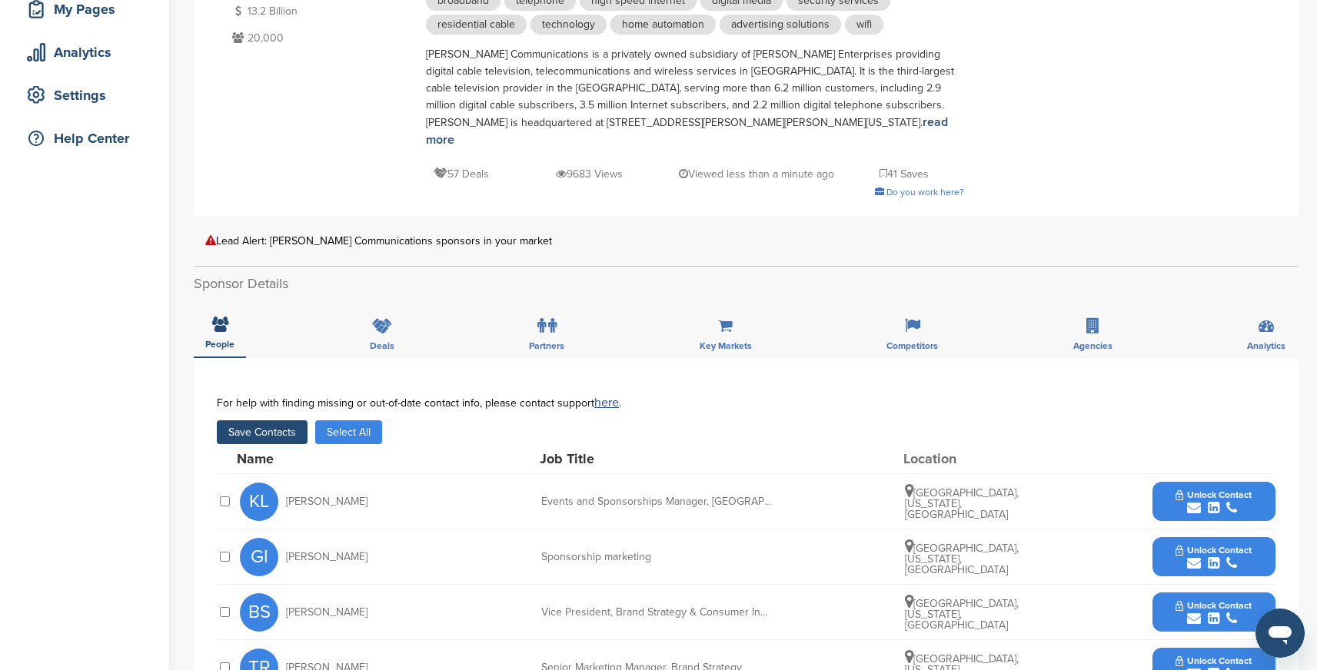
scroll to position [218, 0]
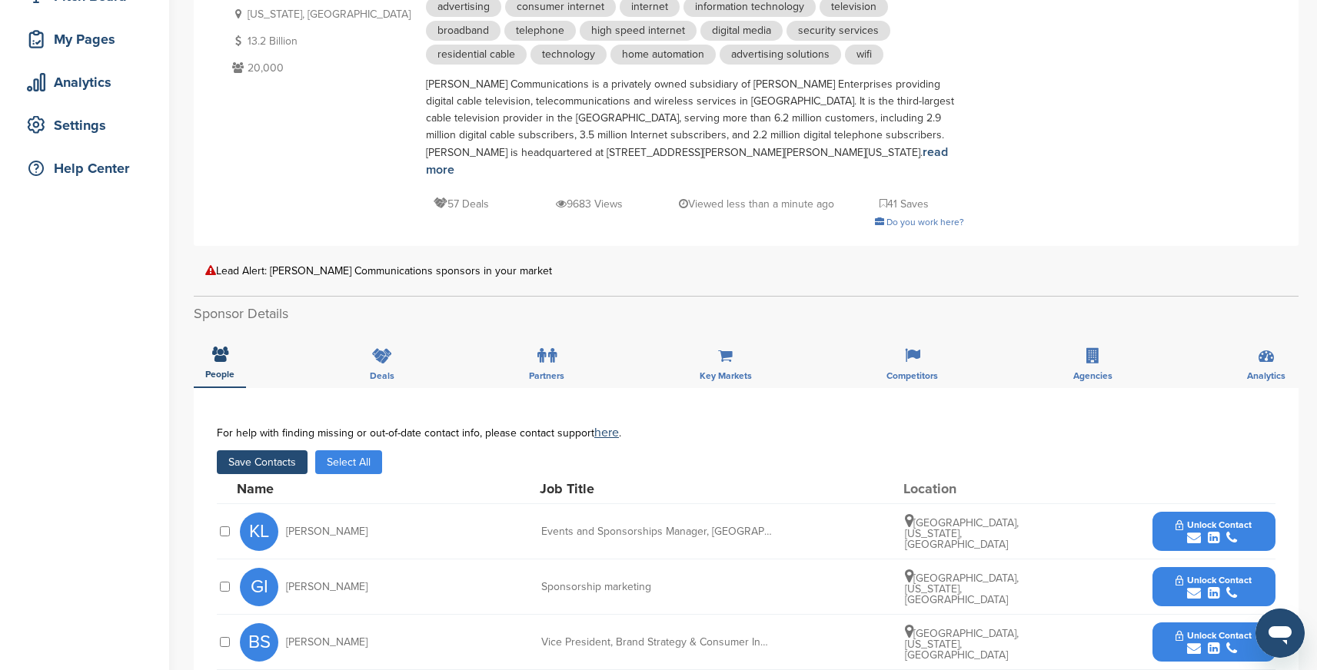
click at [268, 450] on button "Save Contacts" at bounding box center [262, 462] width 91 height 24
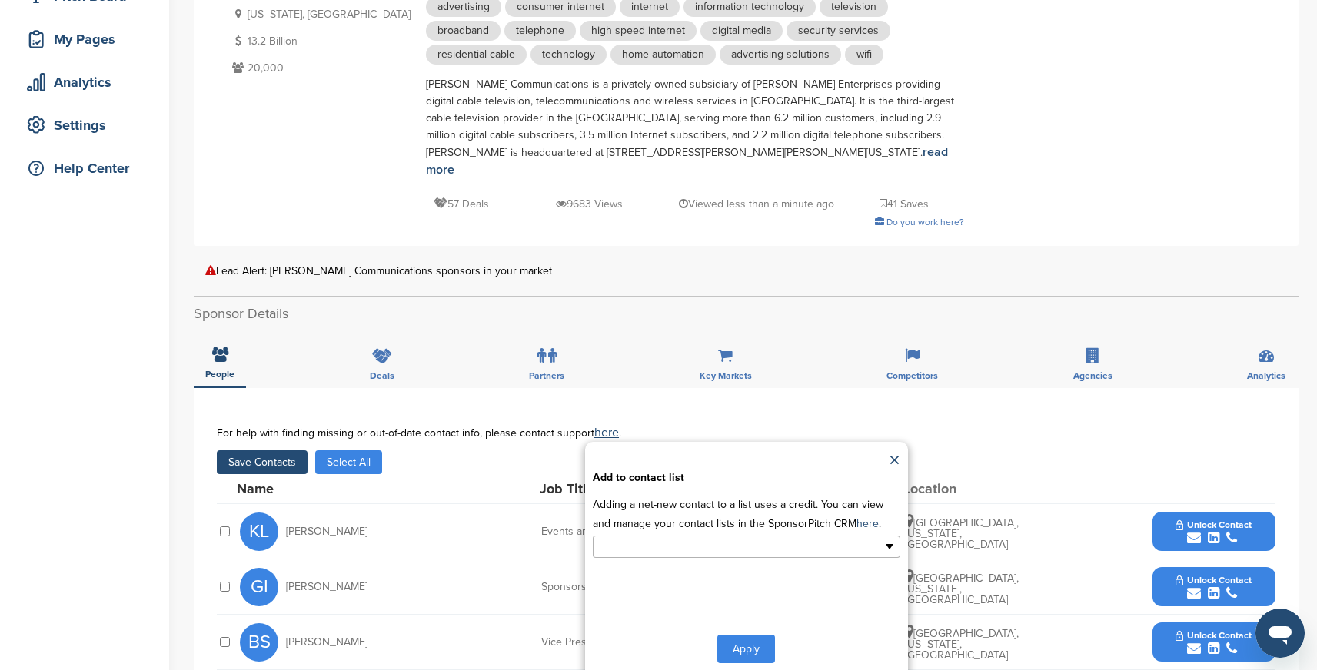
click at [630, 538] on input "text" at bounding box center [679, 547] width 161 height 18
click at [626, 558] on li "Default List" at bounding box center [746, 571] width 306 height 27
click at [753, 638] on button "Apply" at bounding box center [746, 652] width 58 height 28
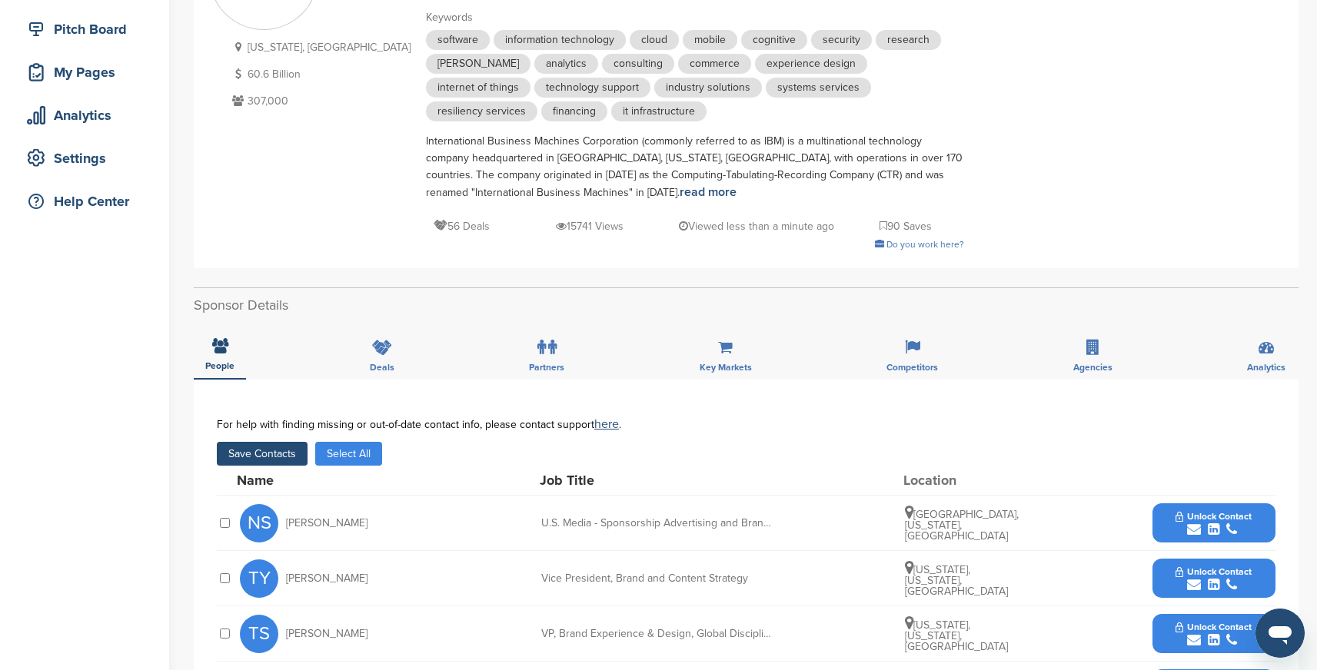
scroll to position [218, 0]
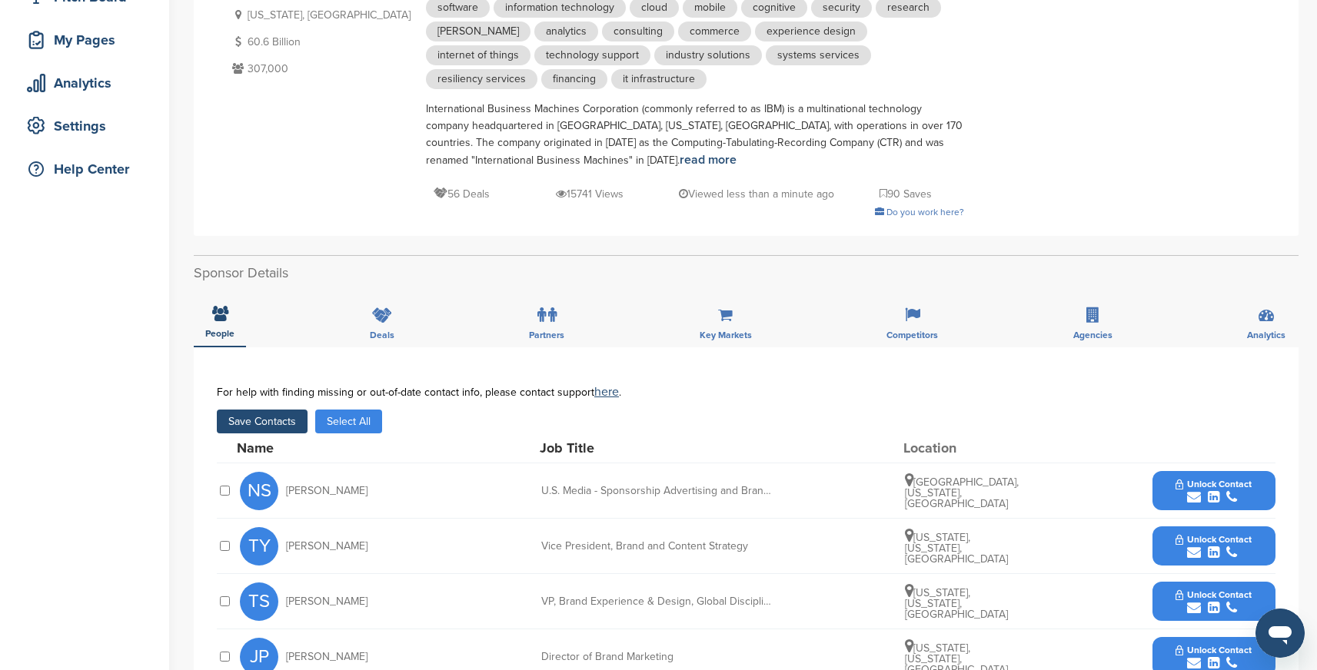
click at [276, 424] on button "Save Contacts" at bounding box center [262, 422] width 91 height 24
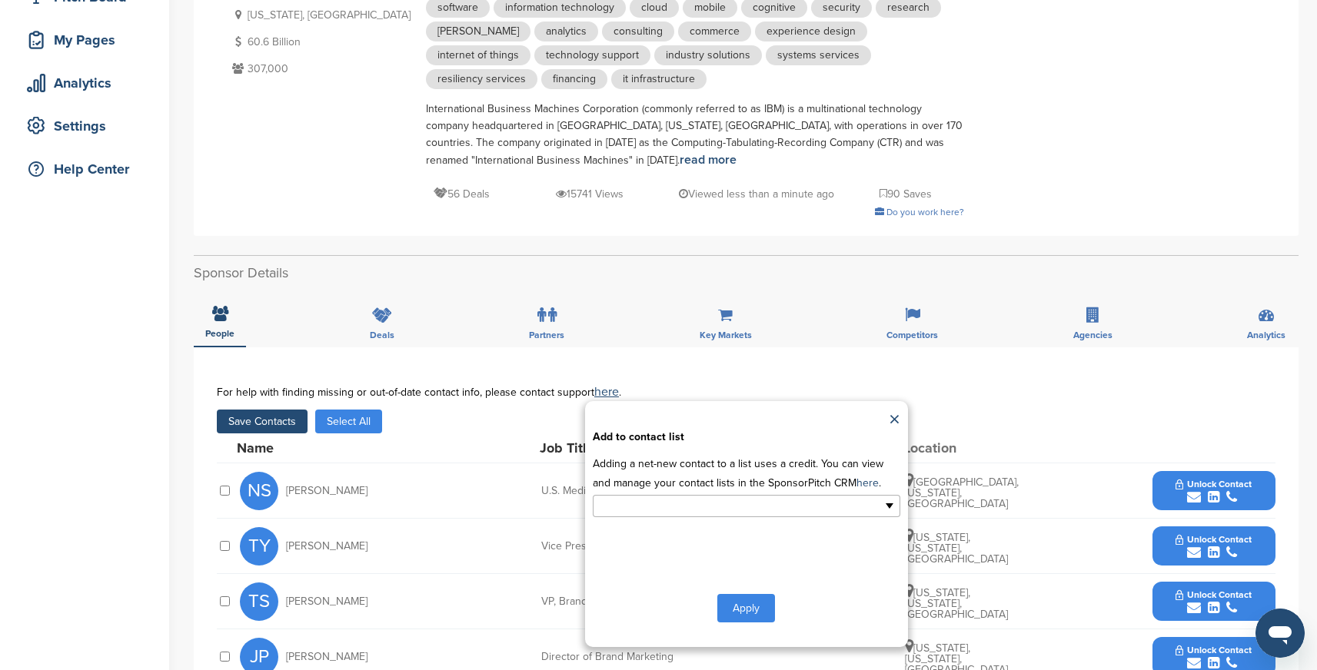
click at [704, 511] on input "text" at bounding box center [679, 506] width 161 height 18
click at [646, 537] on li "Default List" at bounding box center [746, 530] width 306 height 27
click at [749, 608] on button "Apply" at bounding box center [746, 611] width 58 height 28
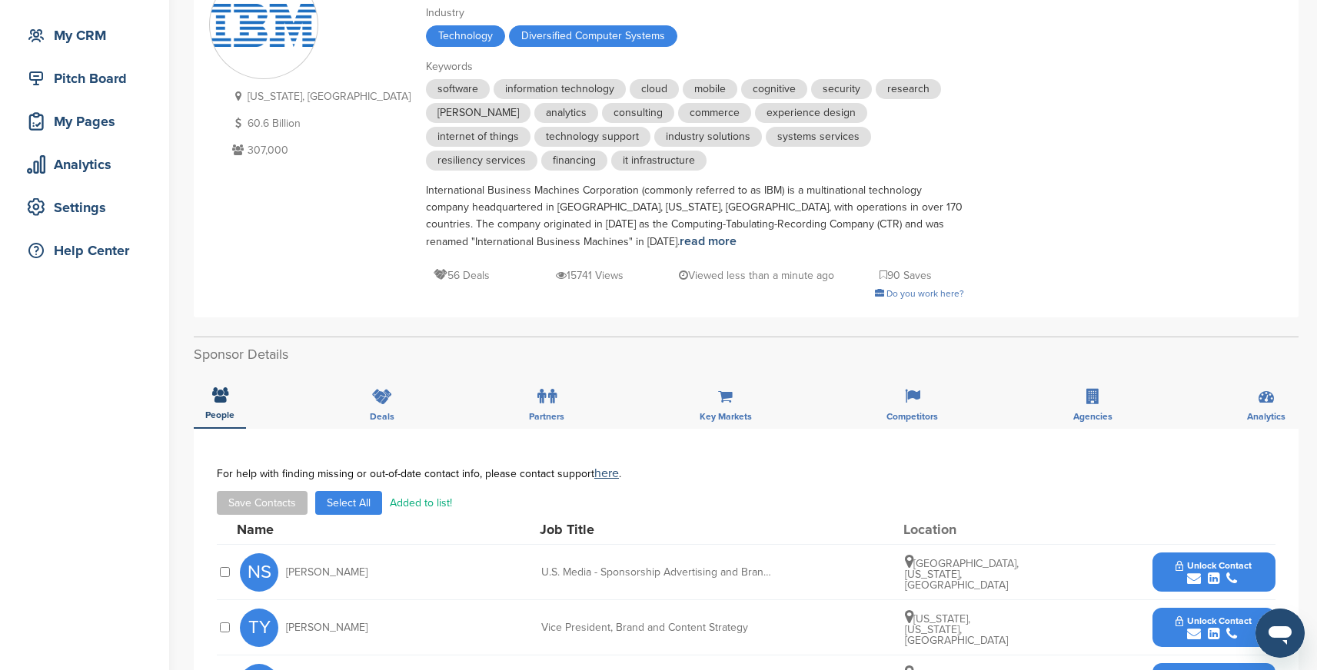
scroll to position [0, 0]
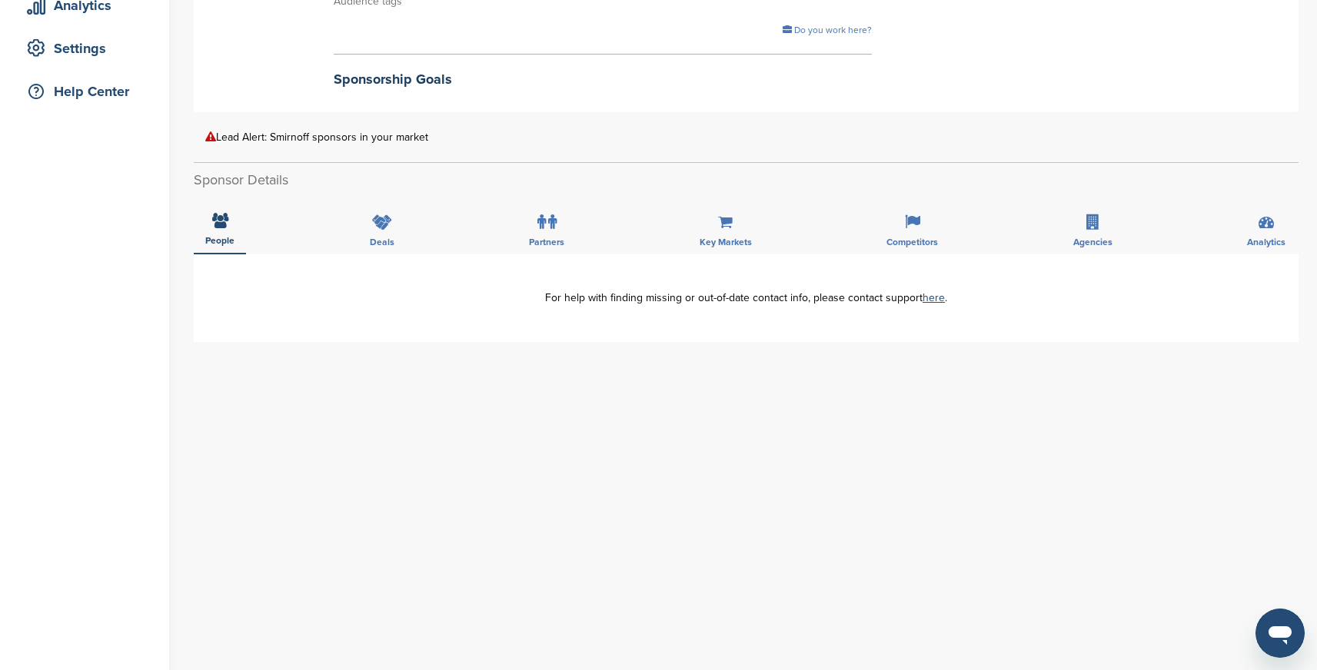
scroll to position [363, 0]
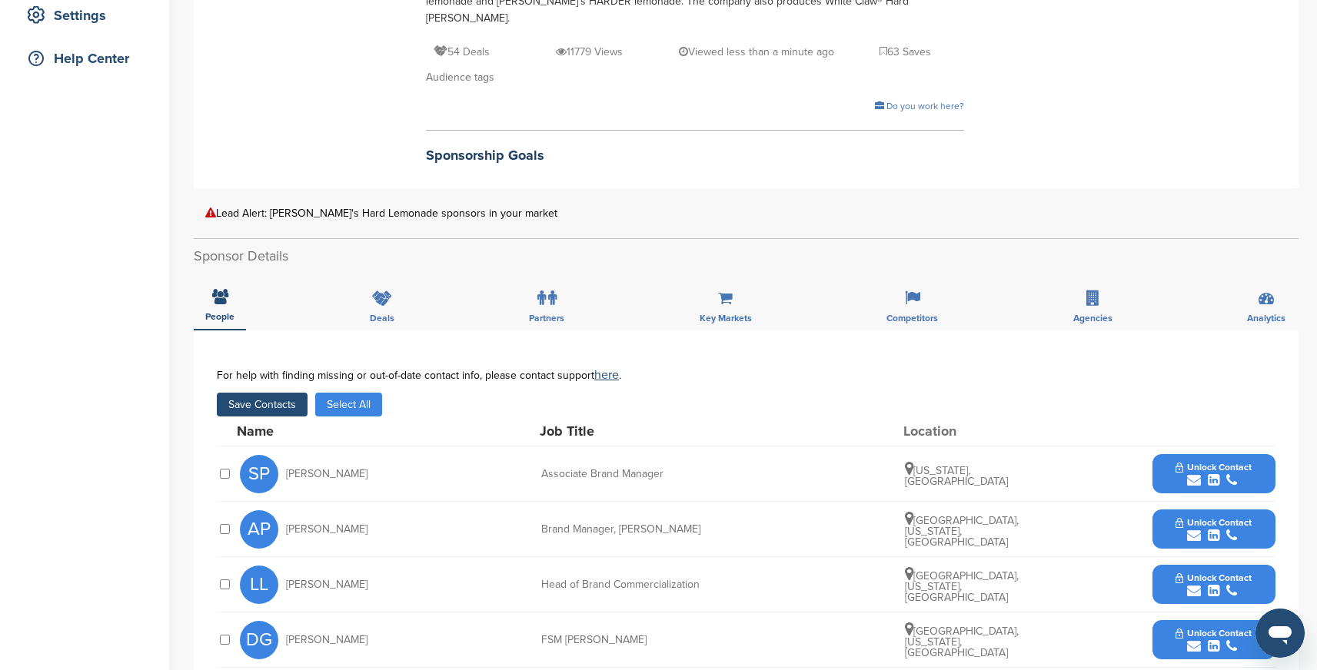
scroll to position [337, 0]
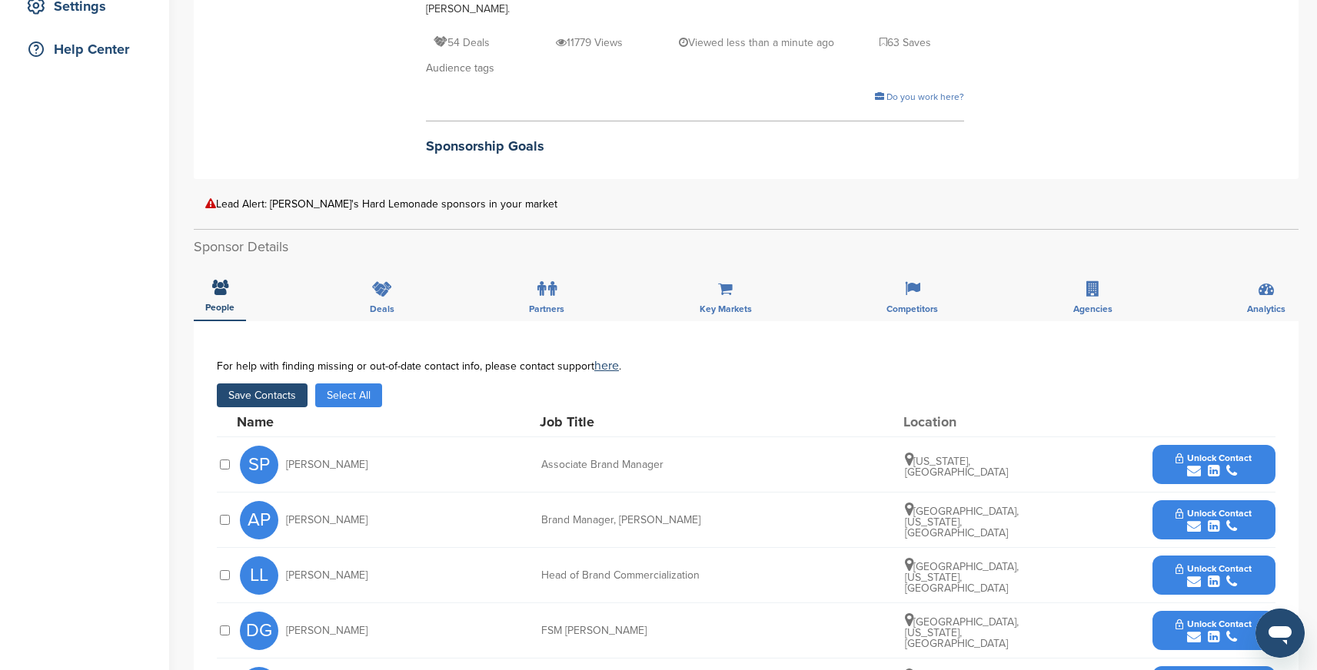
click at [276, 384] on button "Save Contacts" at bounding box center [262, 396] width 91 height 24
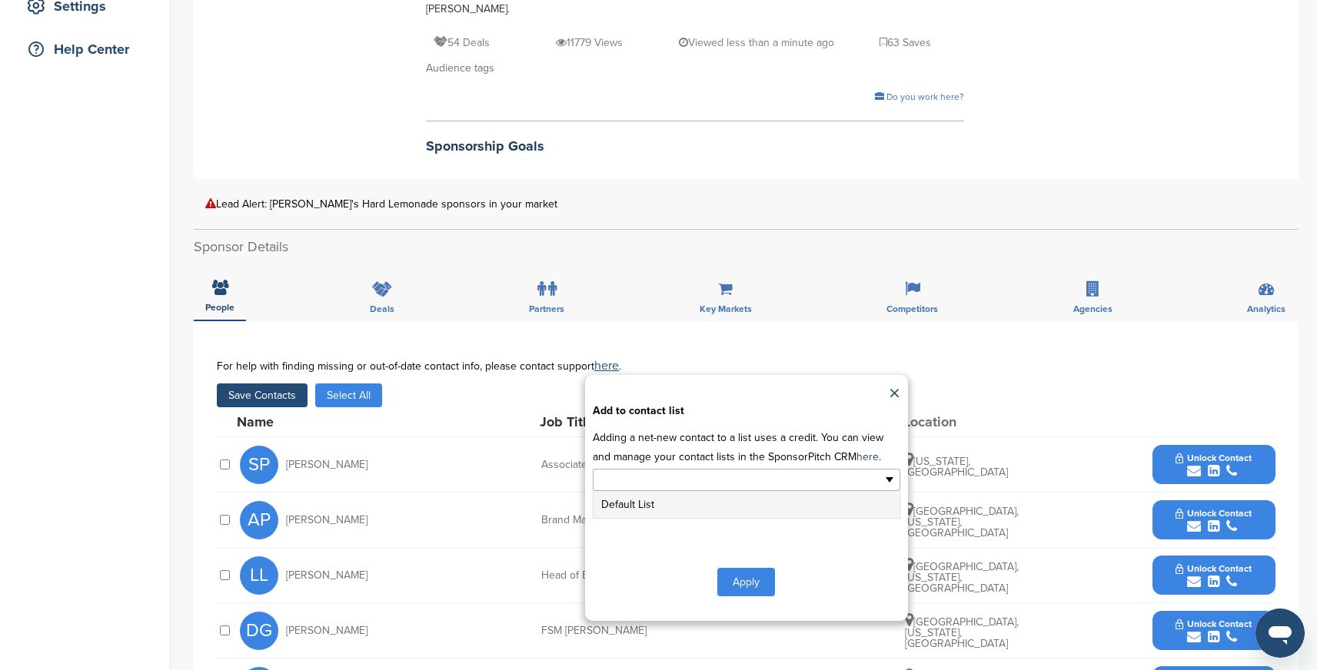
click at [770, 469] on ul at bounding box center [747, 480] width 308 height 22
click at [659, 491] on li "Default List" at bounding box center [746, 504] width 306 height 27
click at [741, 571] on button "Apply" at bounding box center [746, 585] width 58 height 28
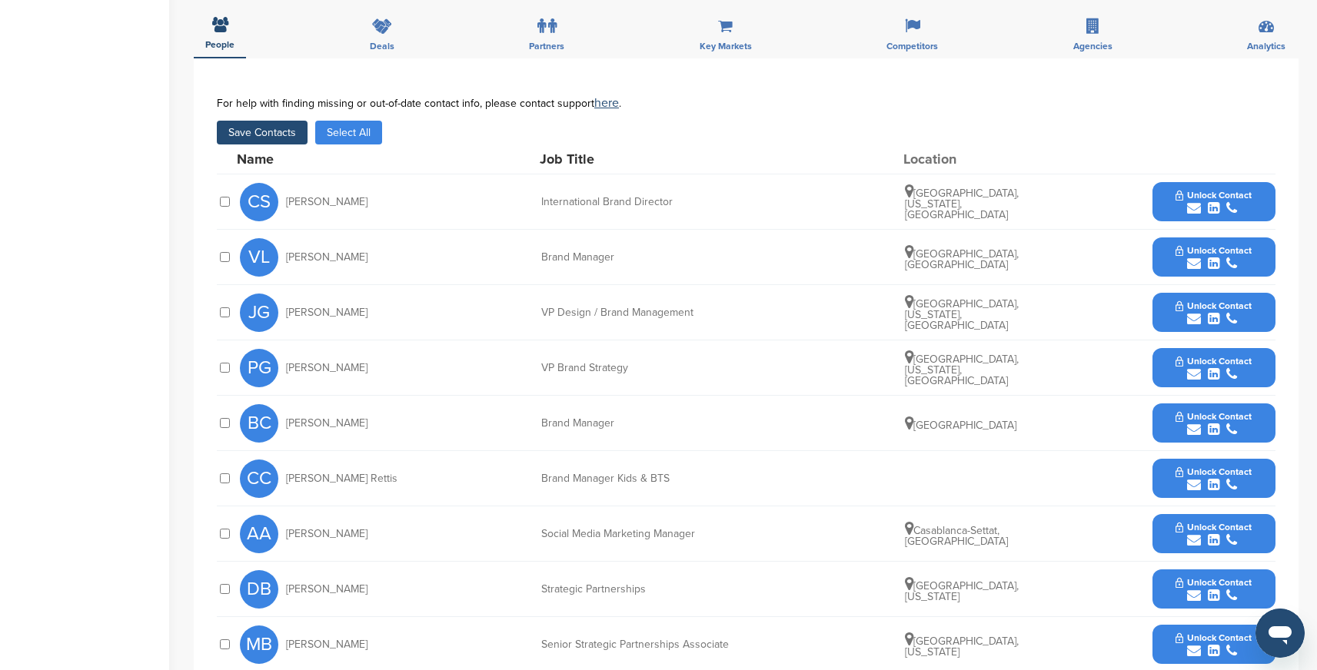
scroll to position [616, 0]
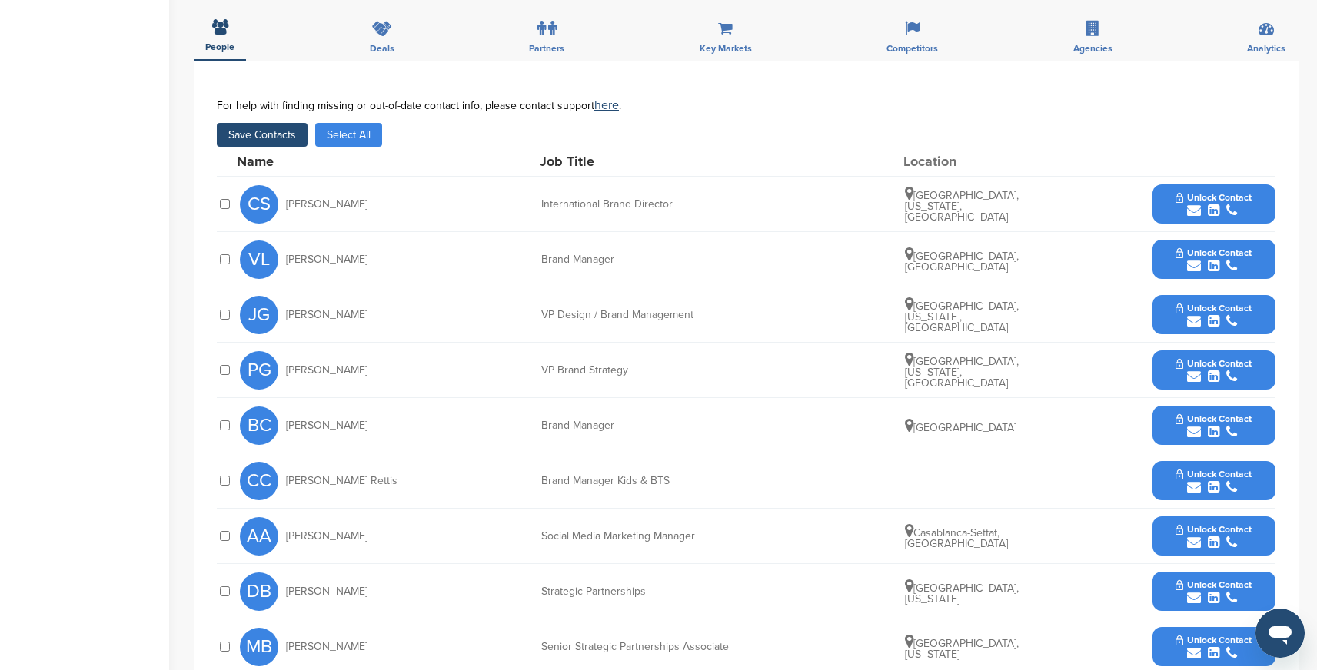
click at [274, 123] on button "Save Contacts" at bounding box center [262, 135] width 91 height 24
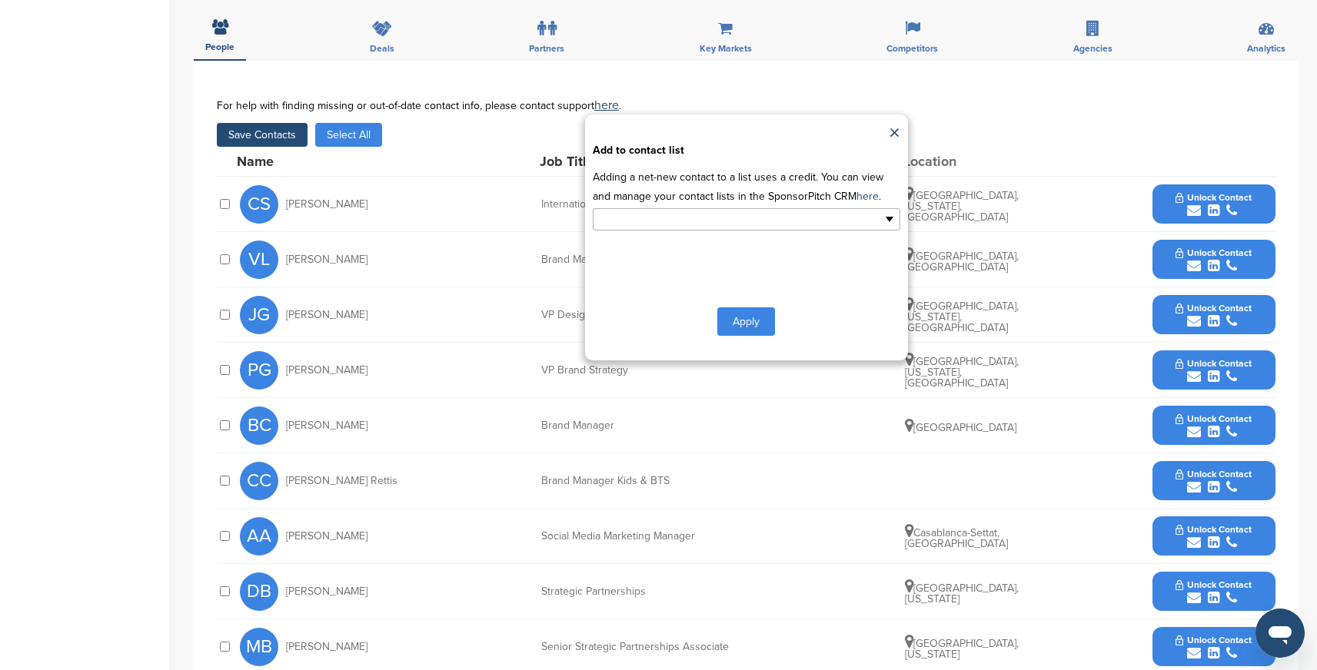
click at [782, 208] on ul at bounding box center [747, 219] width 308 height 22
click at [746, 233] on li "Default List" at bounding box center [746, 244] width 306 height 27
click at [757, 311] on button "Apply" at bounding box center [746, 325] width 58 height 28
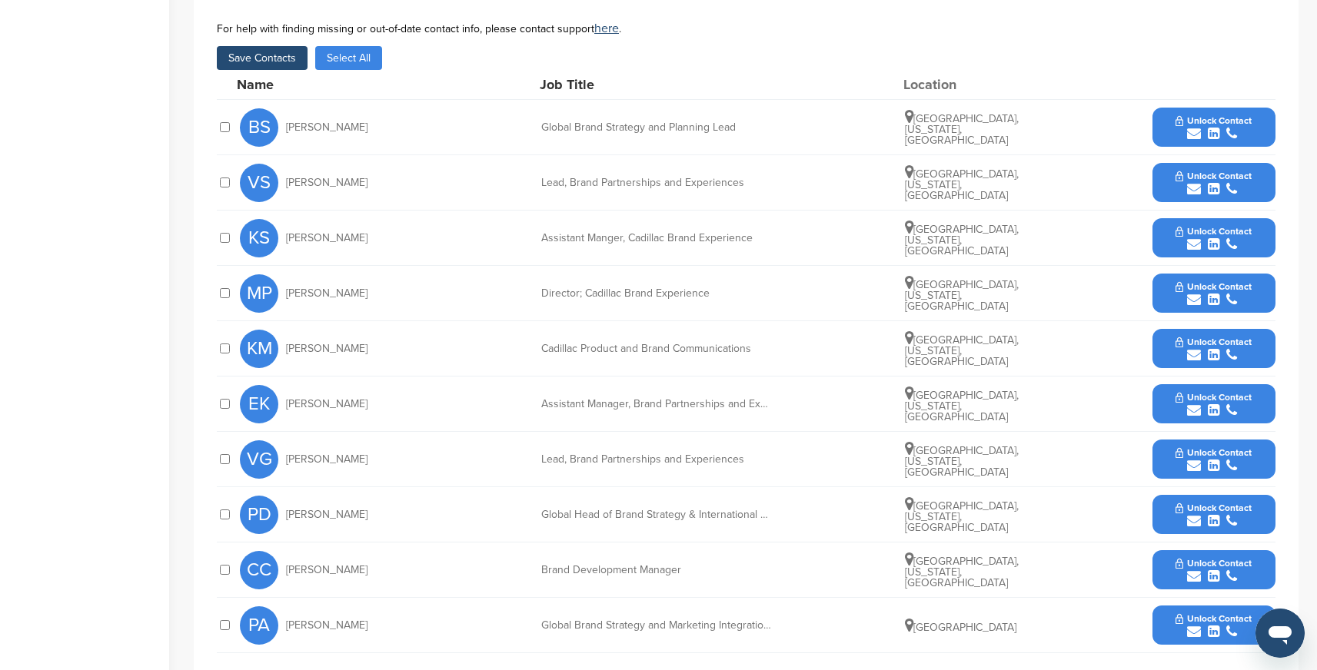
scroll to position [450, 0]
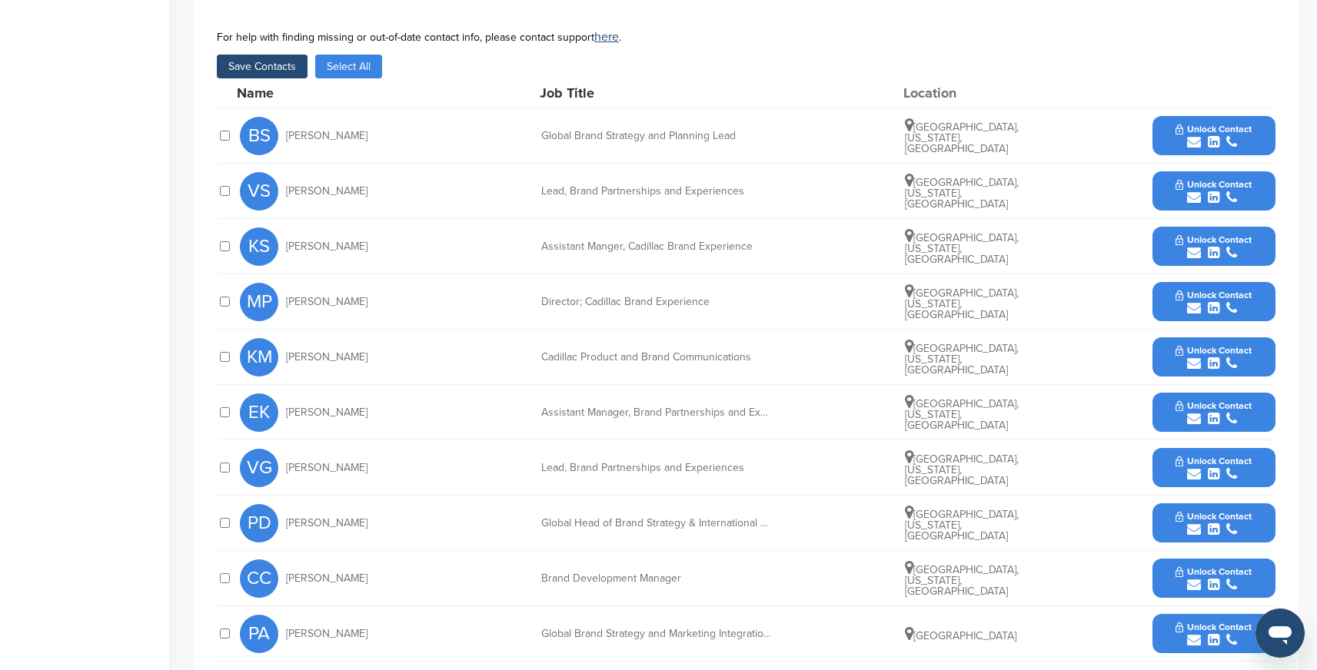
click at [288, 65] on button "Save Contacts" at bounding box center [262, 67] width 91 height 24
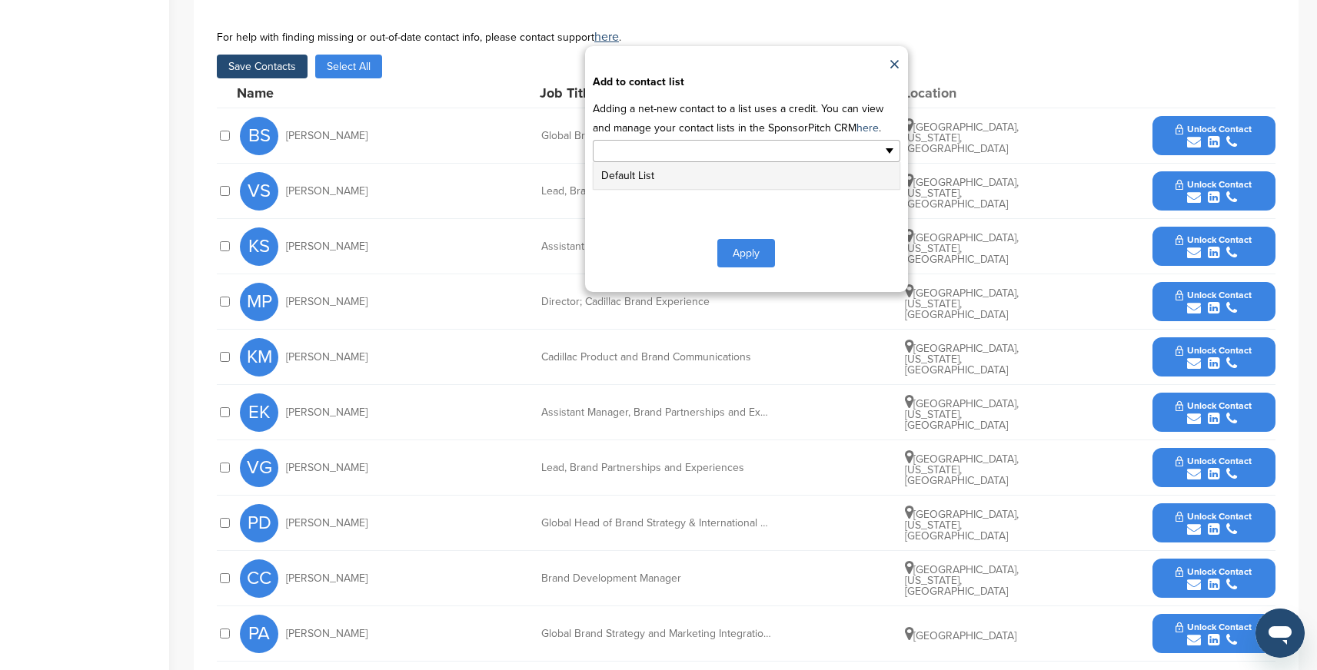
click at [765, 158] on ul at bounding box center [747, 151] width 308 height 22
click at [680, 180] on li "Default List" at bounding box center [746, 175] width 306 height 27
click at [736, 258] on button "Apply" at bounding box center [746, 256] width 58 height 28
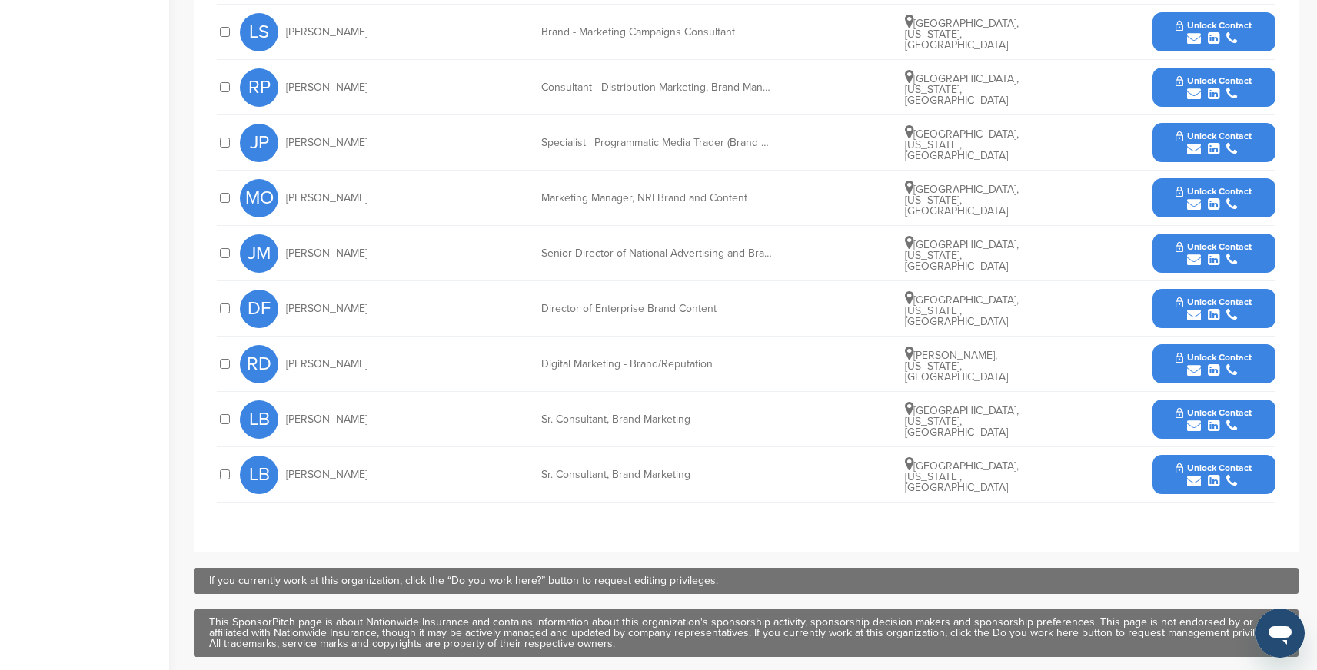
scroll to position [762, 0]
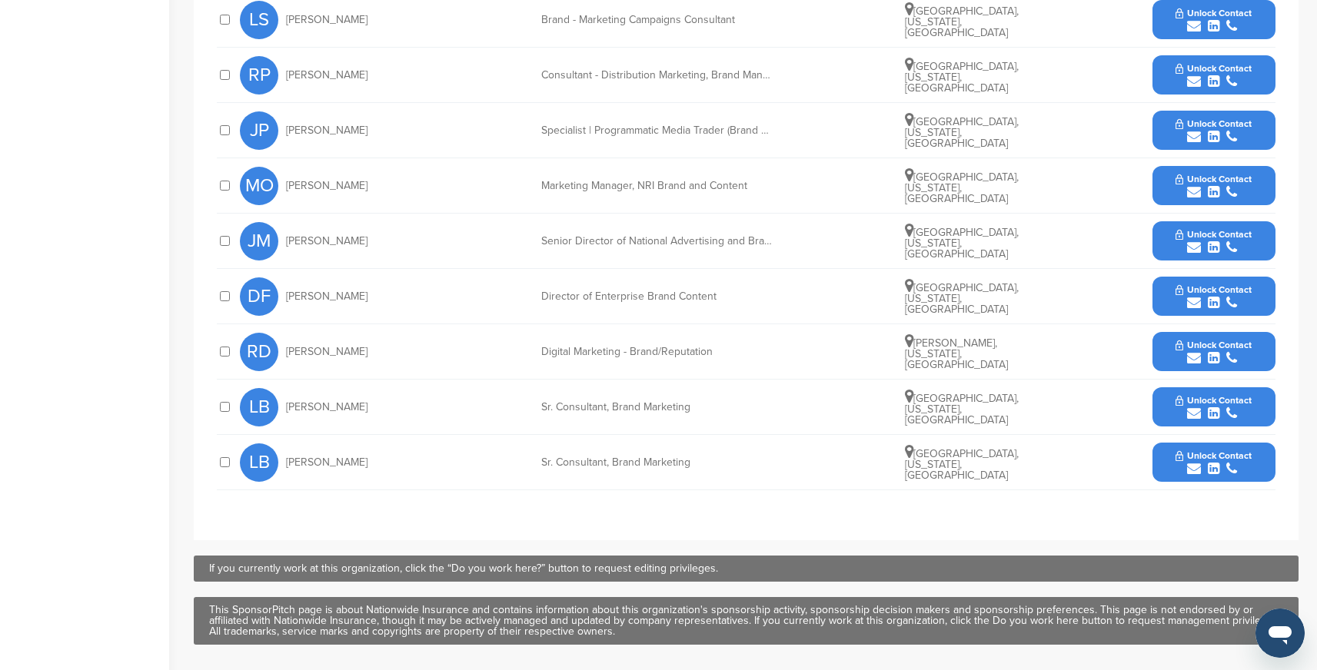
click at [222, 178] on div at bounding box center [224, 185] width 15 height 15
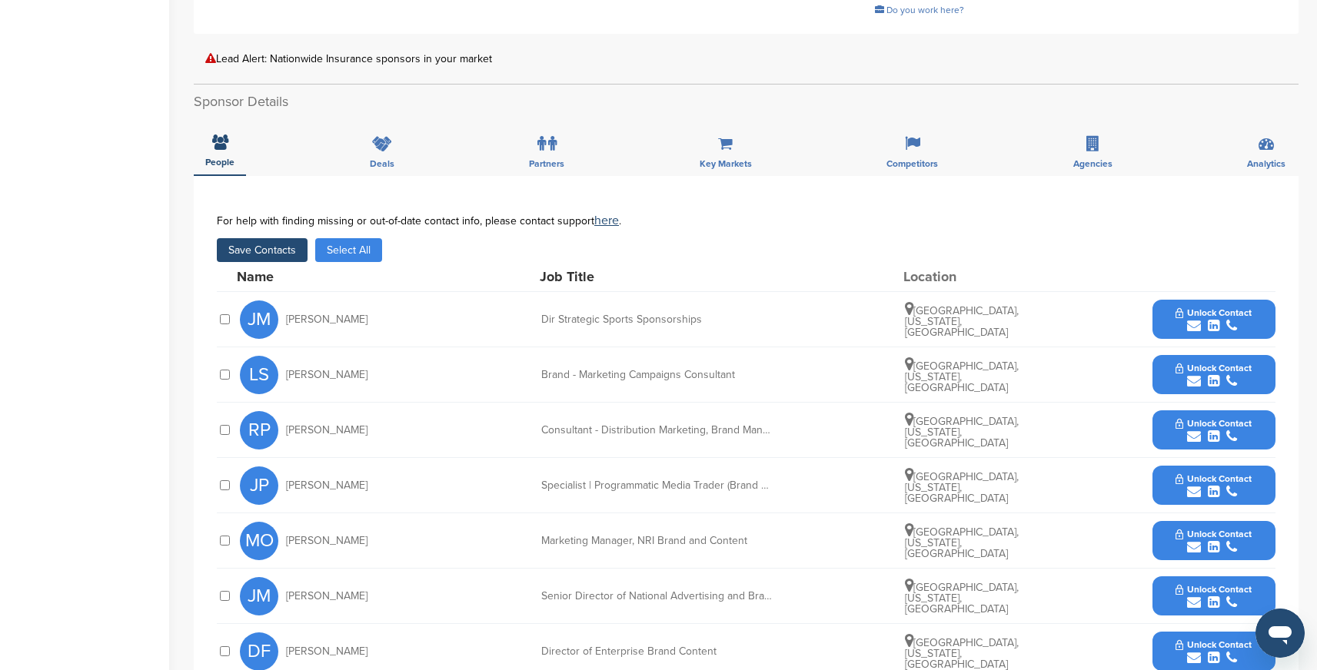
scroll to position [413, 0]
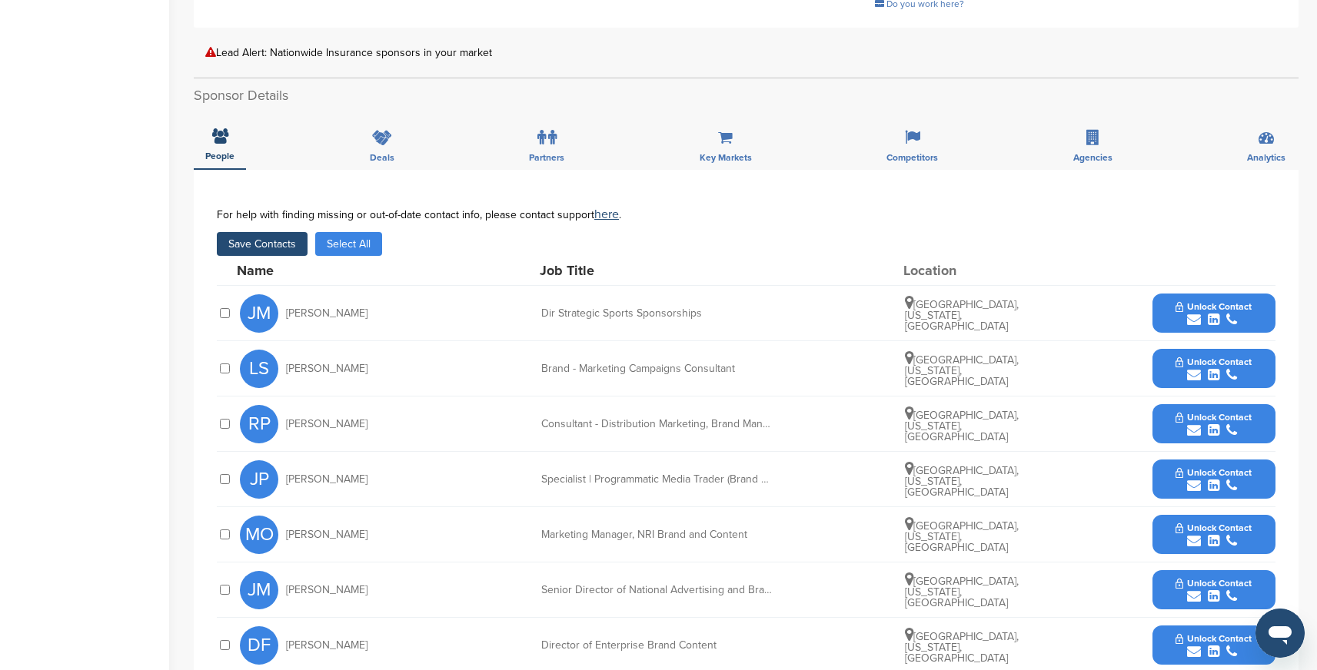
click at [297, 232] on button "Save Contacts" at bounding box center [262, 244] width 91 height 24
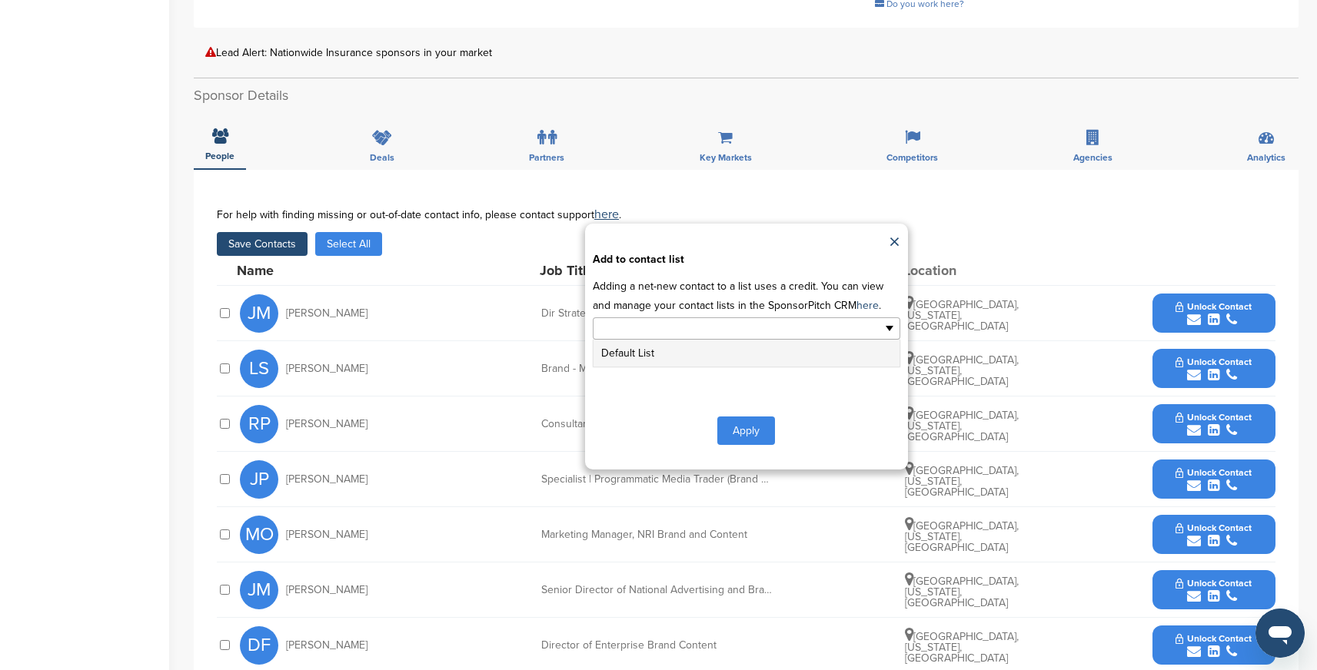
click at [786, 317] on ul at bounding box center [747, 328] width 308 height 22
click at [745, 340] on li "Default List" at bounding box center [746, 353] width 306 height 27
click at [750, 420] on button "Apply" at bounding box center [746, 434] width 58 height 28
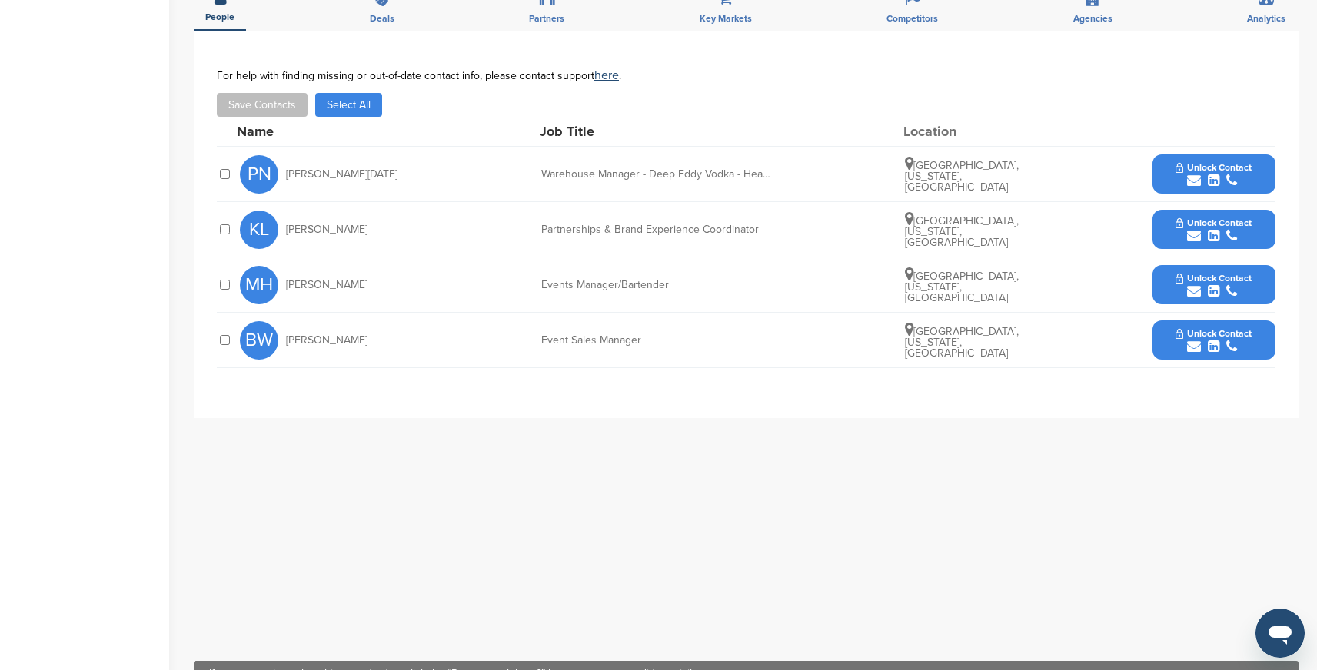
scroll to position [471, 0]
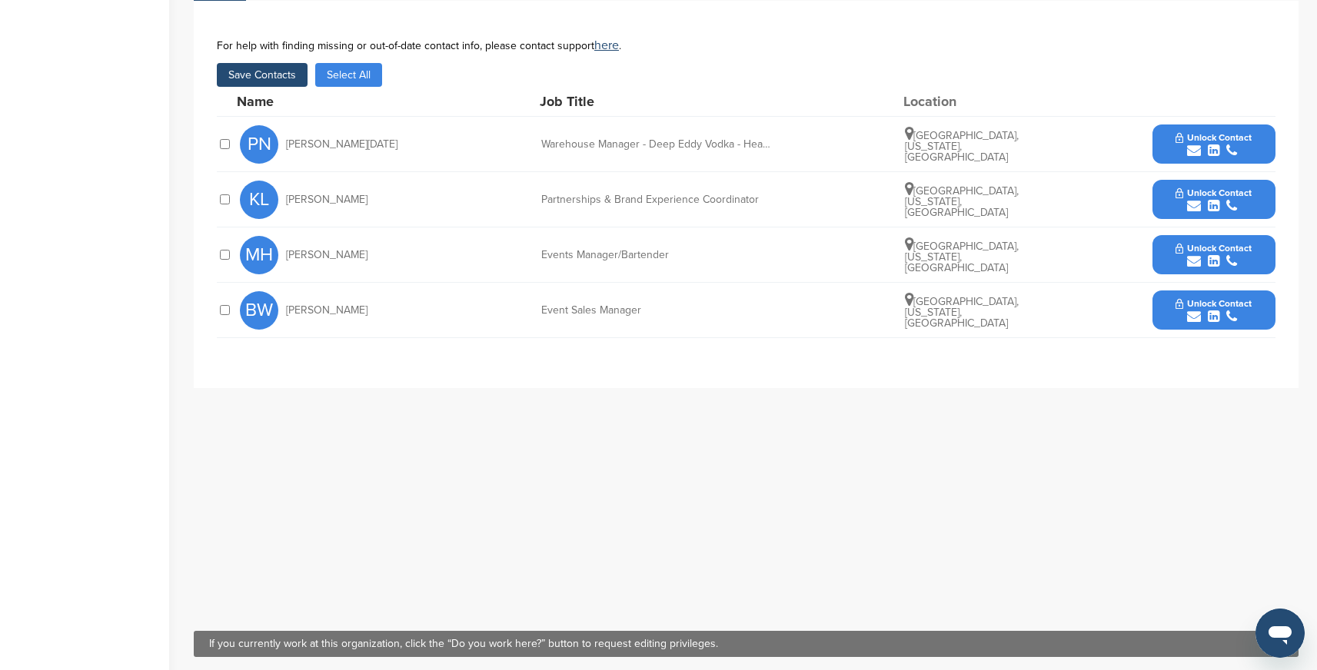
click at [277, 64] on button "Save Contacts" at bounding box center [262, 75] width 91 height 24
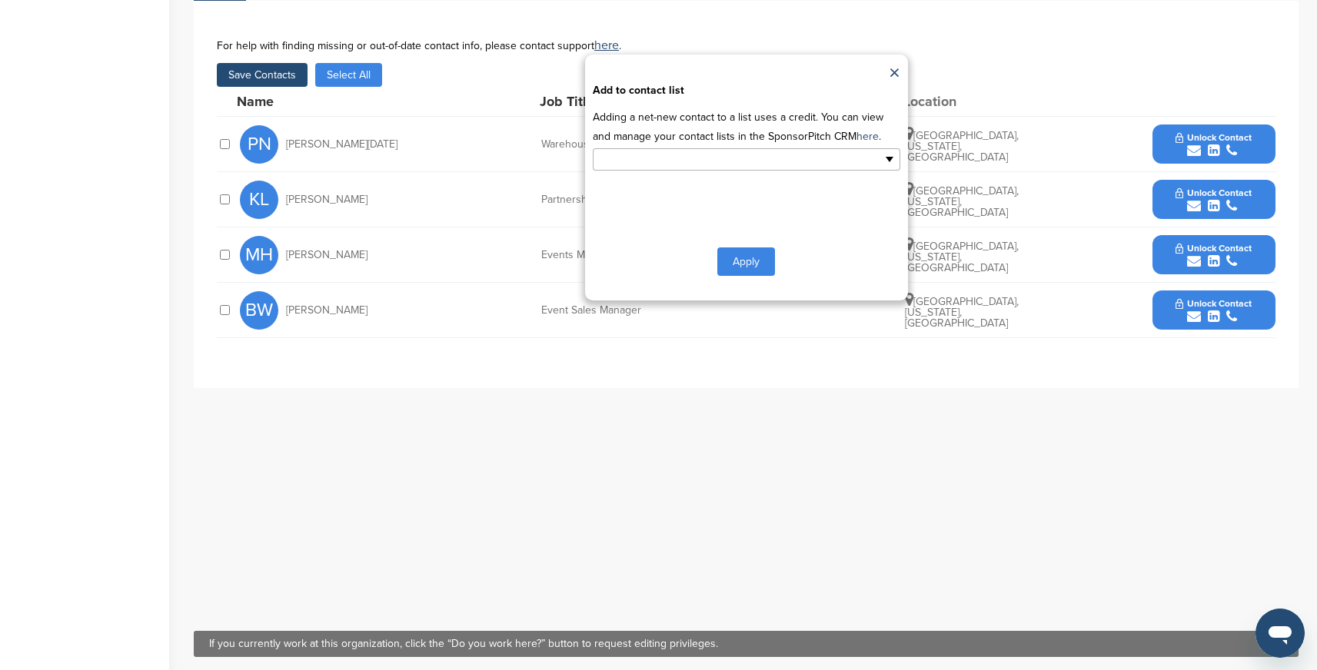
click at [759, 151] on input "text" at bounding box center [679, 160] width 161 height 18
click at [724, 171] on li "Default List" at bounding box center [746, 184] width 306 height 27
click at [741, 251] on button "Apply" at bounding box center [746, 265] width 58 height 28
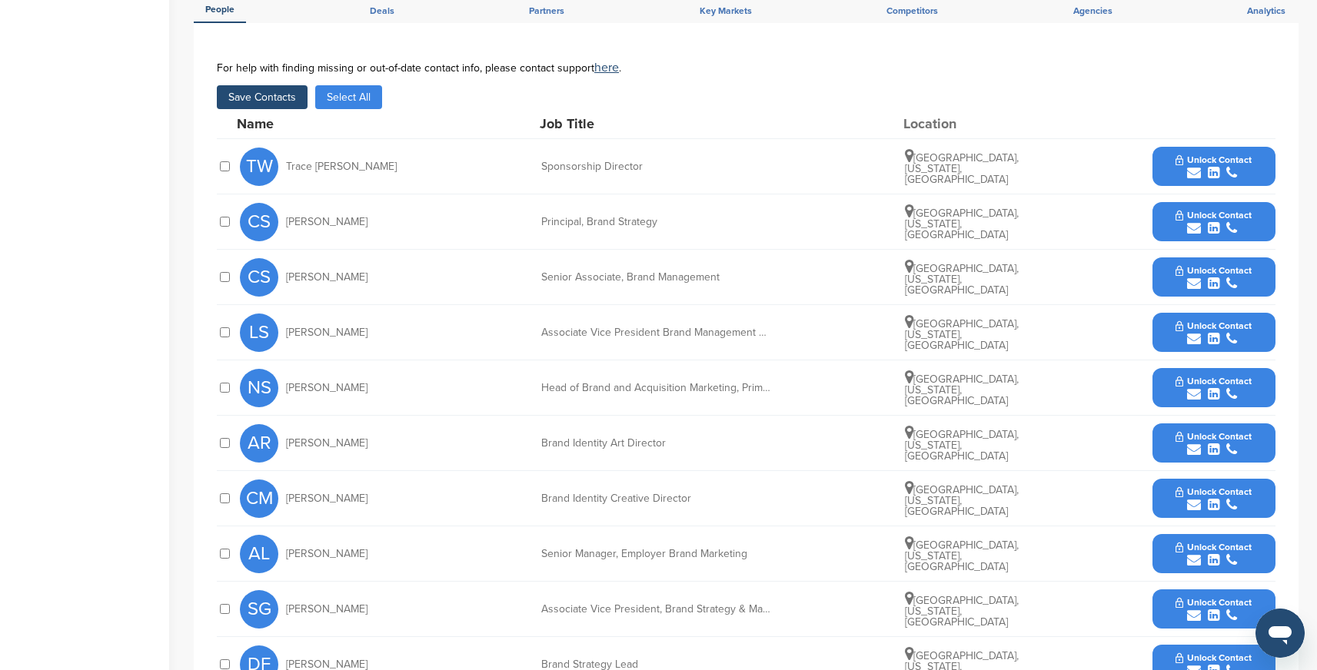
scroll to position [478, 0]
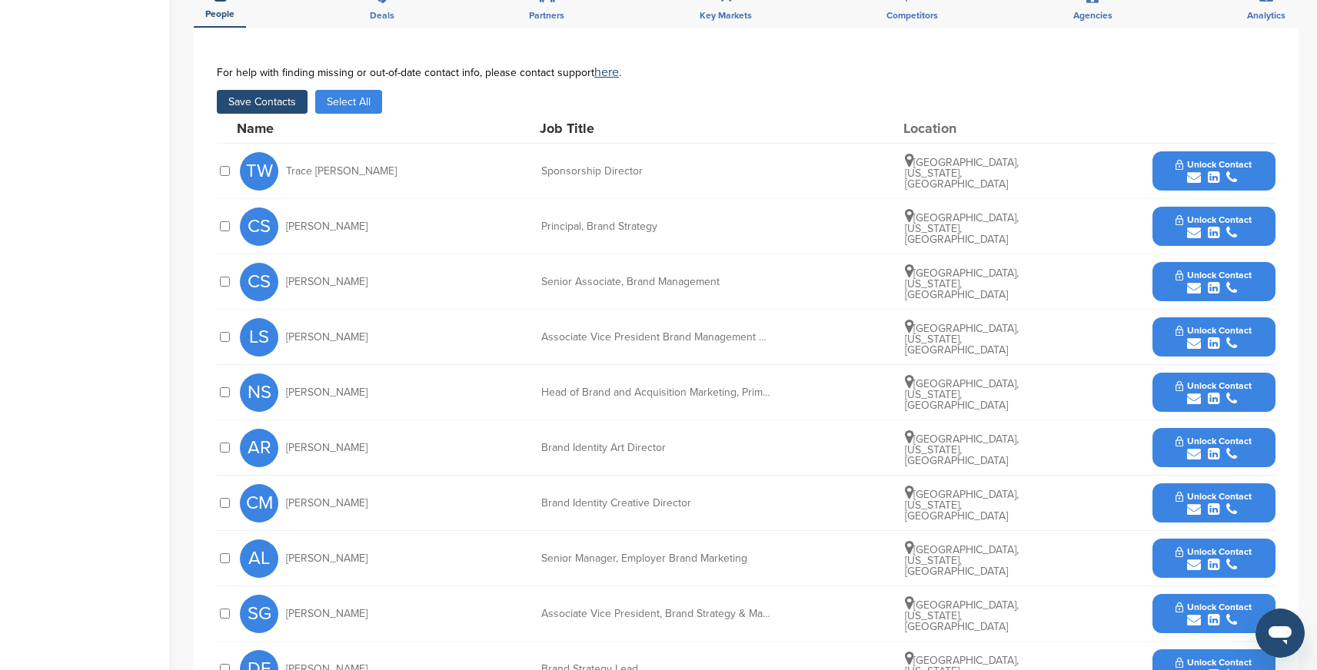
click at [259, 101] on button "Save Contacts" at bounding box center [262, 102] width 91 height 24
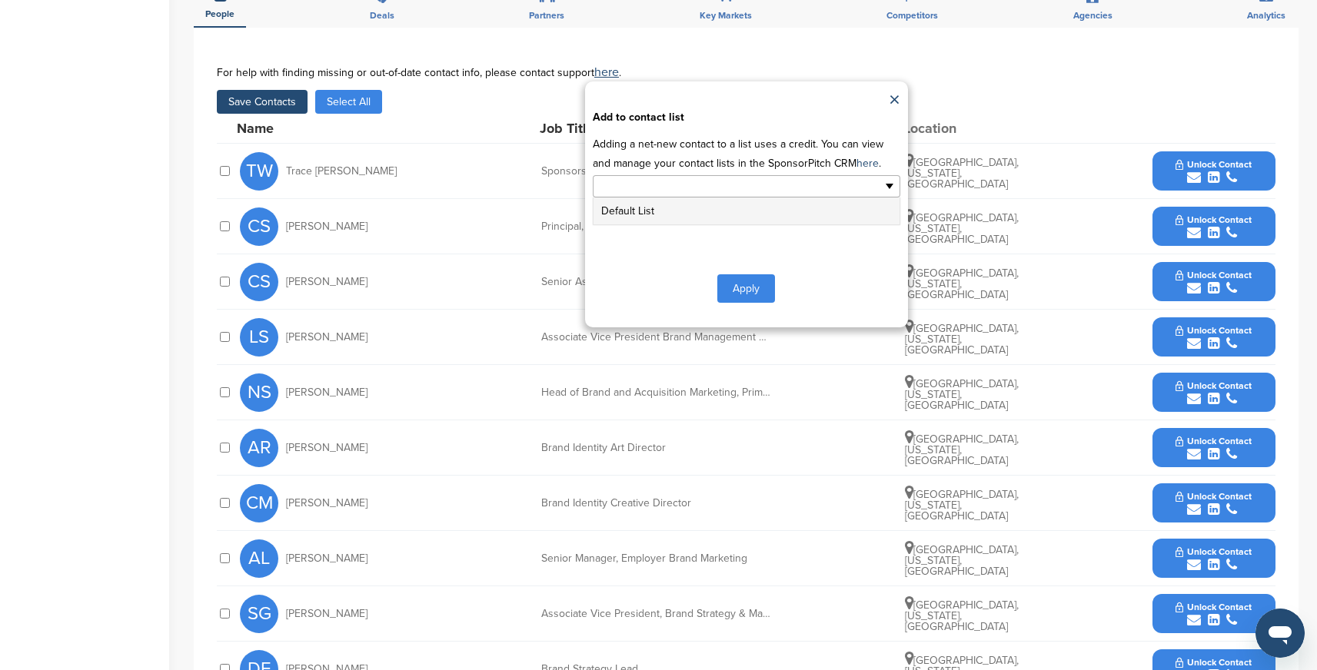
click at [750, 188] on input "text" at bounding box center [679, 187] width 161 height 18
click at [640, 205] on li "Default List" at bounding box center [746, 211] width 306 height 27
click at [736, 296] on button "Apply" at bounding box center [746, 292] width 58 height 28
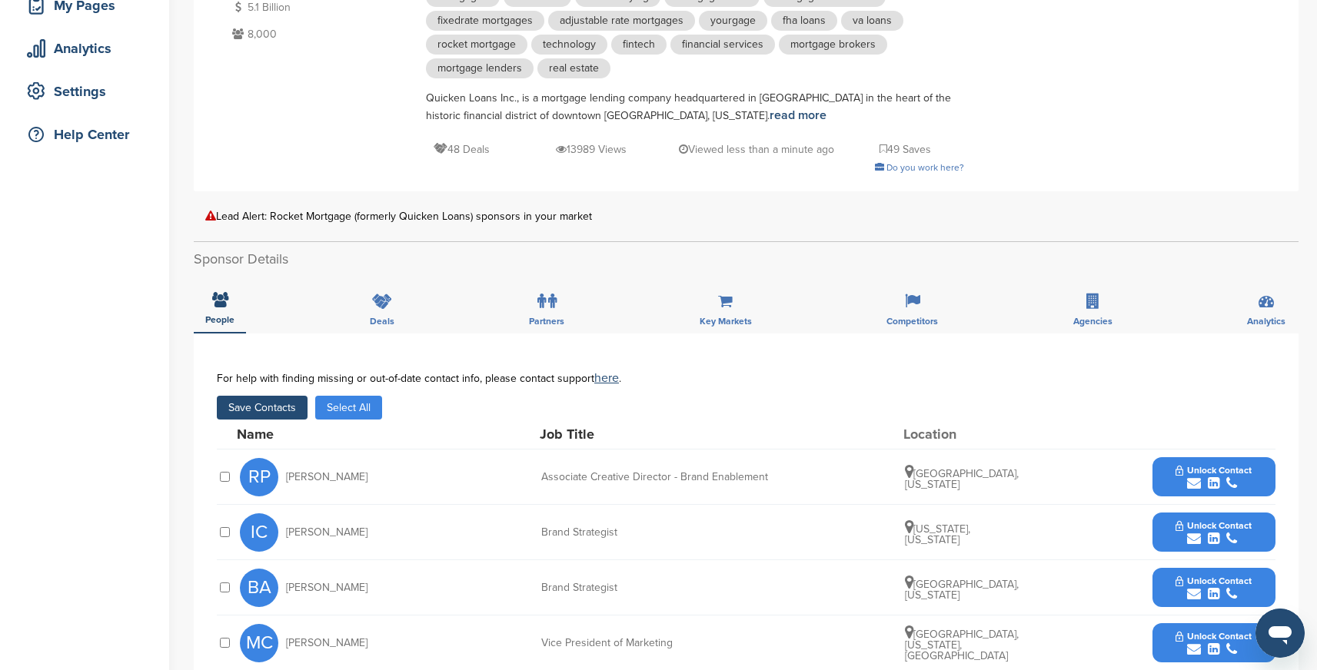
scroll to position [233, 0]
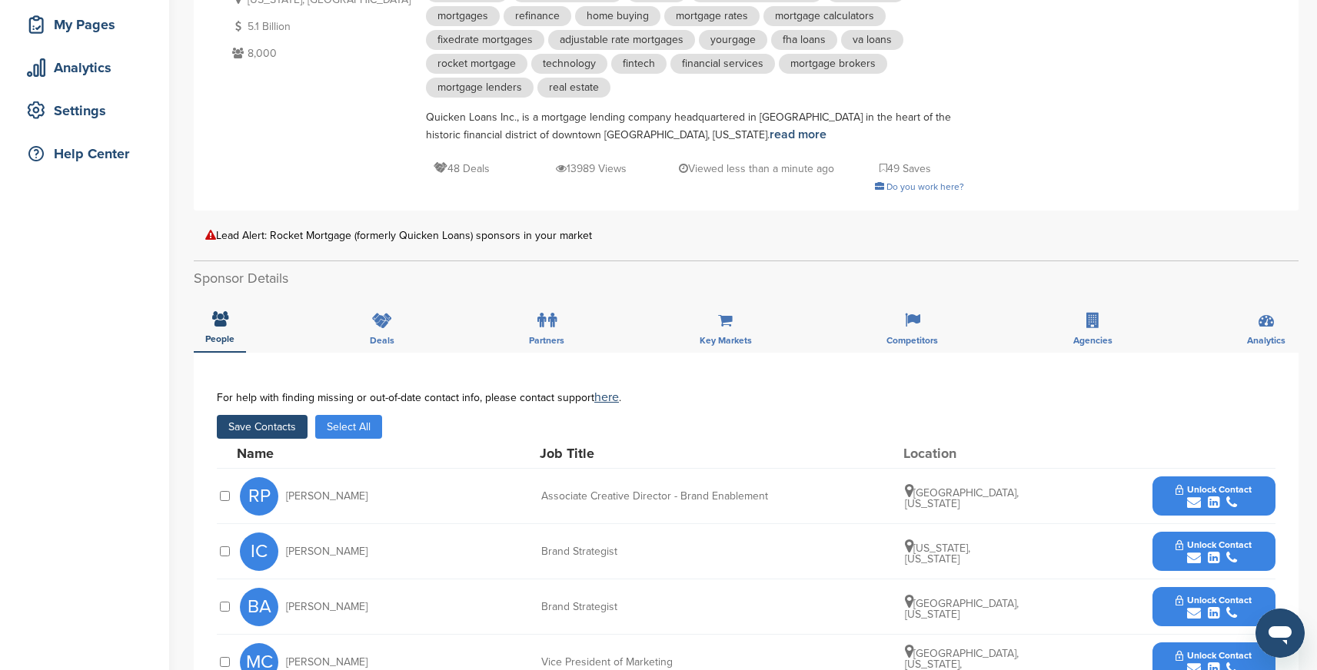
click at [264, 430] on button "Save Contacts" at bounding box center [262, 427] width 91 height 24
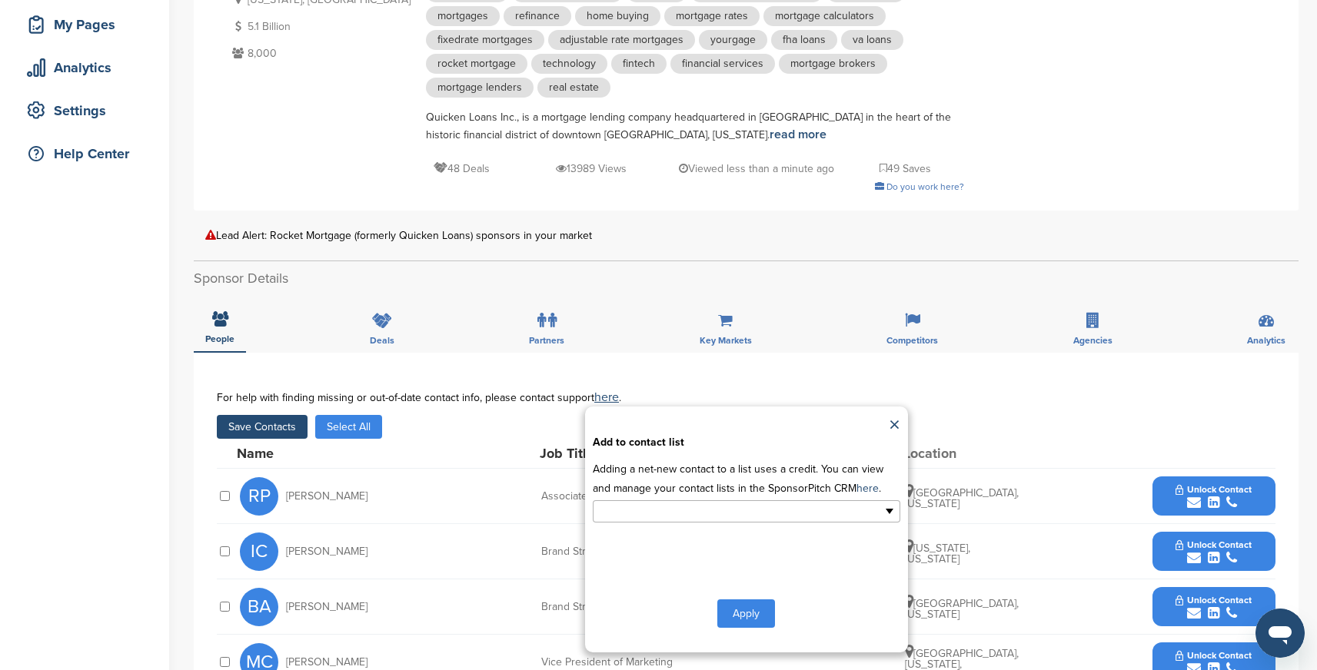
click at [681, 517] on input "text" at bounding box center [679, 512] width 161 height 18
click at [654, 542] on li "Default List" at bounding box center [746, 536] width 306 height 27
click at [754, 613] on button "Apply" at bounding box center [746, 617] width 58 height 28
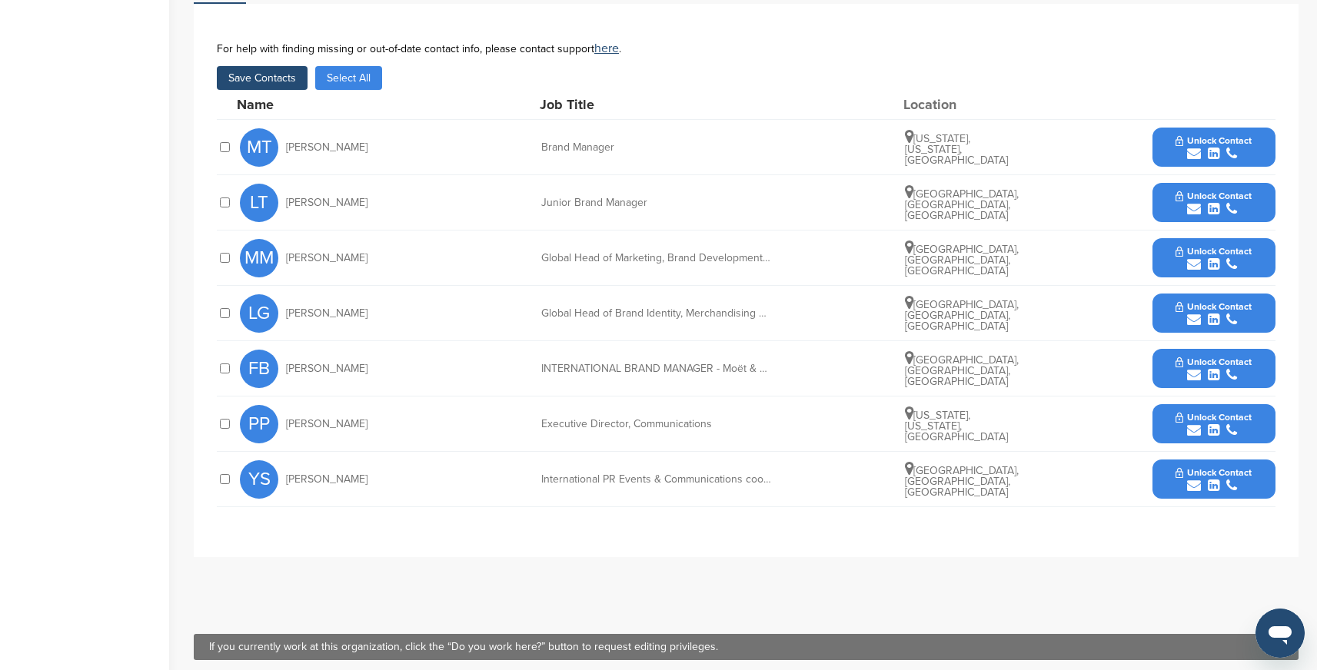
scroll to position [470, 0]
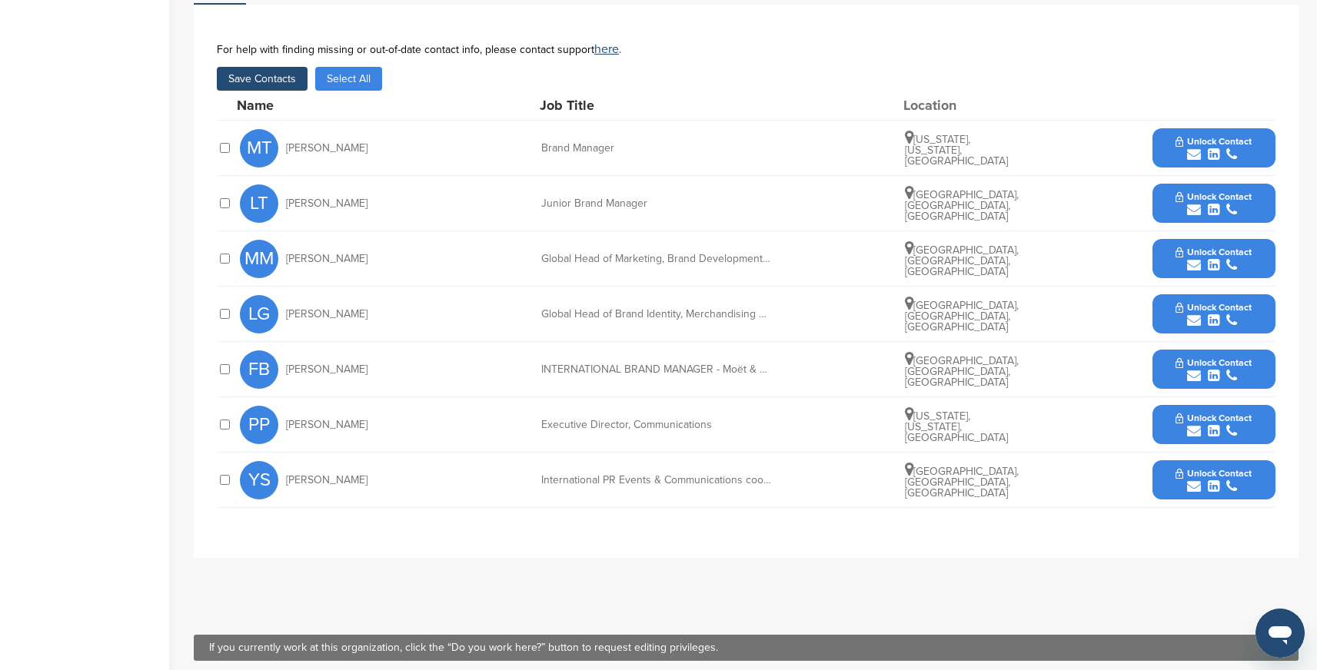
click at [273, 71] on button "Save Contacts" at bounding box center [262, 79] width 91 height 24
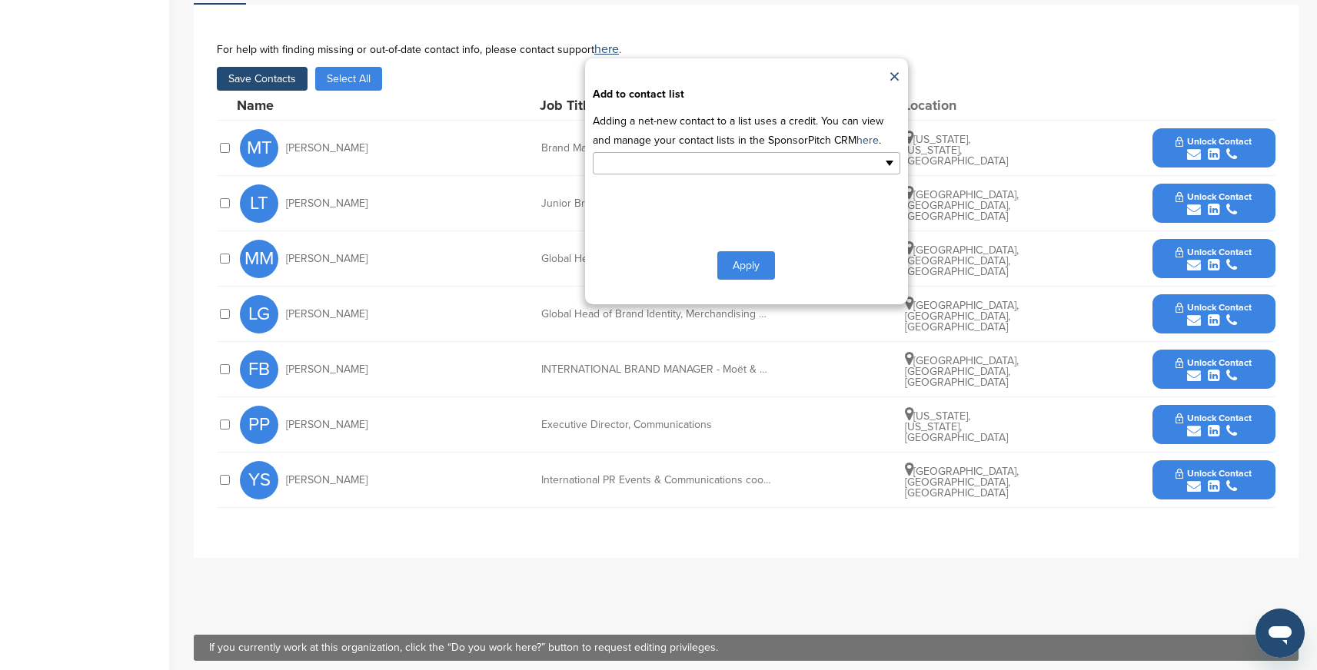
click at [662, 155] on input "text" at bounding box center [679, 164] width 161 height 18
click at [633, 175] on li "Default List" at bounding box center [746, 188] width 306 height 27
click at [740, 255] on button "Apply" at bounding box center [746, 268] width 58 height 28
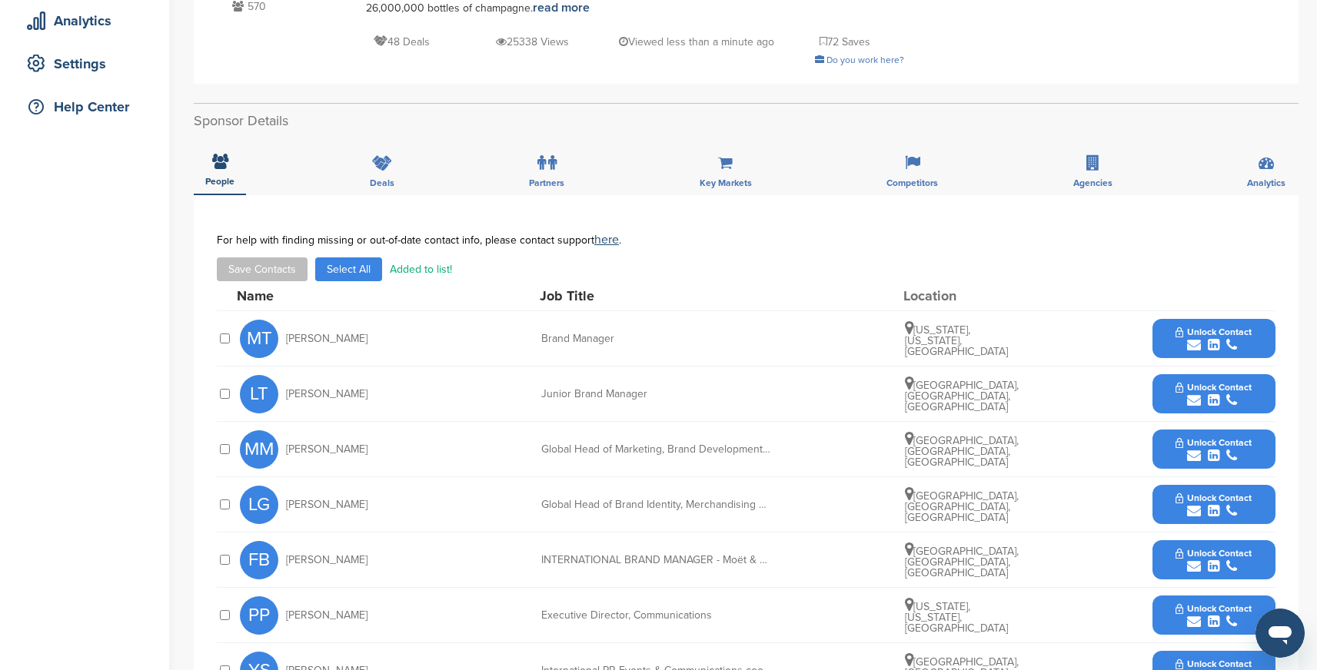
scroll to position [120, 0]
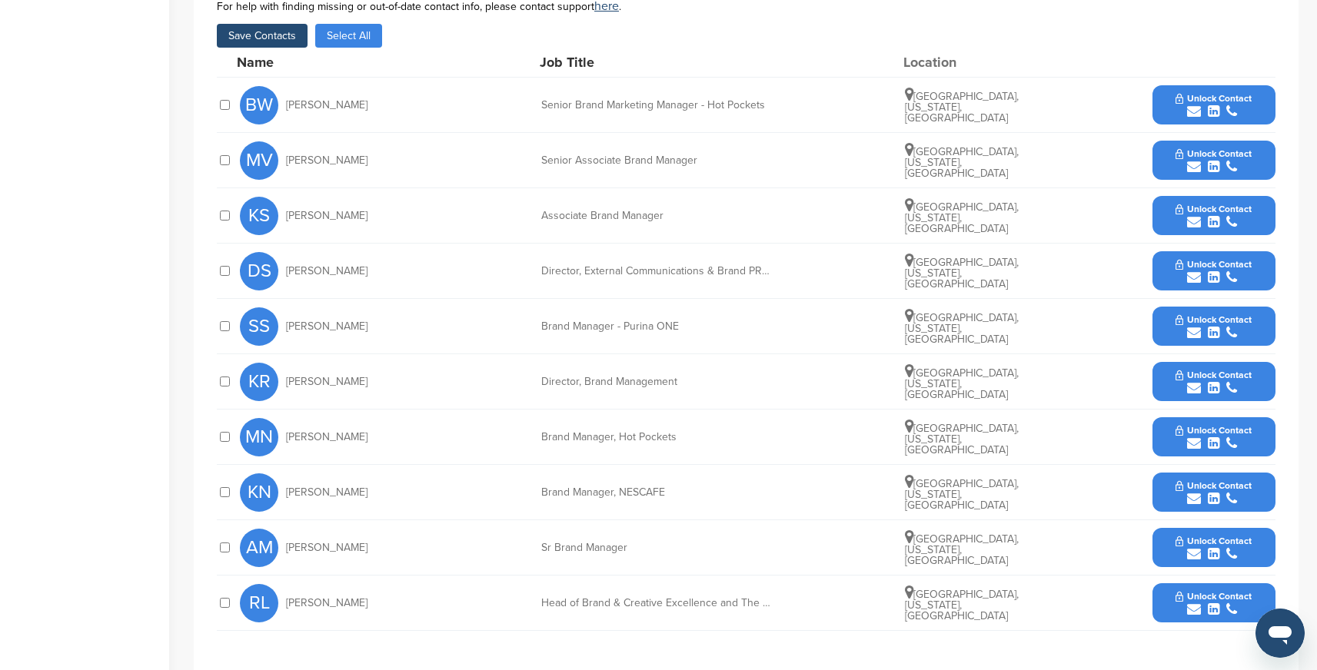
scroll to position [706, 0]
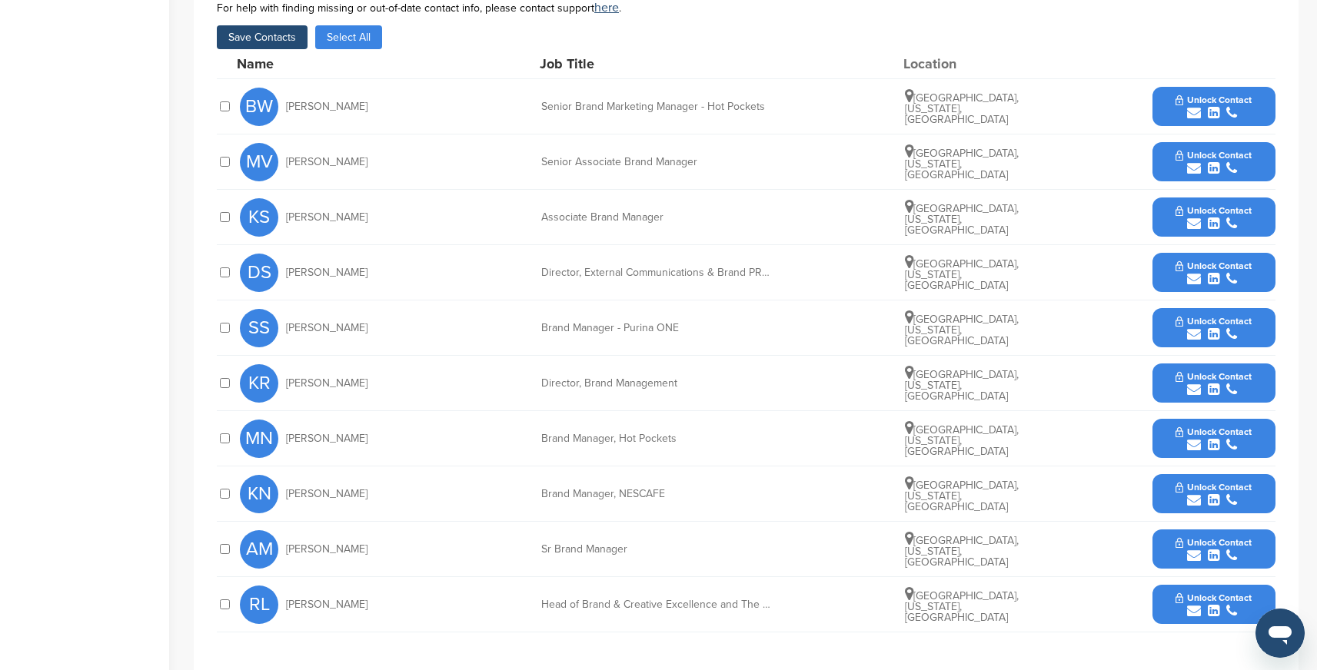
click at [281, 25] on button "Save Contacts" at bounding box center [262, 37] width 91 height 24
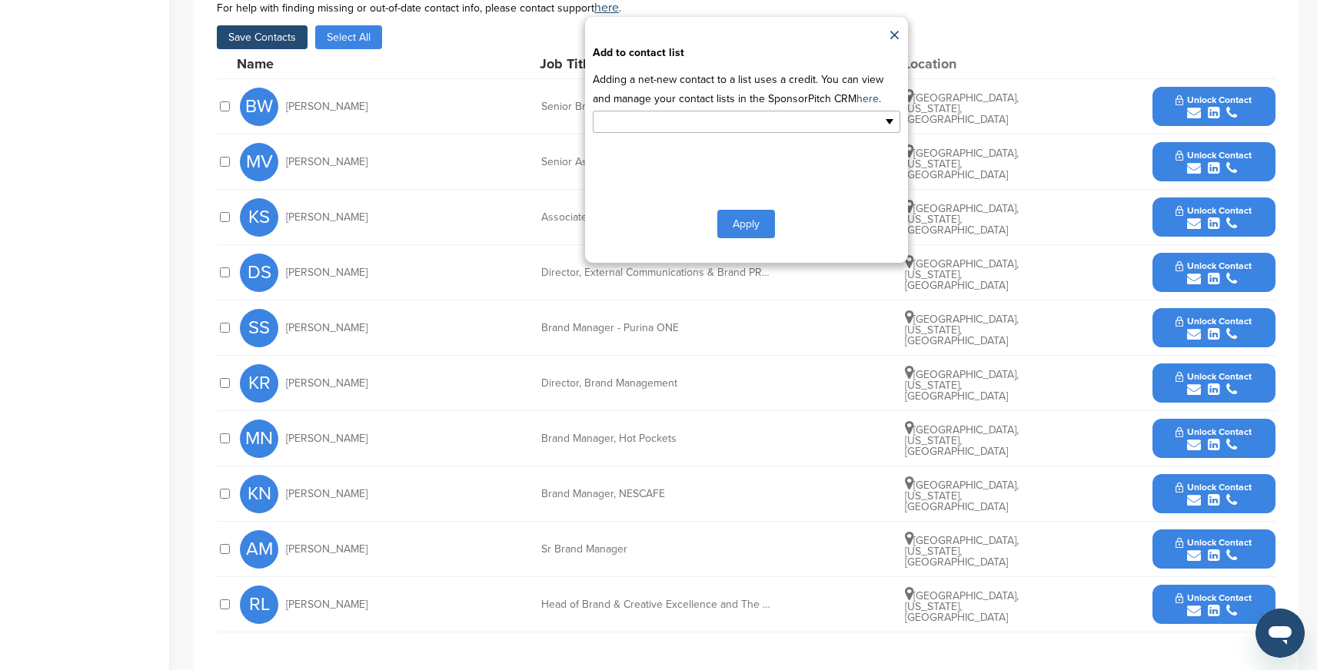
click at [696, 113] on input "text" at bounding box center [679, 122] width 161 height 18
click at [637, 135] on li "Default List" at bounding box center [746, 146] width 306 height 27
click at [746, 214] on button "Apply" at bounding box center [746, 227] width 58 height 28
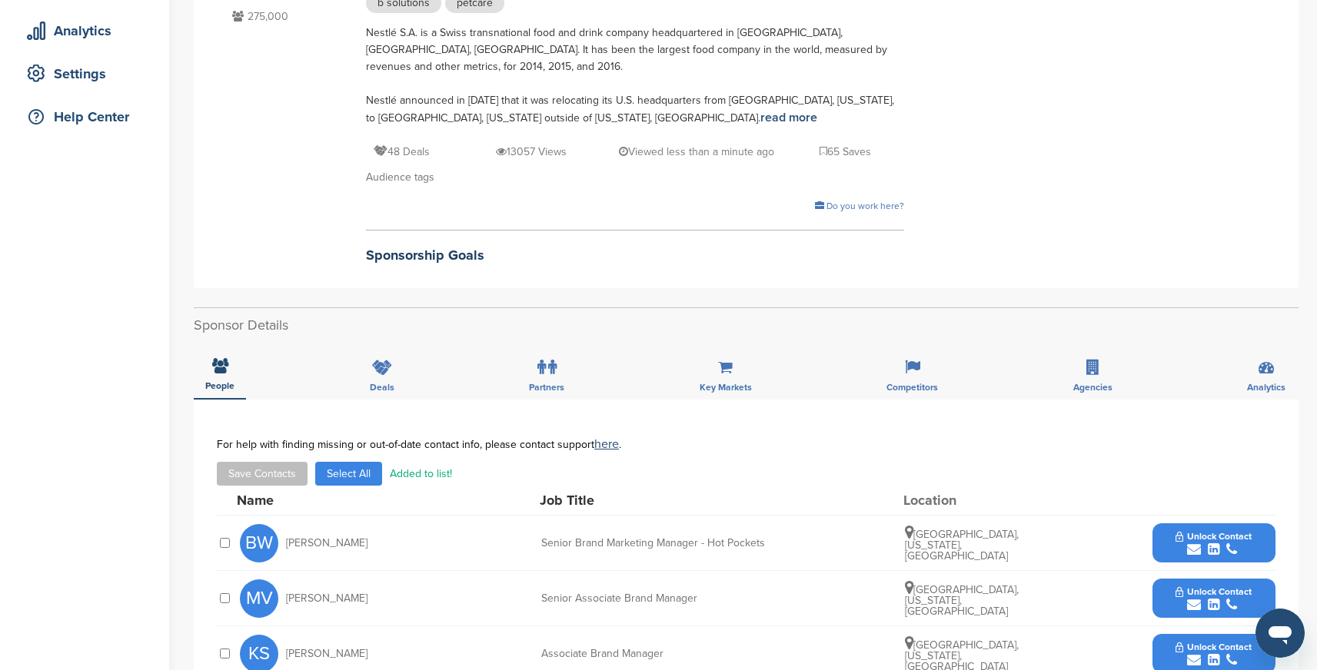
scroll to position [149, 0]
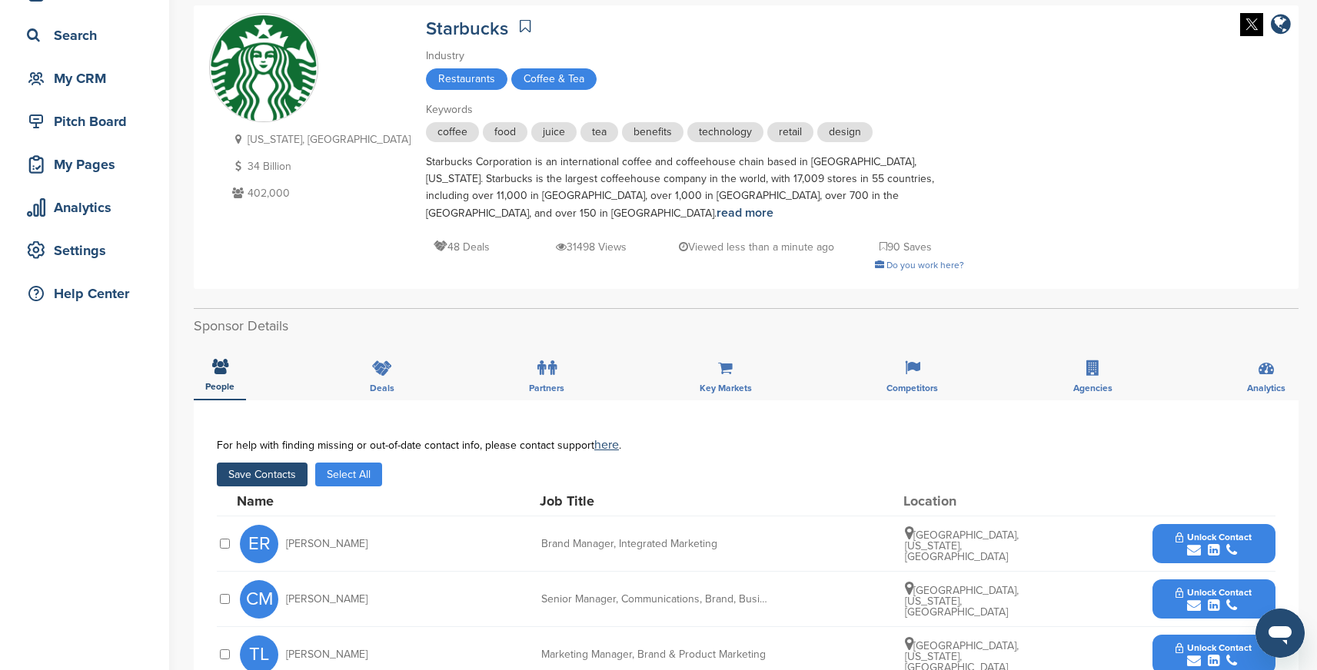
scroll to position [173, 0]
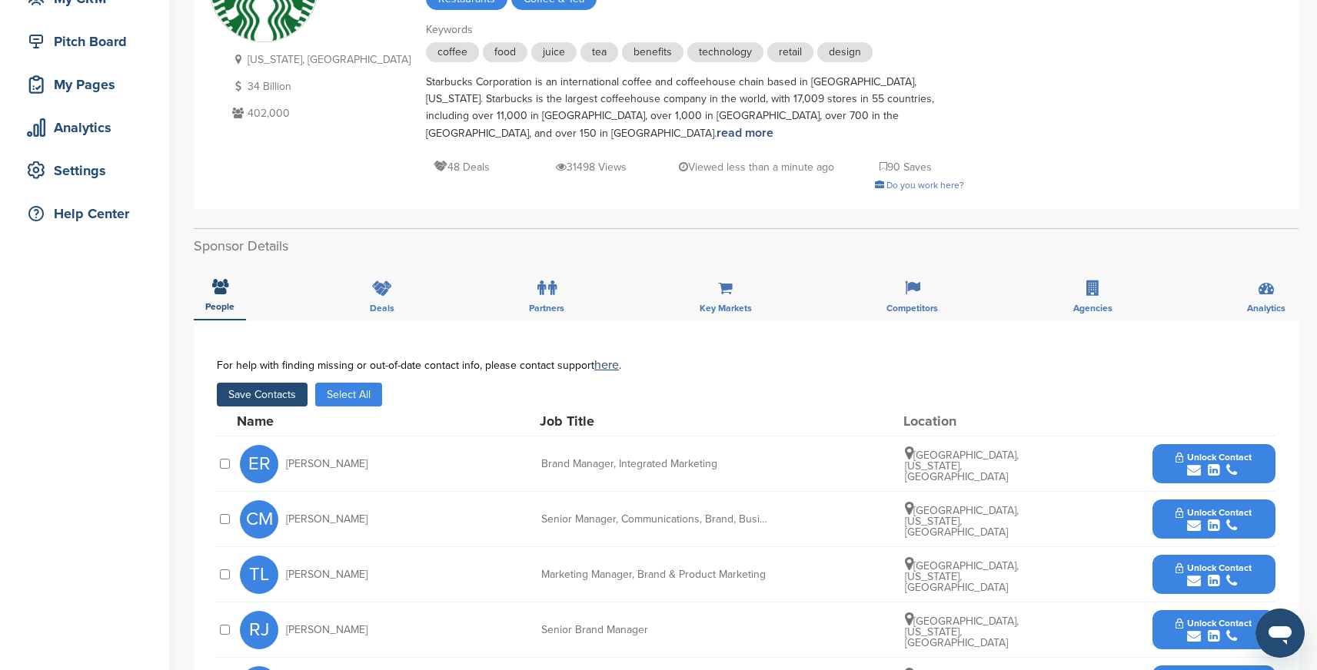
click at [284, 383] on button "Save Contacts" at bounding box center [262, 395] width 91 height 24
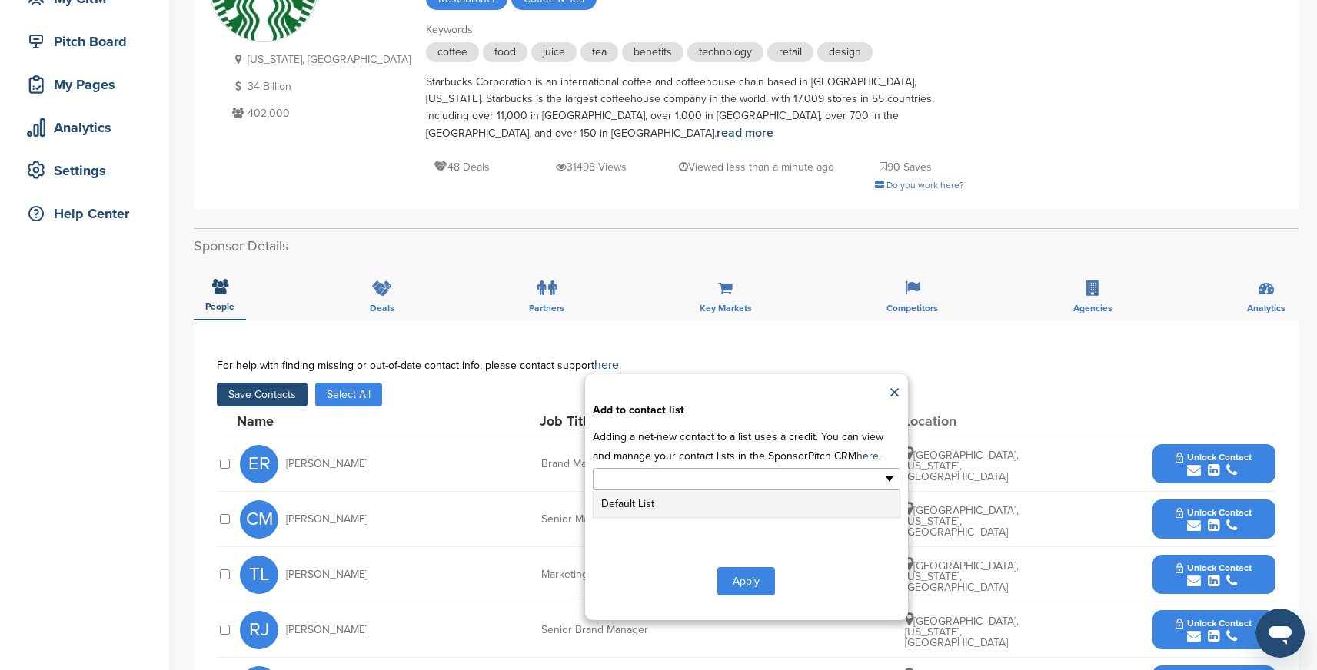
click at [715, 471] on input "text" at bounding box center [679, 479] width 161 height 18
click at [678, 490] on li "Default List" at bounding box center [746, 503] width 306 height 27
click at [737, 570] on button "Apply" at bounding box center [746, 584] width 58 height 28
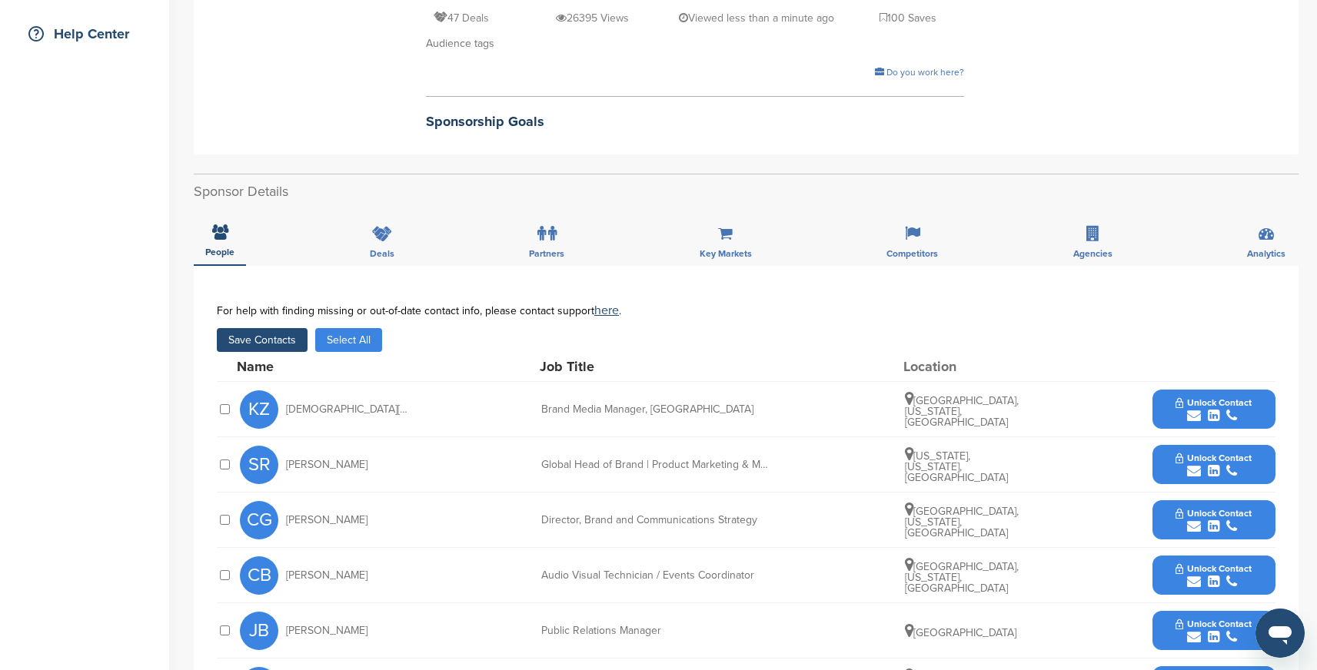
scroll to position [361, 0]
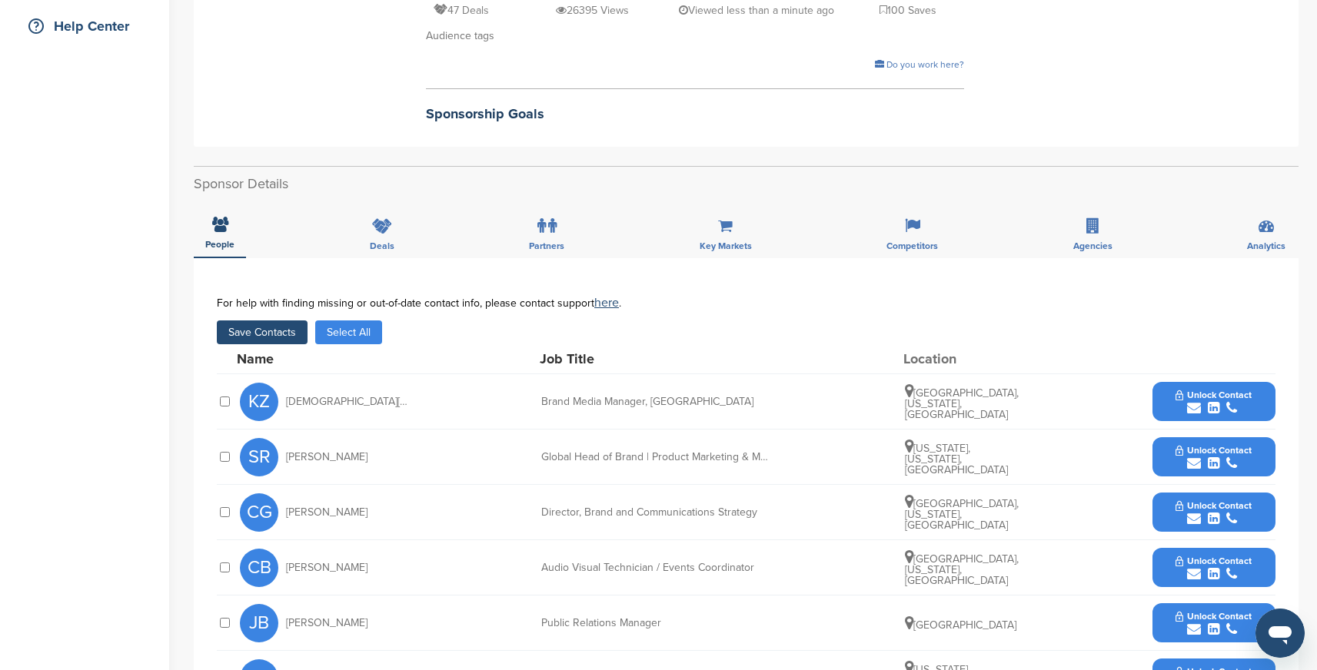
click at [281, 325] on button "Save Contacts" at bounding box center [262, 333] width 91 height 24
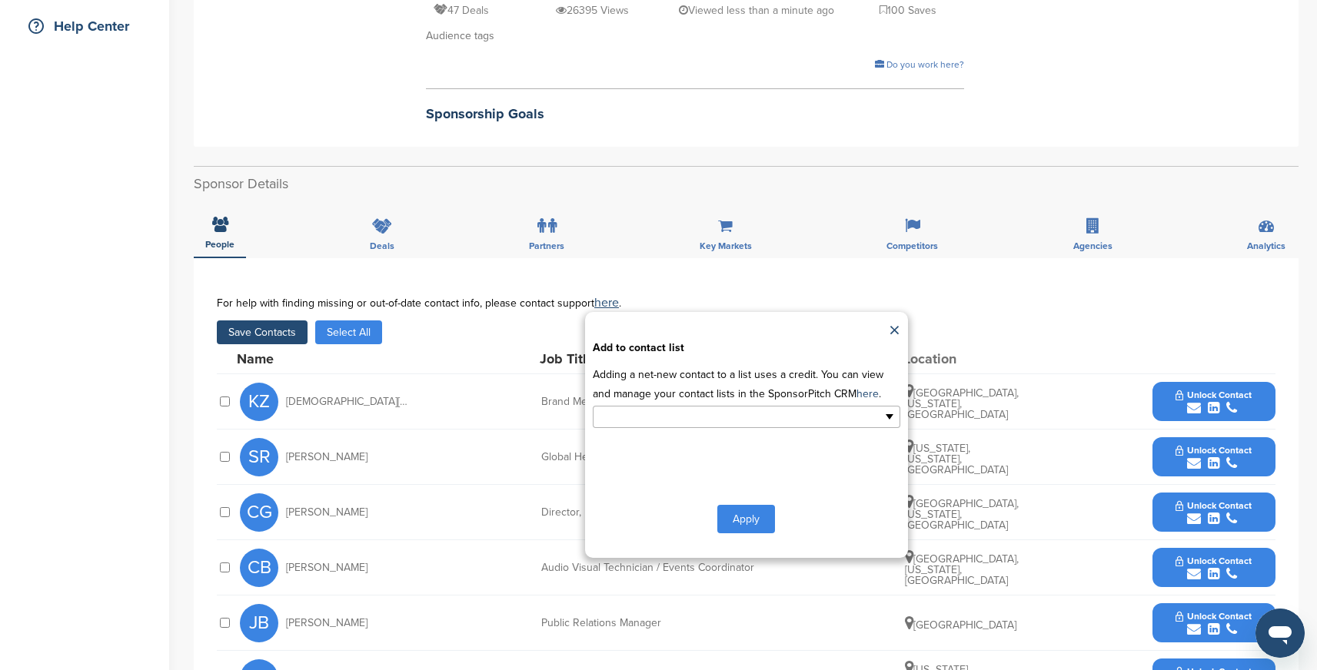
click at [663, 417] on input "text" at bounding box center [679, 417] width 161 height 18
click at [639, 440] on li "Default List" at bounding box center [746, 441] width 306 height 27
click at [743, 524] on button "Apply" at bounding box center [746, 522] width 58 height 28
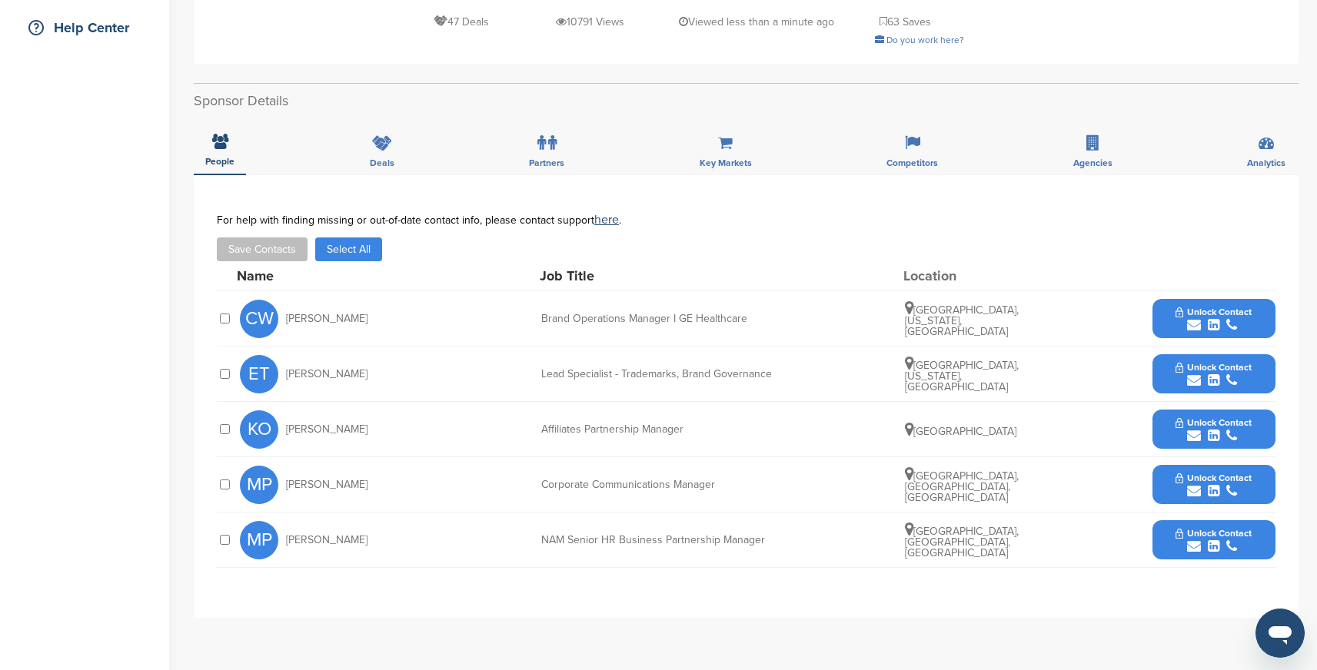
scroll to position [358, 0]
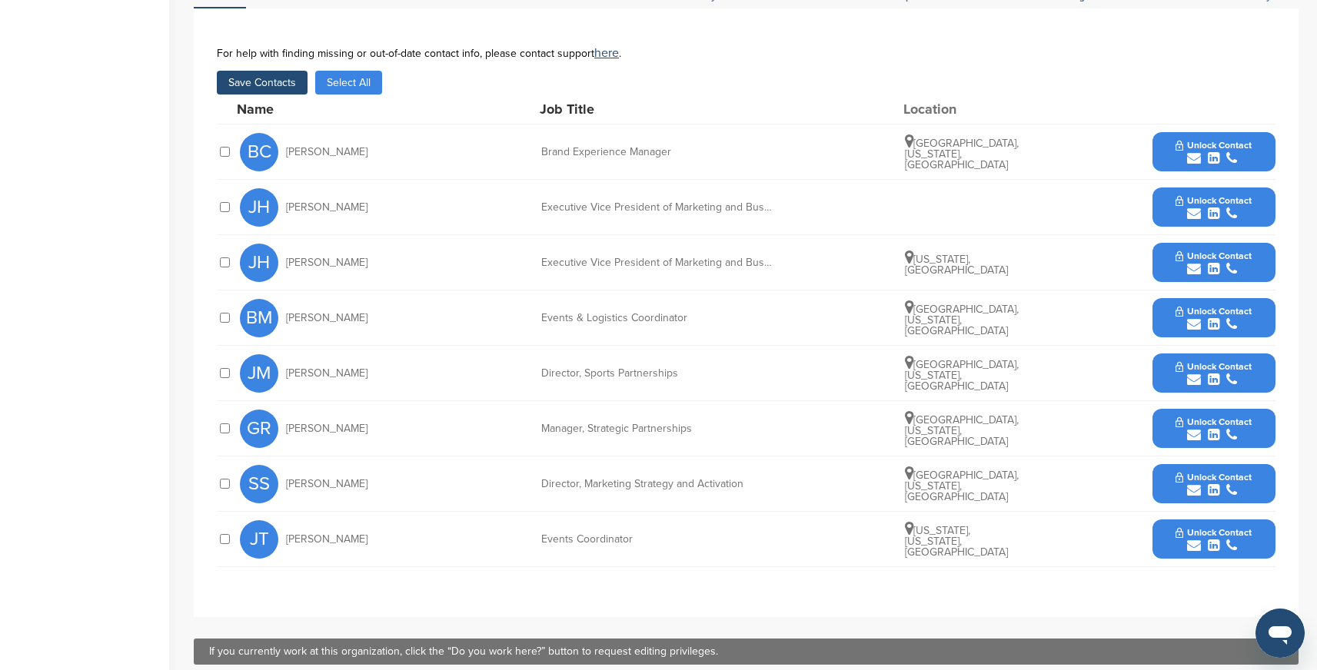
scroll to position [520, 0]
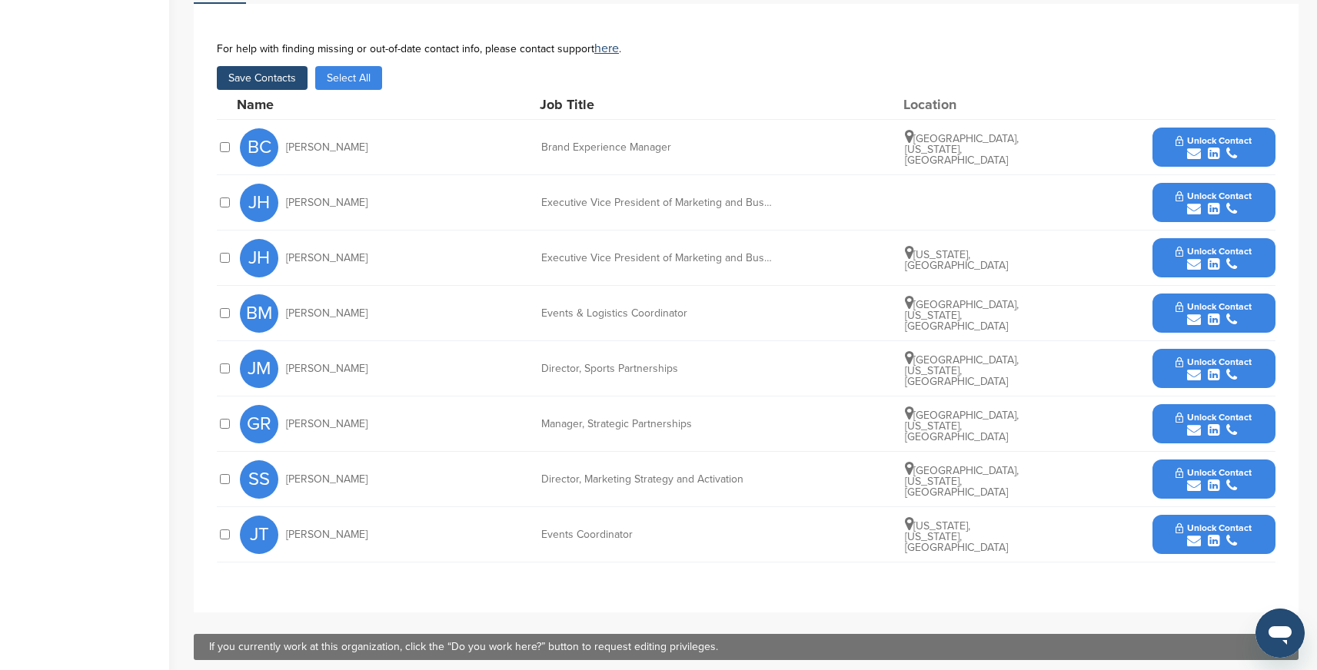
click at [282, 84] on button "Save Contacts" at bounding box center [262, 78] width 91 height 24
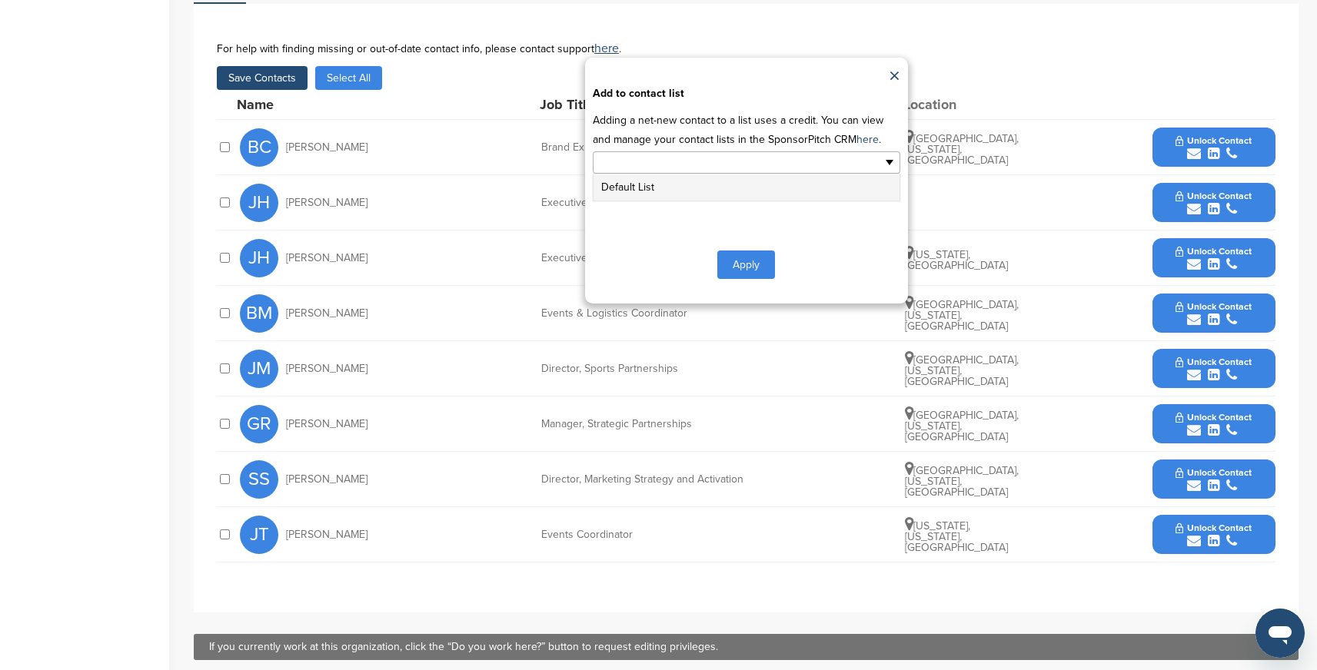
click at [780, 162] on ul at bounding box center [747, 162] width 308 height 22
click at [747, 187] on li "Default List" at bounding box center [746, 187] width 306 height 27
click at [757, 268] on button "Apply" at bounding box center [746, 268] width 58 height 28
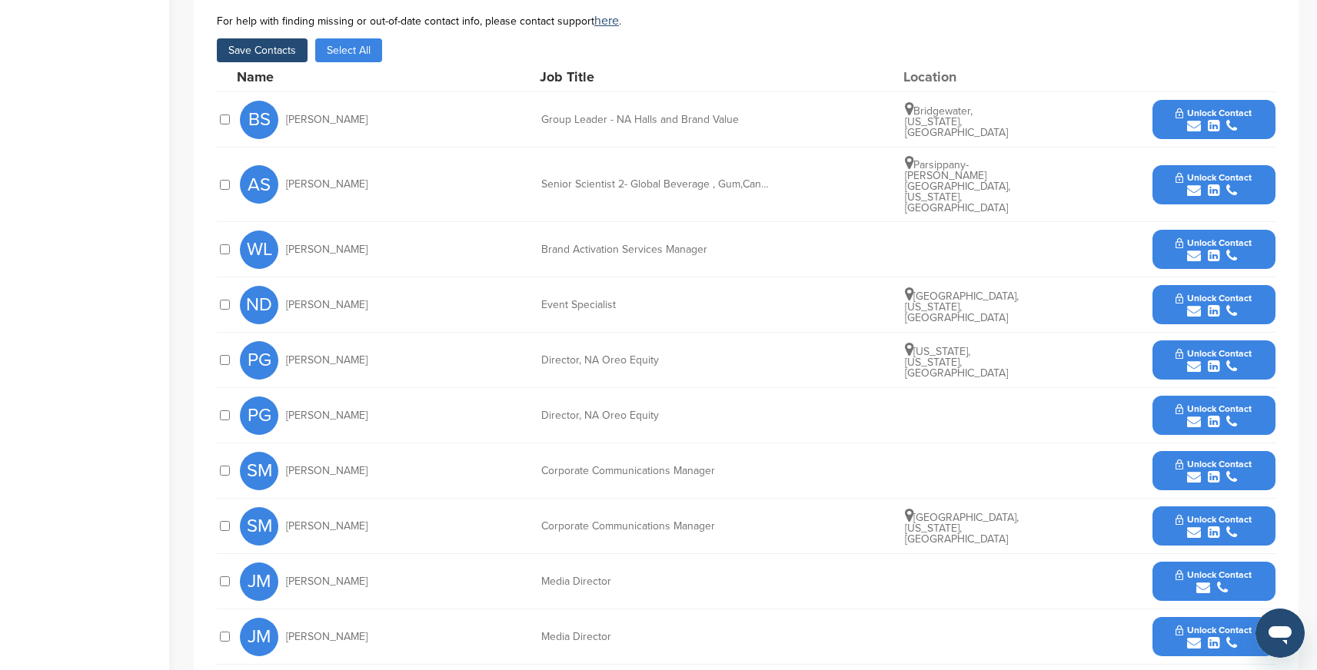
scroll to position [540, 0]
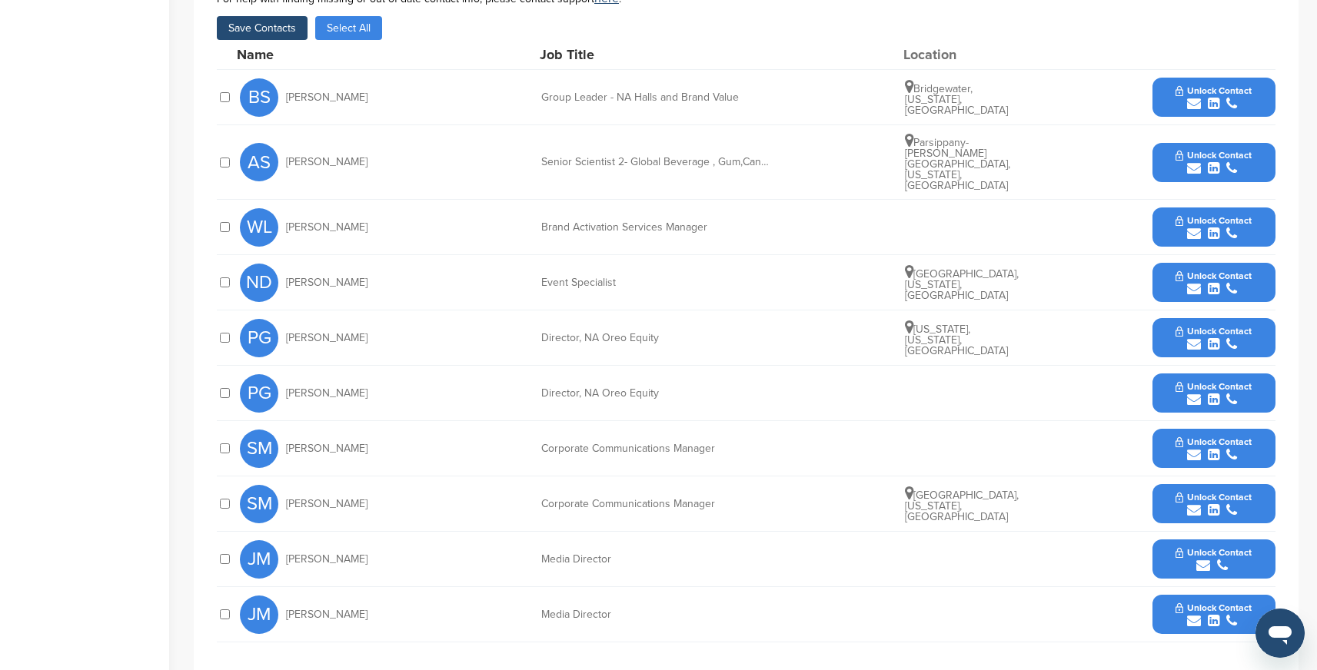
click at [276, 25] on button "Save Contacts" at bounding box center [262, 28] width 91 height 24
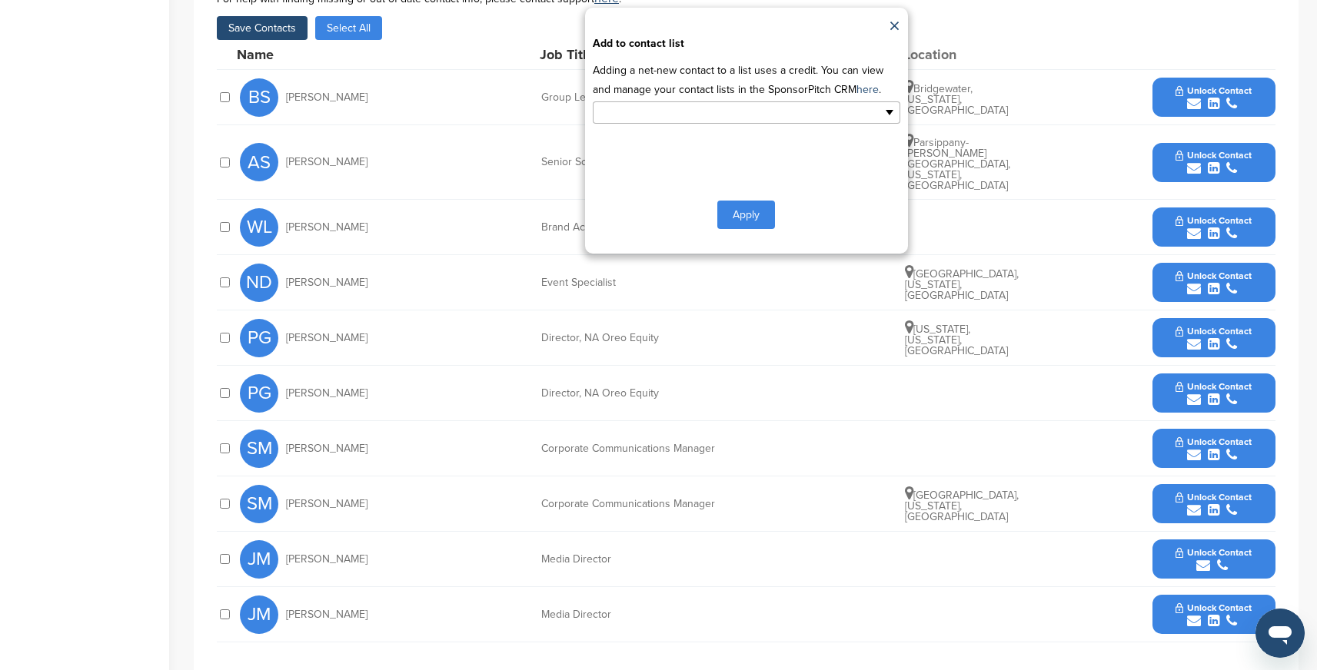
click at [725, 112] on input "text" at bounding box center [679, 113] width 161 height 18
click at [645, 135] on li "Default List" at bounding box center [746, 137] width 306 height 27
click at [737, 216] on button "Apply" at bounding box center [746, 218] width 58 height 28
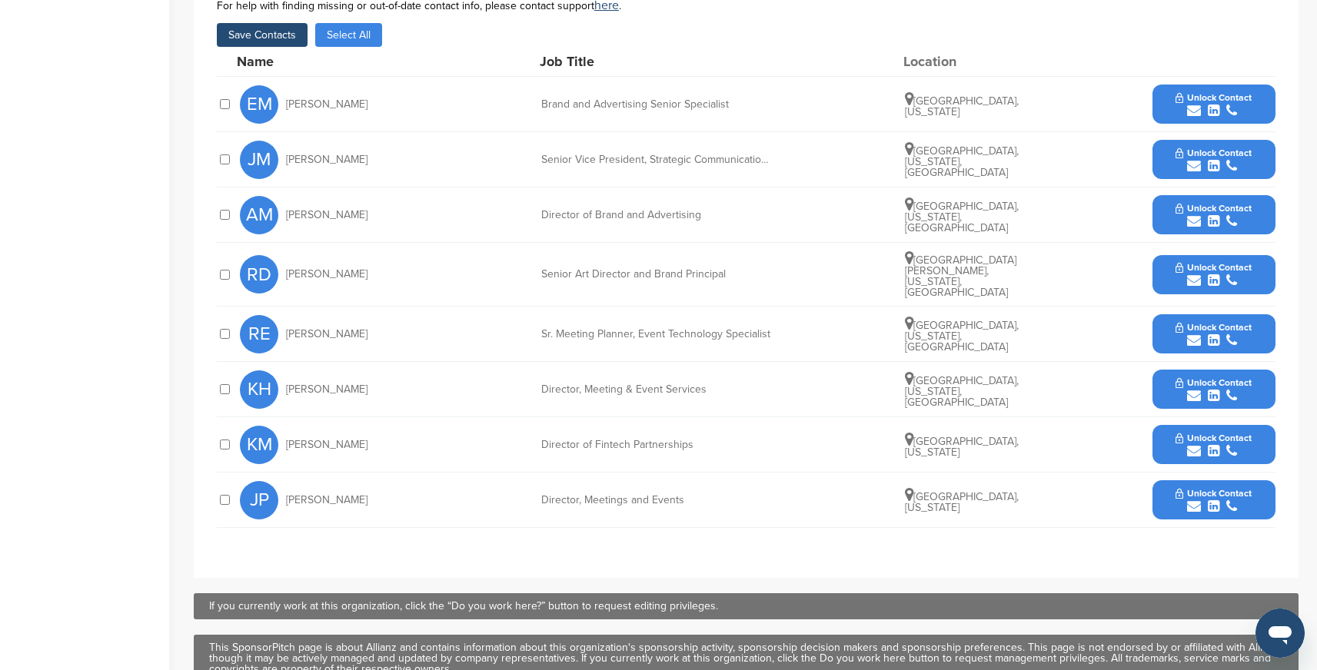
scroll to position [523, 0]
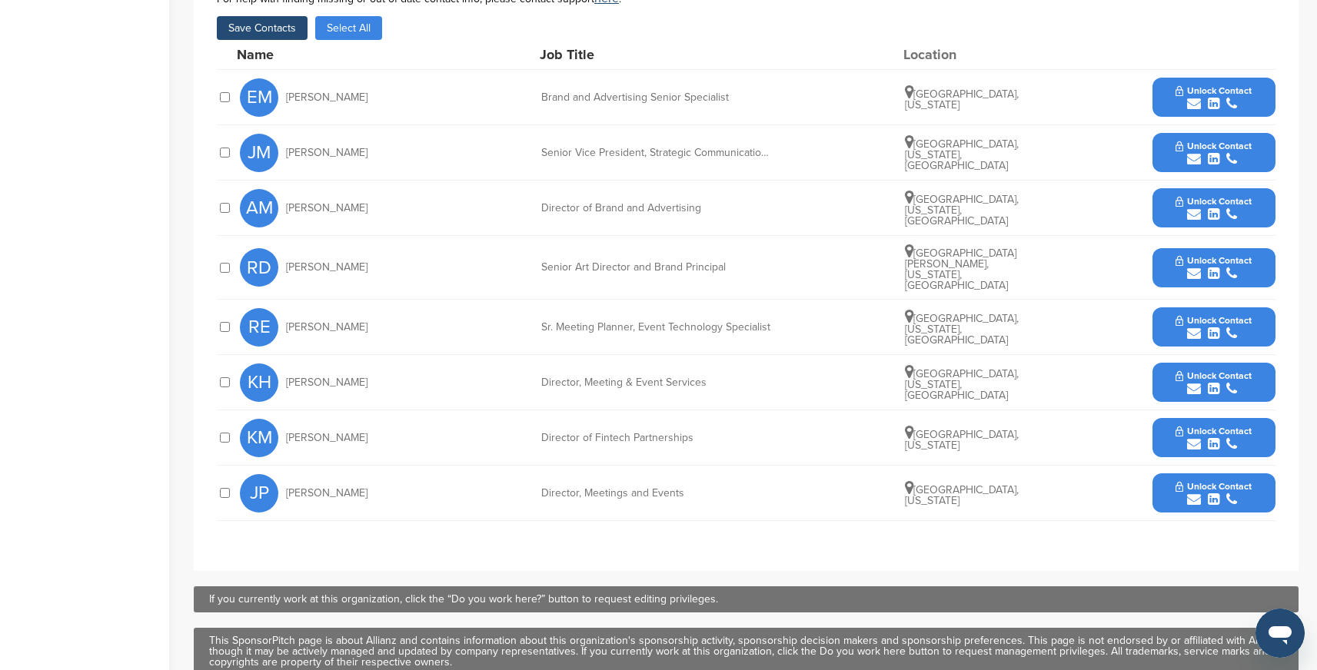
click at [278, 29] on button "Save Contacts" at bounding box center [262, 28] width 91 height 24
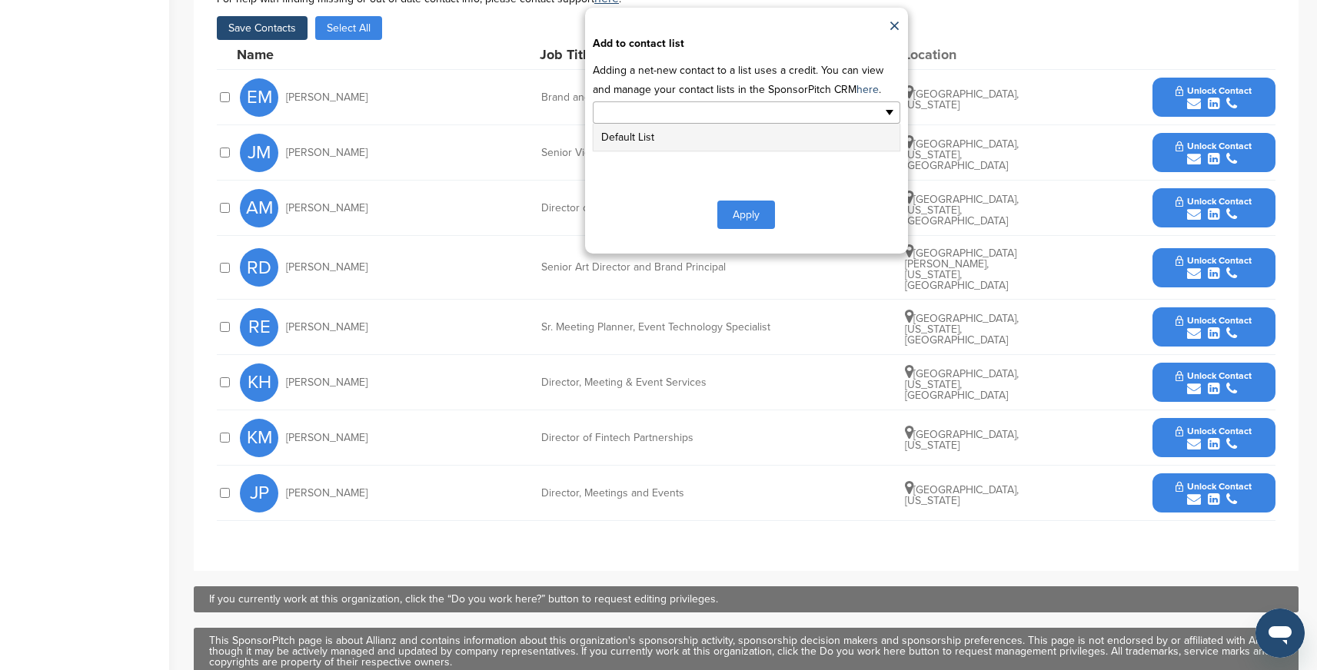
click at [730, 115] on input "text" at bounding box center [679, 113] width 161 height 18
click at [651, 138] on li "Default List" at bounding box center [746, 137] width 306 height 27
click at [754, 221] on button "Apply" at bounding box center [746, 218] width 58 height 28
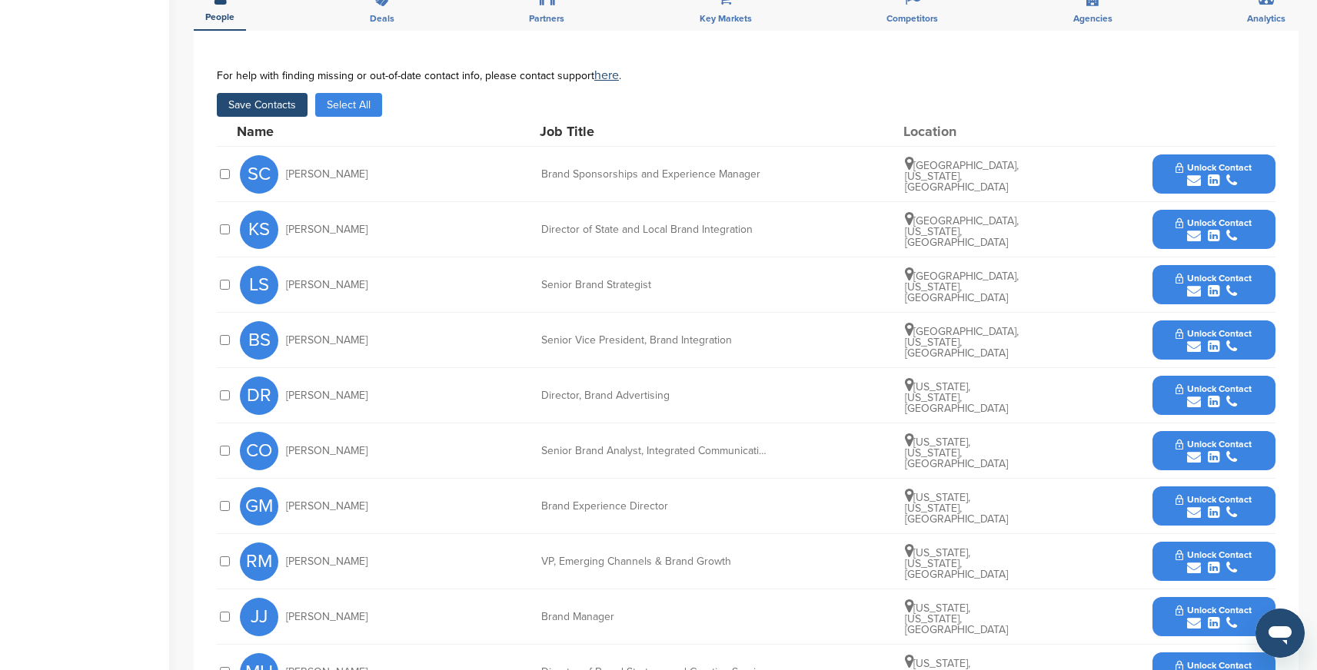
scroll to position [525, 0]
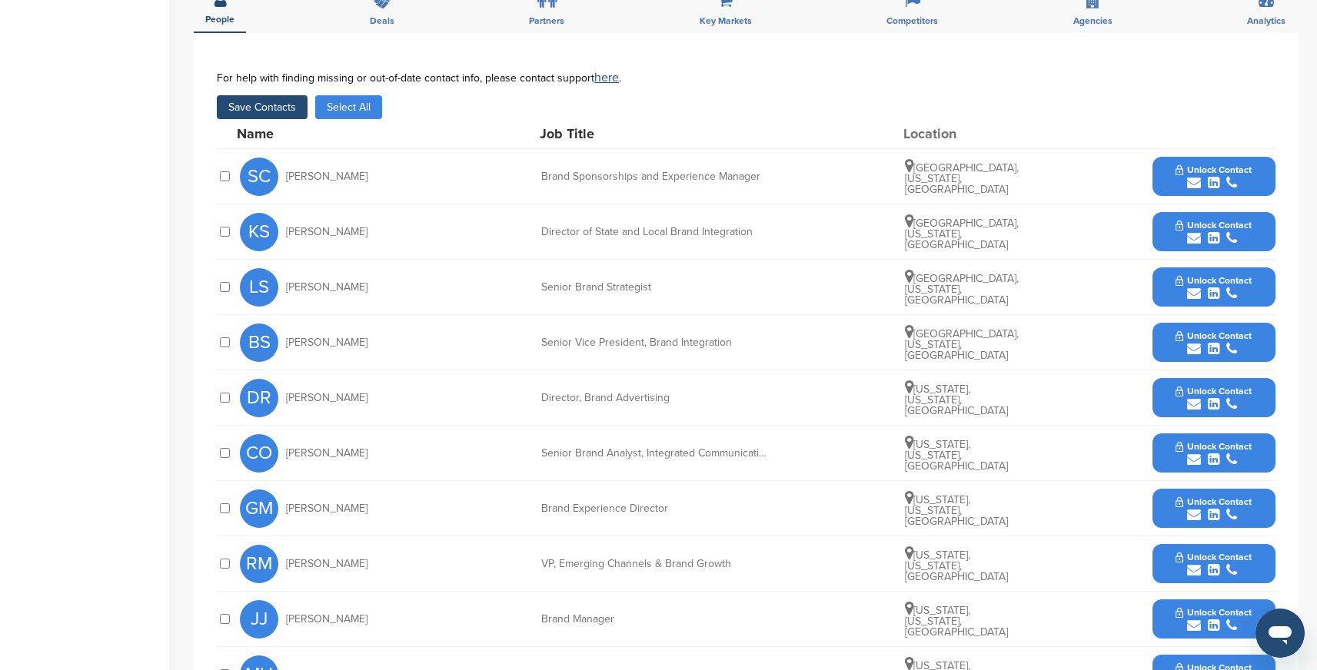
click at [284, 108] on button "Save Contacts" at bounding box center [262, 107] width 91 height 24
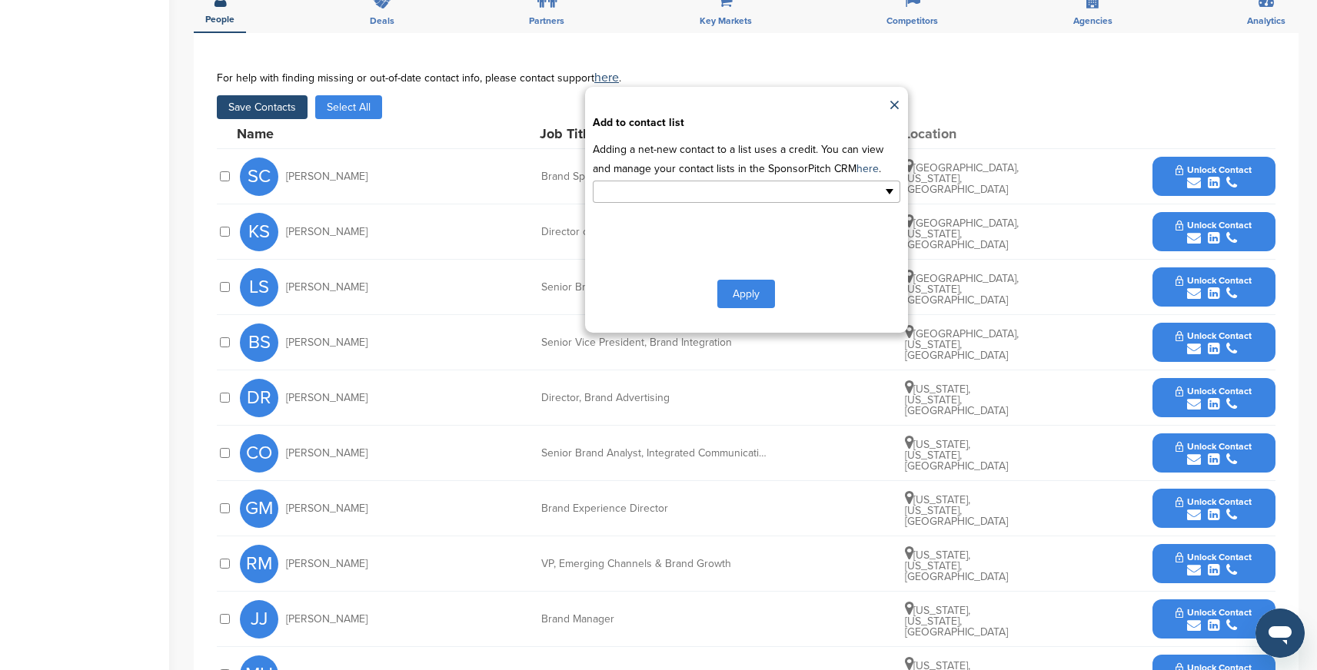
click at [735, 188] on input "text" at bounding box center [679, 192] width 161 height 18
click at [634, 218] on li "Default List" at bounding box center [746, 216] width 306 height 27
click at [747, 302] on button "Apply" at bounding box center [746, 297] width 58 height 28
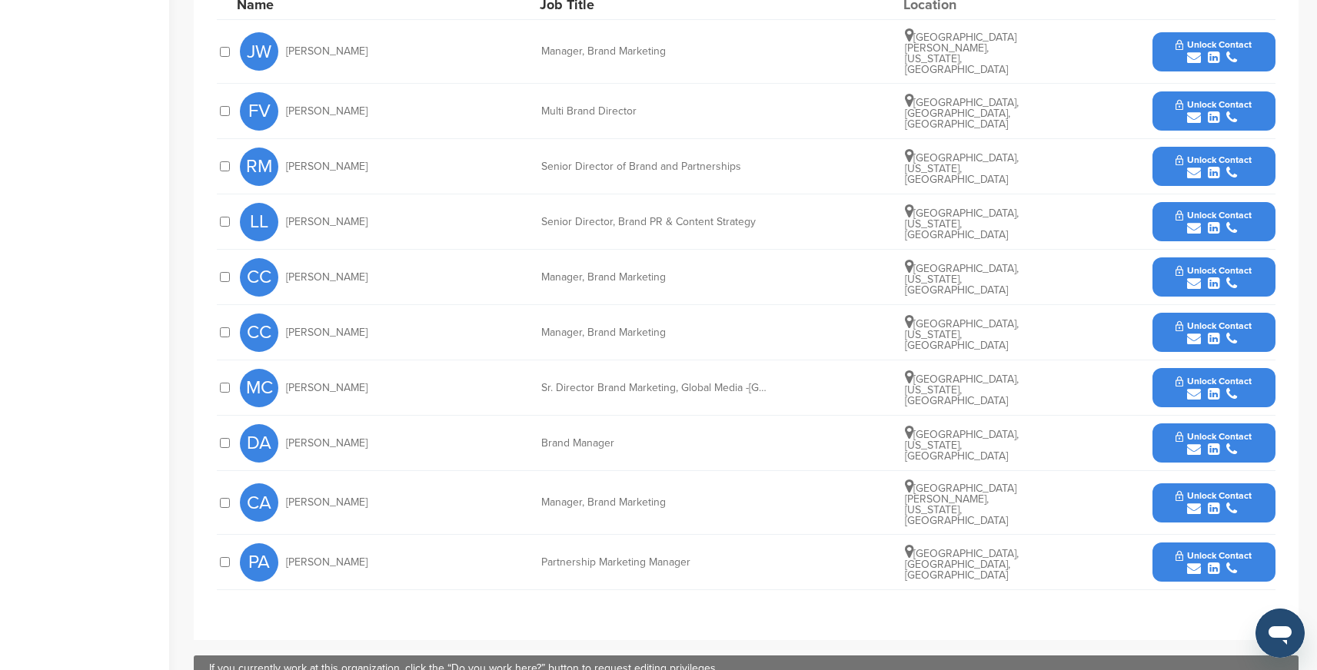
scroll to position [607, 0]
click at [222, 324] on div at bounding box center [224, 331] width 15 height 15
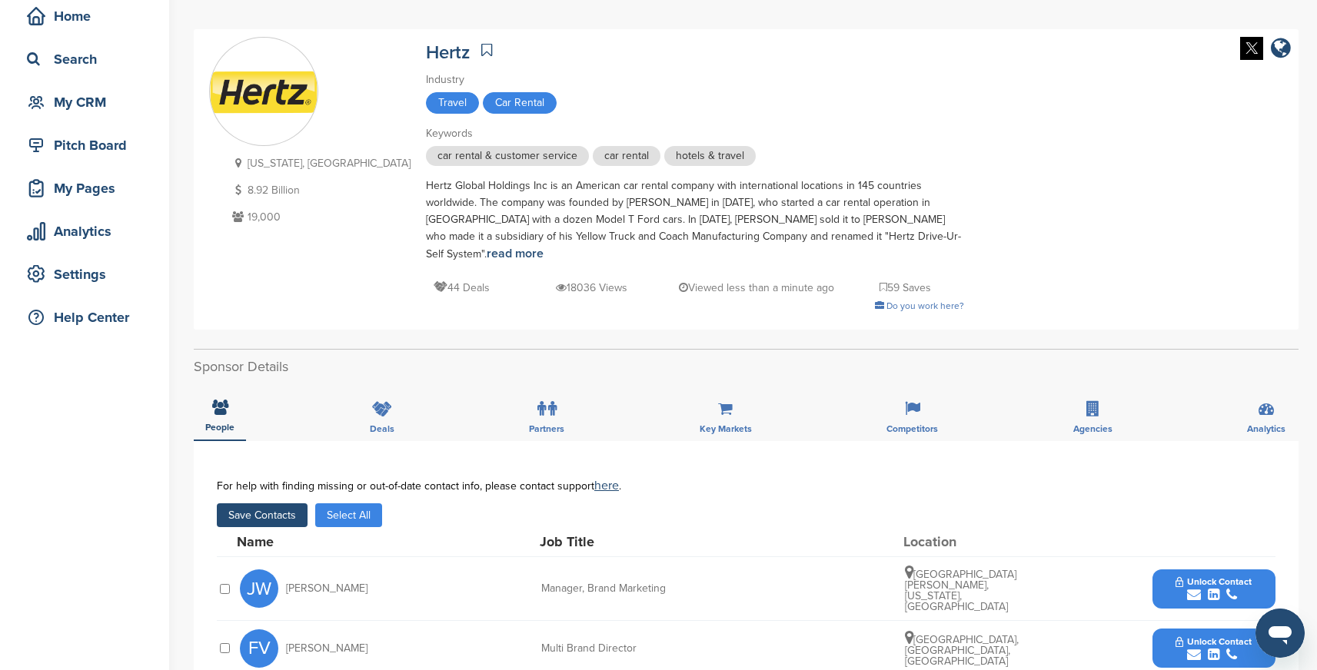
scroll to position [52, 0]
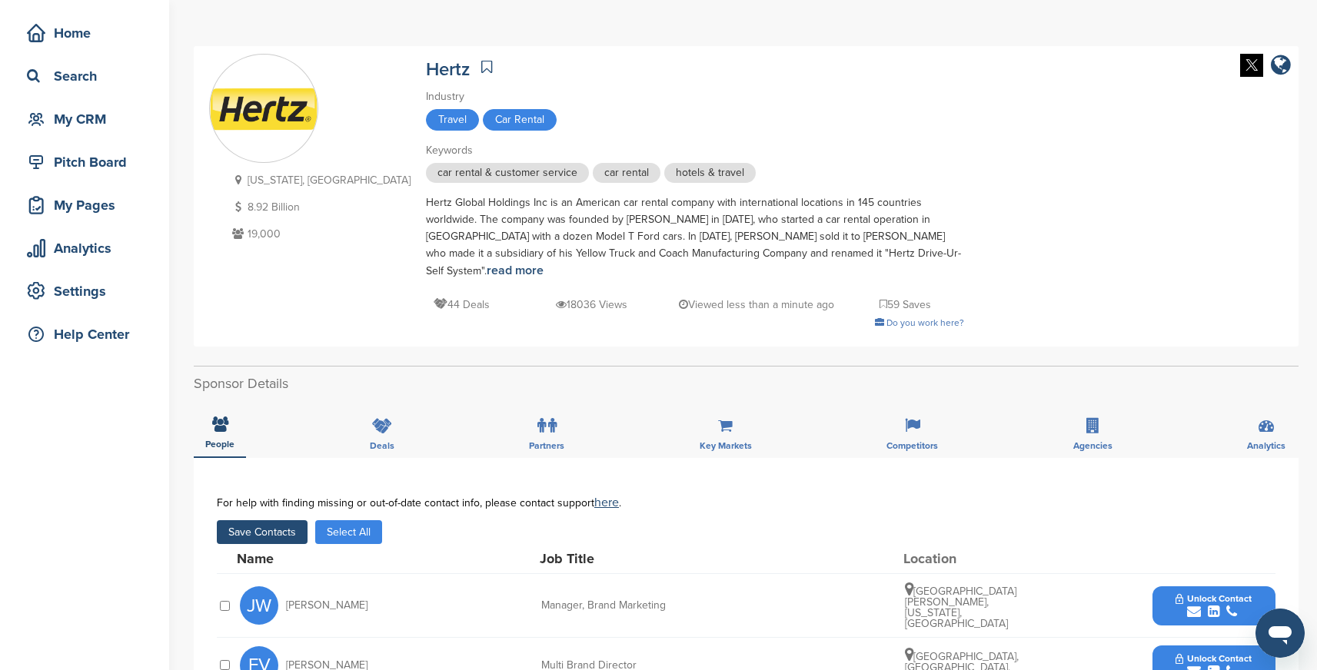
click at [282, 520] on button "Save Contacts" at bounding box center [262, 532] width 91 height 24
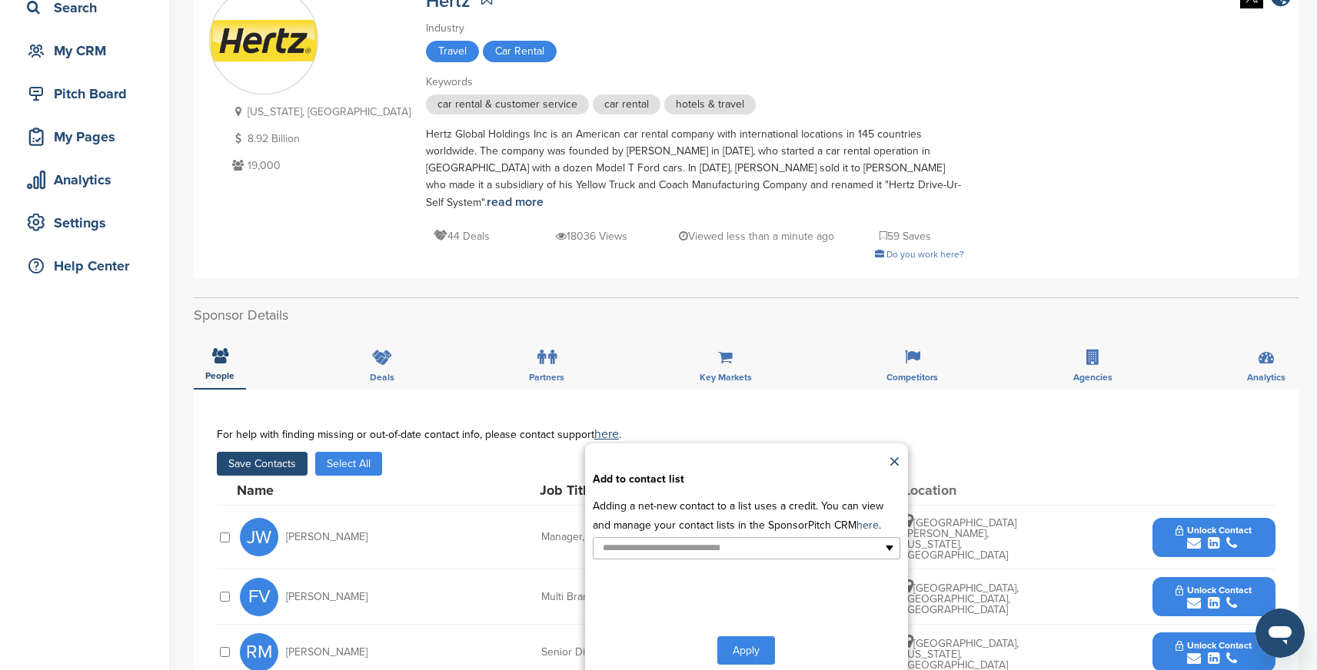
scroll to position [178, 0]
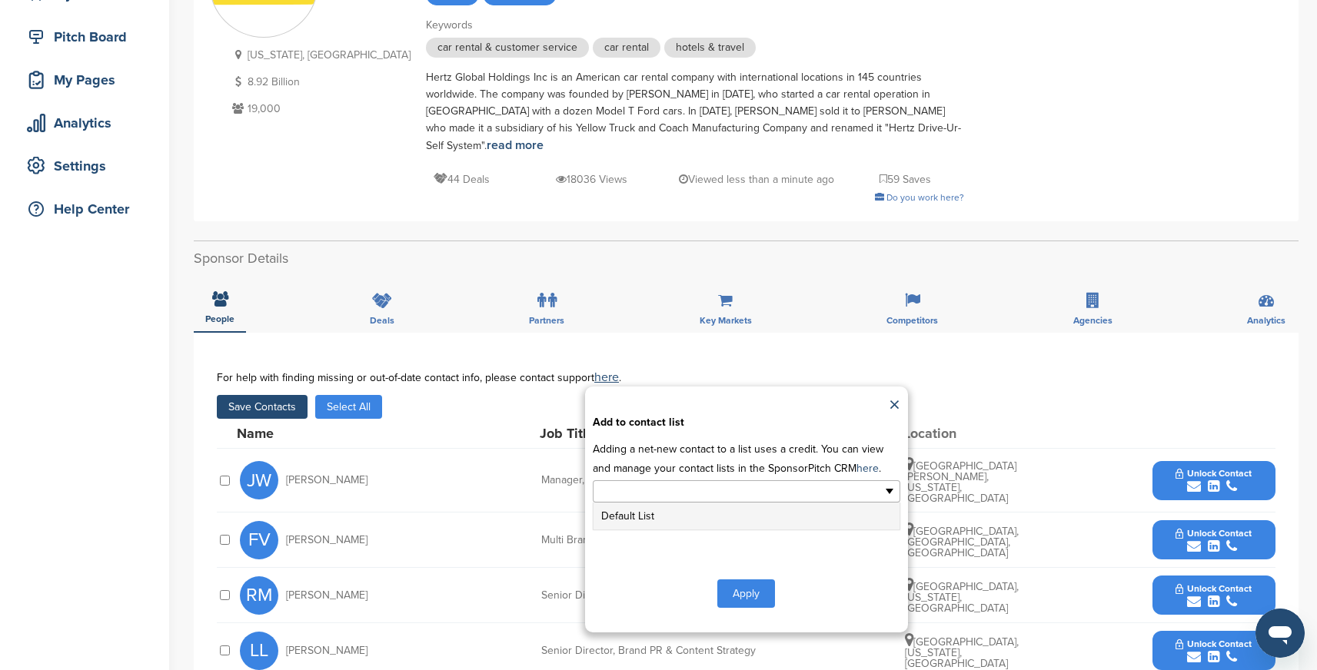
click at [714, 483] on input "text" at bounding box center [679, 492] width 161 height 18
click at [630, 503] on li "Default List" at bounding box center [746, 516] width 306 height 27
click at [750, 583] on button "Apply" at bounding box center [746, 597] width 58 height 28
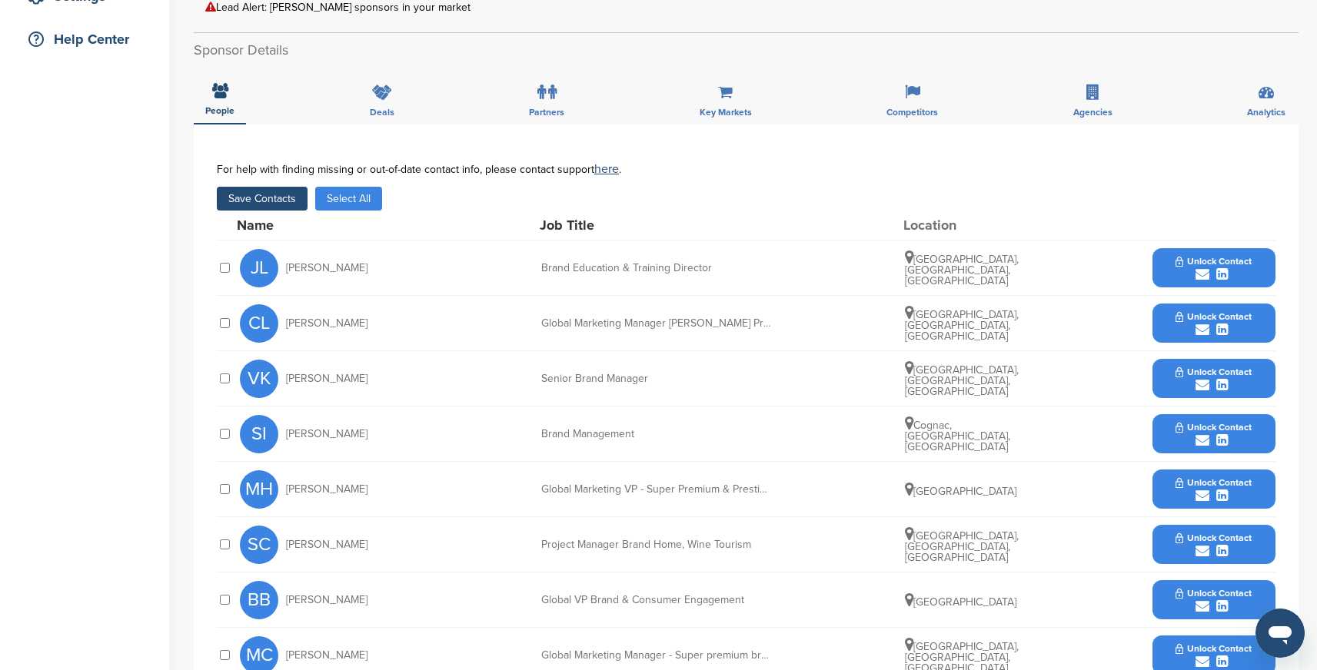
scroll to position [335, 0]
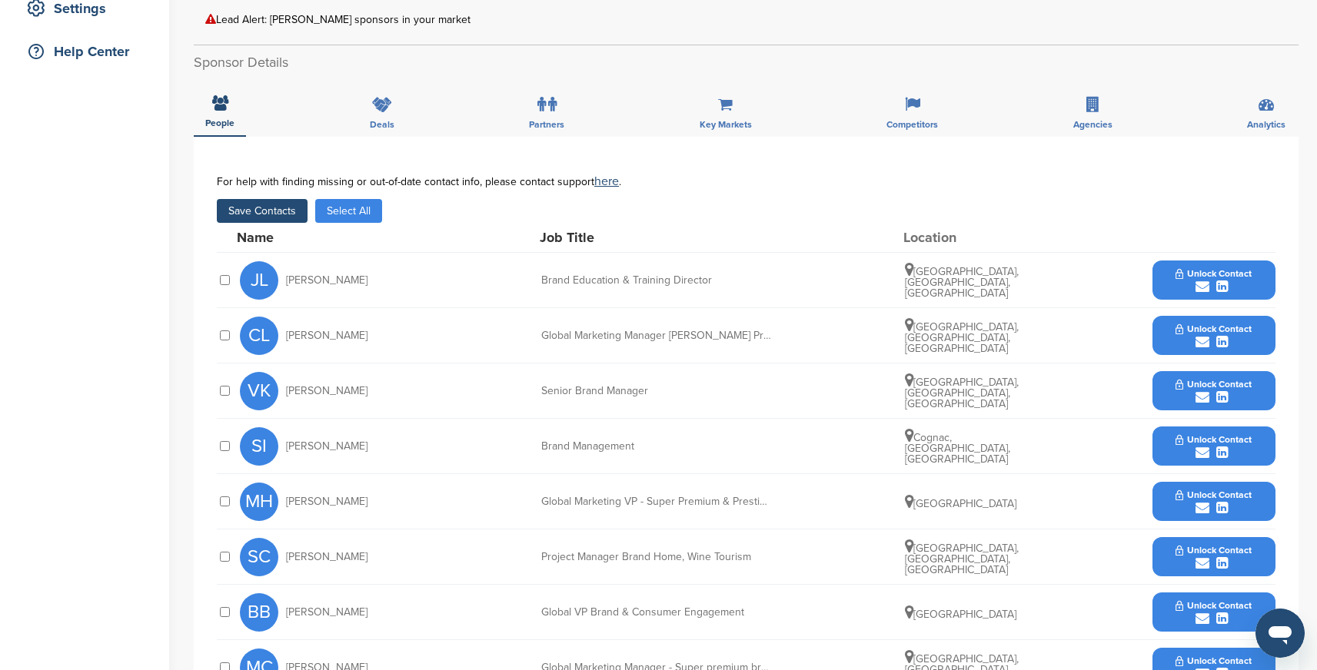
click at [287, 199] on button "Save Contacts" at bounding box center [262, 211] width 91 height 24
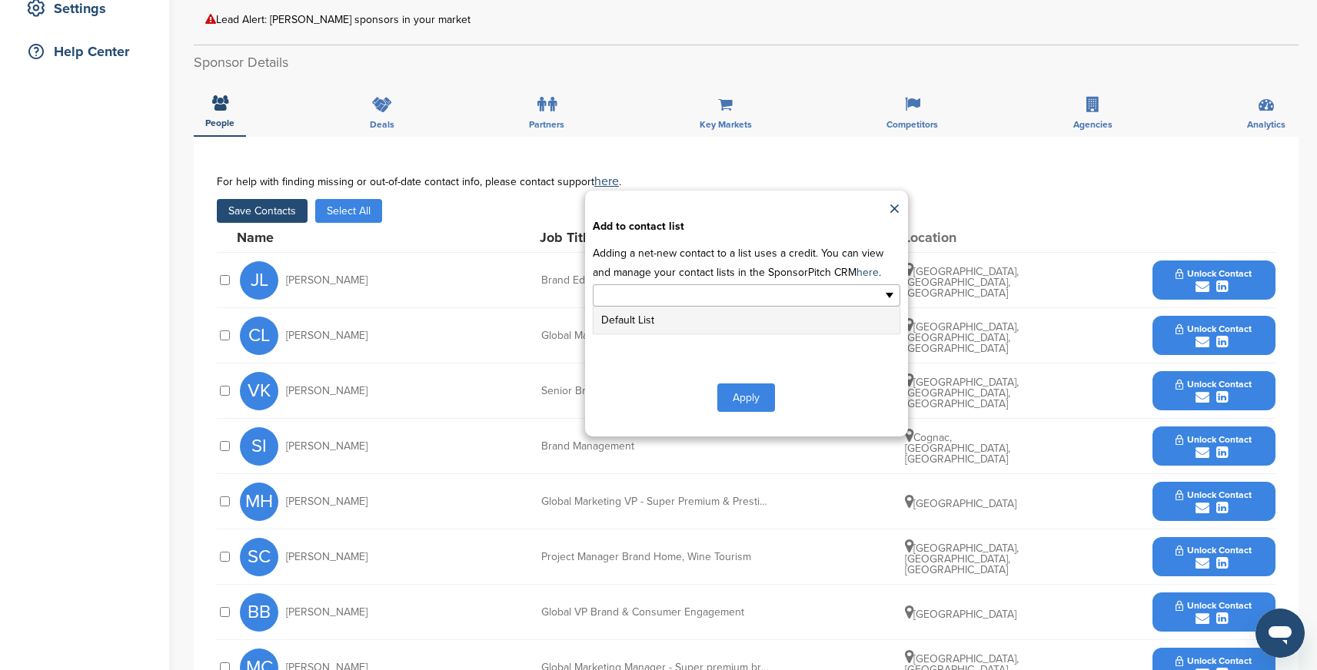
click at [650, 287] on input "text" at bounding box center [679, 296] width 161 height 18
click at [650, 307] on li "Default List" at bounding box center [746, 320] width 306 height 27
click at [750, 387] on button "Apply" at bounding box center [746, 401] width 58 height 28
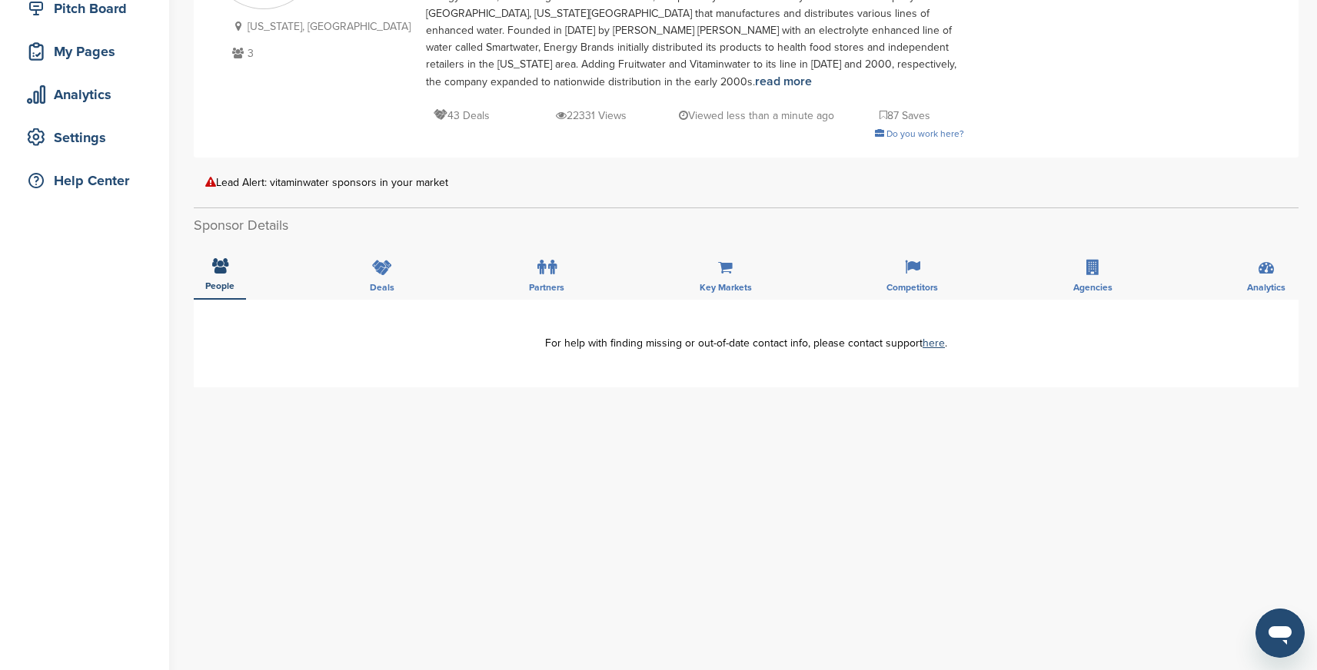
scroll to position [283, 0]
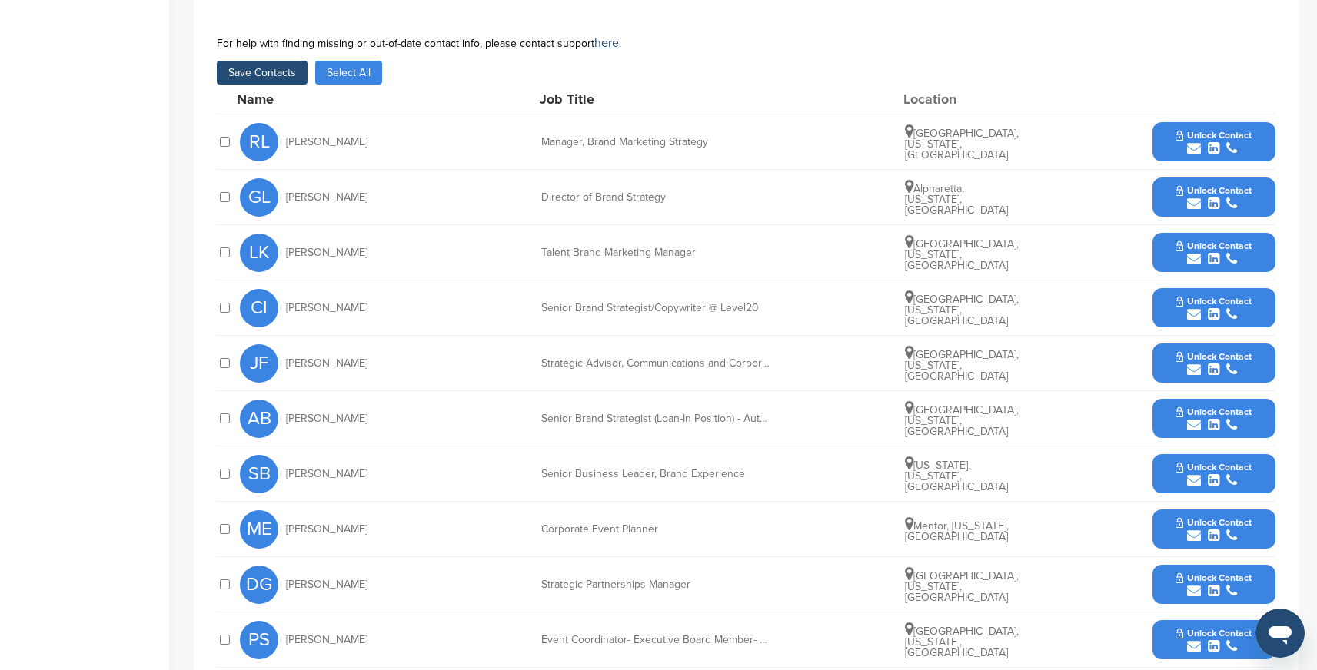
scroll to position [539, 0]
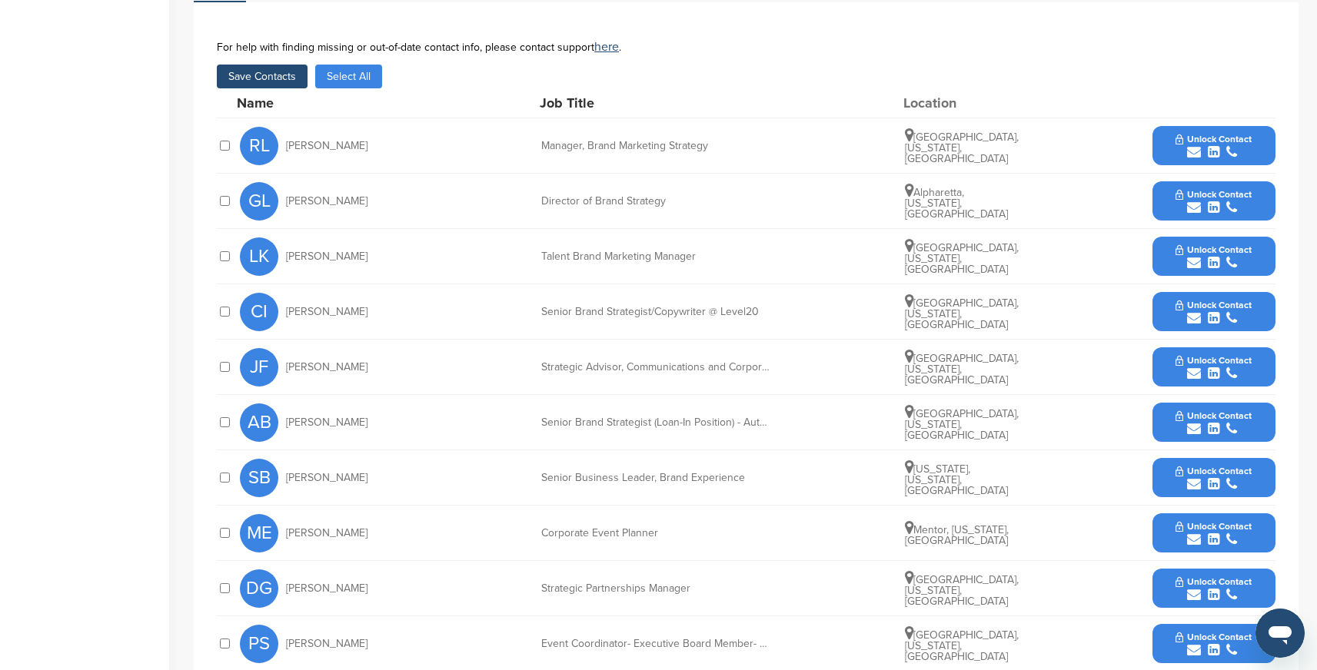
click at [285, 79] on button "Save Contacts" at bounding box center [262, 77] width 91 height 24
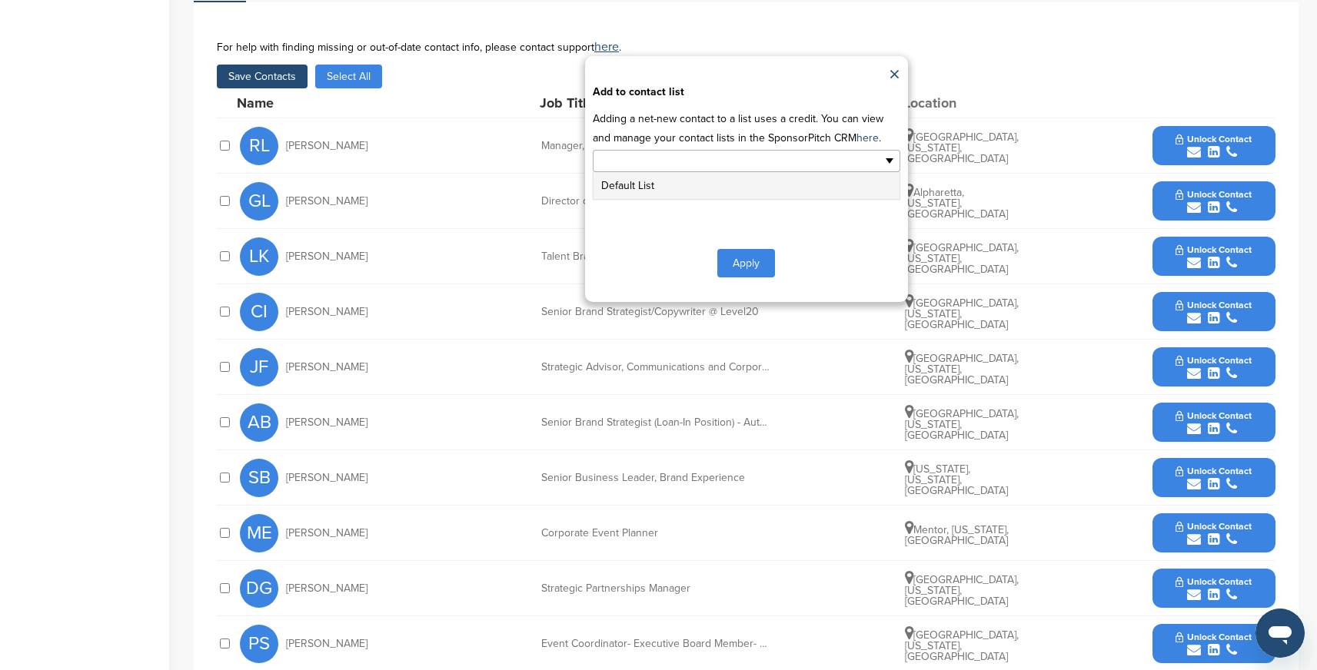
click at [647, 158] on input "text" at bounding box center [679, 161] width 161 height 18
click at [633, 186] on li "Default List" at bounding box center [746, 185] width 306 height 27
click at [746, 267] on button "Apply" at bounding box center [746, 266] width 58 height 28
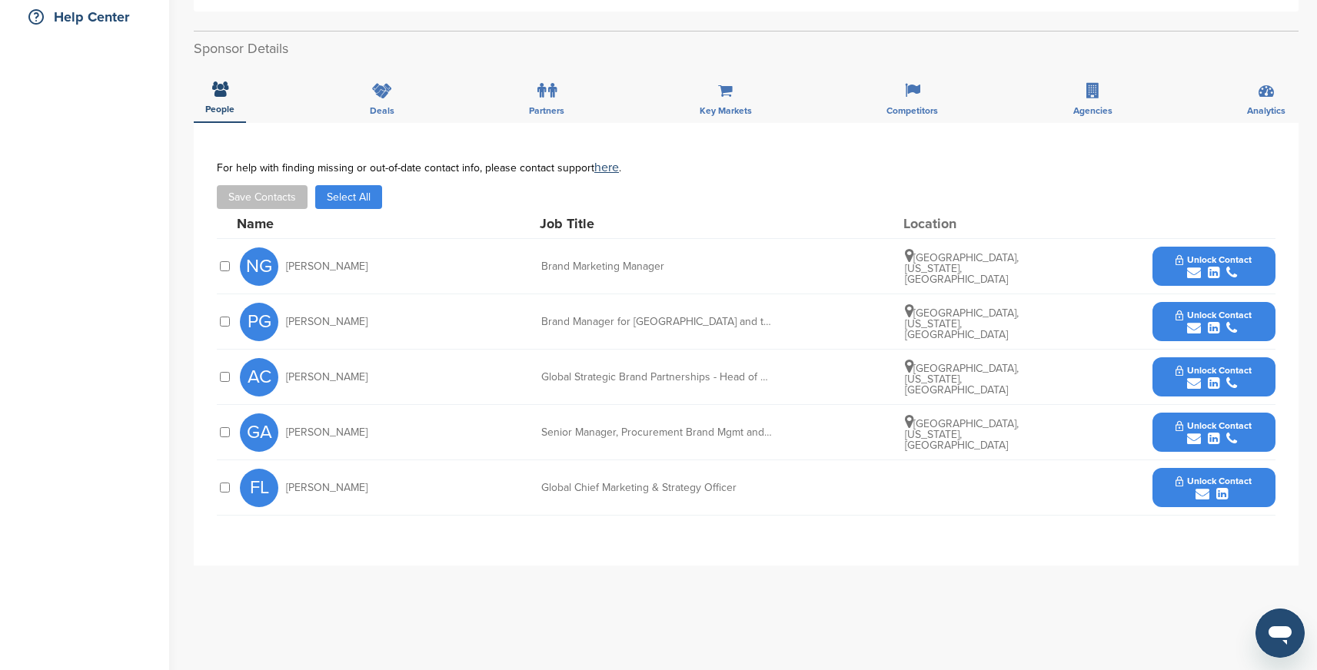
scroll to position [374, 0]
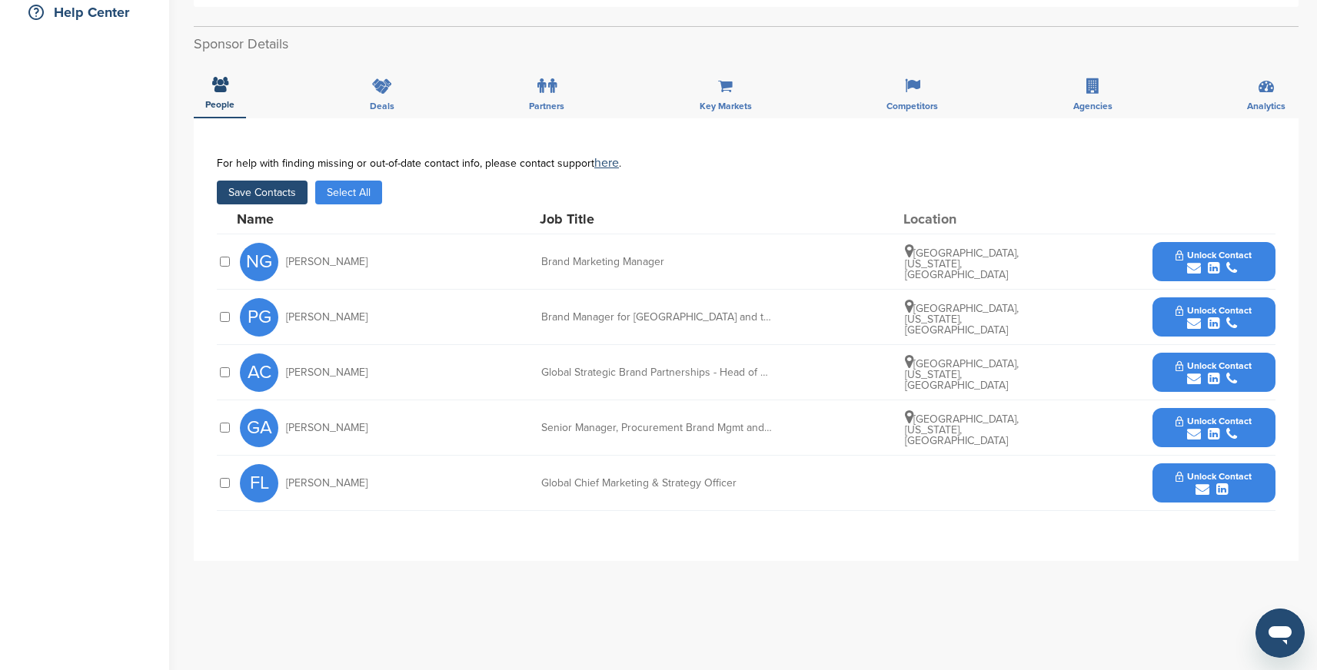
click at [283, 181] on button "Save Contacts" at bounding box center [262, 193] width 91 height 24
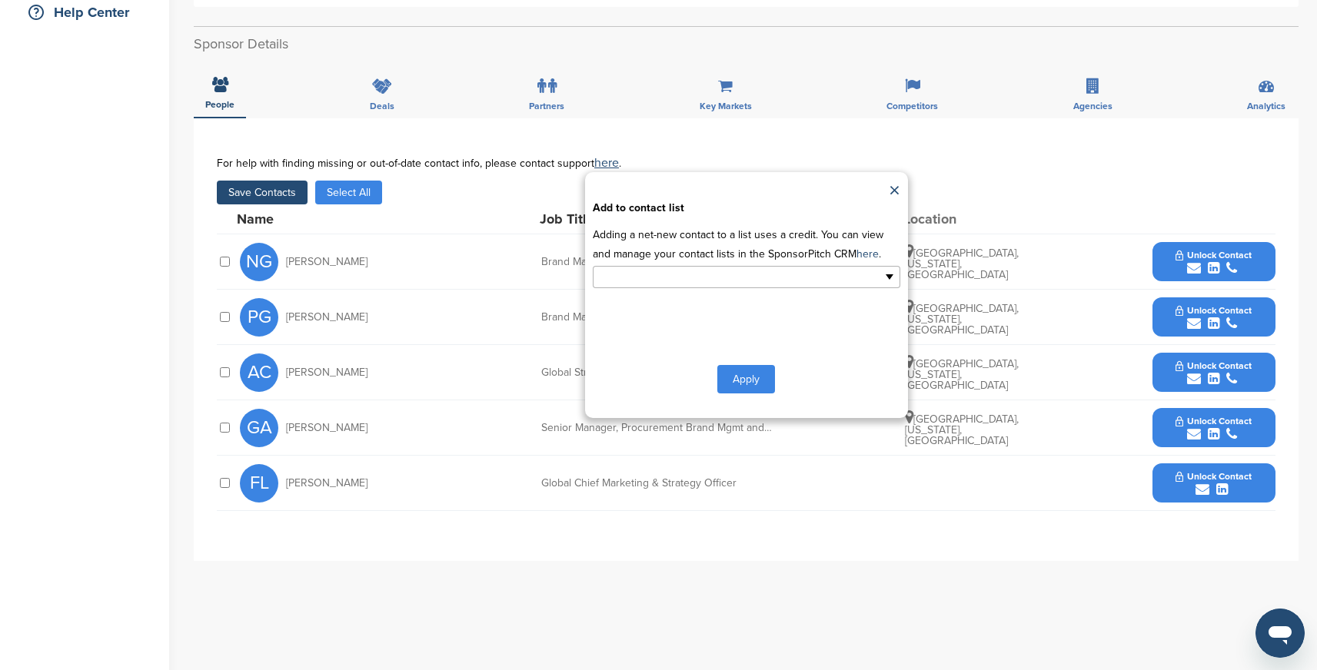
click at [633, 268] on input "text" at bounding box center [679, 277] width 161 height 18
click at [623, 288] on li "Default List" at bounding box center [746, 301] width 306 height 27
click at [741, 368] on button "Apply" at bounding box center [746, 382] width 58 height 28
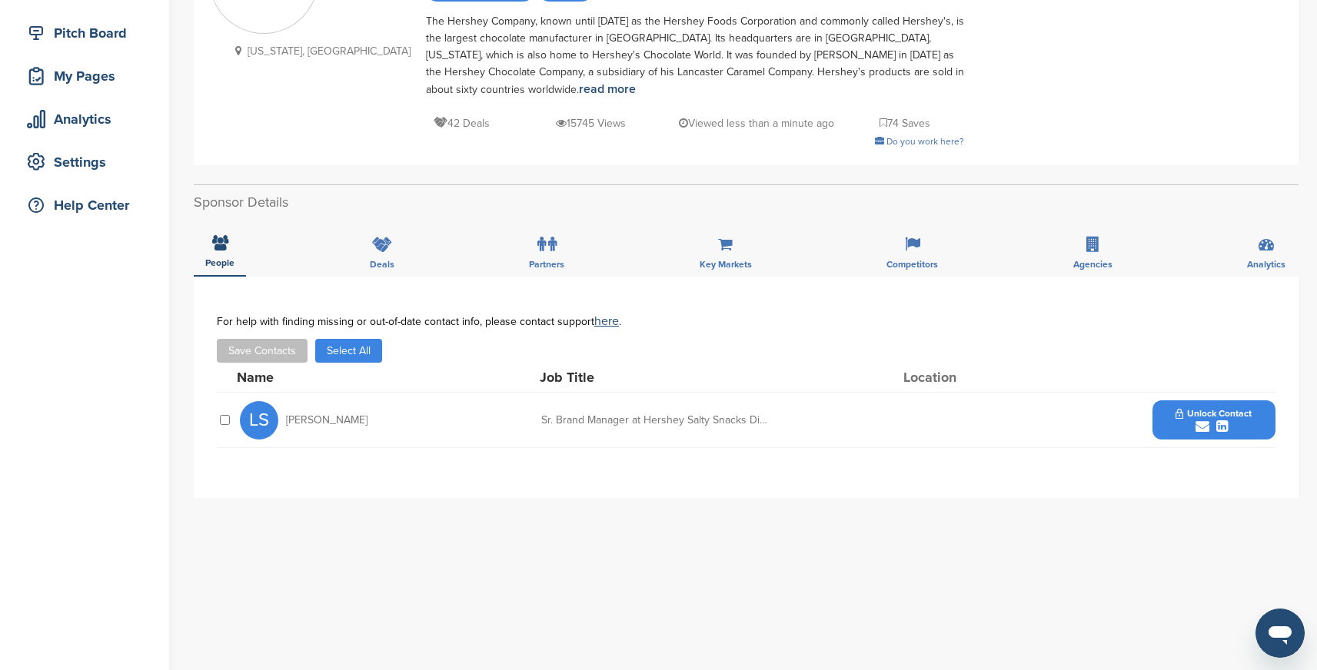
scroll to position [192, 0]
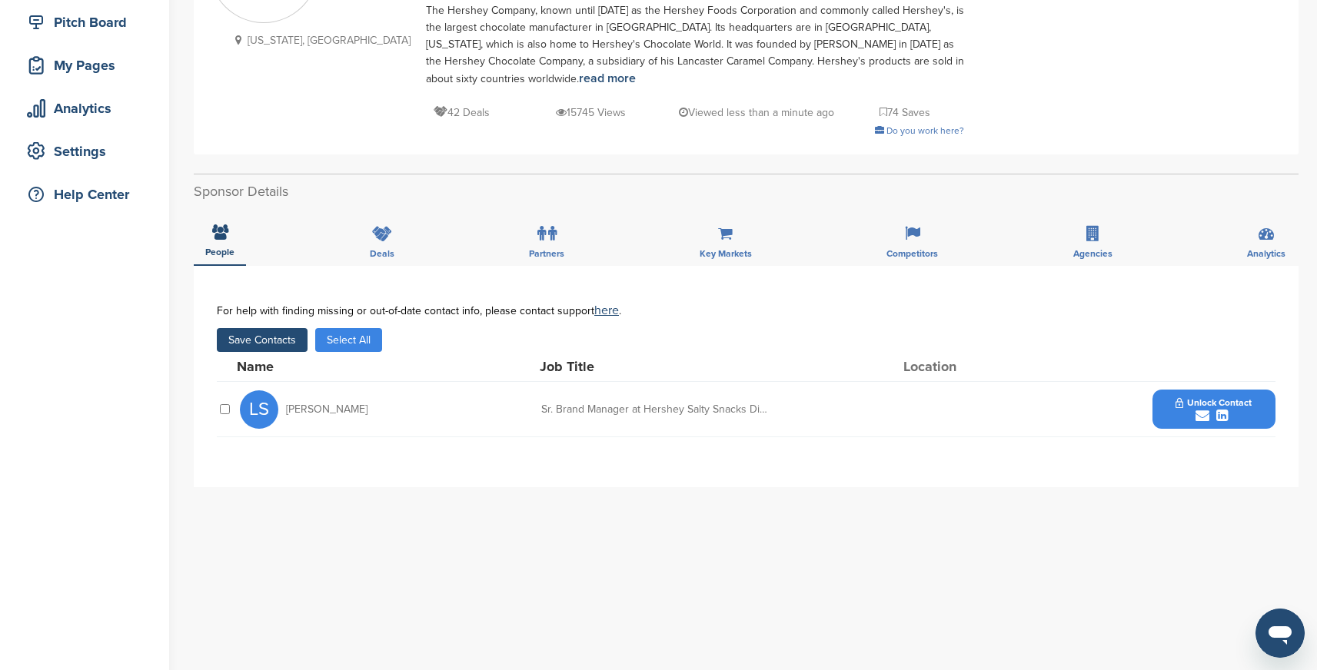
click at [282, 343] on button "Save Contacts" at bounding box center [262, 340] width 91 height 24
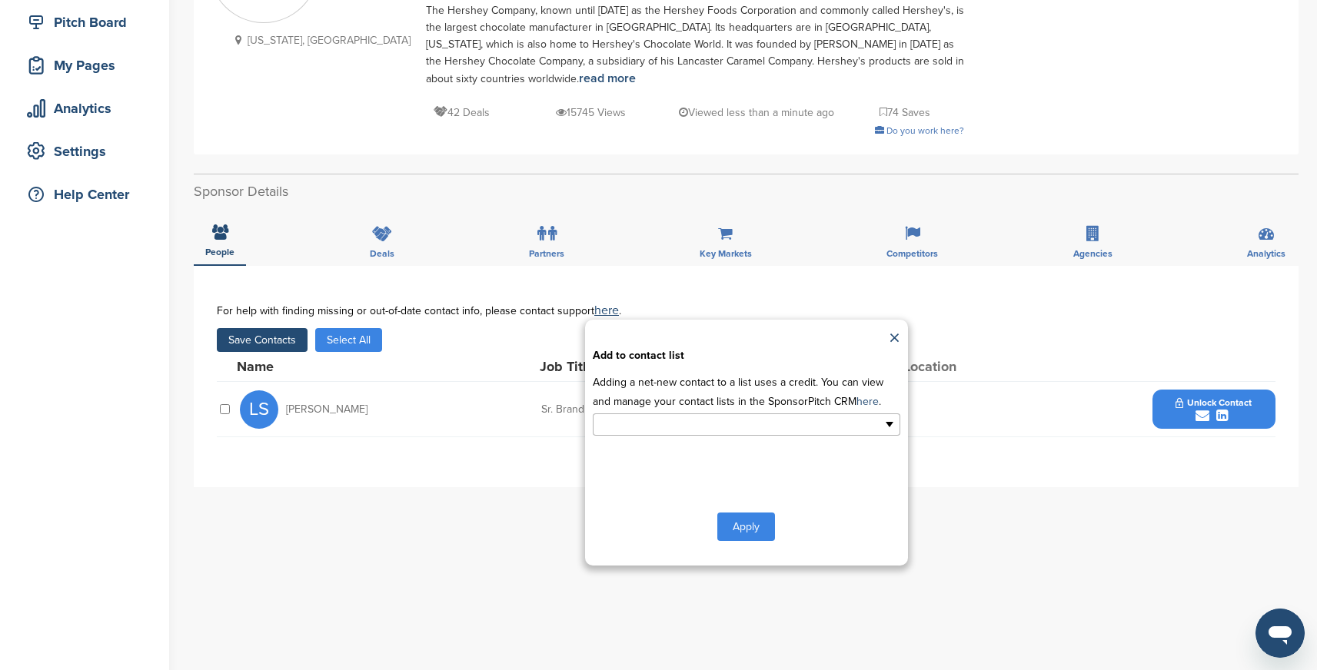
click at [695, 427] on input "text" at bounding box center [679, 425] width 161 height 18
click at [676, 452] on li "Default List" at bounding box center [746, 449] width 306 height 27
click at [750, 528] on button "Apply" at bounding box center [746, 530] width 58 height 28
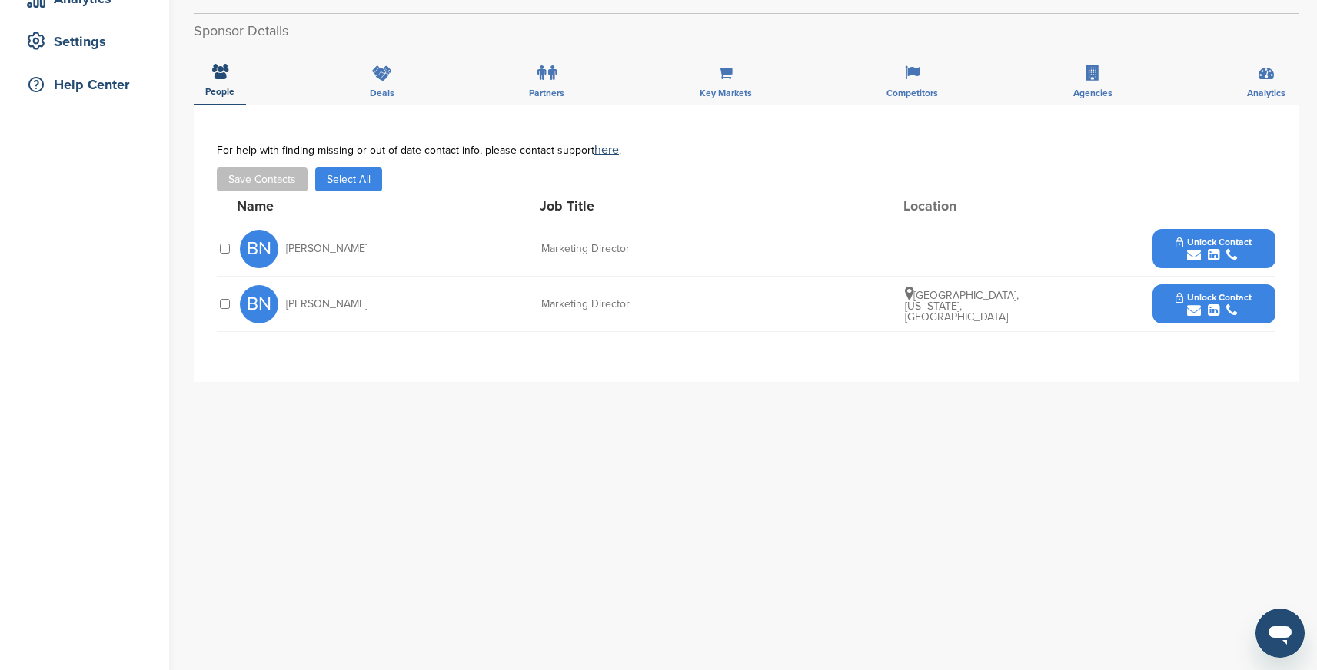
scroll to position [327, 0]
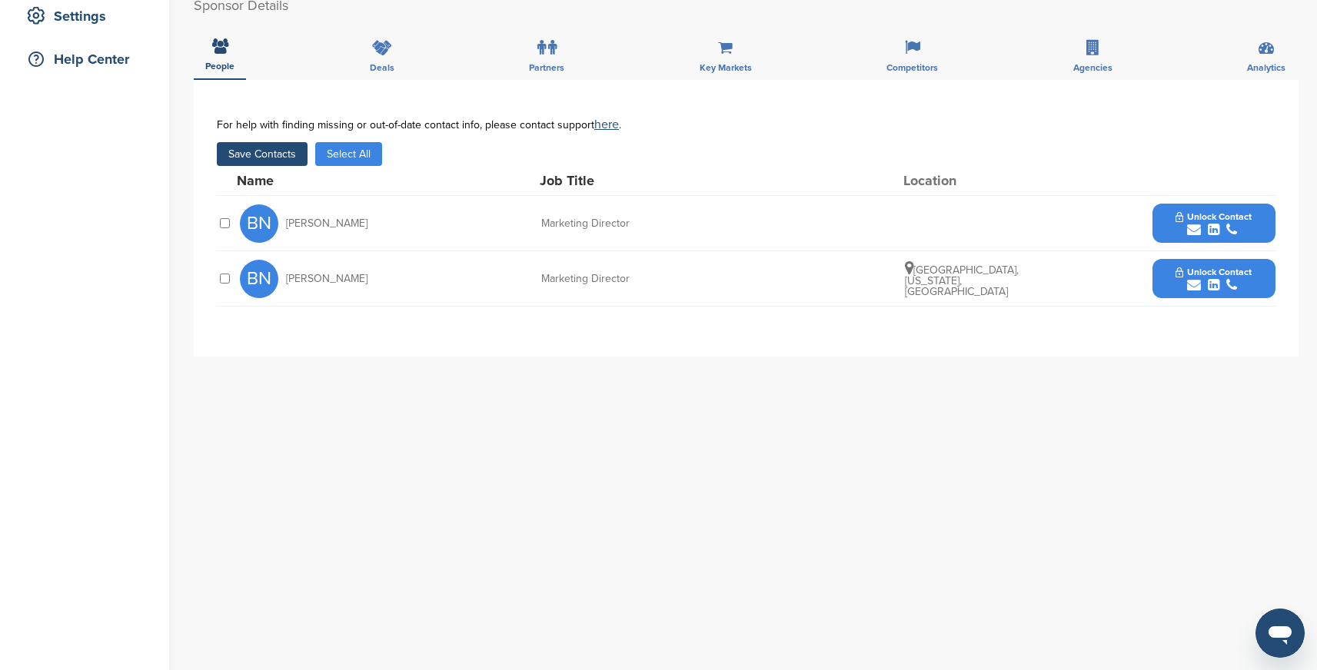
click at [277, 145] on button "Save Contacts" at bounding box center [262, 154] width 91 height 24
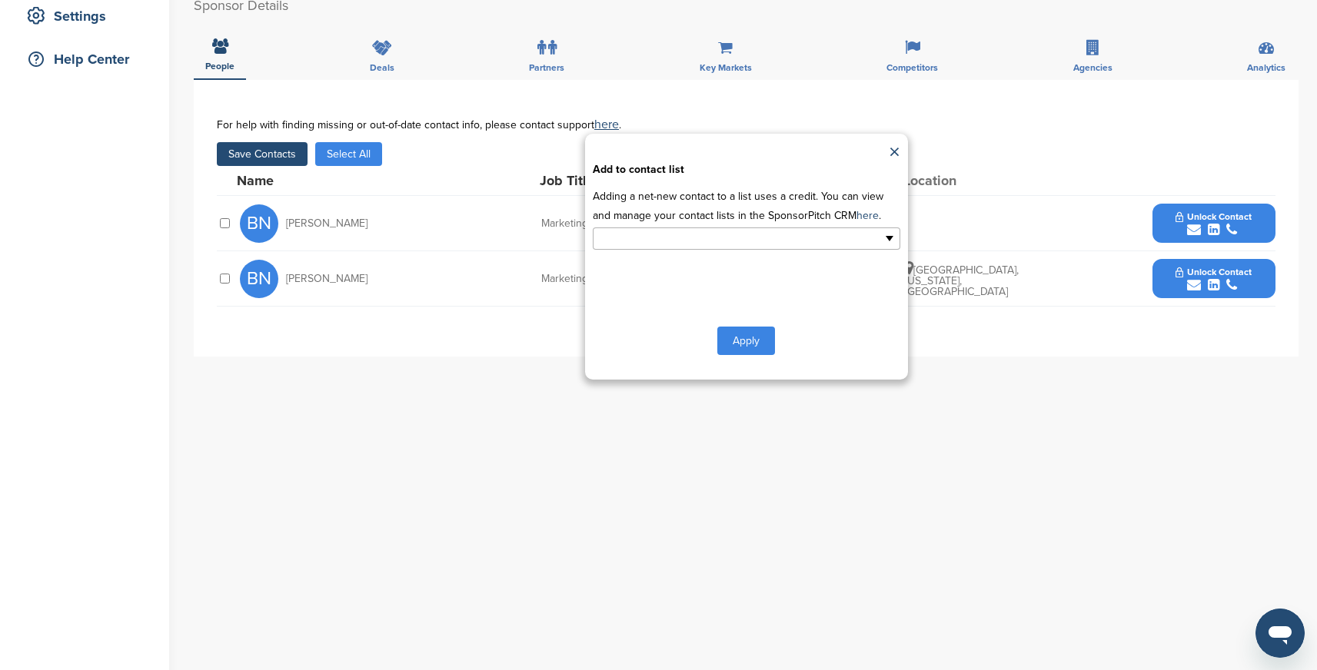
click at [666, 241] on input "text" at bounding box center [679, 239] width 161 height 18
click at [641, 261] on li "Default List" at bounding box center [746, 263] width 306 height 27
click at [757, 344] on button "Apply" at bounding box center [746, 344] width 58 height 28
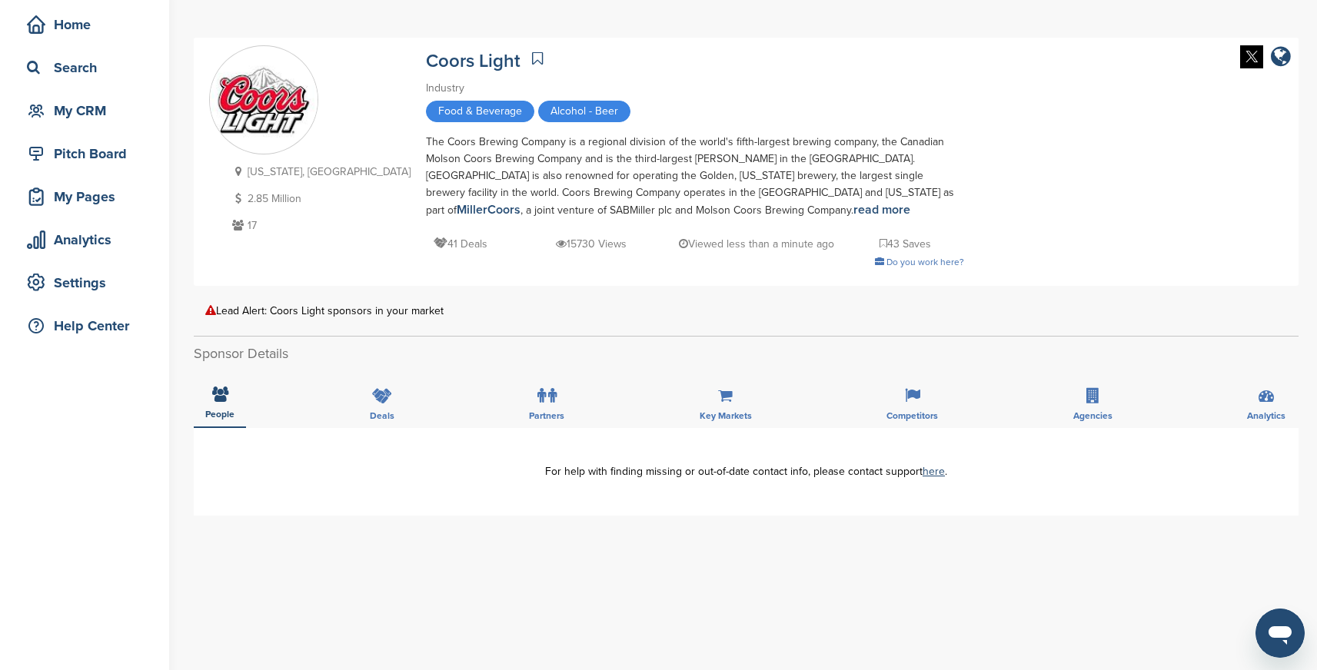
scroll to position [38, 0]
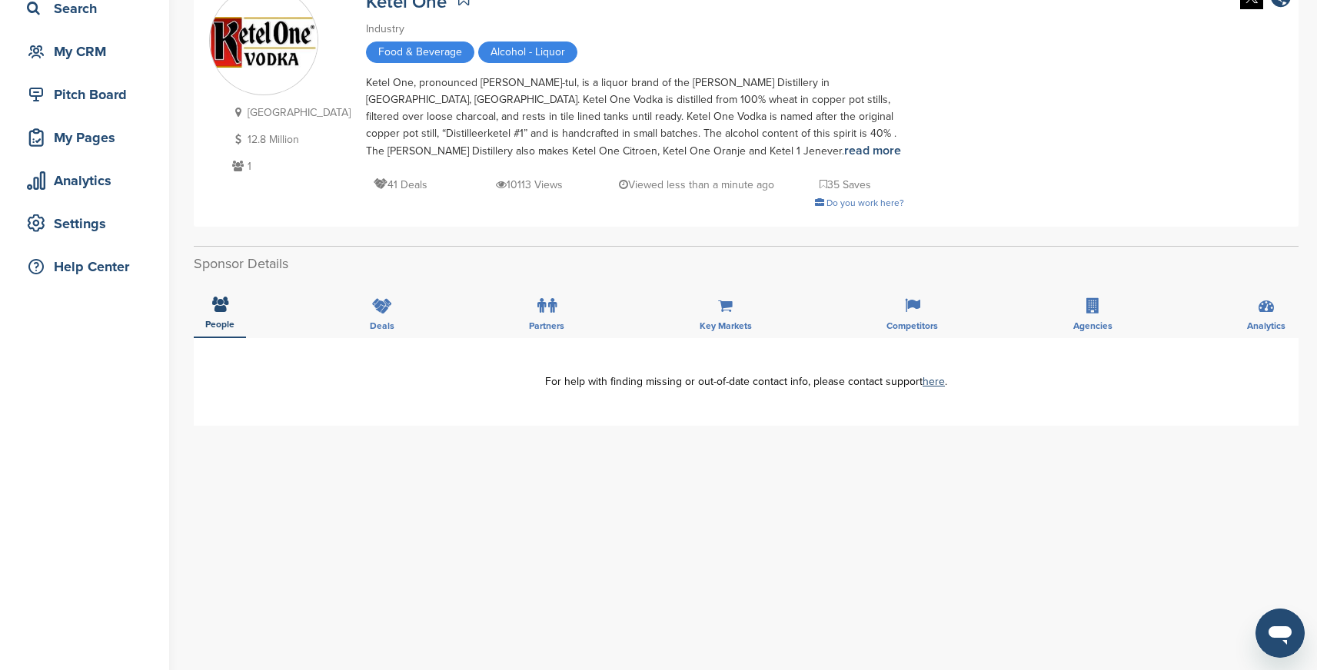
scroll to position [125, 0]
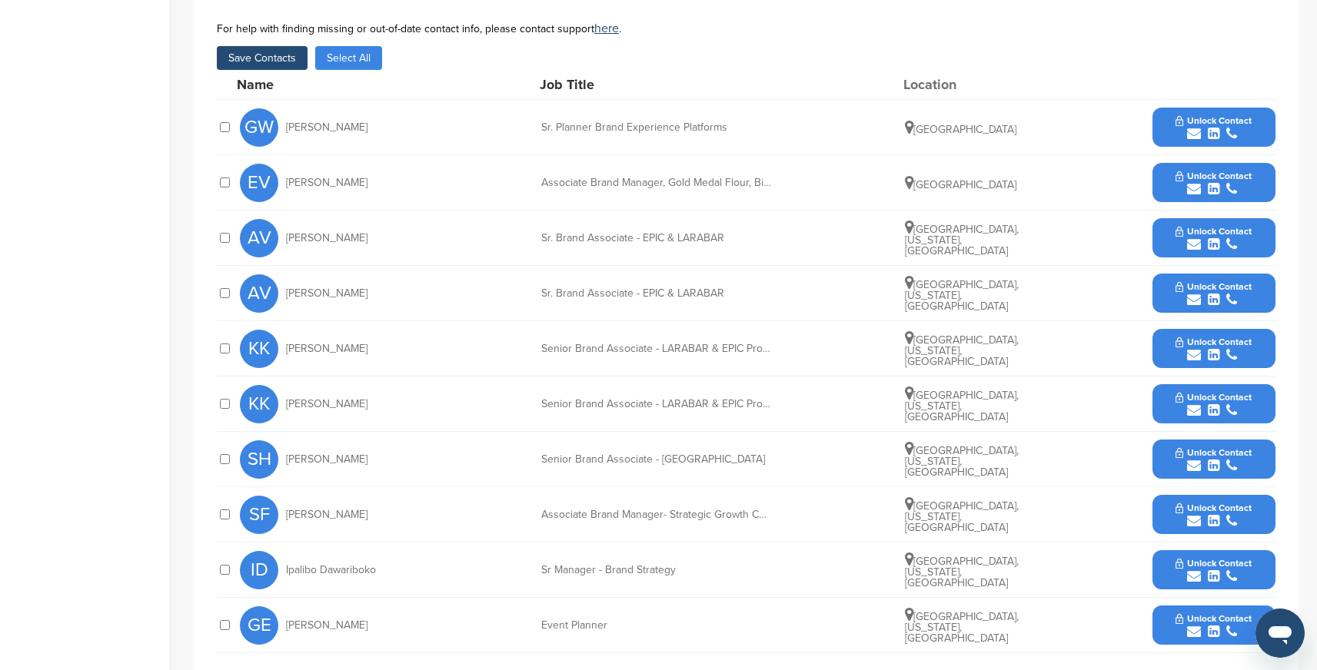
scroll to position [566, 0]
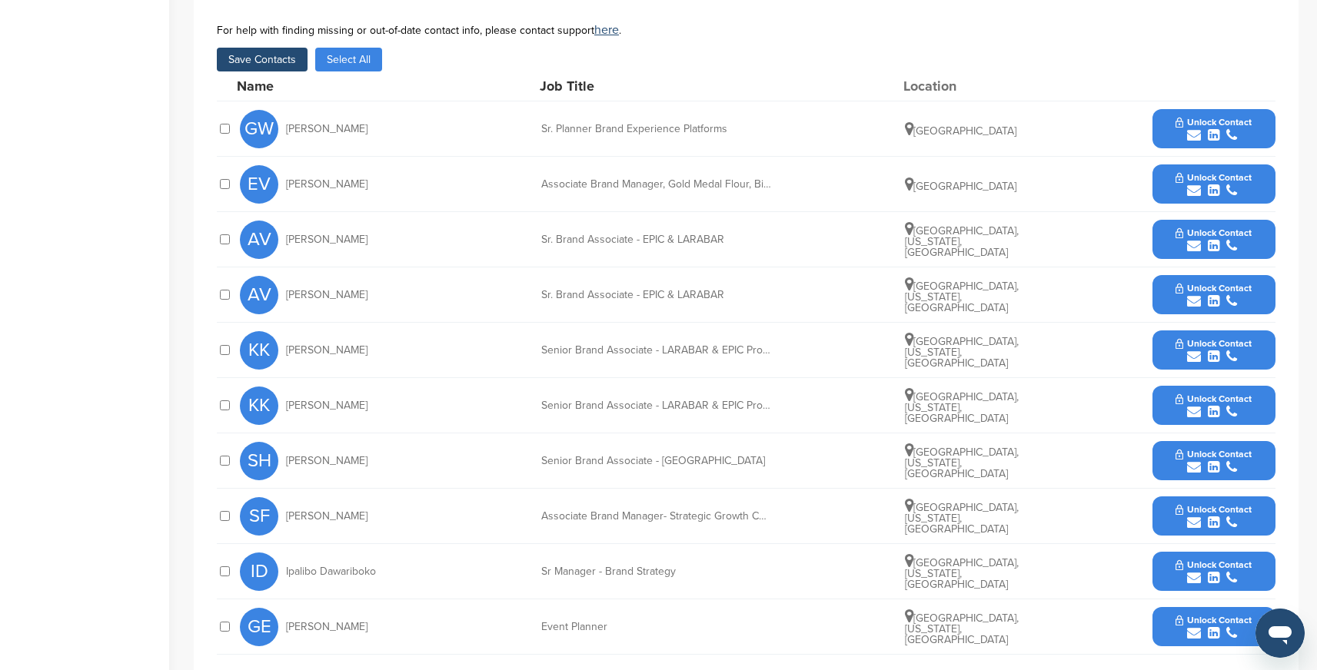
click at [271, 49] on button "Save Contacts" at bounding box center [262, 60] width 91 height 24
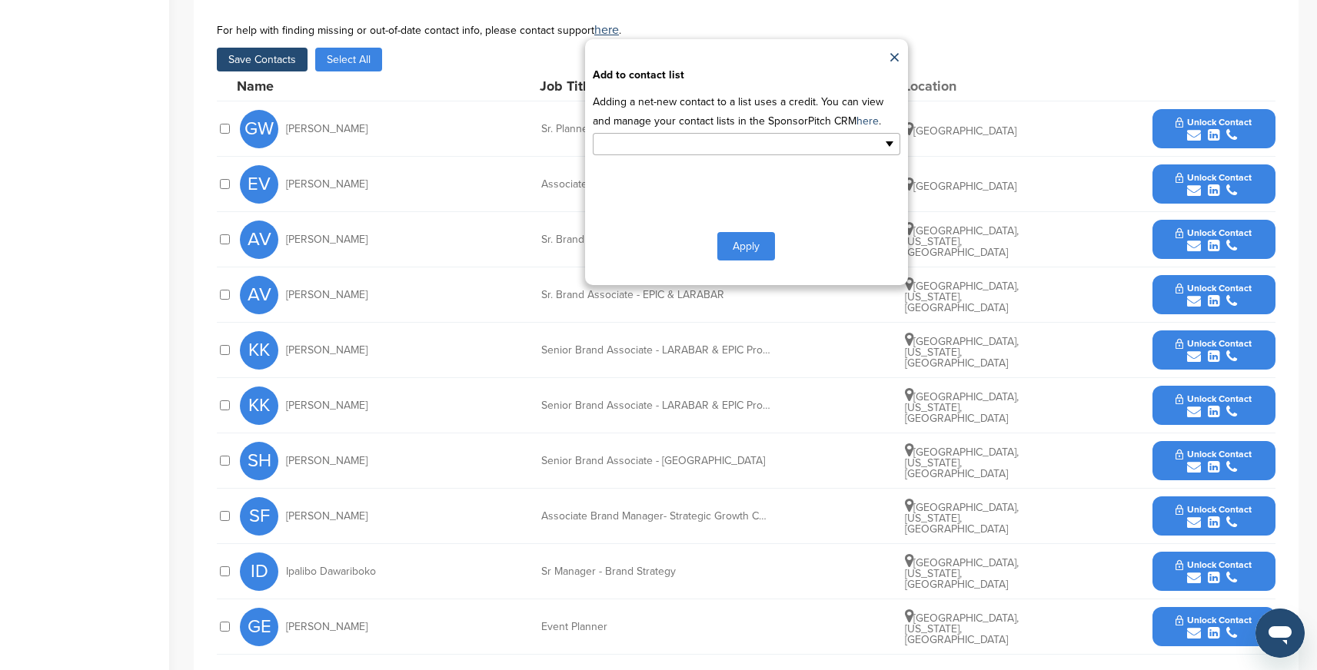
click at [666, 135] on input "text" at bounding box center [679, 144] width 161 height 18
click at [661, 155] on li "Default List" at bounding box center [746, 168] width 306 height 27
click at [746, 237] on button "Apply" at bounding box center [746, 249] width 58 height 28
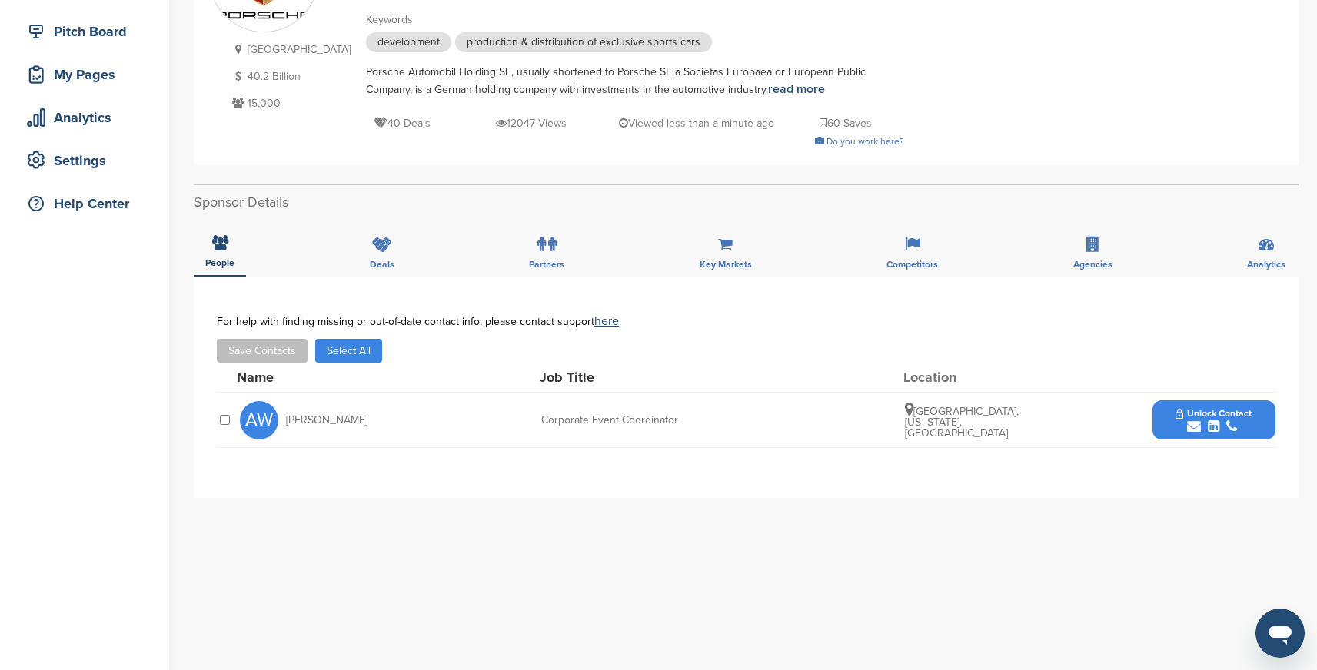
scroll to position [204, 0]
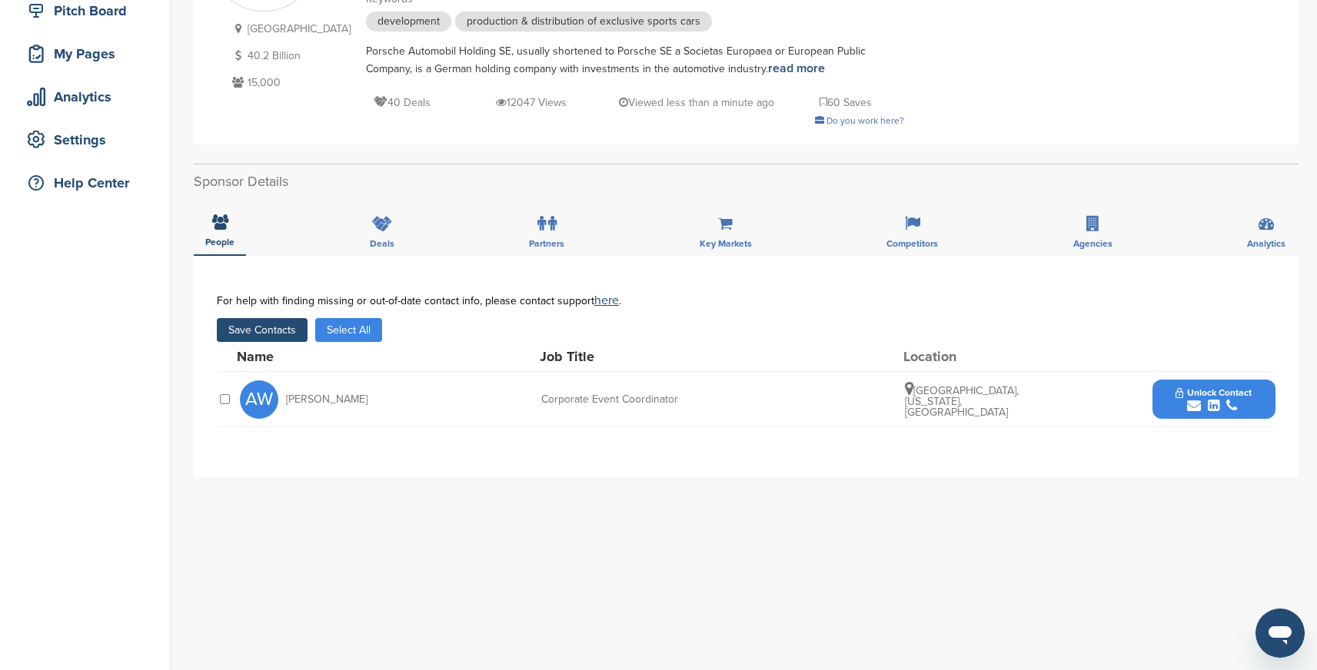
click at [286, 317] on div "For help with finding missing or out-of-date contact info, please contact suppo…" at bounding box center [746, 318] width 1059 height 48
click at [283, 327] on button "Save Contacts" at bounding box center [262, 330] width 91 height 24
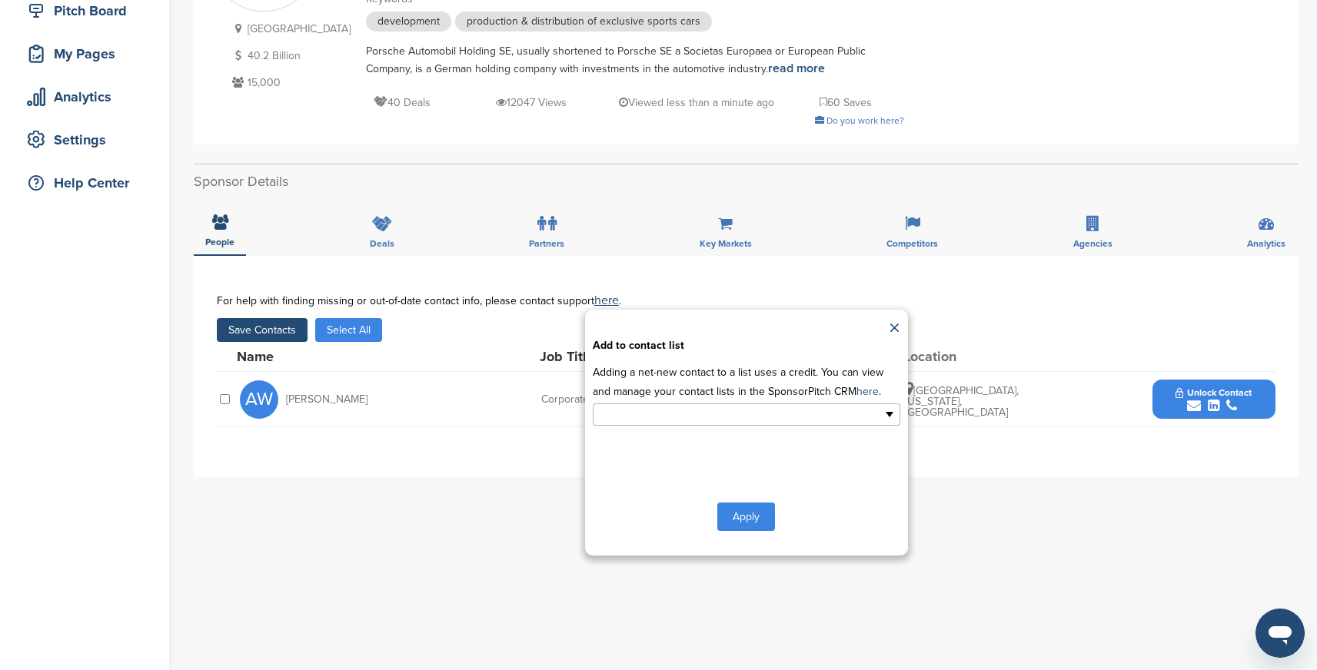
click at [646, 414] on input "text" at bounding box center [679, 415] width 161 height 18
click at [620, 437] on li "Default List" at bounding box center [746, 439] width 306 height 27
click at [753, 521] on button "Apply" at bounding box center [746, 520] width 58 height 28
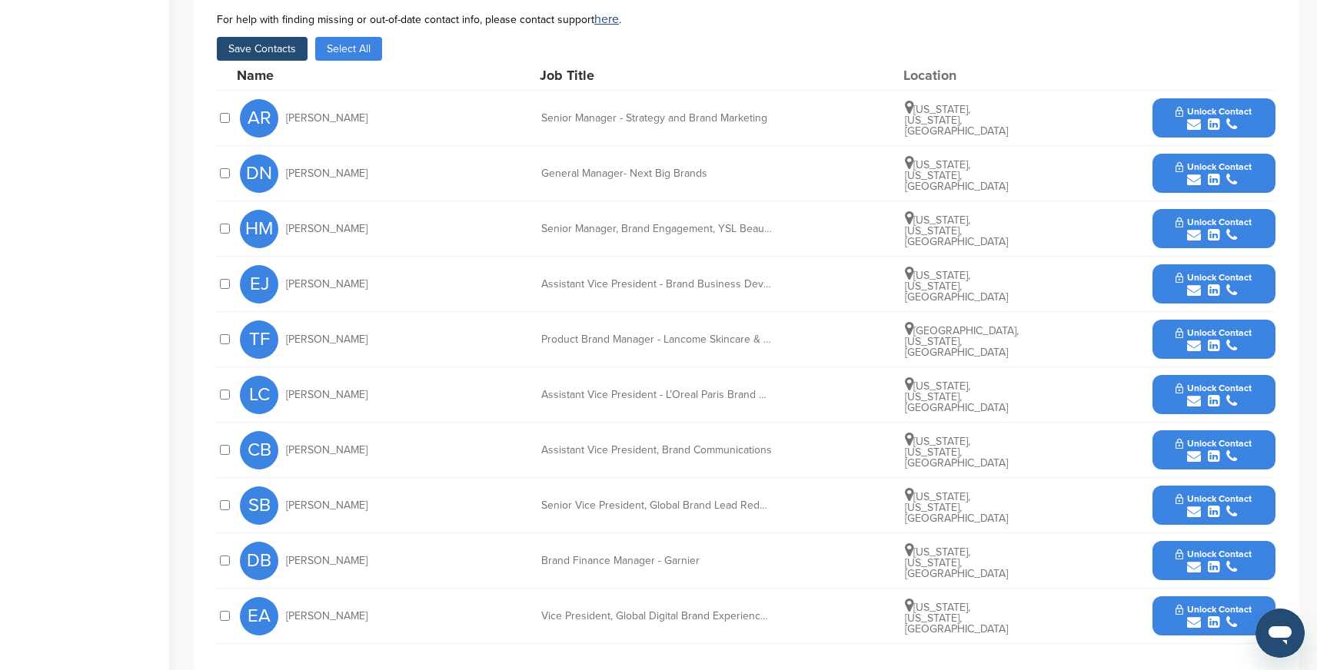
scroll to position [577, 0]
click at [228, 180] on div at bounding box center [224, 174] width 15 height 15
click at [230, 173] on div at bounding box center [224, 174] width 15 height 15
click at [281, 50] on button "Save Contacts" at bounding box center [262, 50] width 91 height 24
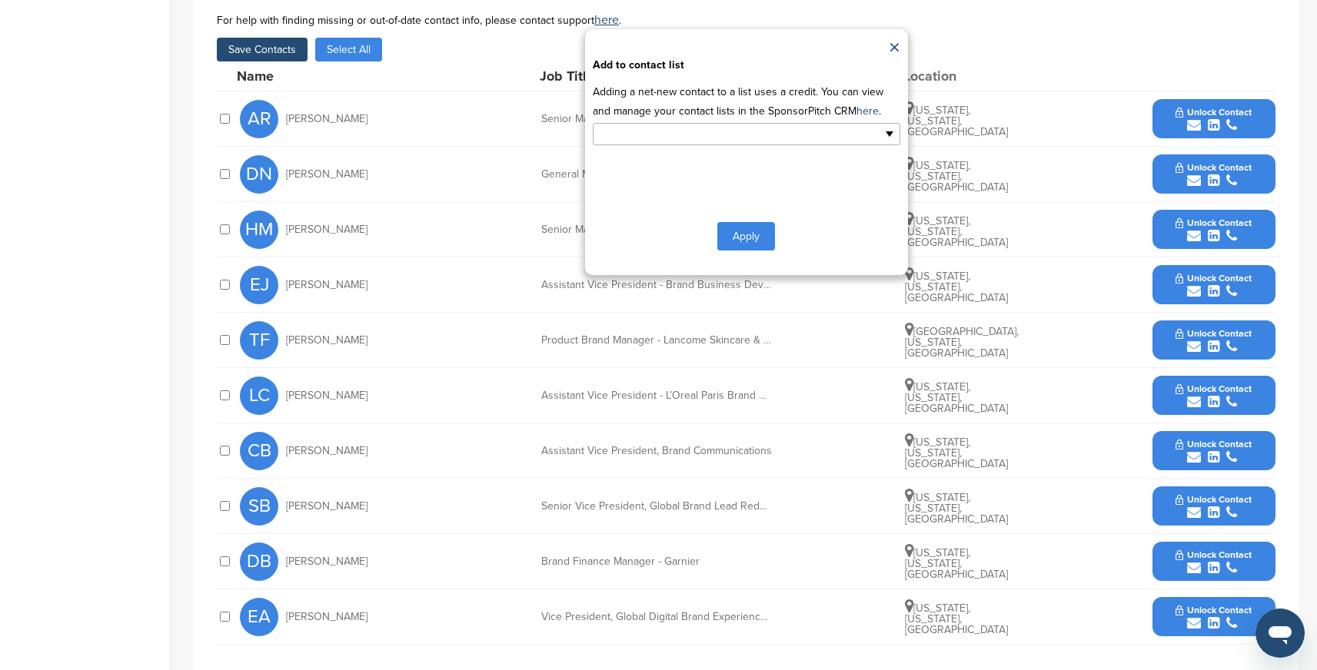
click at [726, 134] on input "text" at bounding box center [679, 134] width 161 height 18
click at [644, 157] on li "Default List" at bounding box center [746, 158] width 306 height 27
click at [756, 238] on button "Apply" at bounding box center [746, 239] width 58 height 28
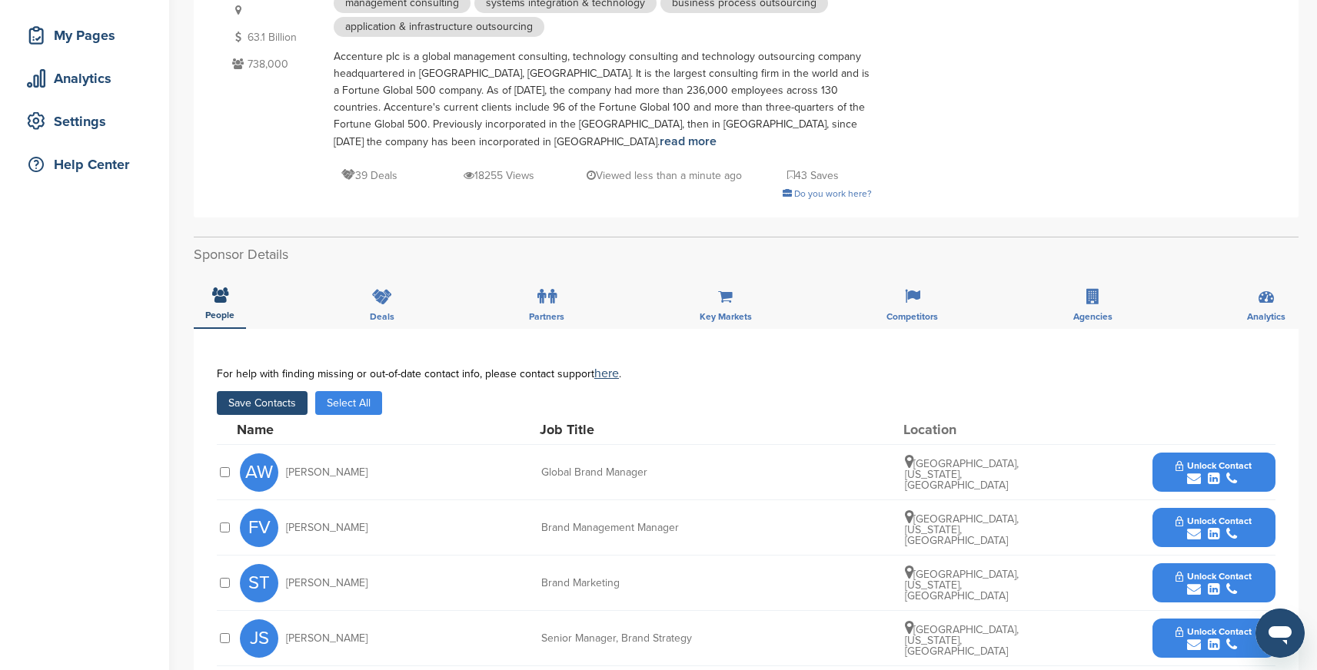
scroll to position [251, 0]
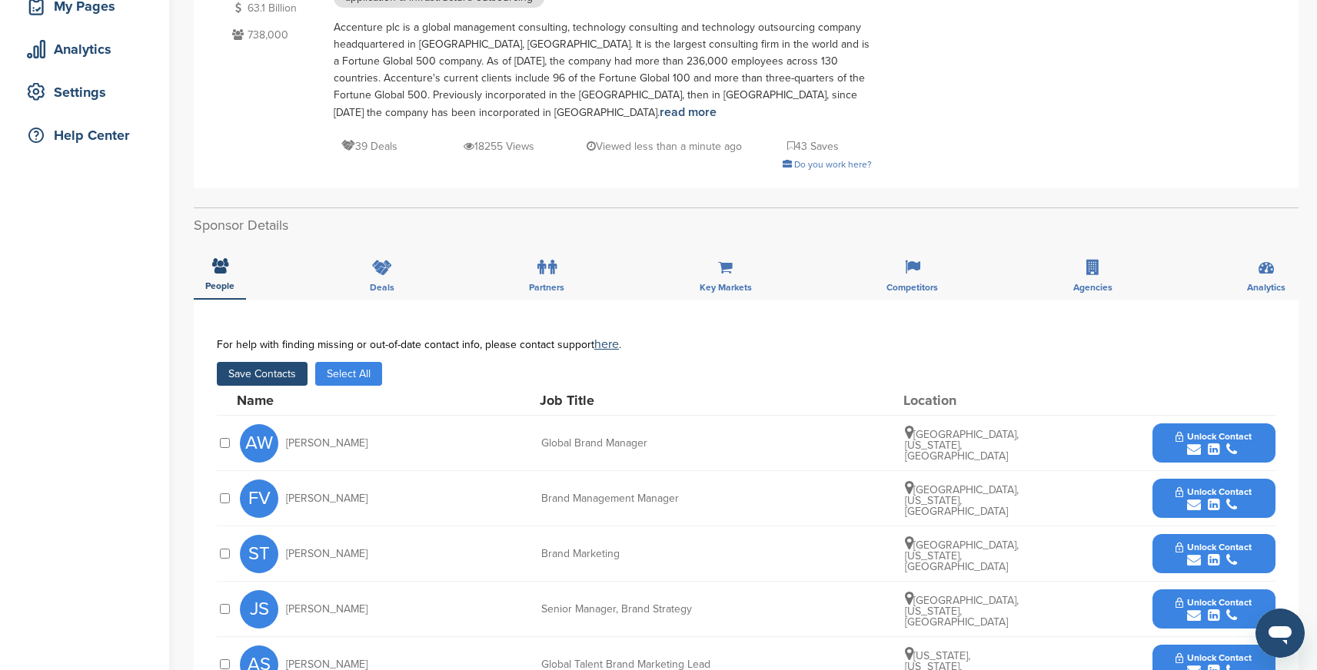
click at [276, 374] on button "Save Contacts" at bounding box center [262, 374] width 91 height 24
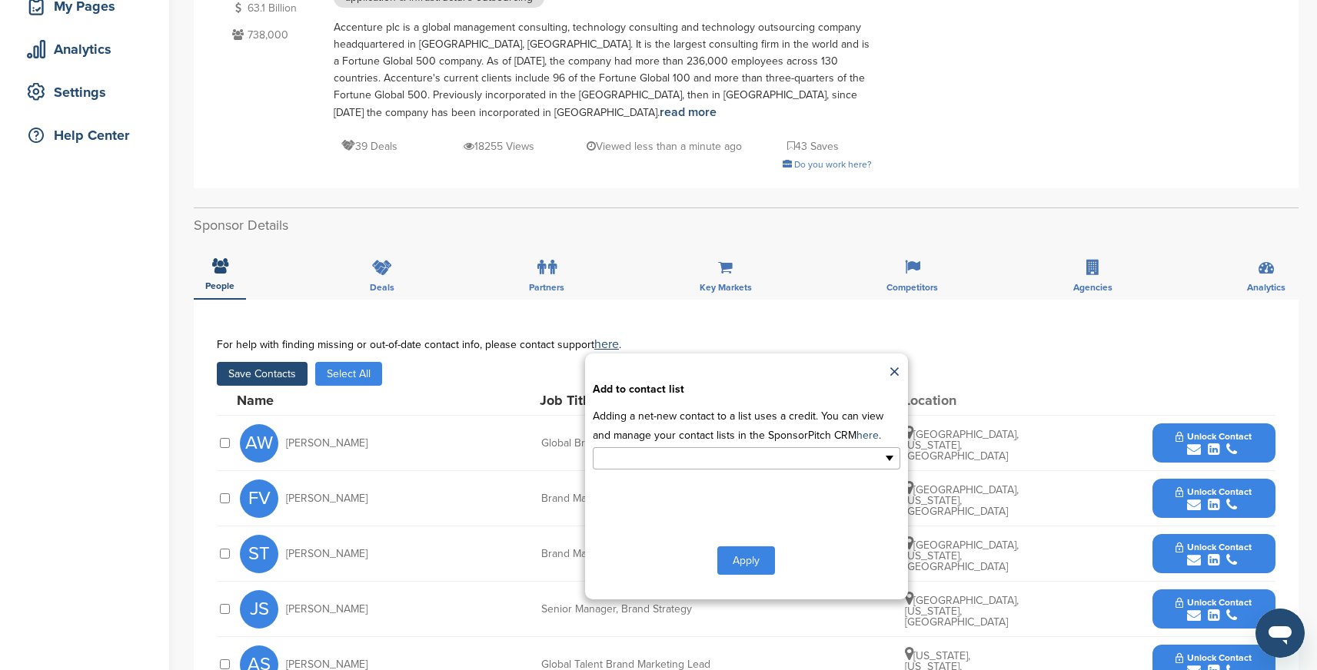
click at [655, 462] on input "text" at bounding box center [679, 459] width 161 height 18
click at [638, 480] on li "Default List" at bounding box center [746, 483] width 306 height 27
click at [756, 564] on button "Apply" at bounding box center [746, 564] width 58 height 28
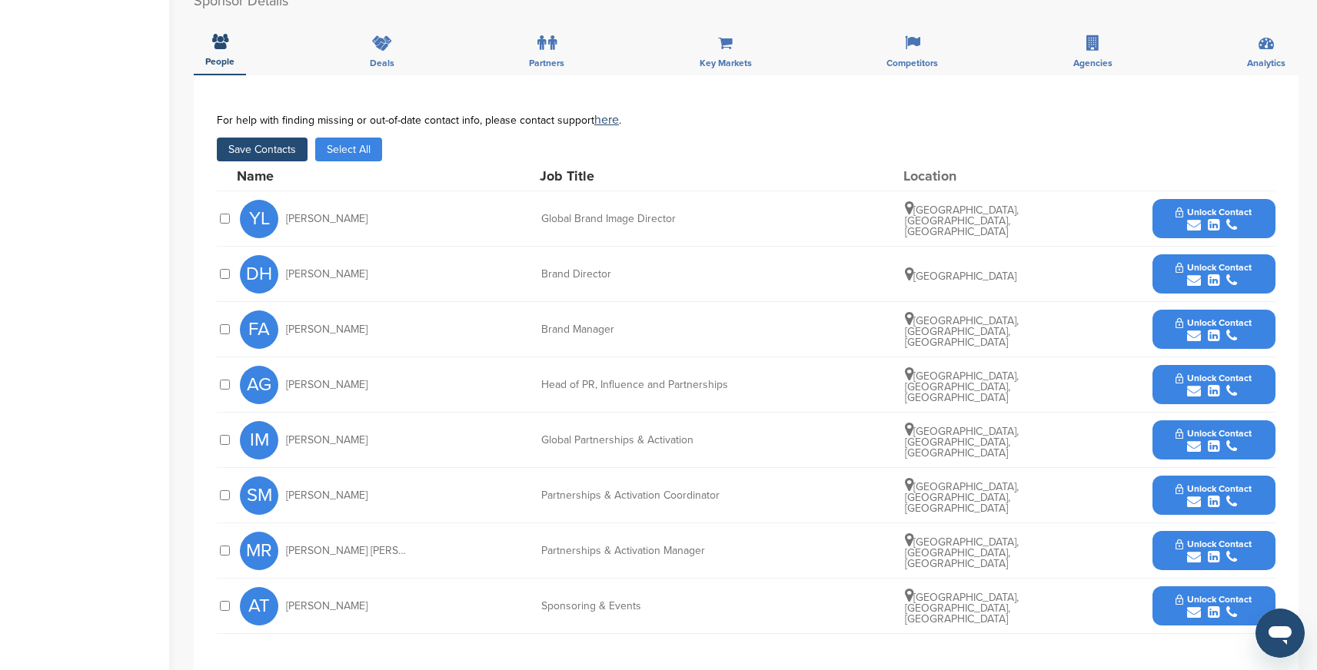
scroll to position [406, 0]
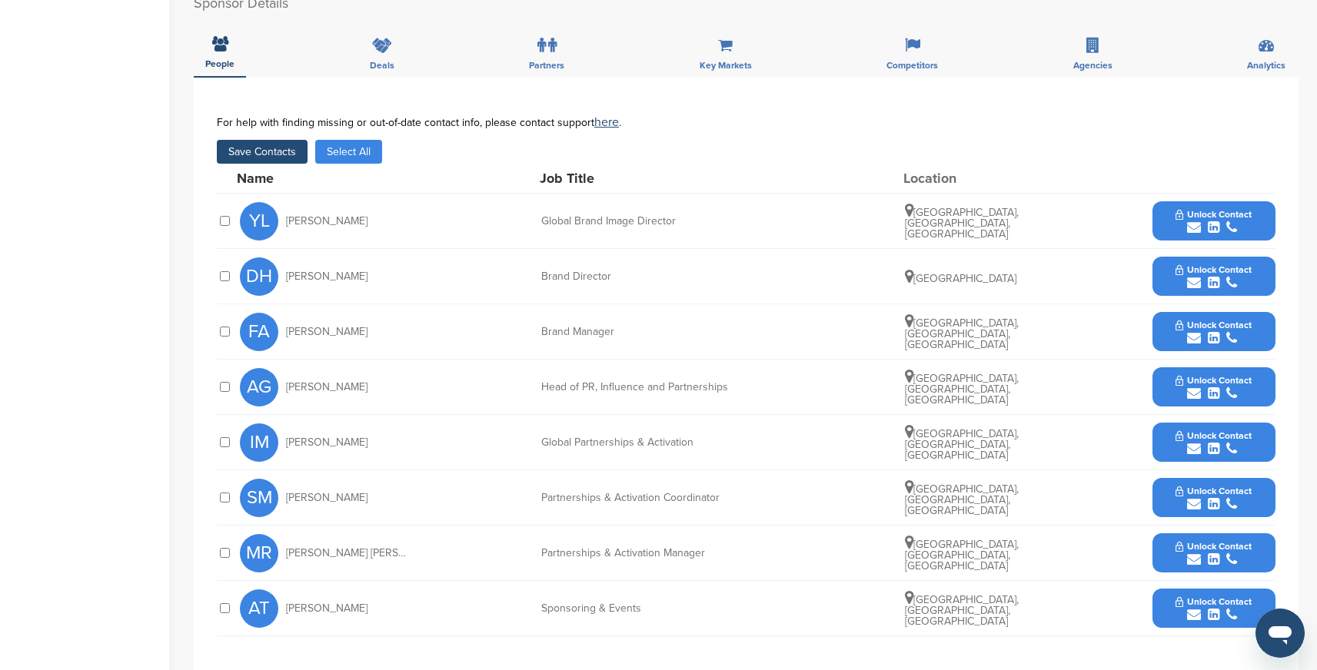
click at [275, 157] on button "Save Contacts" at bounding box center [262, 152] width 91 height 24
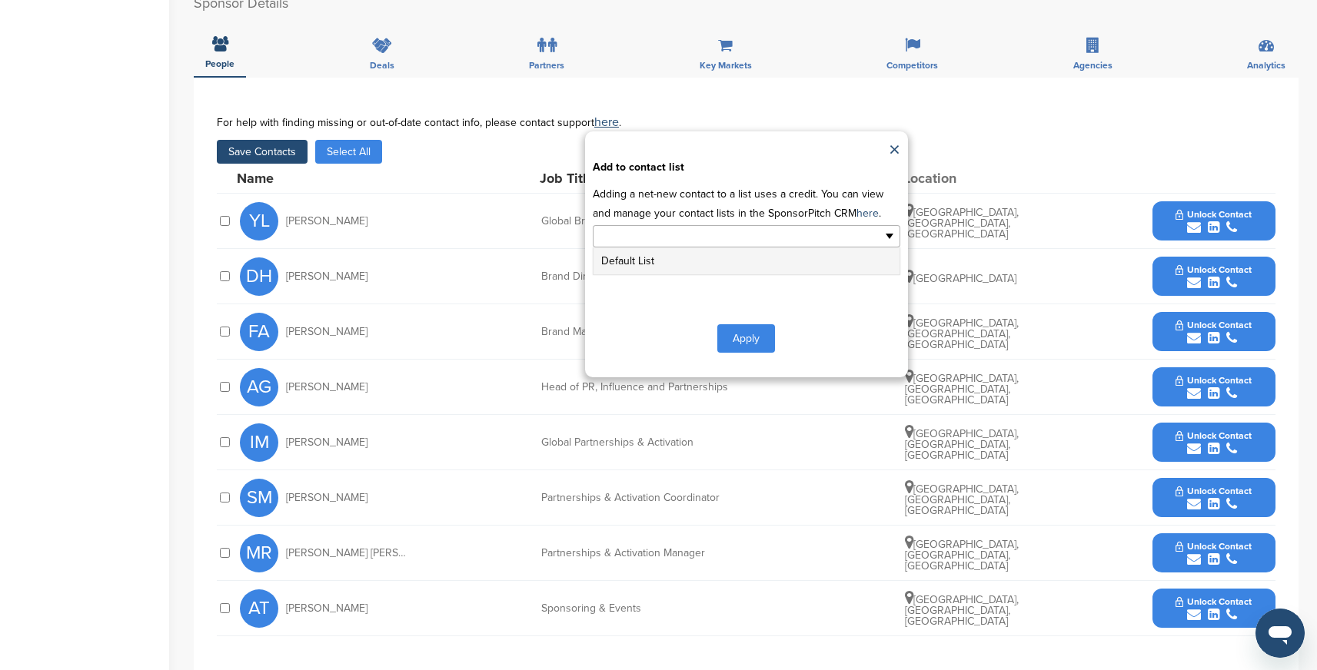
click at [676, 233] on input "text" at bounding box center [679, 237] width 161 height 18
click at [648, 256] on li "Default List" at bounding box center [746, 261] width 306 height 27
click at [760, 342] on button "Apply" at bounding box center [746, 341] width 58 height 28
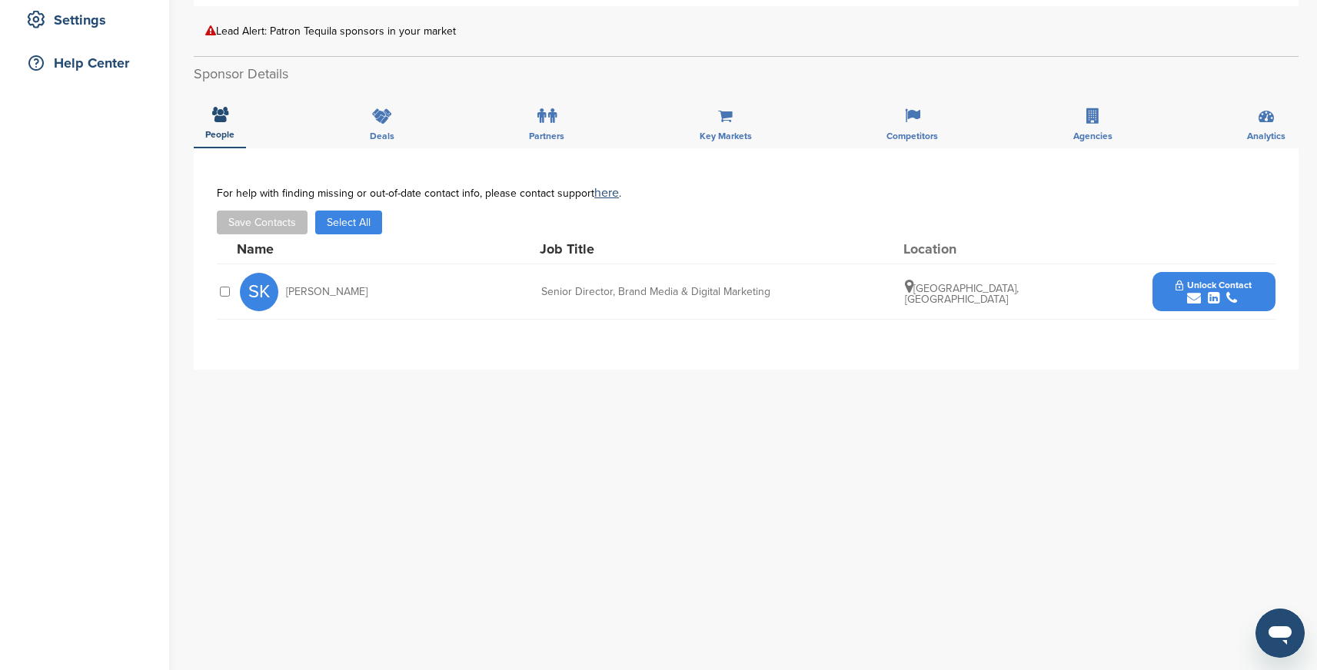
scroll to position [350, 0]
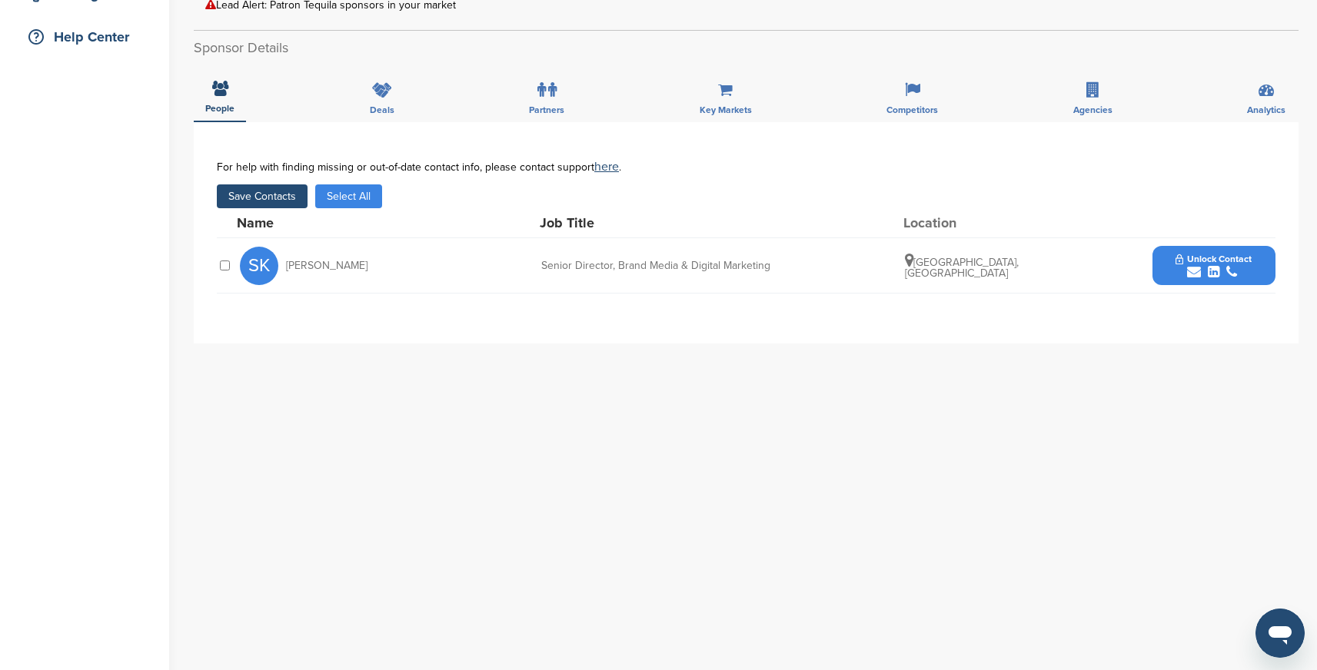
click at [274, 194] on button "Save Contacts" at bounding box center [262, 197] width 91 height 24
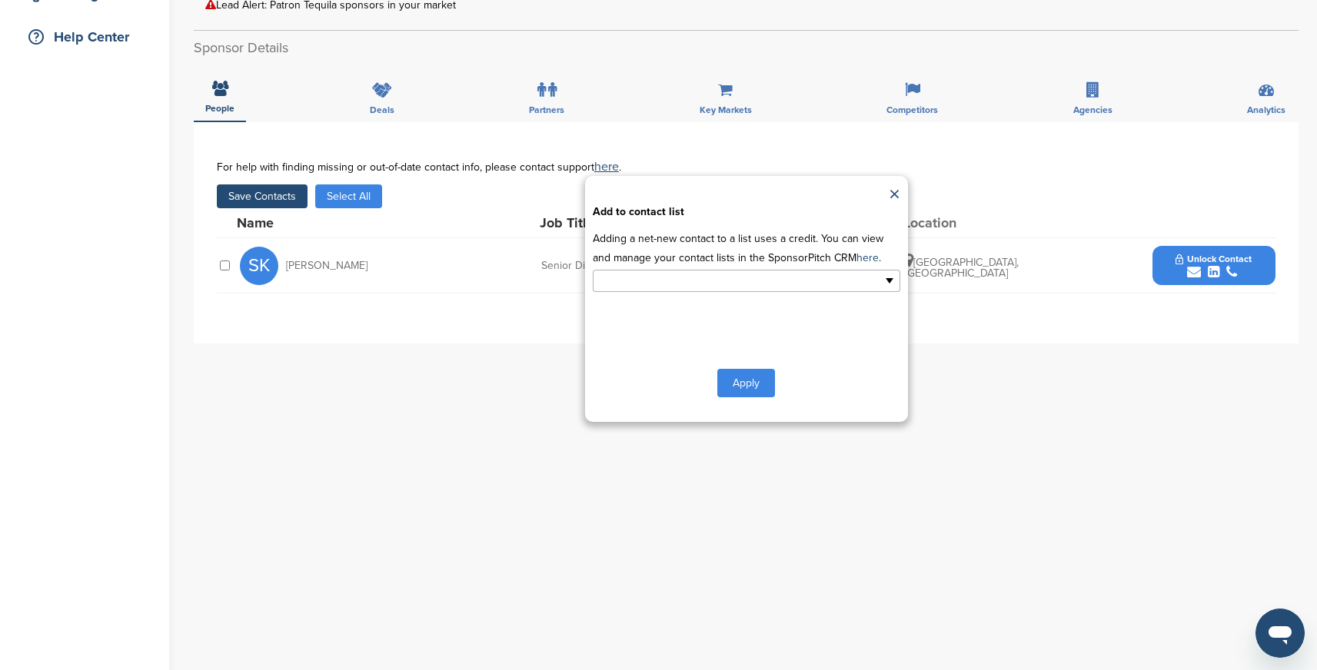
click at [716, 291] on ul at bounding box center [747, 281] width 308 height 22
click at [680, 309] on li "Default List" at bounding box center [746, 305] width 306 height 27
click at [750, 401] on div "**********" at bounding box center [746, 299] width 323 height 246
click at [753, 386] on button "Apply" at bounding box center [746, 386] width 58 height 28
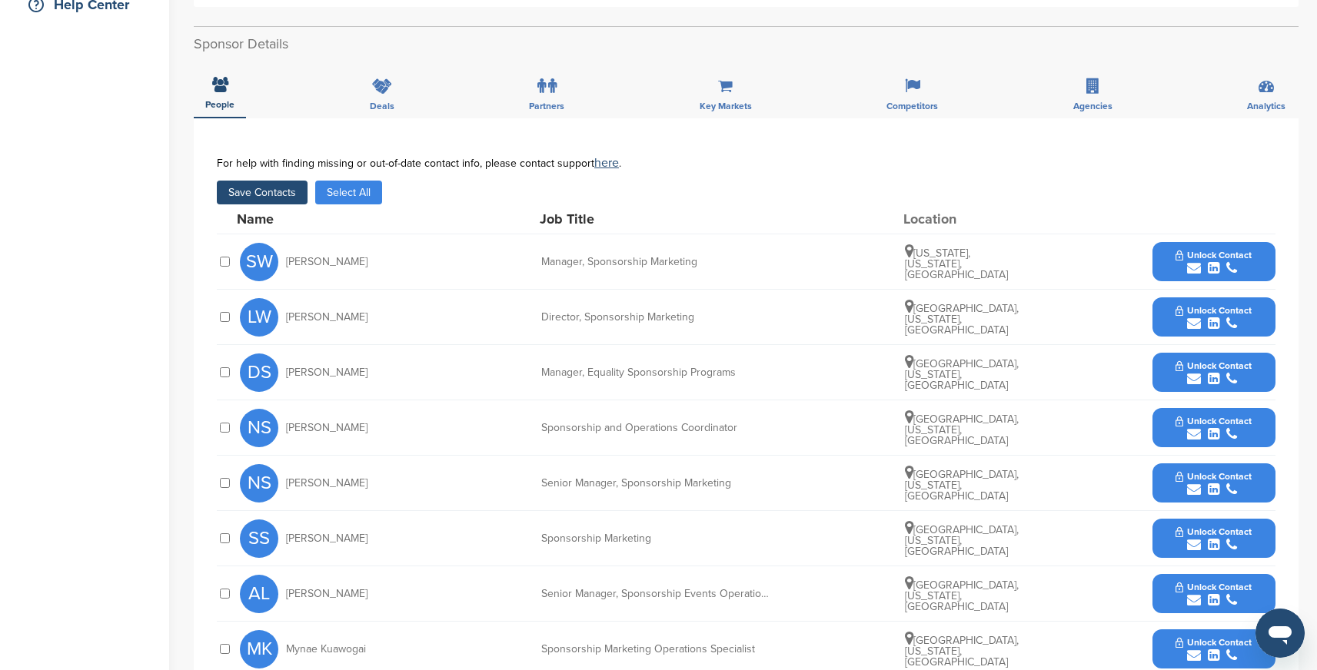
scroll to position [301, 0]
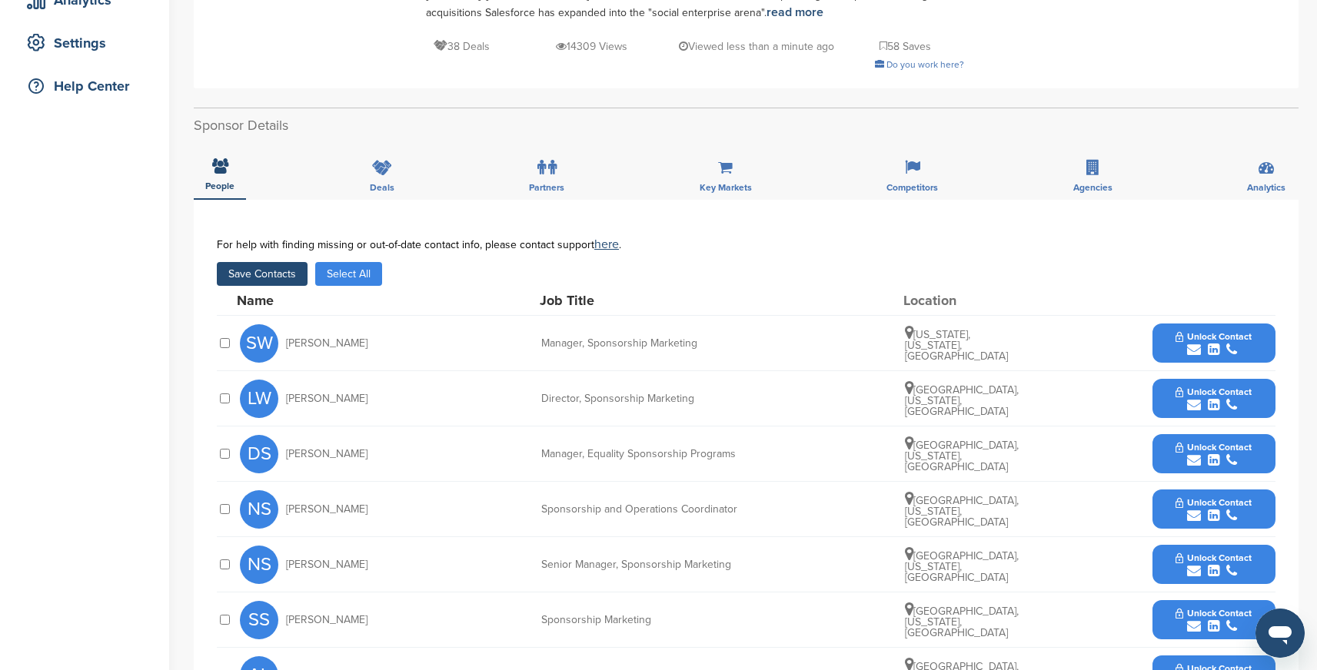
click at [261, 277] on button "Save Contacts" at bounding box center [262, 274] width 91 height 24
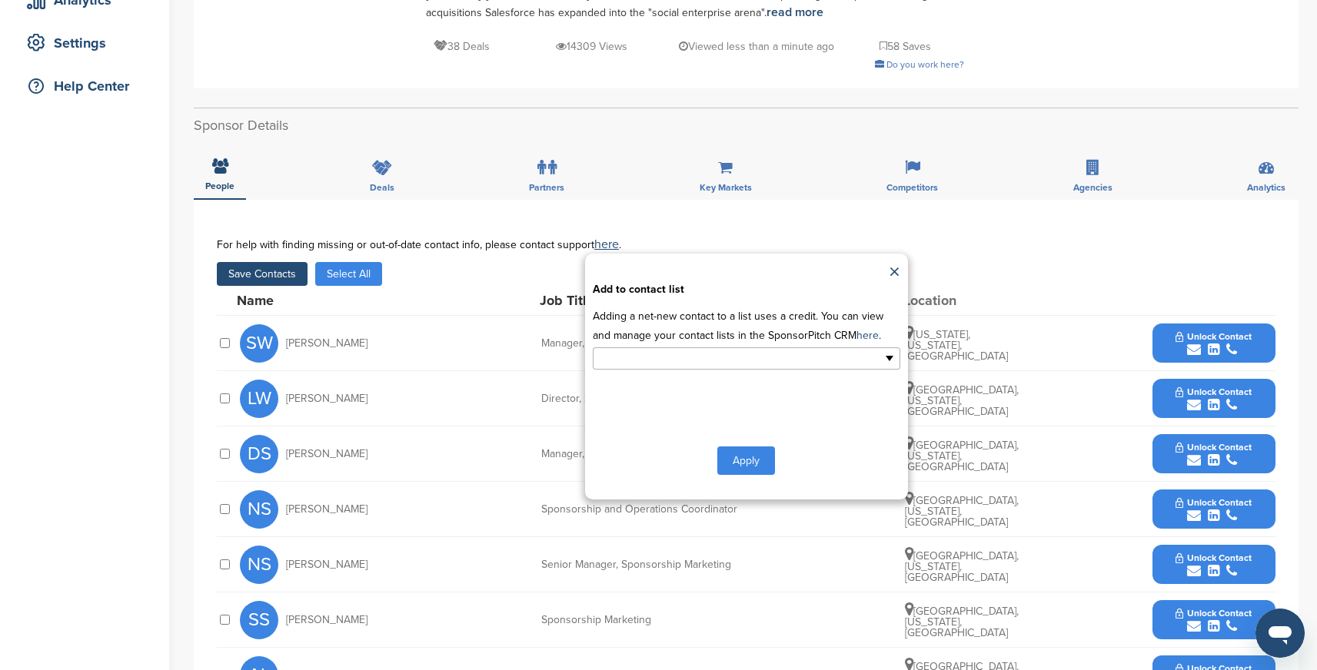
click at [632, 364] on input "text" at bounding box center [679, 359] width 161 height 18
click at [674, 384] on li "Default List" at bounding box center [746, 383] width 306 height 27
click at [733, 460] on button "Apply" at bounding box center [746, 464] width 58 height 28
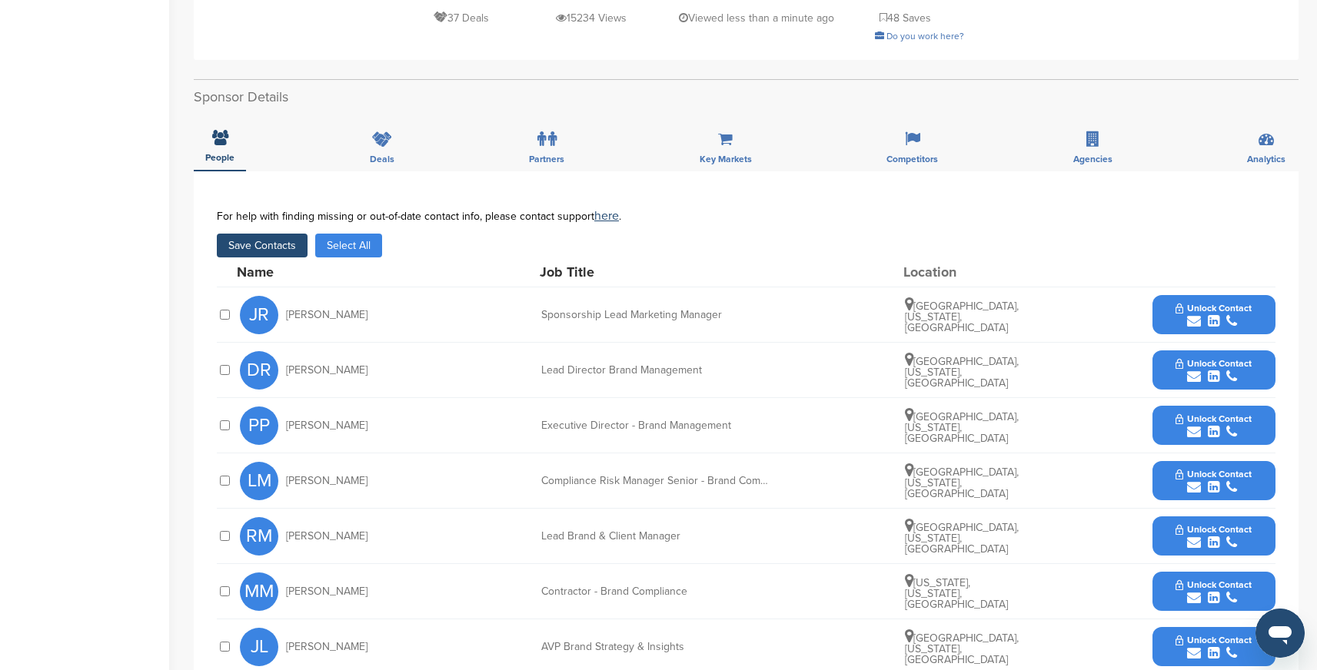
scroll to position [341, 0]
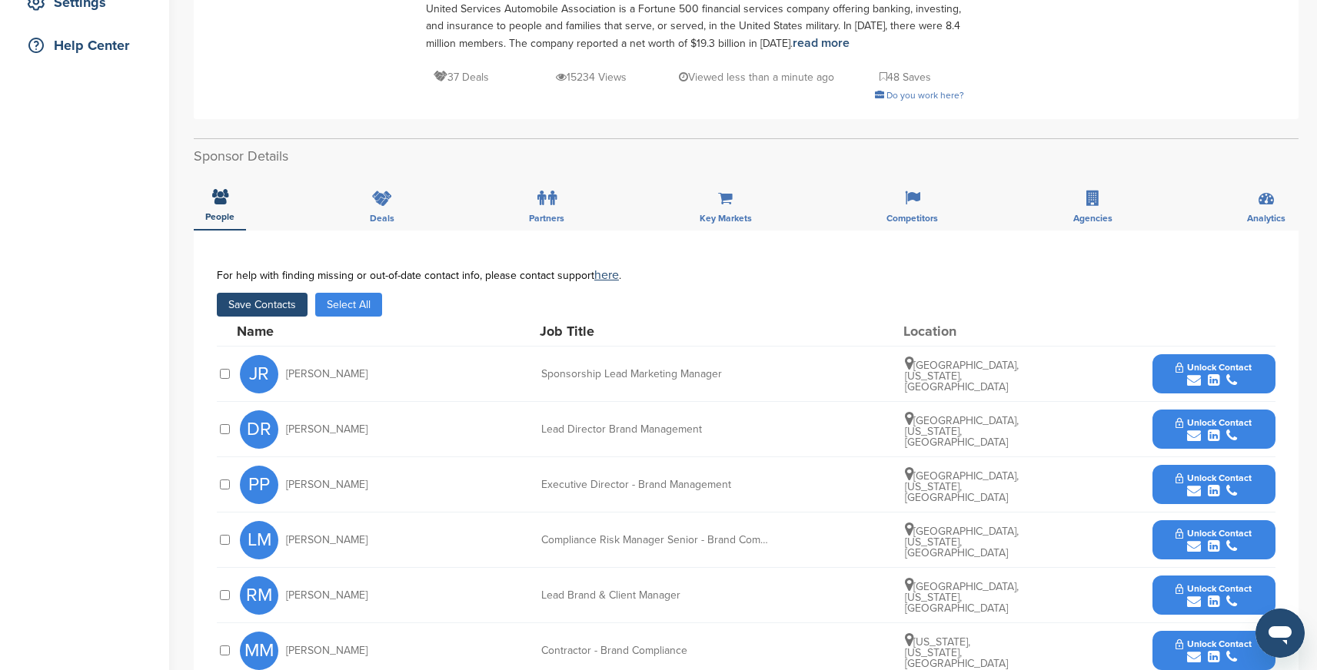
click at [274, 304] on button "Save Contacts" at bounding box center [262, 305] width 91 height 24
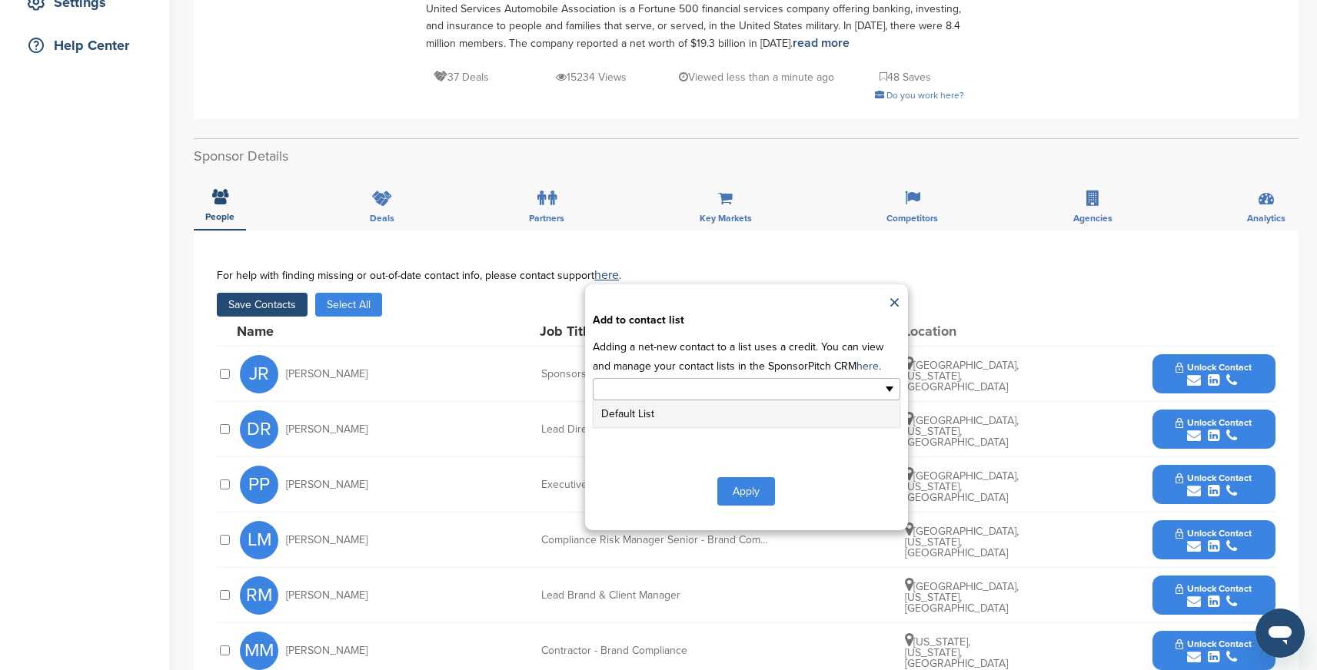
click at [682, 397] on input "text" at bounding box center [679, 390] width 161 height 18
click at [647, 411] on li "Default List" at bounding box center [746, 414] width 306 height 27
click at [753, 490] on button "Apply" at bounding box center [746, 494] width 58 height 28
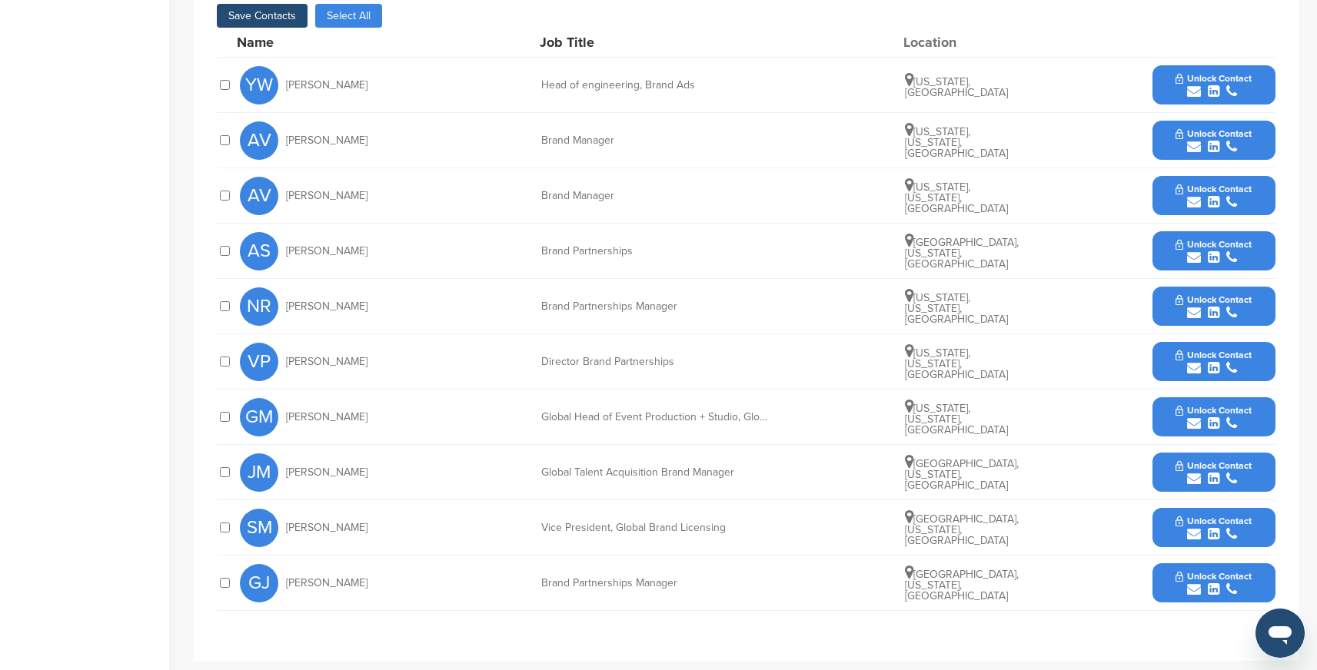
scroll to position [506, 0]
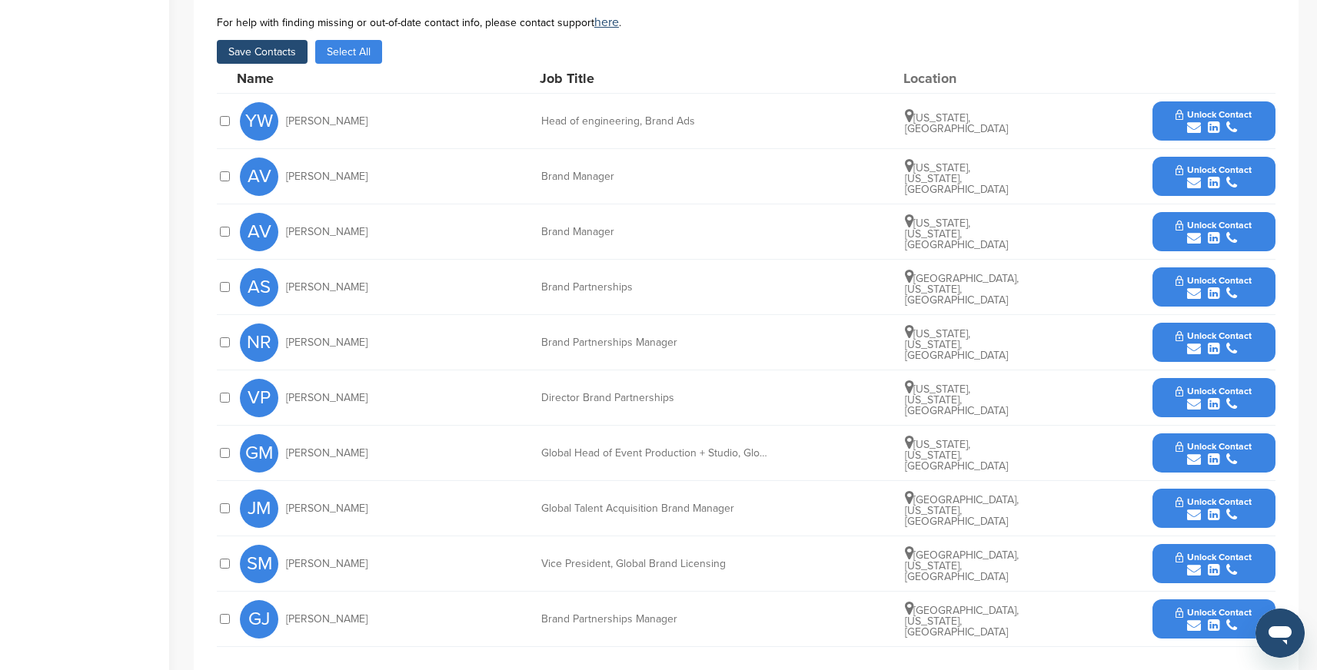
click at [277, 58] on button "Save Contacts" at bounding box center [262, 52] width 91 height 24
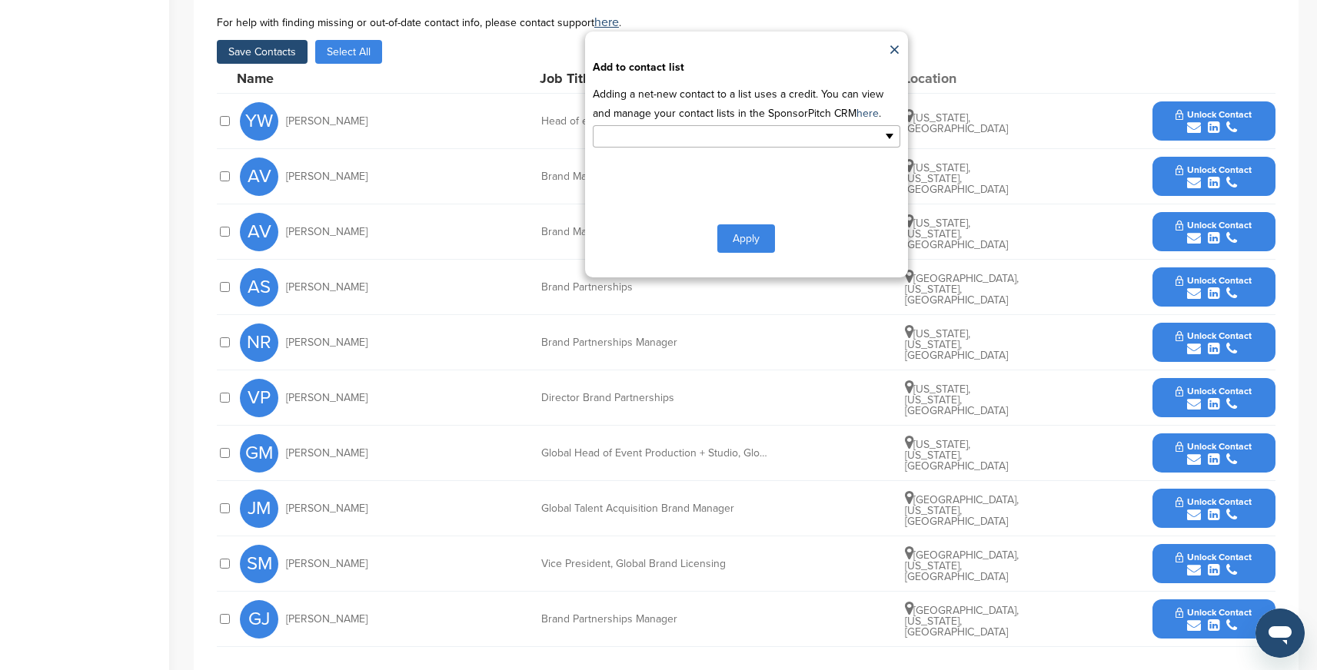
click at [616, 141] on input "text" at bounding box center [679, 137] width 161 height 18
click at [617, 168] on li "Default List" at bounding box center [746, 161] width 306 height 27
click at [736, 250] on button "Apply" at bounding box center [746, 242] width 58 height 28
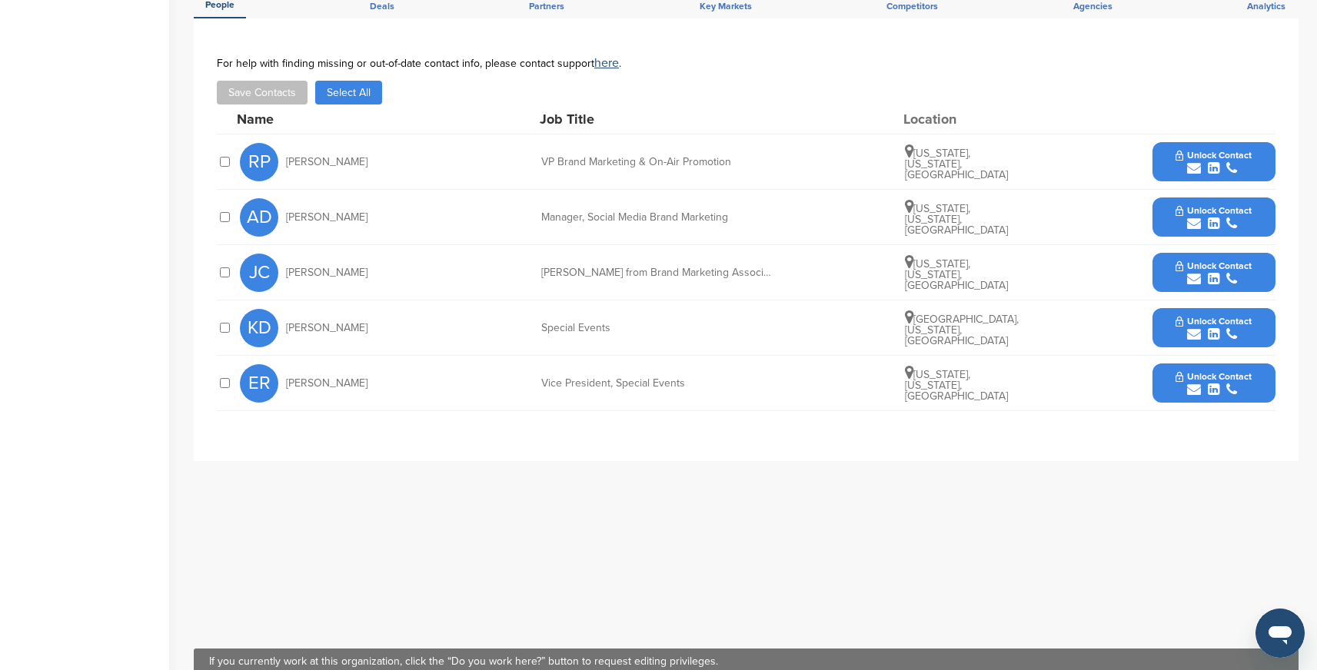
scroll to position [505, 0]
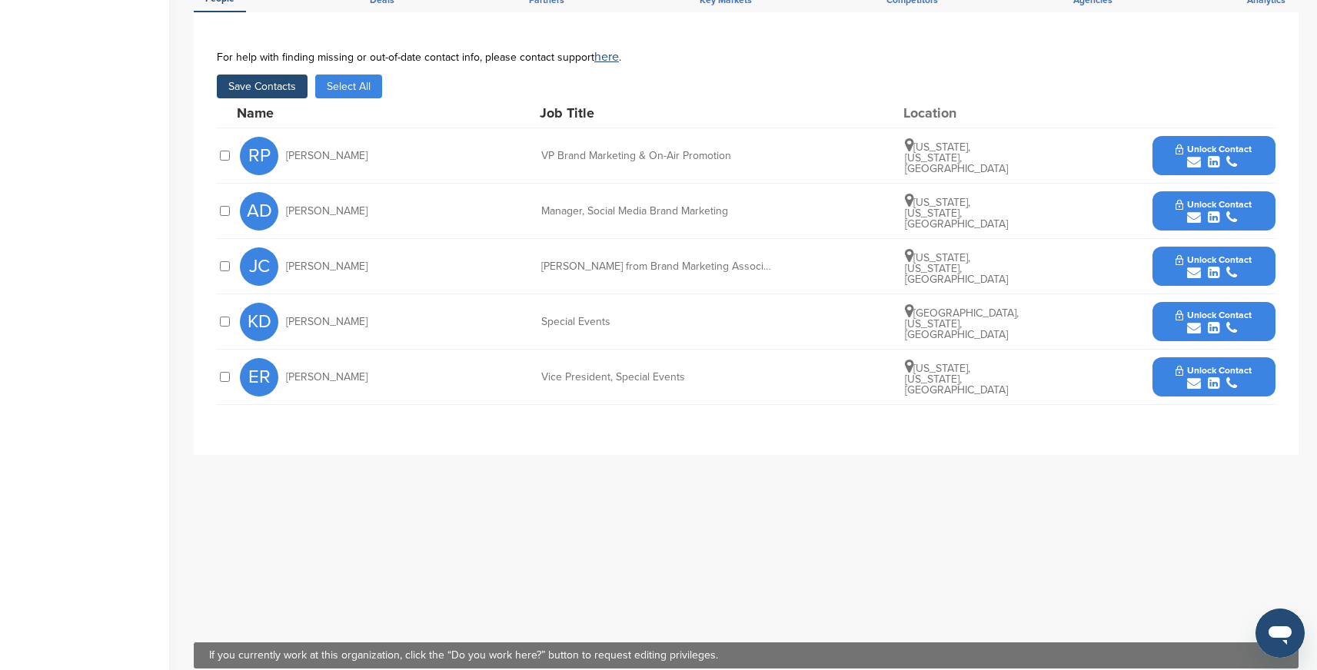
click at [268, 89] on button "Save Contacts" at bounding box center [262, 87] width 91 height 24
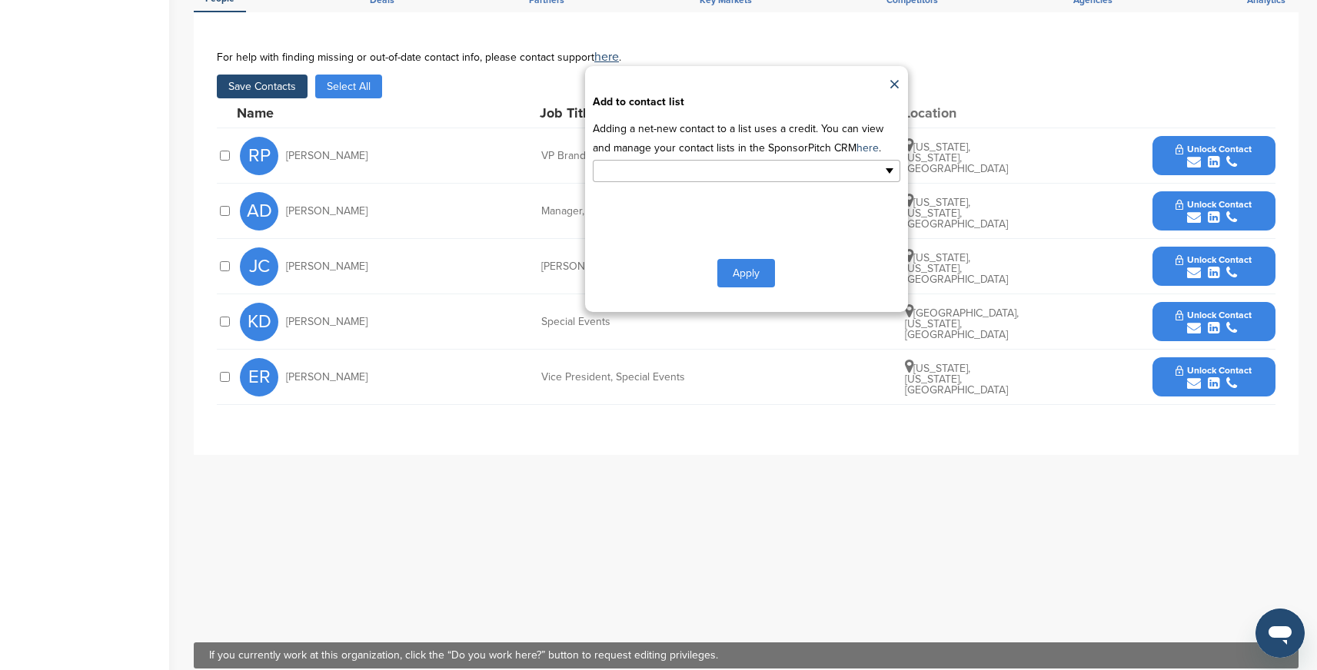
click at [632, 174] on input "text" at bounding box center [679, 171] width 161 height 18
click at [651, 201] on li "Default List" at bounding box center [746, 195] width 306 height 27
click at [730, 281] on button "Apply" at bounding box center [746, 276] width 58 height 28
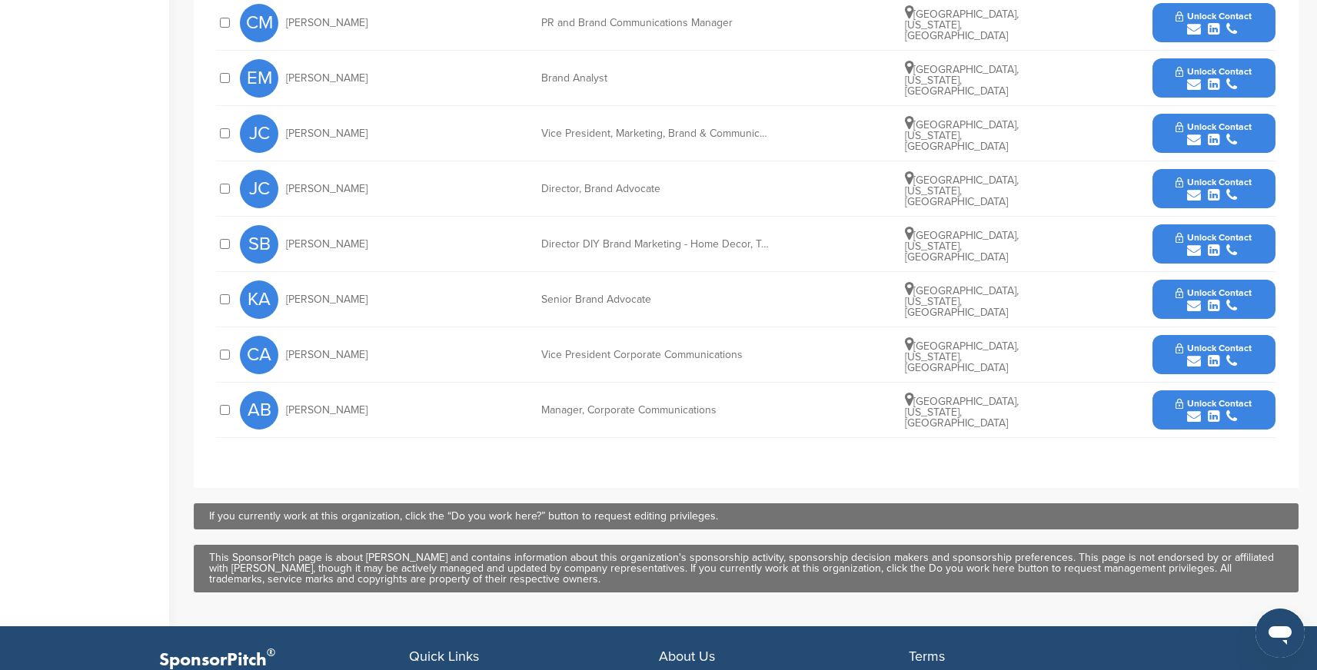
scroll to position [799, 0]
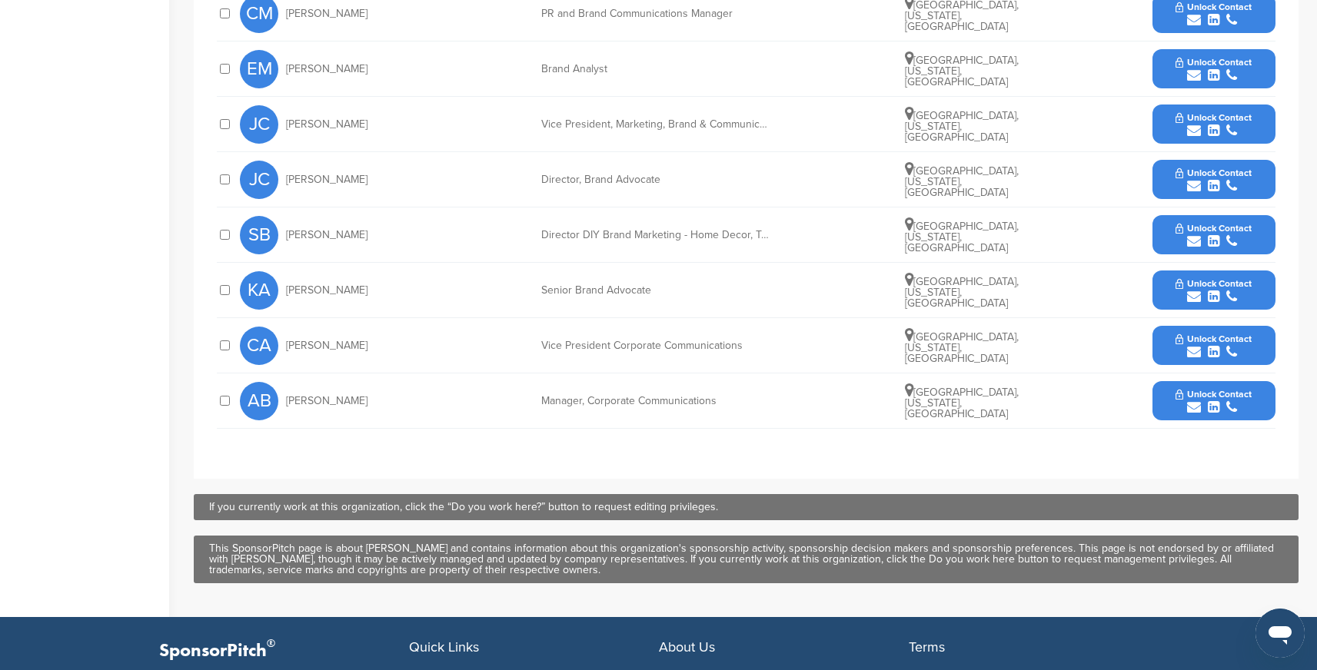
click at [224, 338] on div at bounding box center [224, 345] width 15 height 15
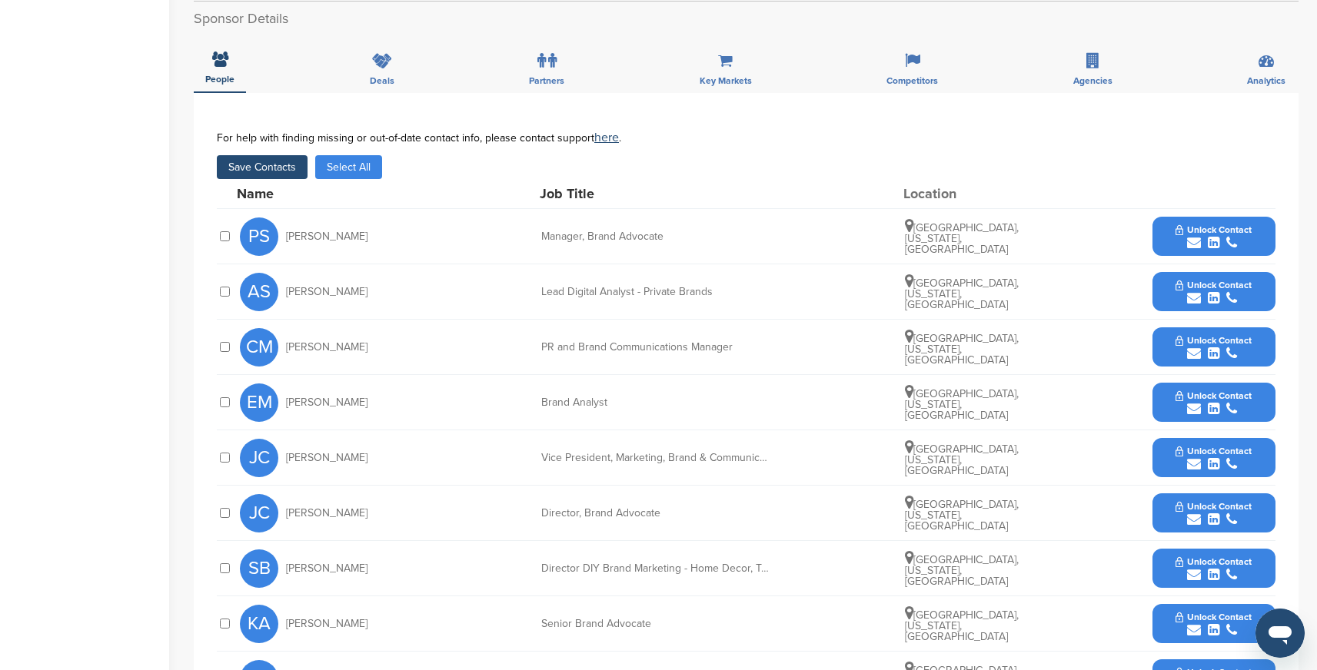
scroll to position [432, 0]
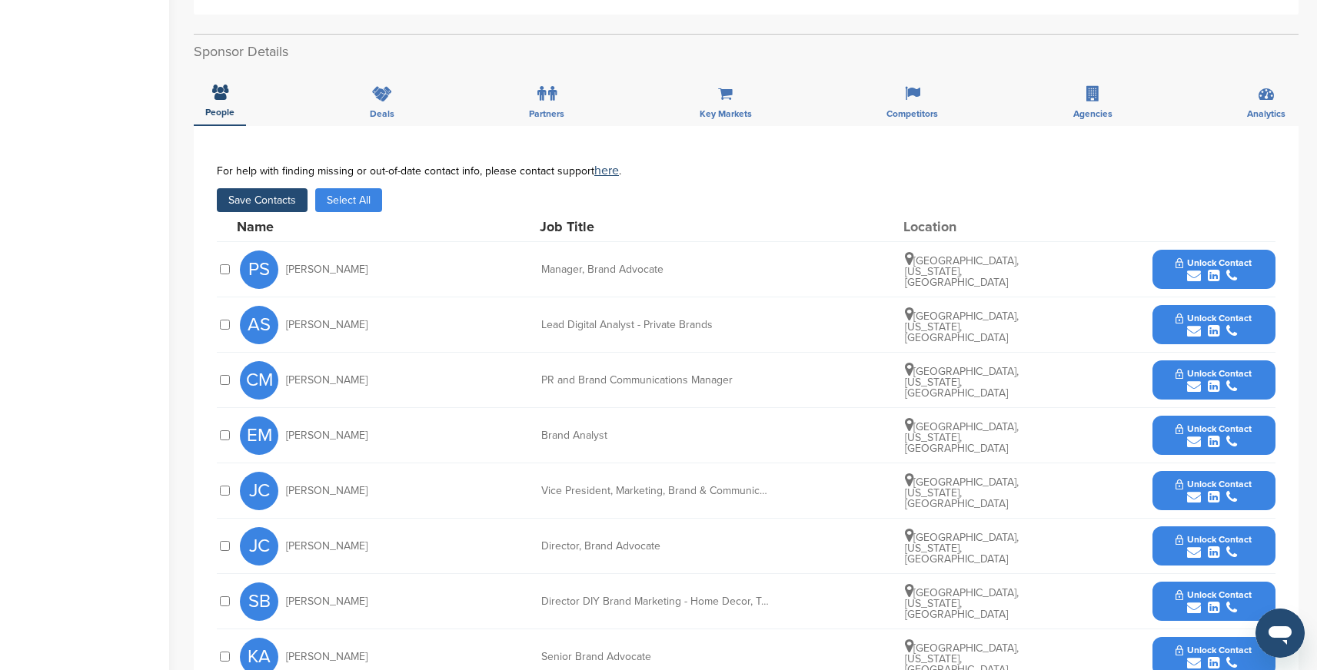
click at [285, 188] on button "Save Contacts" at bounding box center [262, 200] width 91 height 24
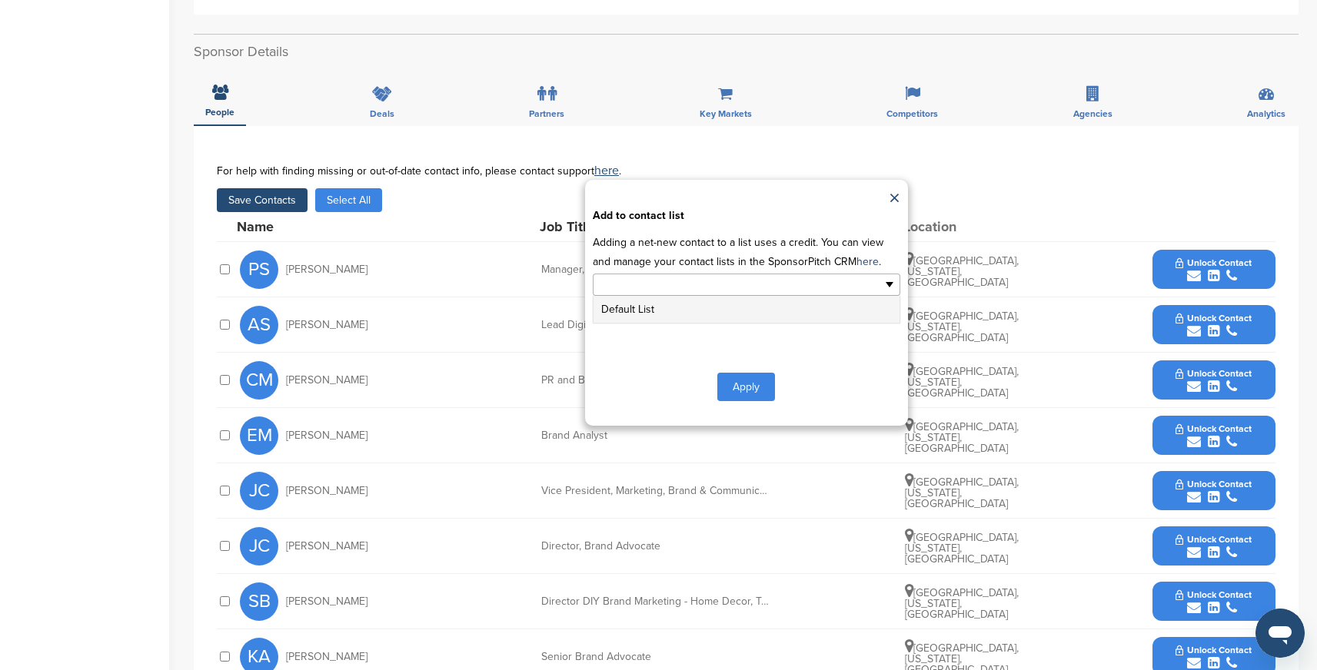
click at [680, 276] on input "text" at bounding box center [679, 285] width 161 height 18
click at [645, 299] on li "Default List" at bounding box center [746, 309] width 306 height 27
click at [755, 376] on button "Apply" at bounding box center [746, 390] width 58 height 28
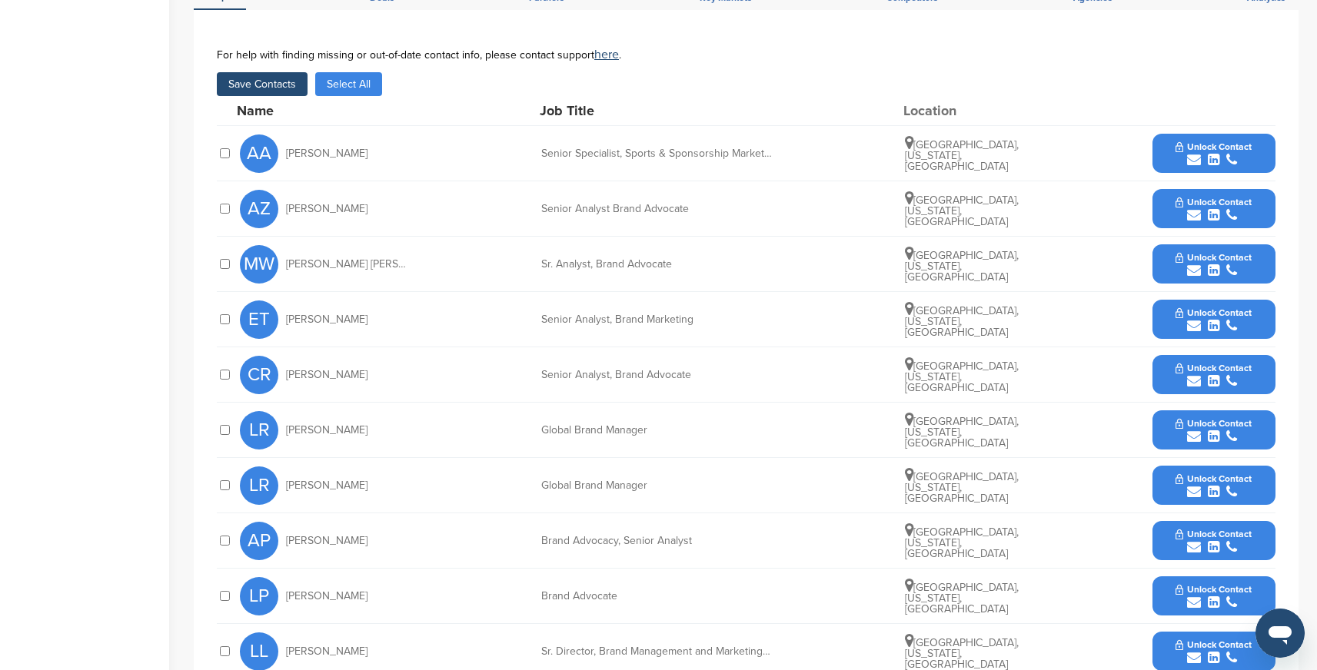
scroll to position [524, 0]
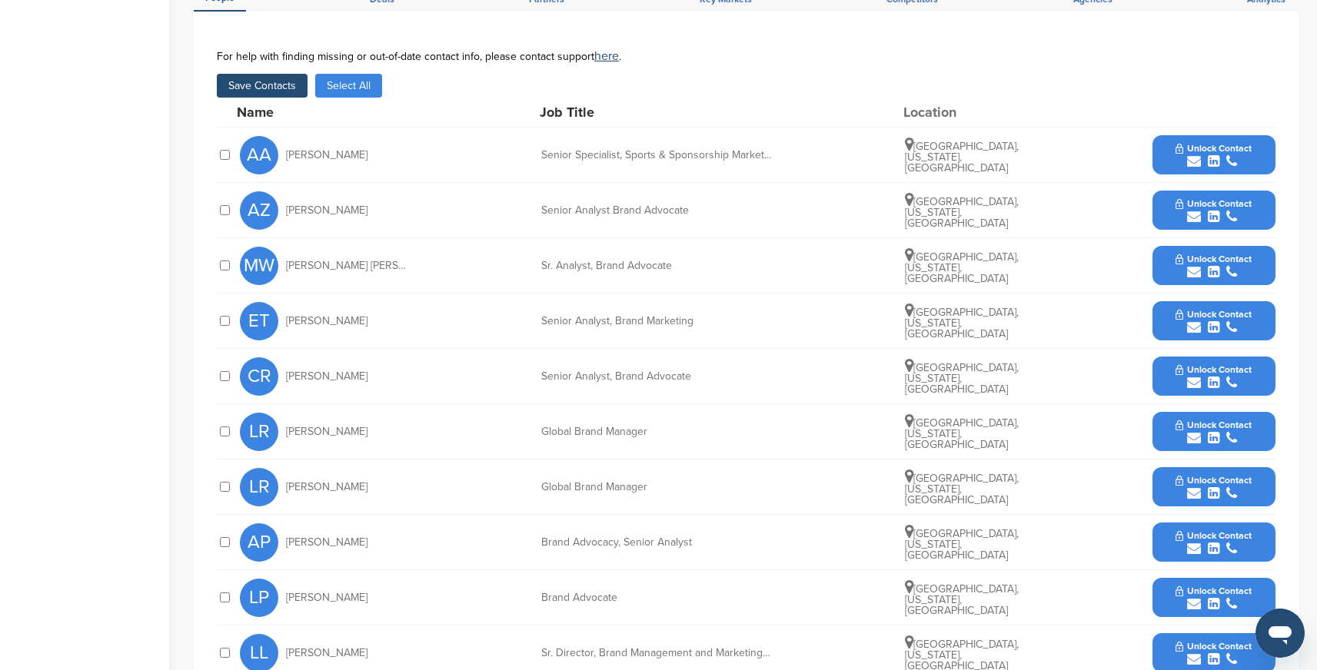
click at [271, 74] on button "Save Contacts" at bounding box center [262, 86] width 91 height 24
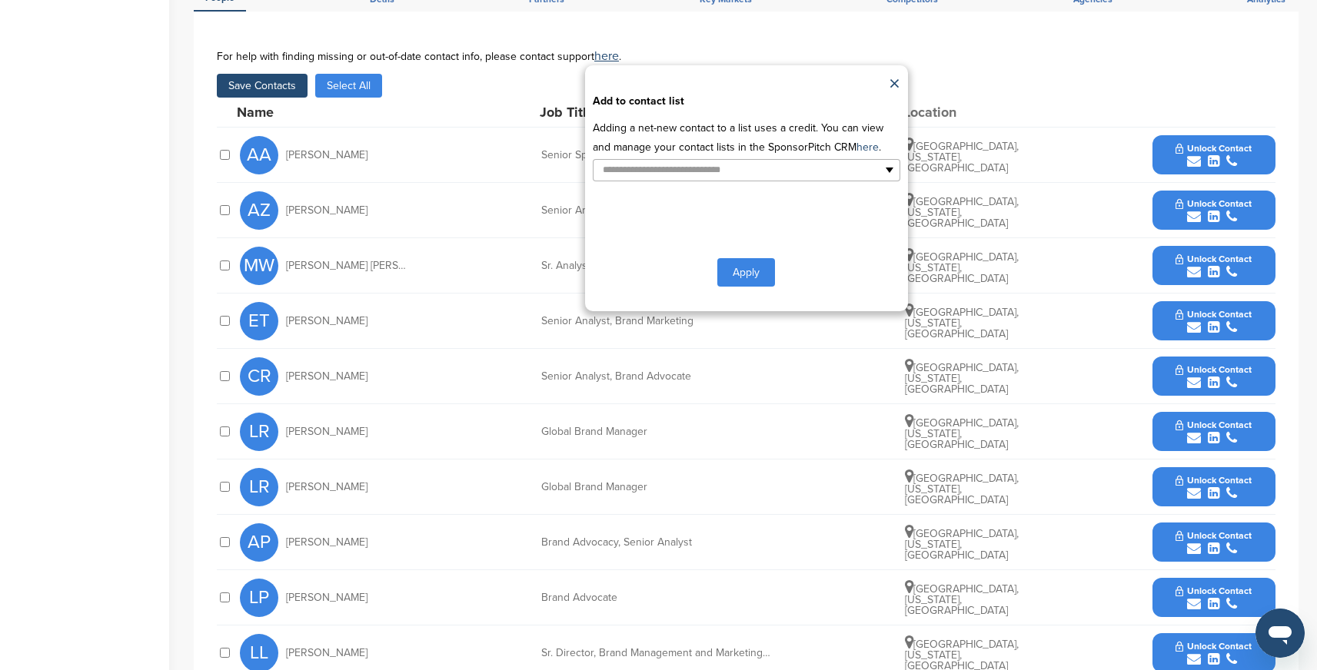
click at [611, 165] on div "**********" at bounding box center [746, 188] width 323 height 246
click at [623, 161] on input "text" at bounding box center [679, 170] width 161 height 18
click at [624, 181] on li "Default List" at bounding box center [746, 194] width 306 height 27
click at [743, 261] on button "Apply" at bounding box center [746, 275] width 58 height 28
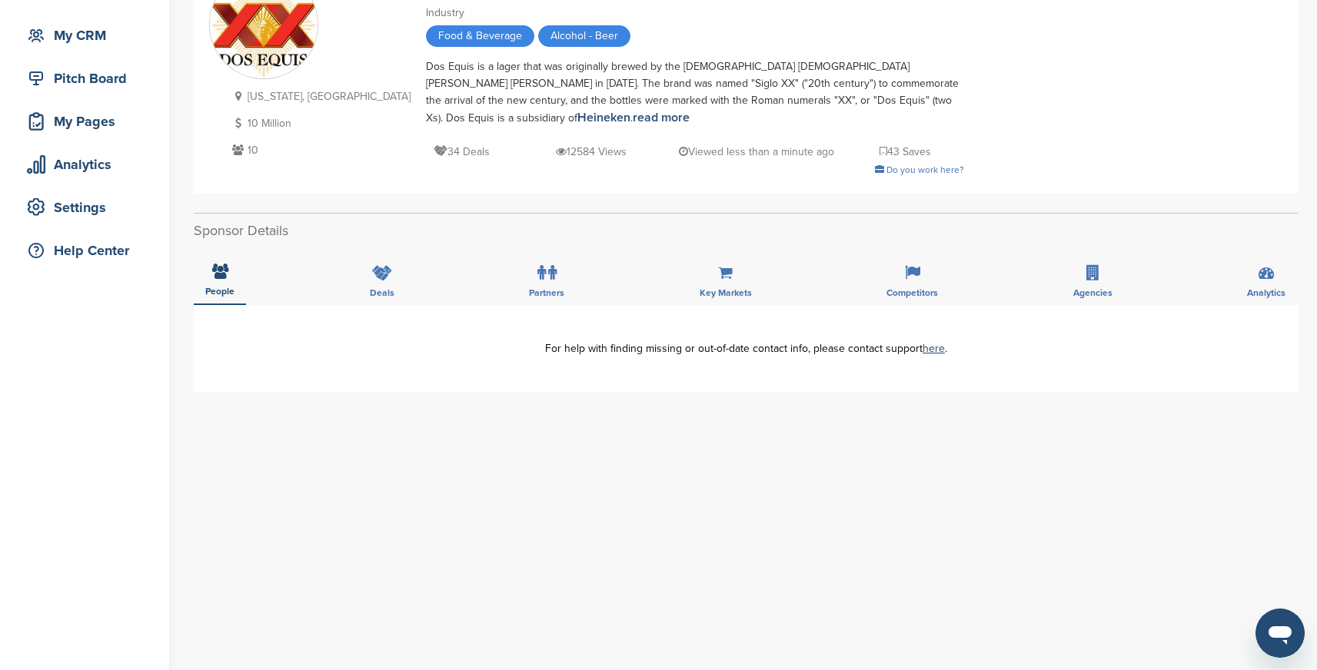
scroll to position [140, 0]
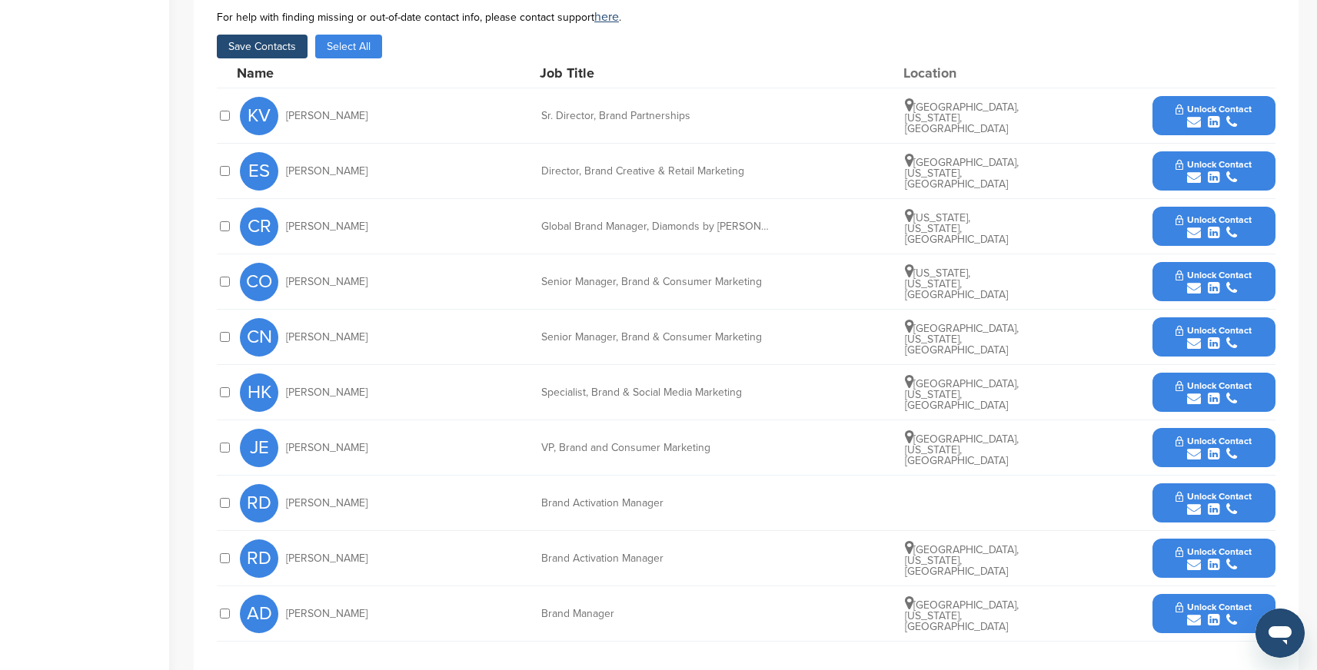
scroll to position [630, 0]
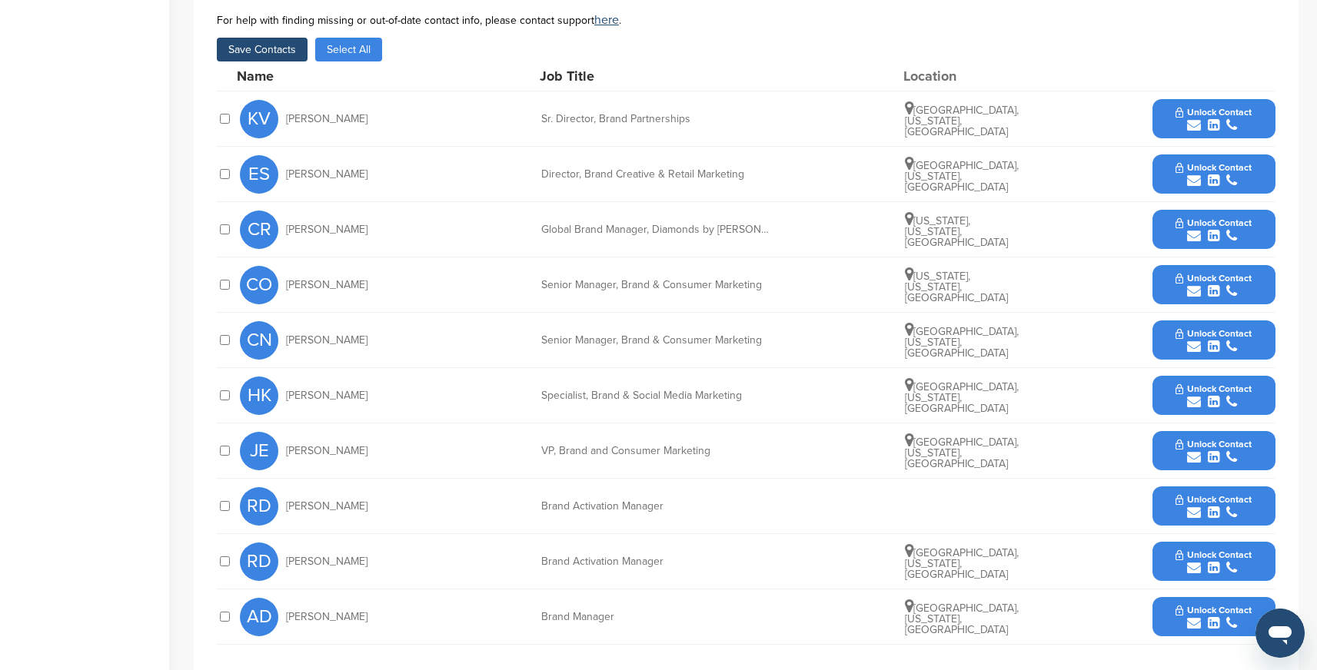
click at [273, 45] on button "Save Contacts" at bounding box center [262, 50] width 91 height 24
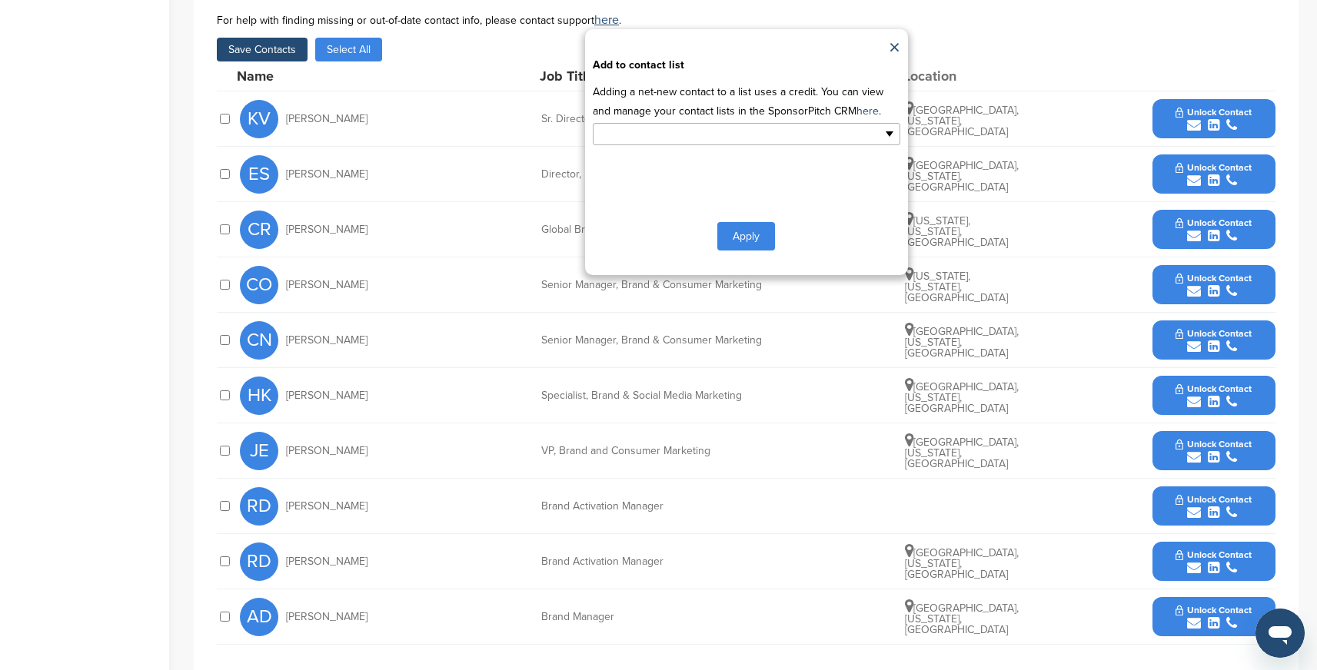
click at [607, 136] on input "text" at bounding box center [679, 134] width 161 height 18
click at [623, 159] on li "Default List" at bounding box center [746, 158] width 306 height 27
click at [752, 238] on button "Apply" at bounding box center [746, 239] width 58 height 28
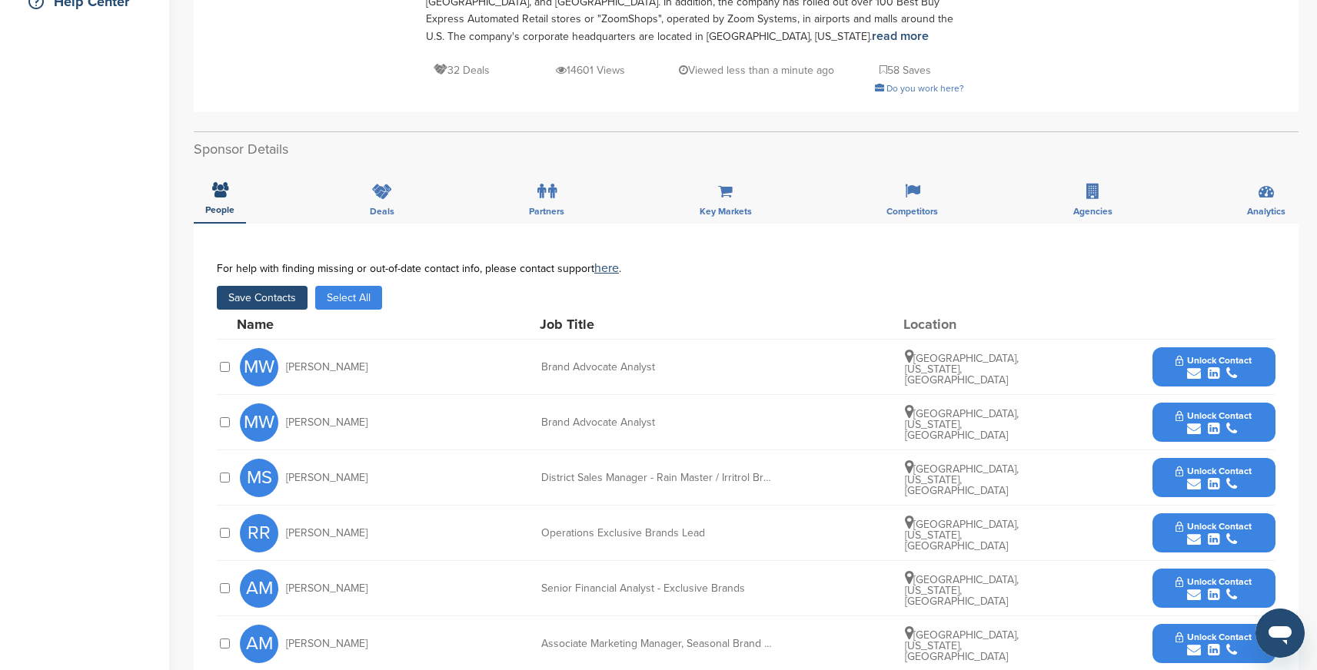
scroll to position [307, 0]
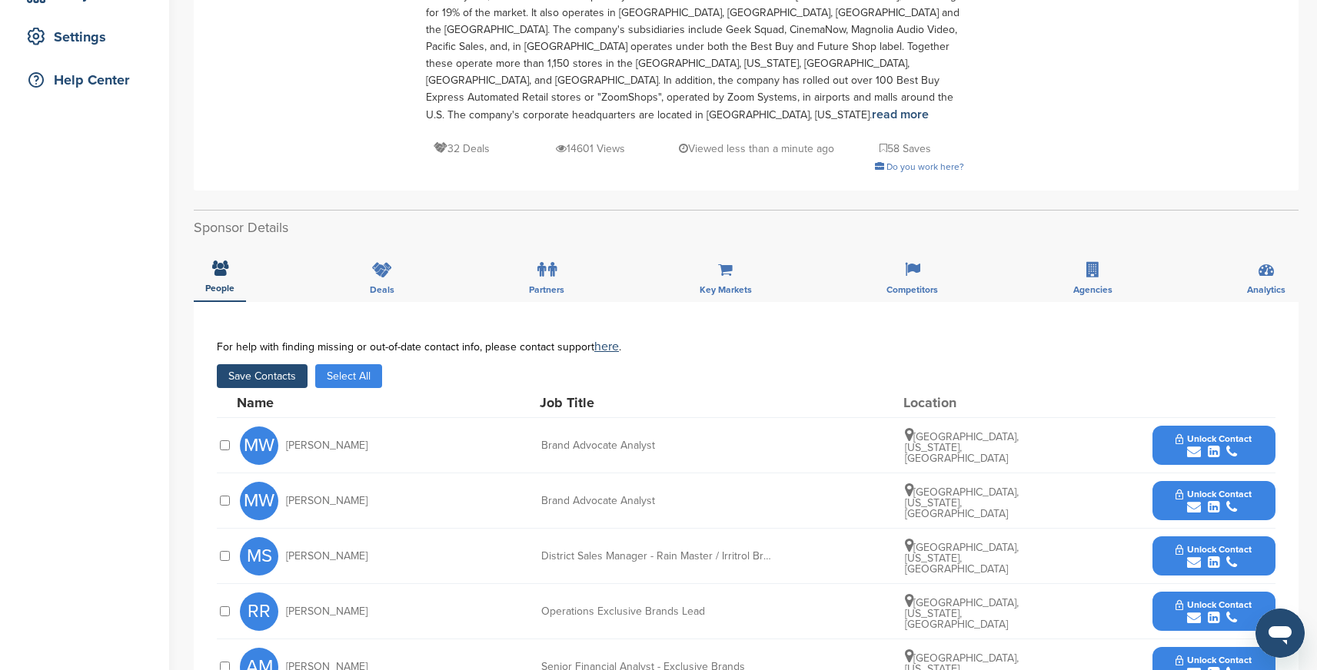
click at [270, 364] on button "Save Contacts" at bounding box center [262, 376] width 91 height 24
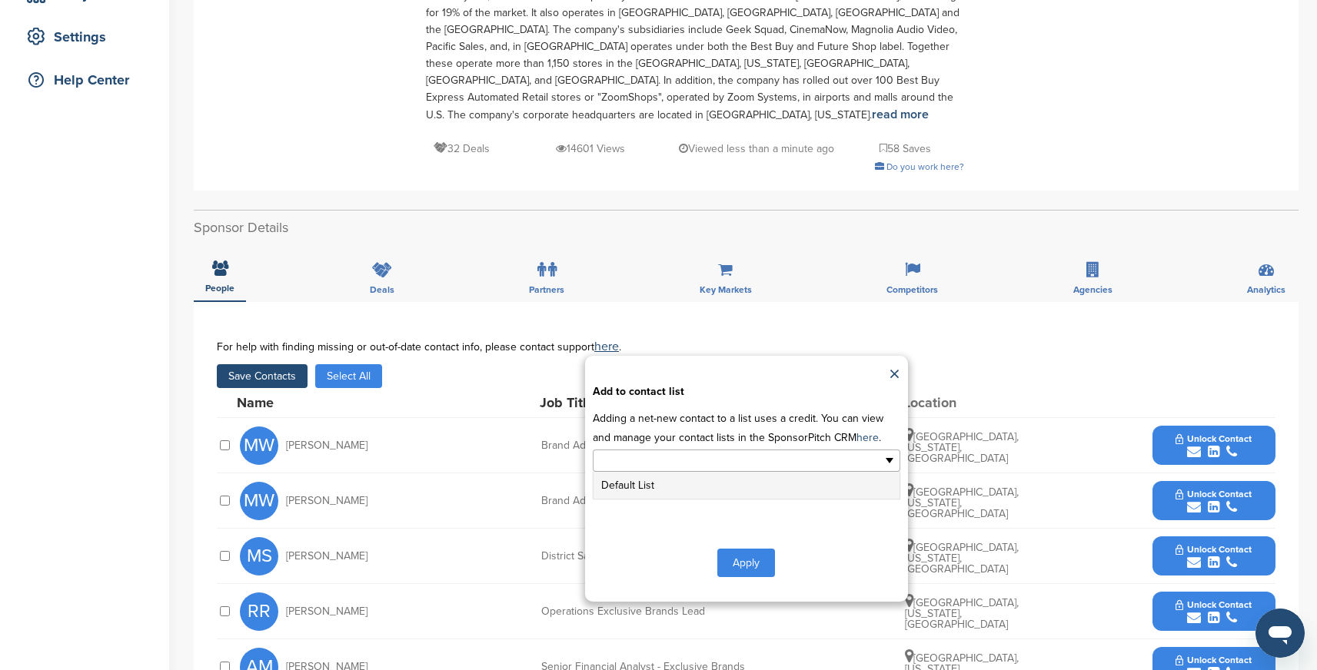
click at [647, 452] on input "text" at bounding box center [679, 461] width 161 height 18
click at [636, 472] on li "Default List" at bounding box center [746, 485] width 306 height 27
click at [747, 552] on button "Apply" at bounding box center [746, 566] width 58 height 28
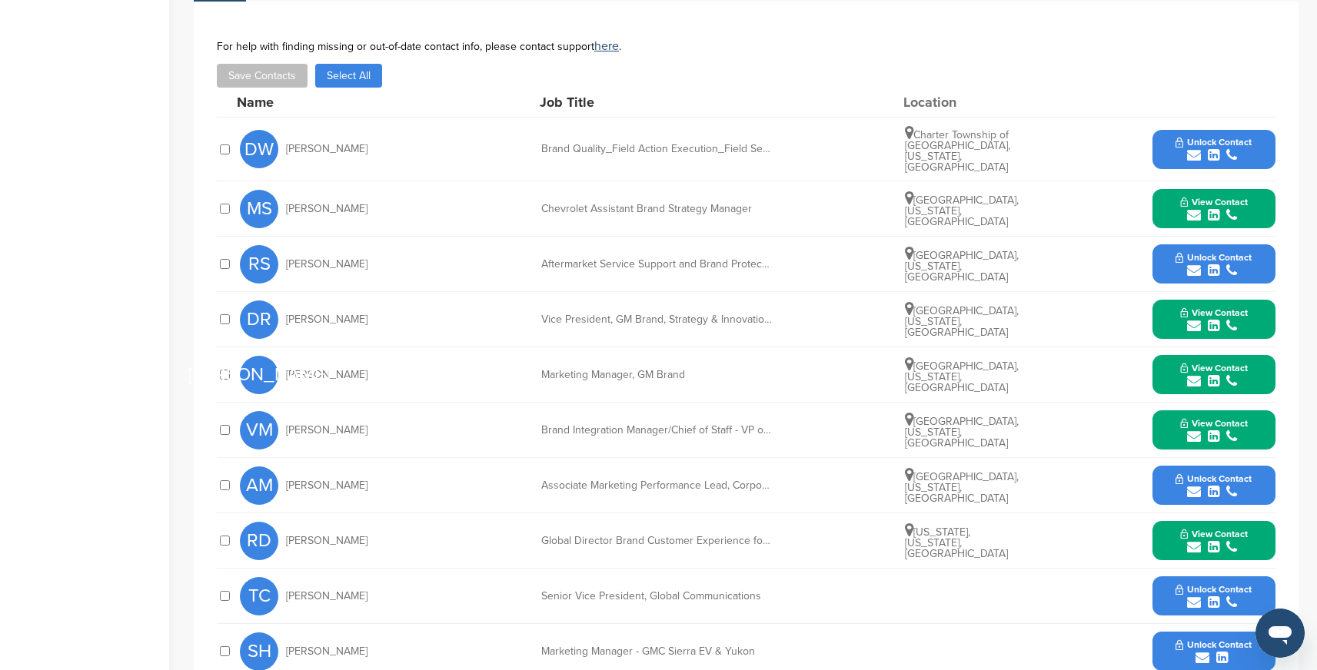
scroll to position [450, 0]
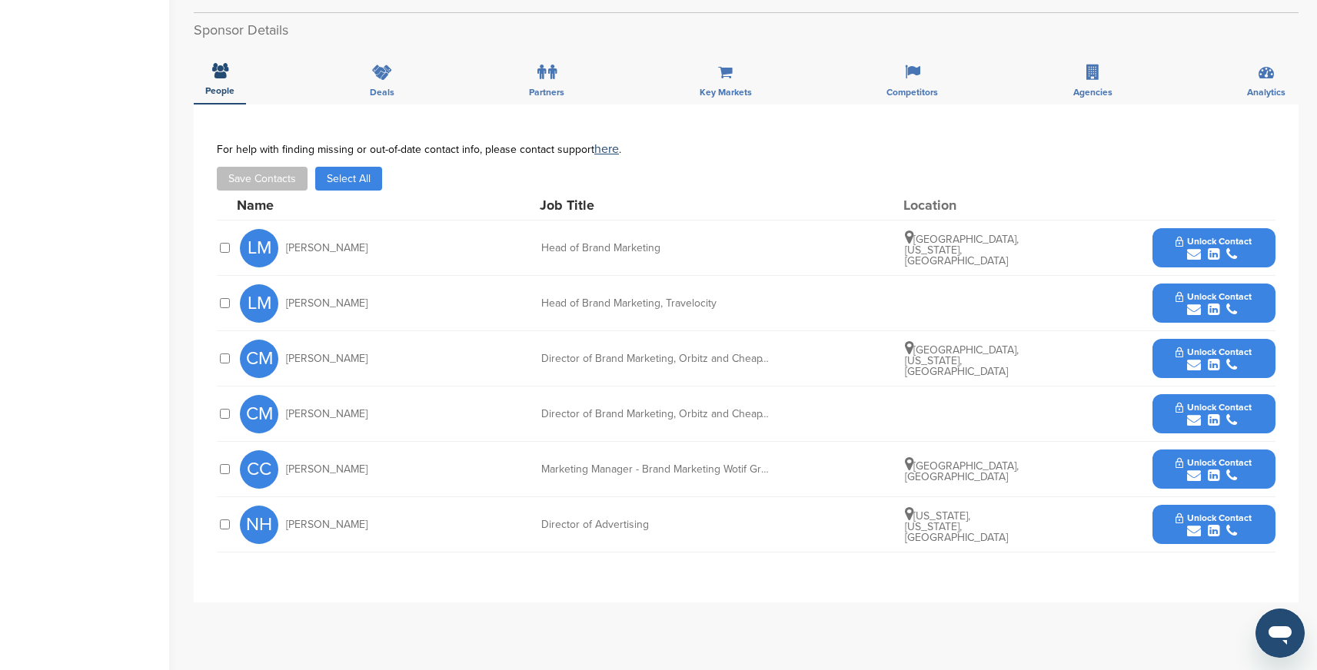
scroll to position [522, 0]
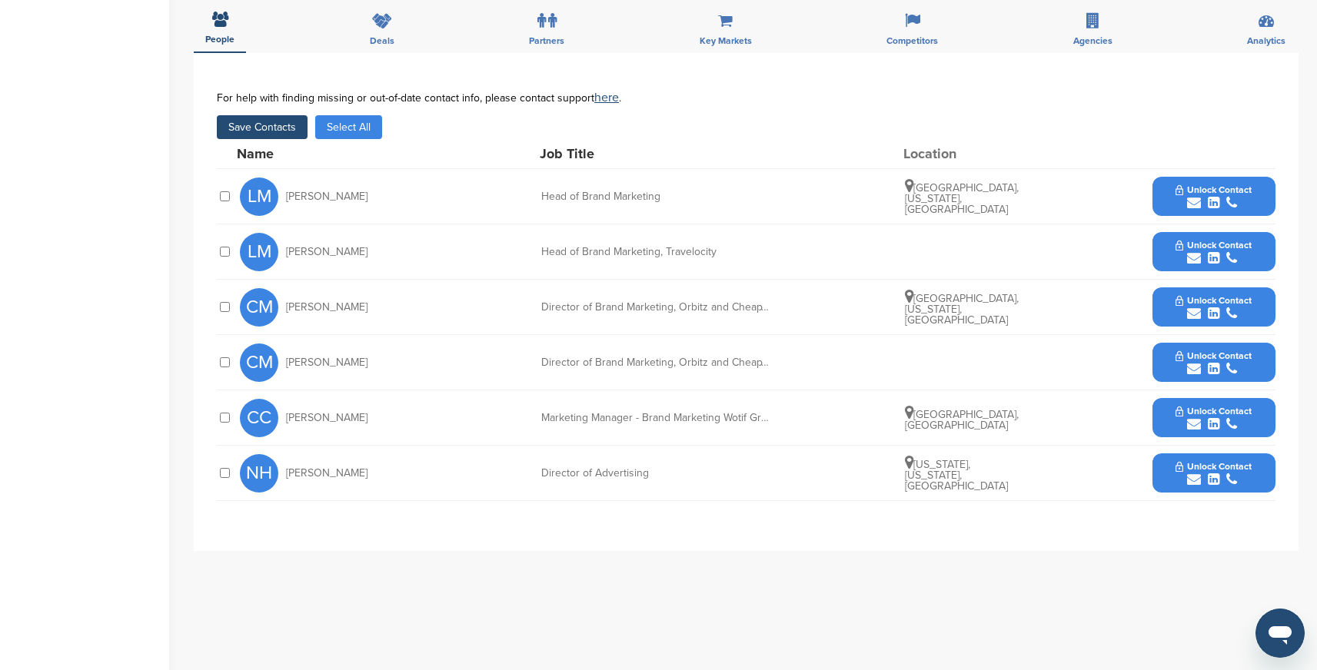
click at [271, 121] on button "Save Contacts" at bounding box center [262, 127] width 91 height 24
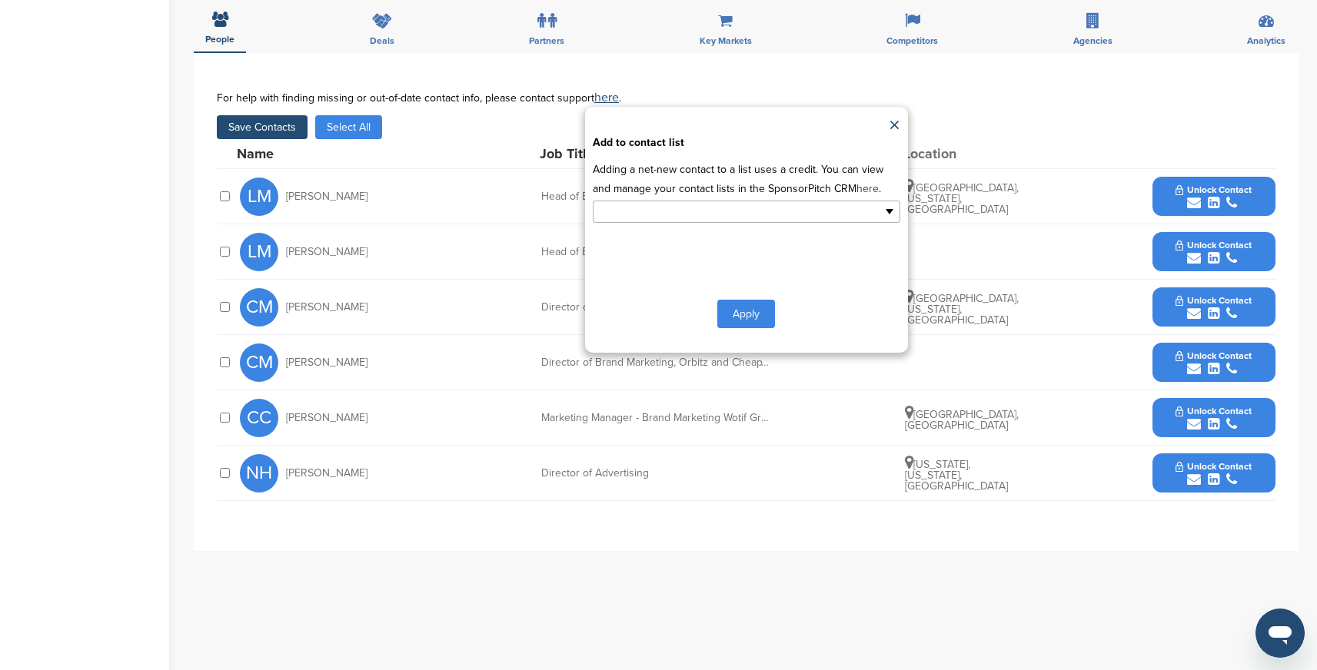
click at [714, 205] on input "text" at bounding box center [679, 212] width 161 height 18
click at [675, 241] on li "Default List" at bounding box center [746, 236] width 306 height 27
click at [740, 320] on button "Apply" at bounding box center [746, 317] width 58 height 28
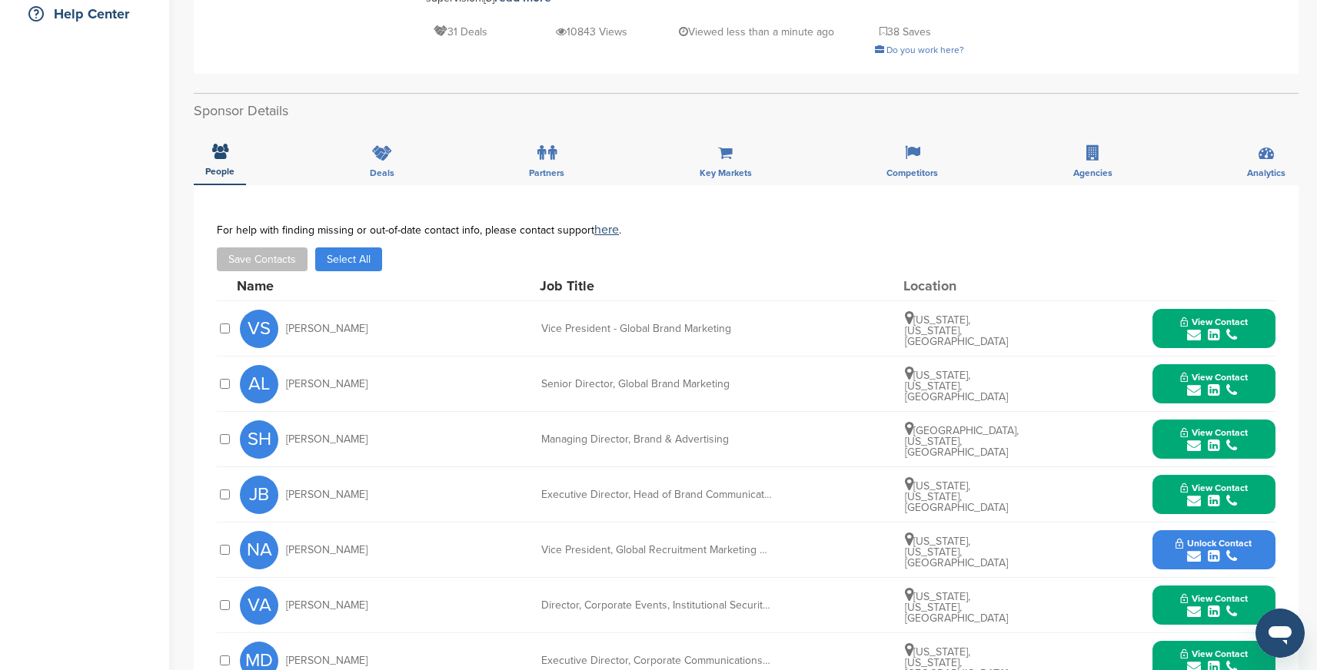
scroll to position [374, 0]
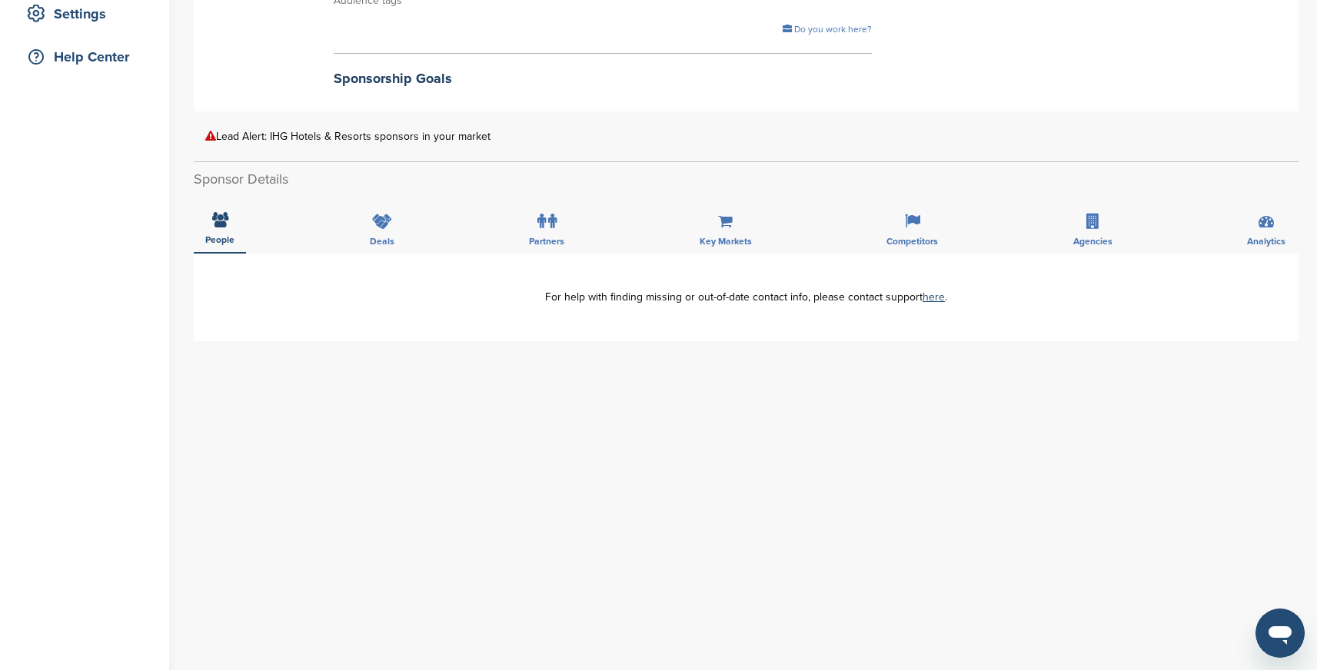
scroll to position [340, 0]
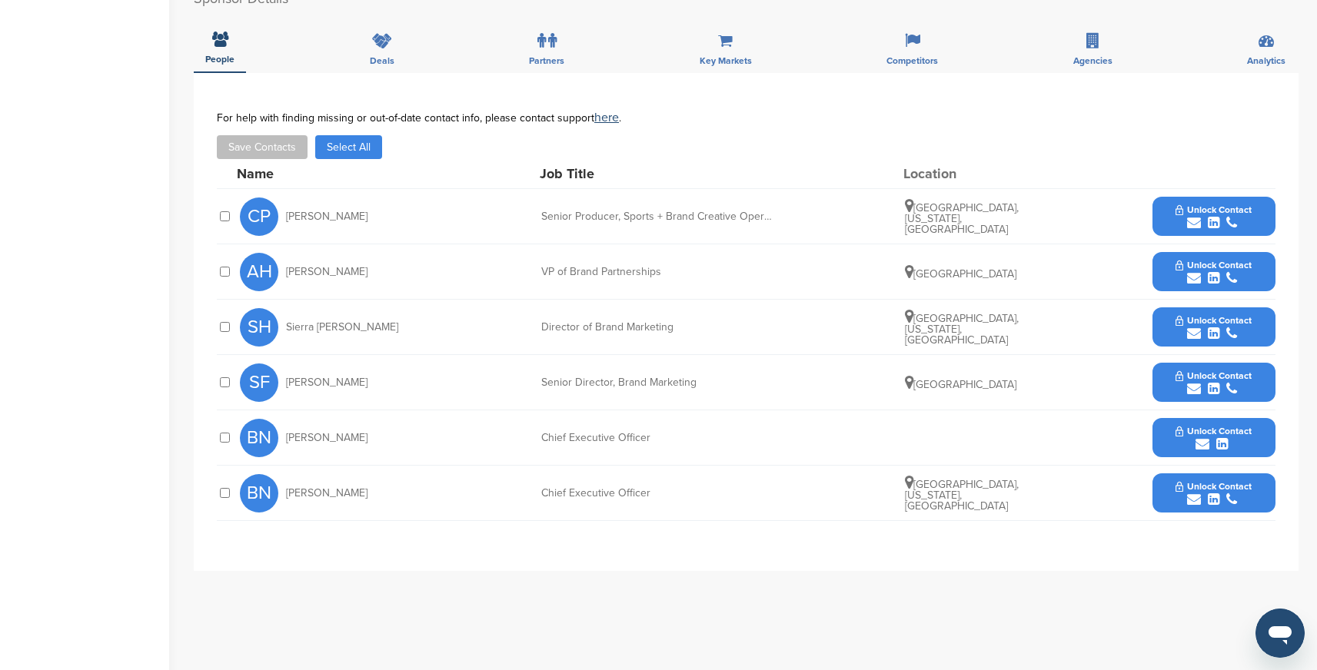
scroll to position [500, 0]
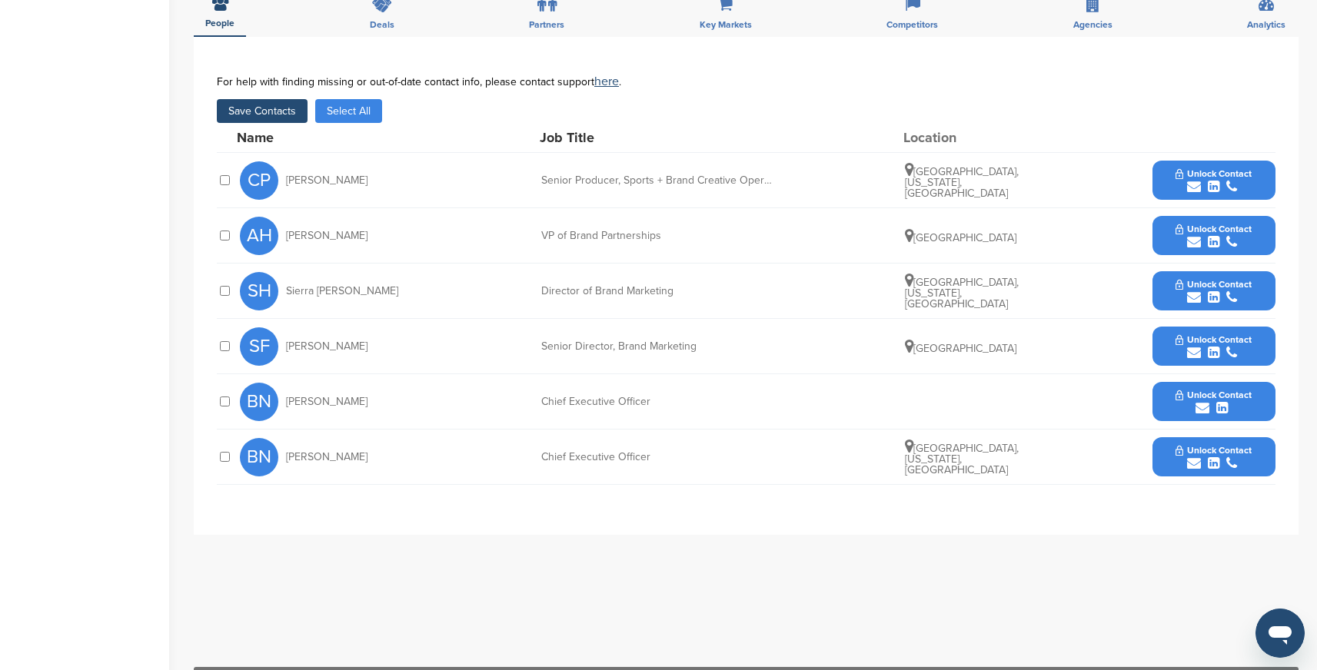
click at [282, 113] on button "Save Contacts" at bounding box center [262, 111] width 91 height 24
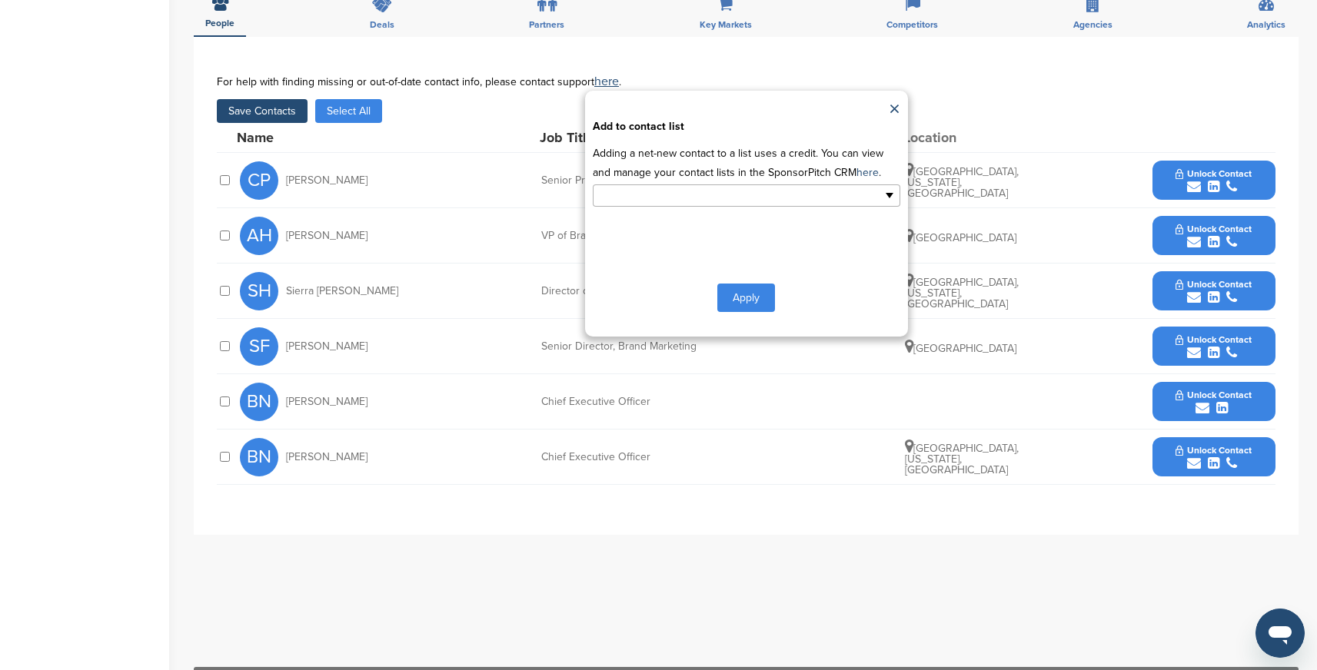
click at [663, 197] on input "text" at bounding box center [679, 196] width 161 height 18
click at [646, 220] on li "Default List" at bounding box center [746, 220] width 306 height 27
click at [751, 299] on button "Apply" at bounding box center [746, 301] width 58 height 28
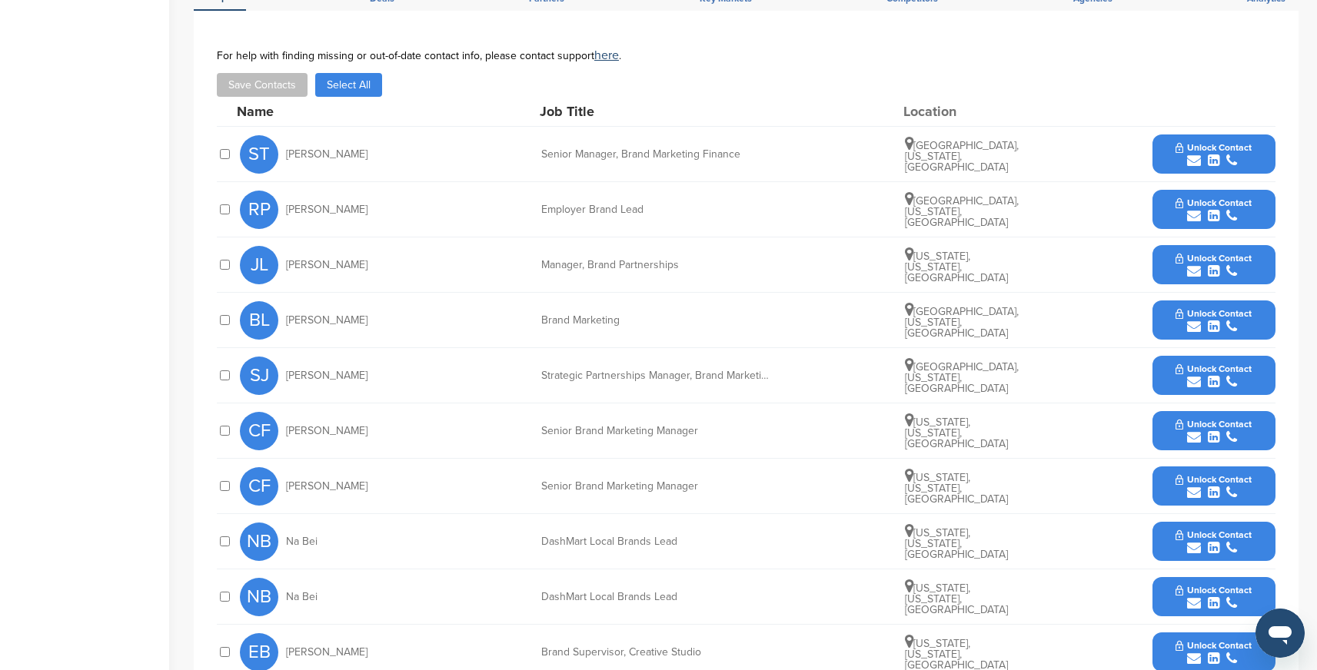
scroll to position [537, 0]
